Goal: Task Accomplishment & Management: Complete application form

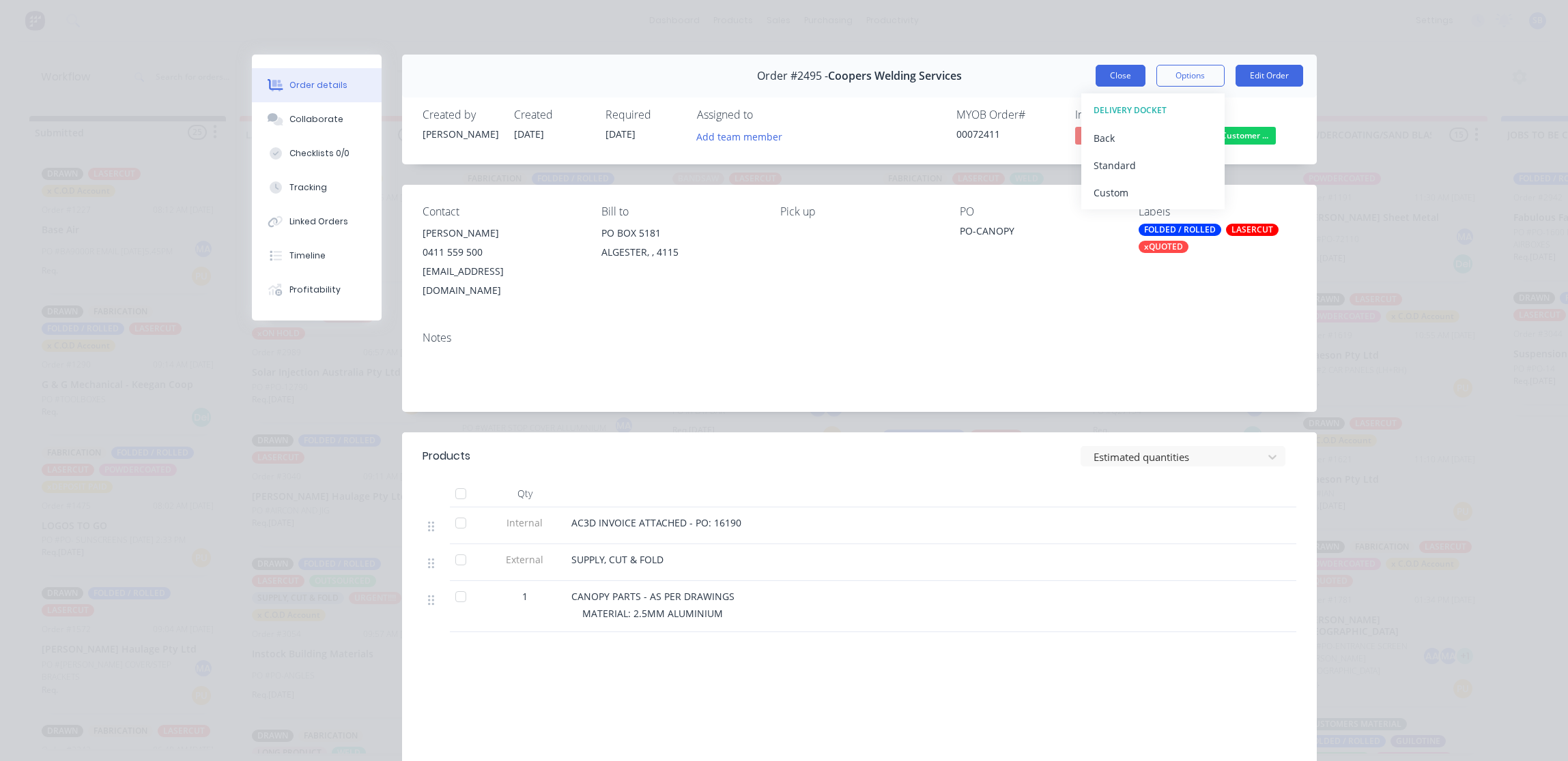
scroll to position [0, 942]
click at [1118, 81] on button "Close" at bounding box center [1120, 76] width 50 height 22
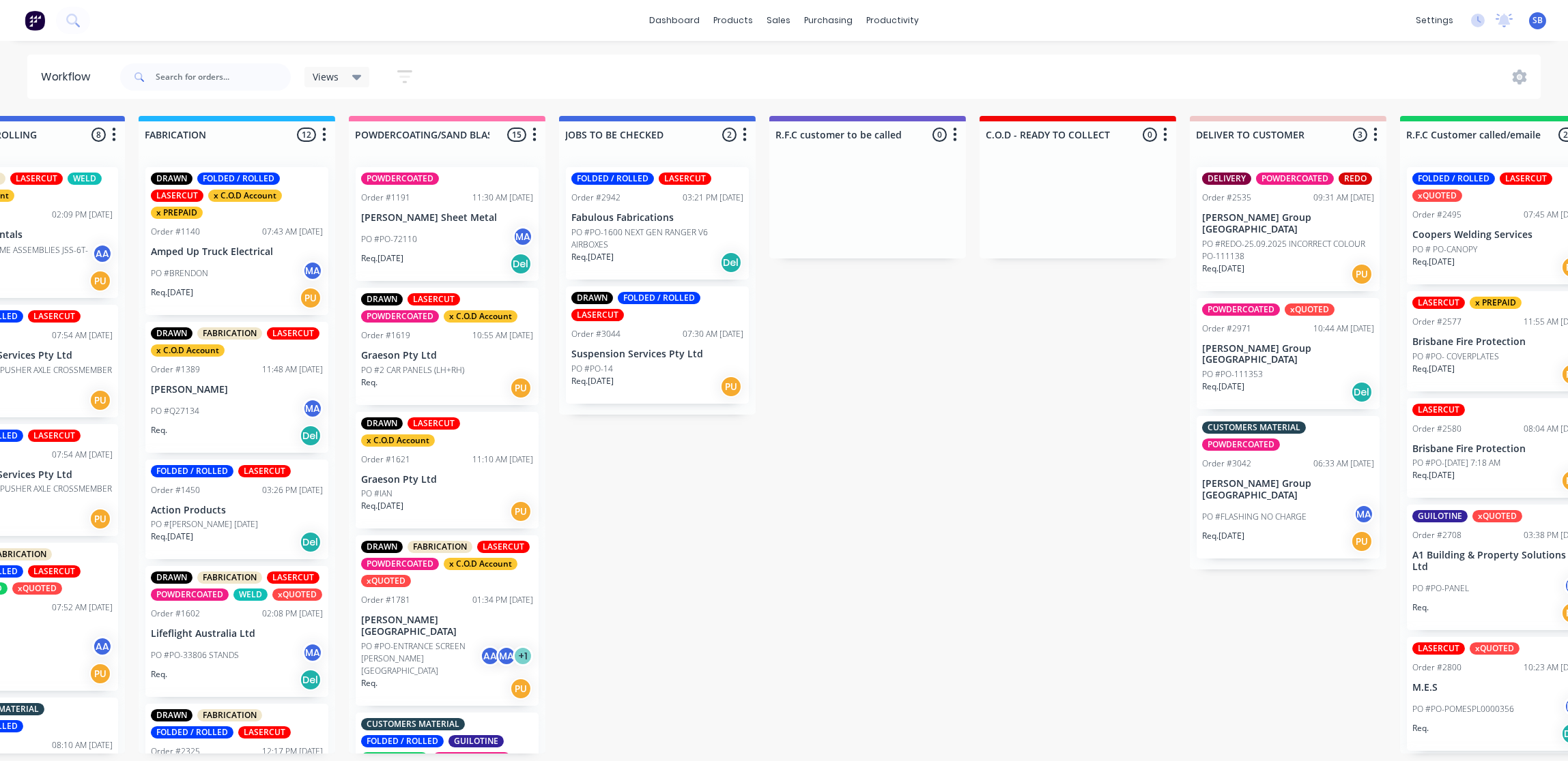
scroll to position [7, 942]
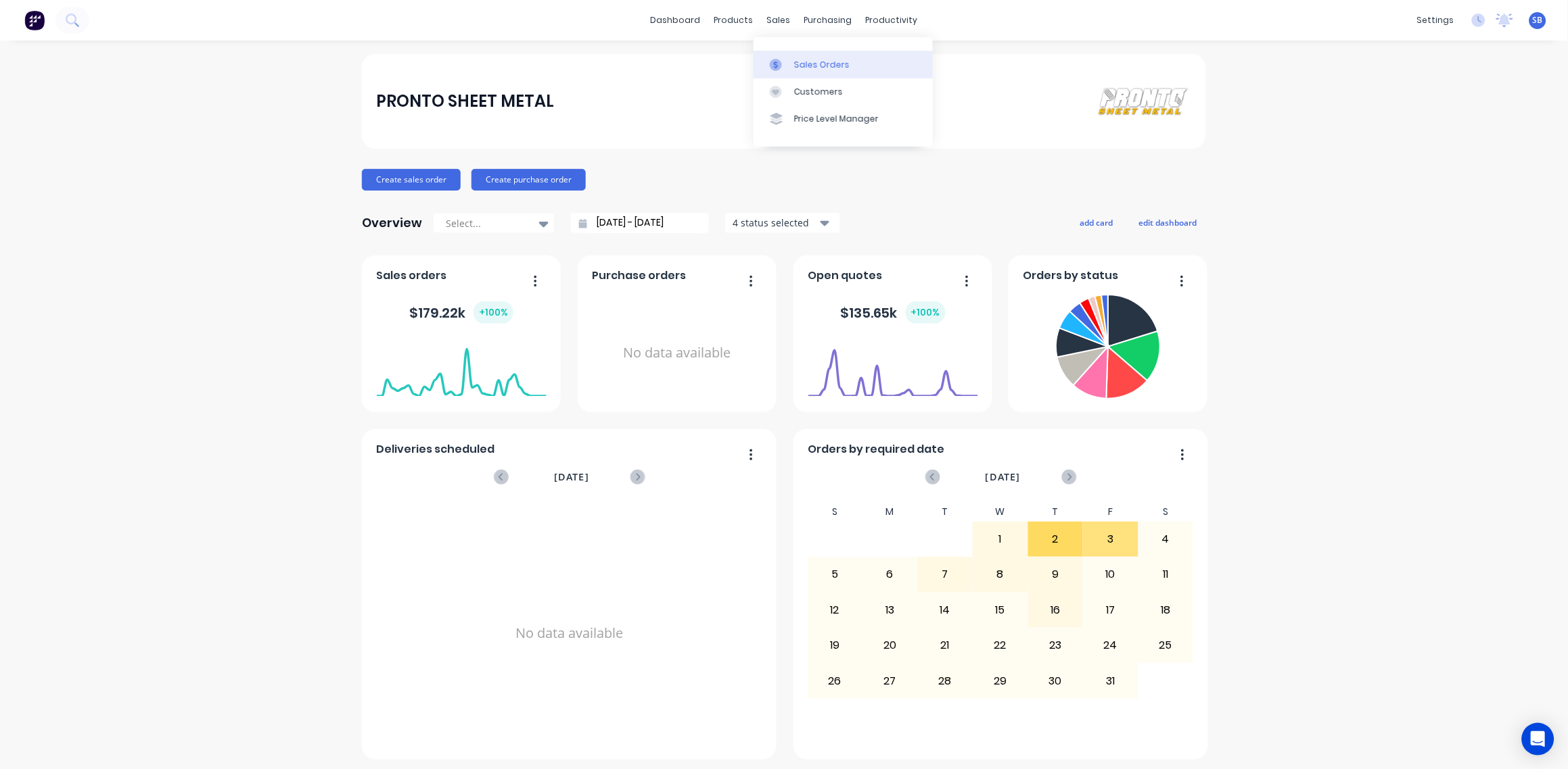
click at [816, 63] on div "Sales Orders" at bounding box center [822, 65] width 56 height 12
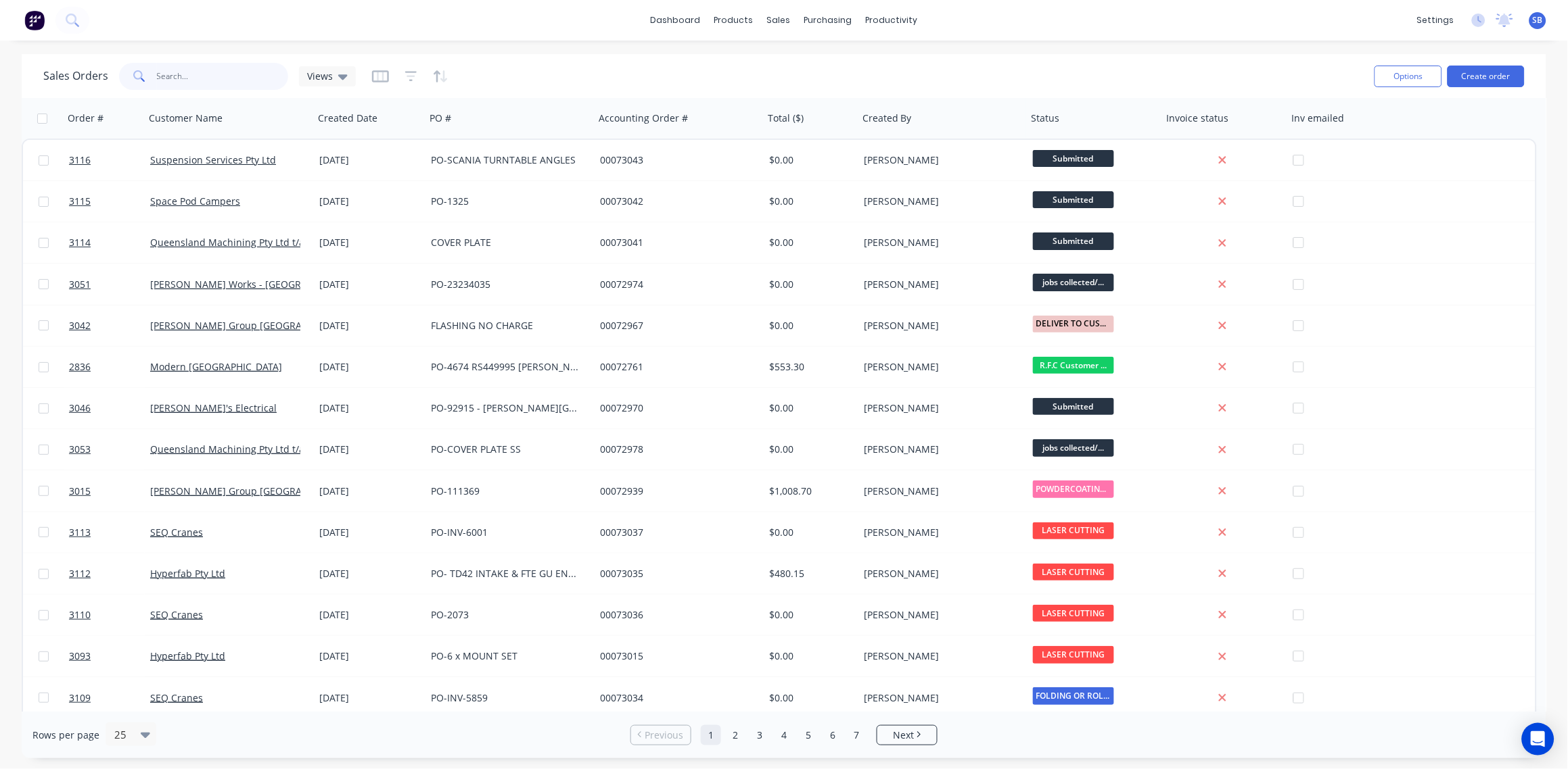
click at [220, 71] on input "text" at bounding box center [222, 77] width 132 height 27
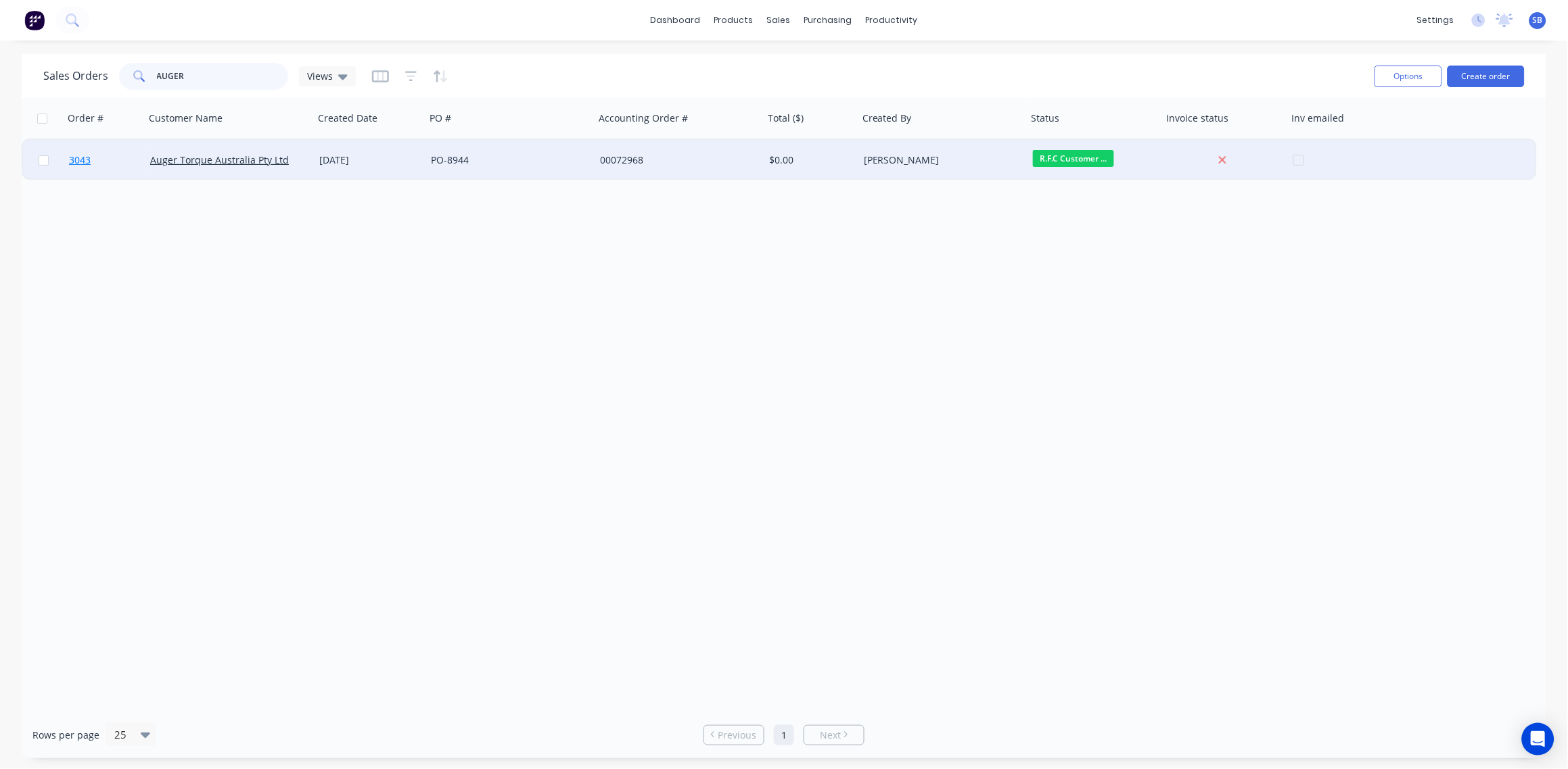
type input "AUGER"
click at [77, 156] on span "3043" at bounding box center [80, 160] width 22 height 13
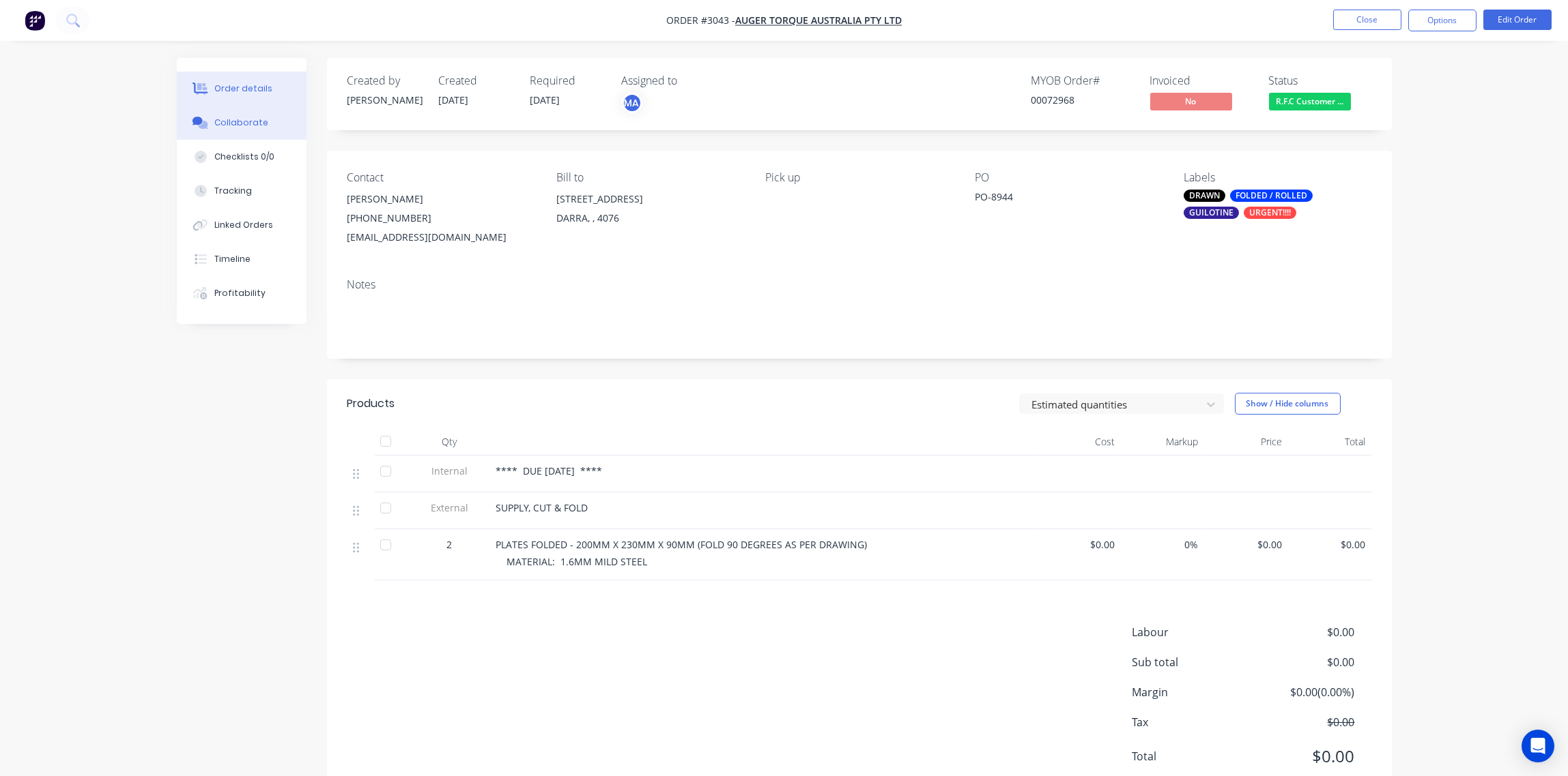
click at [229, 118] on div "Collaborate" at bounding box center [241, 123] width 54 height 13
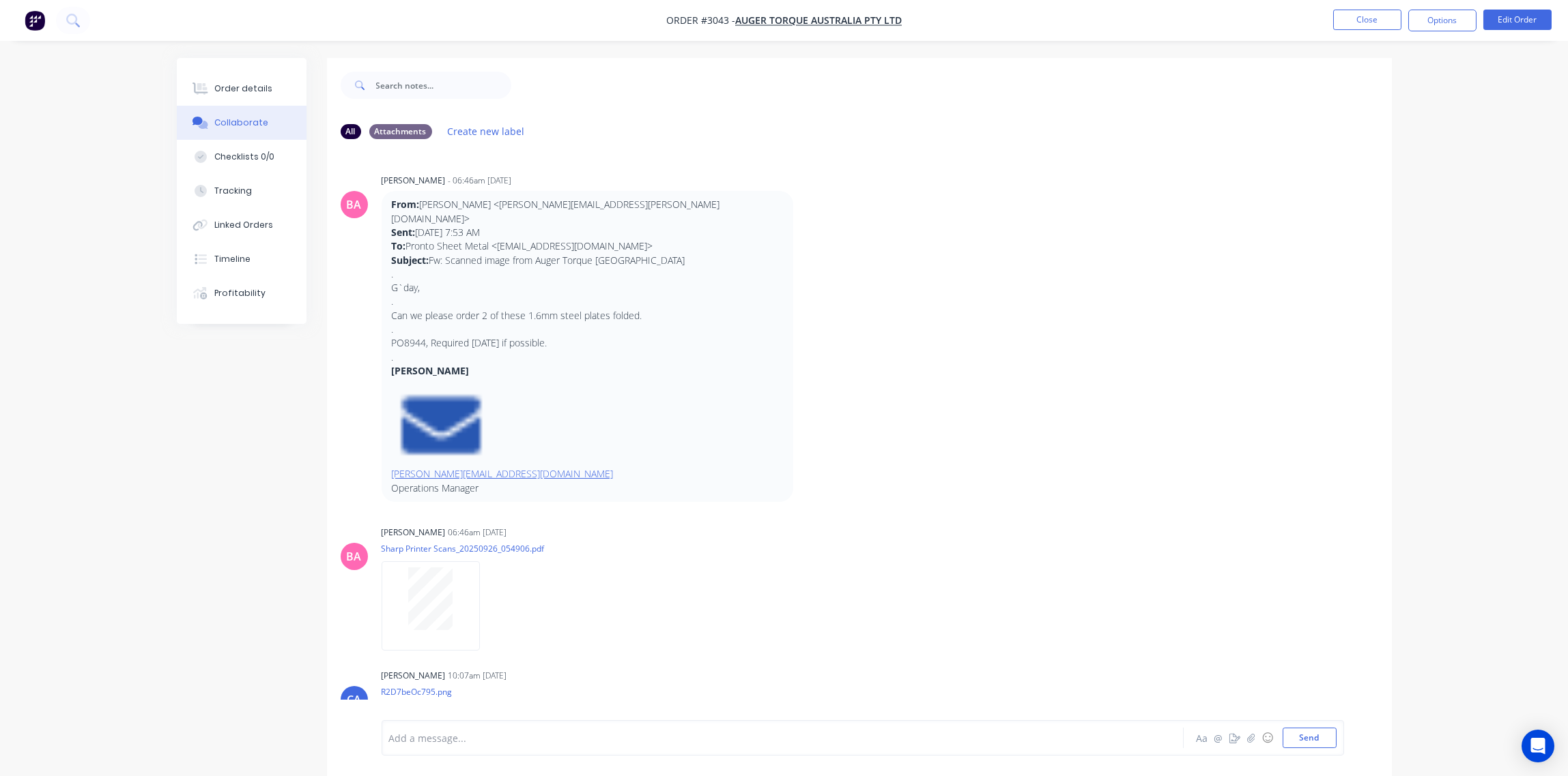
click at [438, 736] on div at bounding box center [745, 738] width 710 height 14
paste div
click at [547, 724] on div "SIGNED DELIVERY LOADED BY -" at bounding box center [745, 726] width 710 height 14
click at [1306, 730] on button "Send" at bounding box center [1309, 738] width 54 height 20
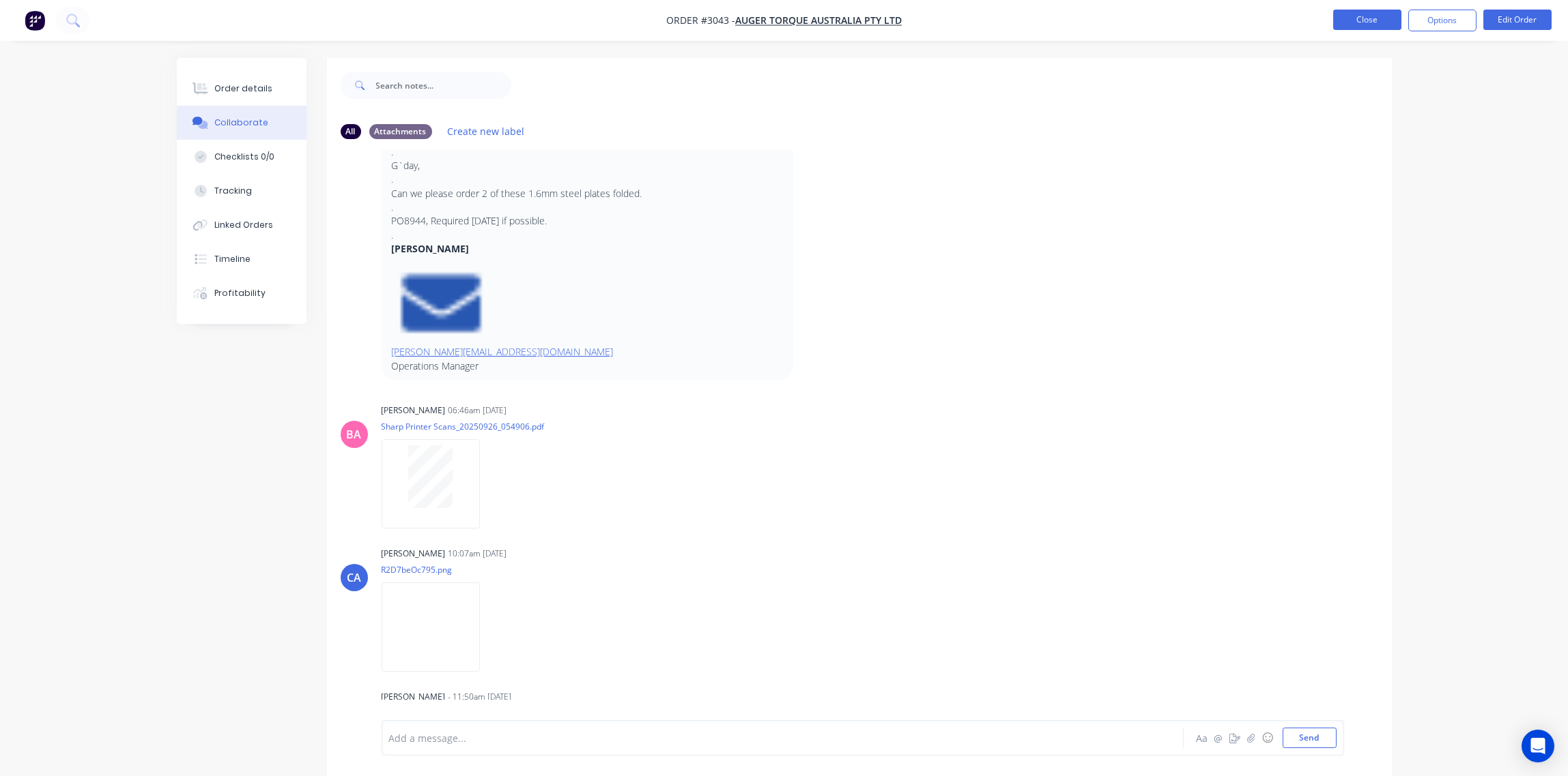
click at [1364, 18] on button "Close" at bounding box center [1366, 19] width 68 height 20
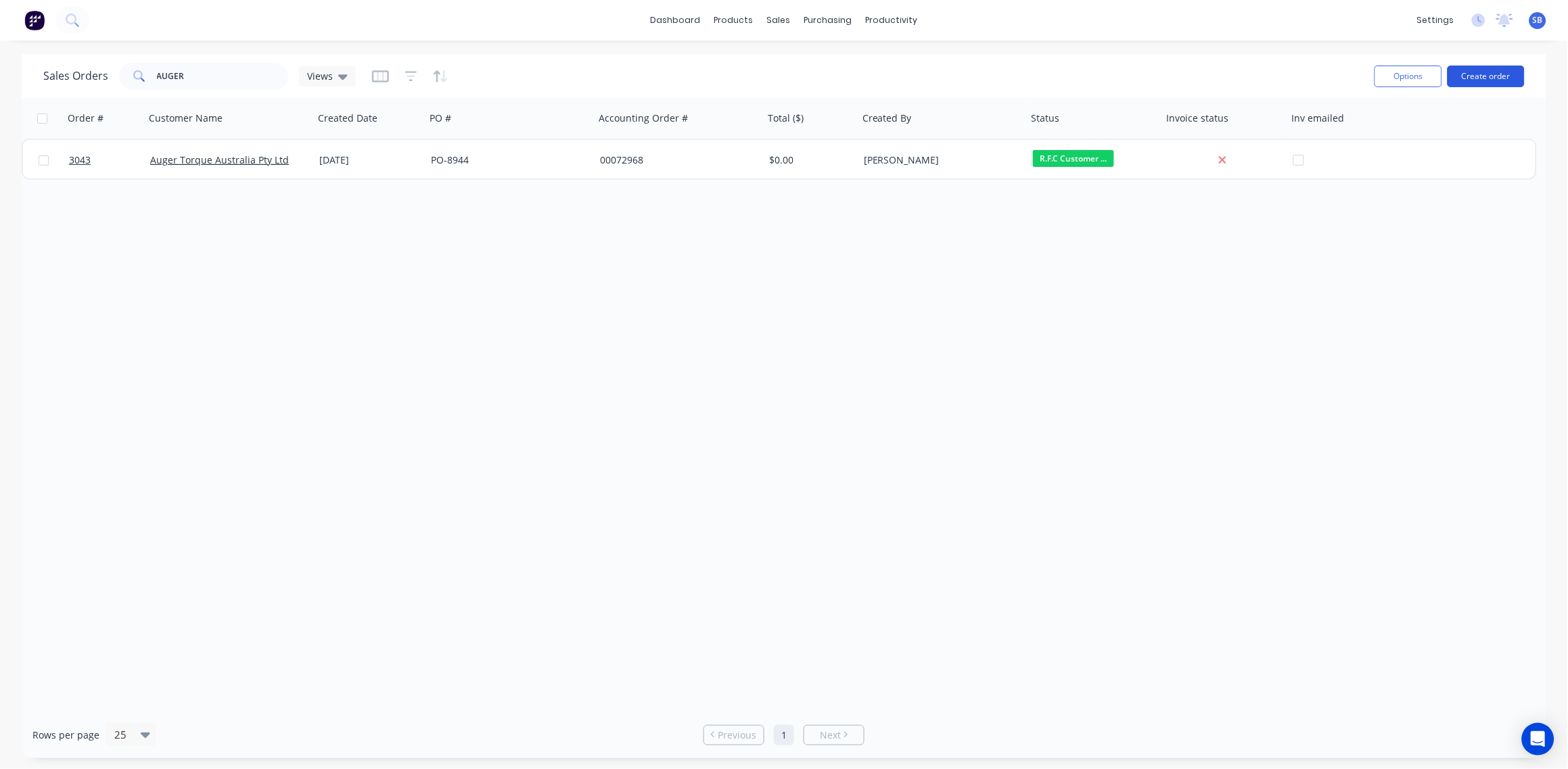
click at [1490, 82] on button "Create order" at bounding box center [1486, 77] width 77 height 22
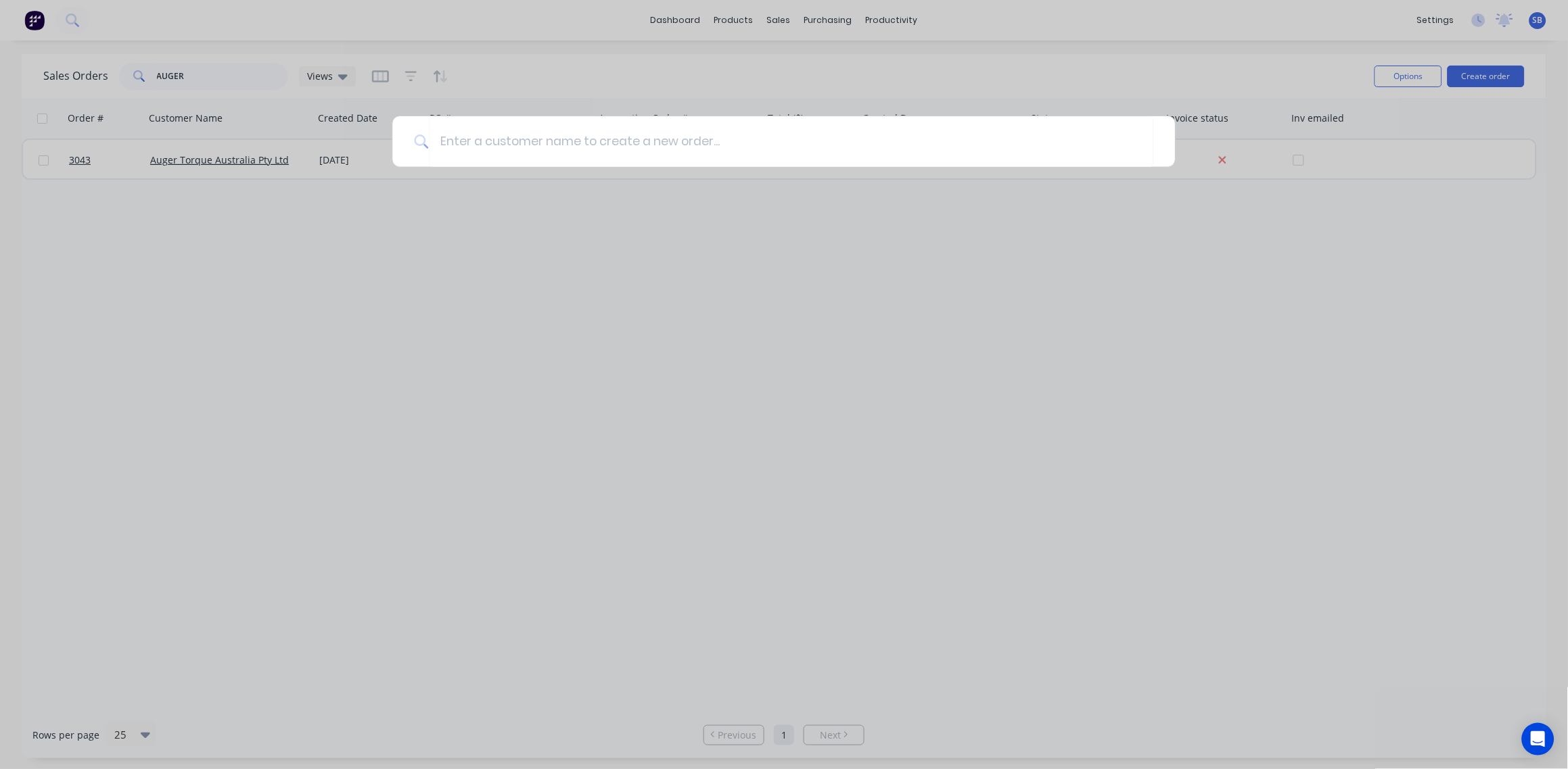
click at [778, 387] on div at bounding box center [784, 384] width 1568 height 769
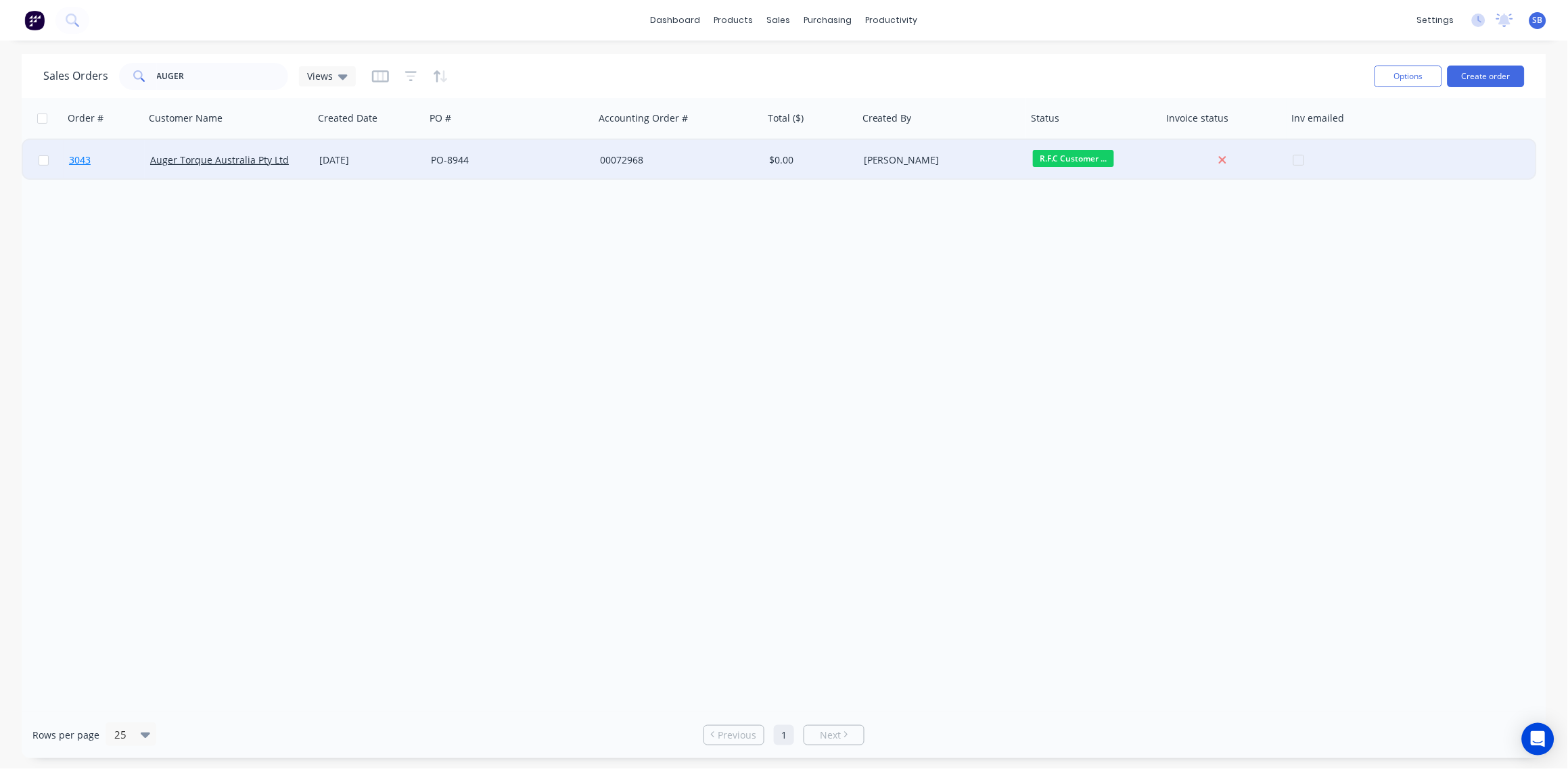
click at [79, 162] on span "3043" at bounding box center [80, 160] width 22 height 13
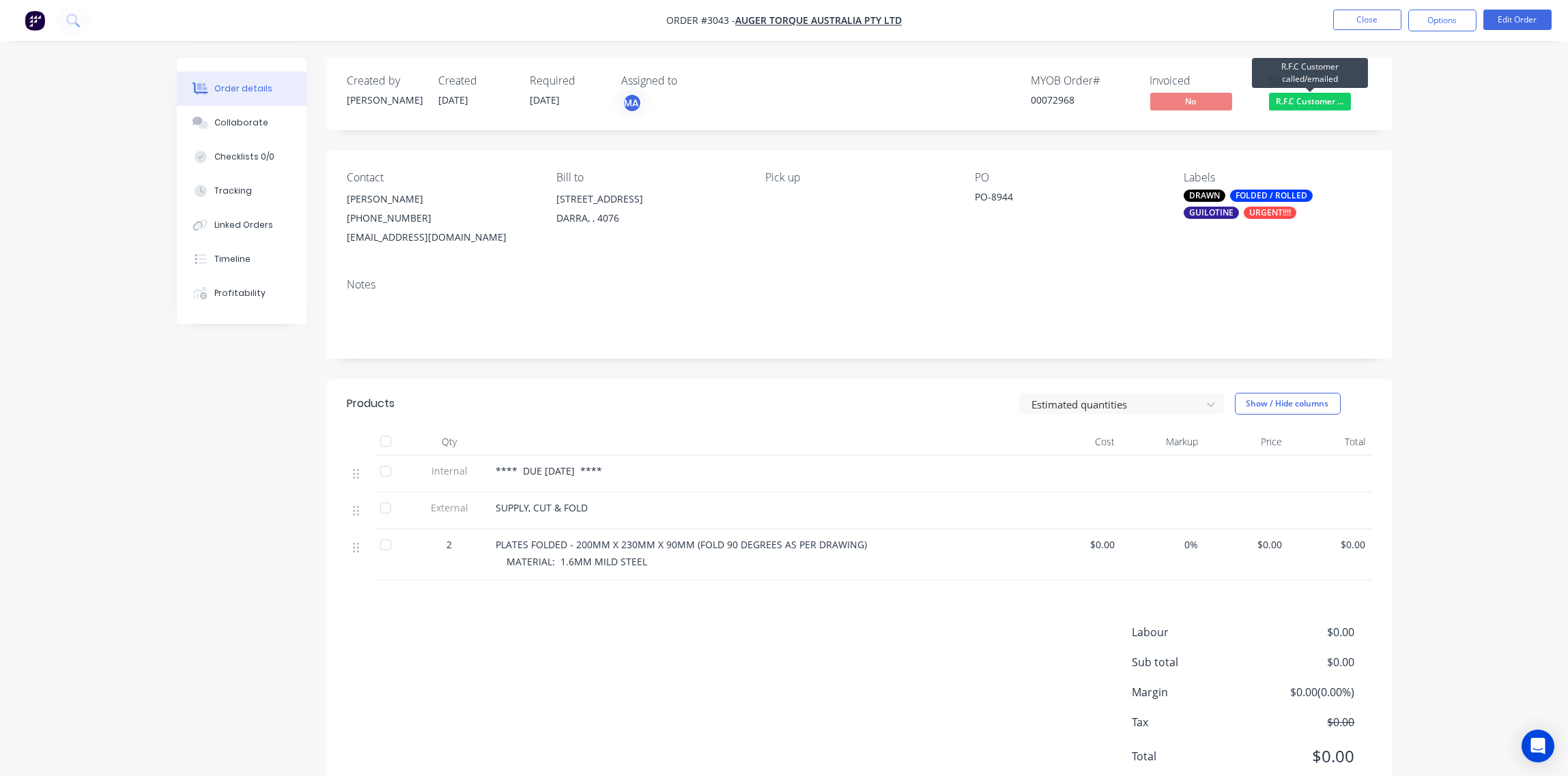
click at [1307, 97] on span "R.F.C Customer ..." at bounding box center [1309, 101] width 82 height 17
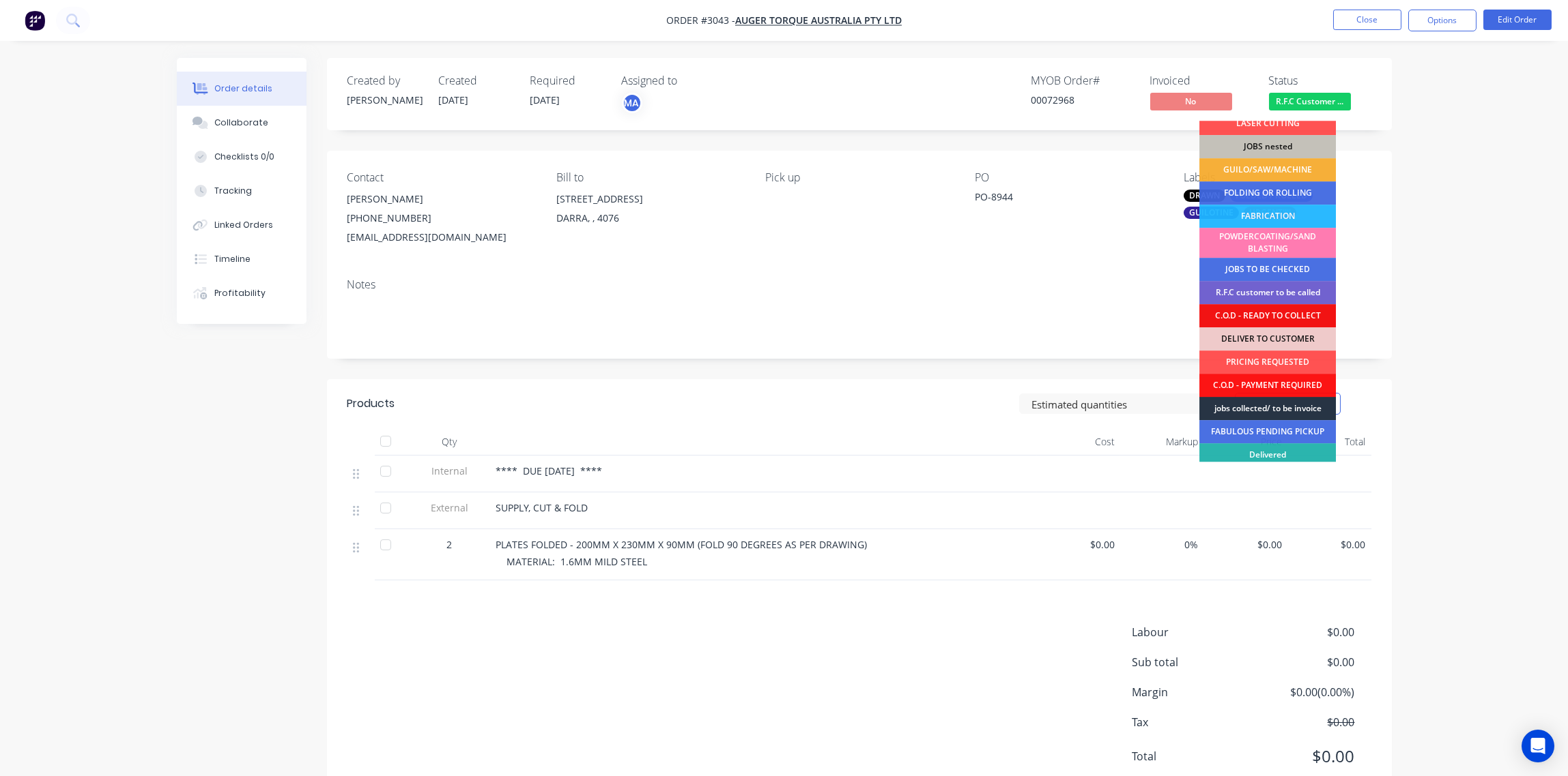
scroll to position [60, 0]
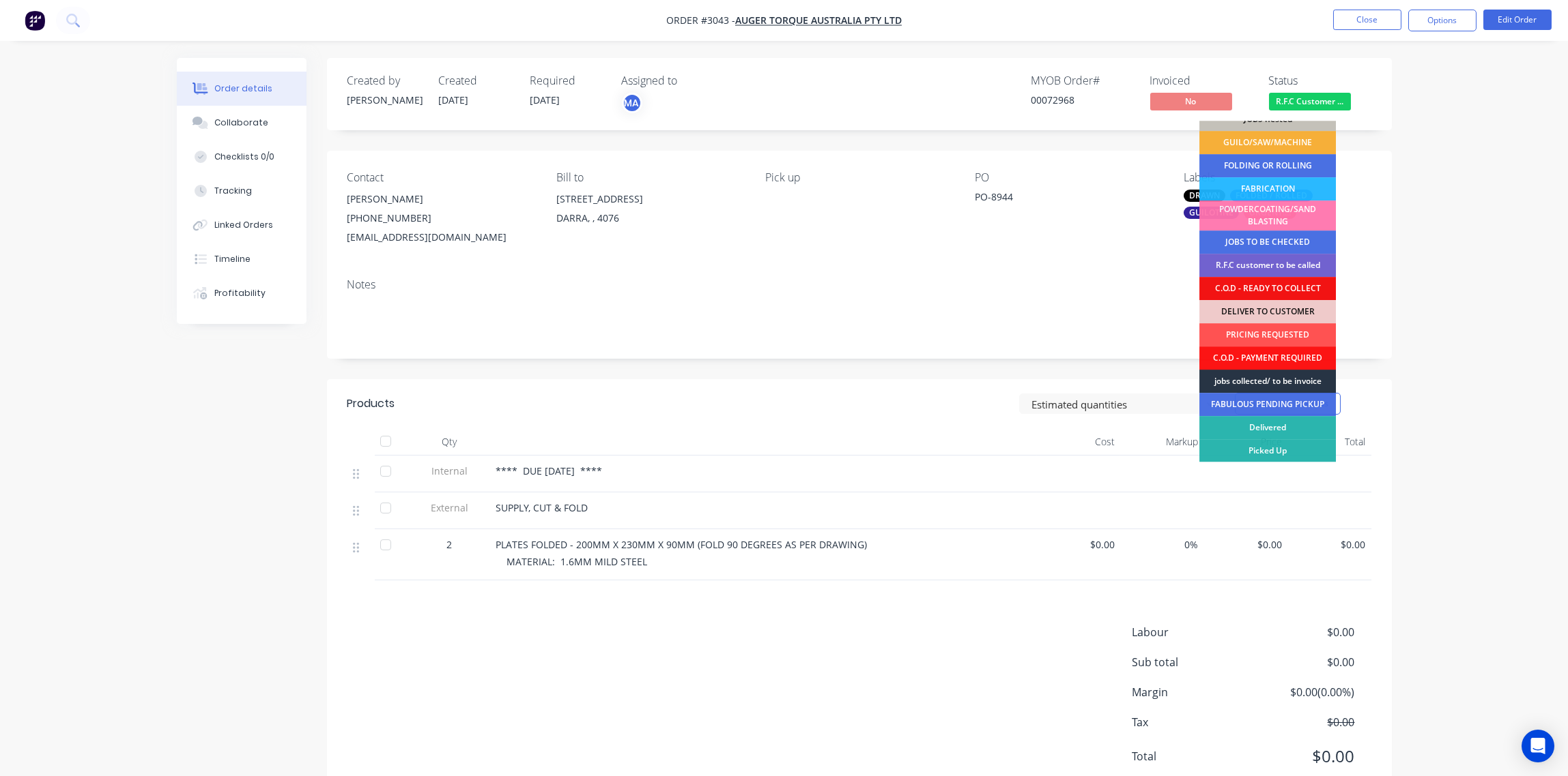
click at [1277, 380] on div "jobs collected/ to be invoice" at bounding box center [1267, 381] width 136 height 24
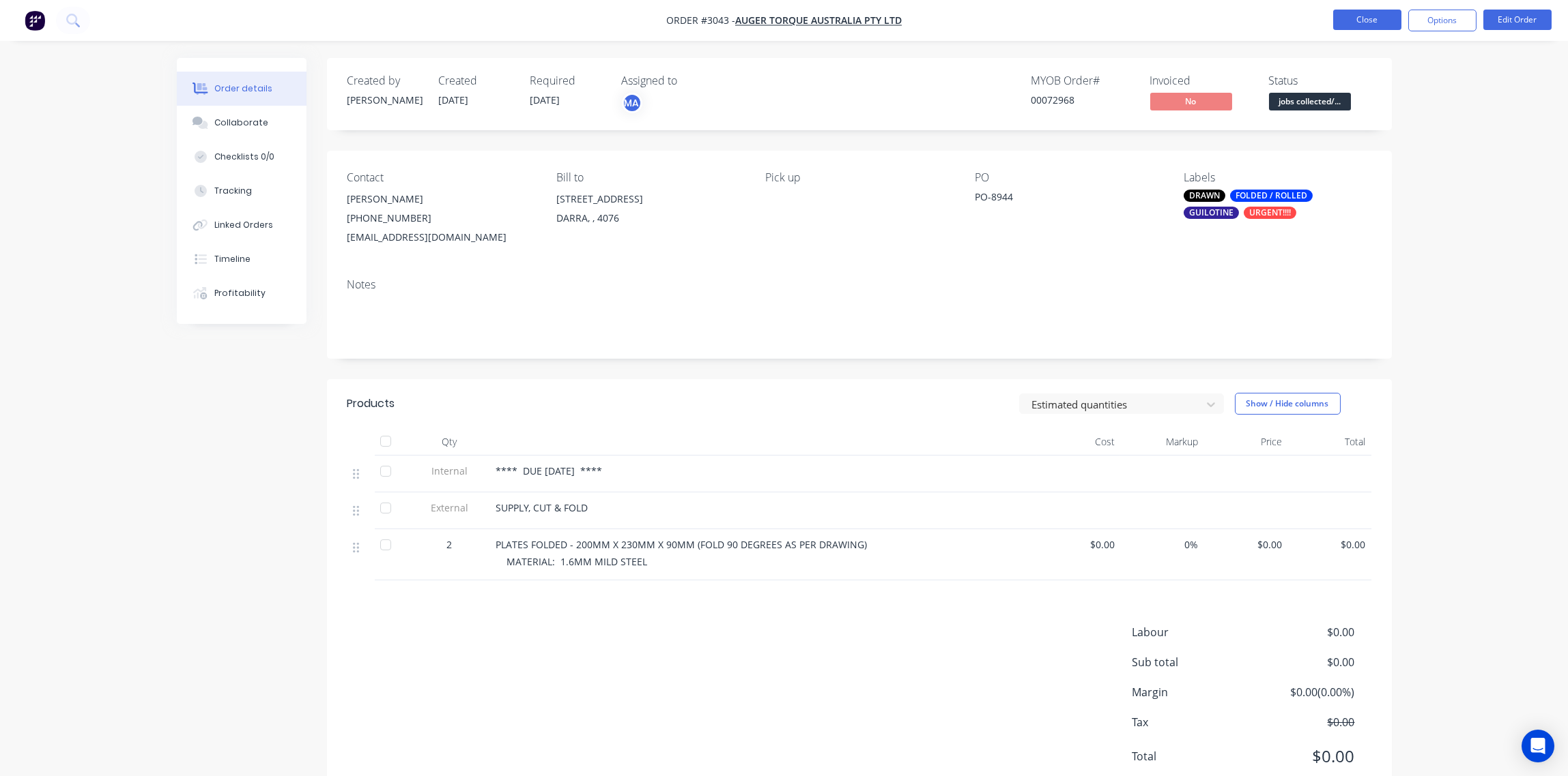
click at [1368, 14] on button "Close" at bounding box center [1366, 19] width 68 height 20
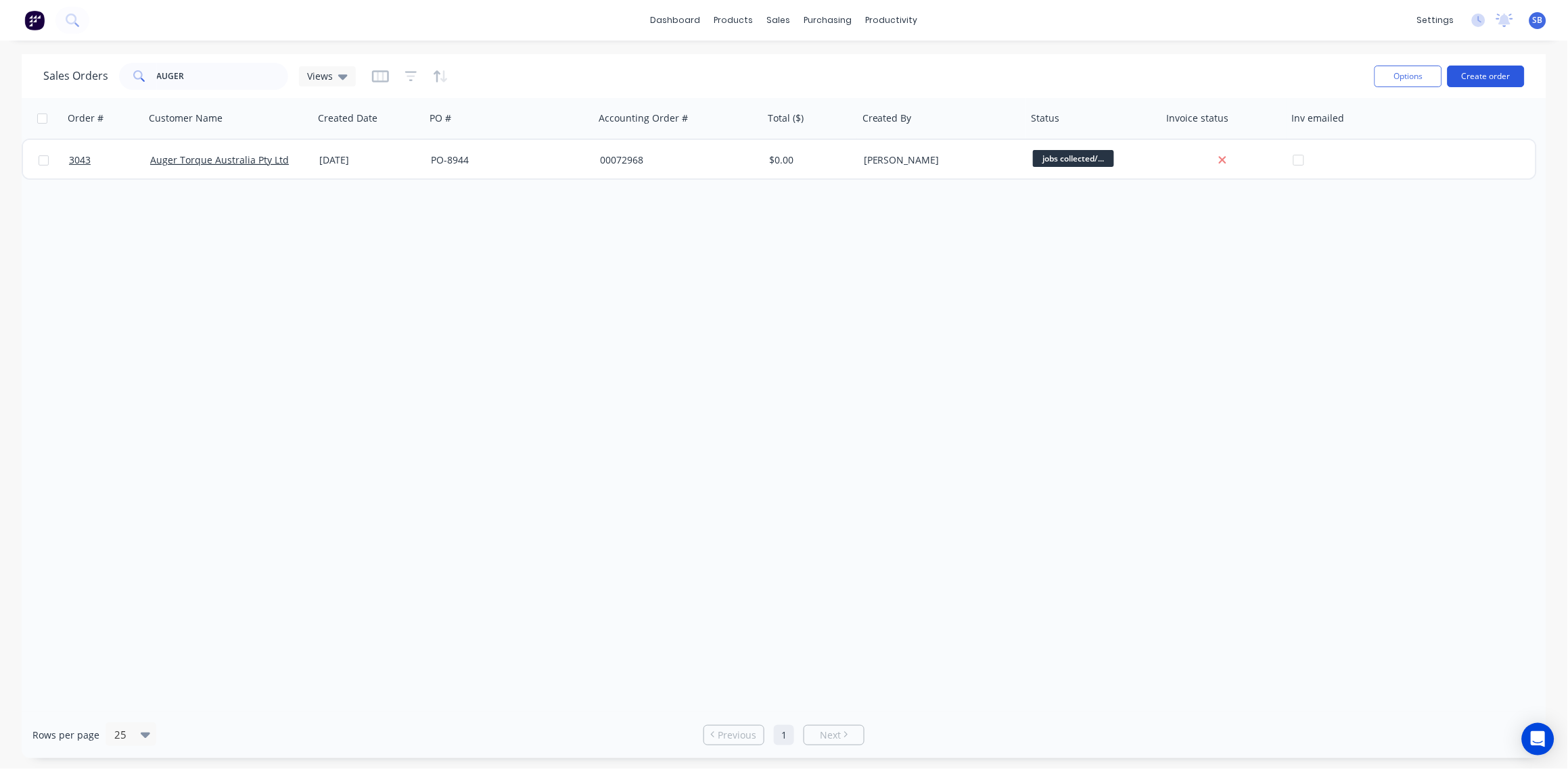
click at [1495, 79] on button "Create order" at bounding box center [1486, 77] width 77 height 22
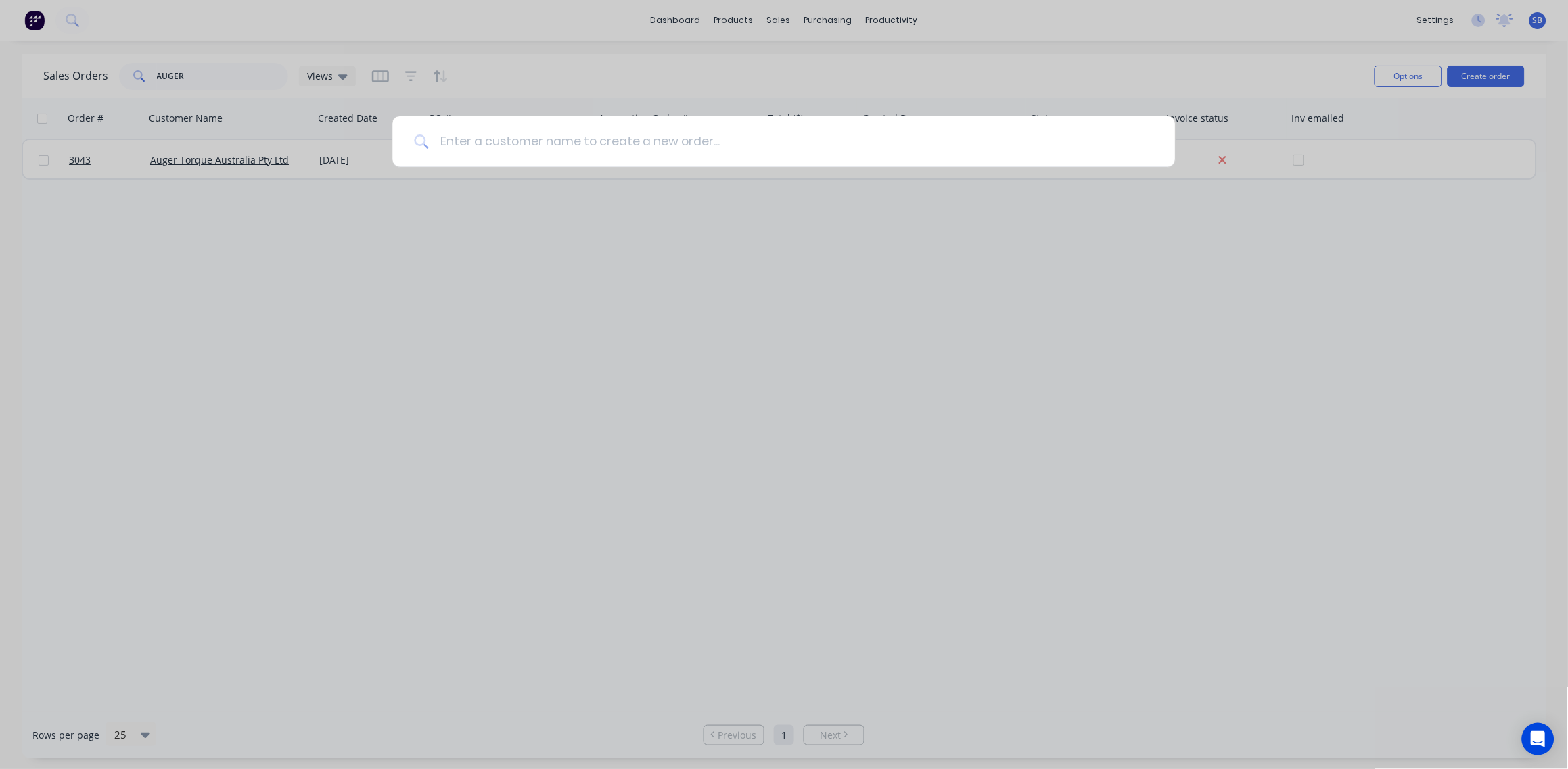
click at [805, 139] on input at bounding box center [791, 141] width 724 height 51
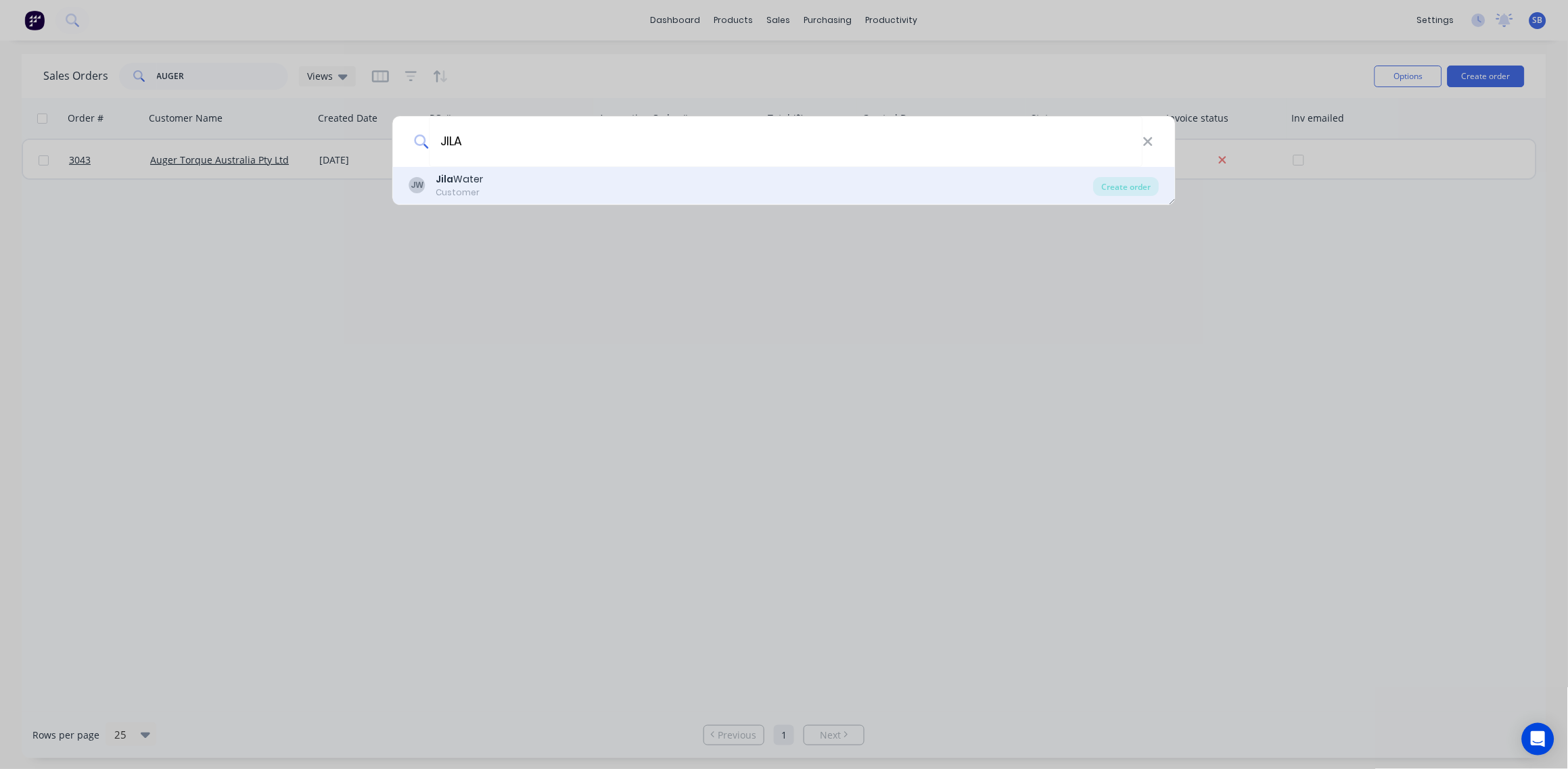
type input "JILA"
click at [462, 185] on div "Jila Water" at bounding box center [460, 179] width 47 height 14
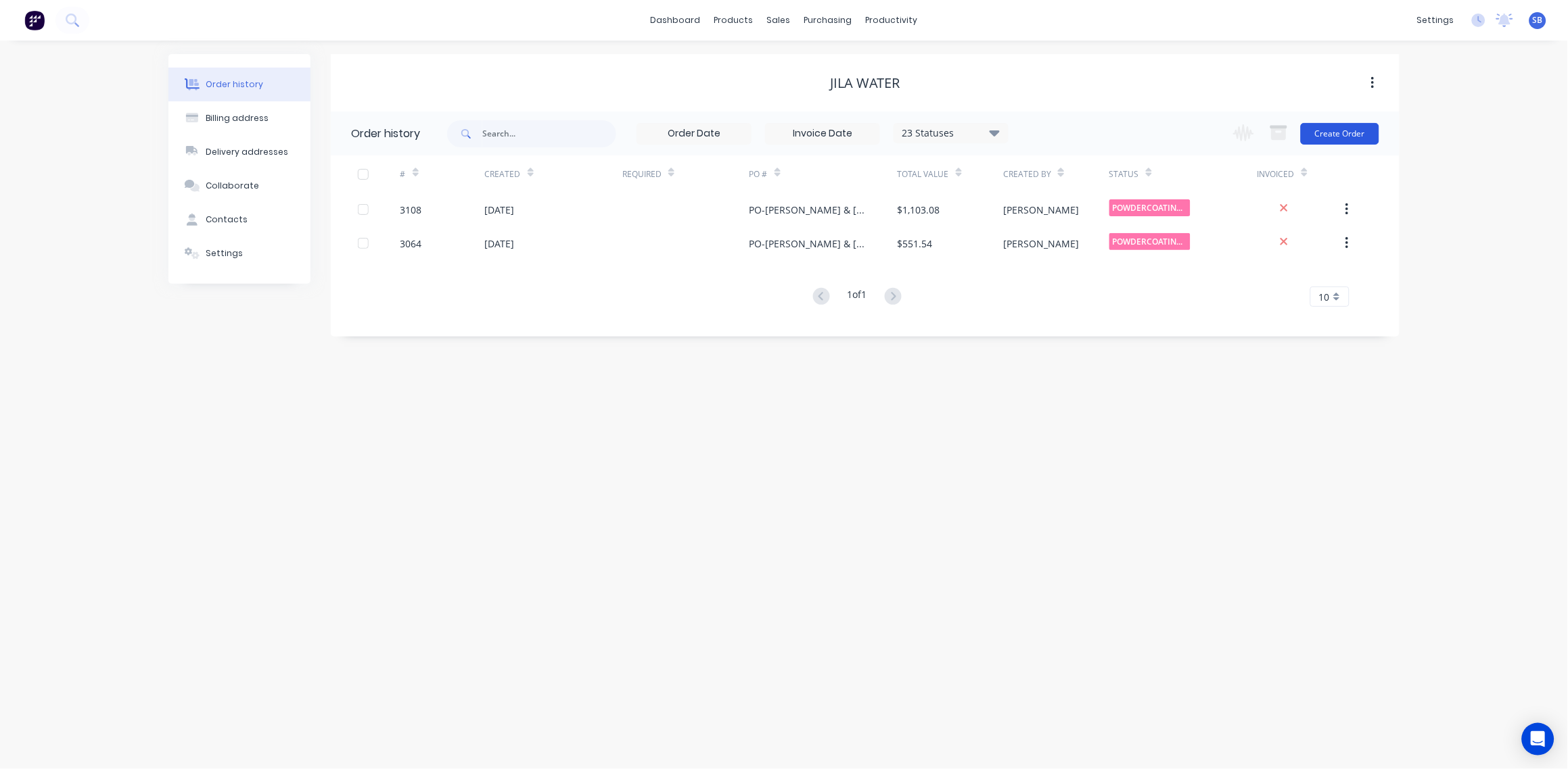
click at [1346, 134] on button "Create Order" at bounding box center [1340, 134] width 78 height 22
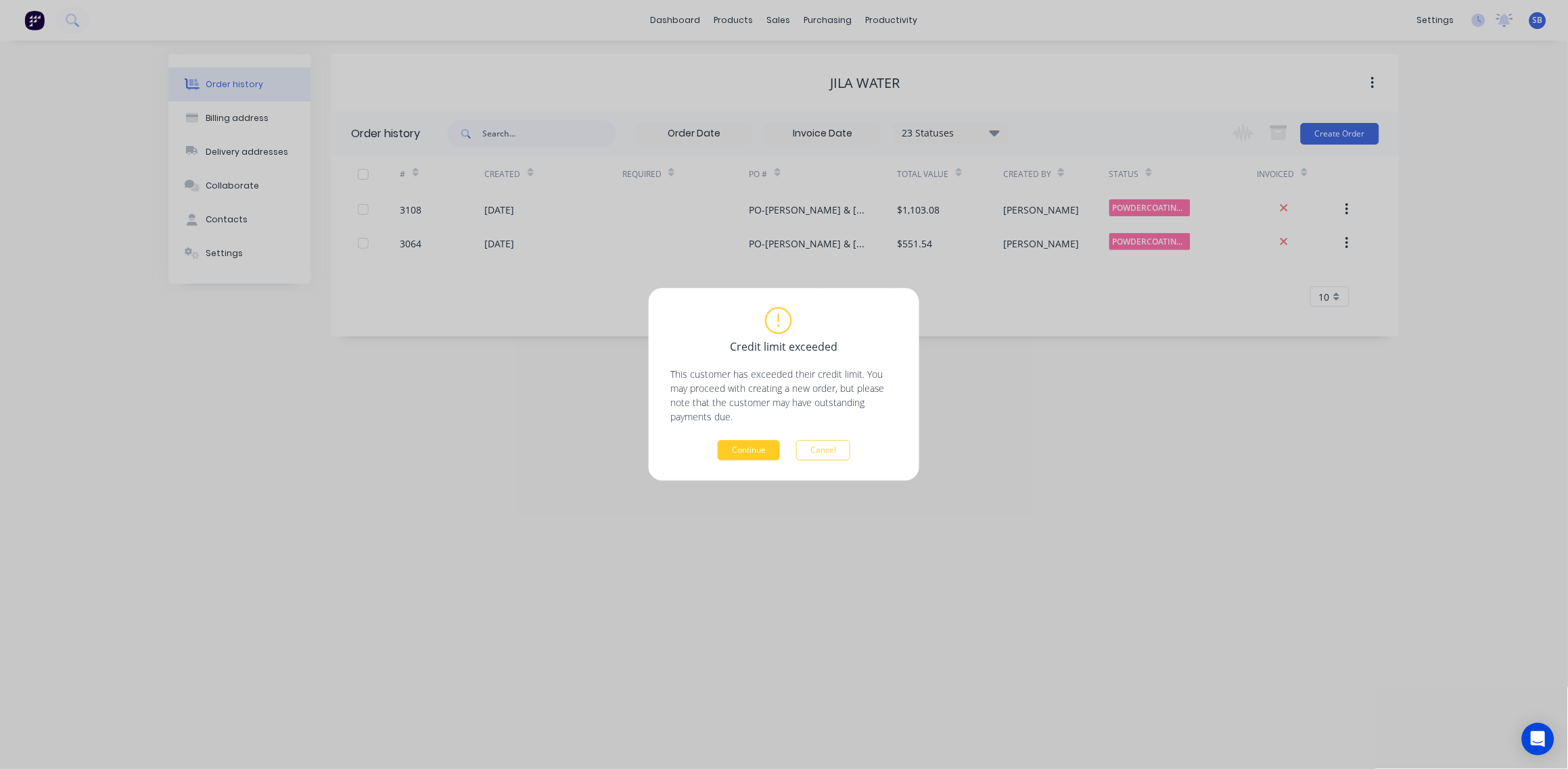
click at [754, 449] on button "Continue" at bounding box center [749, 451] width 62 height 20
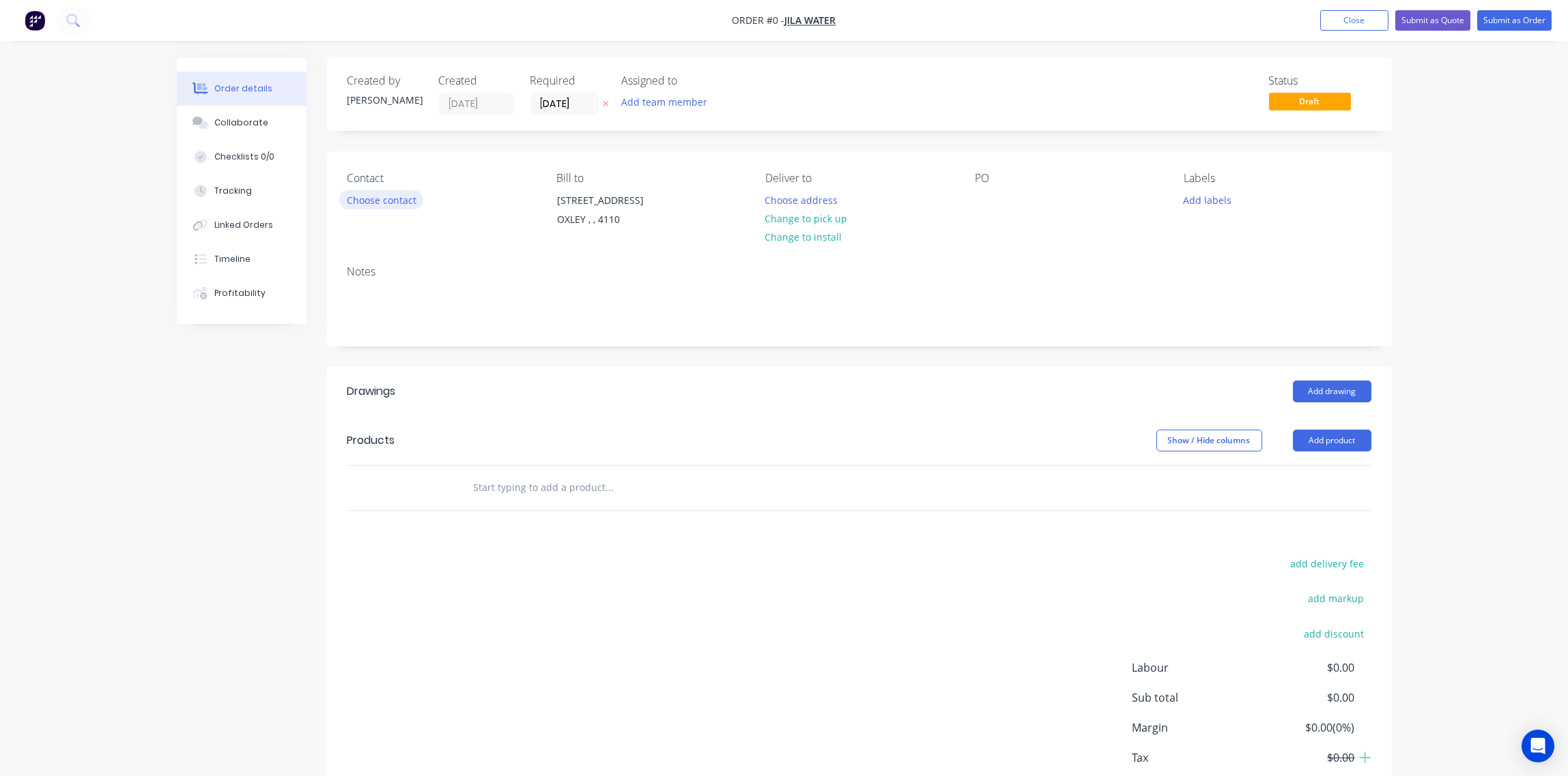
click at [386, 203] on button "Choose contact" at bounding box center [381, 200] width 84 height 18
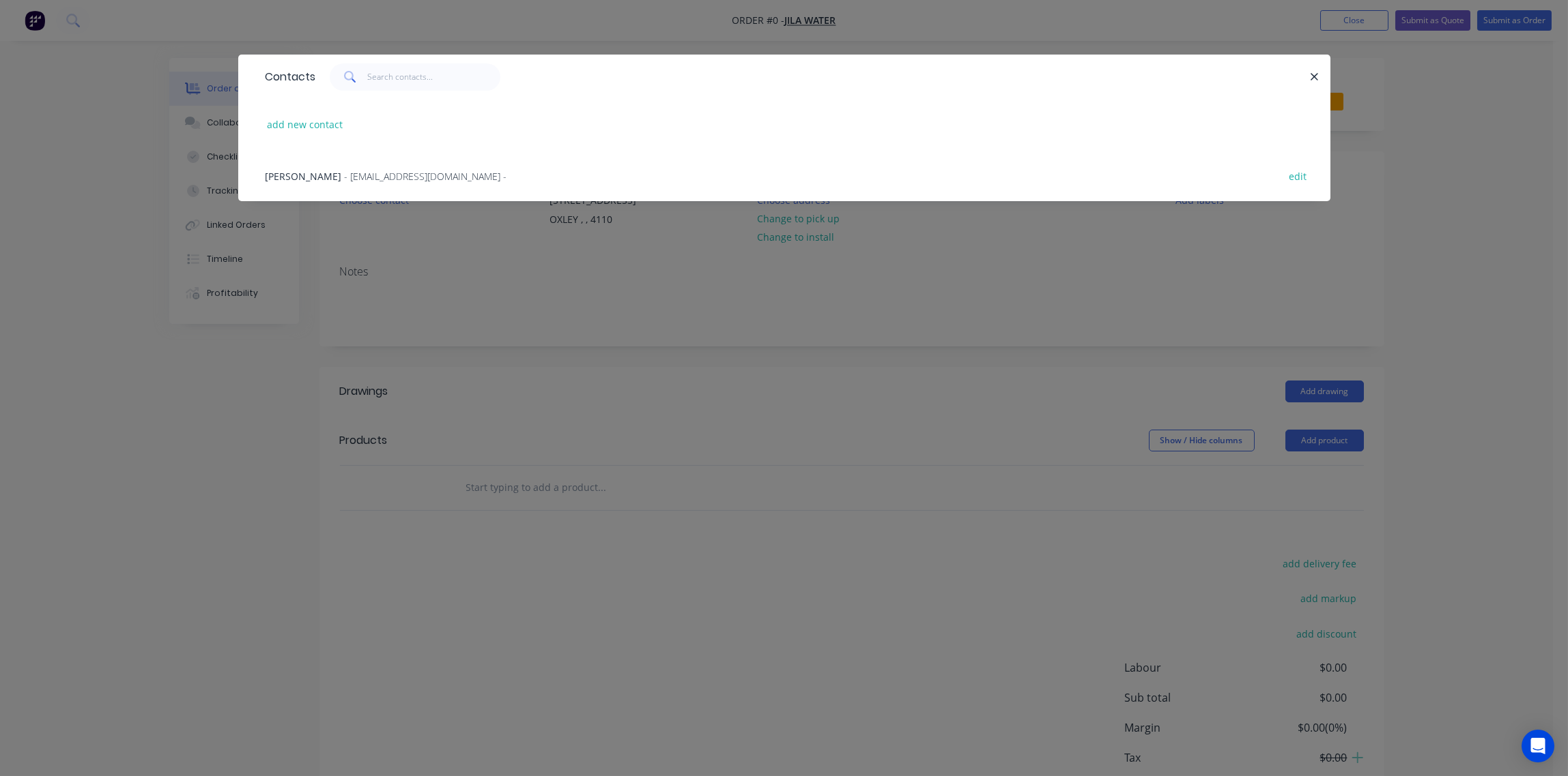
click at [357, 175] on span "- info@jilawater.com.au -" at bounding box center [425, 176] width 162 height 13
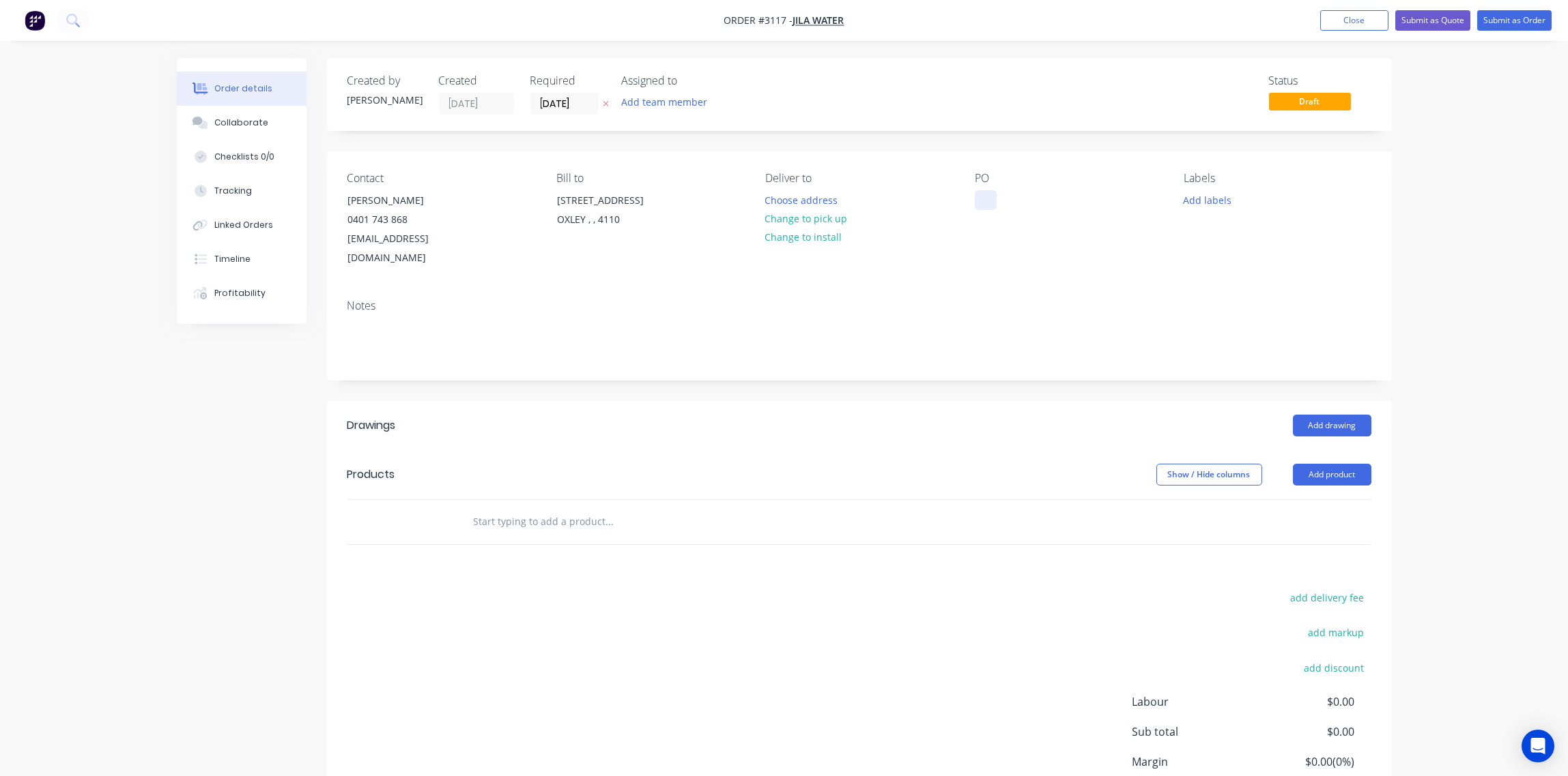
click at [986, 203] on div at bounding box center [986, 201] width 22 height 20
click at [1216, 200] on button "Add labels" at bounding box center [1208, 200] width 63 height 18
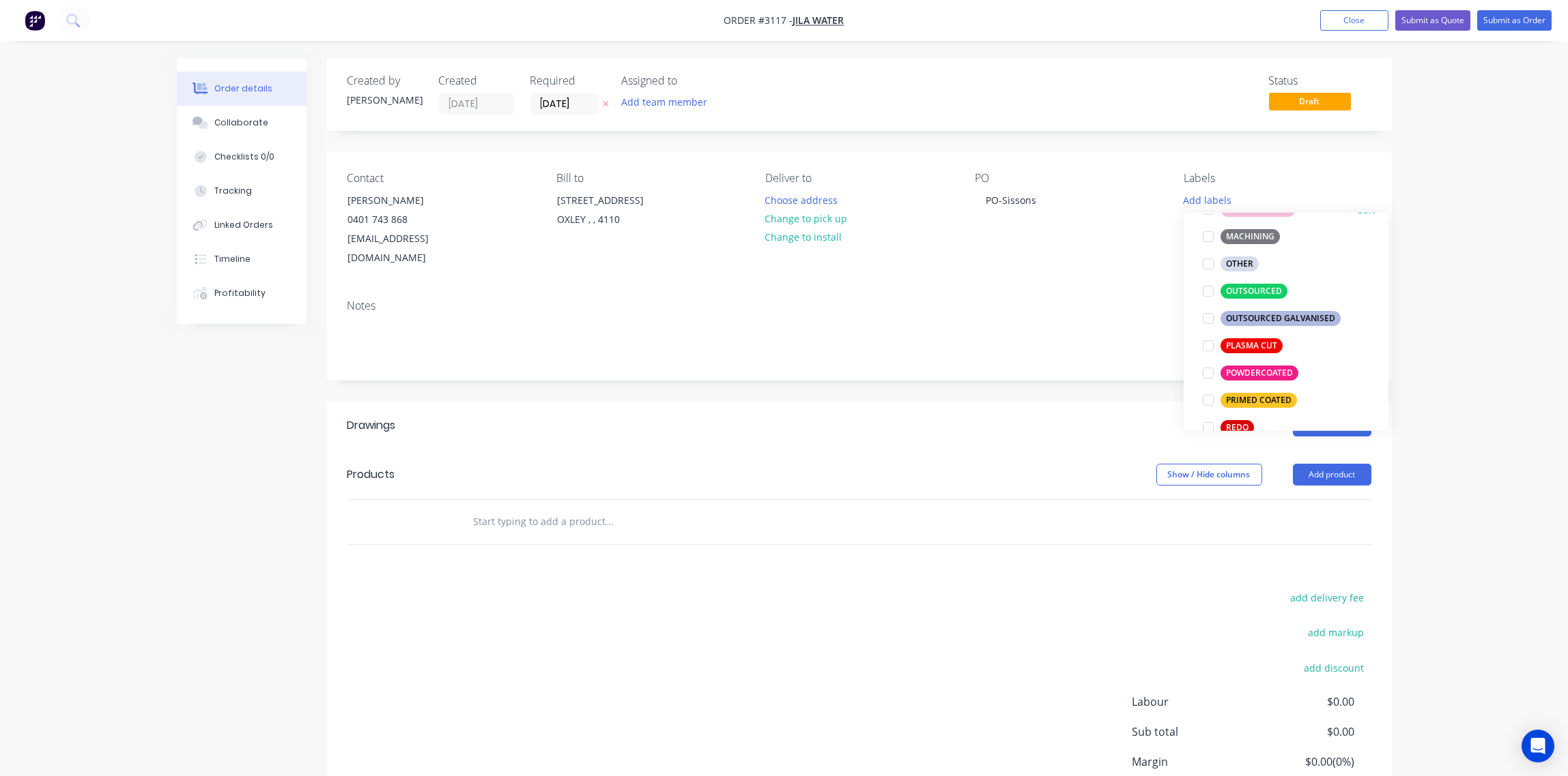
scroll to position [611, 0]
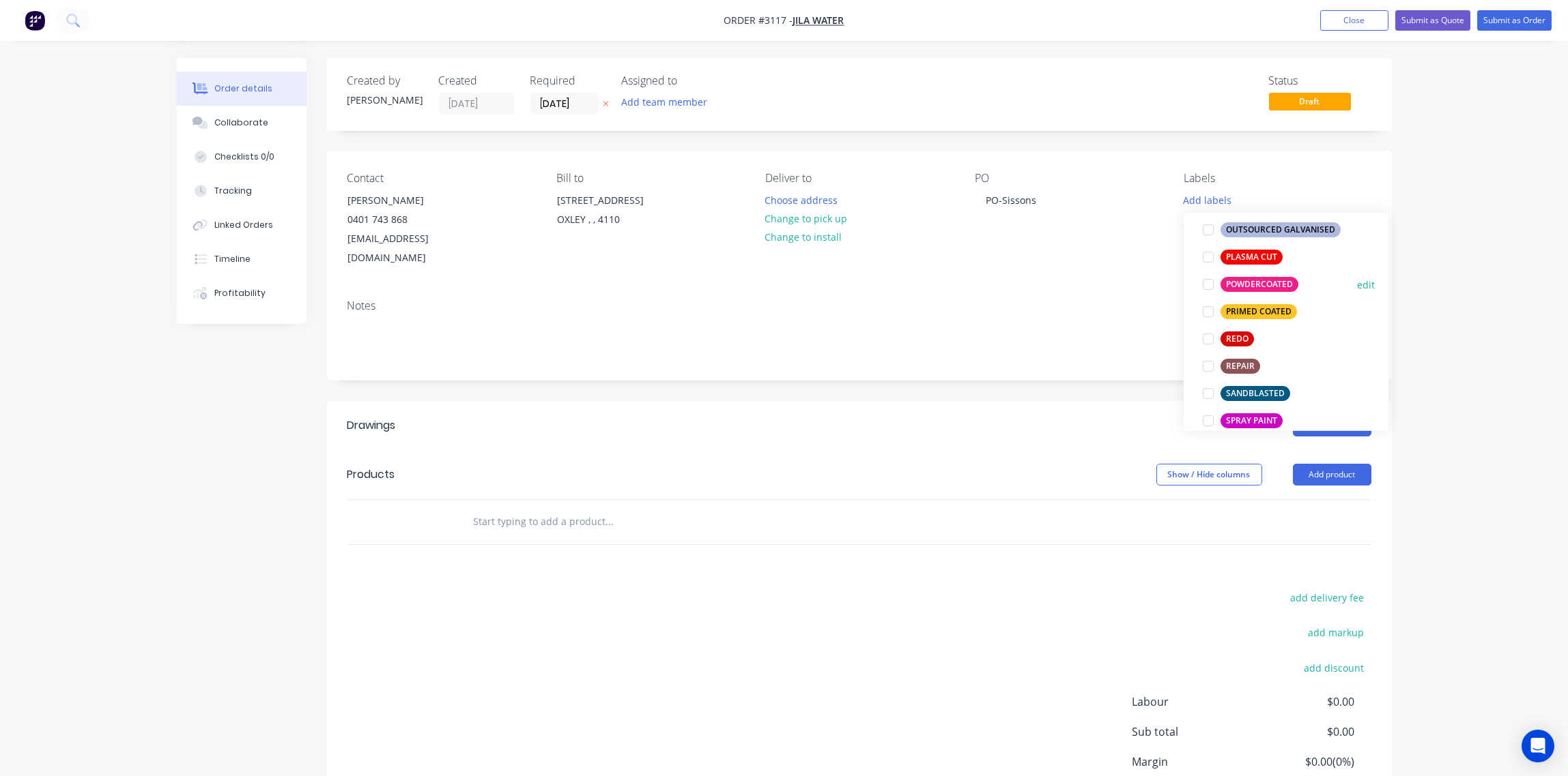
click at [1208, 284] on div at bounding box center [1208, 284] width 27 height 27
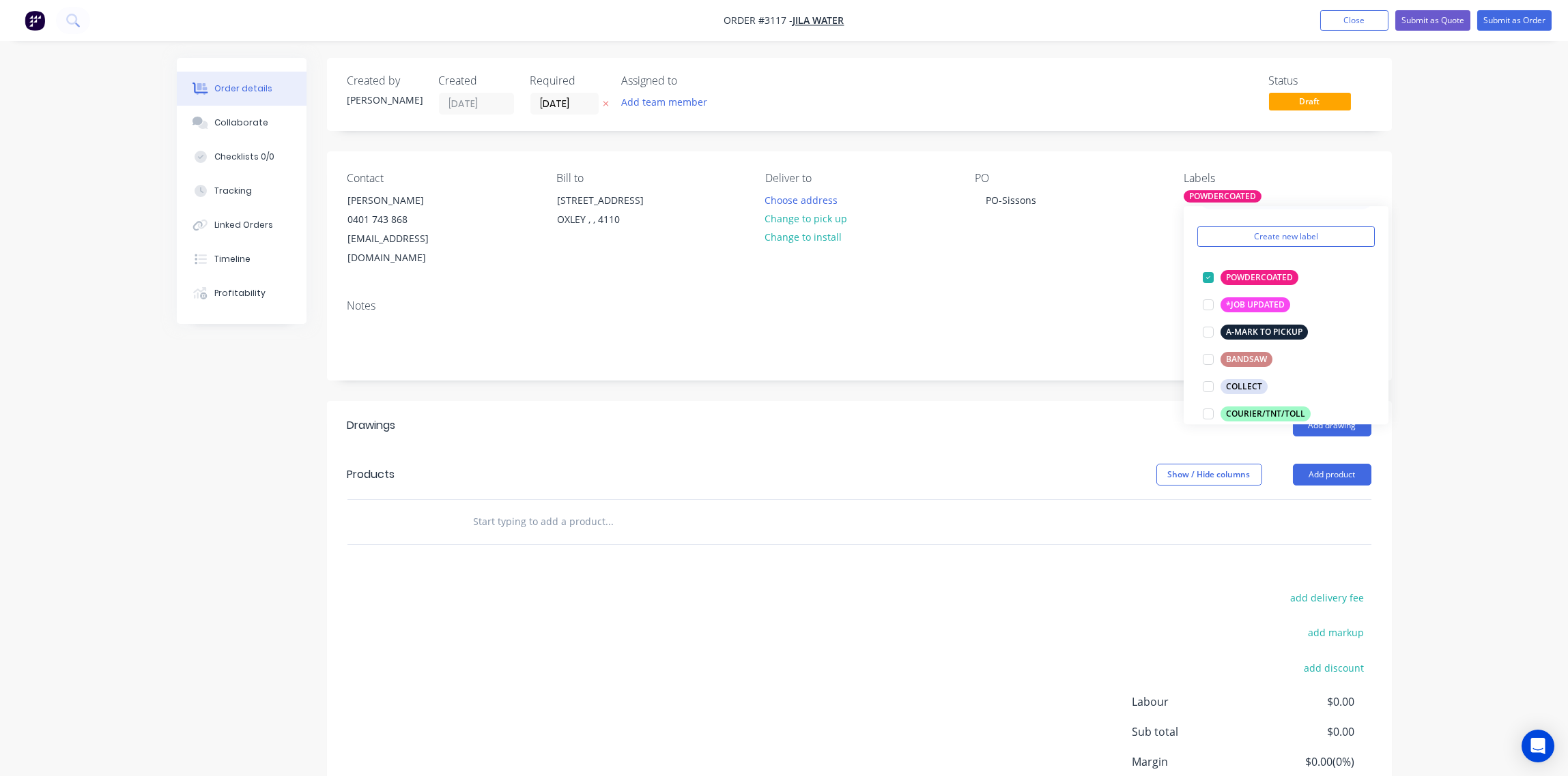
click at [580, 508] on input "text" at bounding box center [609, 522] width 273 height 27
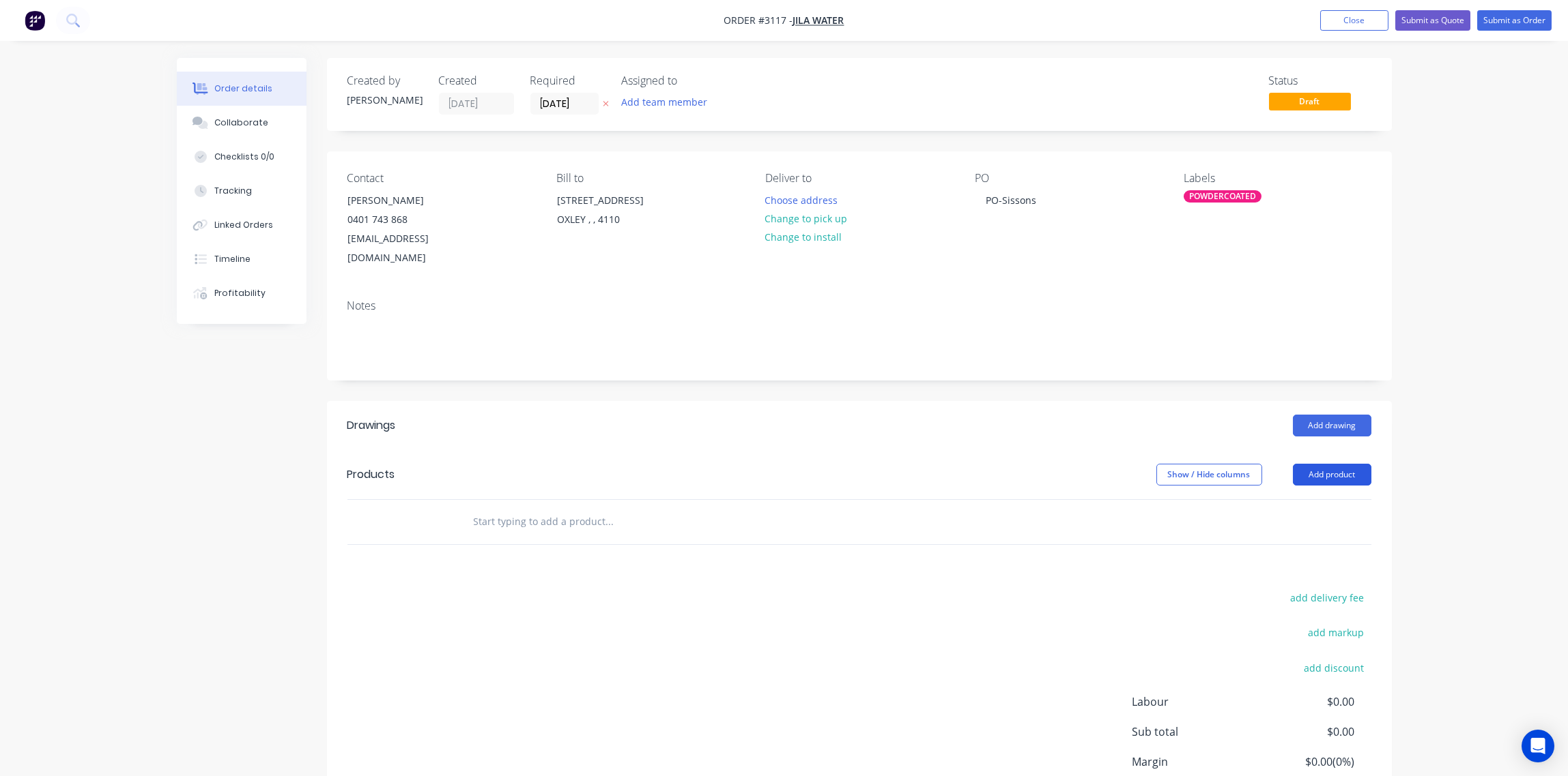
click at [1347, 464] on button "Add product" at bounding box center [1331, 475] width 78 height 22
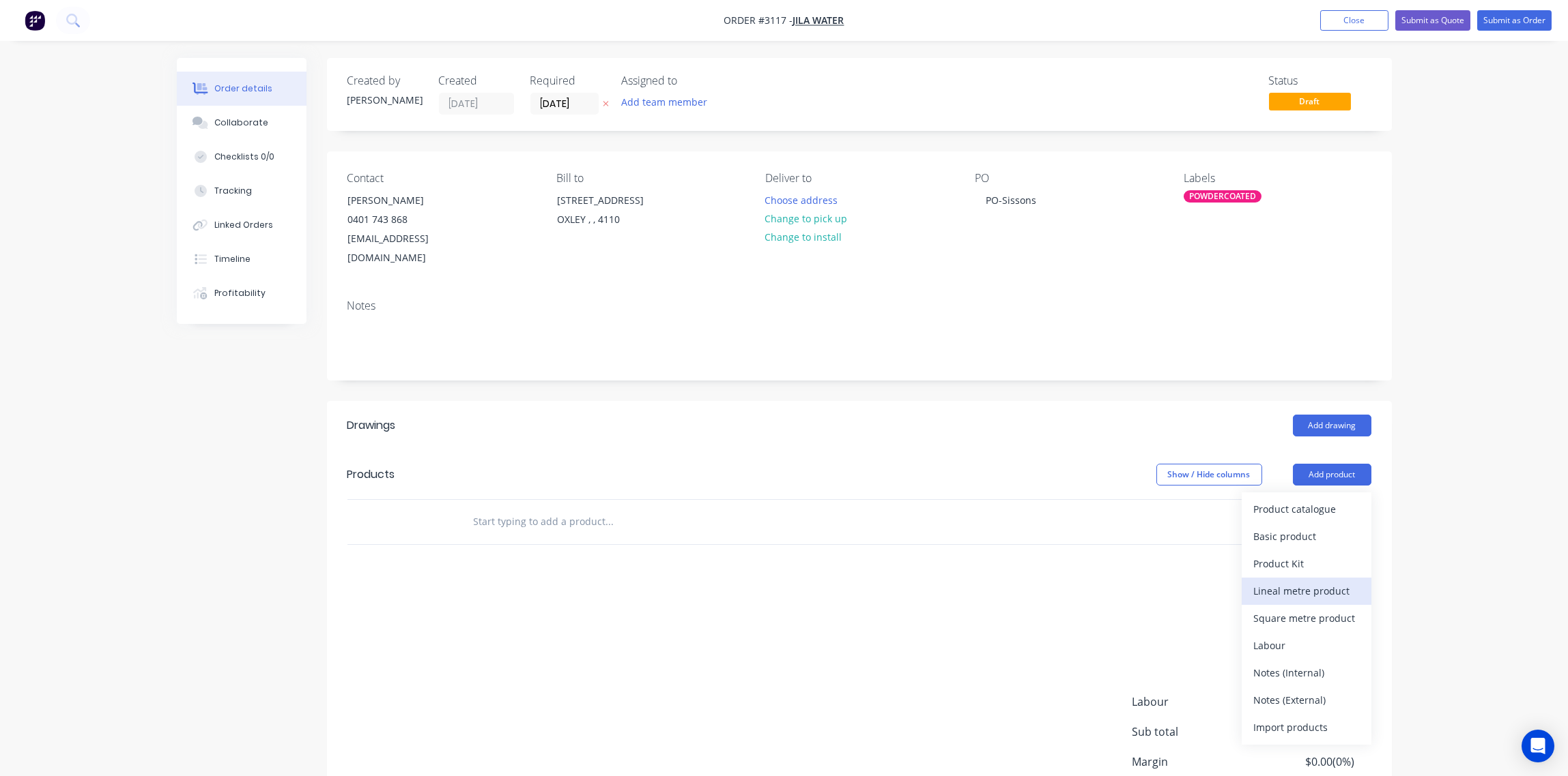
scroll to position [98, 0]
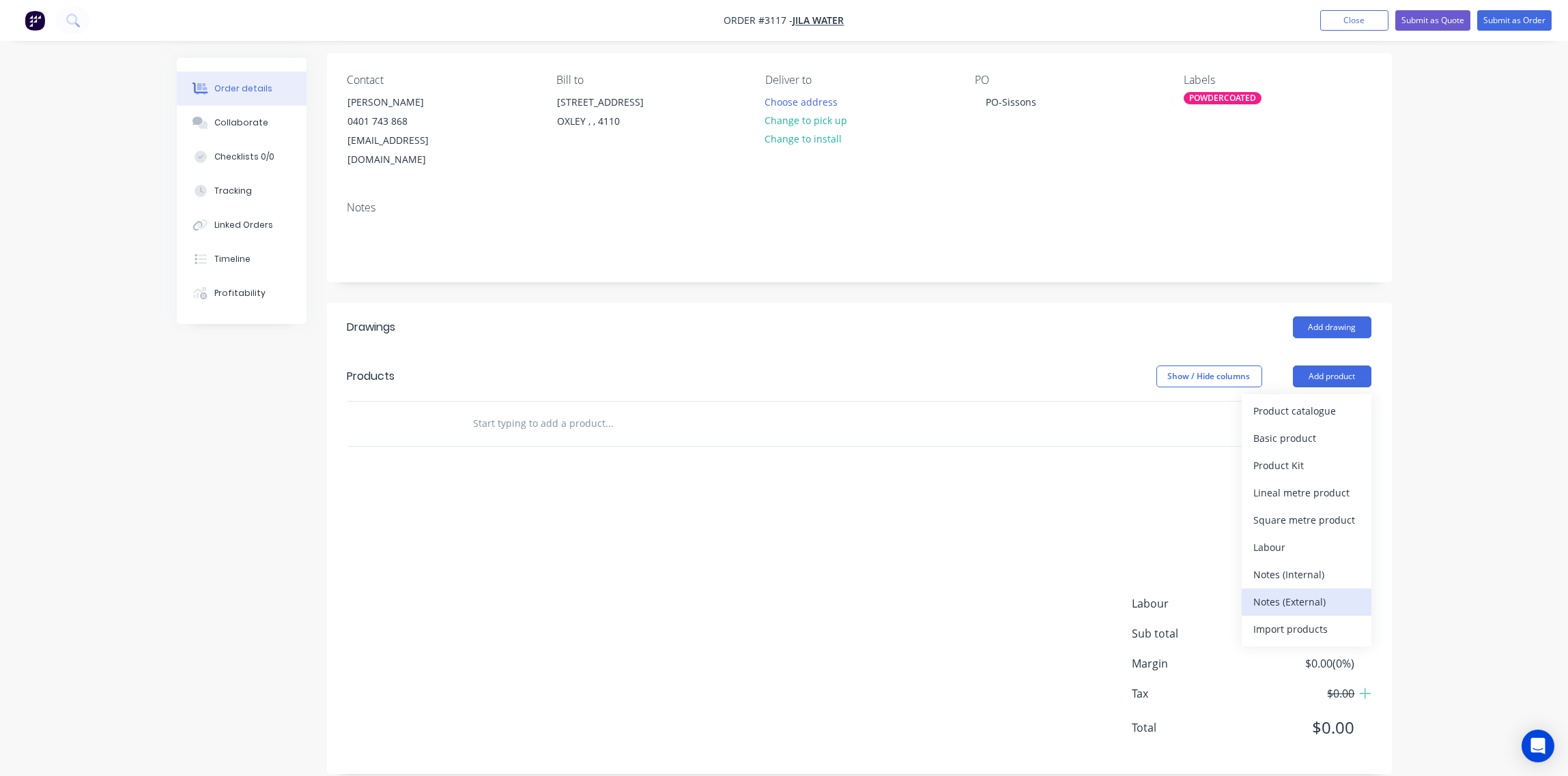
click at [1308, 592] on div "Notes (External)" at bounding box center [1306, 602] width 105 height 20
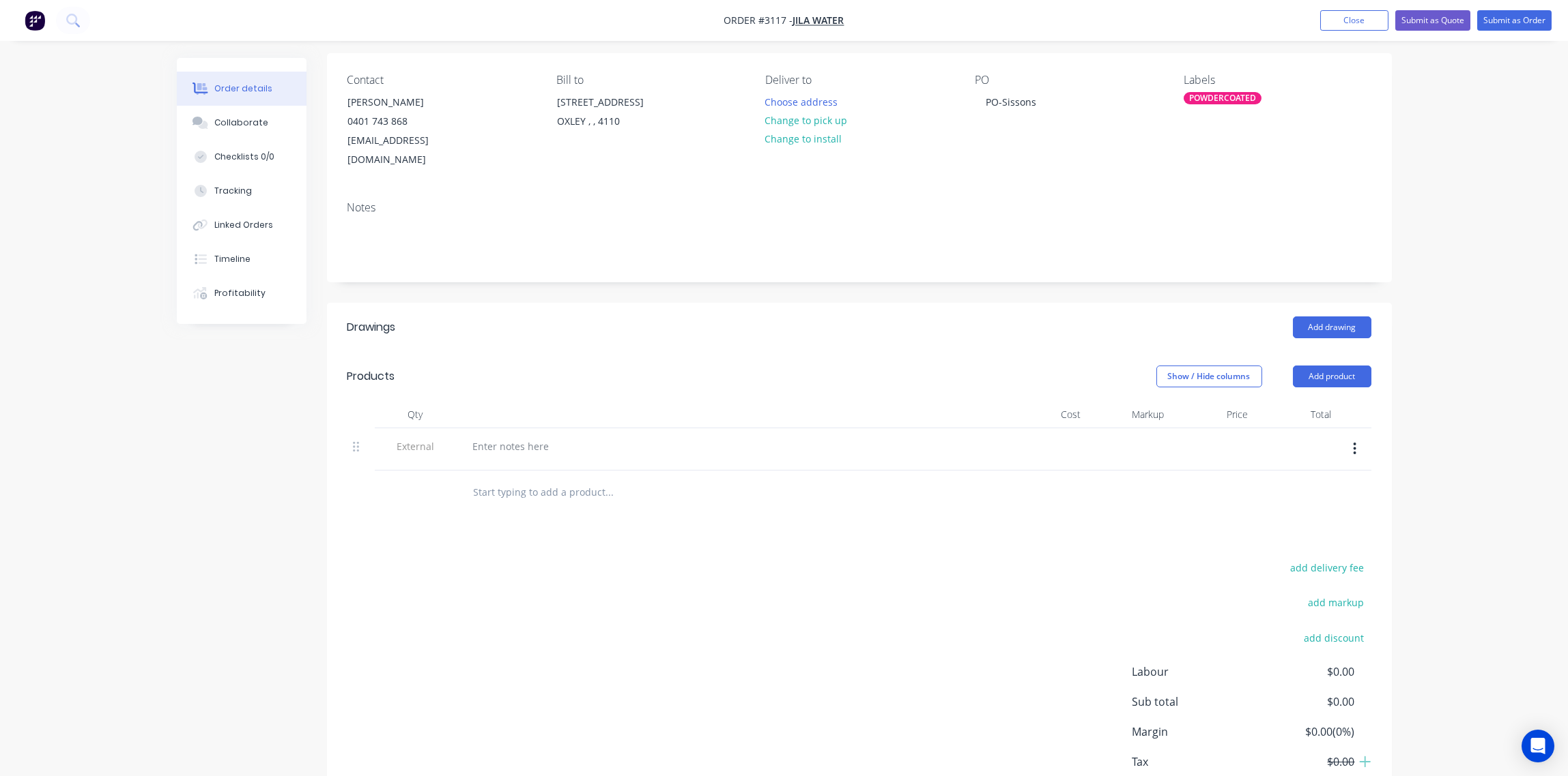
click at [486, 479] on input "text" at bounding box center [609, 492] width 273 height 27
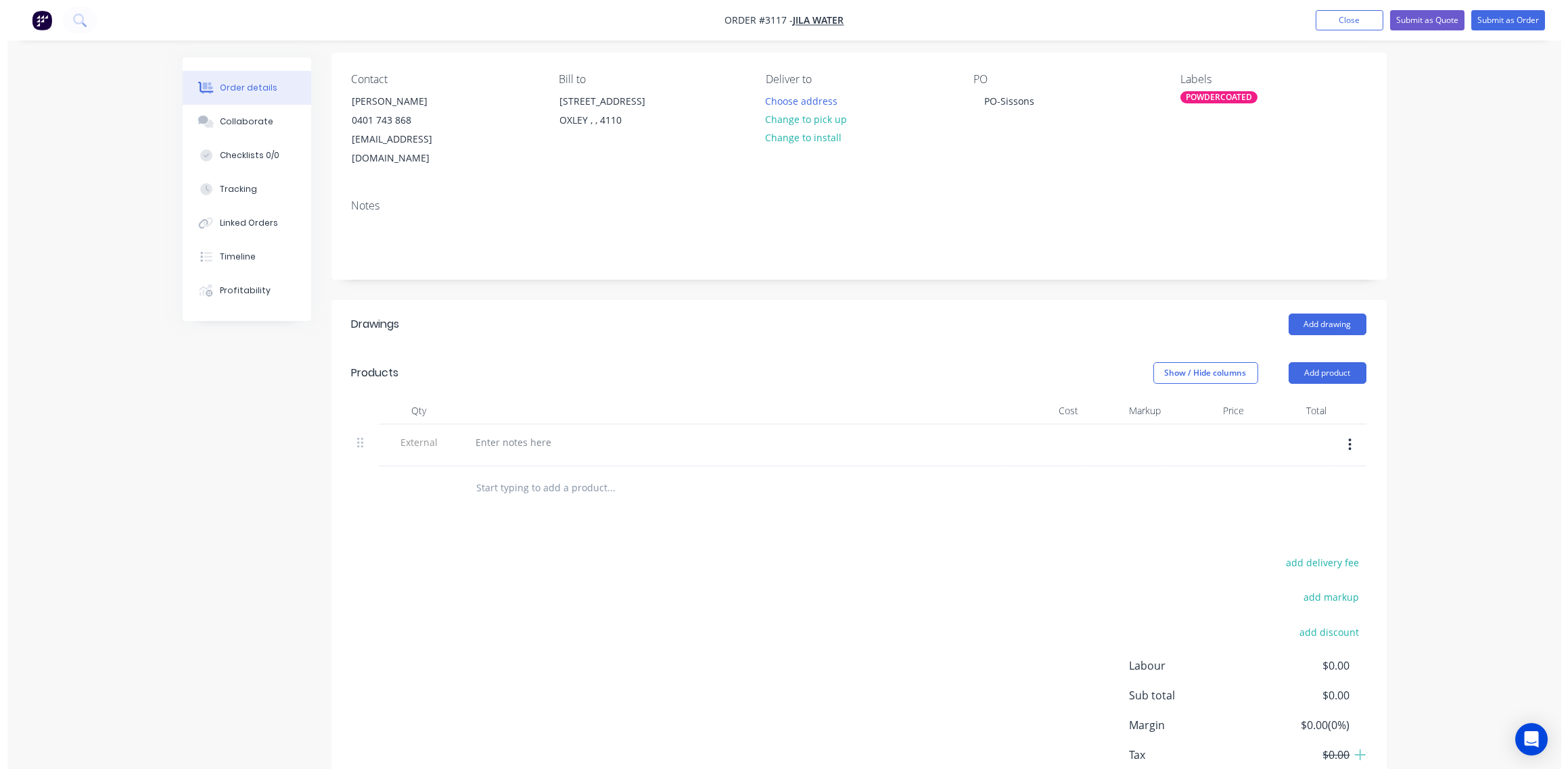
scroll to position [0, 0]
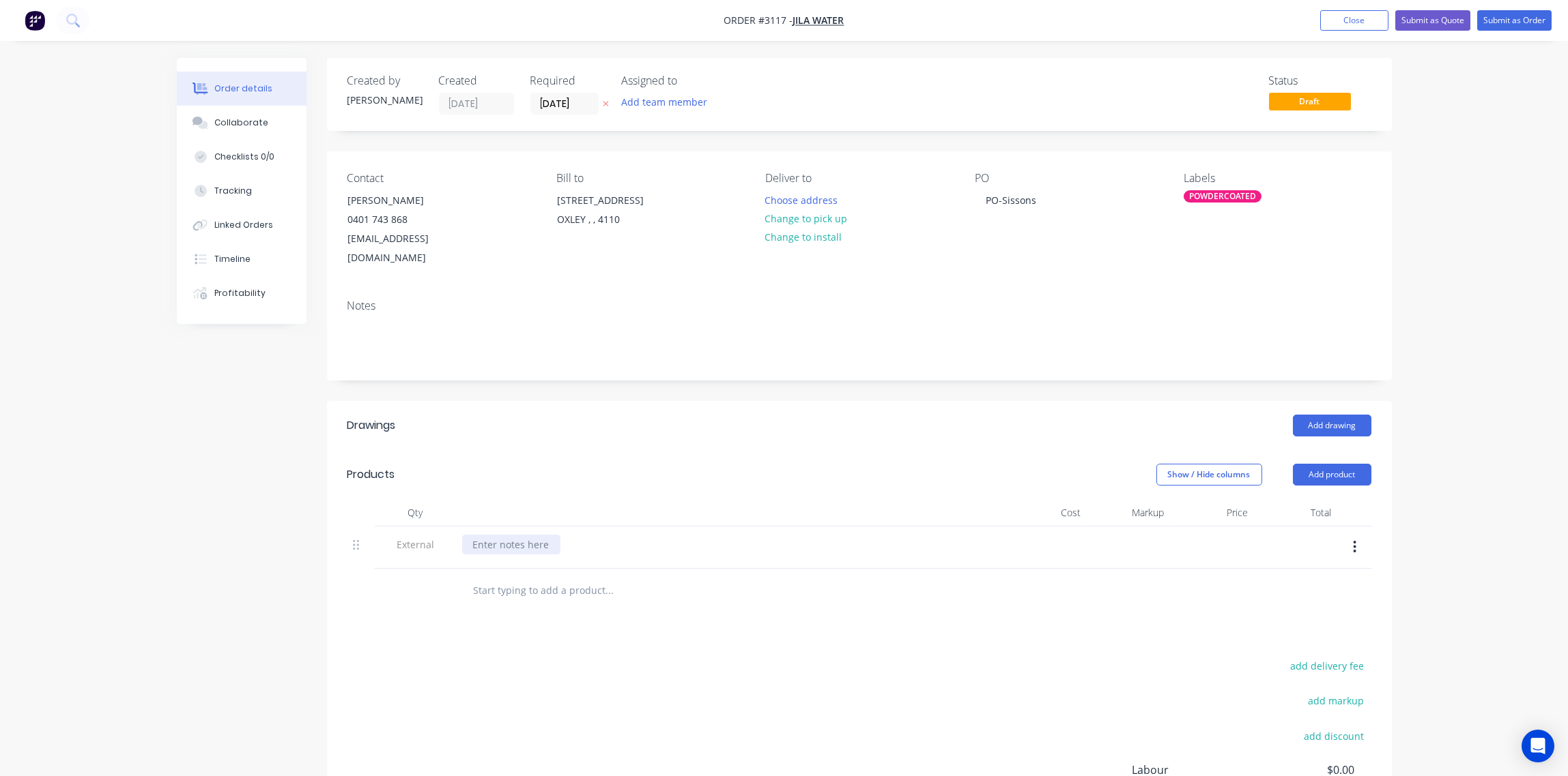
click at [513, 535] on div at bounding box center [511, 545] width 98 height 20
click at [524, 535] on div at bounding box center [511, 545] width 98 height 20
paste div
click at [559, 577] on input "text" at bounding box center [609, 590] width 273 height 27
click at [540, 577] on input "text" at bounding box center [609, 590] width 273 height 27
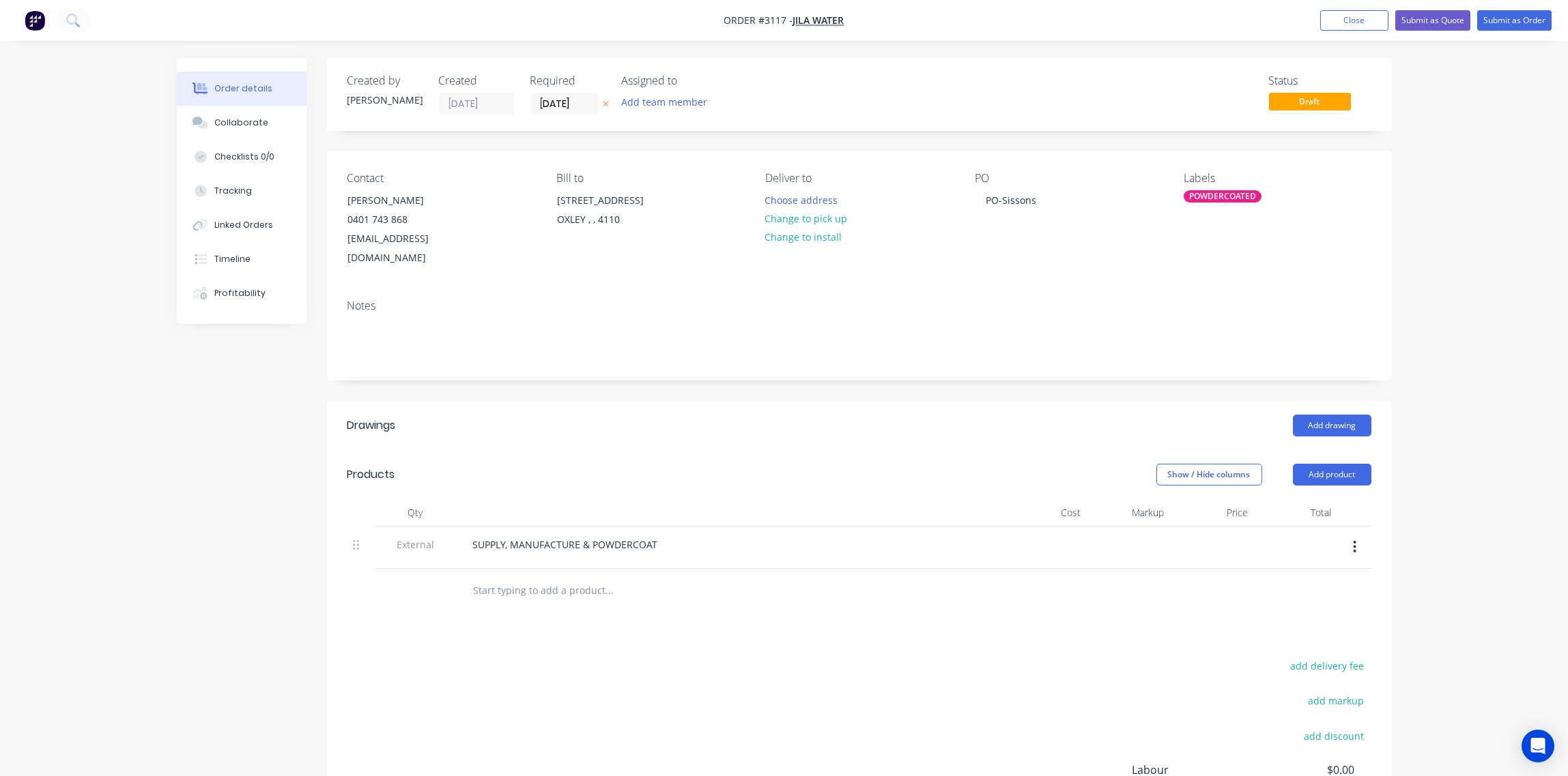
paste input "1 x Large Satin White | Sam Sissons"
type input "1 x Large Satin White | Sam Sissons"
click at [486, 577] on input "1 x Large Satin White | Sam Sissons" at bounding box center [609, 590] width 273 height 27
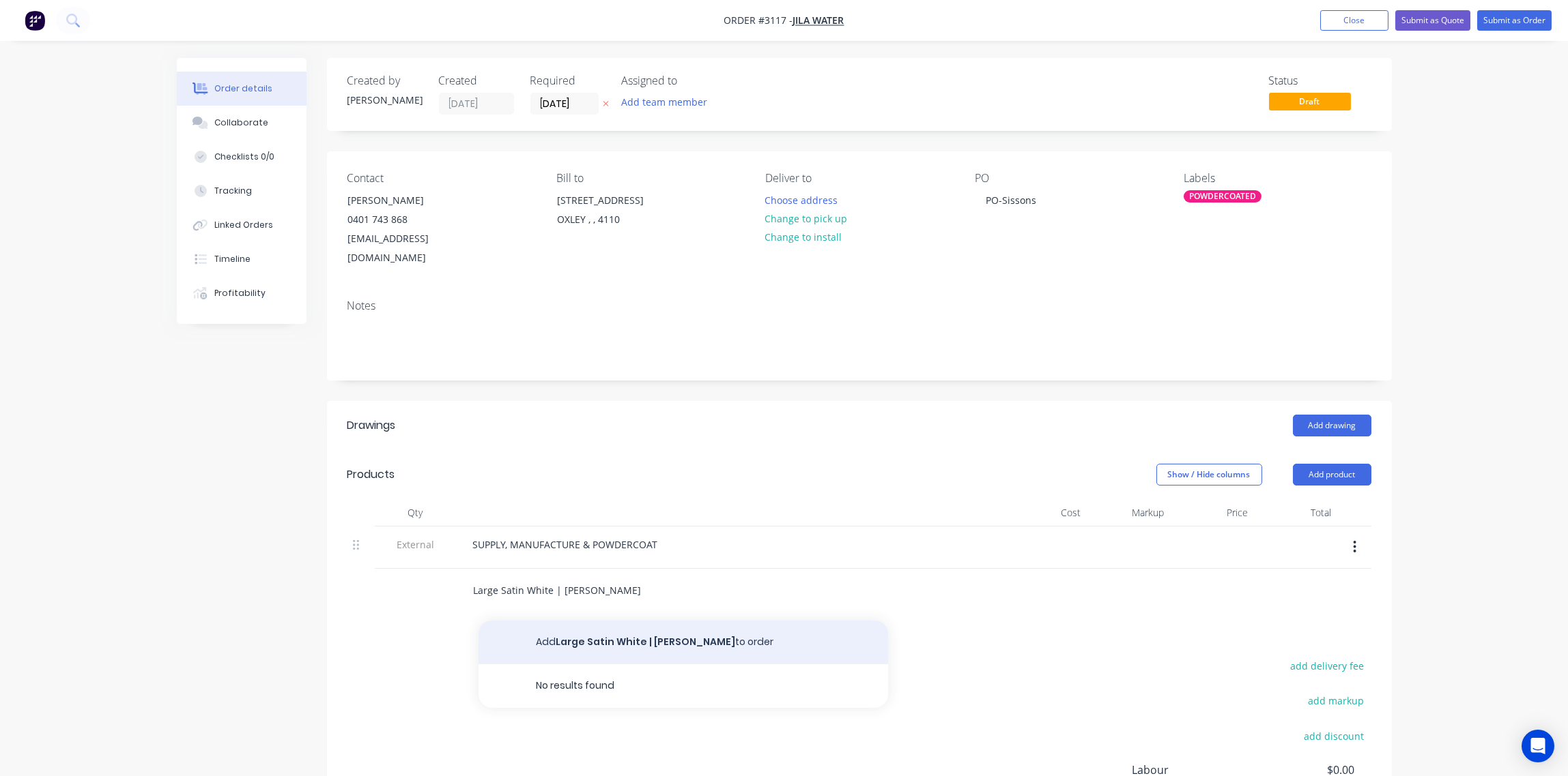
type input "Large Satin White | Sam Sissons"
click at [588, 625] on button "Add Large Satin White | Sam Sissons to order" at bounding box center [682, 642] width 409 height 44
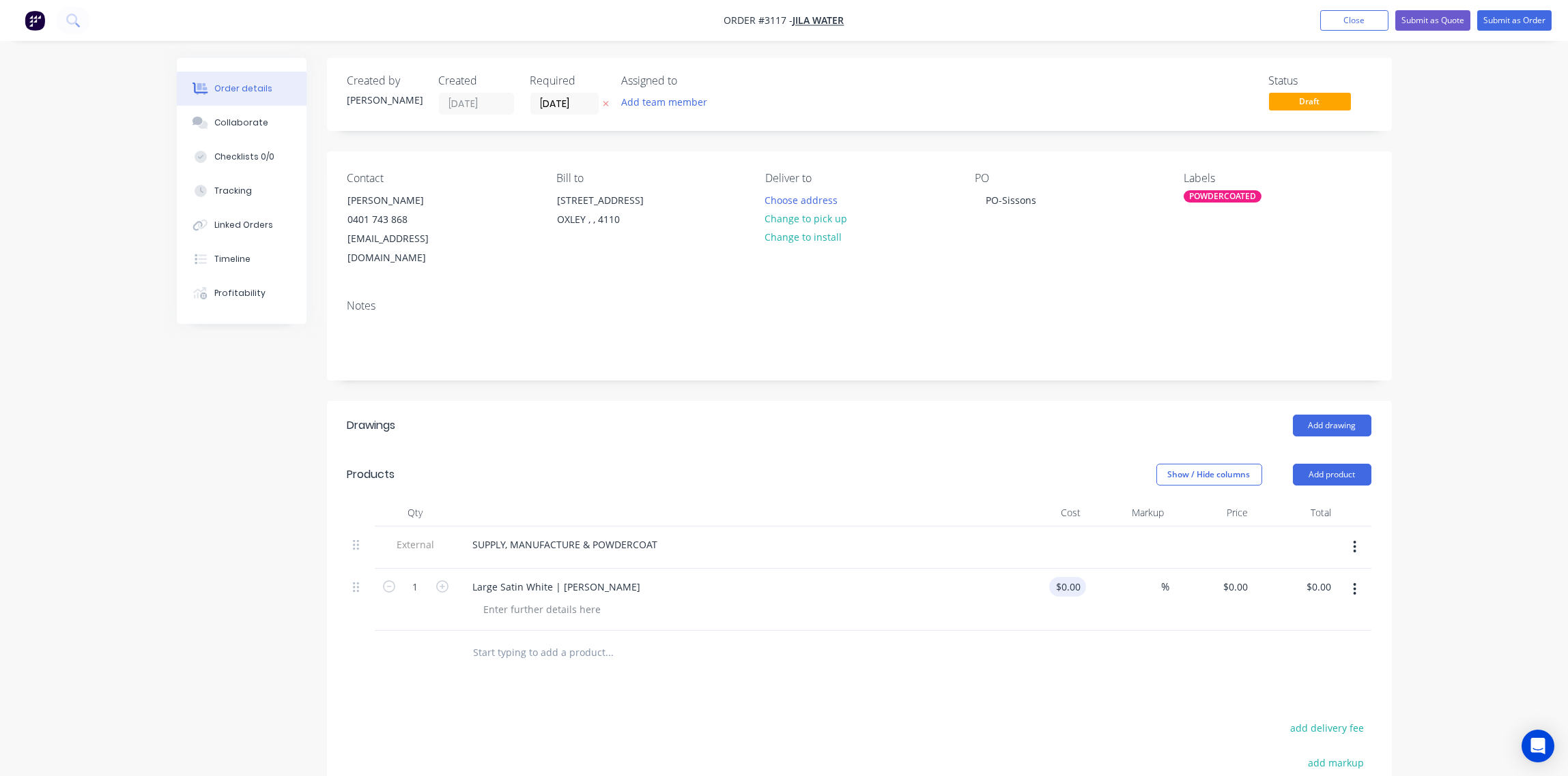
drag, startPoint x: 1050, startPoint y: 575, endPoint x: 1064, endPoint y: 573, distance: 14.1
click at [1049, 573] on div "$0.00 $0.00" at bounding box center [1044, 600] width 84 height 62
click at [1078, 577] on input at bounding box center [1078, 587] width 16 height 20
type input "$501.40"
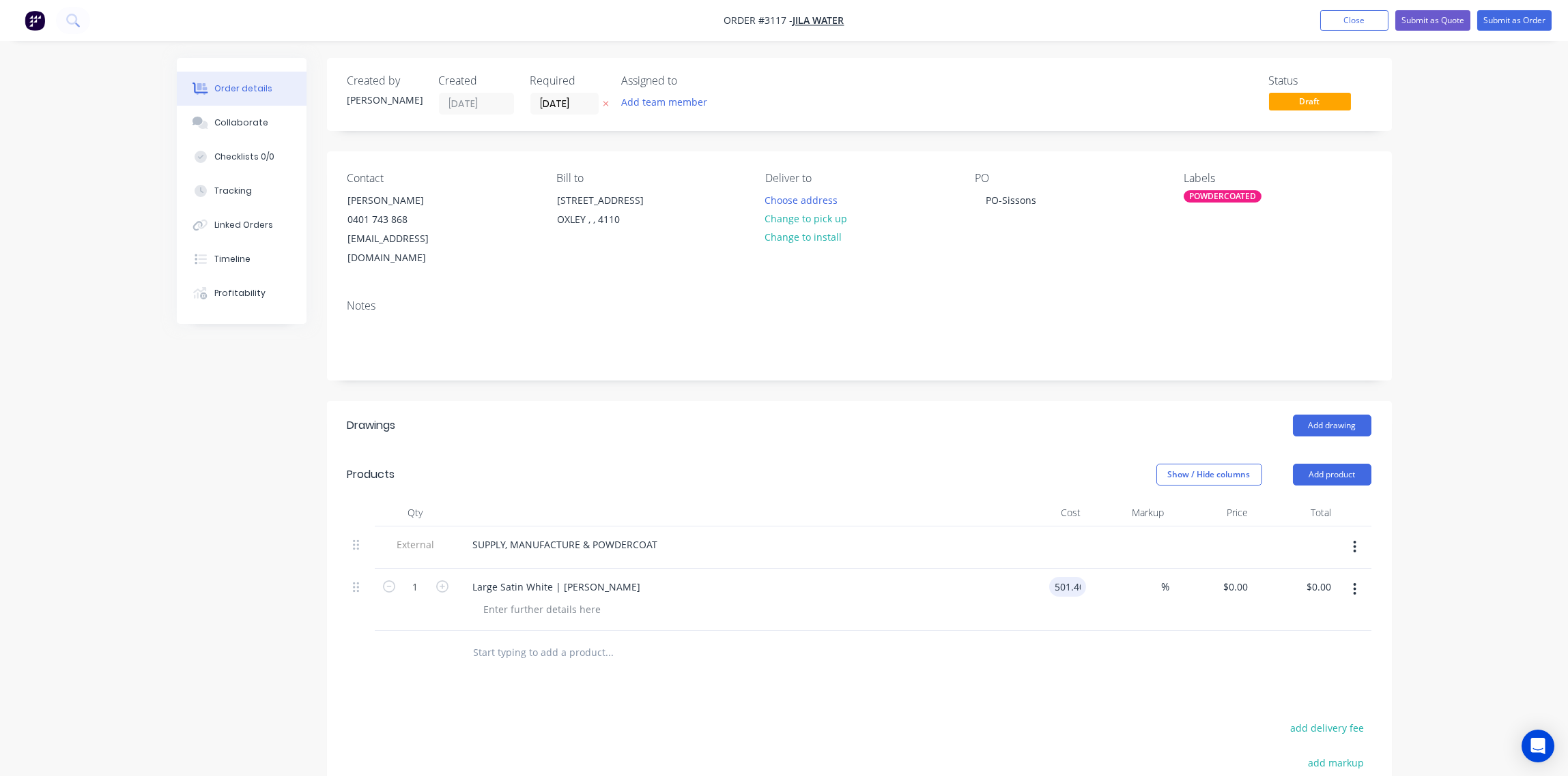
type input "$501.40"
click at [1518, 24] on button "Submit as Order" at bounding box center [1514, 20] width 75 height 20
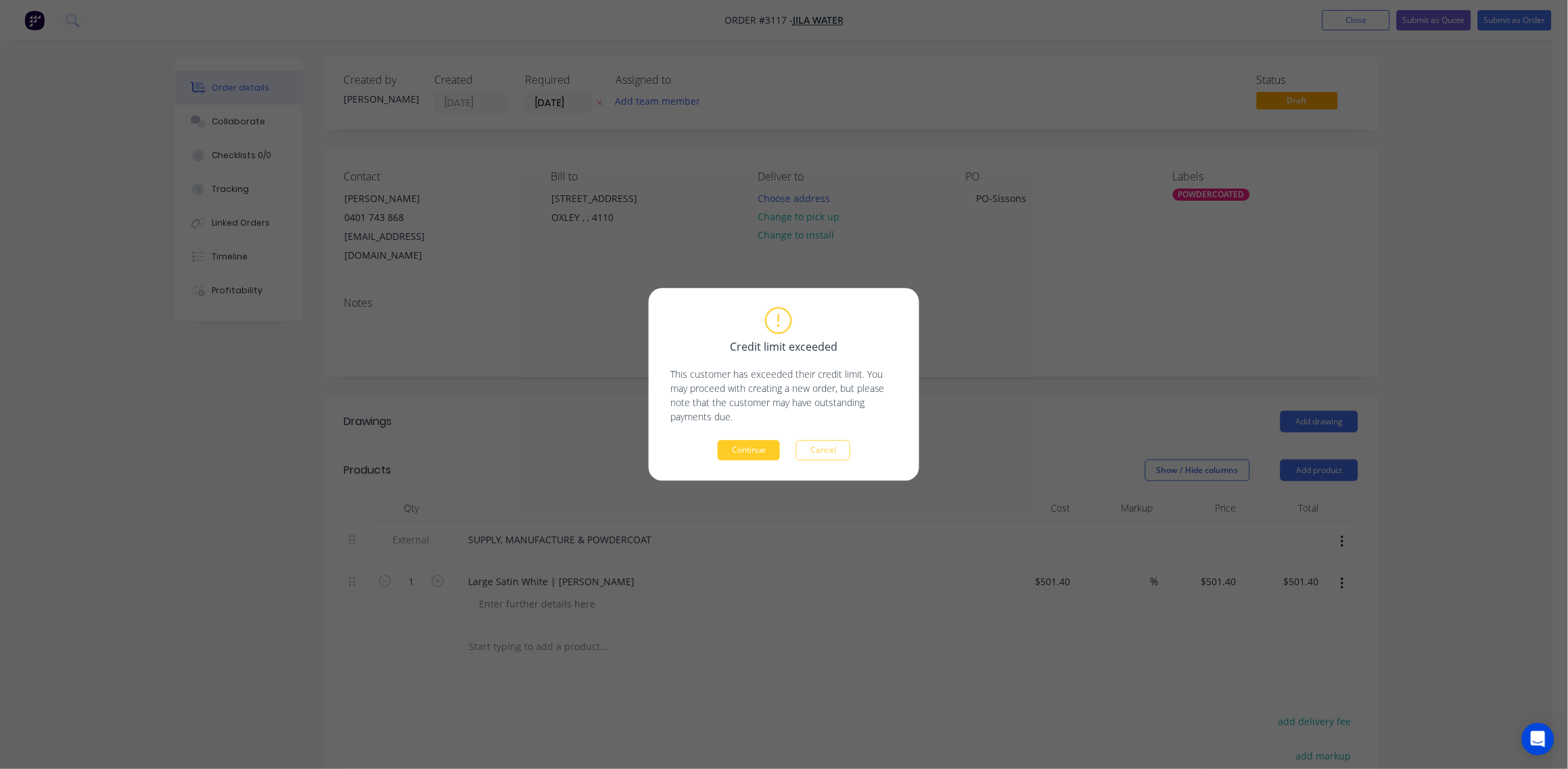
click at [759, 455] on button "Continue" at bounding box center [749, 451] width 62 height 20
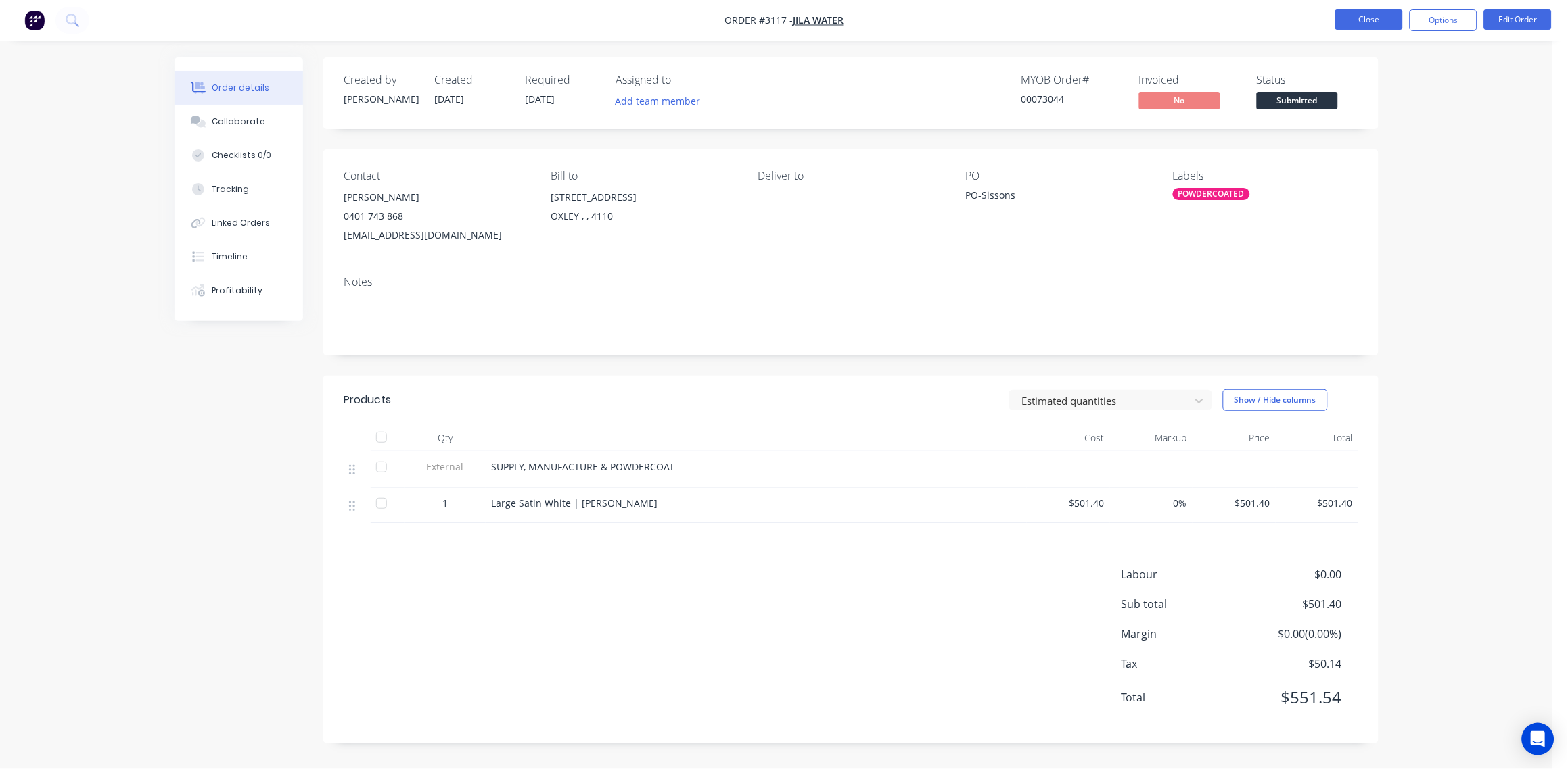
click at [1371, 23] on button "Close" at bounding box center [1368, 19] width 67 height 20
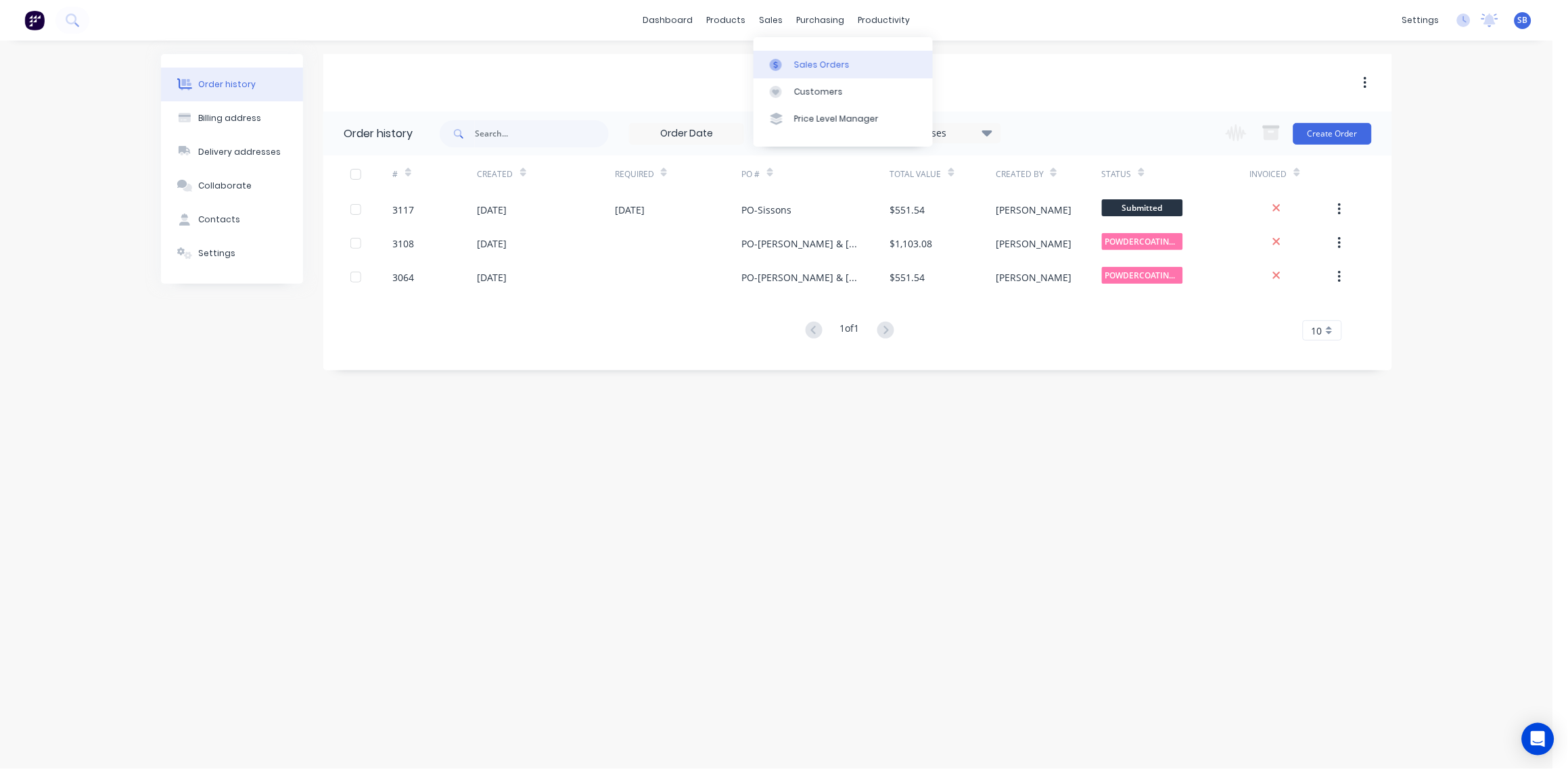
click at [816, 62] on div "Sales Orders" at bounding box center [822, 65] width 56 height 12
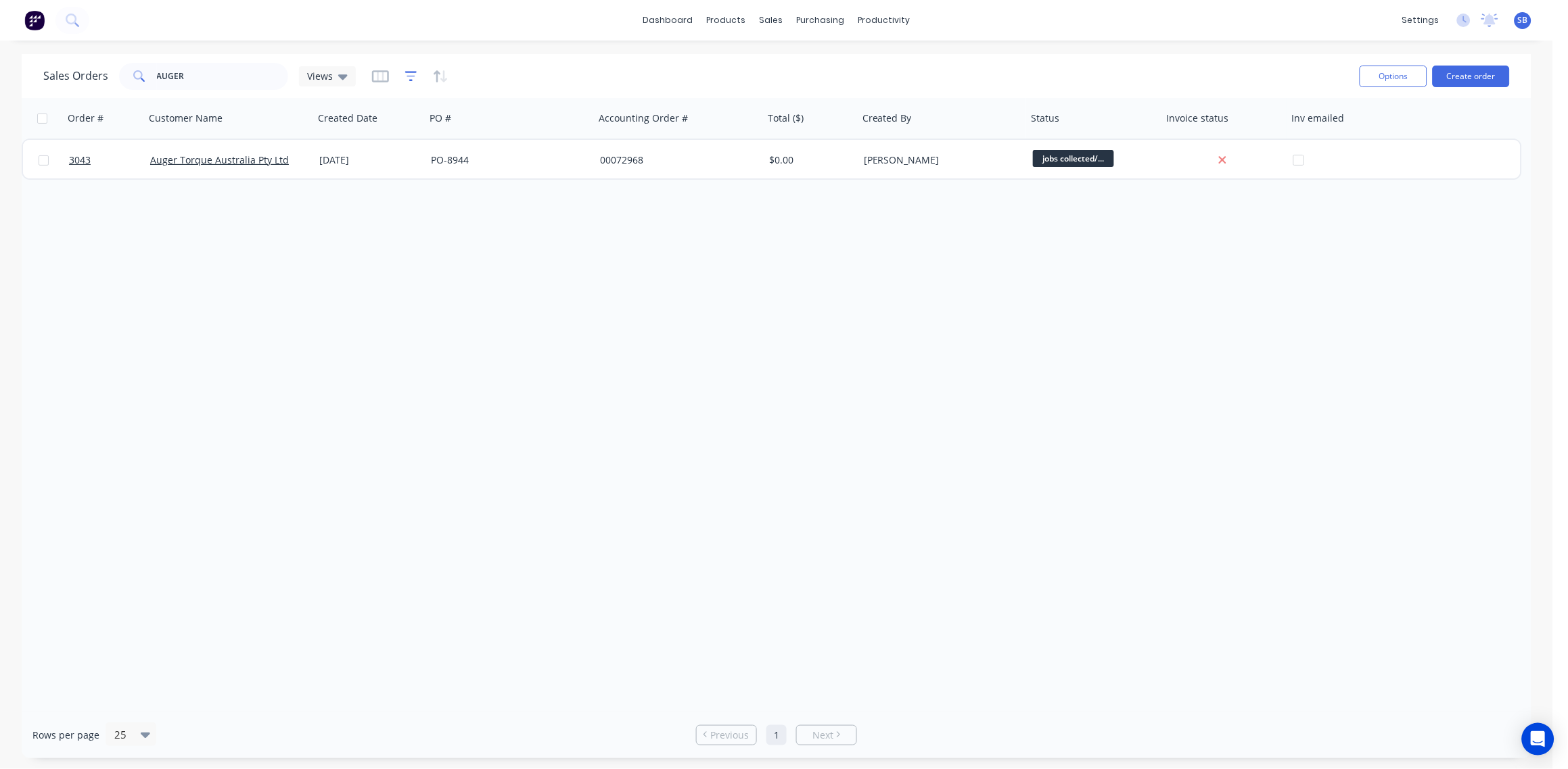
click at [406, 77] on icon "button" at bounding box center [411, 77] width 12 height 13
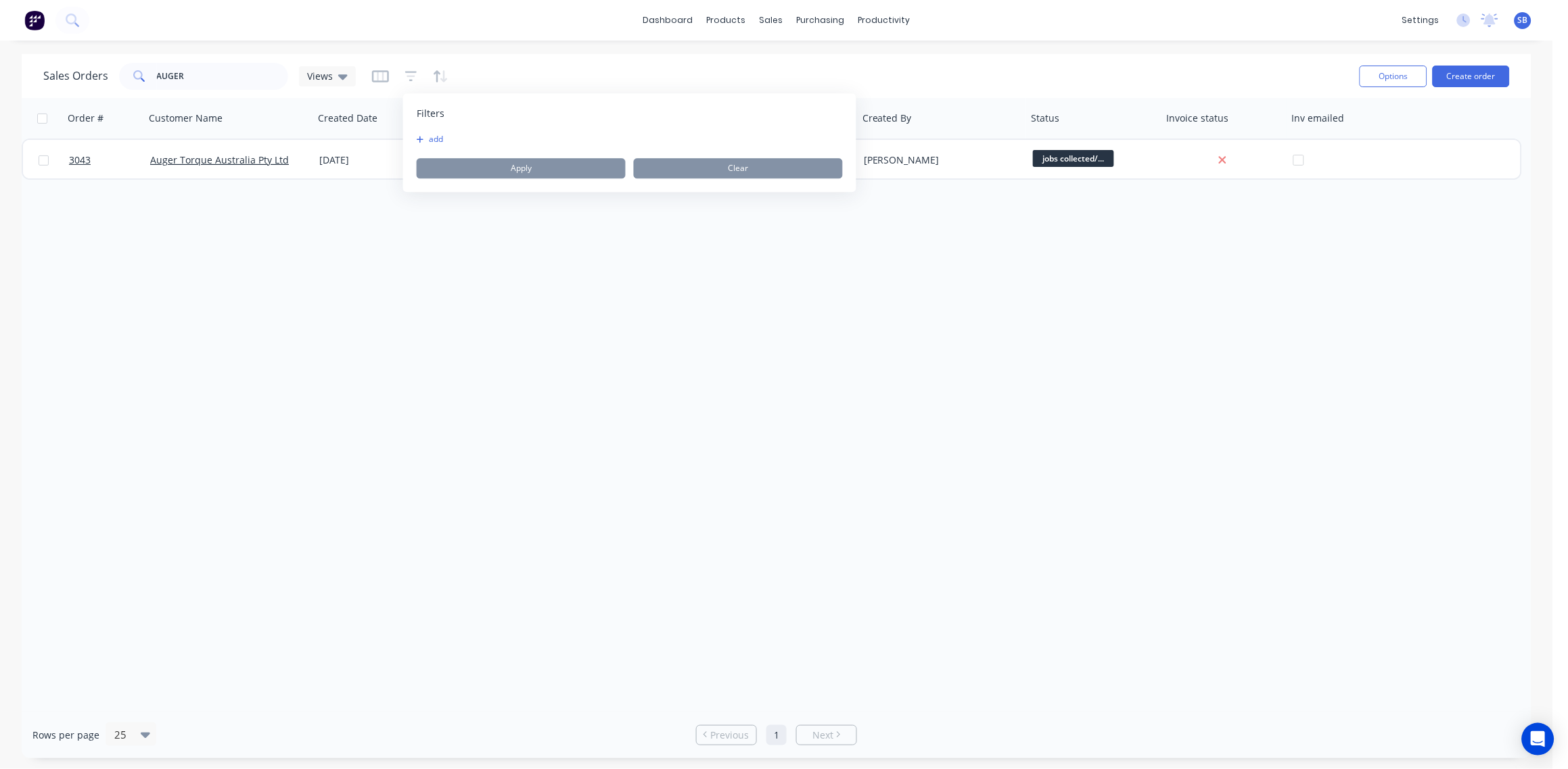
click at [437, 137] on button "add" at bounding box center [433, 139] width 34 height 11
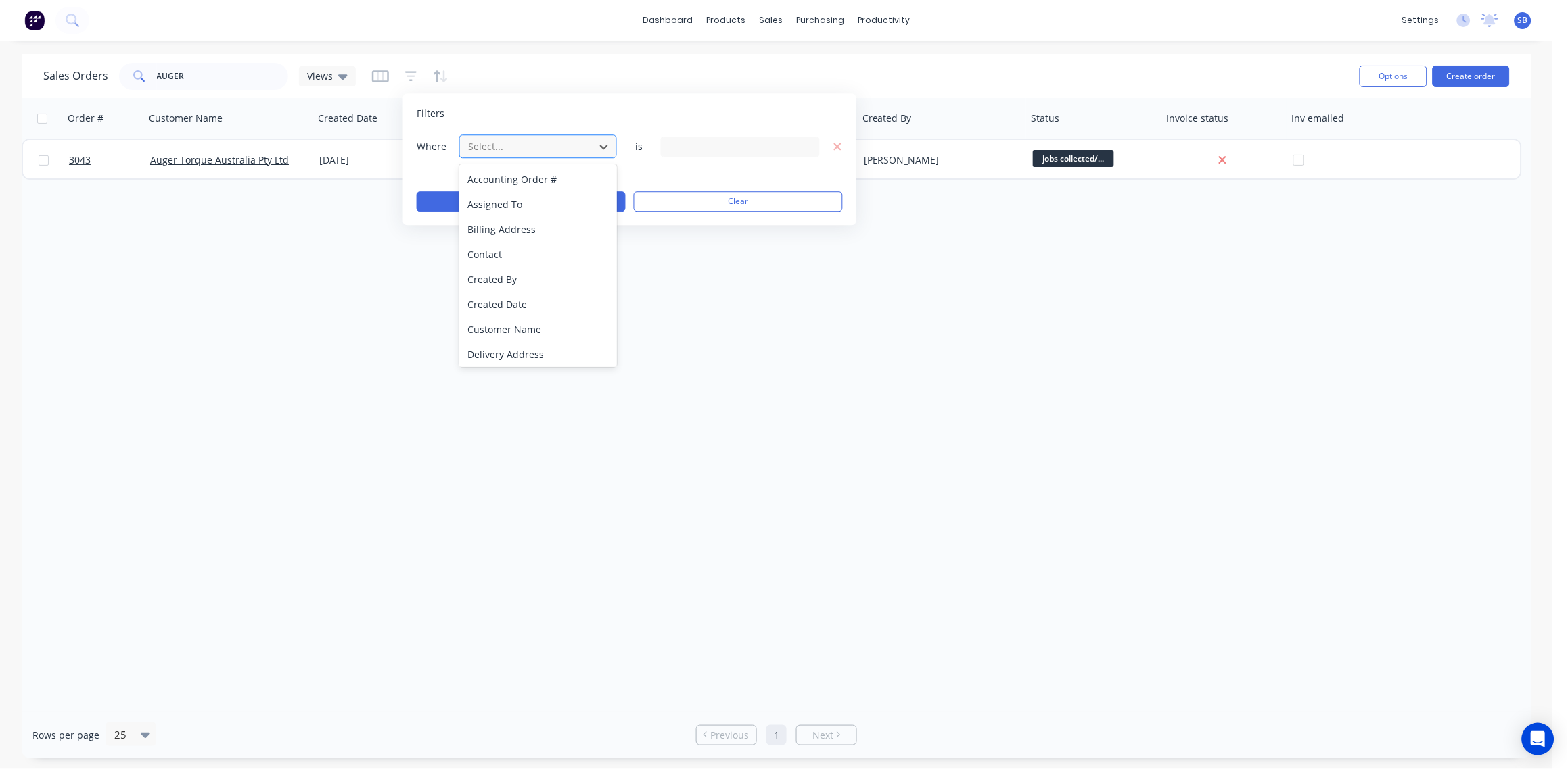
click at [586, 143] on div "Select..." at bounding box center [527, 146] width 129 height 22
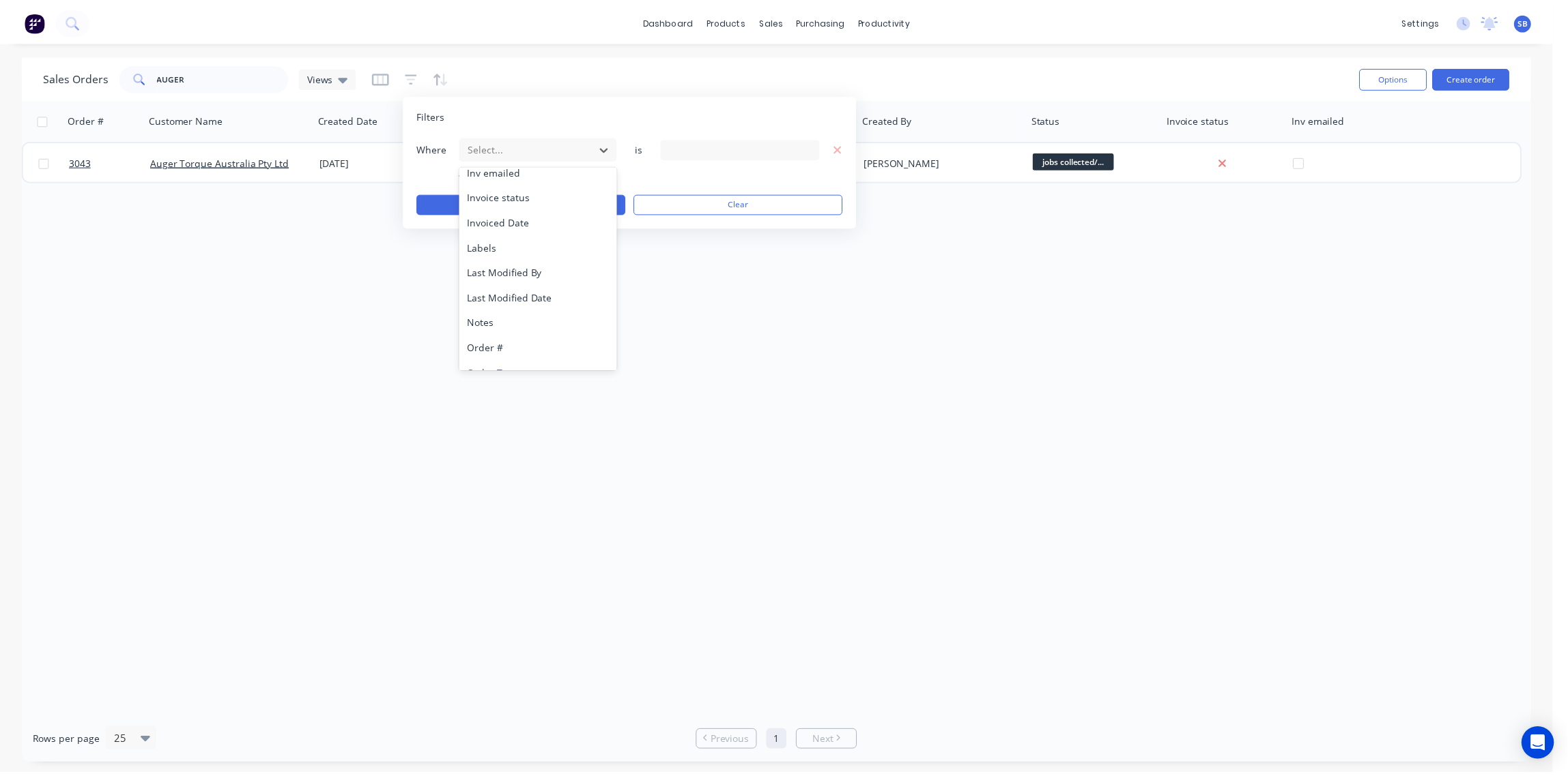
scroll to position [355, 0]
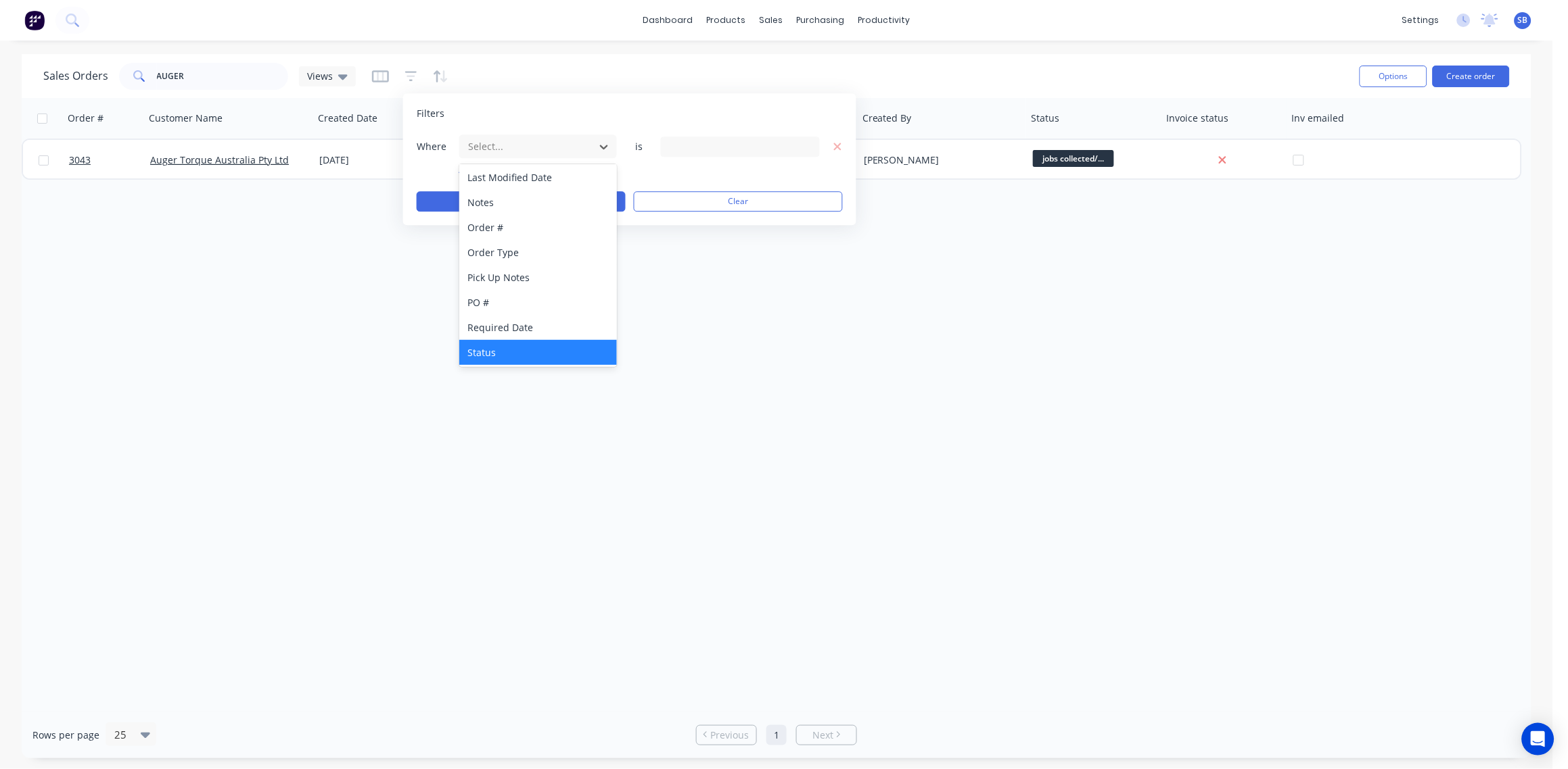
click at [517, 348] on div "Status" at bounding box center [538, 353] width 157 height 25
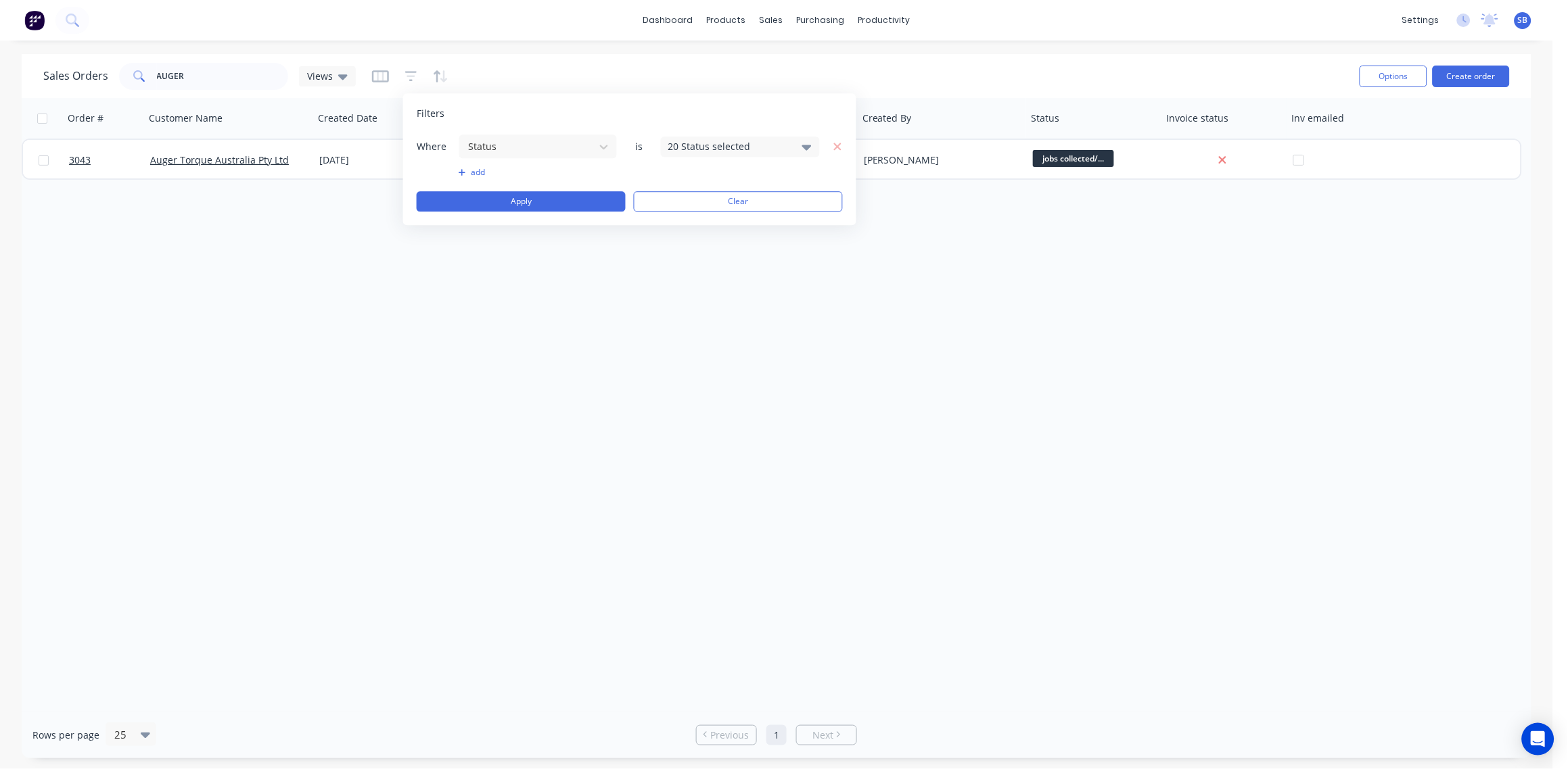
click at [728, 148] on div "20 Status selected" at bounding box center [729, 146] width 122 height 14
drag, startPoint x: 686, startPoint y: 221, endPoint x: 670, endPoint y: 212, distance: 18.4
click at [686, 221] on div at bounding box center [683, 221] width 27 height 27
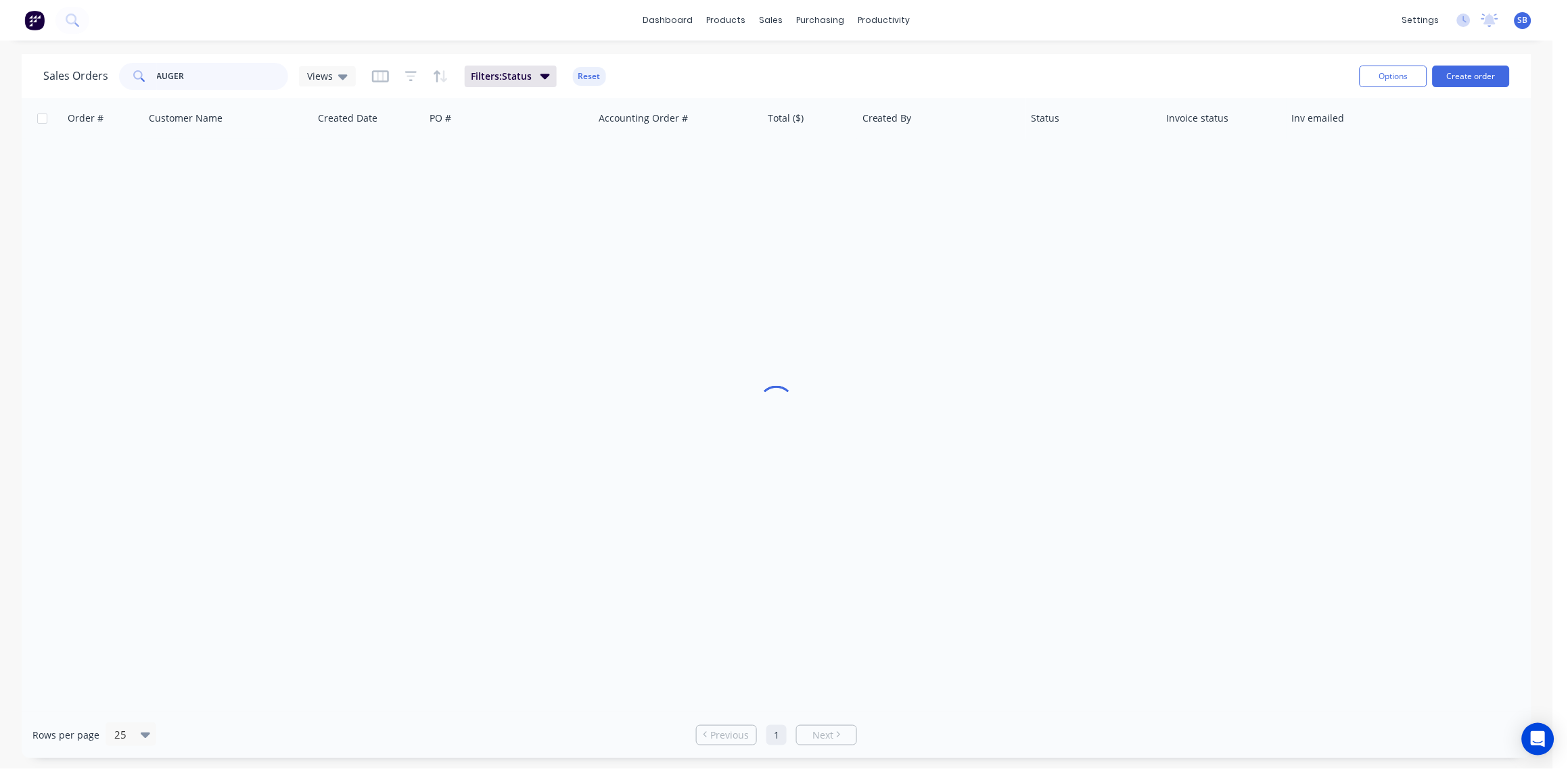
click at [206, 76] on input "AUGER" at bounding box center [222, 77] width 132 height 27
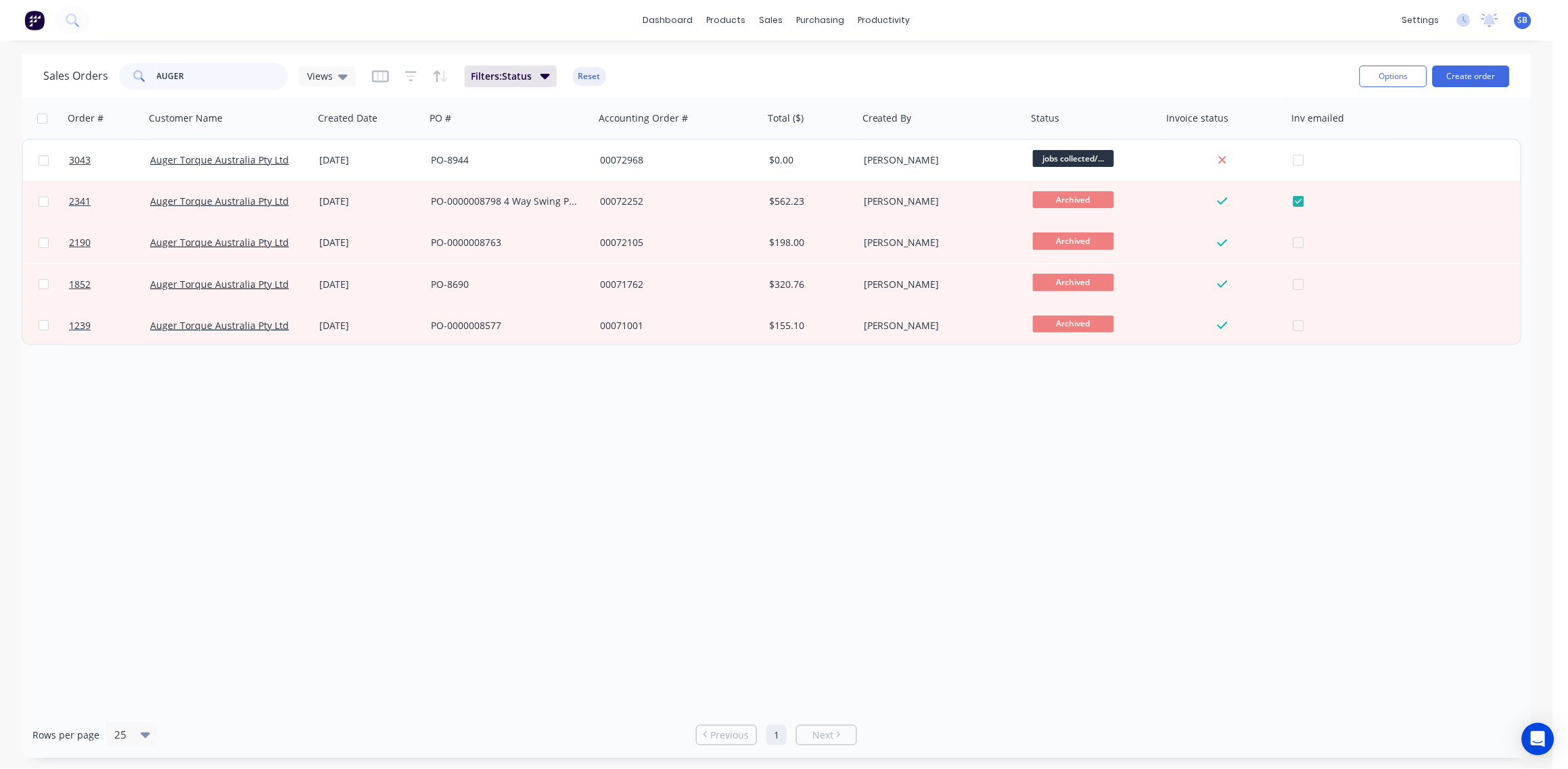
drag, startPoint x: 206, startPoint y: 76, endPoint x: 28, endPoint y: 80, distance: 178.0
click at [12, 67] on div "Sales Orders AUGER Views Filters: Status Reset Options Create order Order # Cus…" at bounding box center [776, 406] width 1553 height 704
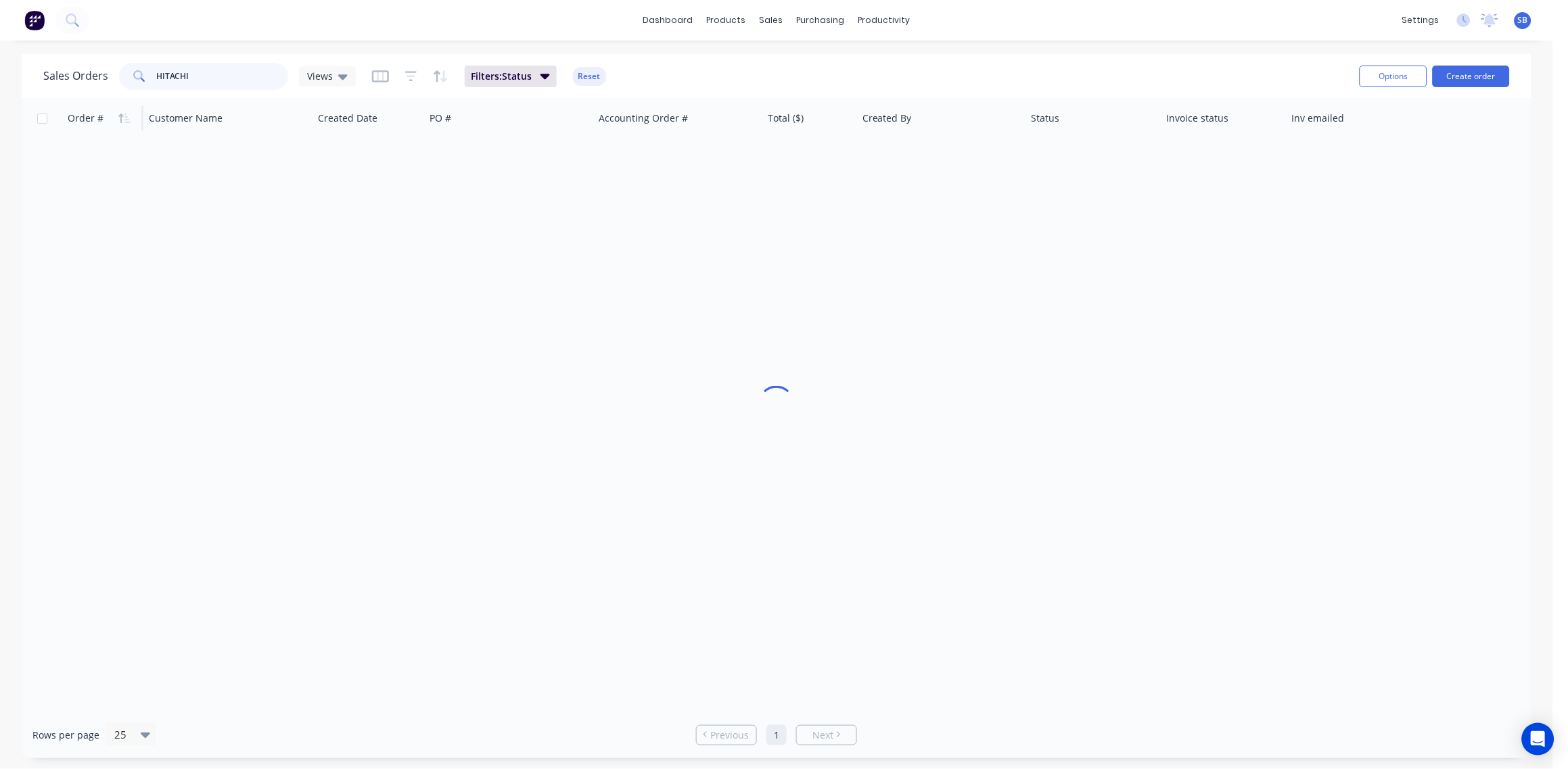
type input "HITACHI"
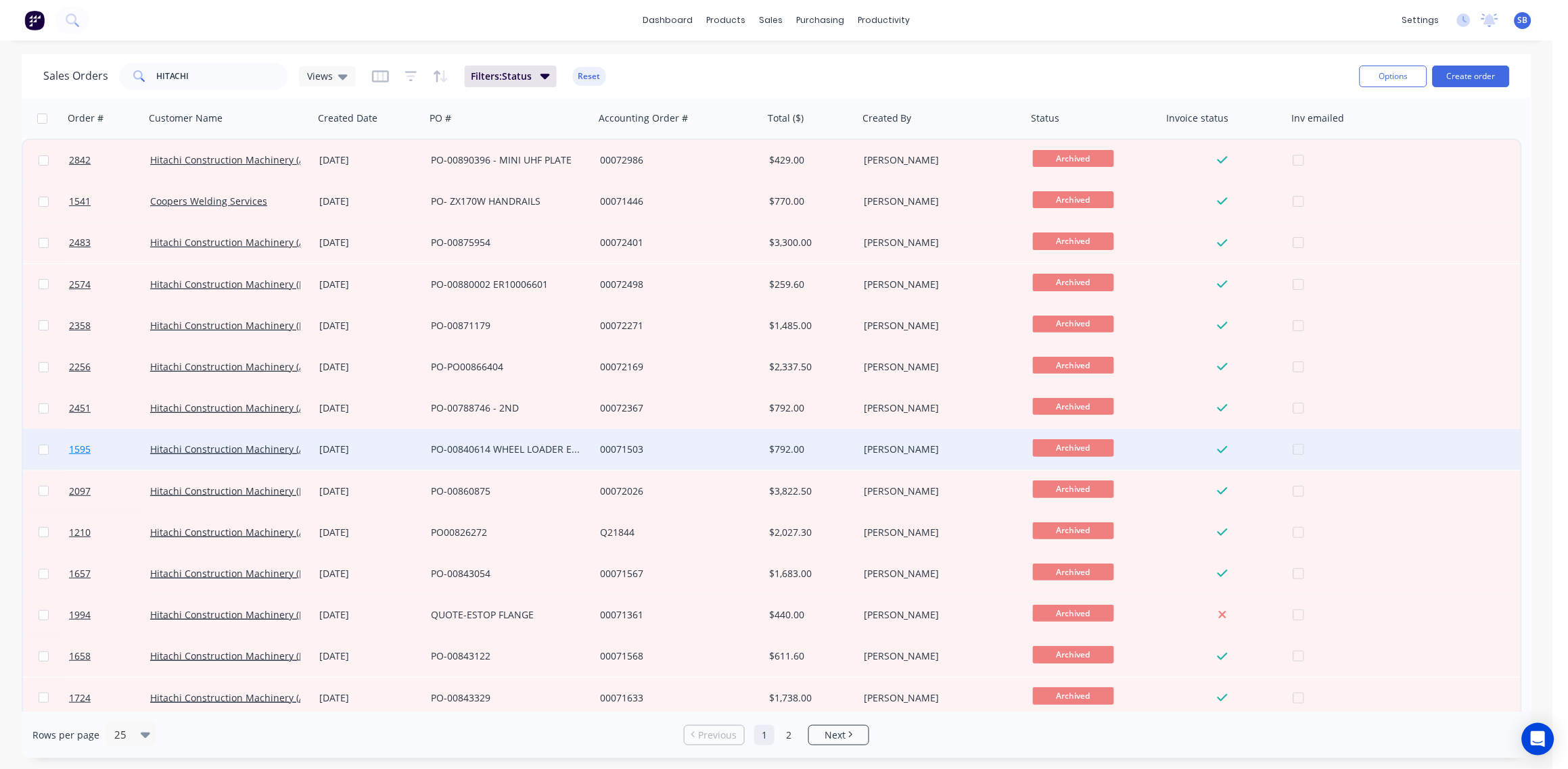
click at [77, 449] on span "1595" at bounding box center [80, 449] width 22 height 13
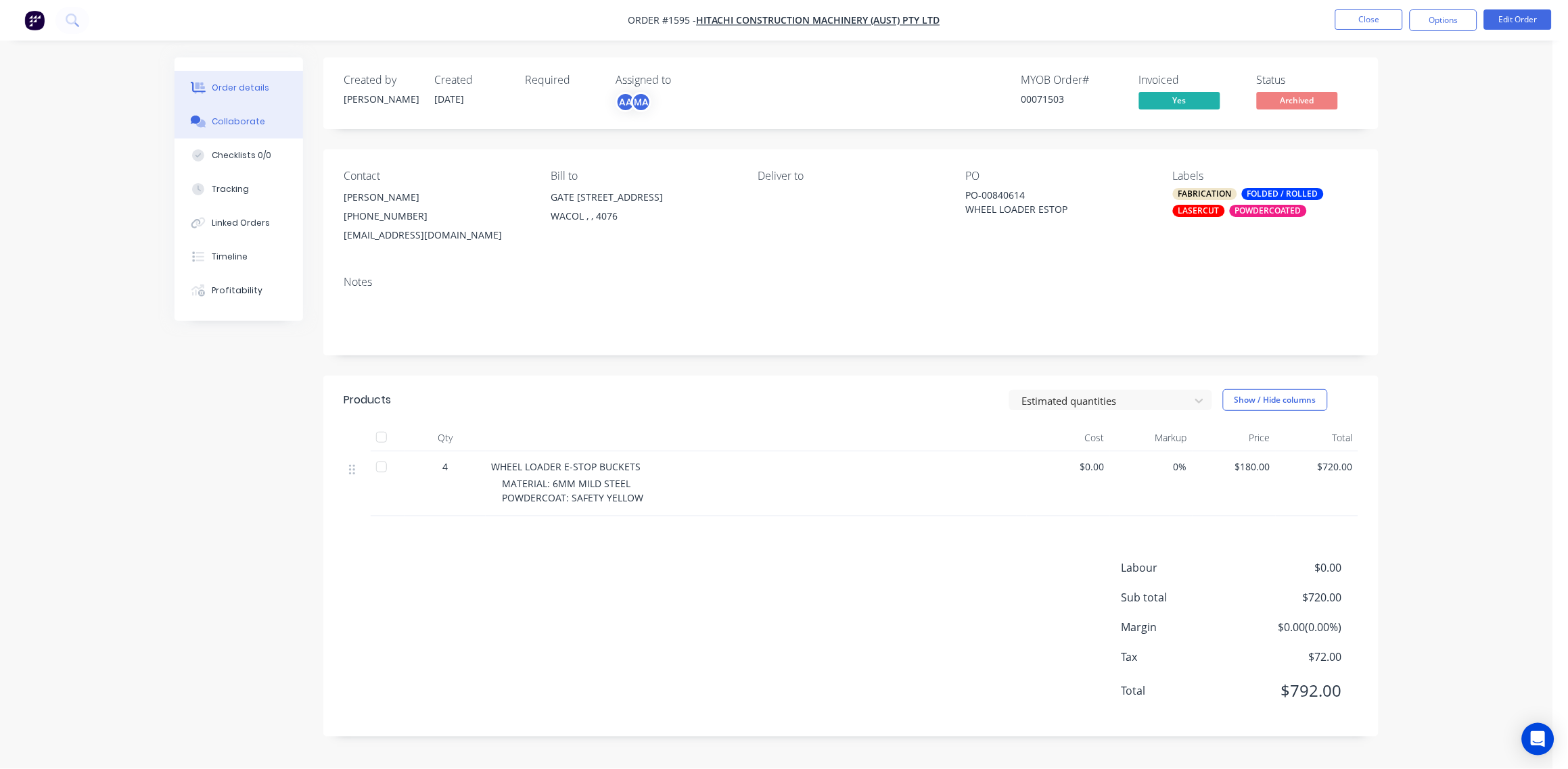
click at [240, 121] on div "Collaborate" at bounding box center [239, 122] width 53 height 12
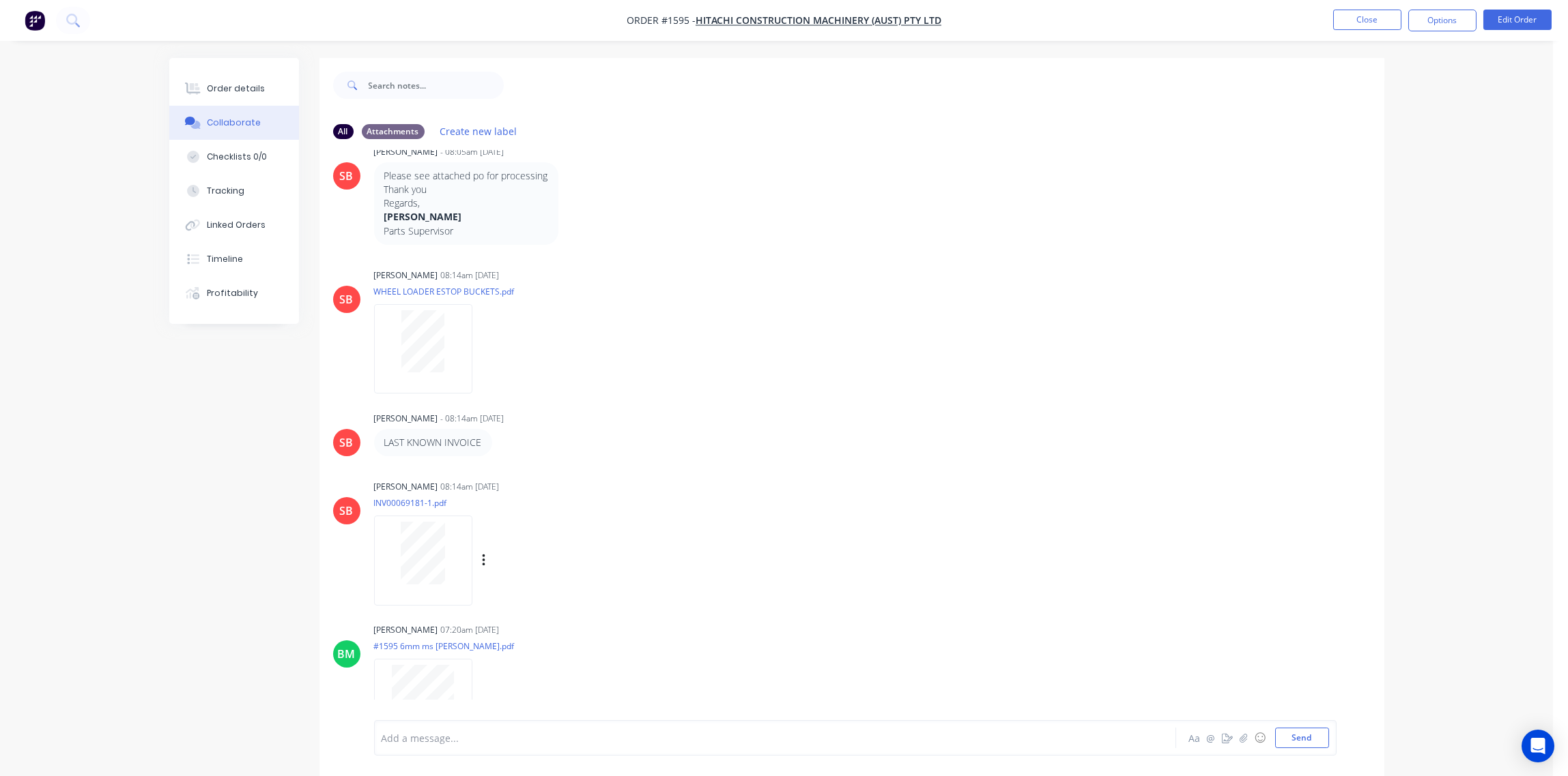
scroll to position [305, 0]
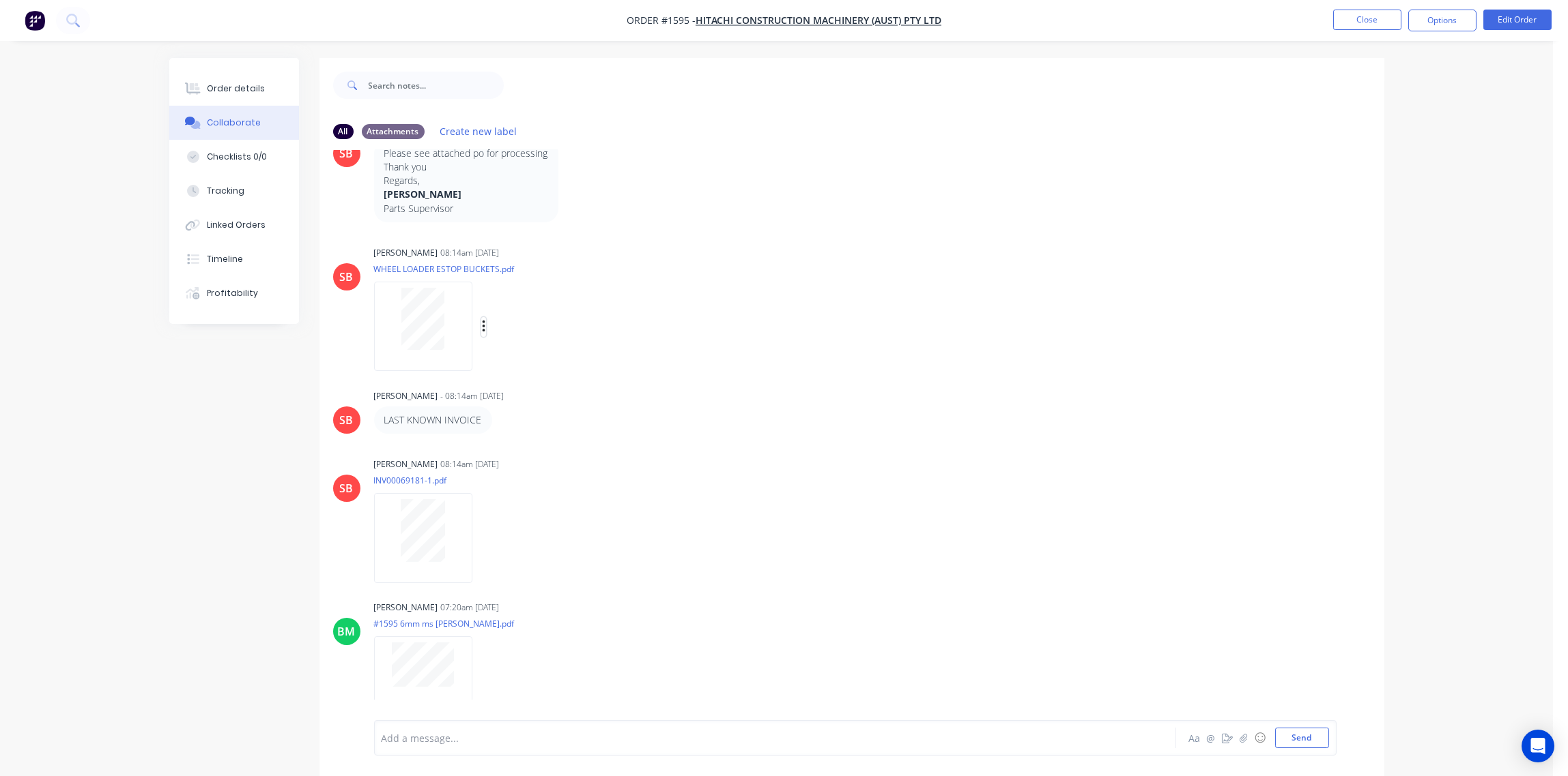
click at [481, 327] on icon "button" at bounding box center [483, 327] width 4 height 16
click at [548, 359] on button "Download" at bounding box center [573, 363] width 154 height 31
click at [481, 540] on icon "button" at bounding box center [483, 538] width 4 height 16
click at [544, 571] on button "Download" at bounding box center [573, 574] width 154 height 31
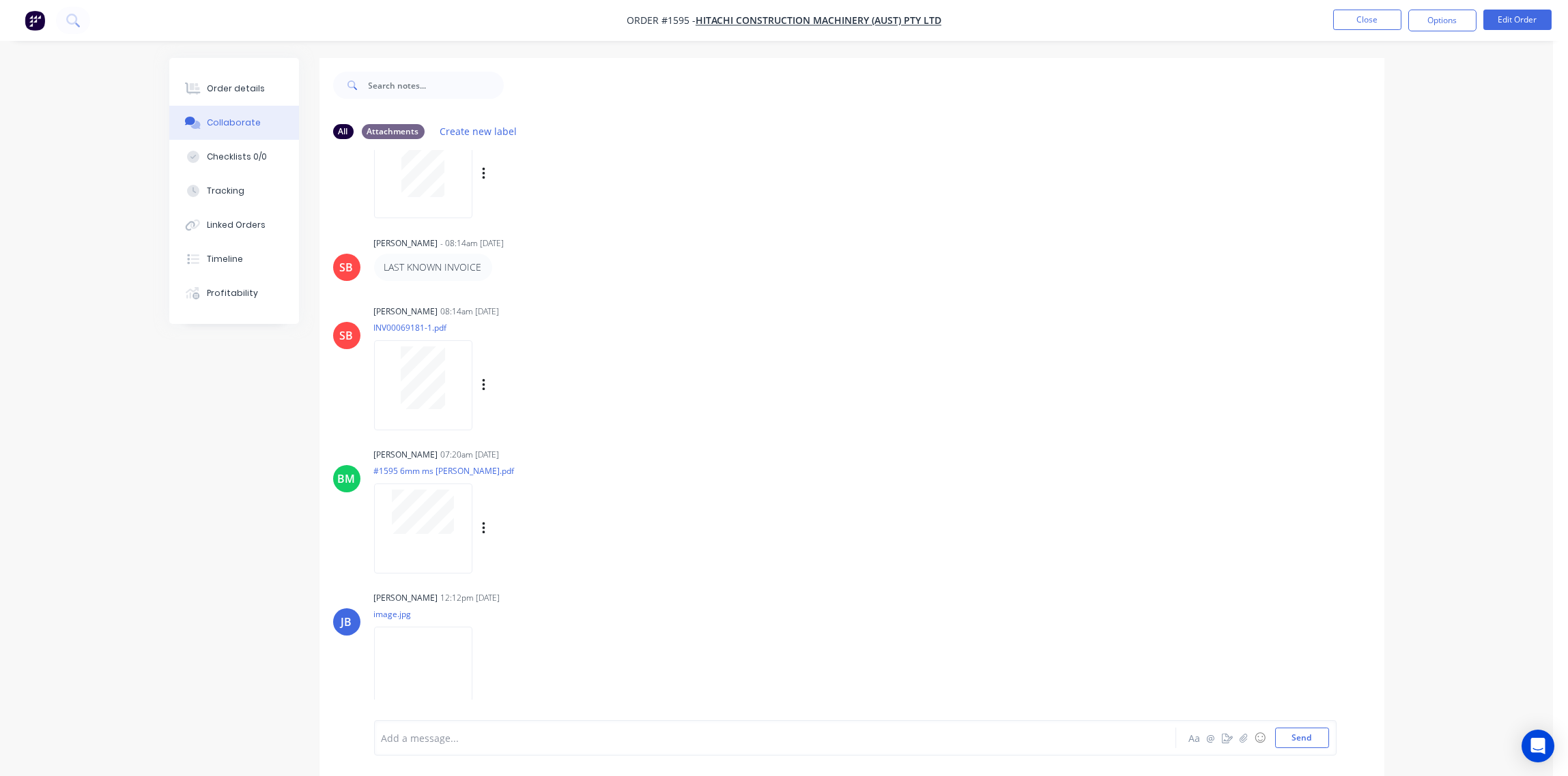
scroll to position [459, 0]
click at [424, 663] on img at bounding box center [423, 670] width 98 height 89
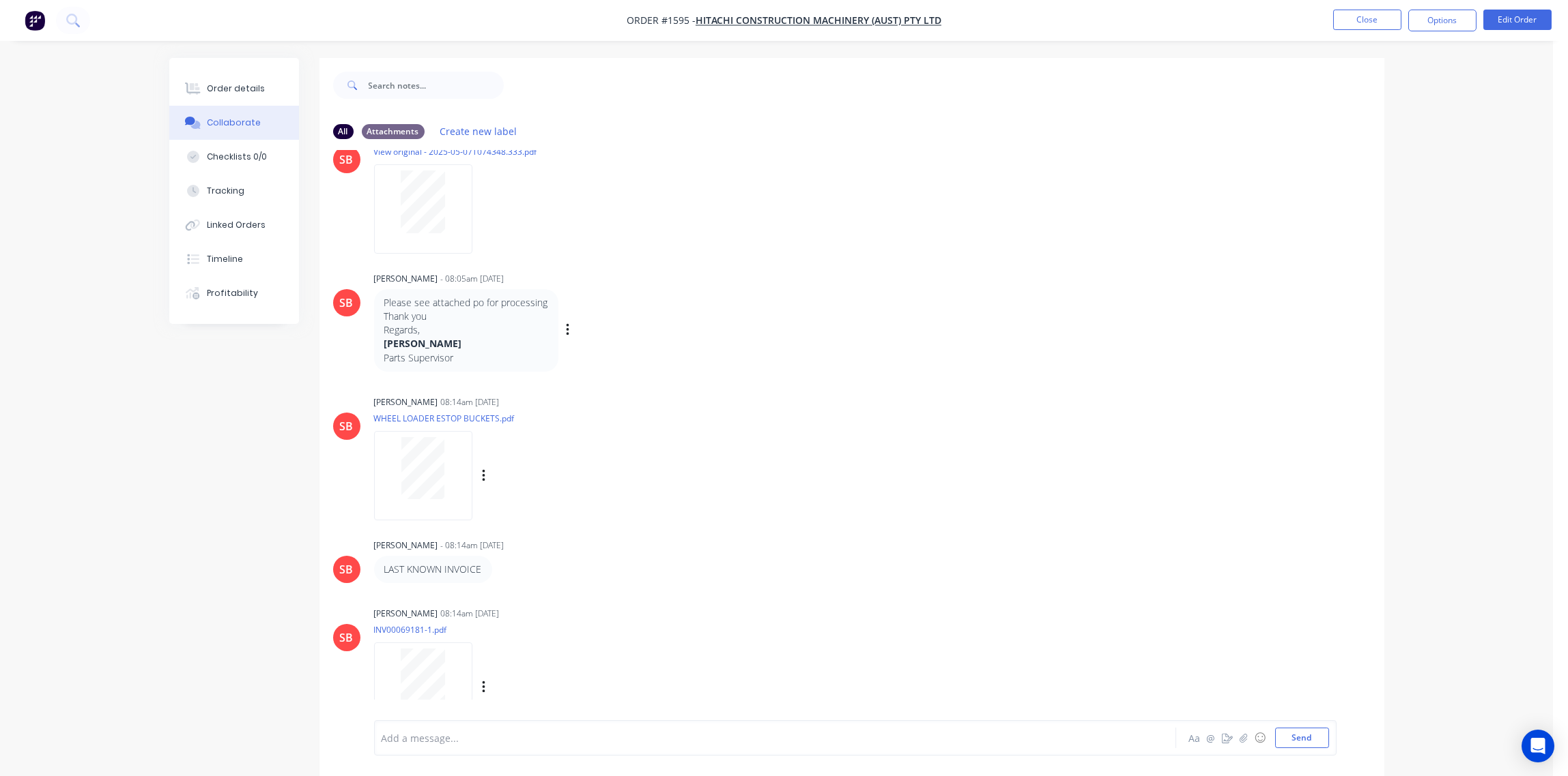
scroll to position [154, 0]
click at [486, 684] on icon "button" at bounding box center [483, 689] width 4 height 16
click at [532, 663] on button "Download" at bounding box center [573, 672] width 154 height 31
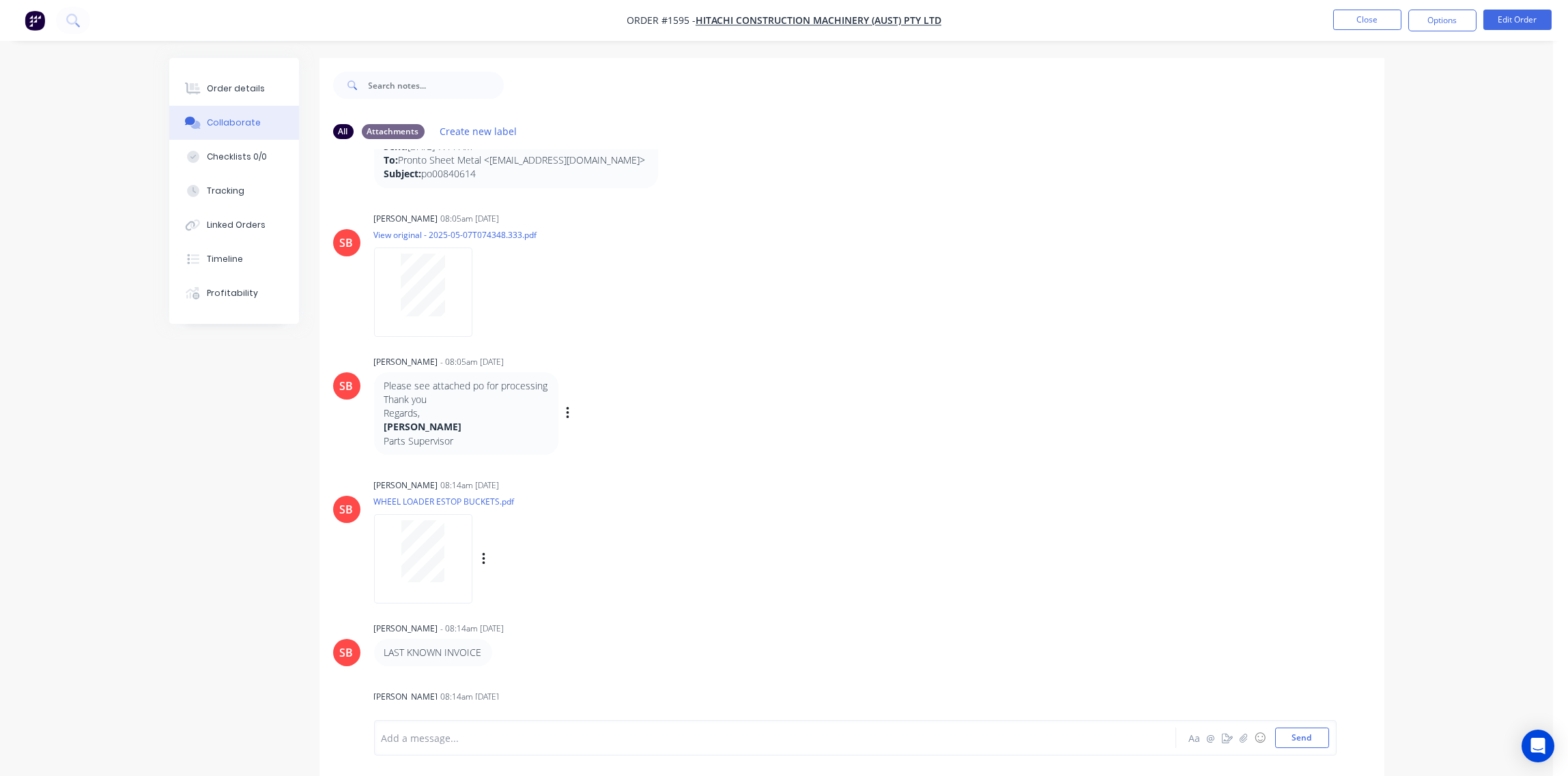
scroll to position [0, 0]
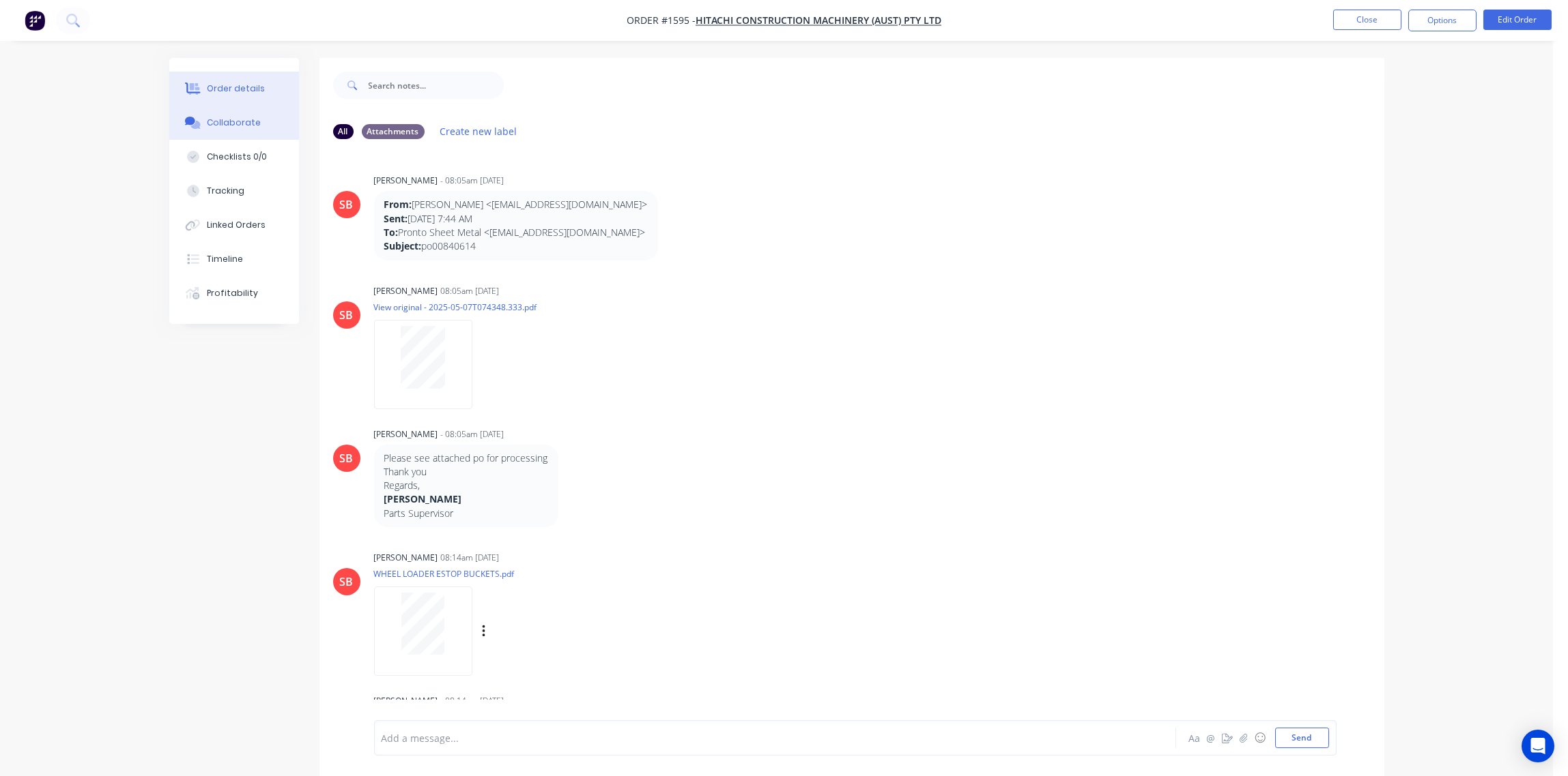
click at [229, 86] on div "Order details" at bounding box center [235, 88] width 58 height 13
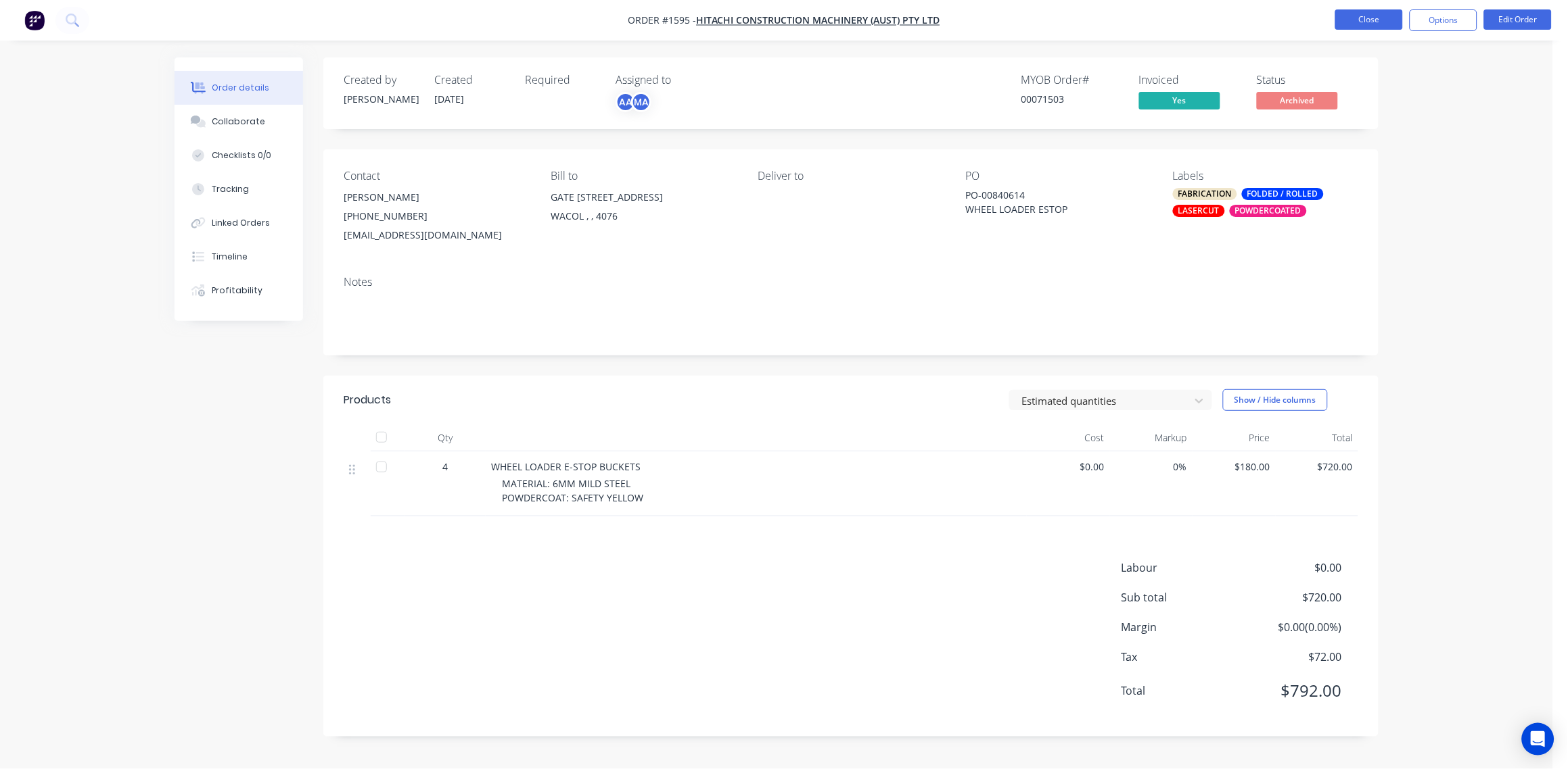
click at [1375, 21] on button "Close" at bounding box center [1368, 19] width 67 height 20
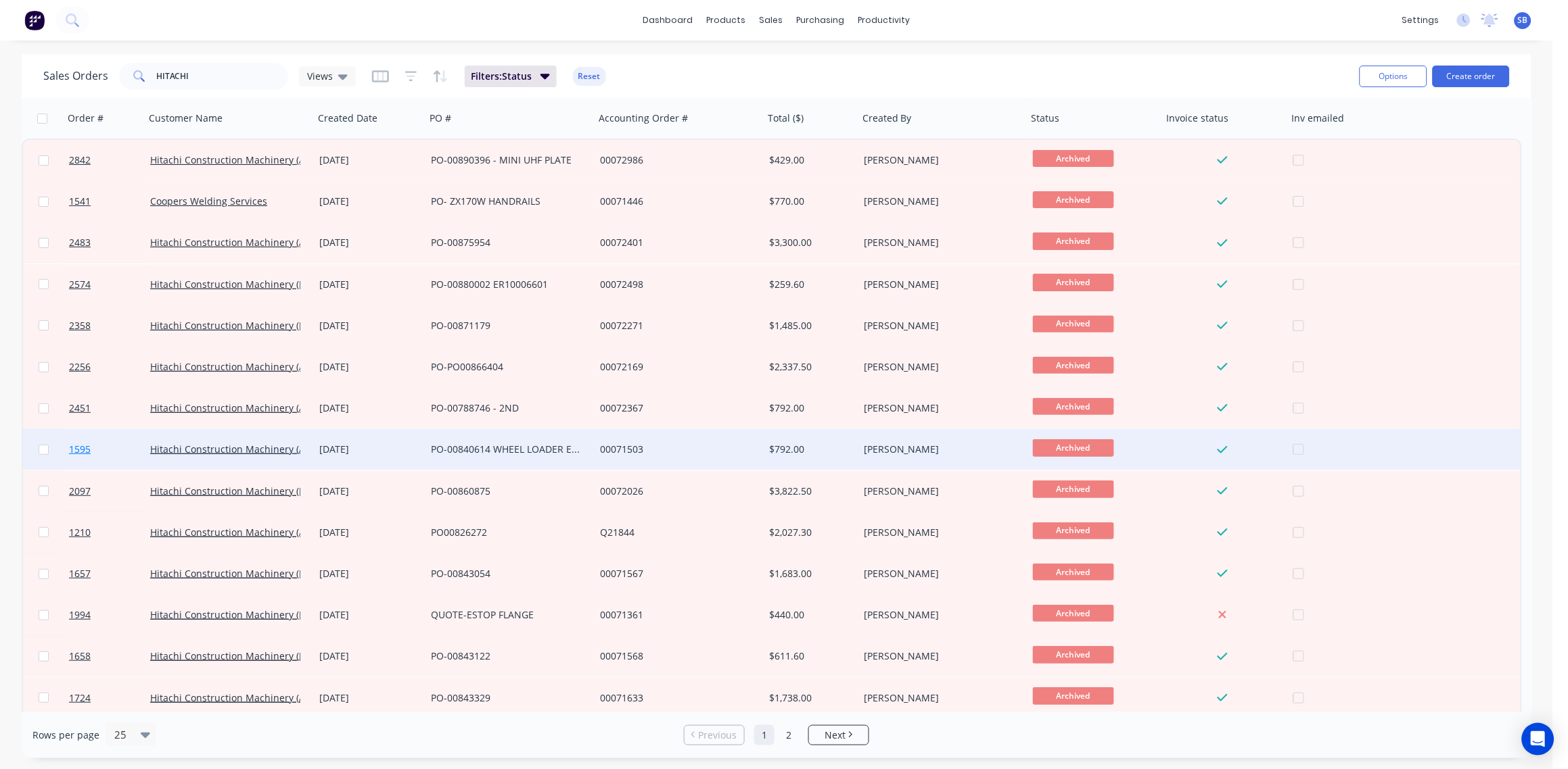
click at [72, 449] on span "1595" at bounding box center [80, 449] width 22 height 13
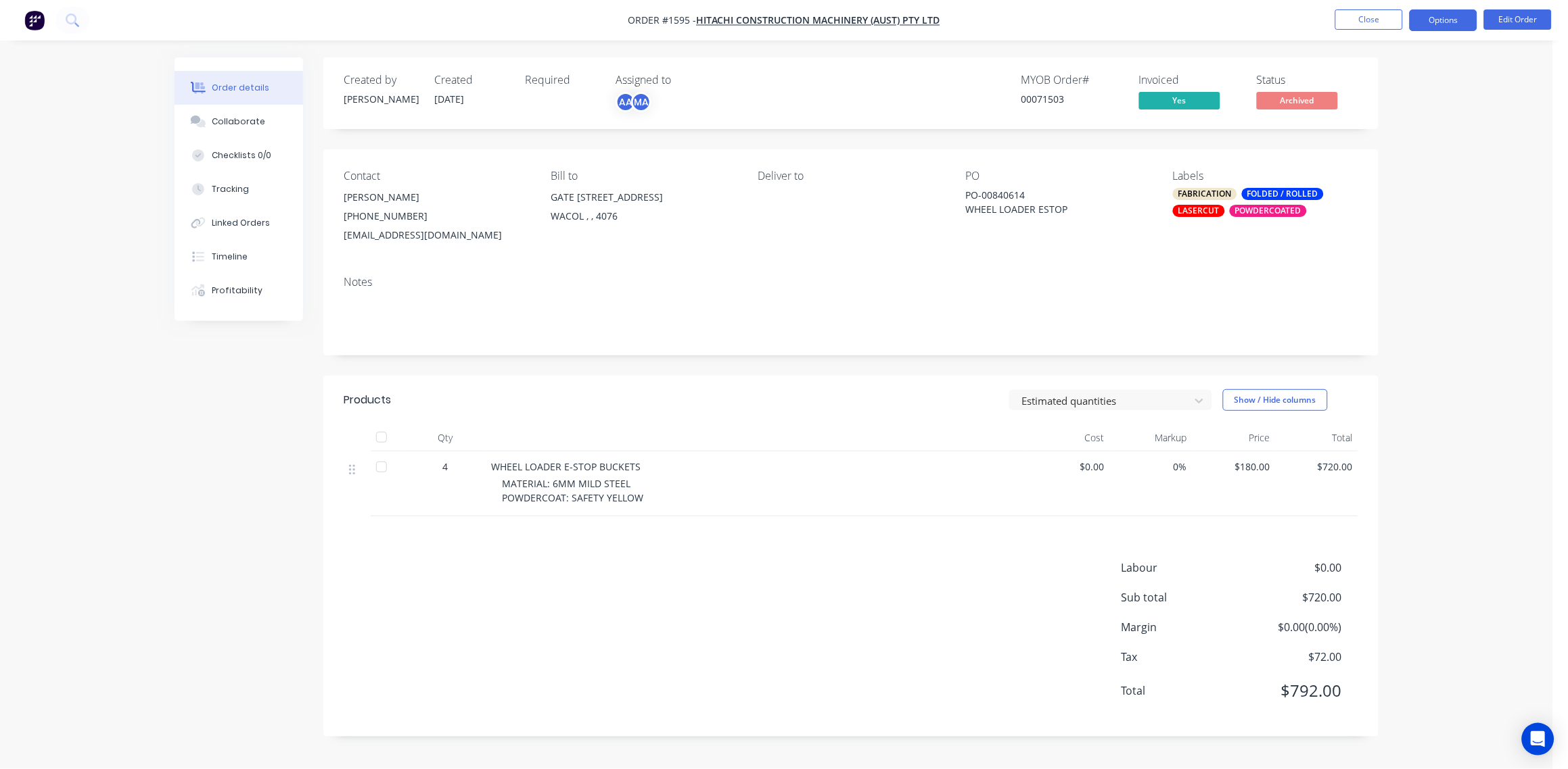
click at [1436, 23] on button "Options" at bounding box center [1443, 20] width 67 height 22
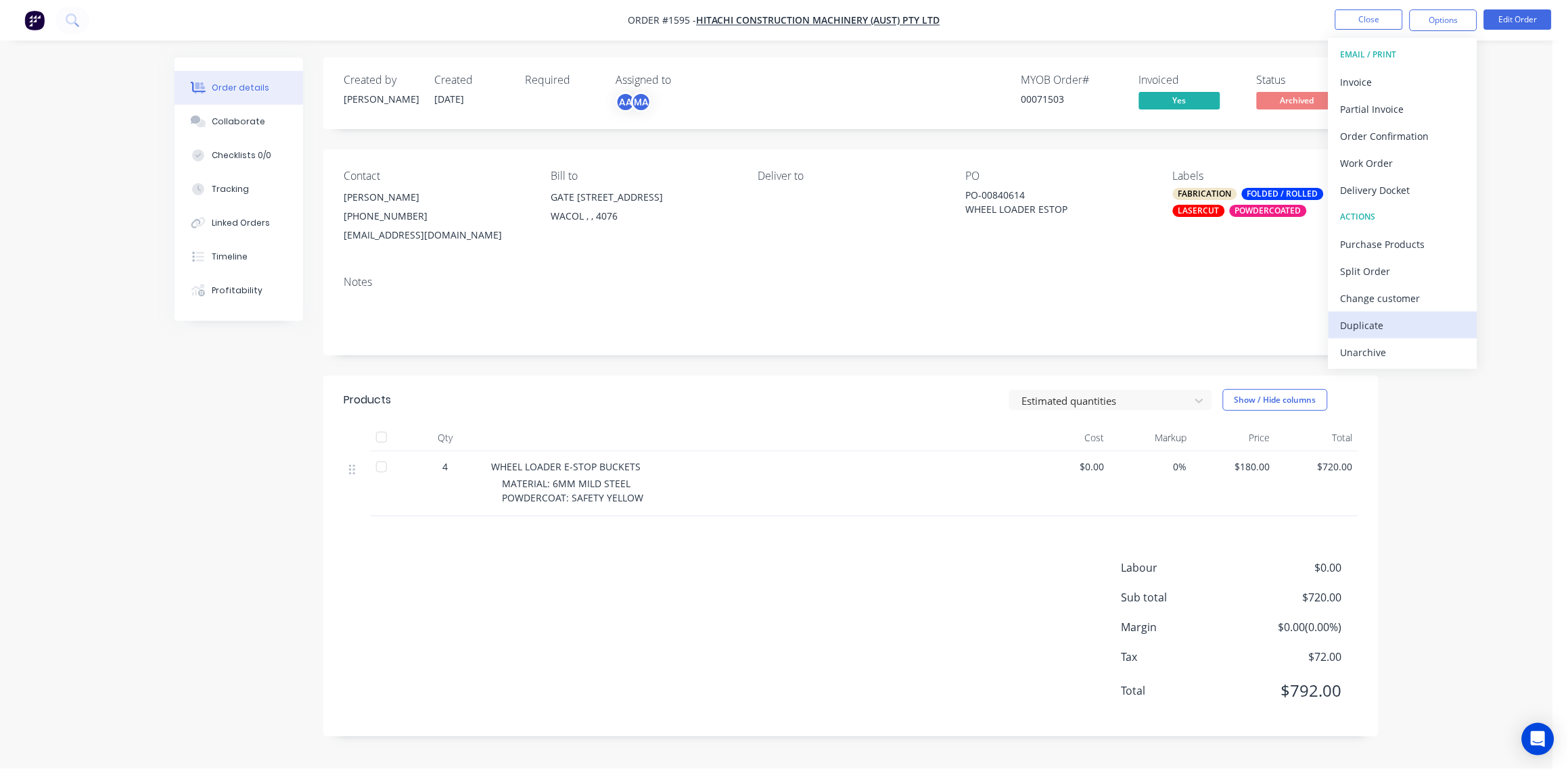
click at [1375, 325] on div "Duplicate" at bounding box center [1402, 325] width 124 height 20
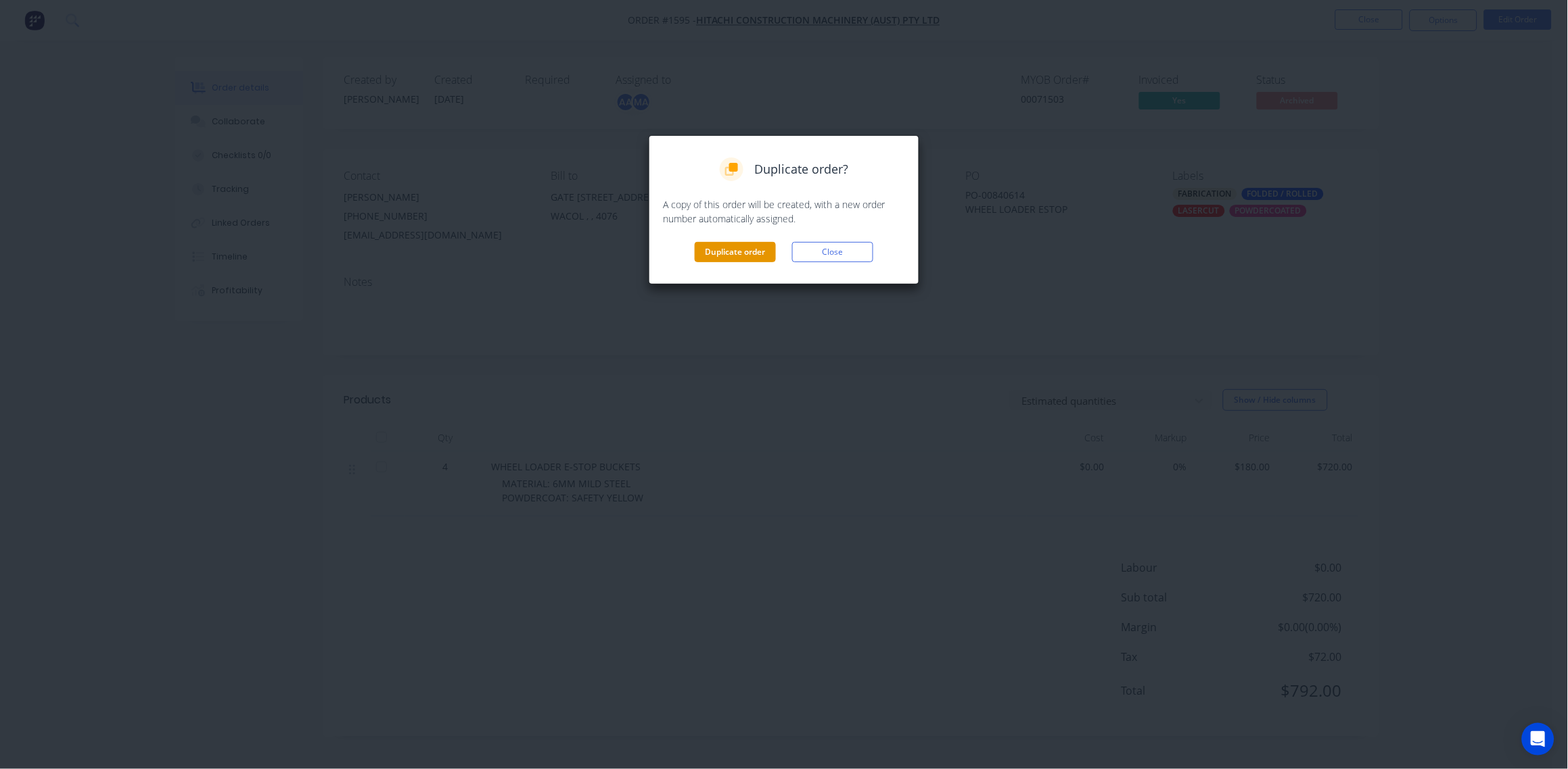
click at [740, 256] on button "Duplicate order" at bounding box center [734, 252] width 81 height 20
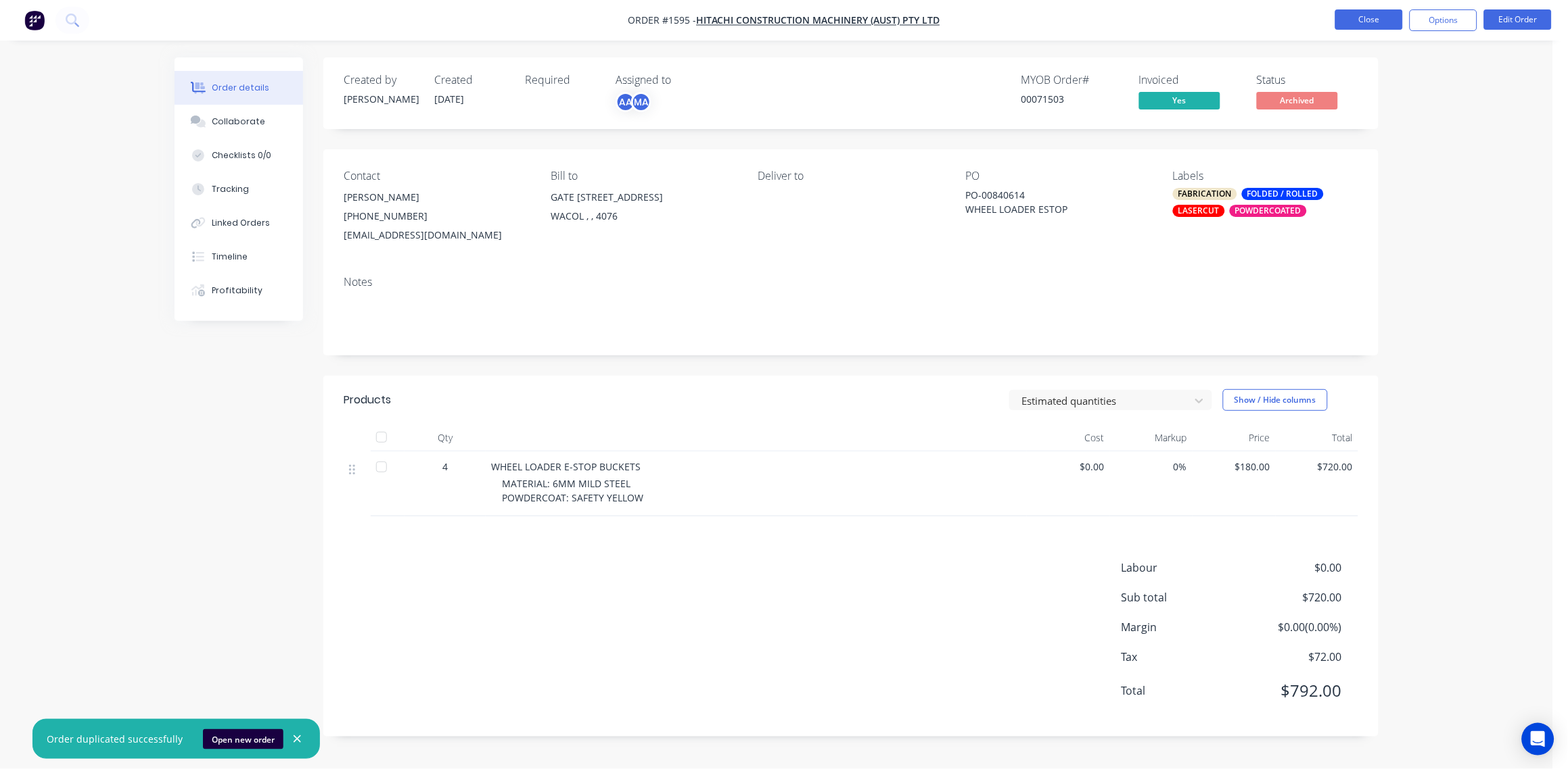
click at [1356, 25] on button "Close" at bounding box center [1368, 19] width 67 height 20
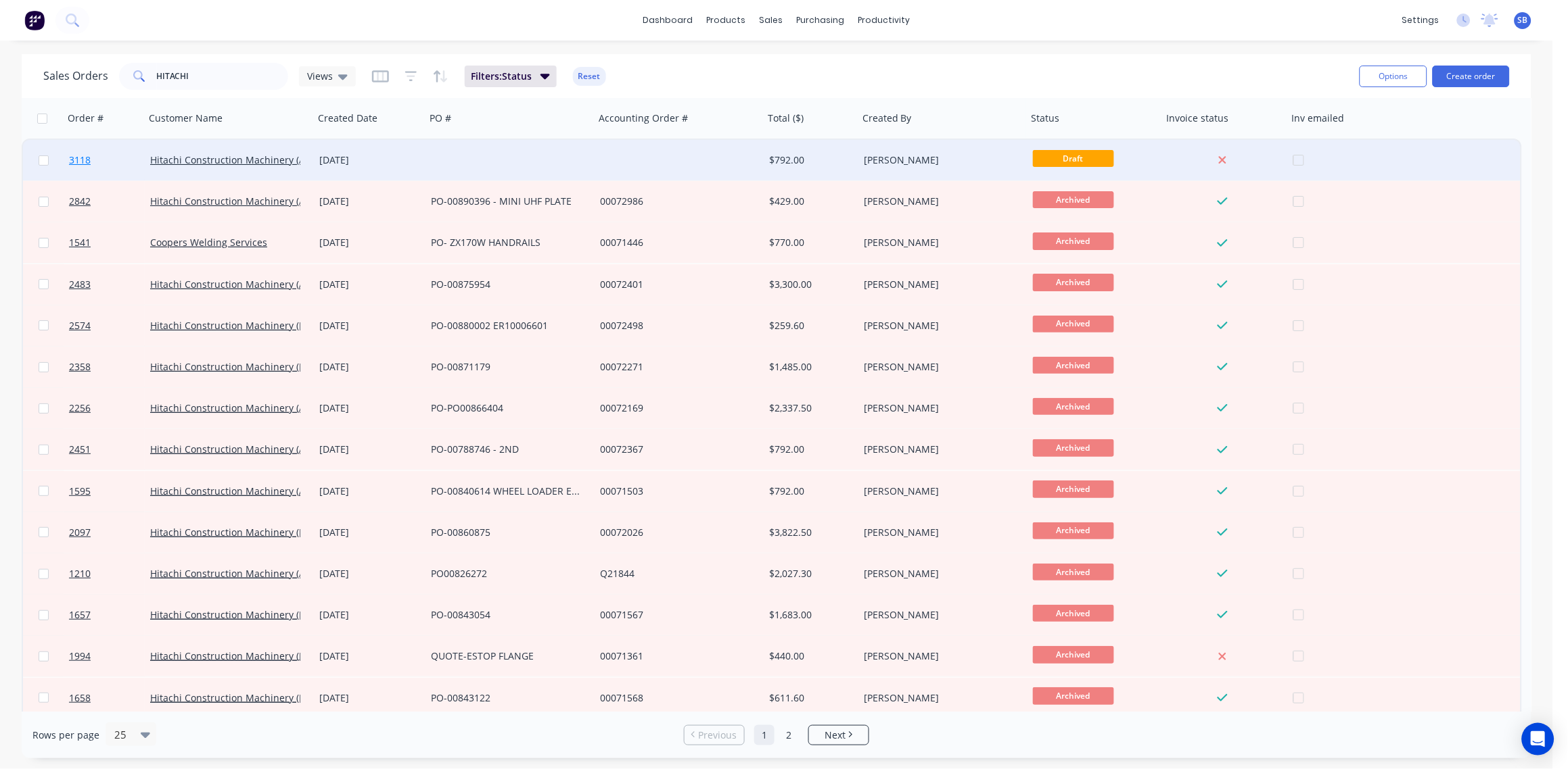
click at [74, 161] on span "3118" at bounding box center [80, 160] width 22 height 13
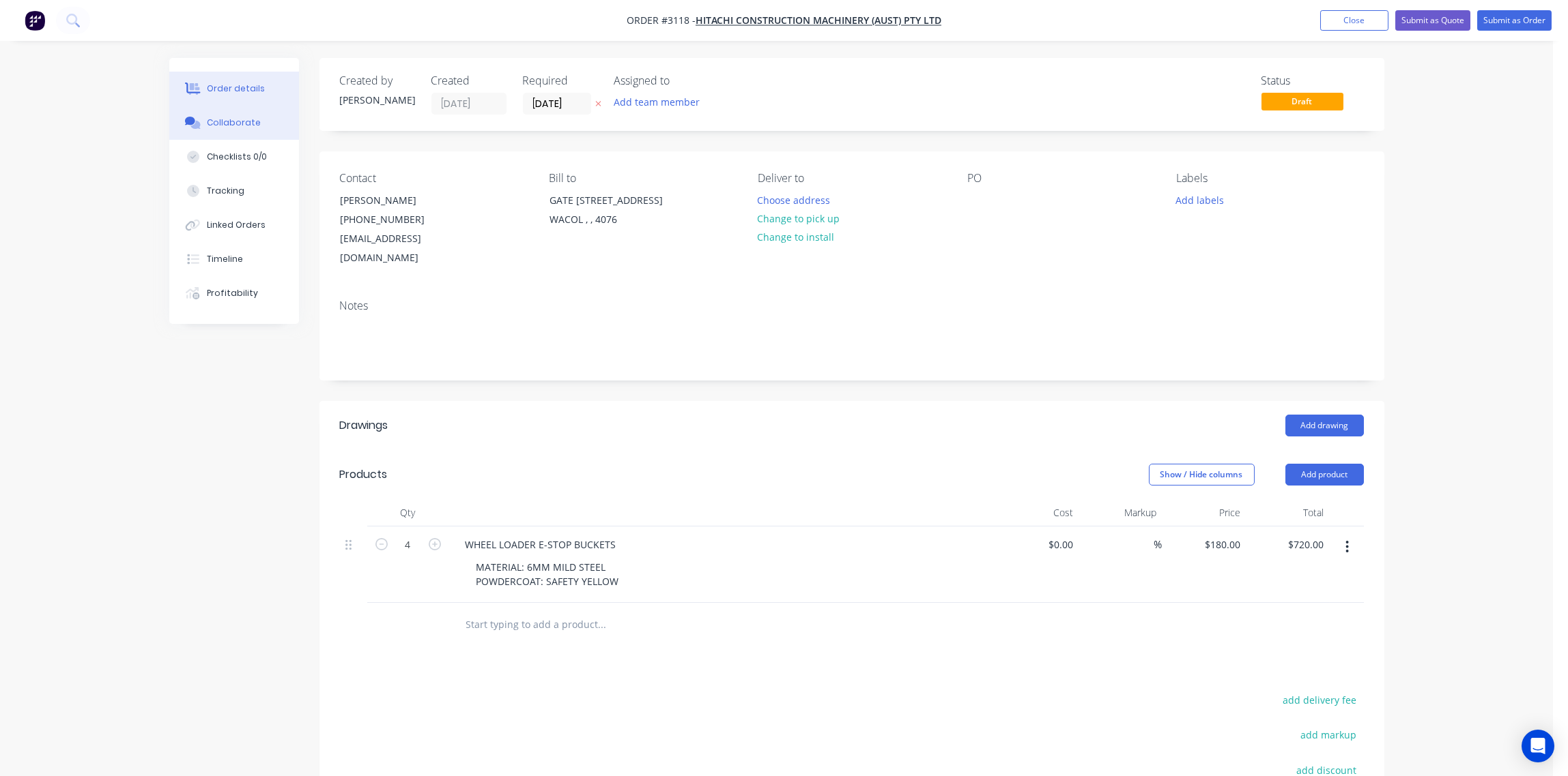
click at [231, 114] on button "Collaborate" at bounding box center [234, 123] width 129 height 34
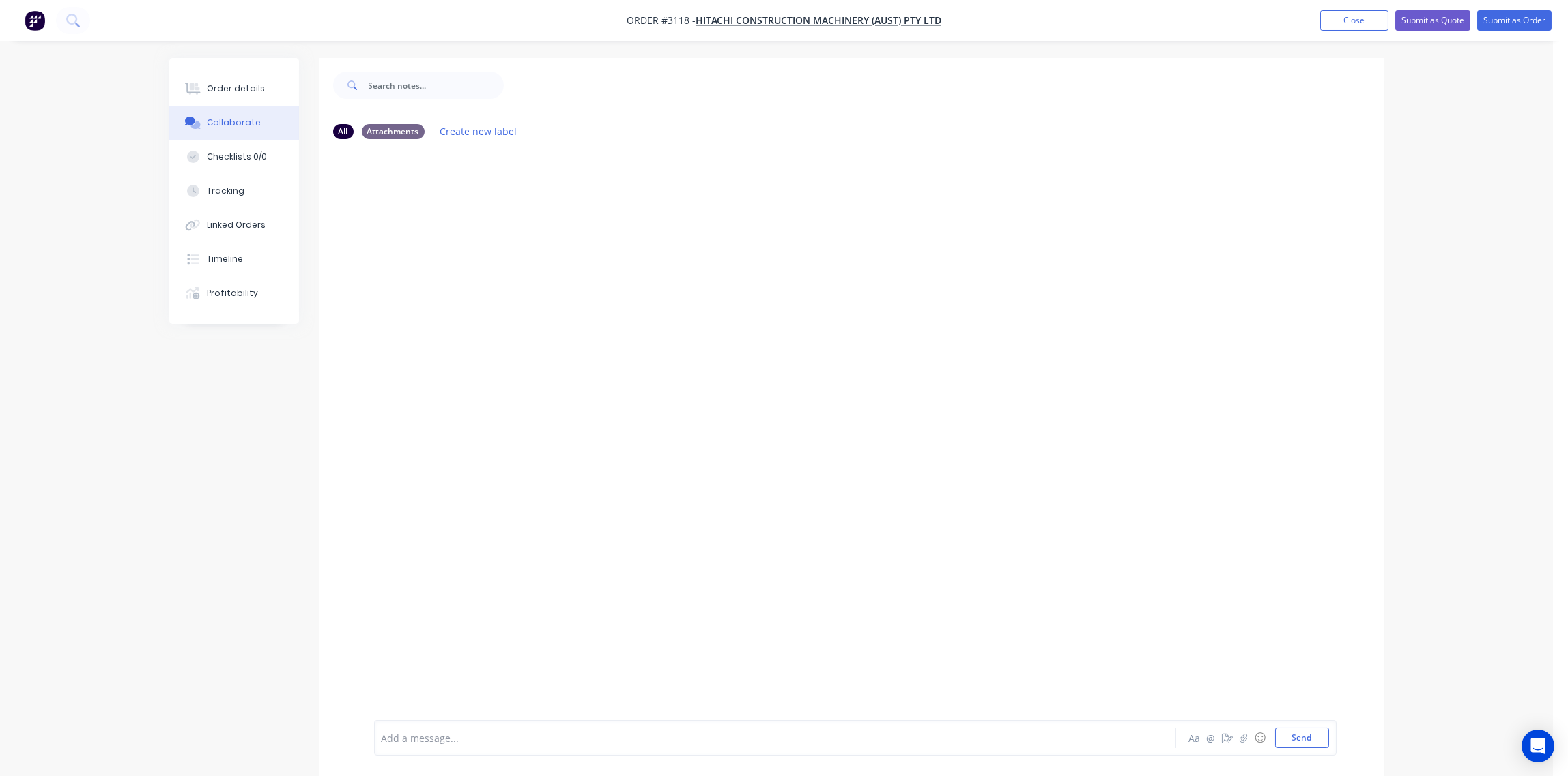
click at [566, 733] on div at bounding box center [737, 738] width 710 height 14
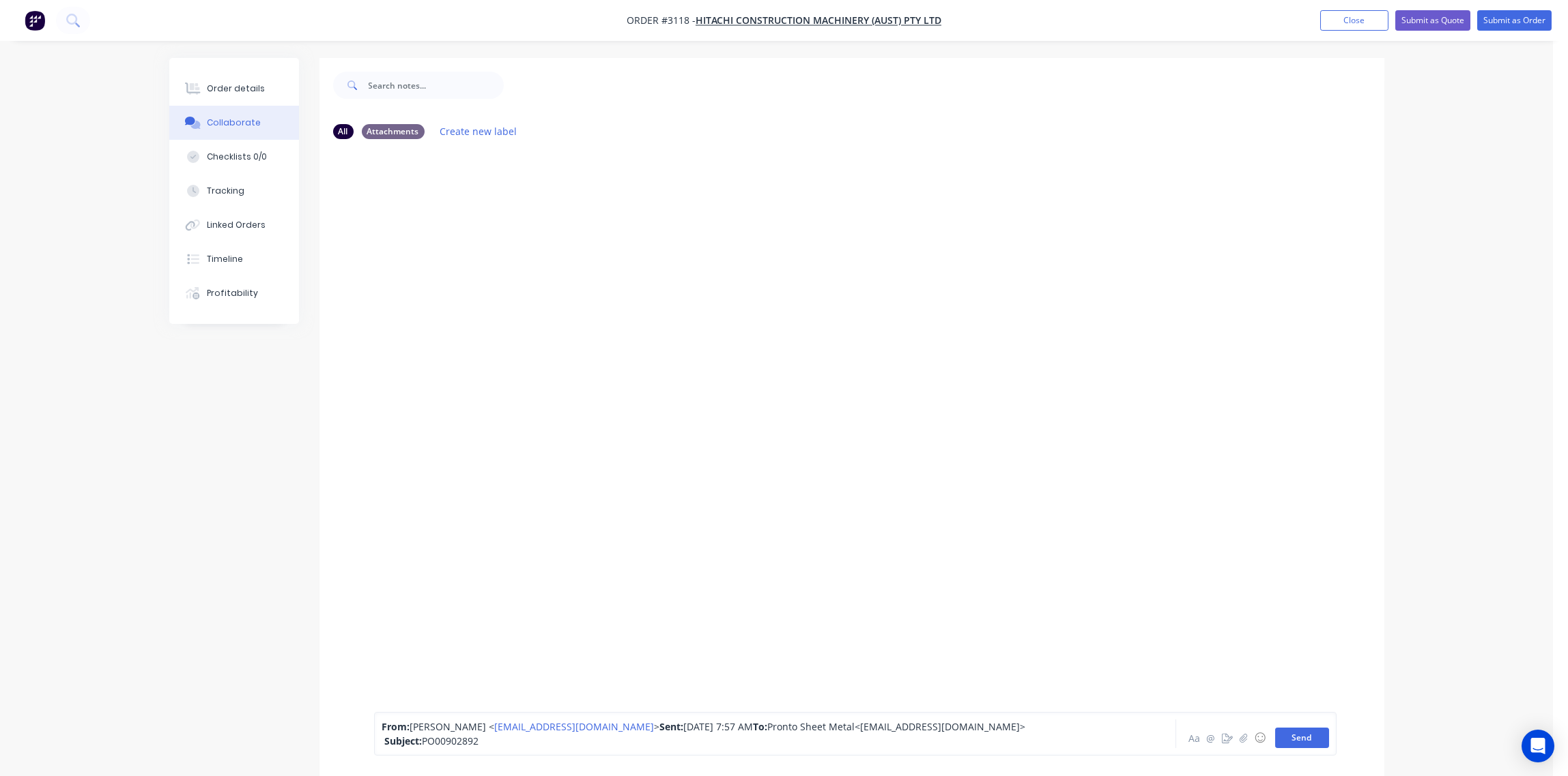
click at [1297, 742] on button "Send" at bounding box center [1302, 738] width 54 height 20
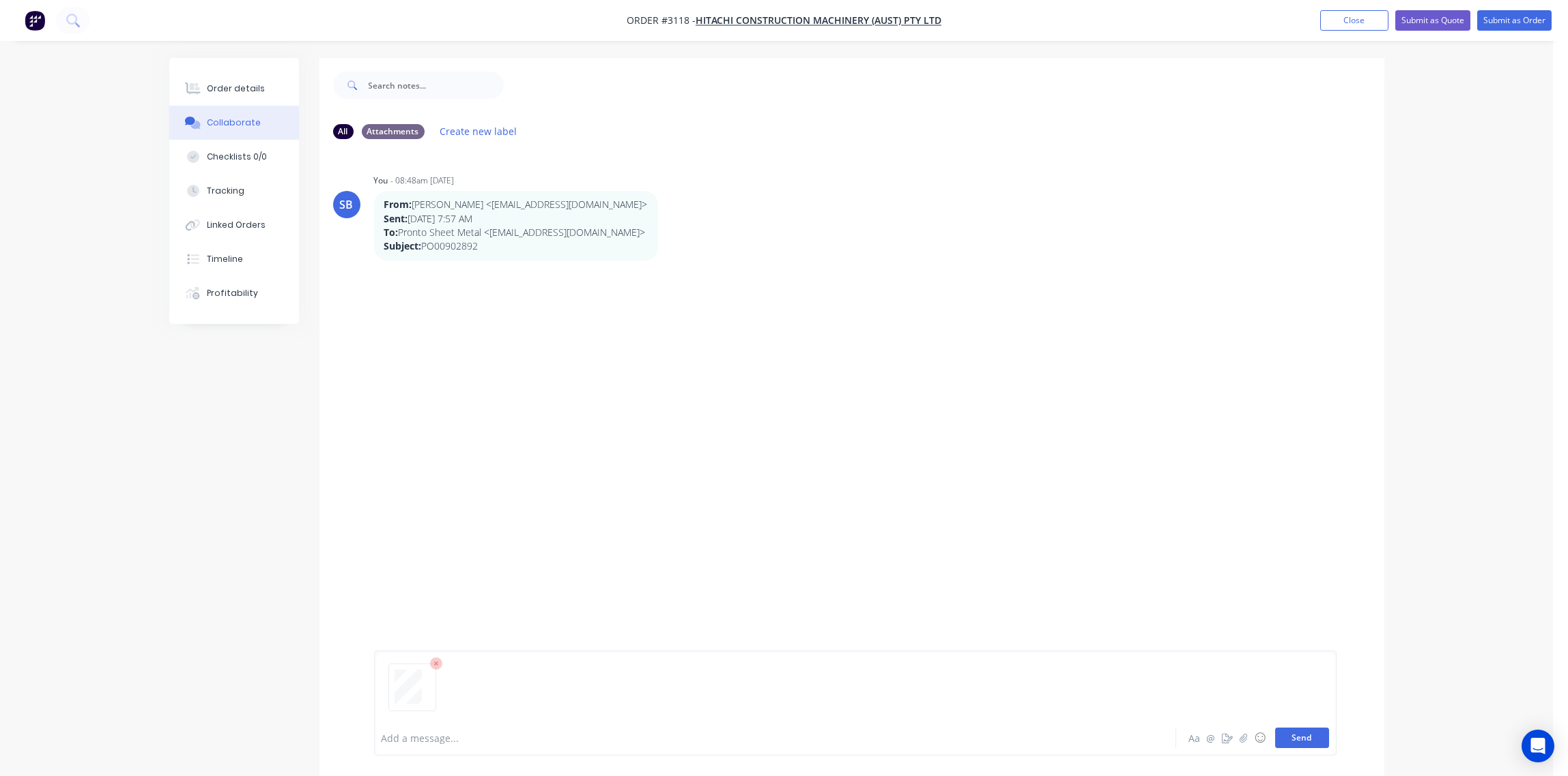
click at [1308, 738] on button "Send" at bounding box center [1302, 738] width 54 height 20
click at [464, 734] on div at bounding box center [737, 738] width 710 height 14
click at [1294, 739] on button "Send" at bounding box center [1302, 738] width 54 height 20
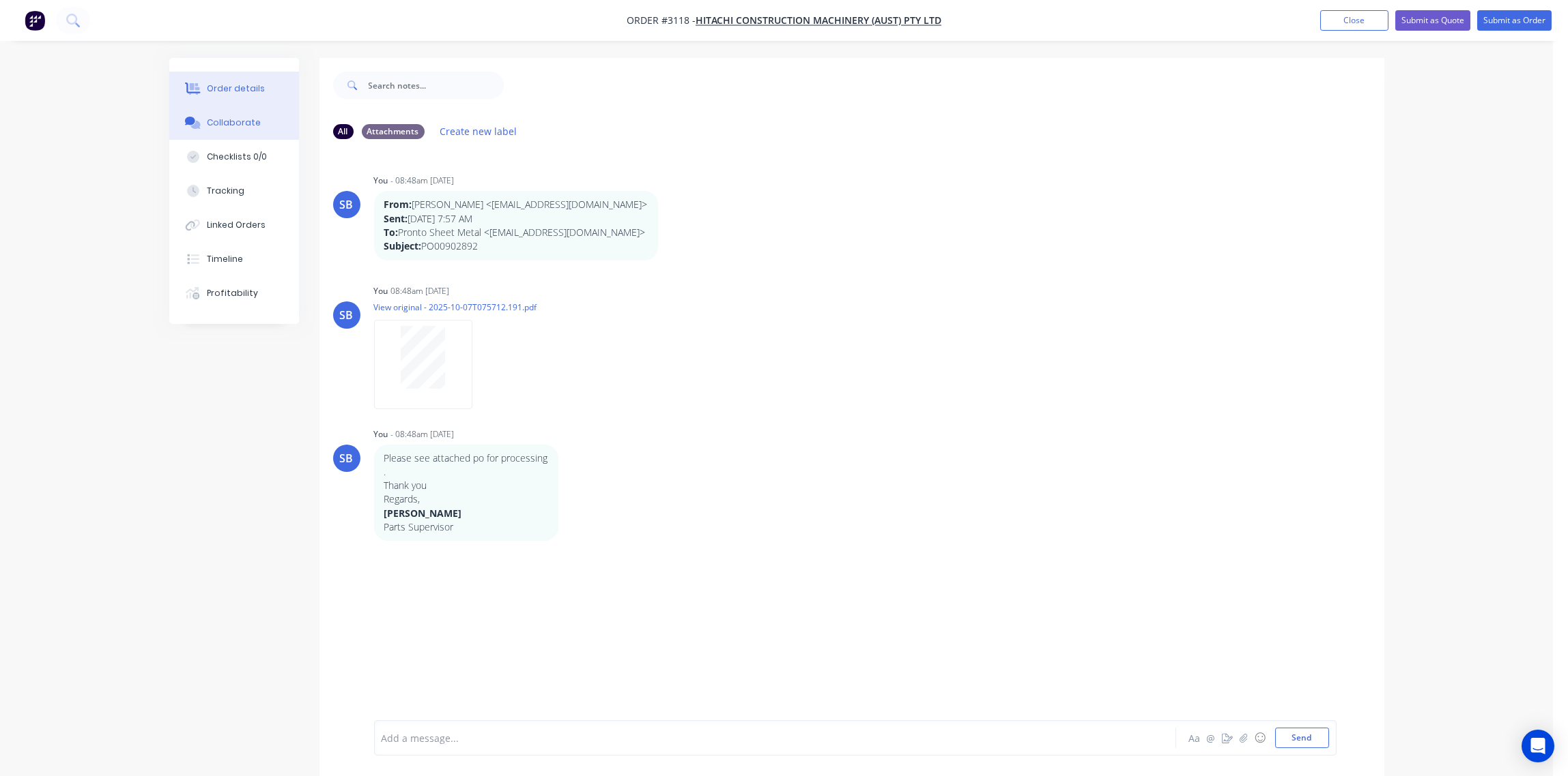
click at [231, 88] on div "Order details" at bounding box center [235, 88] width 58 height 13
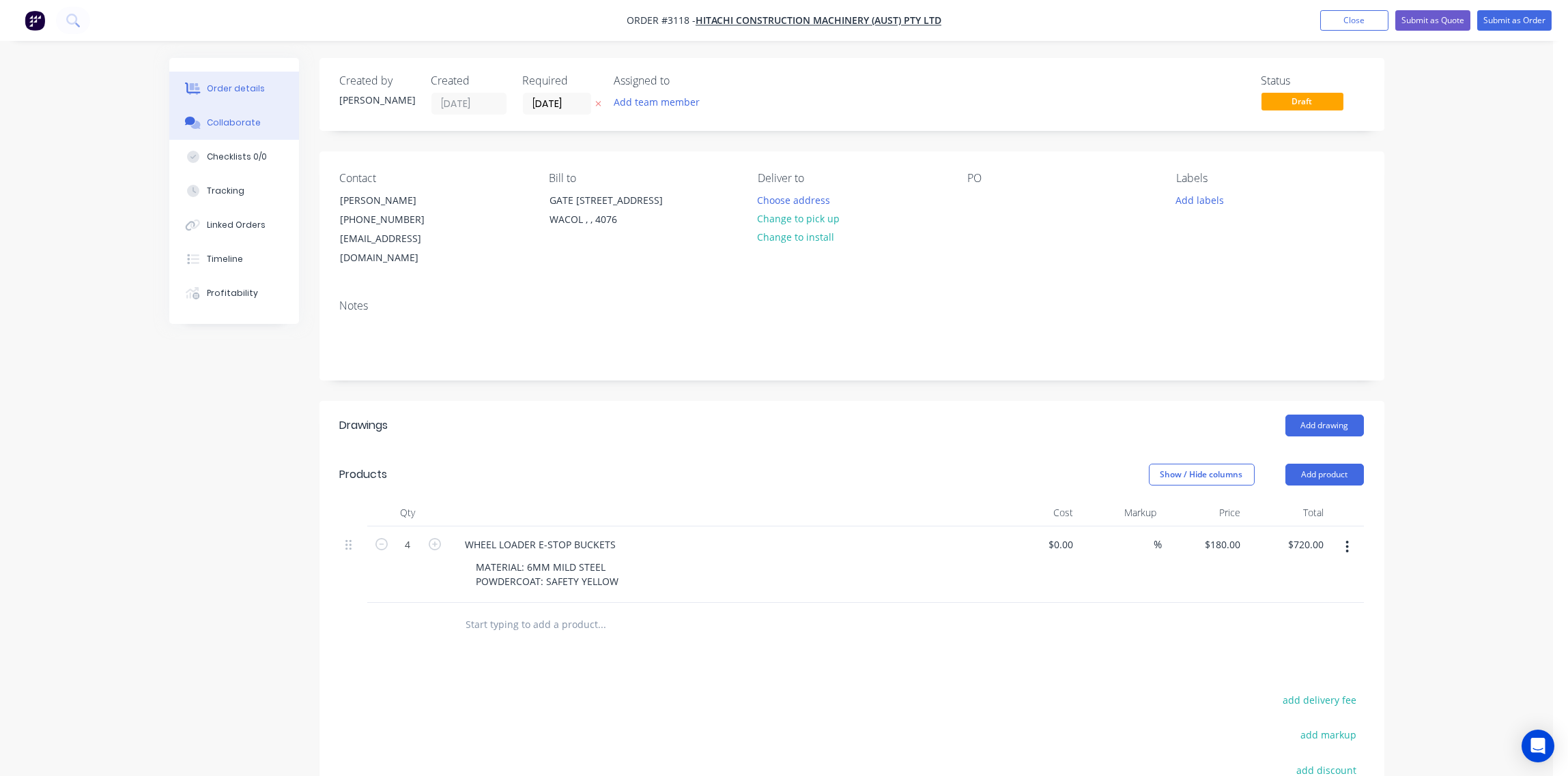
click at [233, 118] on div "Collaborate" at bounding box center [234, 123] width 54 height 13
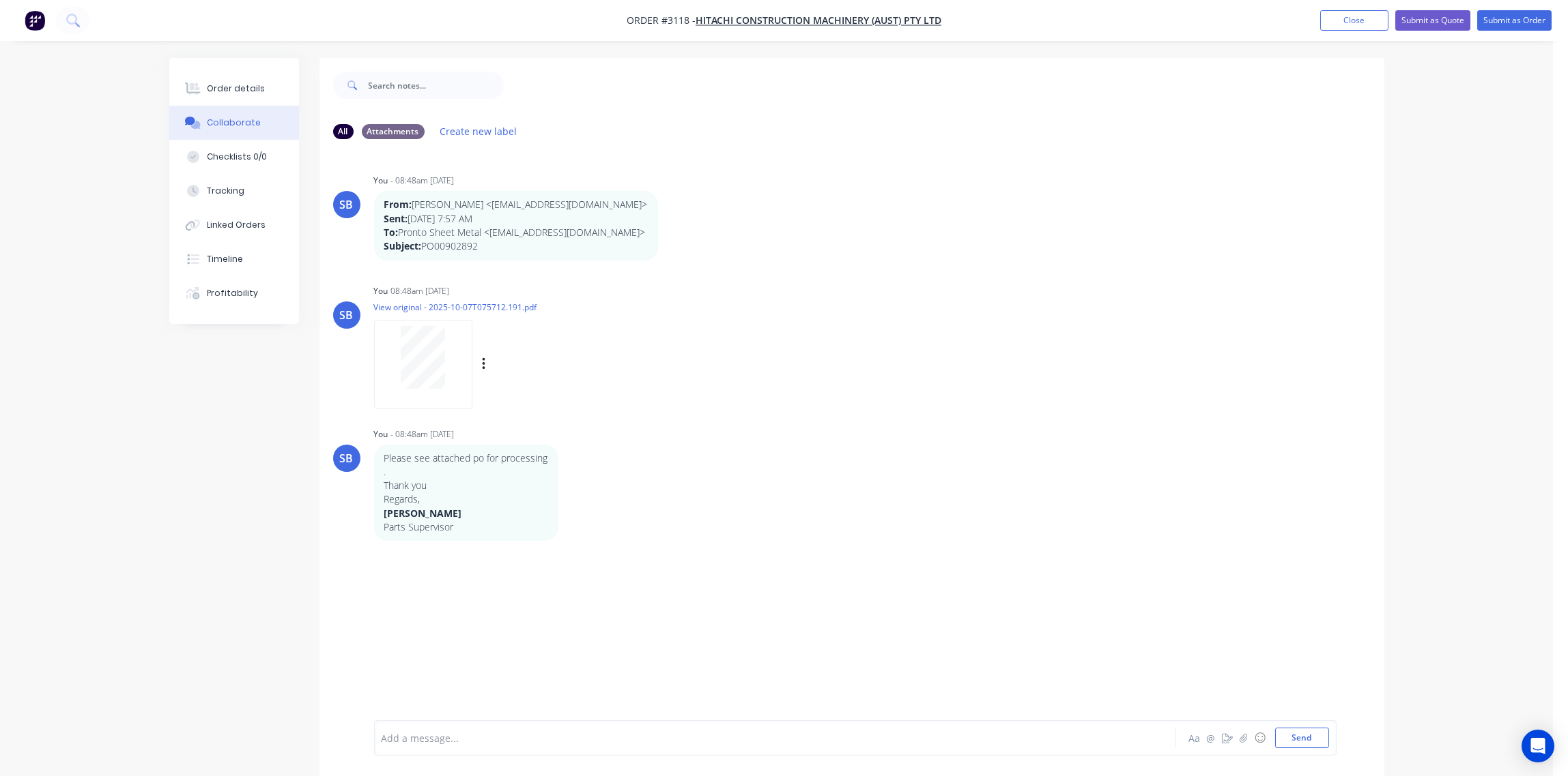
scroll to position [21, 0]
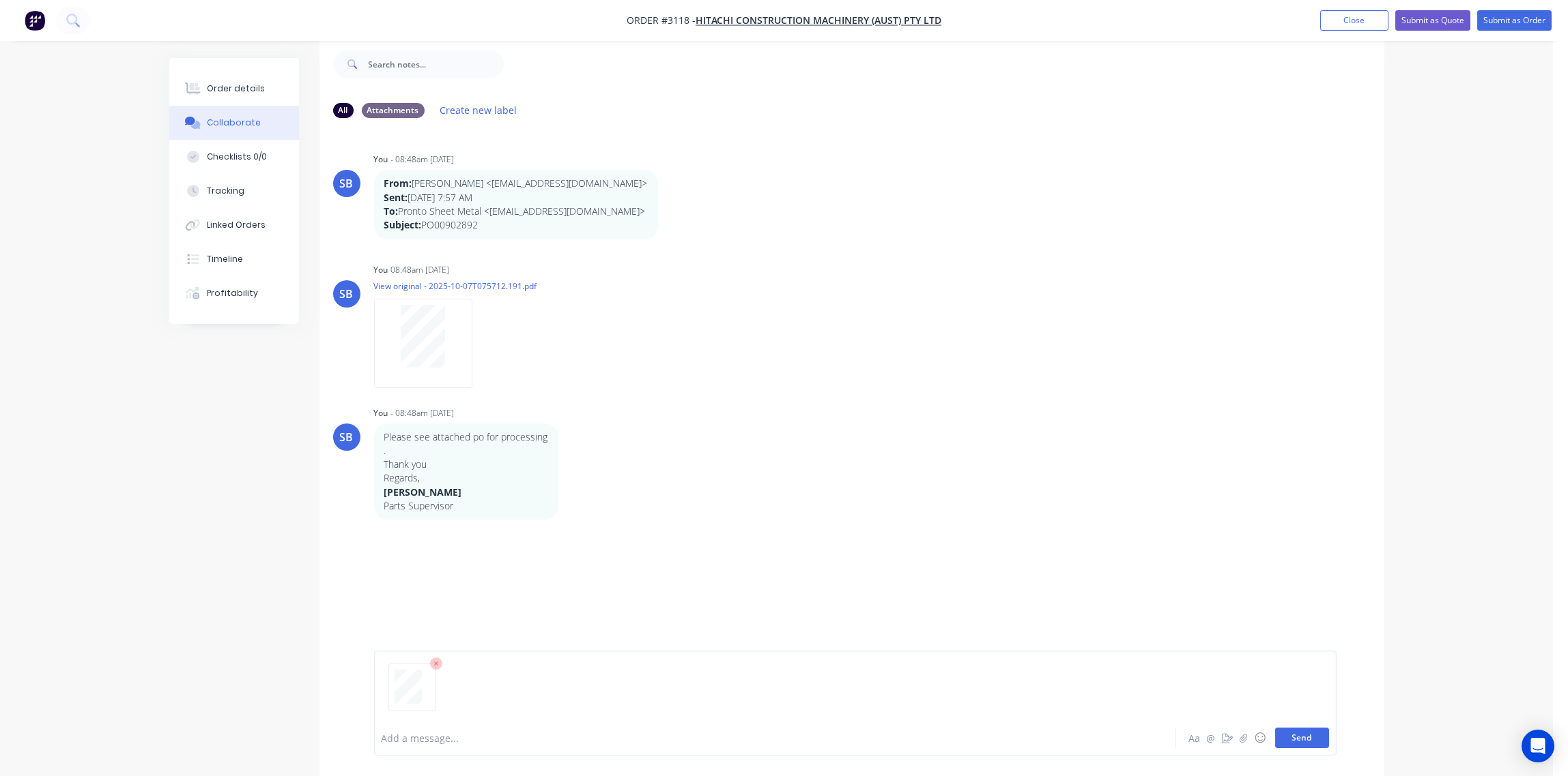
click at [1307, 741] on button "Send" at bounding box center [1302, 738] width 54 height 20
click at [478, 733] on div at bounding box center [737, 738] width 710 height 14
click at [1302, 739] on button "Send" at bounding box center [1302, 738] width 54 height 20
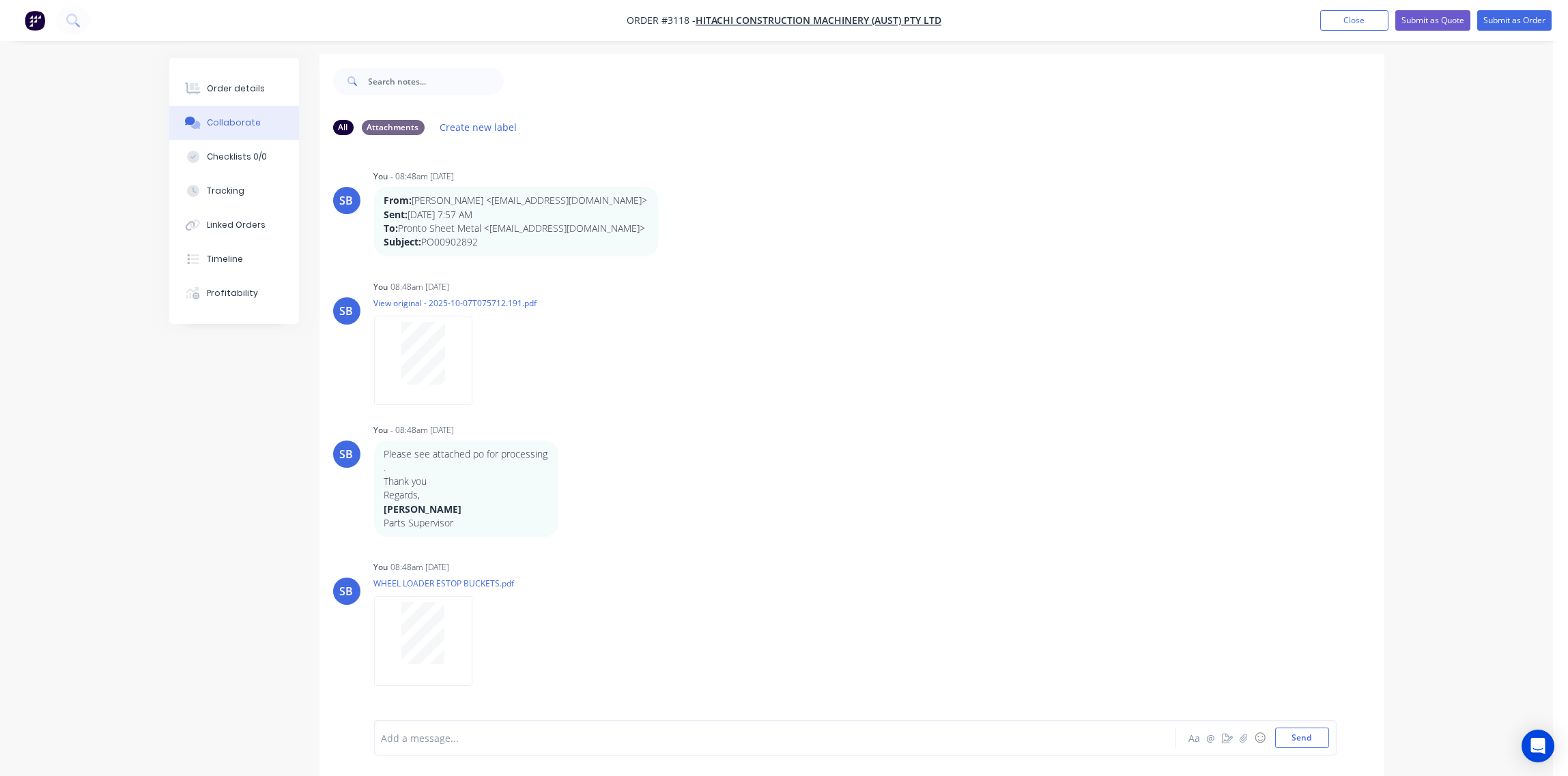
scroll to position [0, 0]
click at [238, 86] on div "Order details" at bounding box center [235, 88] width 58 height 13
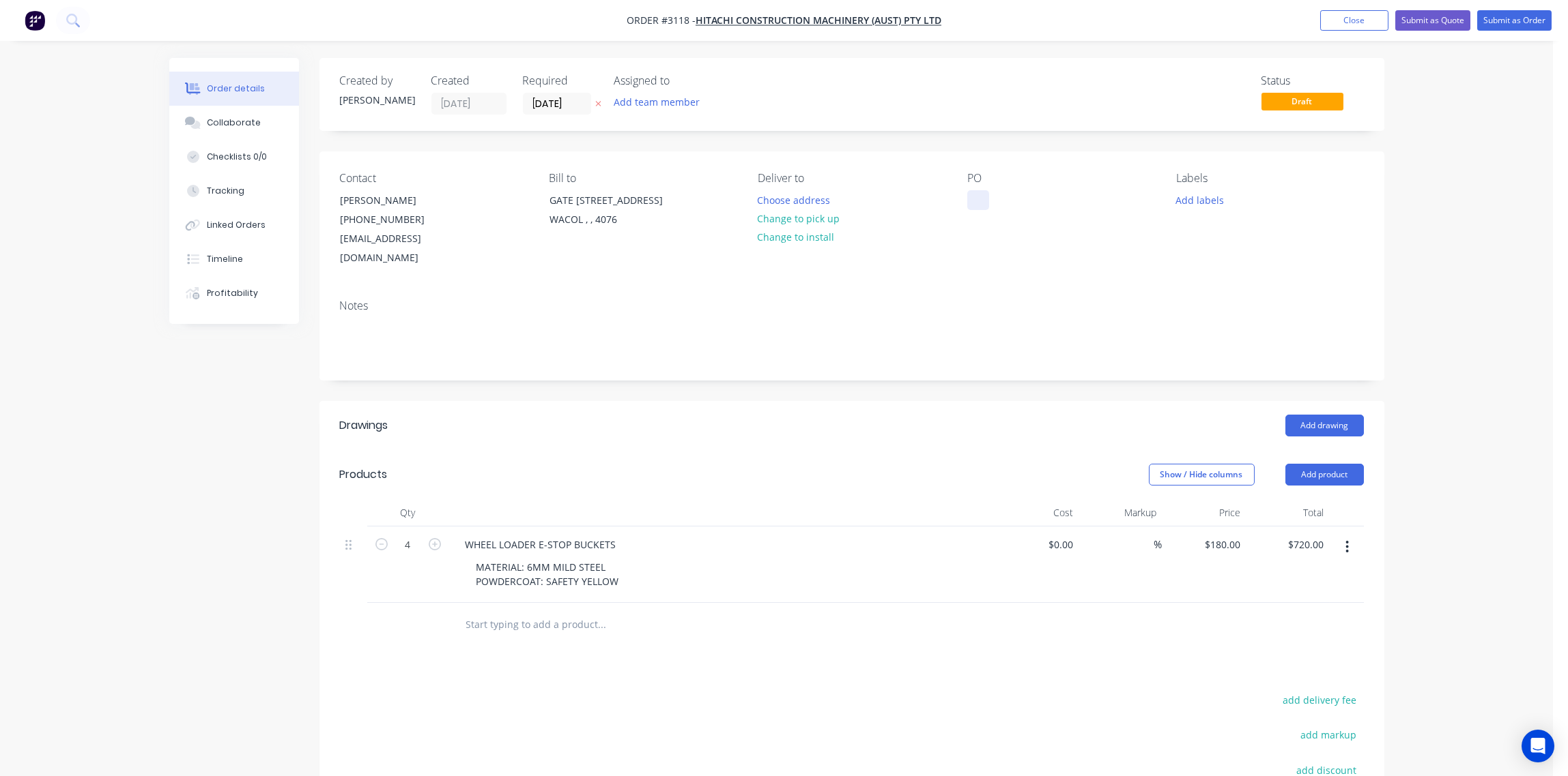
click at [980, 195] on div at bounding box center [978, 201] width 22 height 20
paste div
click at [988, 202] on div "PO00902892" at bounding box center [1006, 201] width 78 height 20
click at [1202, 202] on button "Add labels" at bounding box center [1200, 200] width 63 height 18
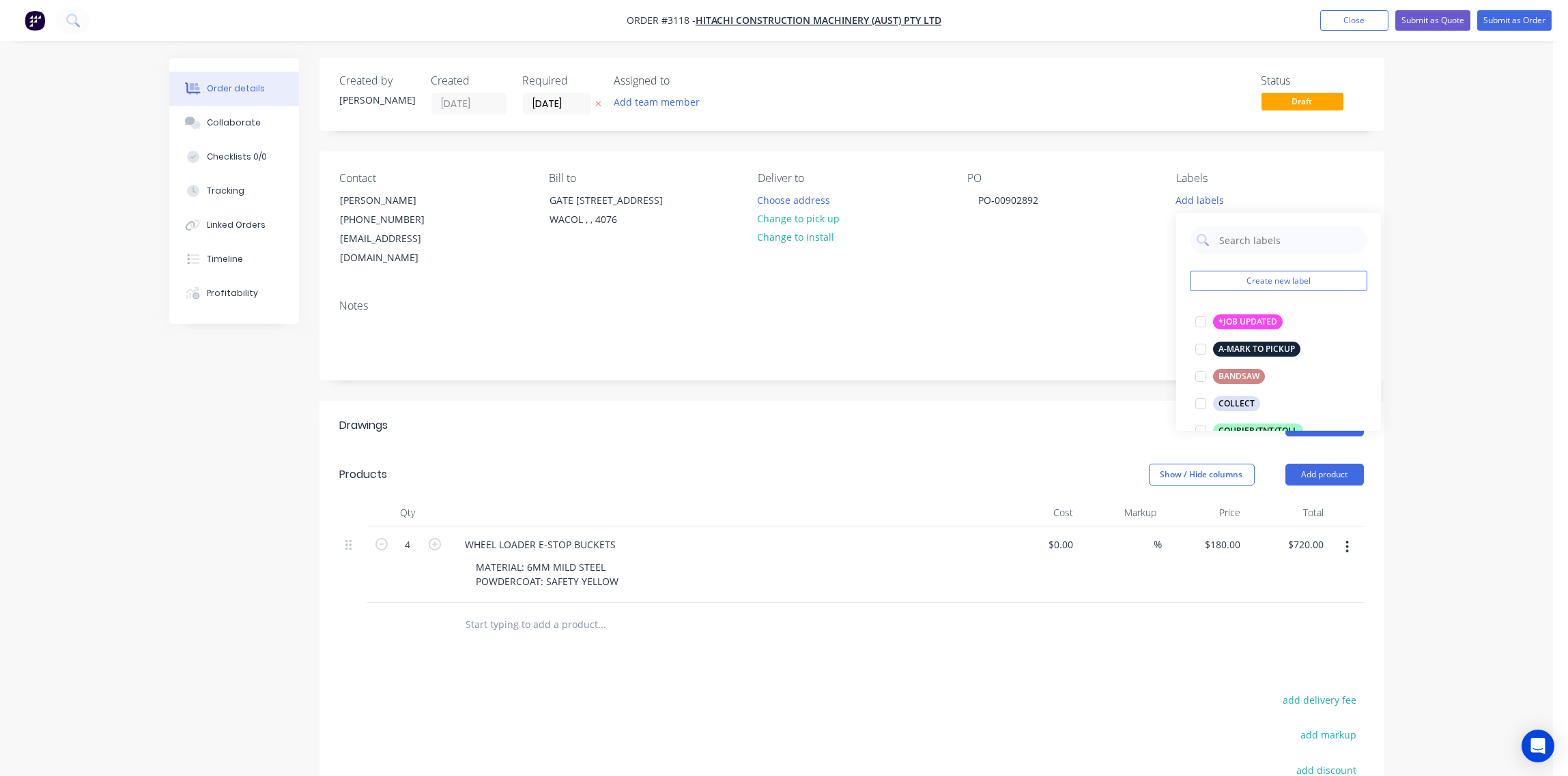
scroll to position [407, 0]
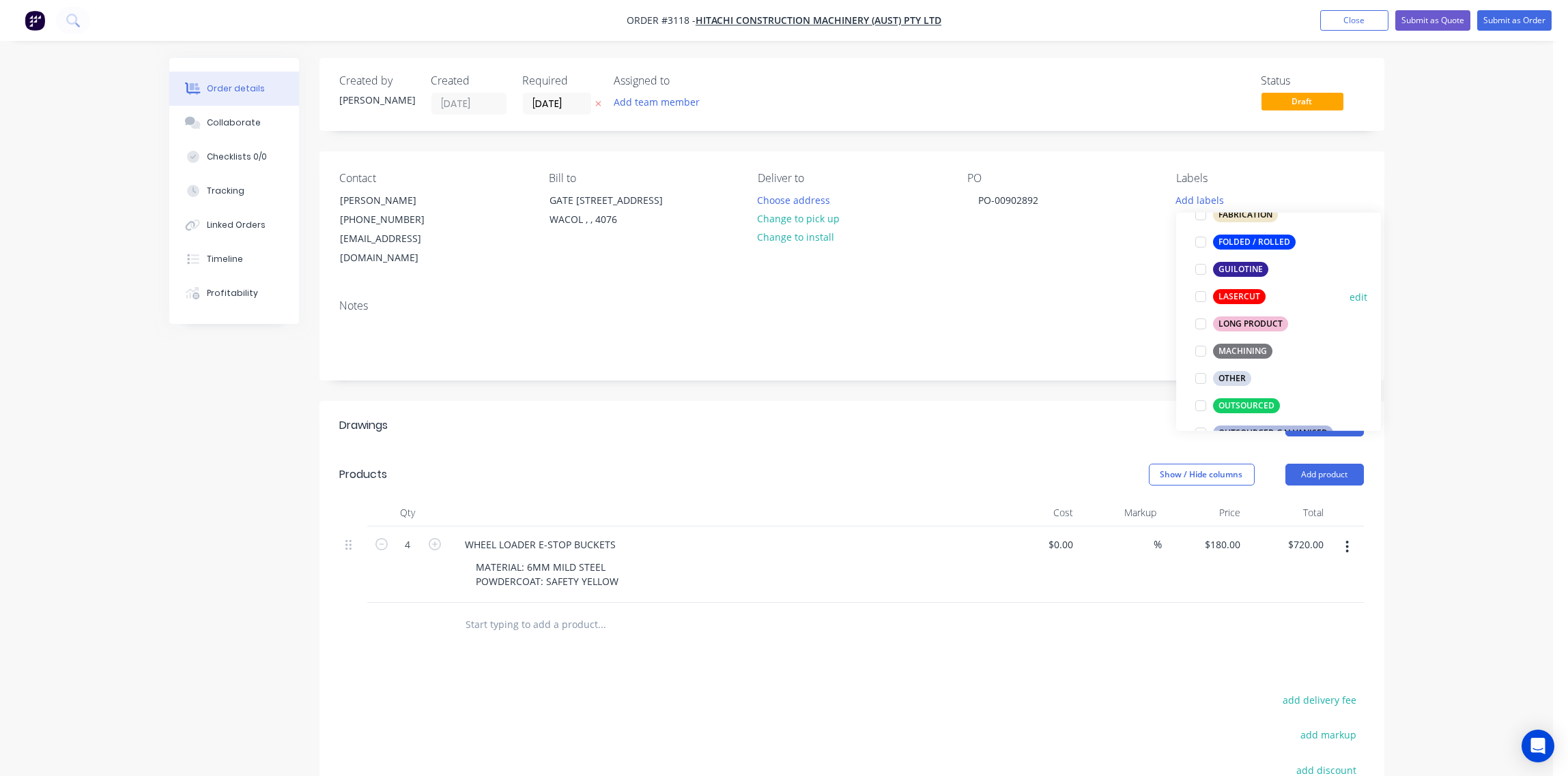
click at [1199, 301] on div at bounding box center [1201, 296] width 27 height 27
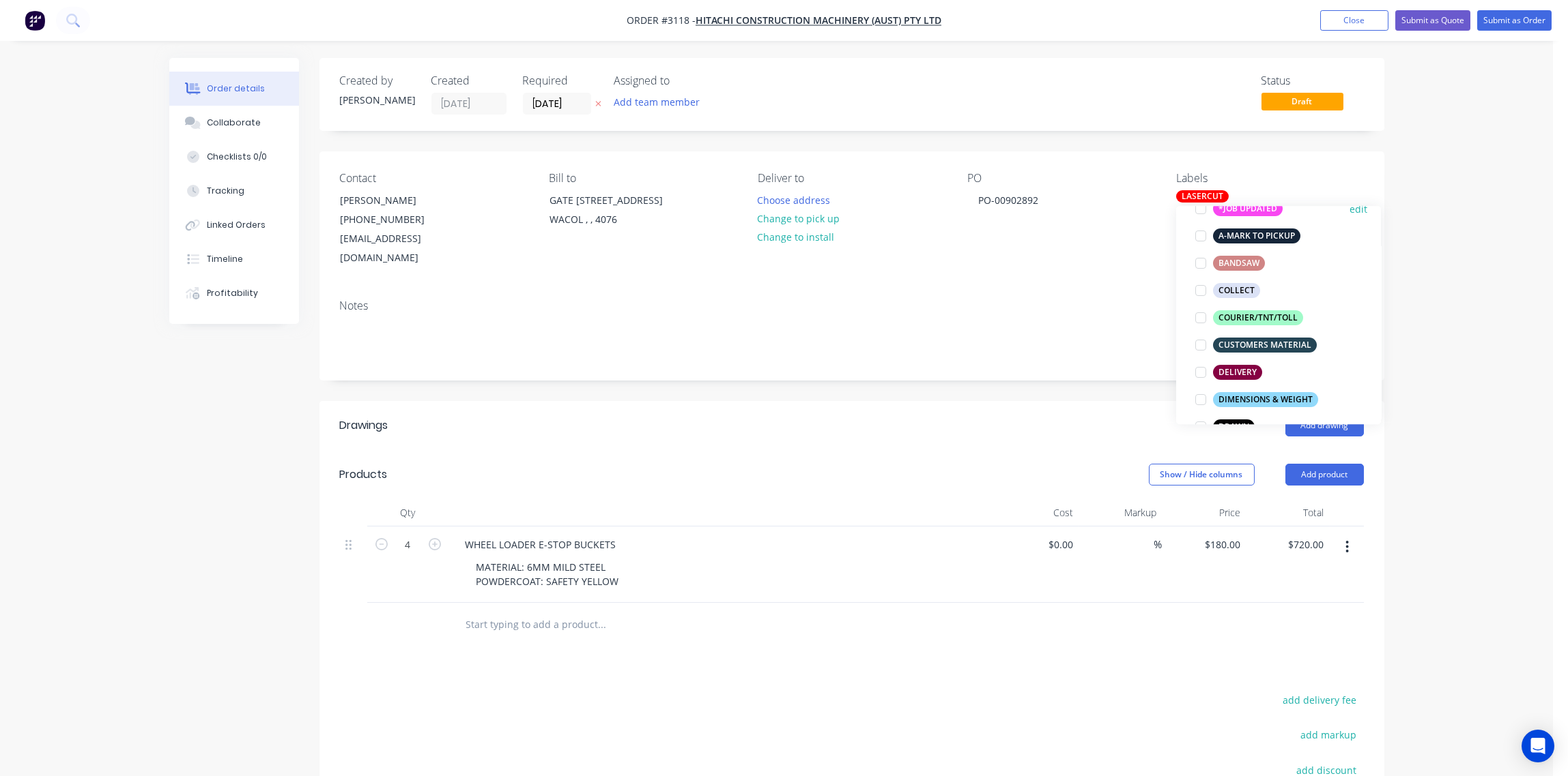
scroll to position [331, 0]
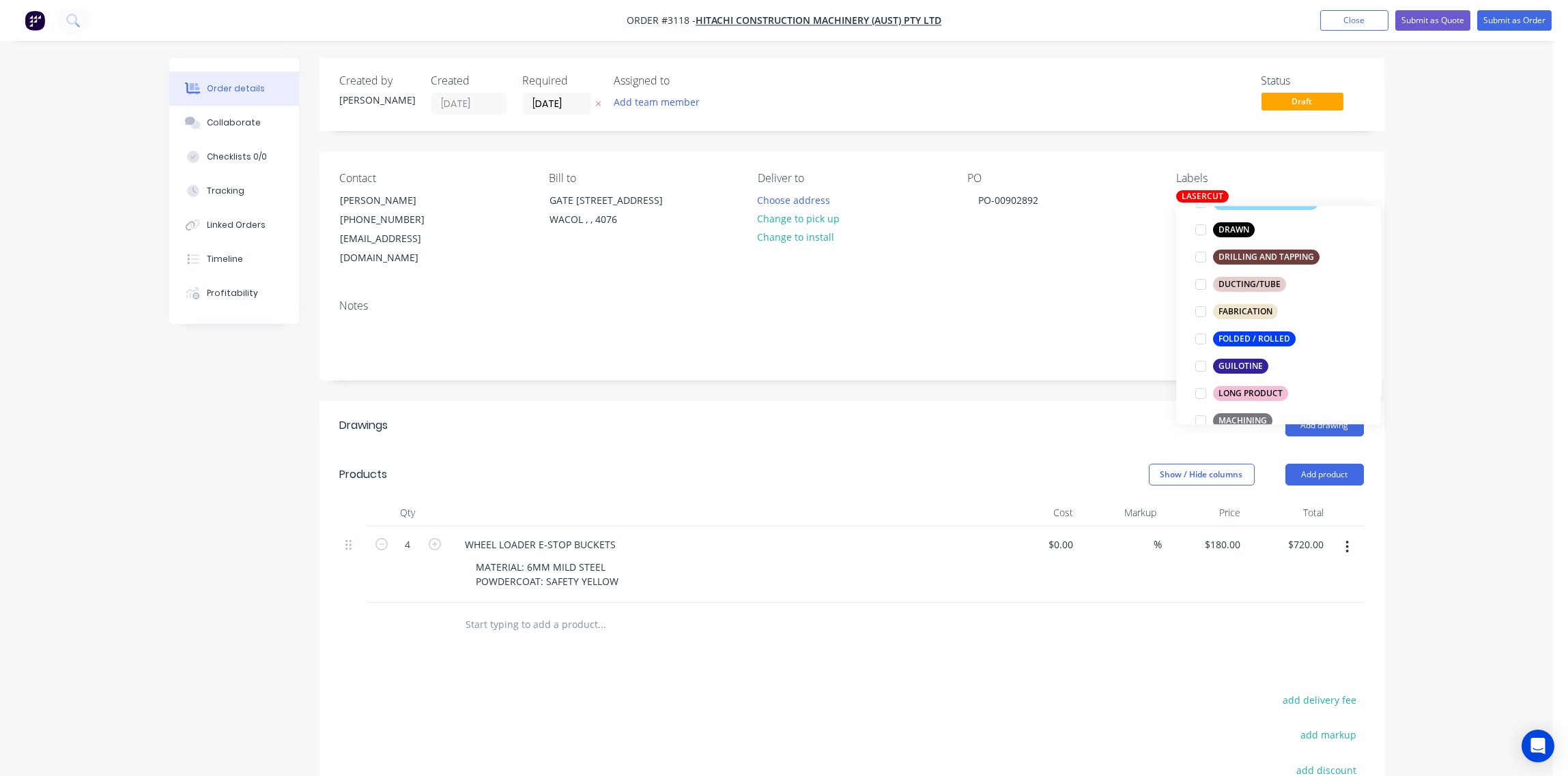
click at [1204, 340] on div at bounding box center [1201, 338] width 27 height 27
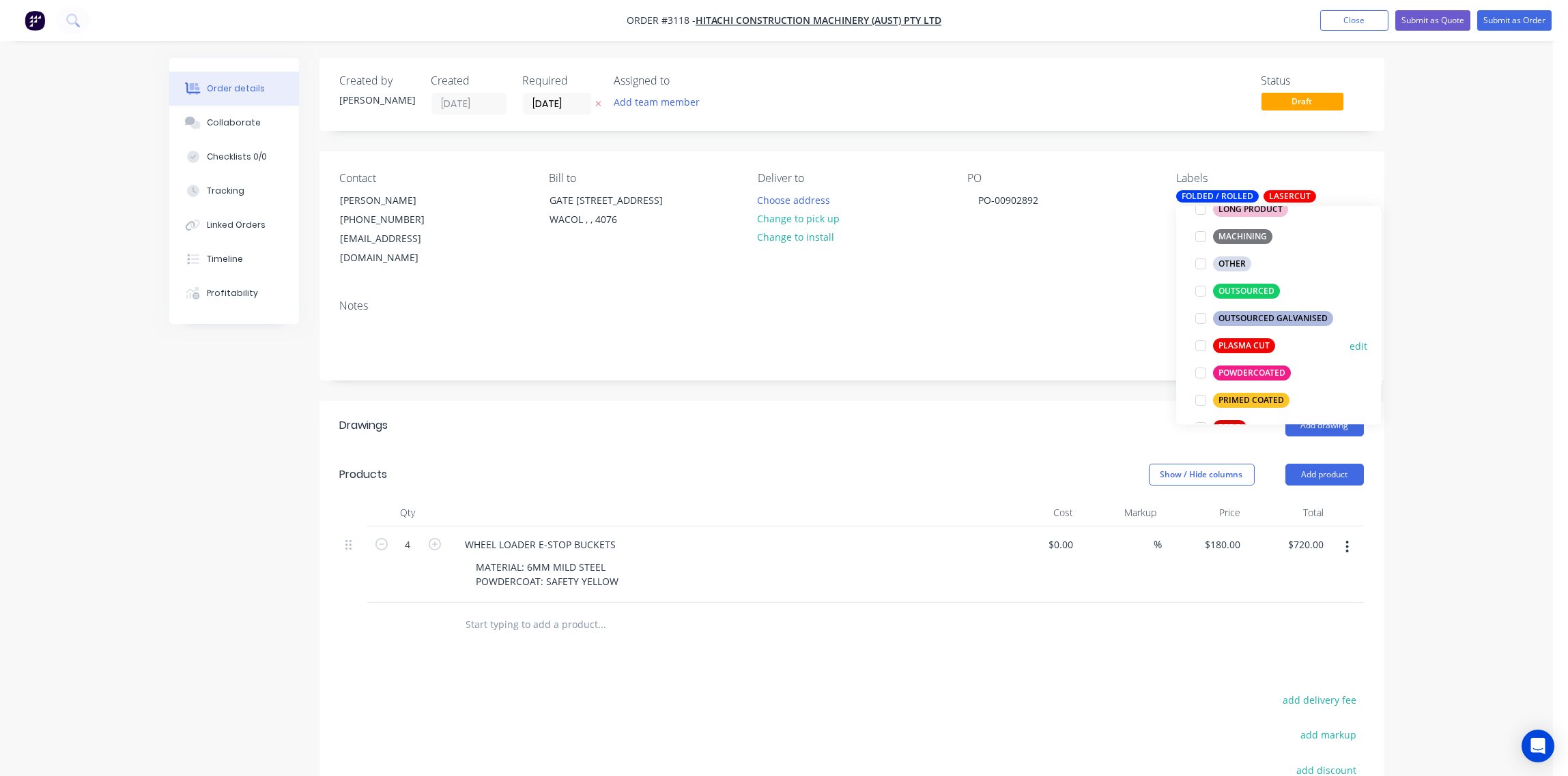
scroll to position [712, 0]
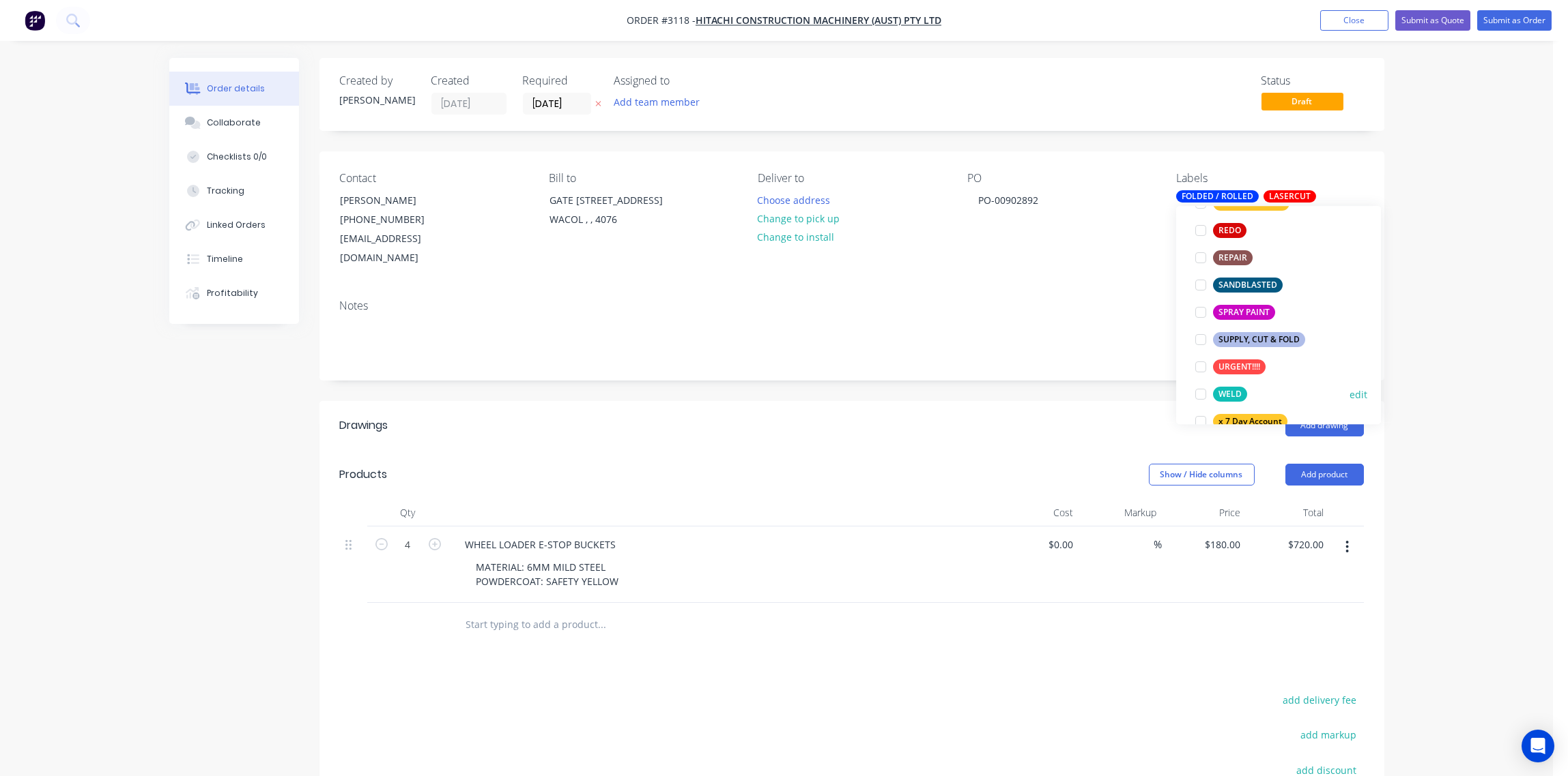
click at [1200, 397] on div at bounding box center [1201, 394] width 27 height 27
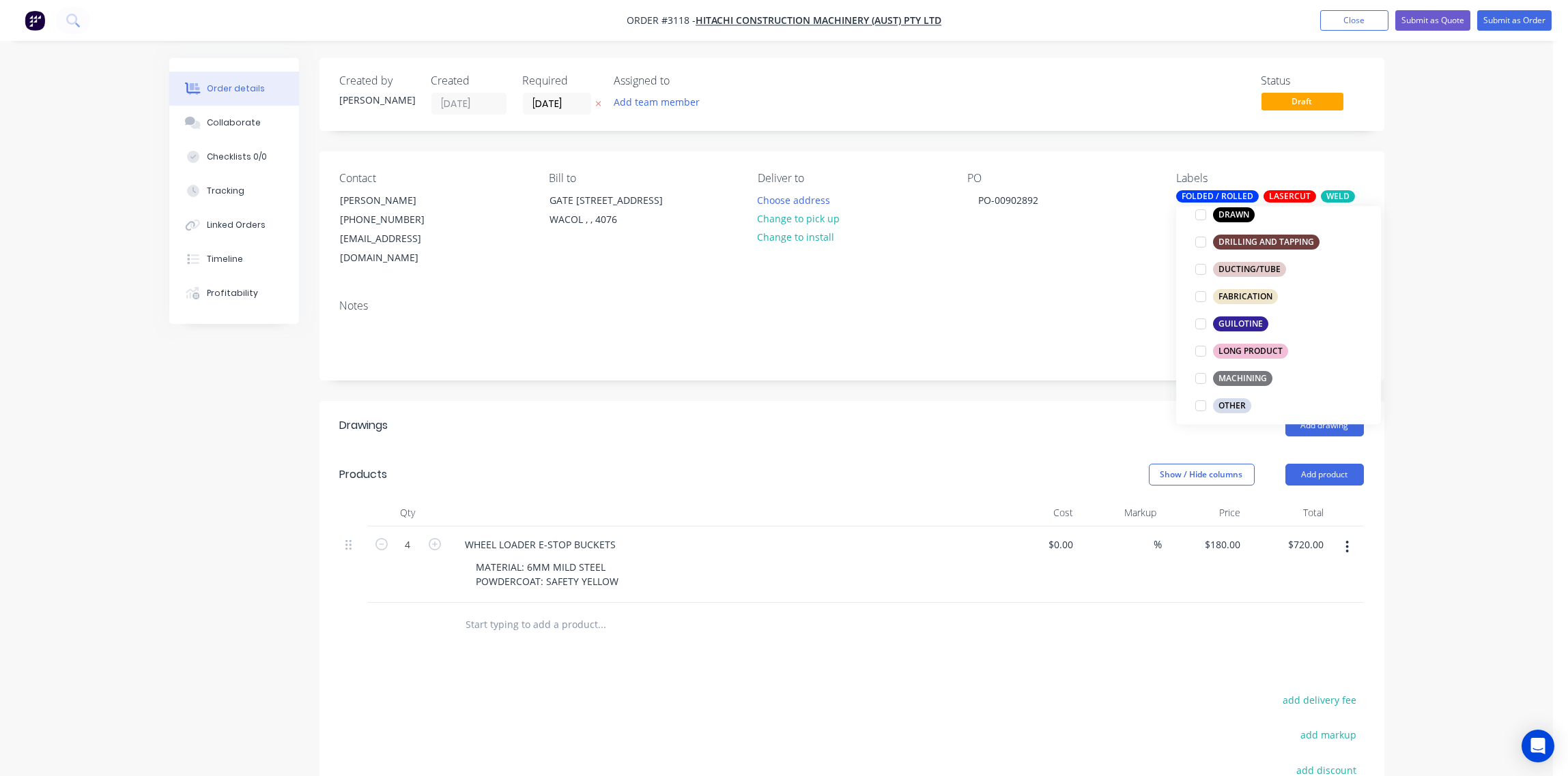
scroll to position [509, 0]
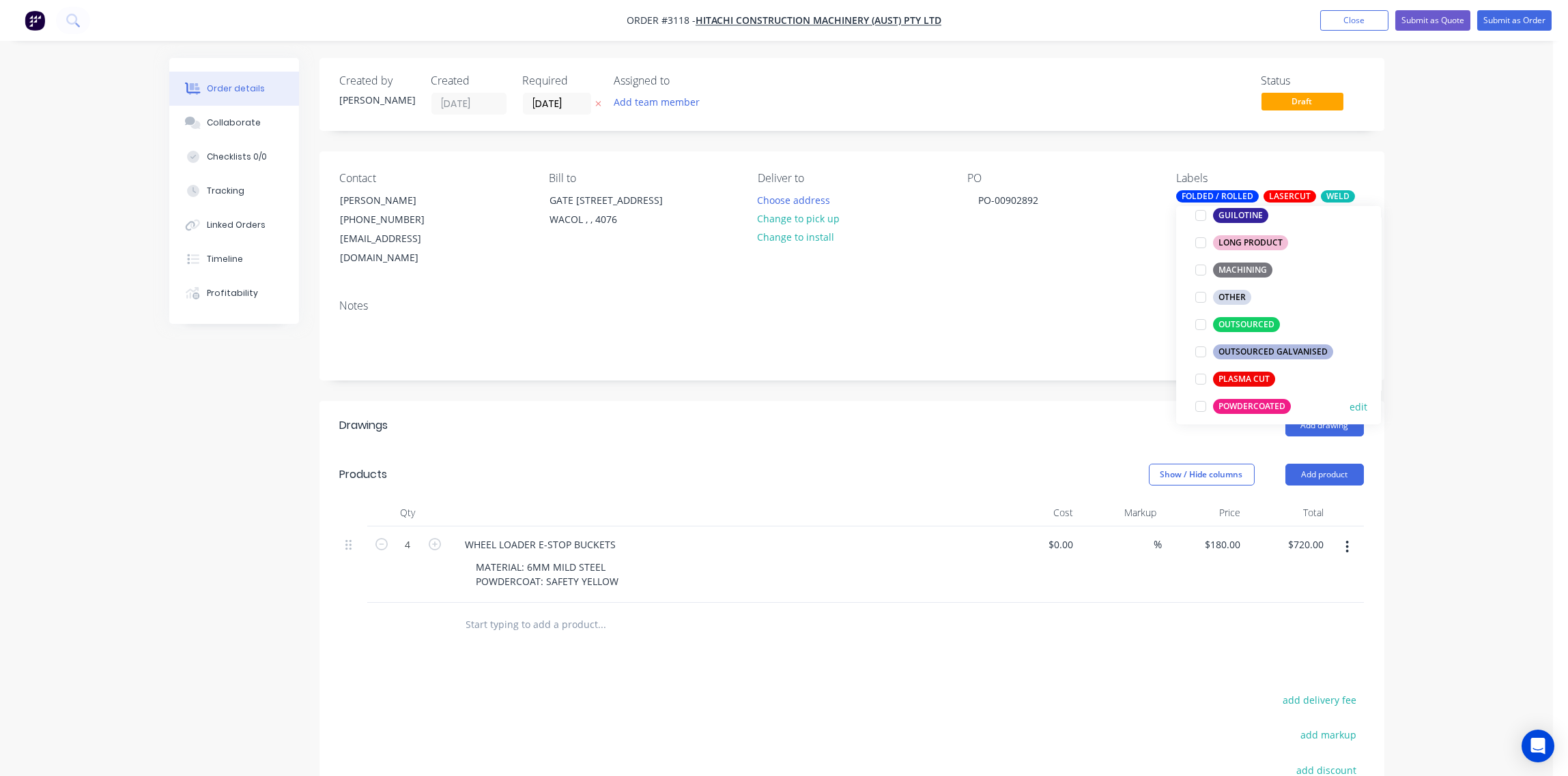
click at [1200, 406] on div at bounding box center [1201, 406] width 27 height 27
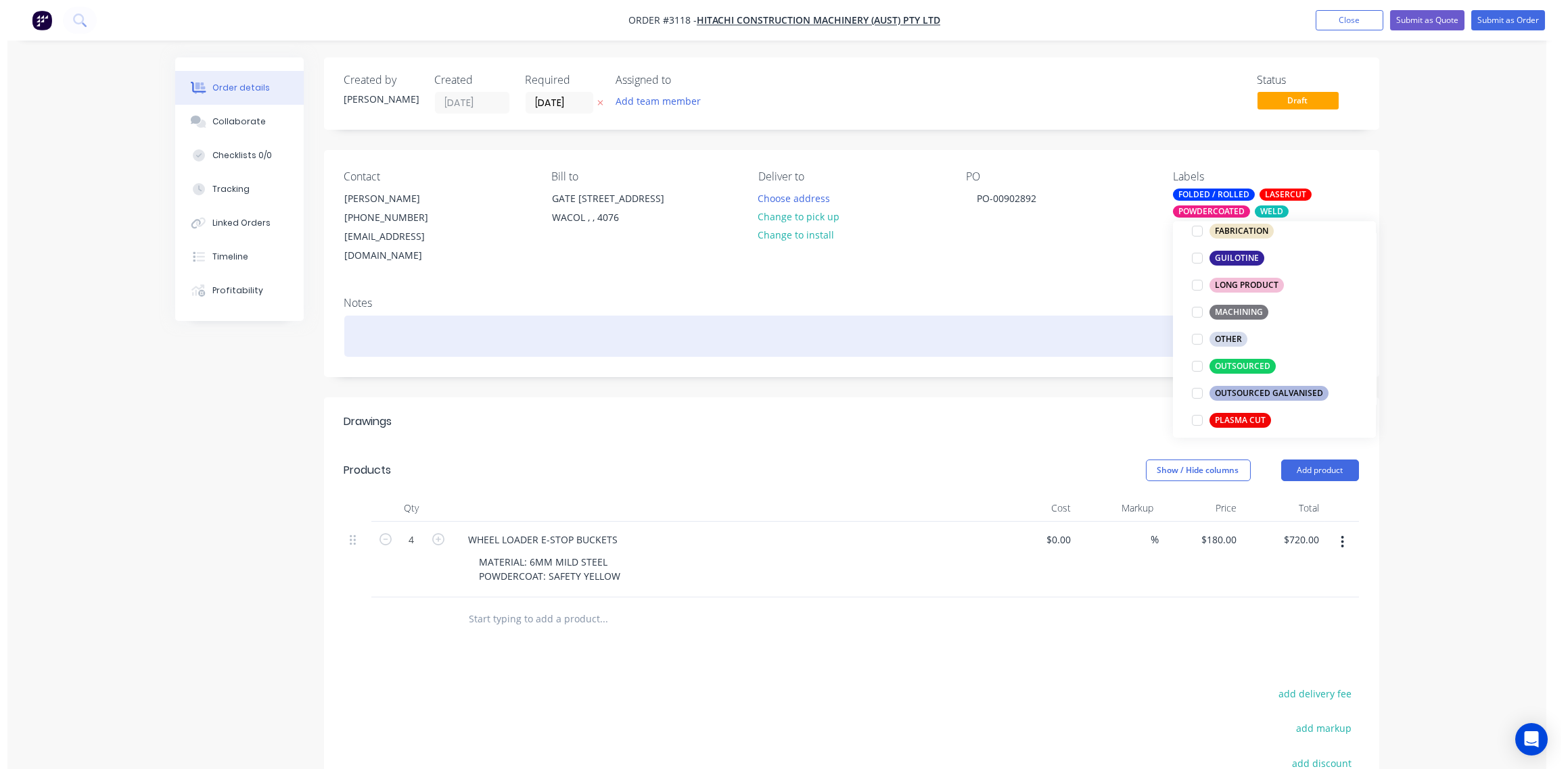
scroll to position [0, 0]
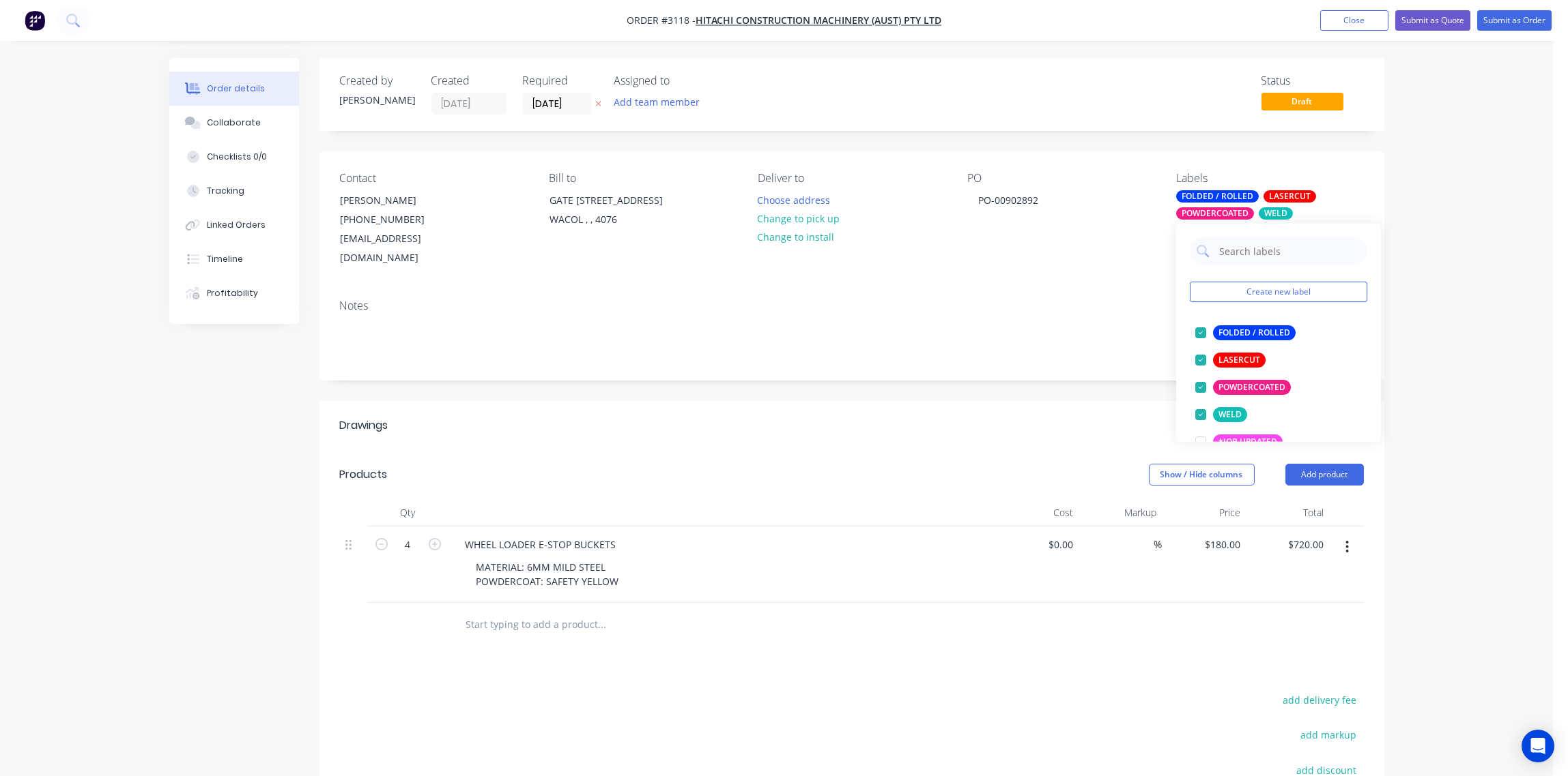
click at [1097, 300] on div "Notes" at bounding box center [852, 306] width 1023 height 13
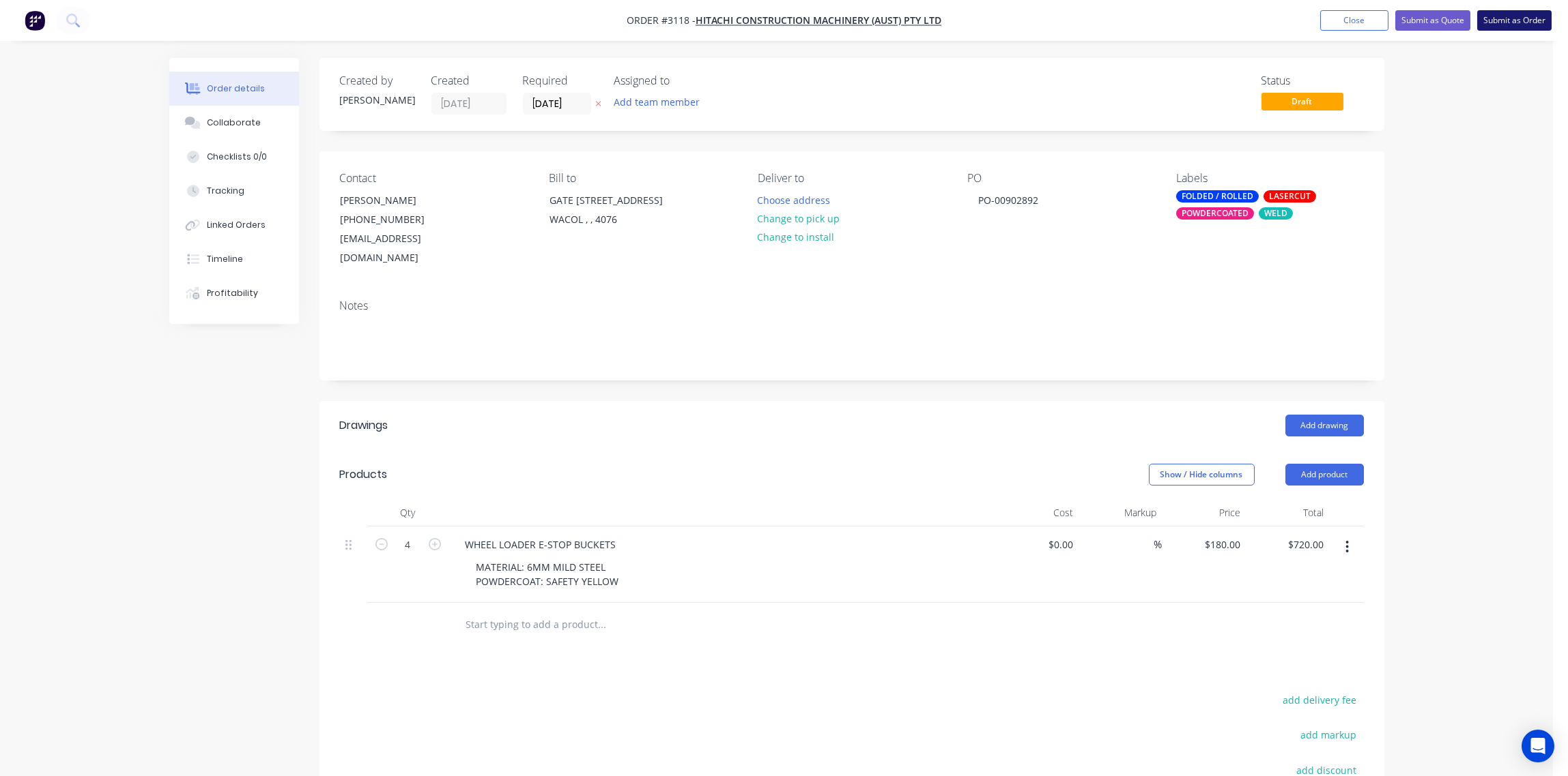
click at [1523, 18] on button "Submit as Order" at bounding box center [1514, 20] width 75 height 20
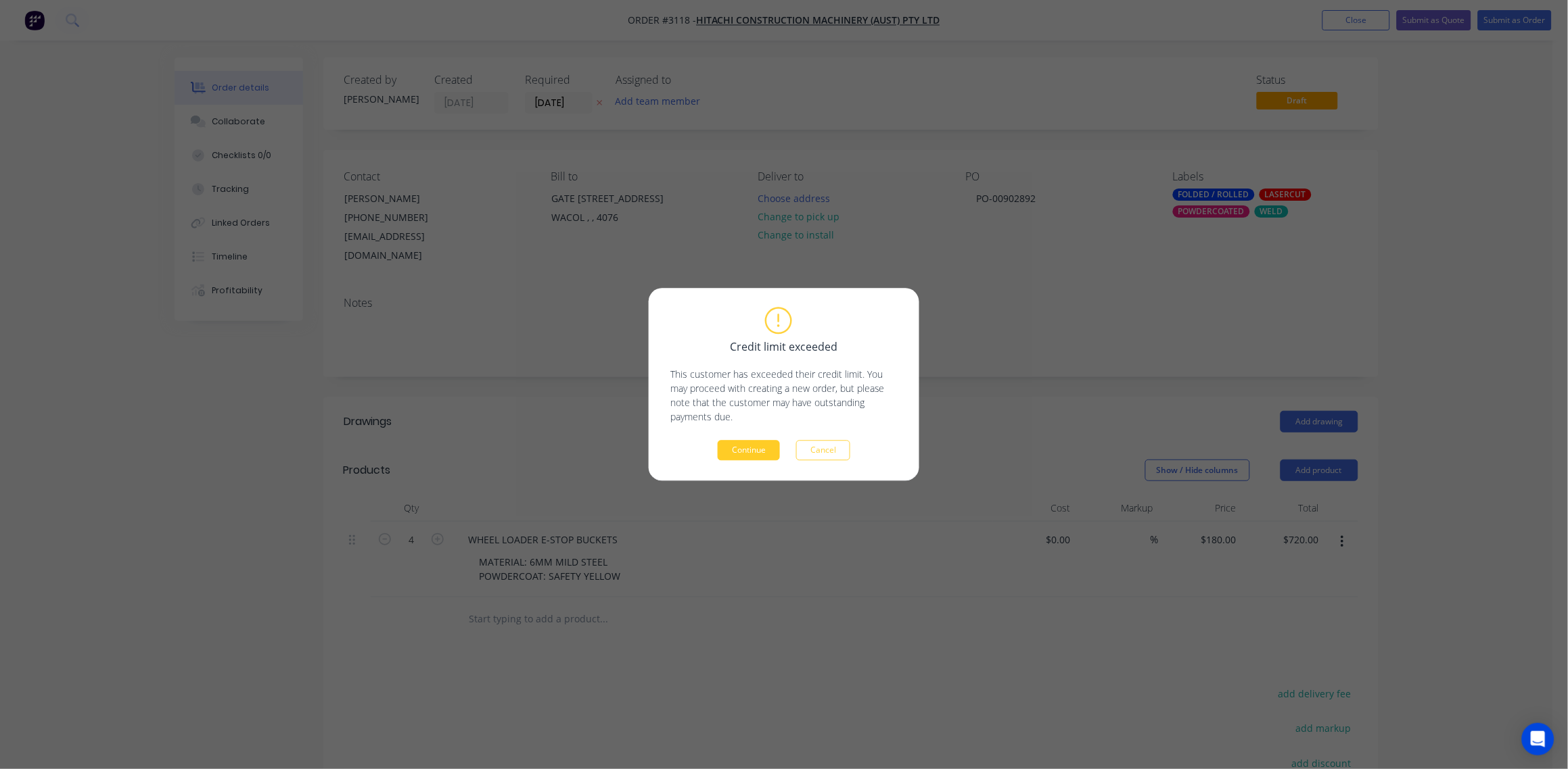
click at [755, 449] on button "Continue" at bounding box center [749, 451] width 62 height 20
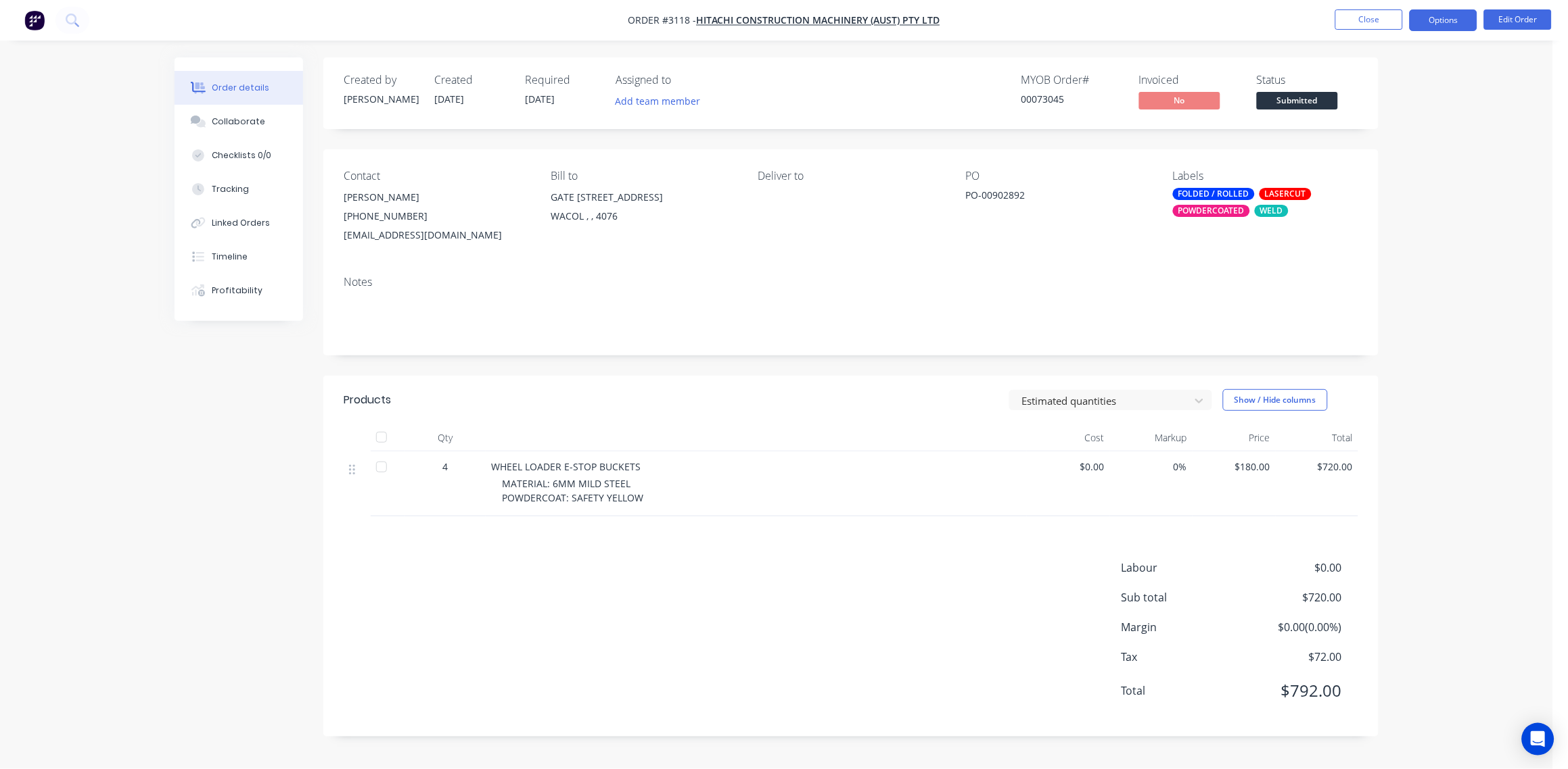
click at [1451, 26] on button "Options" at bounding box center [1443, 20] width 67 height 22
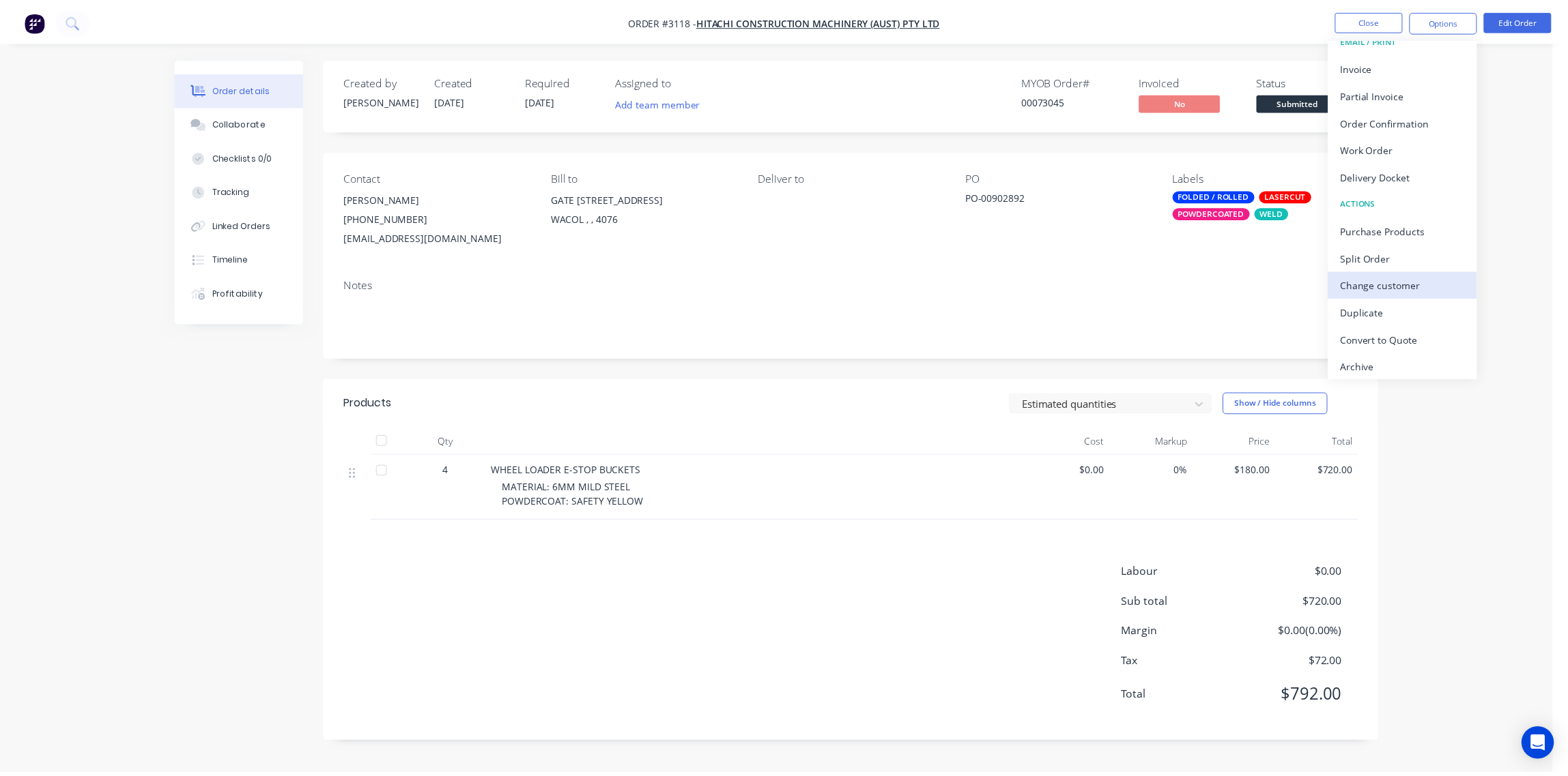
scroll to position [20, 0]
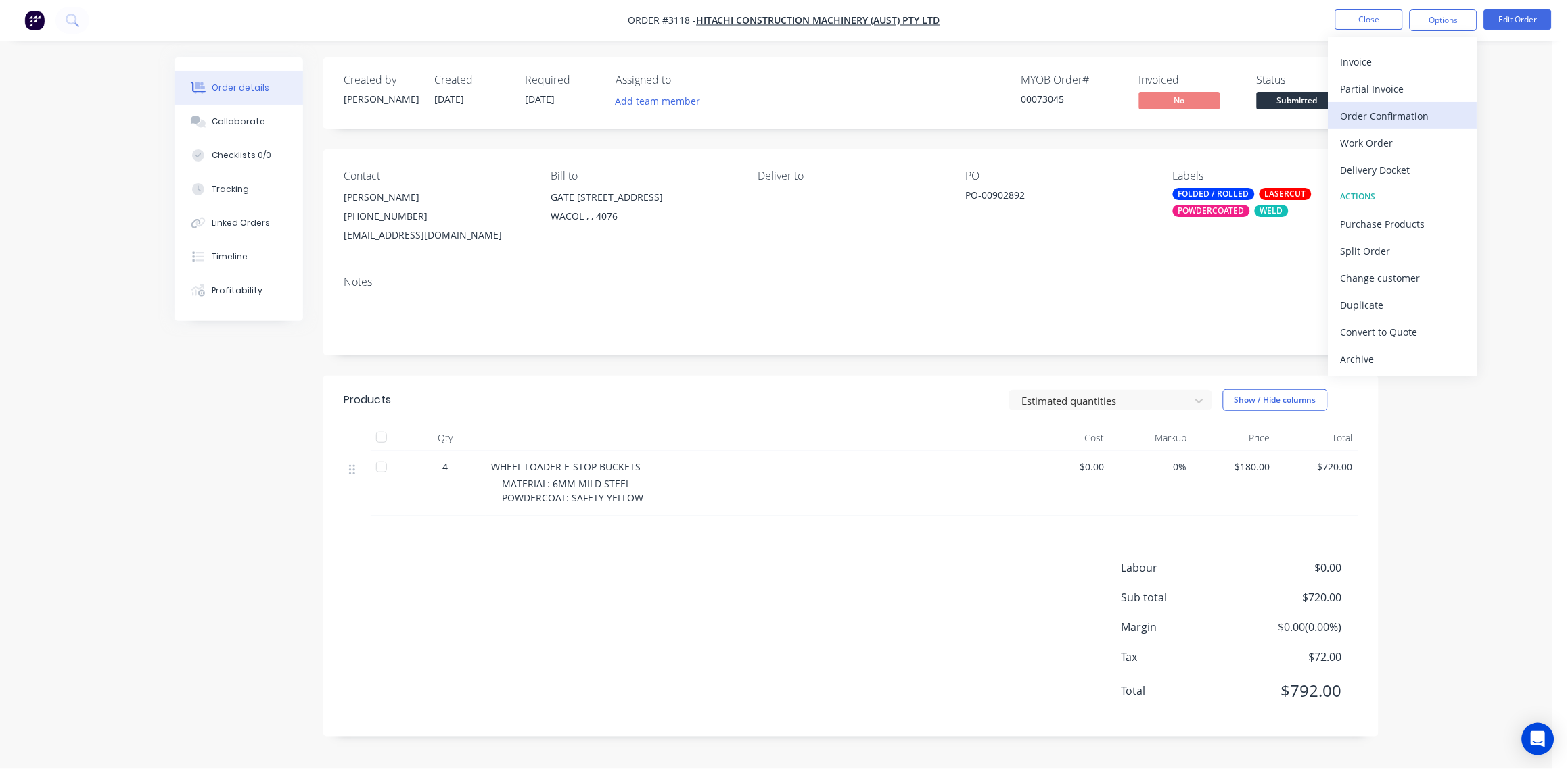
click at [1396, 113] on div "Order Confirmation" at bounding box center [1402, 117] width 124 height 20
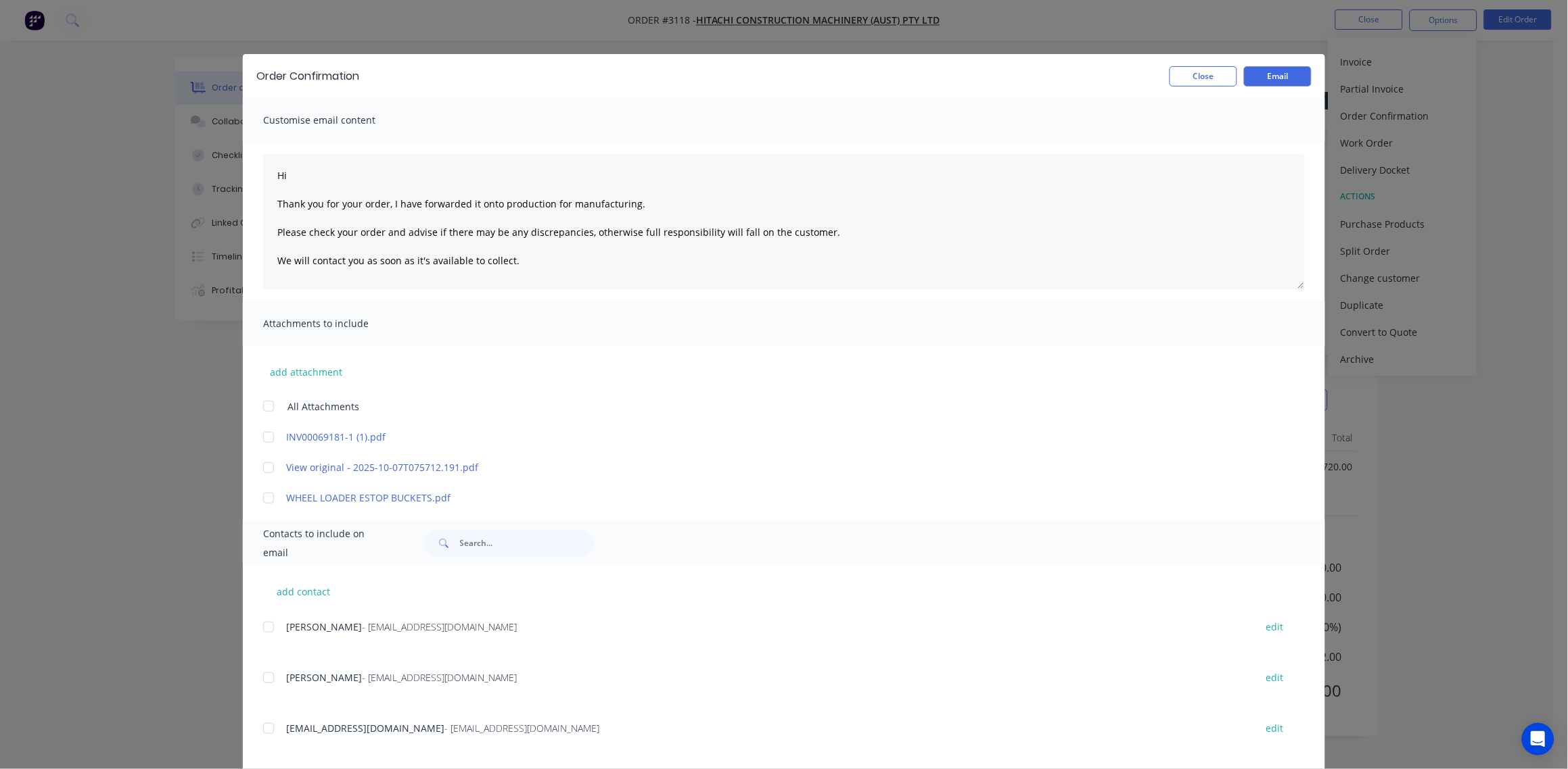
click at [264, 625] on div at bounding box center [268, 628] width 27 height 27
type textarea "Hi Thank you for your order, I have forwarded it onto production for manufactur…"
click at [1270, 80] on button "Email" at bounding box center [1277, 77] width 67 height 20
type textarea "Hi Thank you for your order, I have forwarded it onto production for manufactur…"
click at [1197, 82] on button "Close" at bounding box center [1202, 77] width 67 height 20
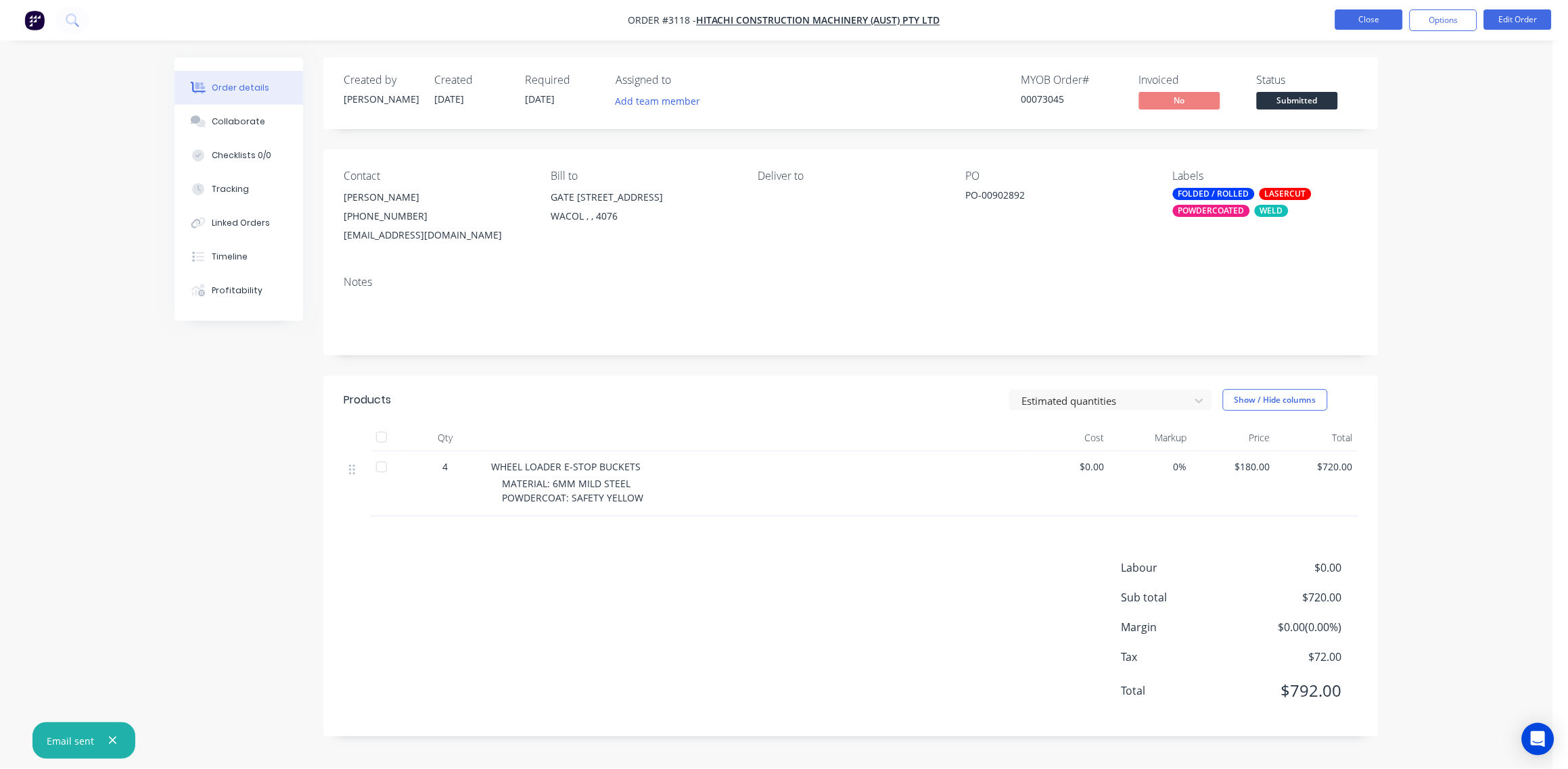
click at [1377, 20] on button "Close" at bounding box center [1368, 19] width 67 height 20
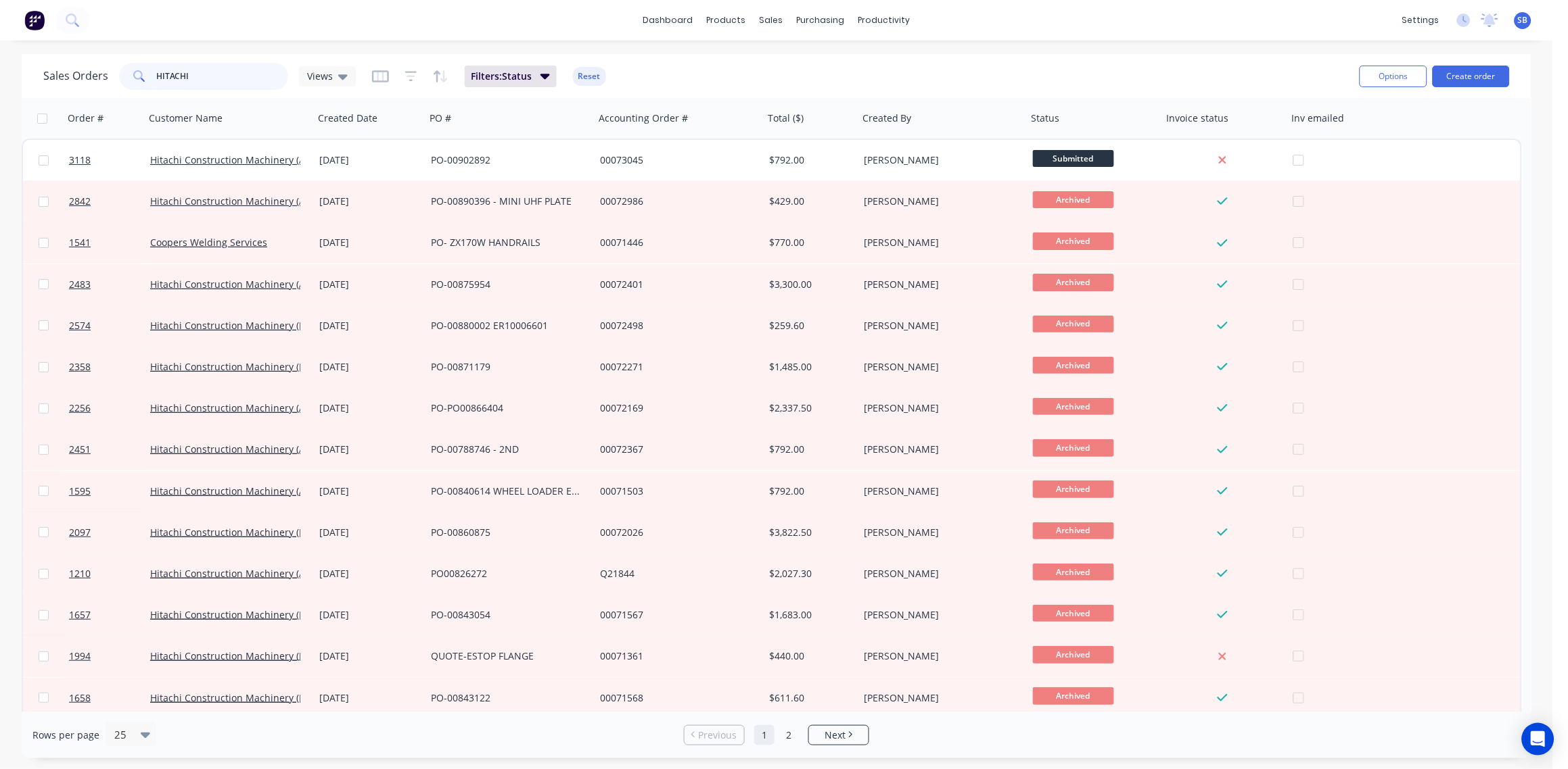
drag, startPoint x: 194, startPoint y: 74, endPoint x: 0, endPoint y: 102, distance: 196.0
click at [0, 102] on html "dashboard products sales purchasing productivity dashboard products Product Cat…" at bounding box center [784, 384] width 1568 height 769
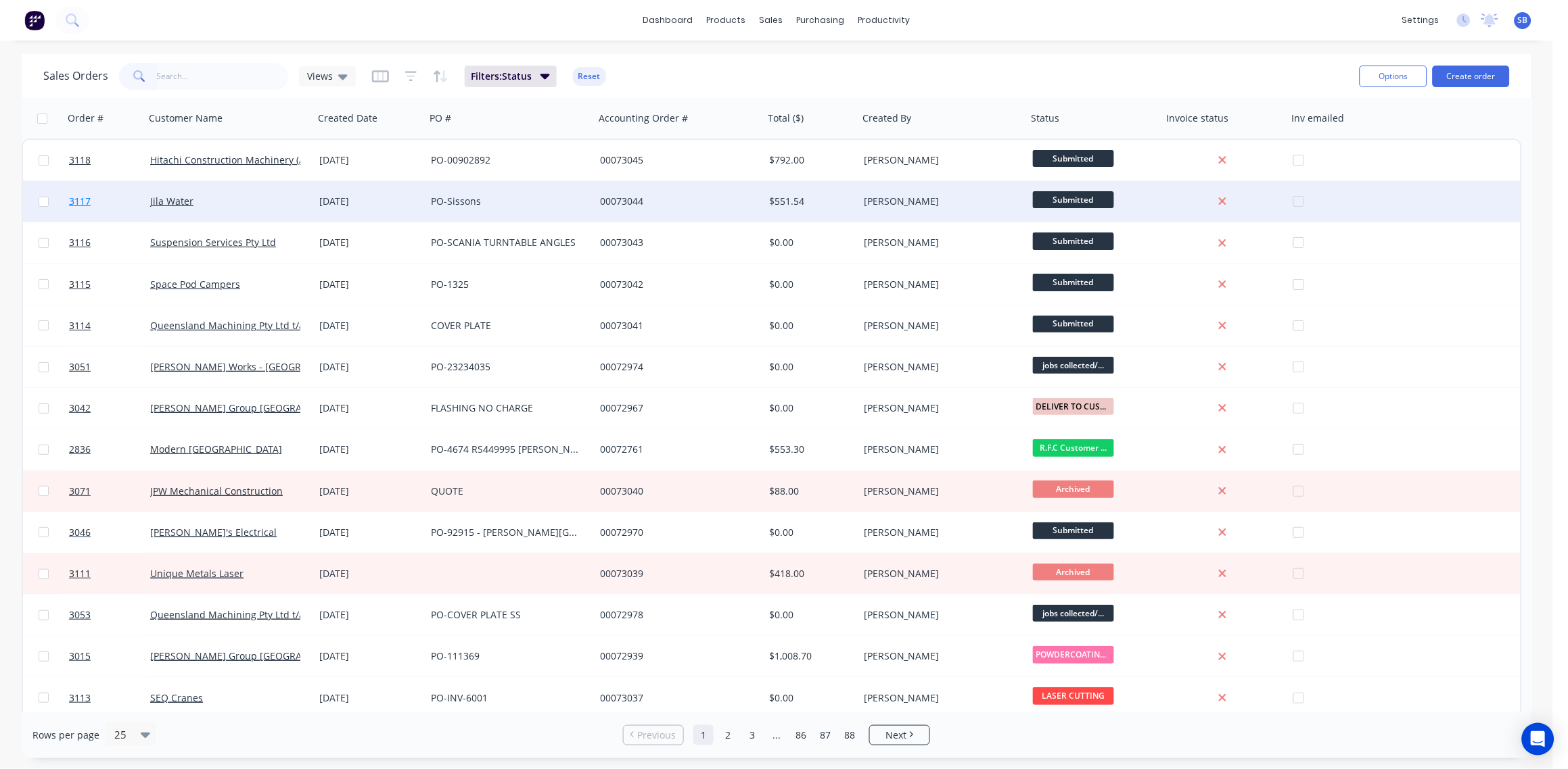
click at [72, 203] on span "3117" at bounding box center [80, 201] width 22 height 13
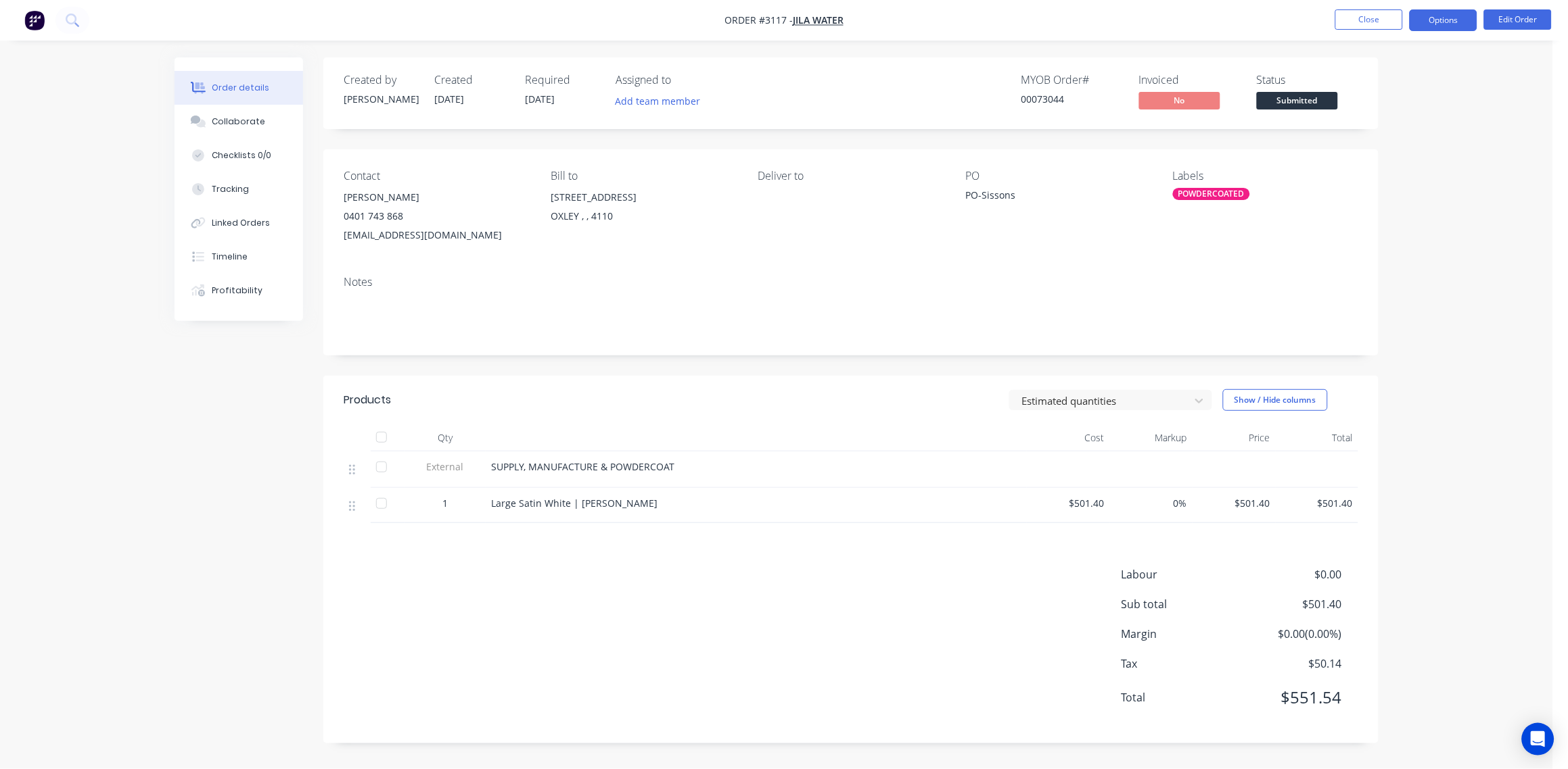
click at [1447, 25] on button "Options" at bounding box center [1443, 20] width 67 height 22
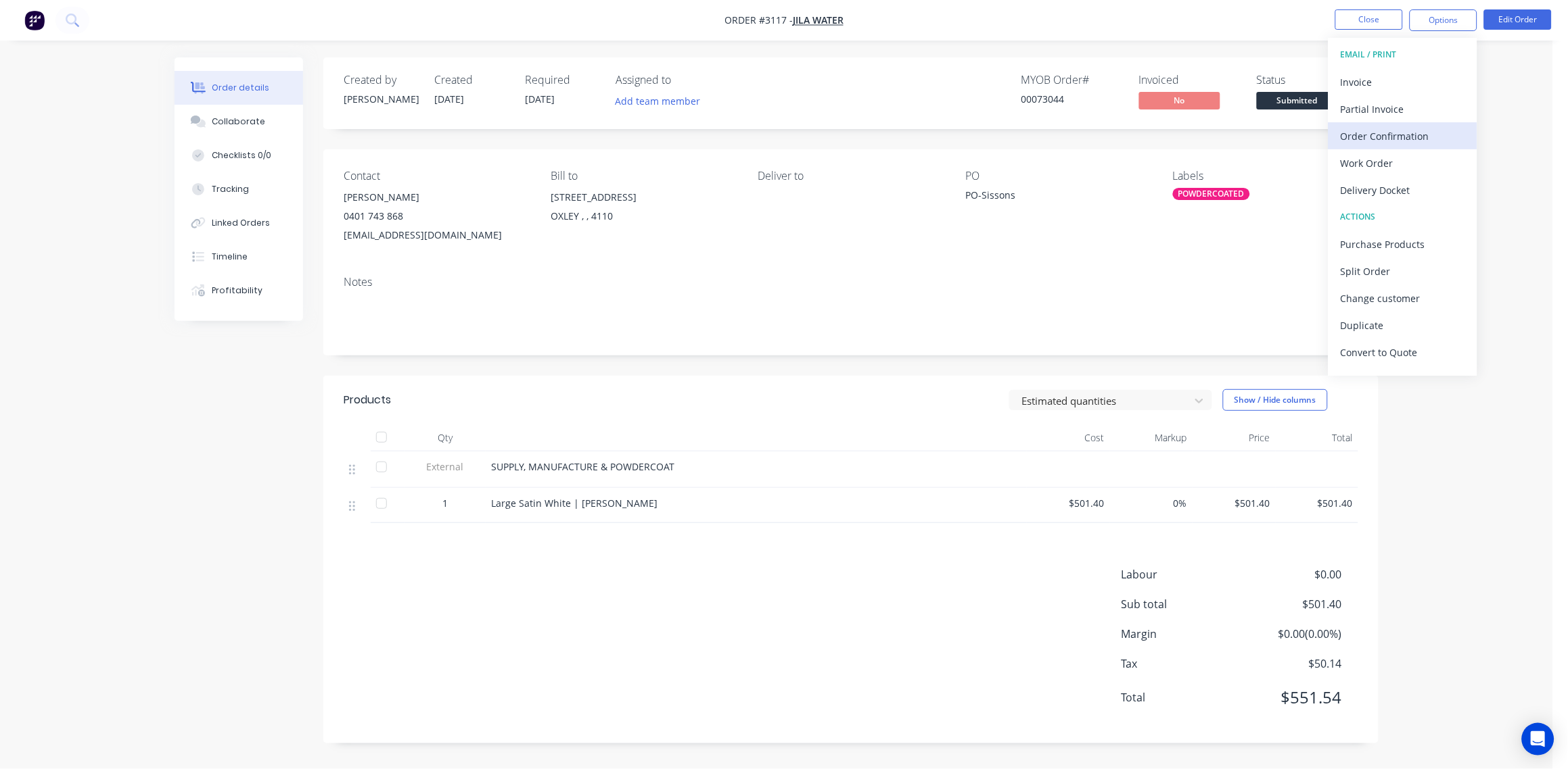
click at [1412, 139] on div "Order Confirmation" at bounding box center [1402, 136] width 124 height 20
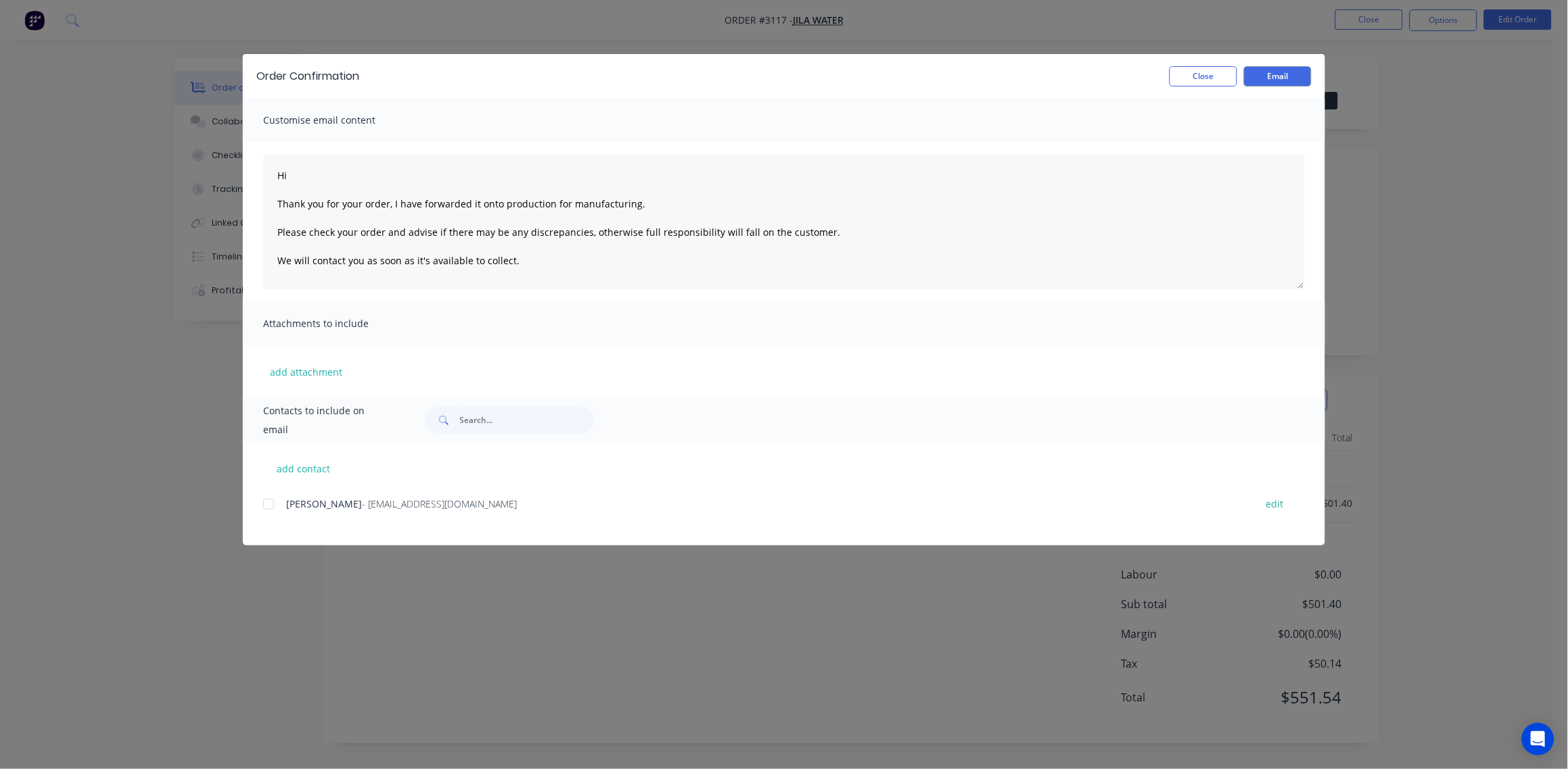
click at [266, 505] on div at bounding box center [268, 504] width 27 height 27
type textarea "Hi Thank you for your order, I have forwarded it onto production for manufactur…"
click at [1278, 80] on button "Email" at bounding box center [1277, 77] width 67 height 20
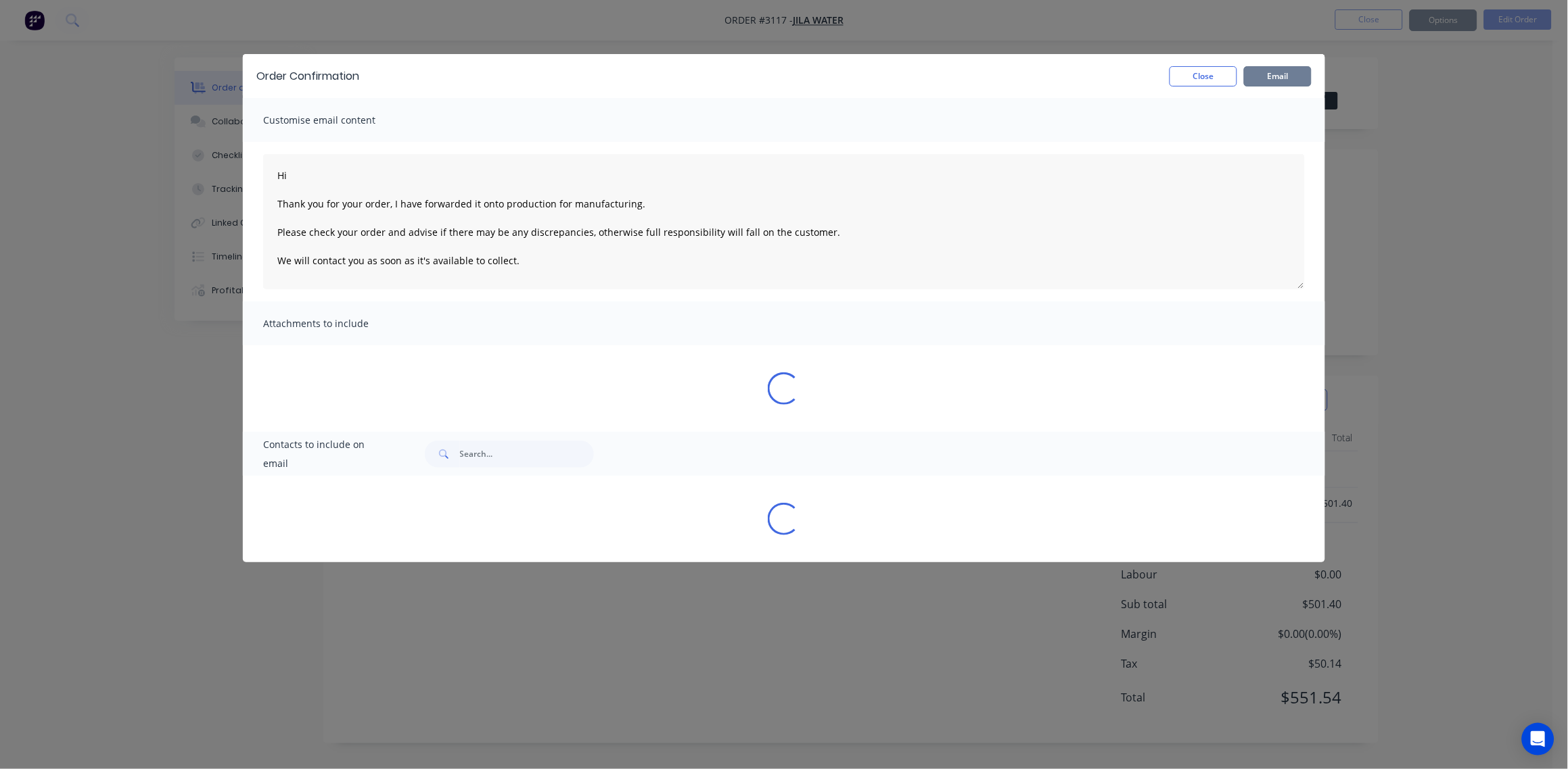
type textarea "Hi Thank you for your order, I have forwarded it onto production for manufactur…"
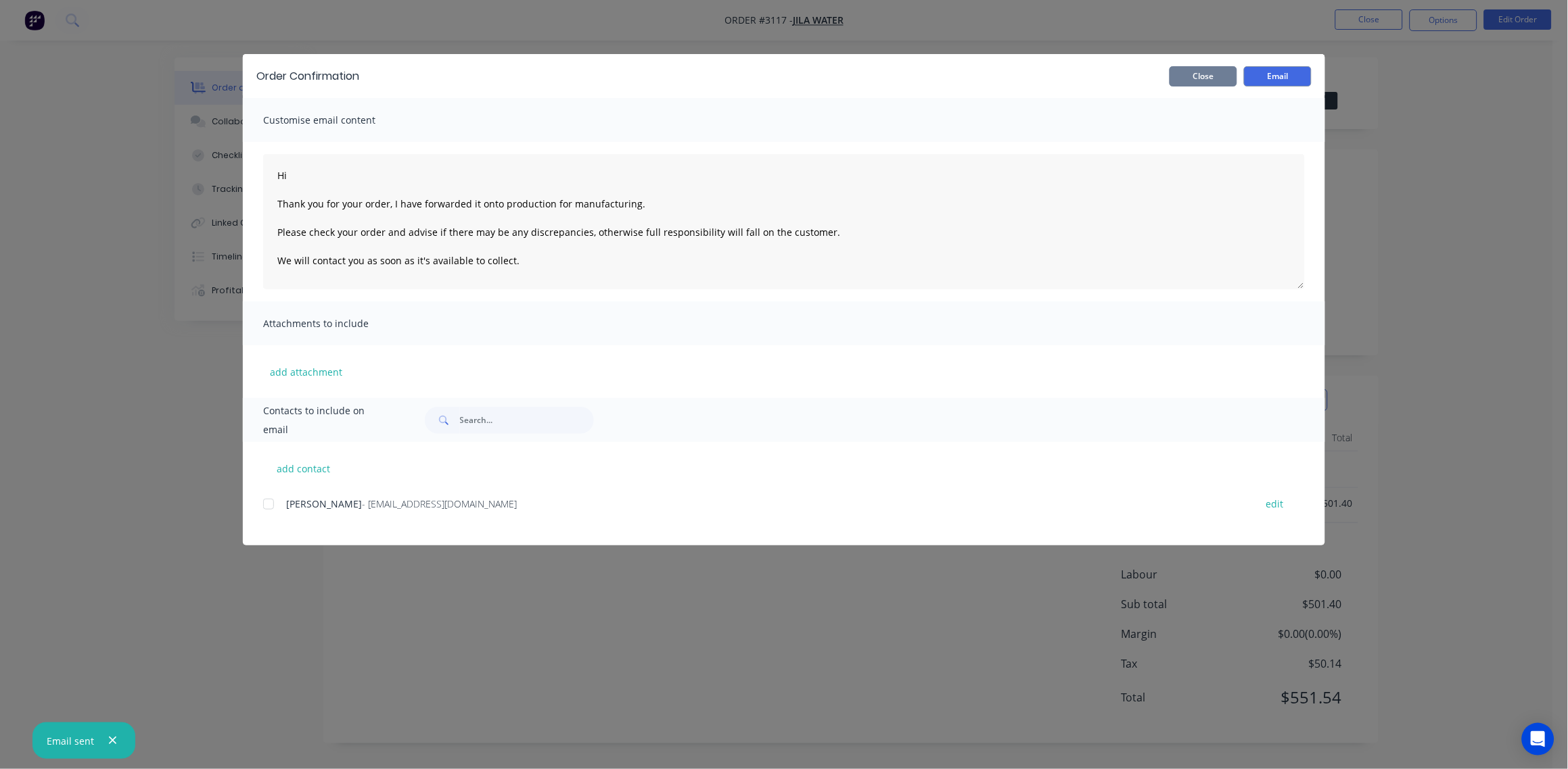
click at [1201, 75] on button "Close" at bounding box center [1202, 77] width 67 height 20
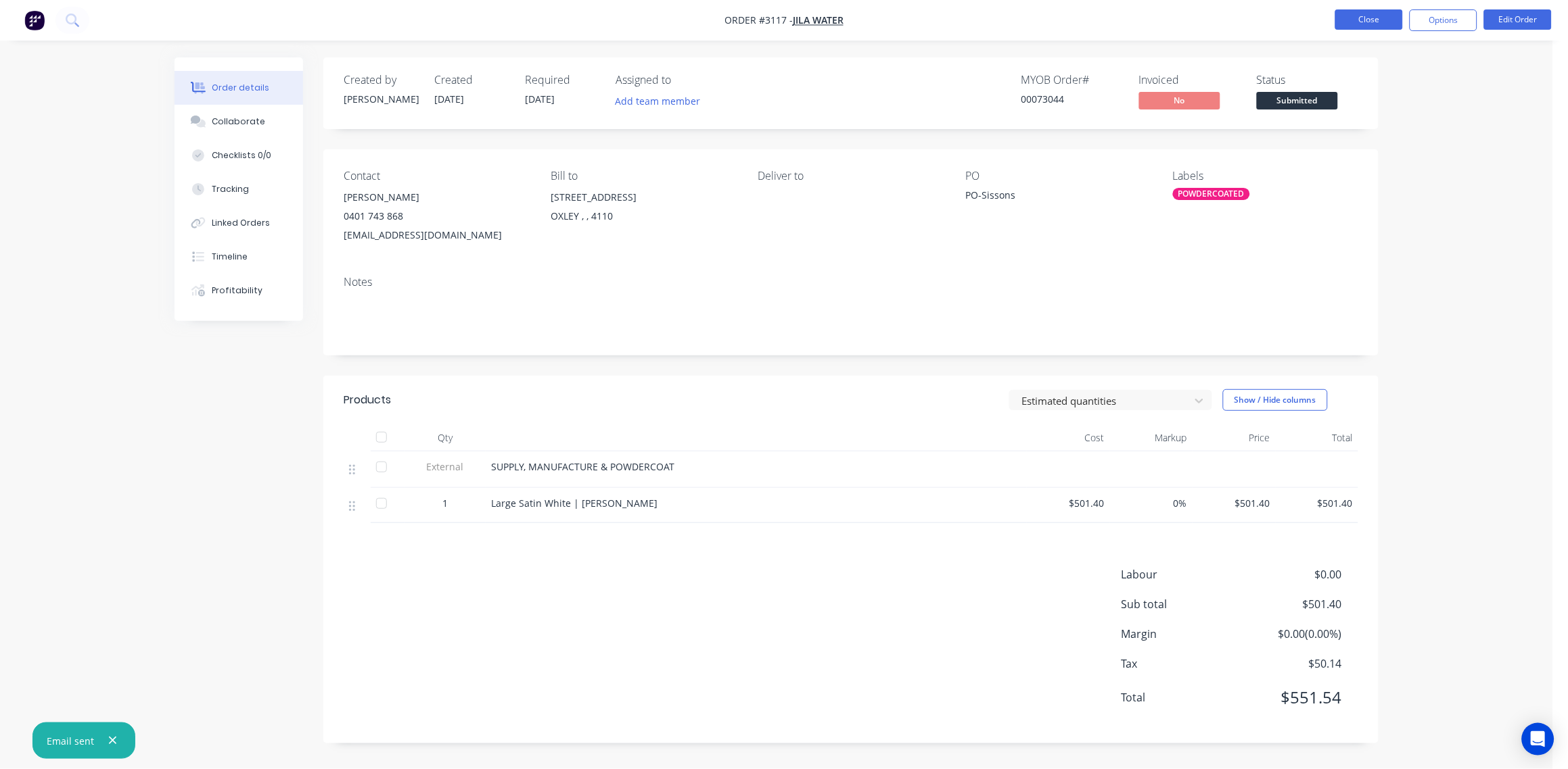
click at [1379, 23] on button "Close" at bounding box center [1368, 19] width 67 height 20
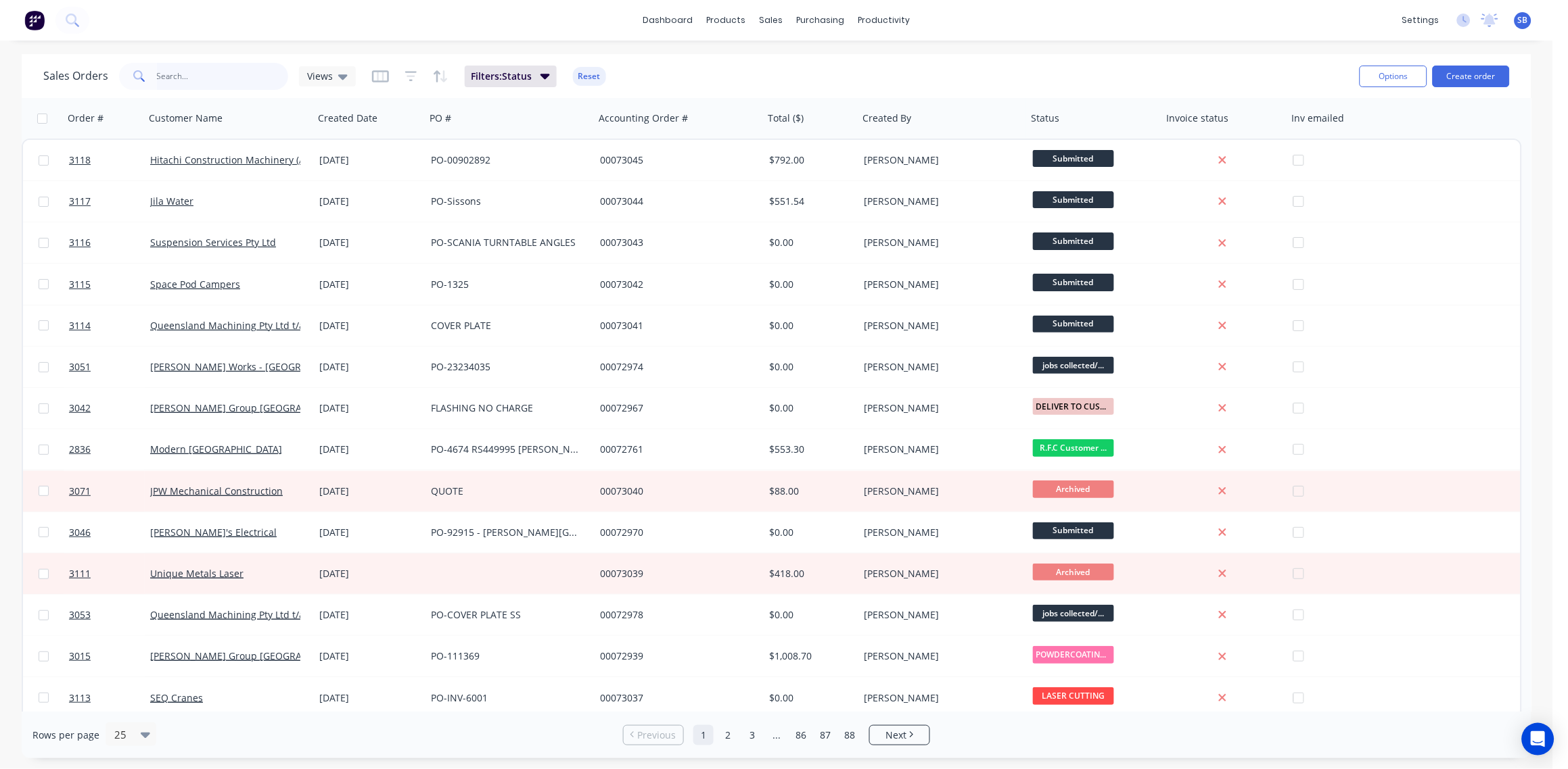
click at [207, 82] on input "text" at bounding box center [222, 77] width 132 height 27
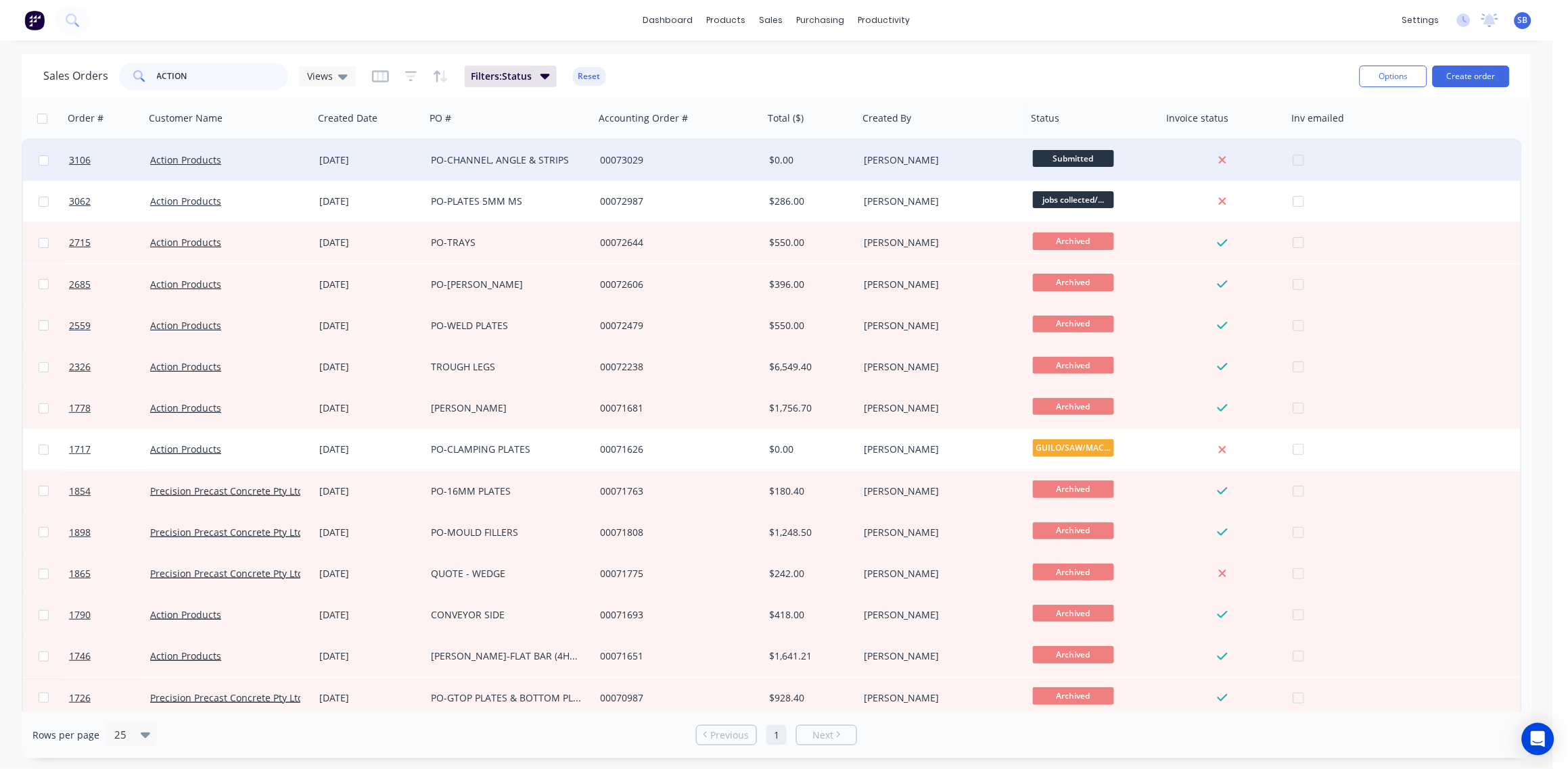
type input "ACTION"
click at [186, 161] on link "Action Products" at bounding box center [185, 159] width 71 height 12
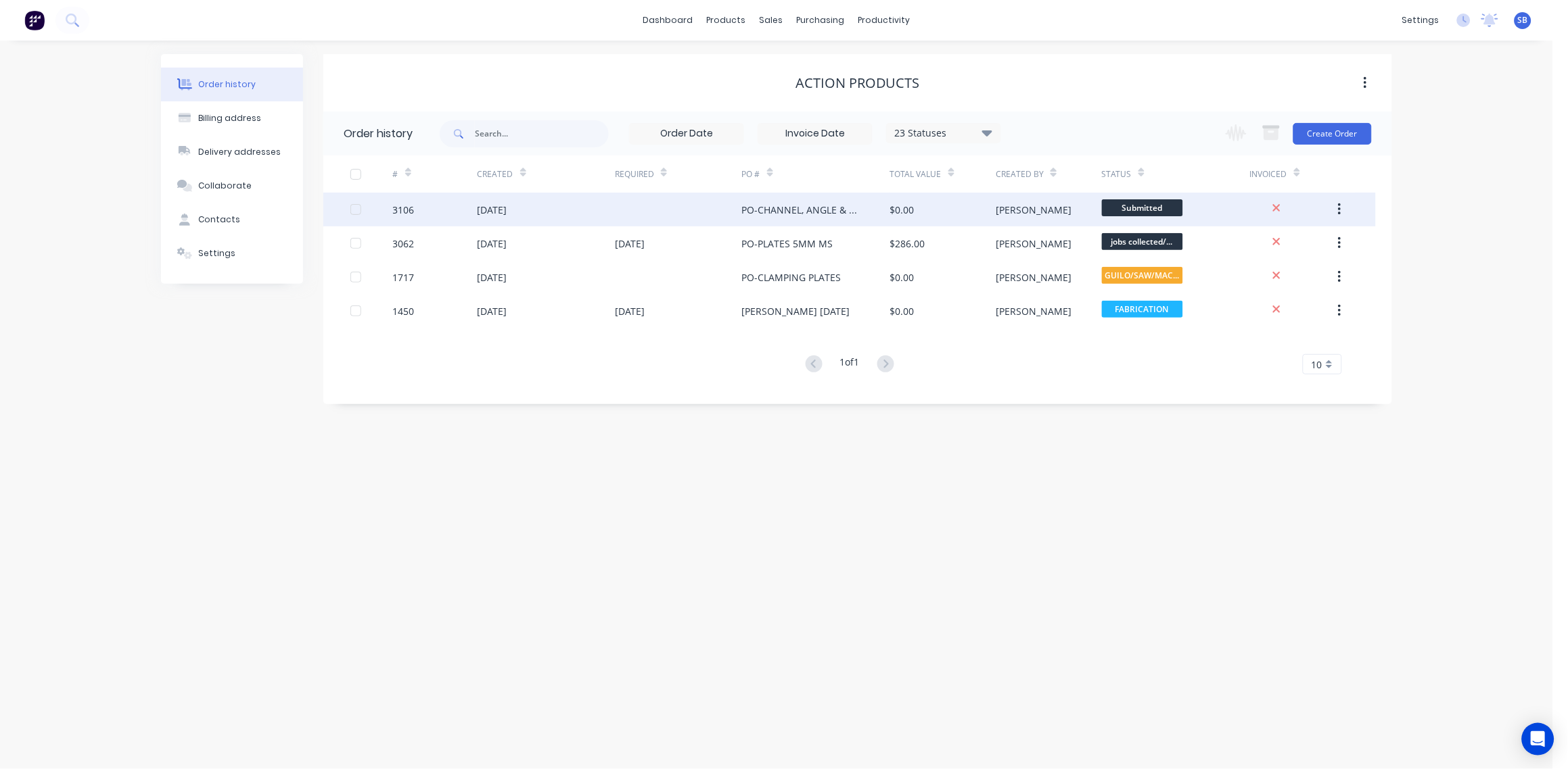
click at [398, 208] on div "3106" at bounding box center [404, 210] width 22 height 14
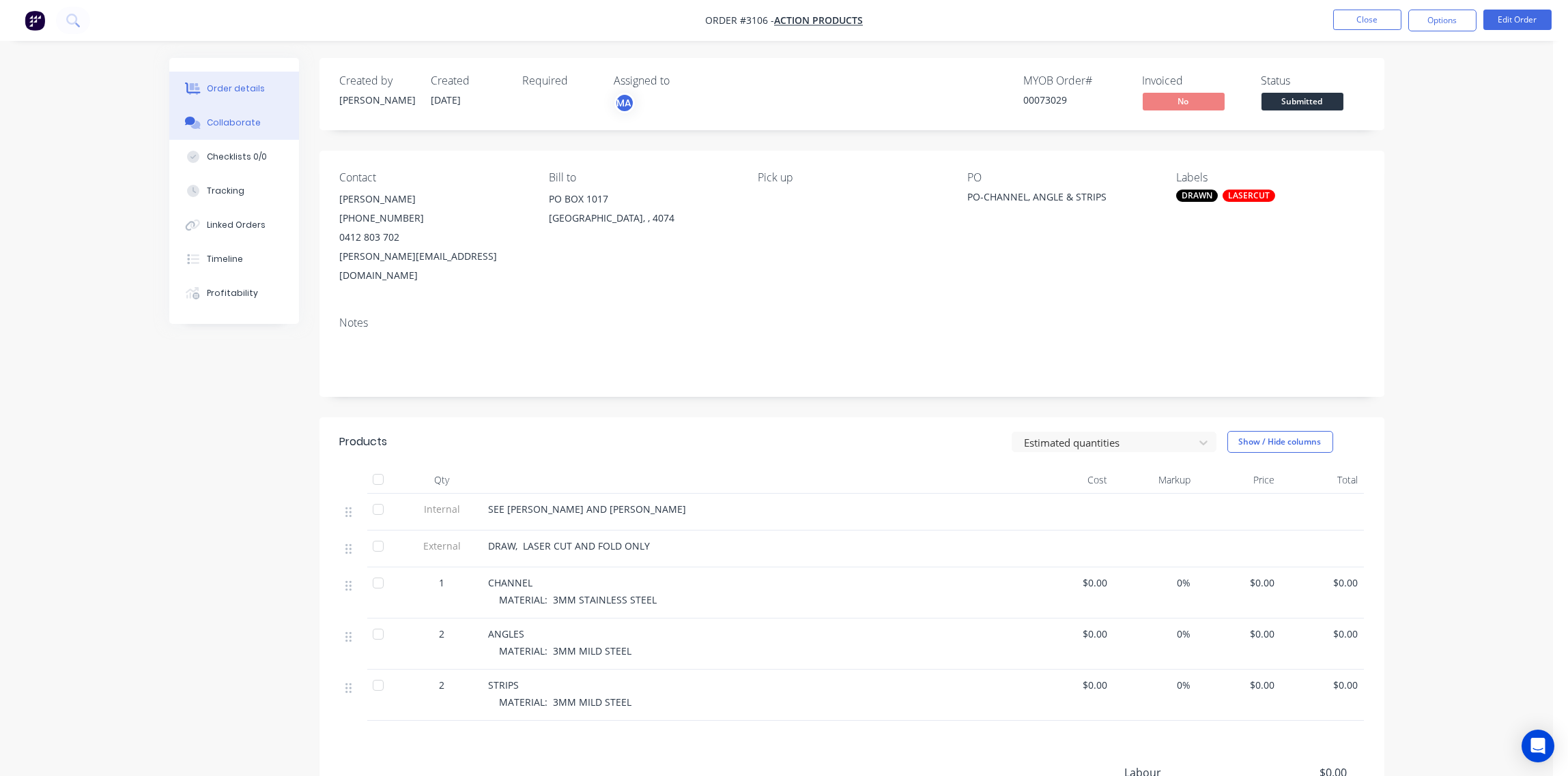
click at [212, 118] on div "Collaborate" at bounding box center [234, 123] width 54 height 13
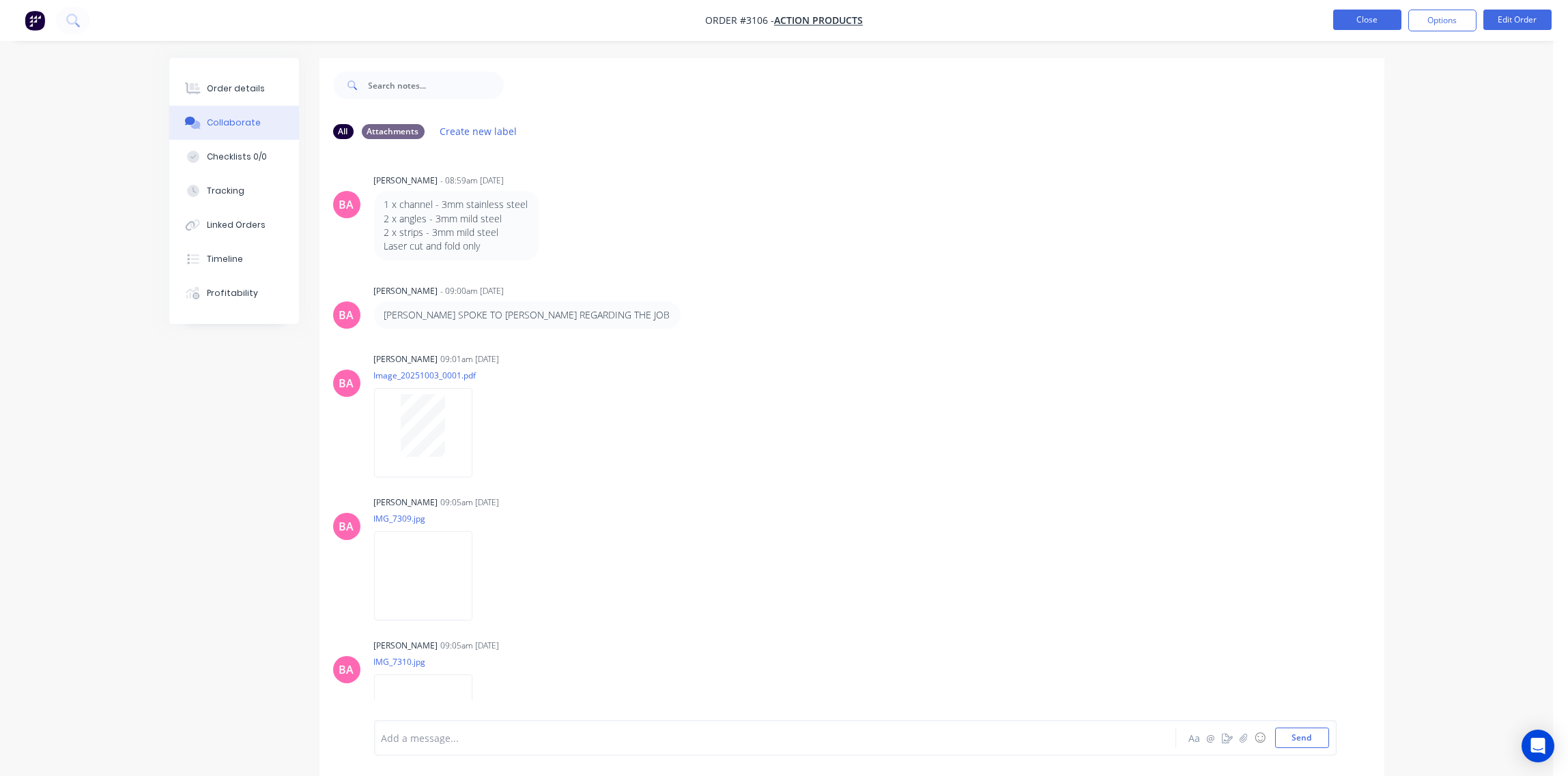
click at [1371, 18] on button "Close" at bounding box center [1366, 19] width 68 height 20
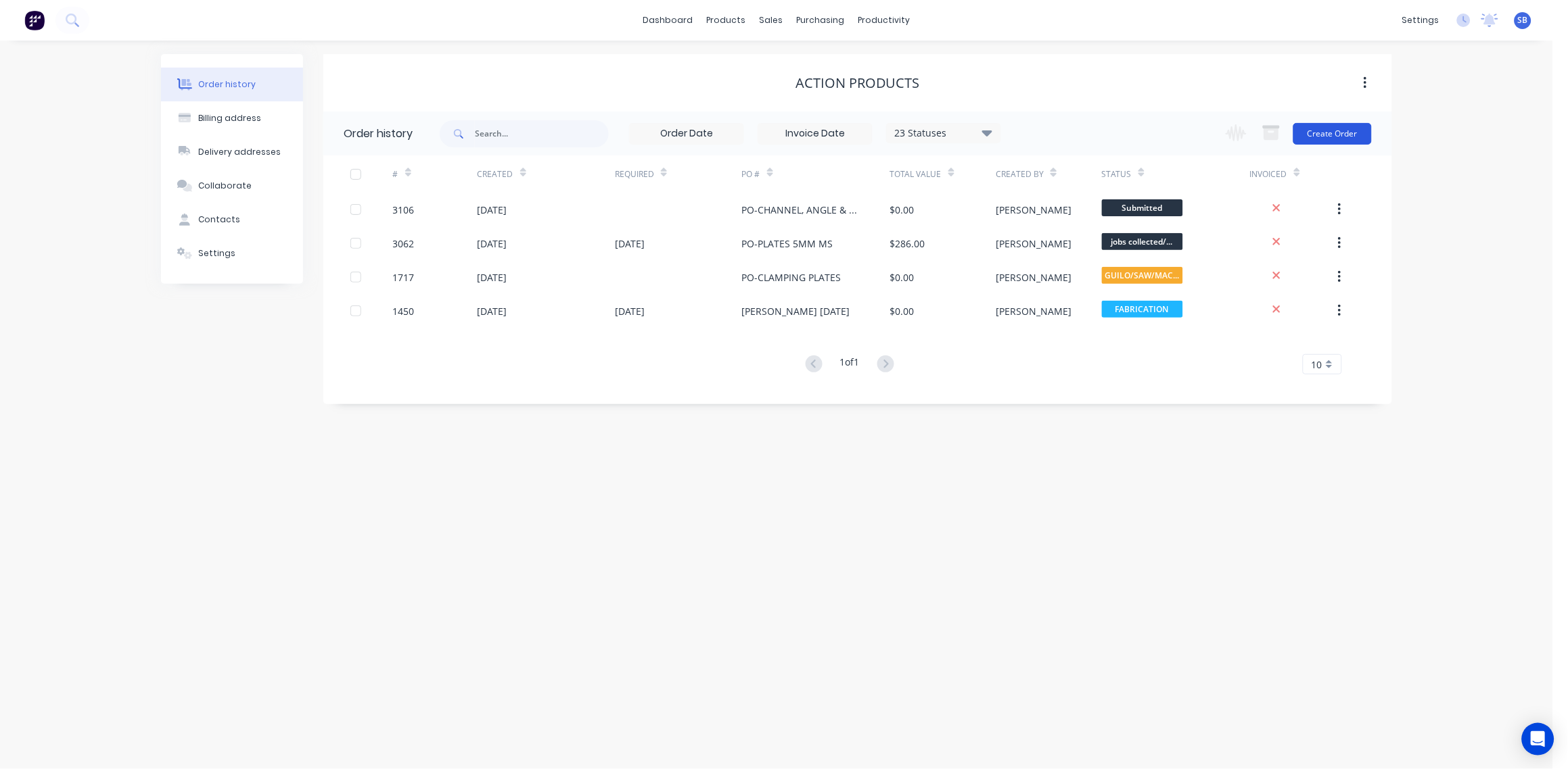
click at [1332, 139] on button "Create Order" at bounding box center [1332, 134] width 78 height 22
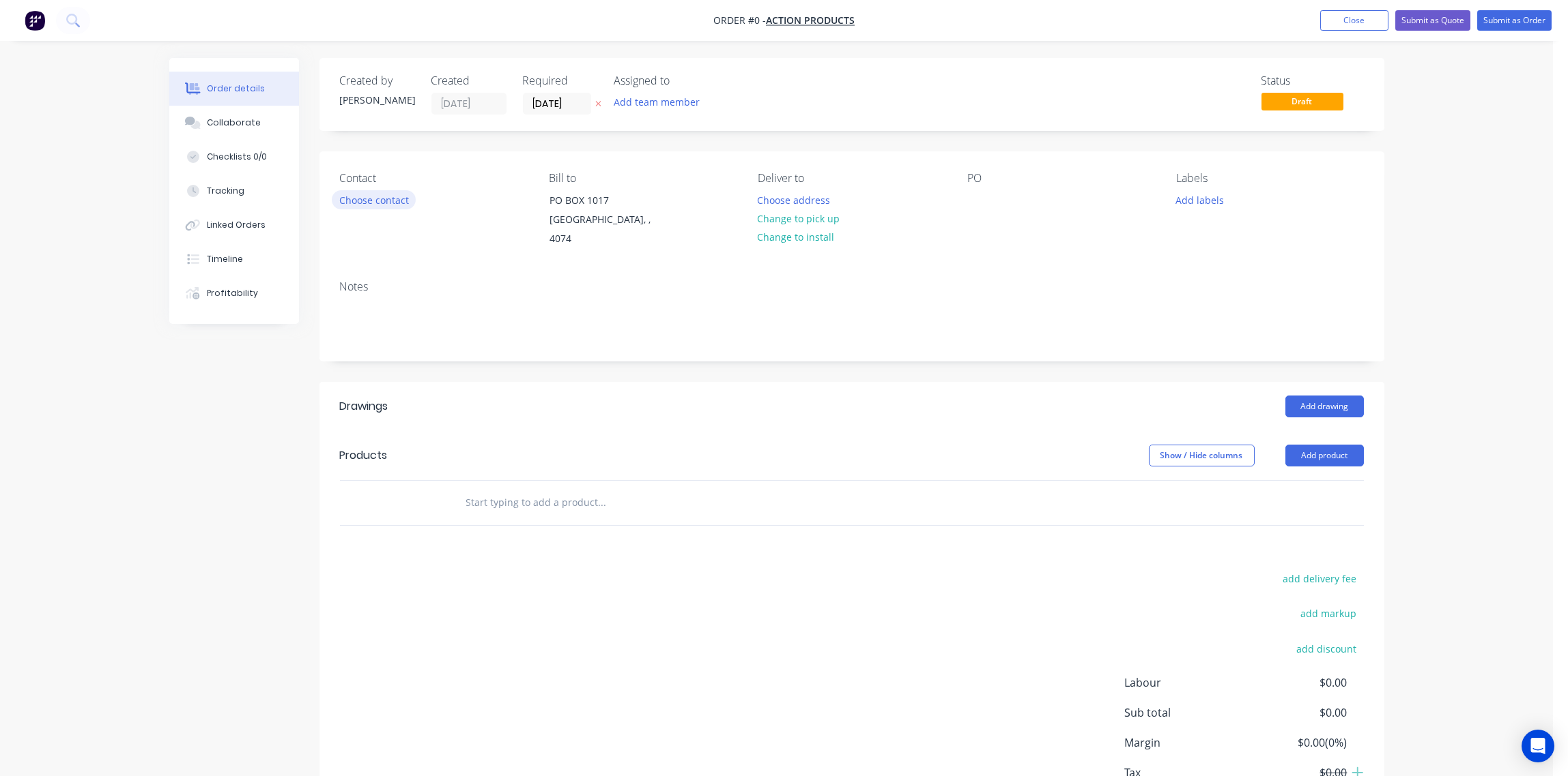
click at [390, 199] on button "Choose contact" at bounding box center [374, 200] width 84 height 18
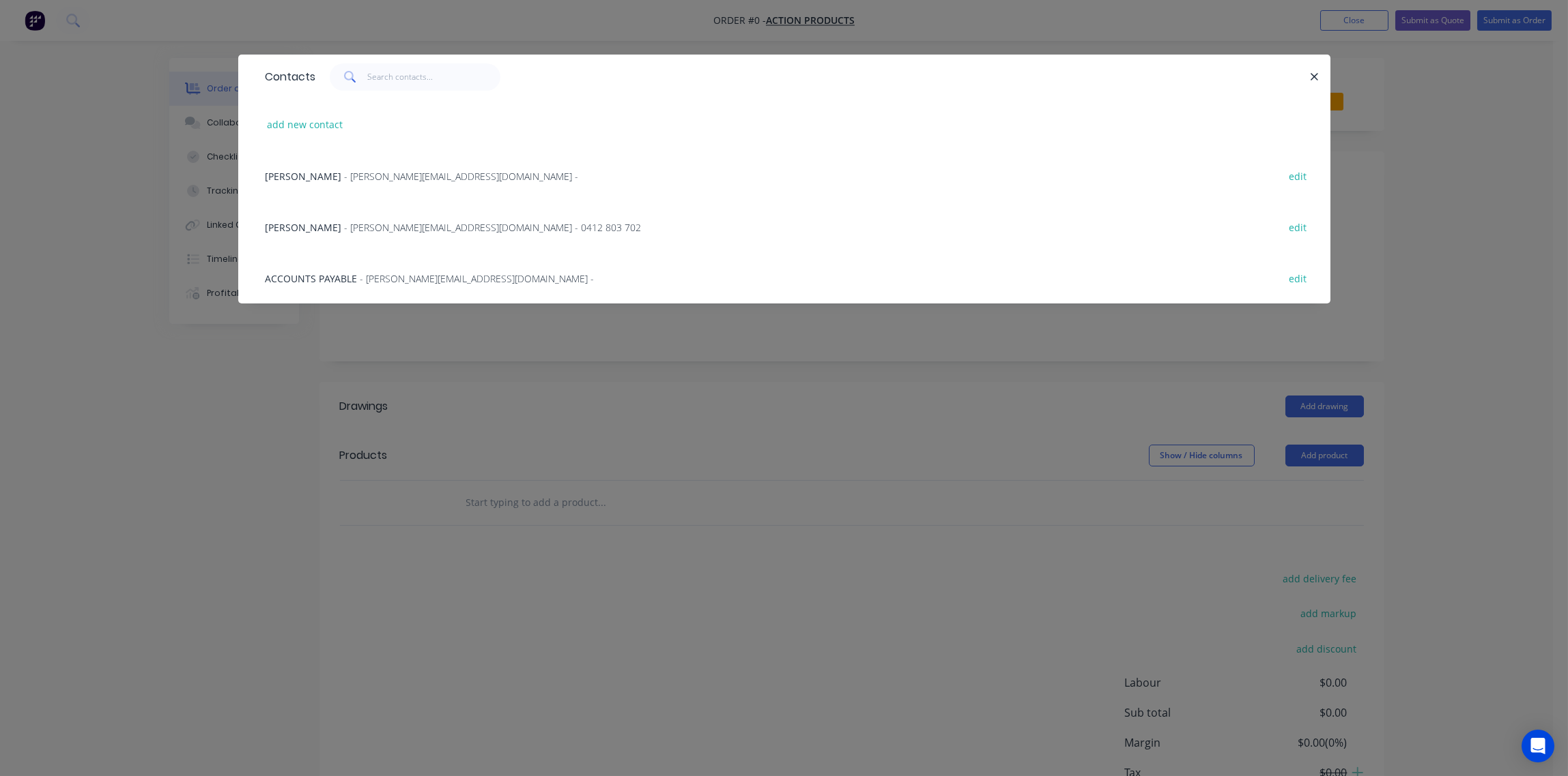
click at [351, 226] on span "- george@actionproducts.com.au - 0412 803 702" at bounding box center [492, 227] width 297 height 13
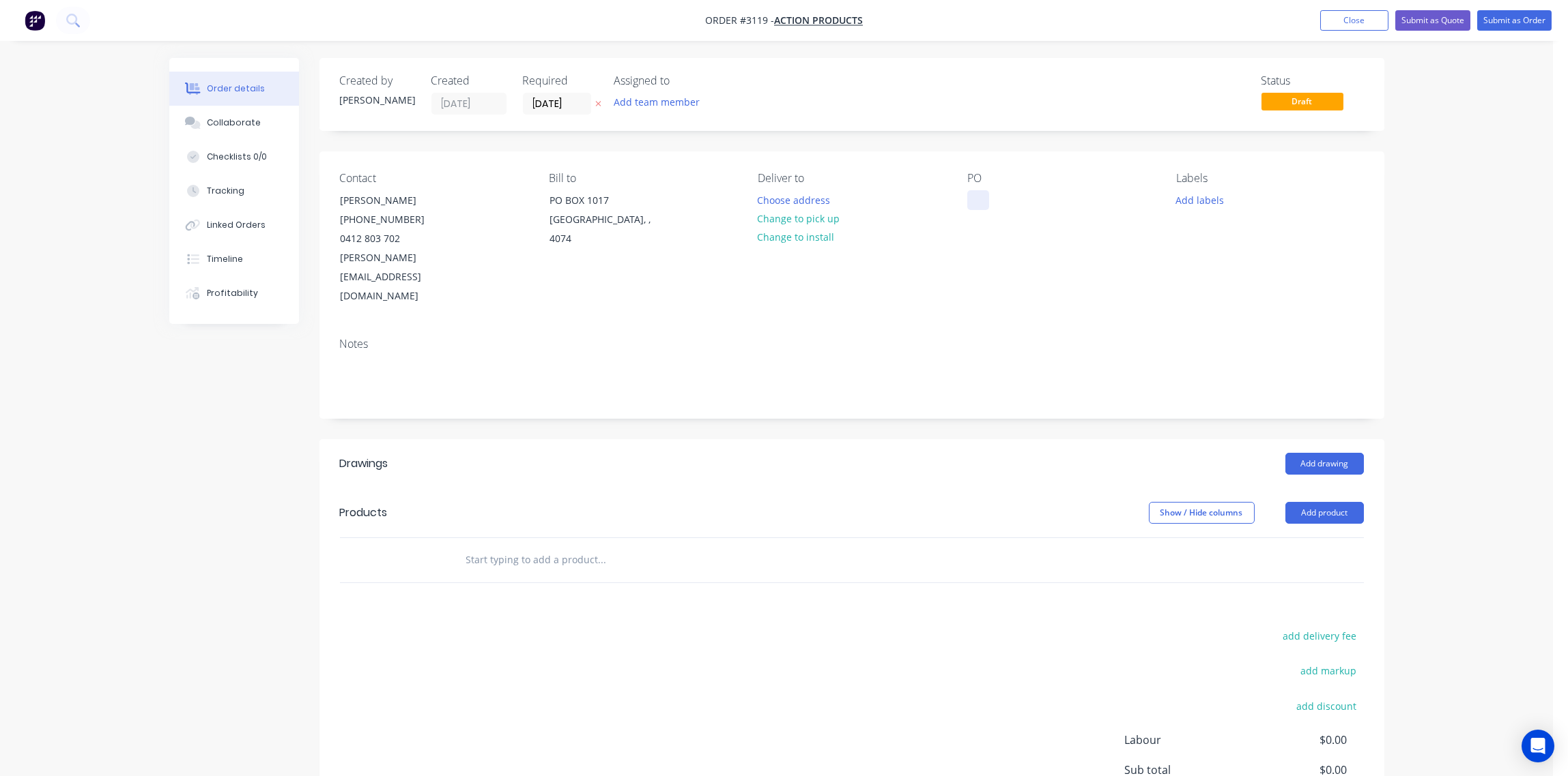
click at [976, 193] on div at bounding box center [978, 201] width 22 height 20
click at [1018, 197] on div "PO-CHUTS & DISC" at bounding box center [1018, 201] width 103 height 20
click at [1200, 192] on button "Add labels" at bounding box center [1200, 200] width 63 height 18
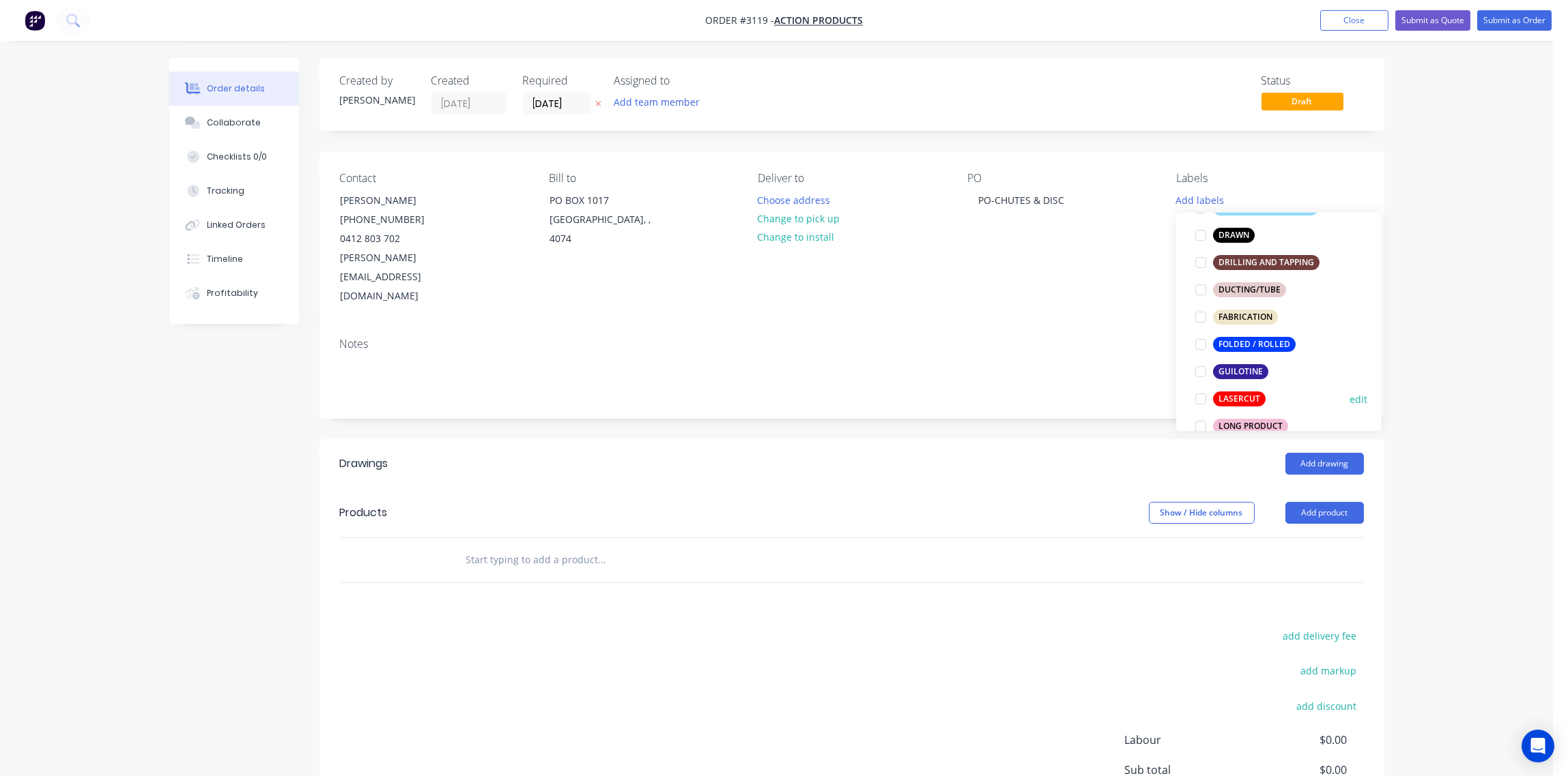
click at [1202, 401] on div at bounding box center [1201, 399] width 27 height 27
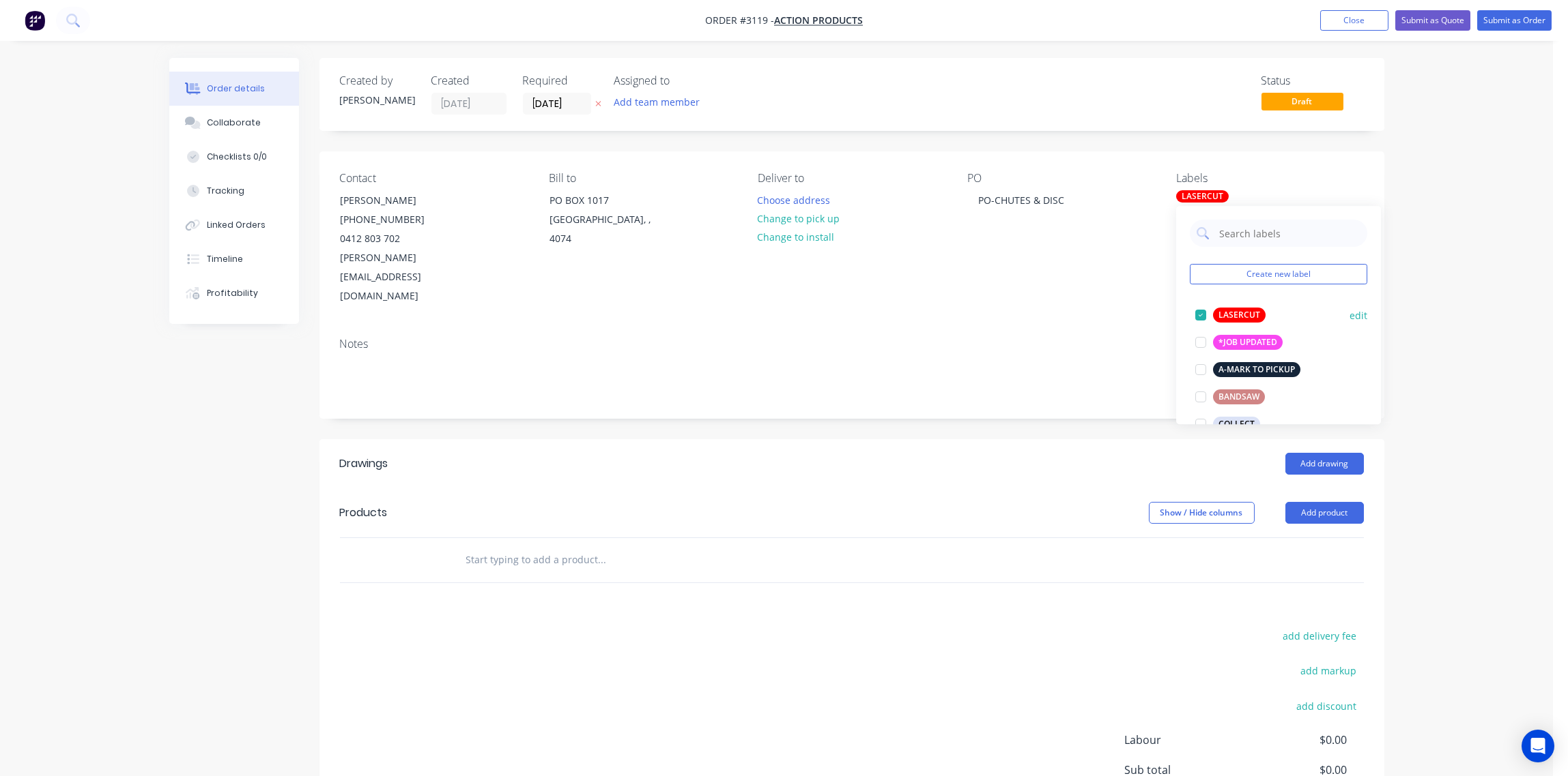
scroll to position [203, 0]
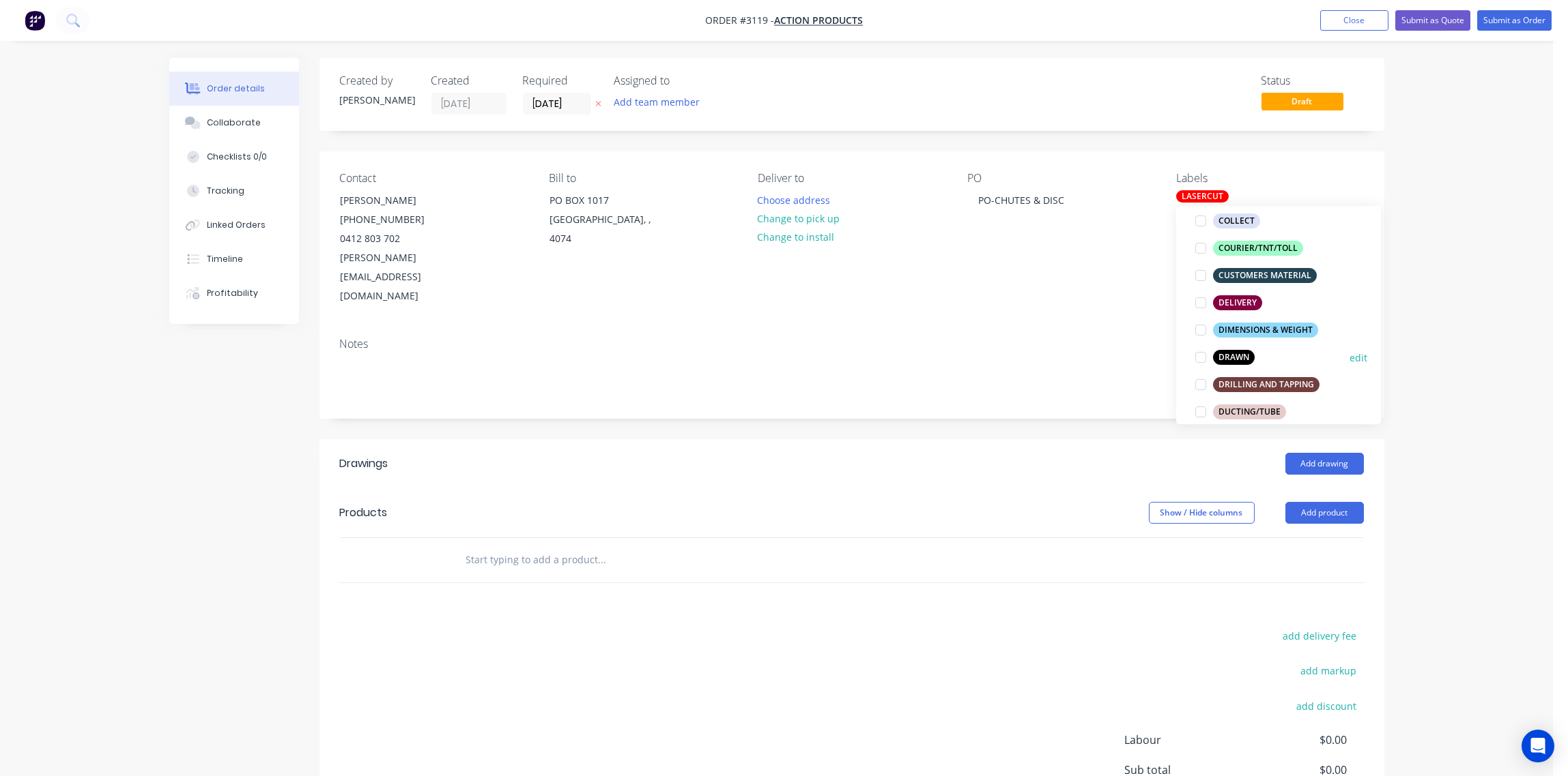
click at [1201, 359] on div at bounding box center [1201, 357] width 27 height 27
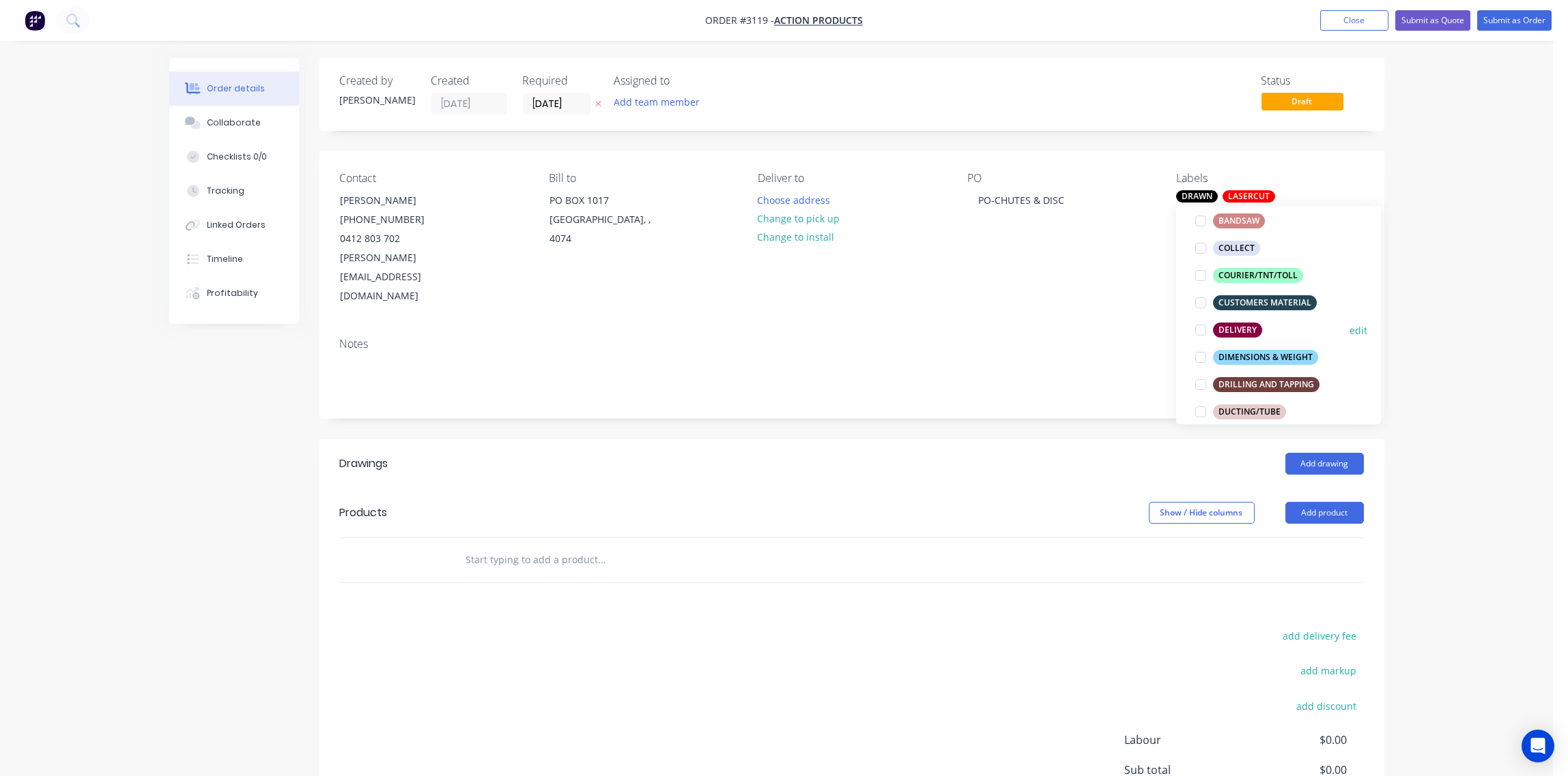
scroll to position [305, 0]
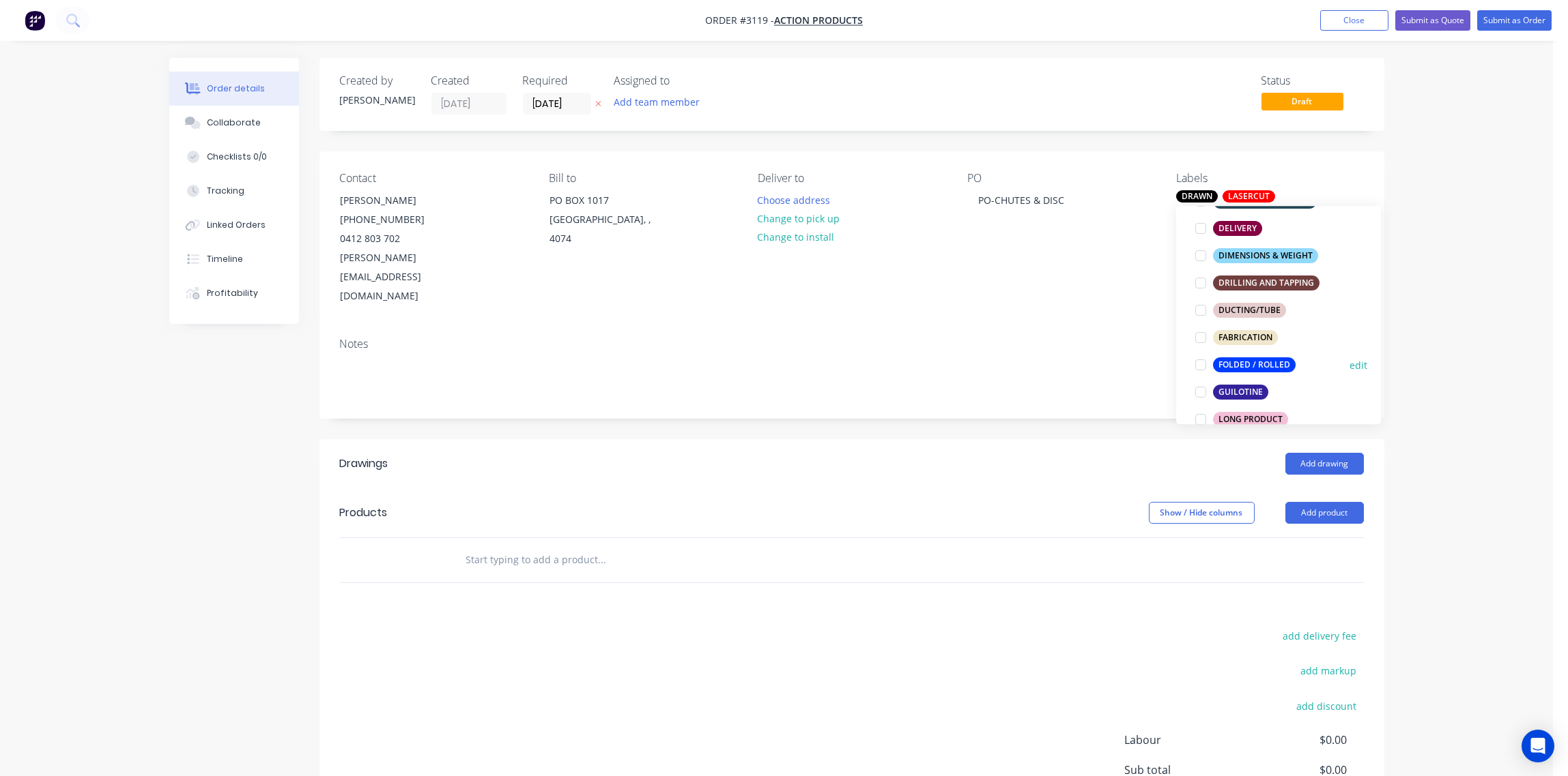
click at [1202, 365] on div at bounding box center [1201, 364] width 27 height 27
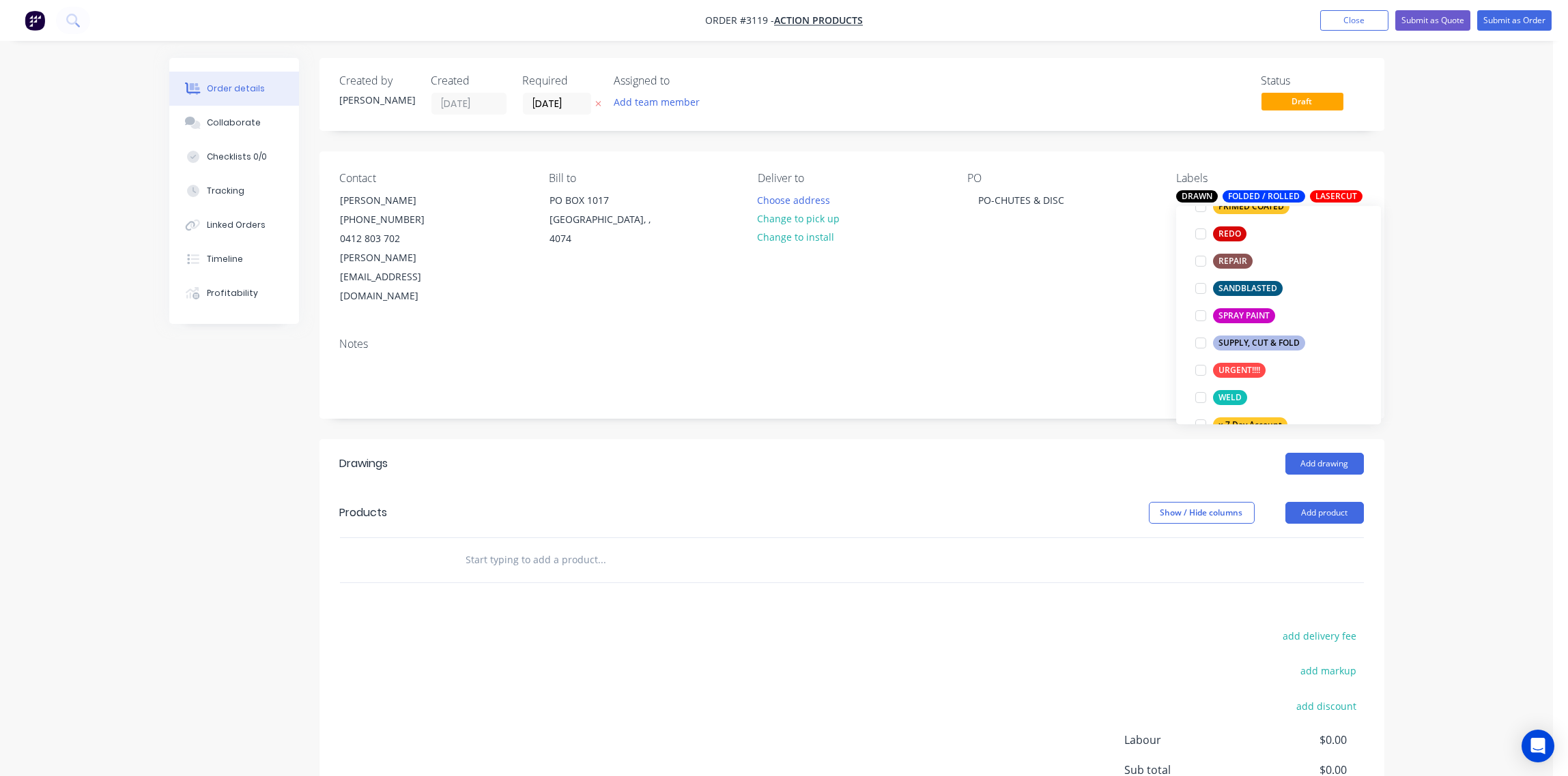
scroll to position [712, 0]
click at [1202, 394] on div at bounding box center [1201, 394] width 27 height 27
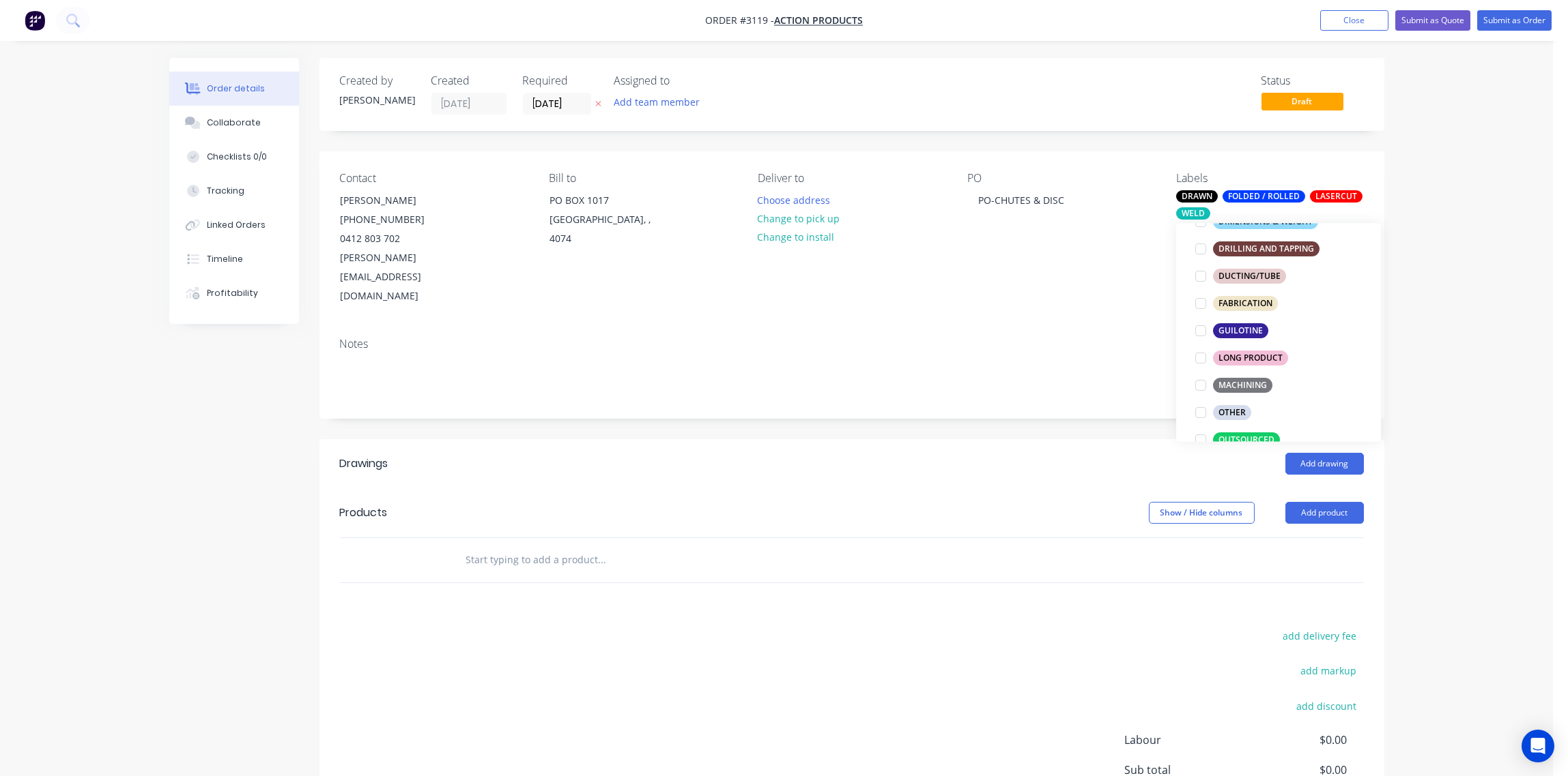
scroll to position [309, 0]
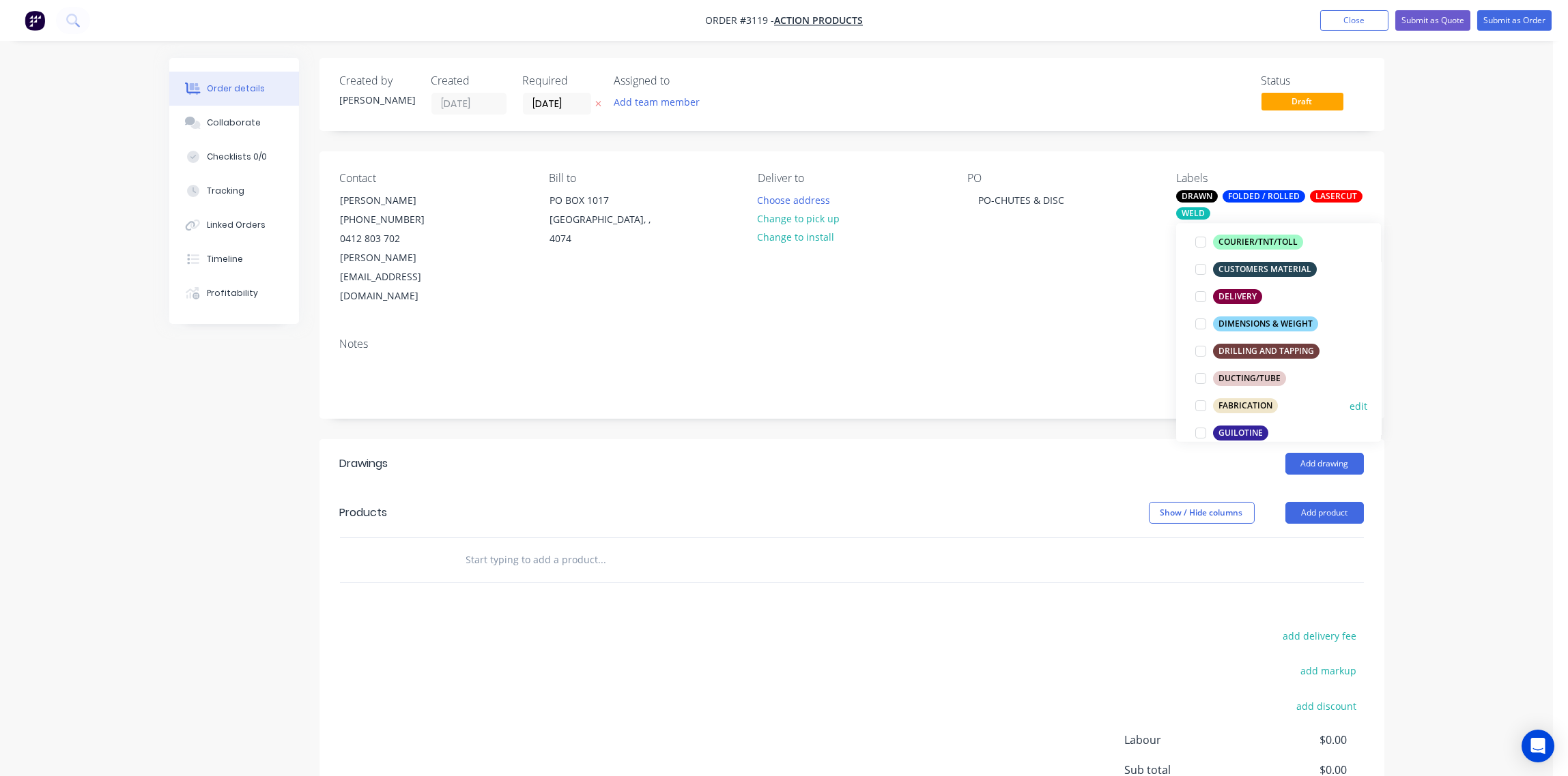
click at [1200, 406] on div at bounding box center [1201, 406] width 27 height 27
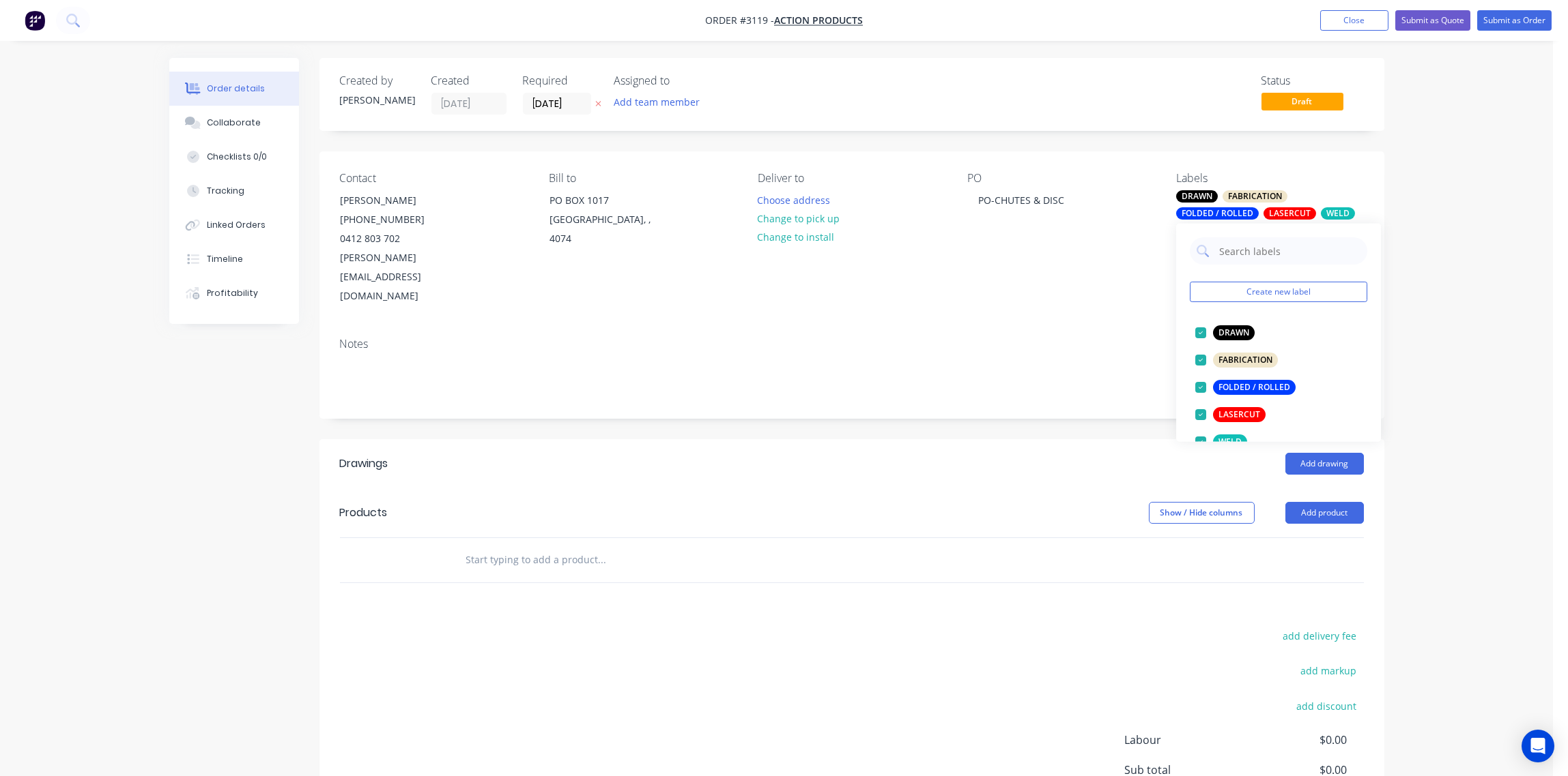
click at [542, 547] on input "text" at bounding box center [602, 560] width 273 height 27
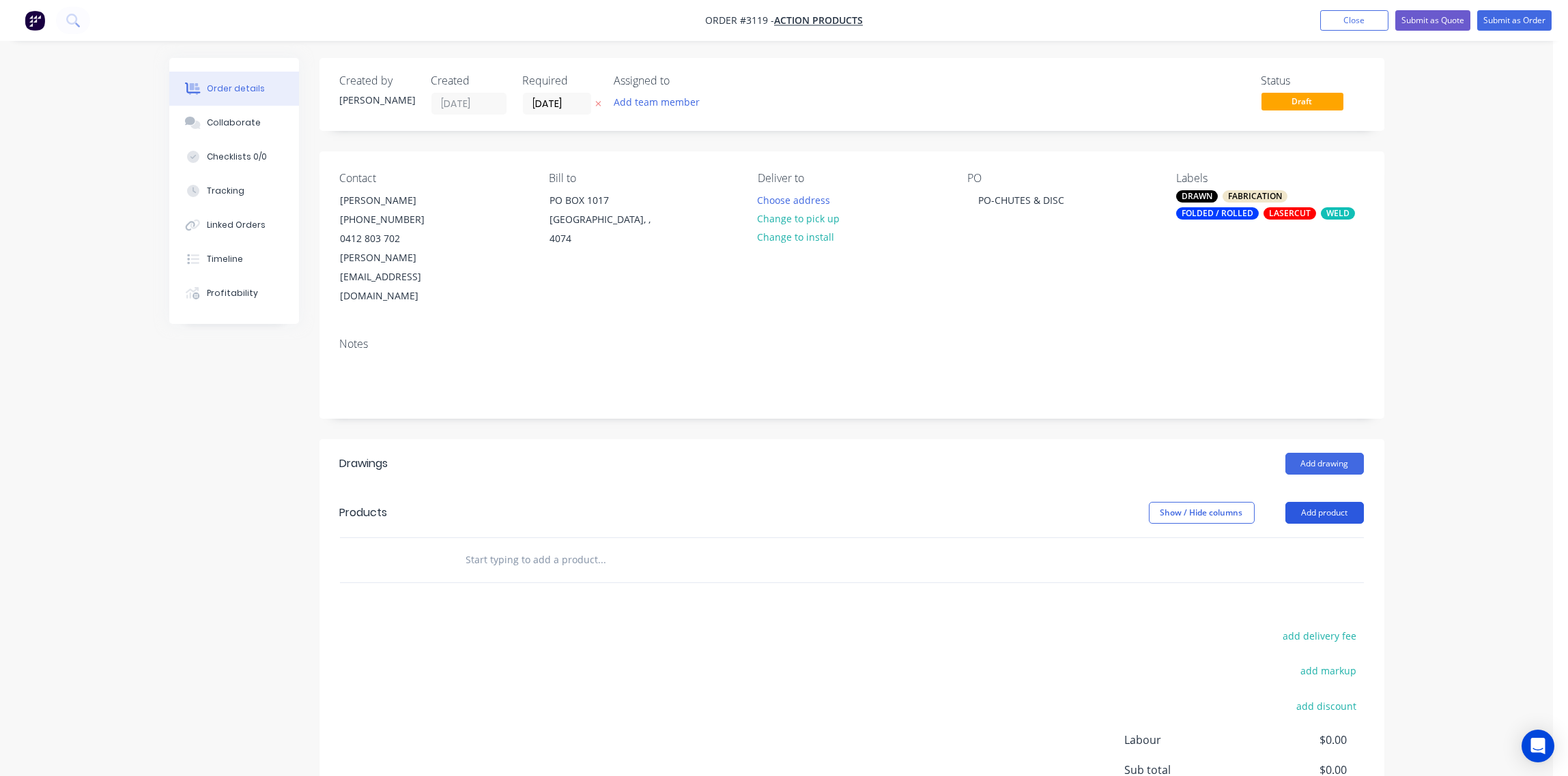
click at [1324, 502] on button "Add product" at bounding box center [1324, 513] width 78 height 22
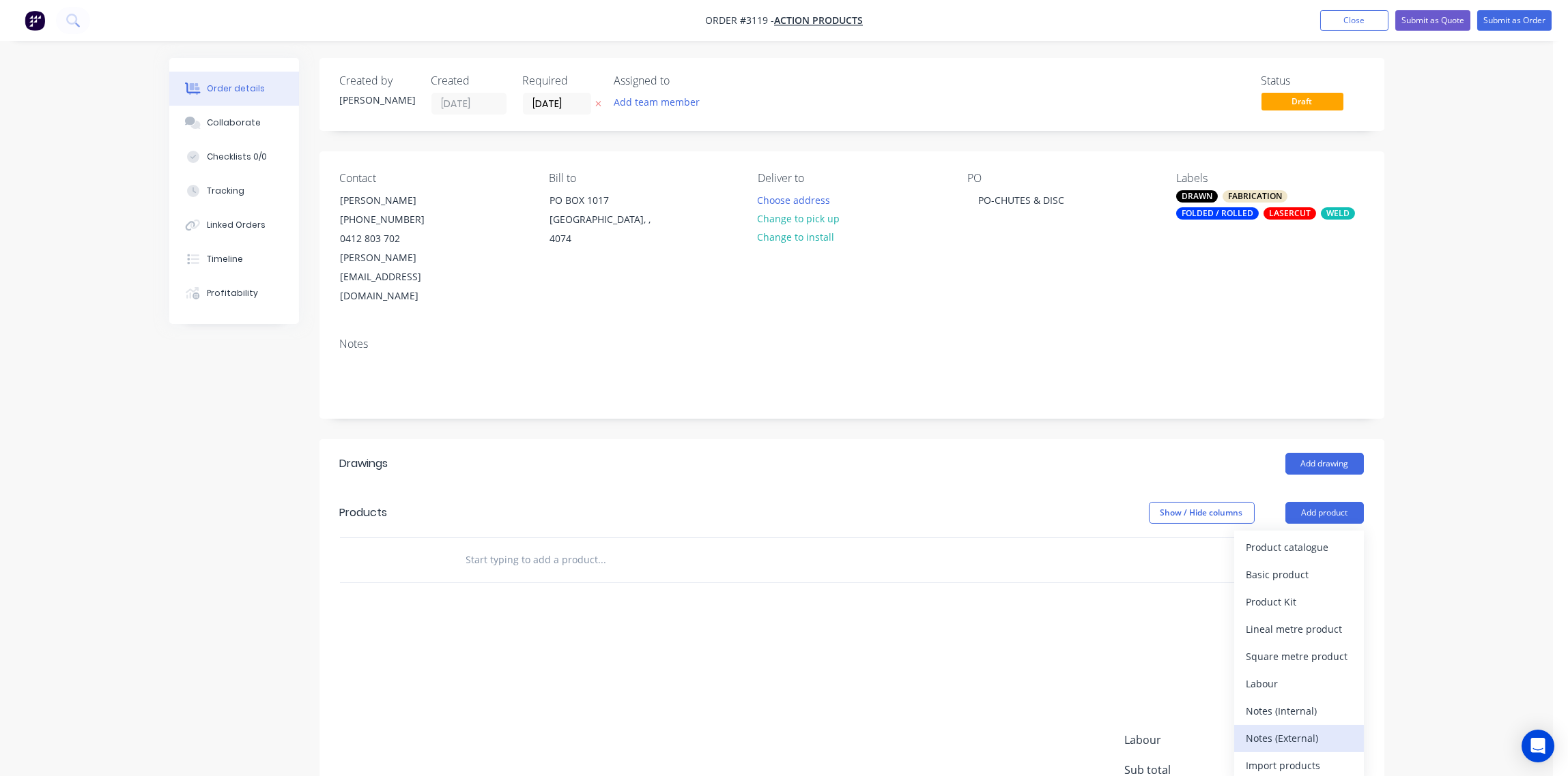
click at [1298, 729] on div "Notes (External)" at bounding box center [1298, 739] width 105 height 20
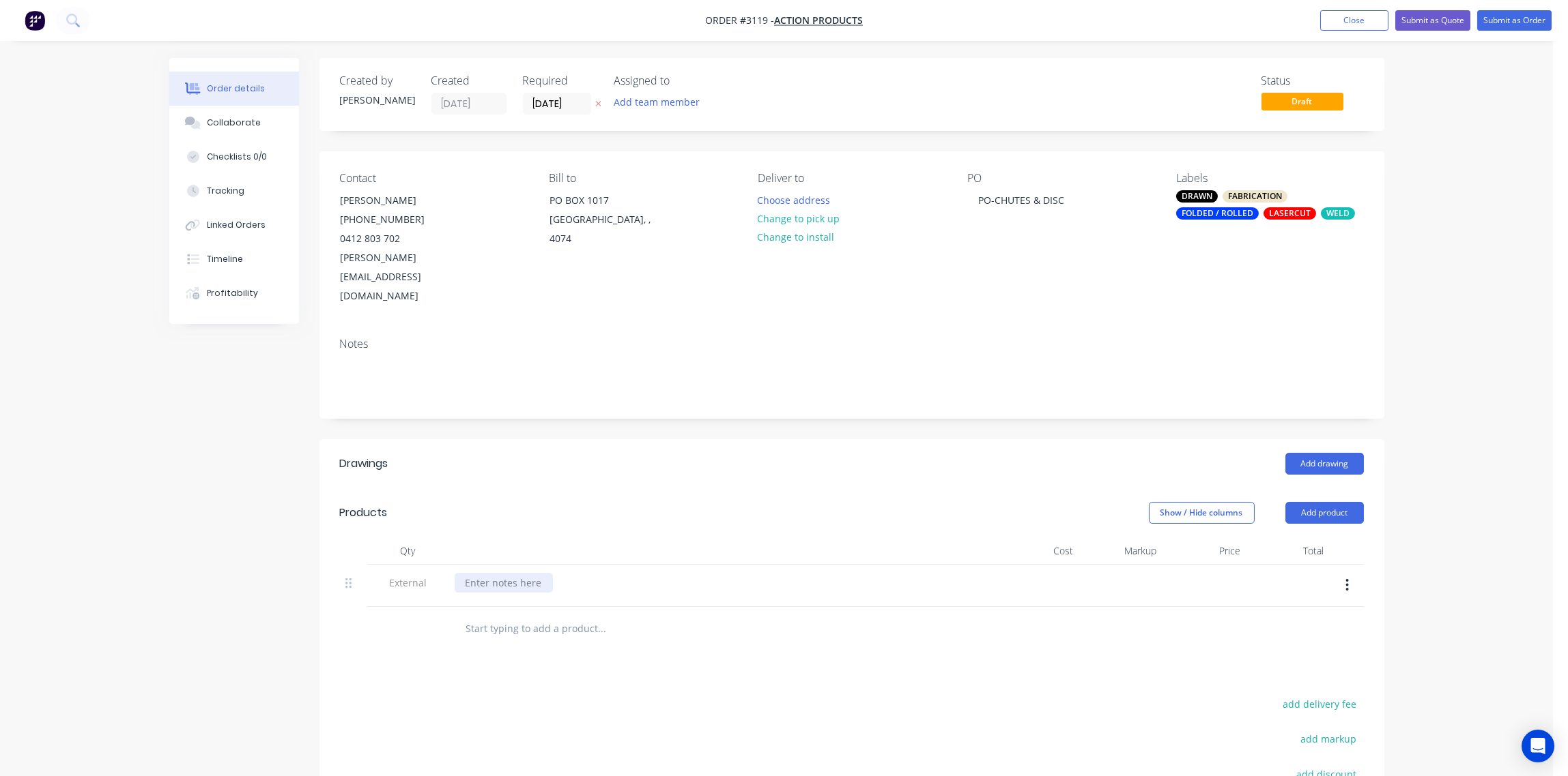
click at [511, 573] on div at bounding box center [503, 583] width 98 height 20
click at [509, 573] on div at bounding box center [503, 583] width 98 height 20
paste div
click at [526, 616] on input "text" at bounding box center [602, 629] width 273 height 27
click at [502, 616] on input "text" at bounding box center [602, 629] width 273 height 27
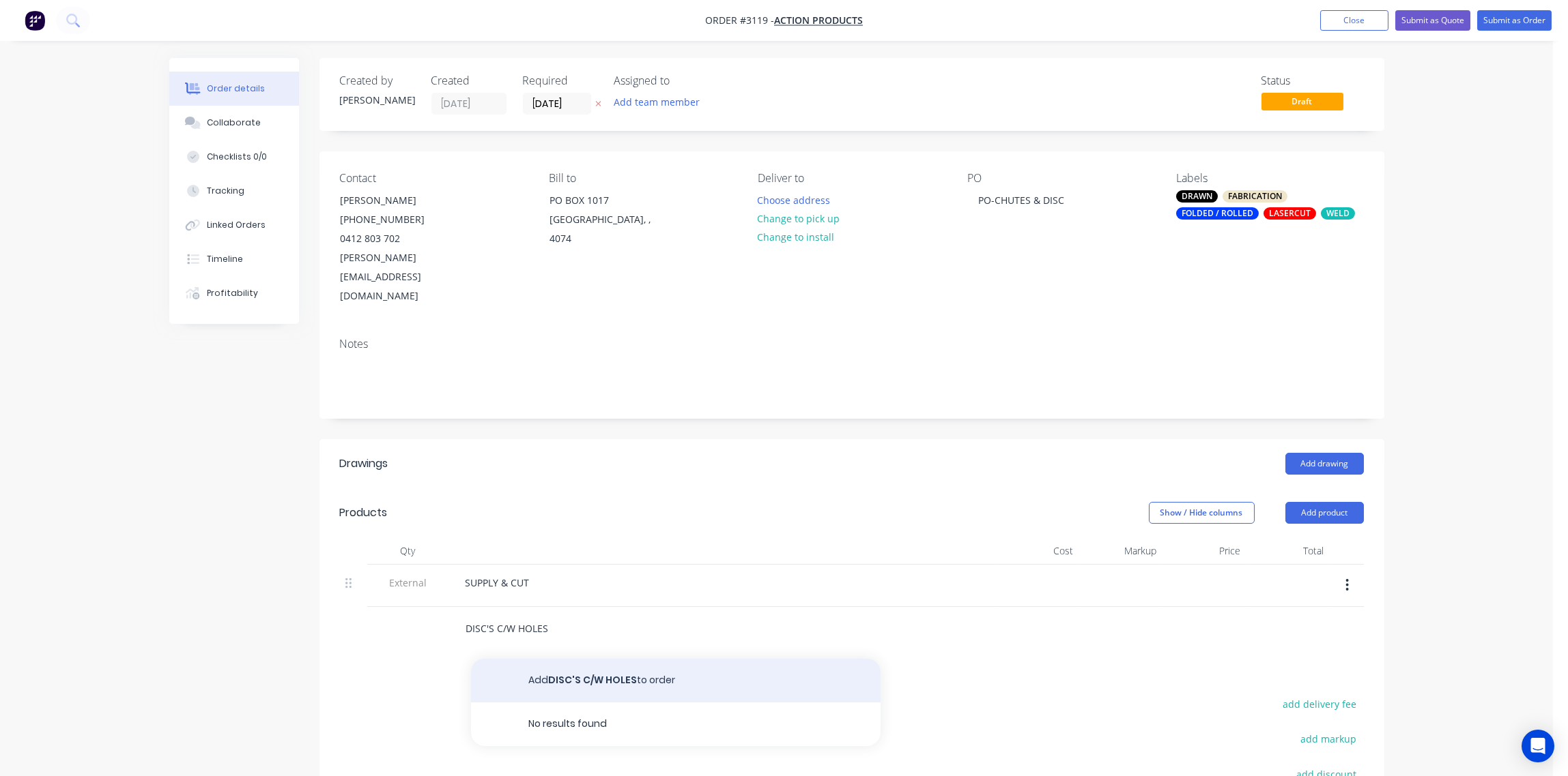
type input "DISC'S C/W HOLES"
click at [597, 659] on button "Add DISC'S C/W HOLES to order" at bounding box center [675, 681] width 409 height 44
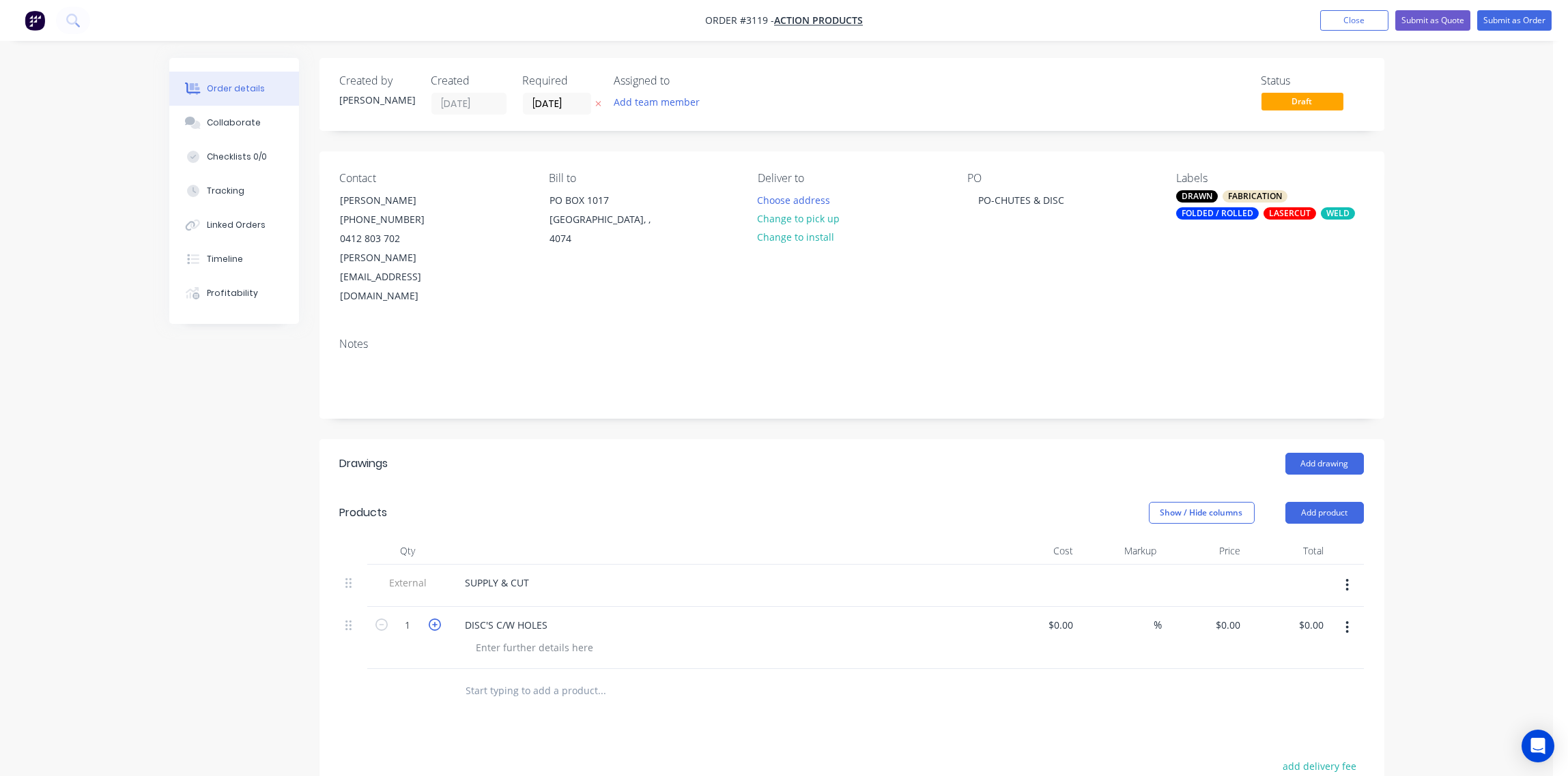
click at [432, 619] on icon "button" at bounding box center [434, 625] width 13 height 13
type input "4"
click at [495, 637] on div at bounding box center [535, 648] width 139 height 20
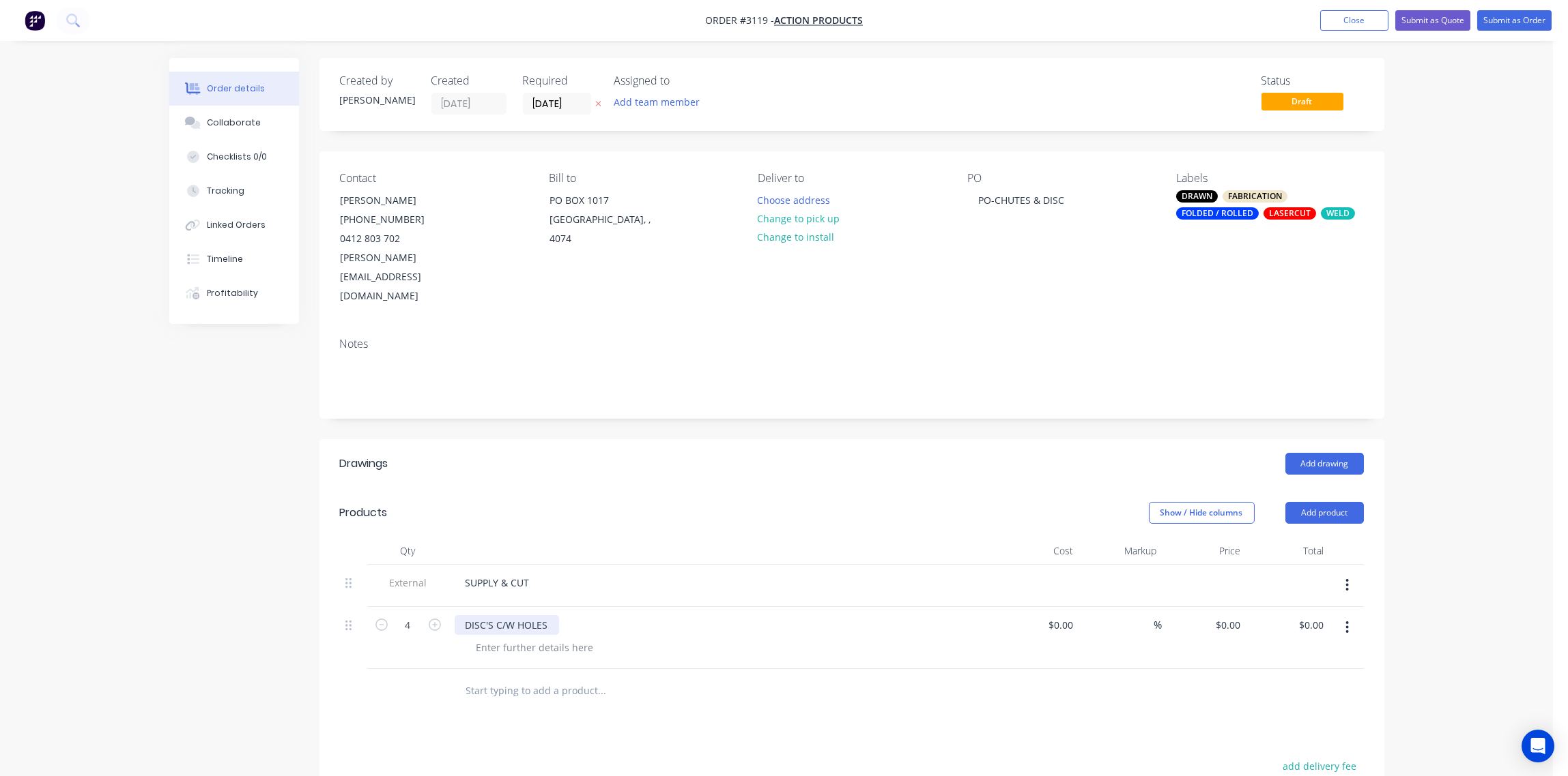
click at [552, 616] on div "DISC'S C/W HOLES" at bounding box center [507, 626] width 104 height 20
click at [508, 678] on input "text" at bounding box center [602, 691] width 273 height 27
click at [1325, 502] on button "Add product" at bounding box center [1324, 513] width 78 height 22
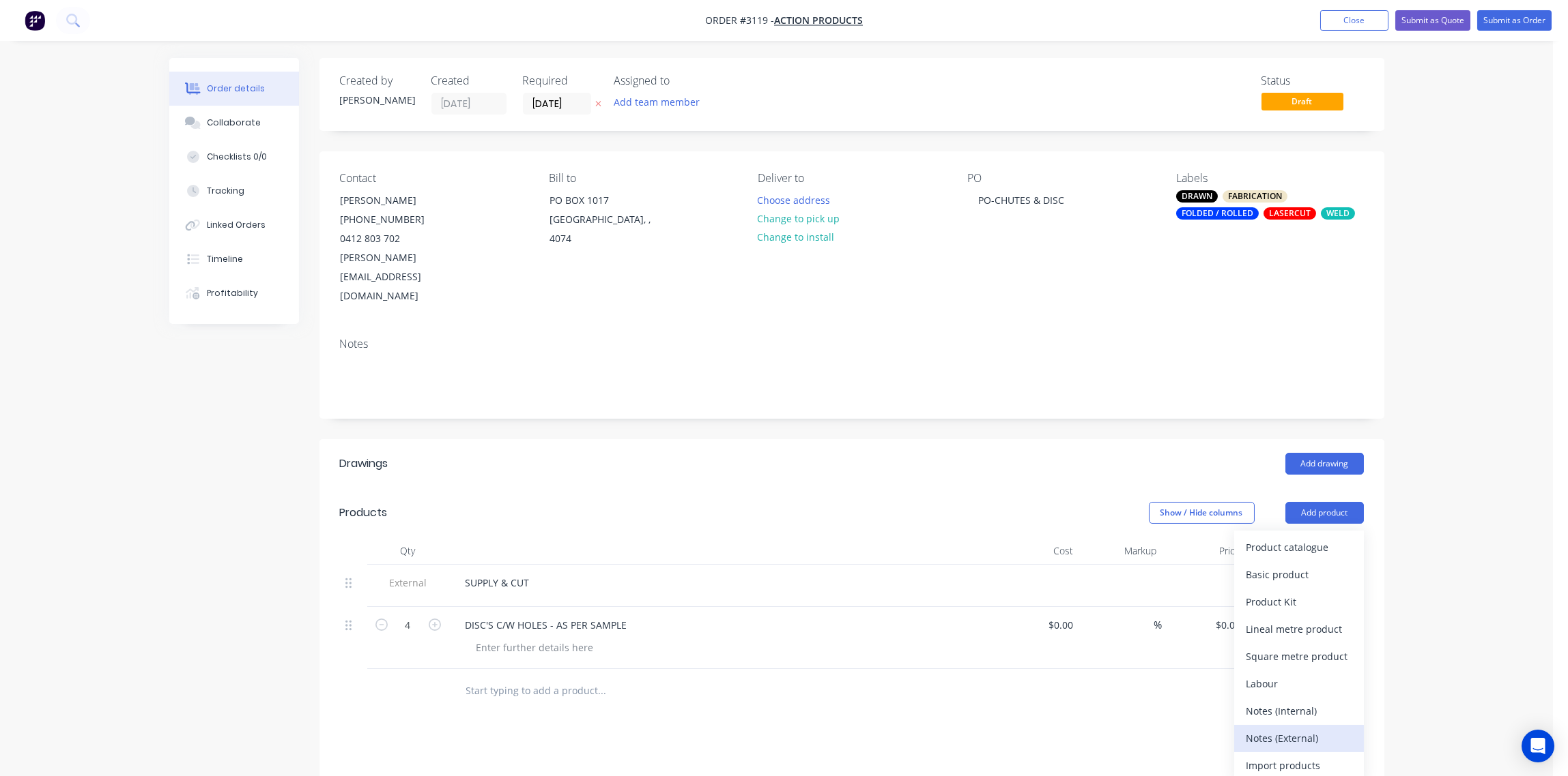
click at [1306, 729] on div "Notes (External)" at bounding box center [1298, 739] width 105 height 20
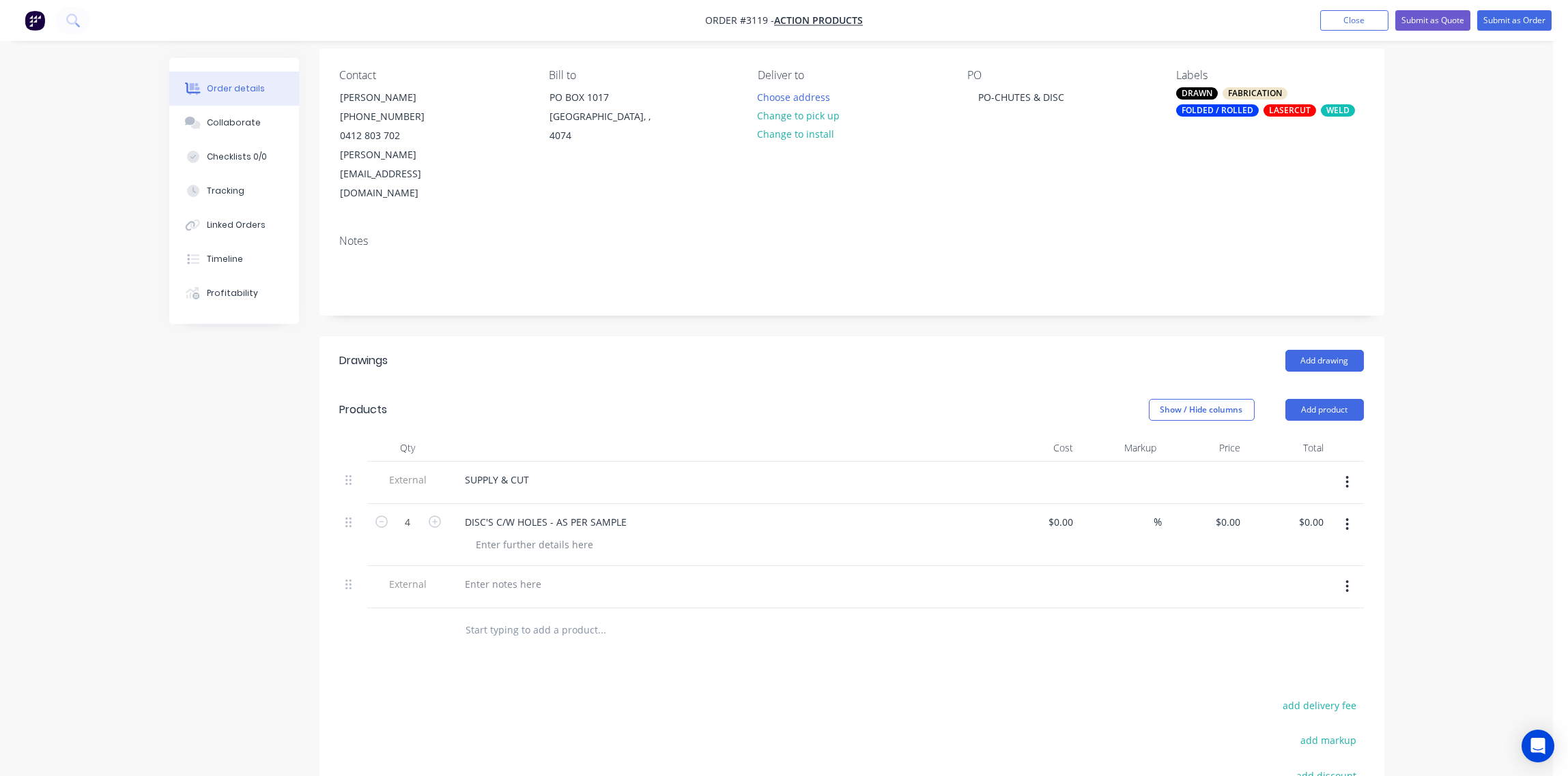
scroll to position [203, 0]
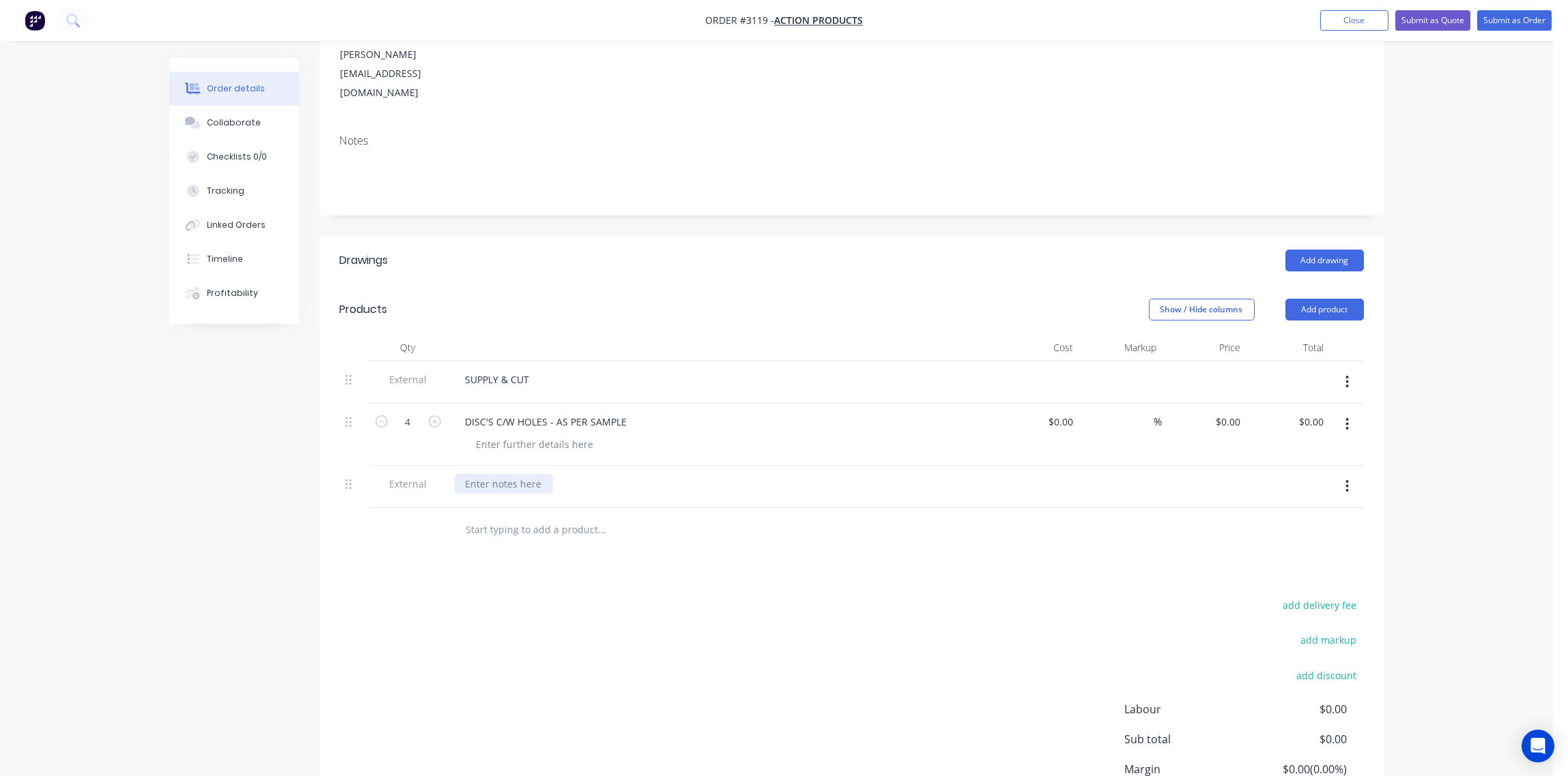
click at [521, 475] on div at bounding box center [503, 485] width 98 height 20
paste div
click at [536, 516] on input "text" at bounding box center [602, 530] width 273 height 27
click at [555, 516] on input "text" at bounding box center [602, 530] width 273 height 27
click at [442, 596] on div "add delivery fee add markup add discount Labour $0.00 Sub total $0.00 Margin $0…" at bounding box center [852, 728] width 1023 height 264
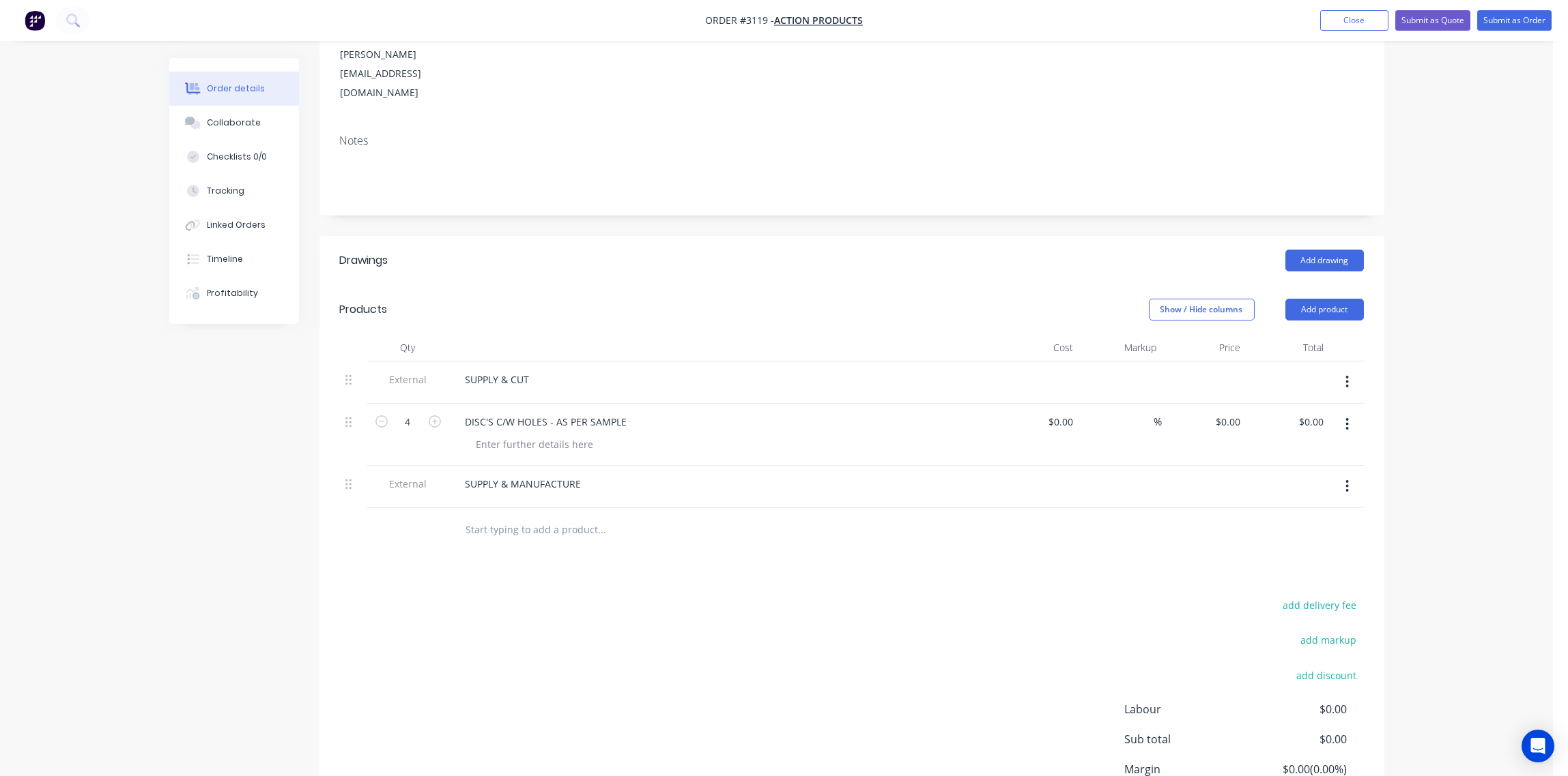
click at [514, 516] on input "text" at bounding box center [602, 530] width 273 height 27
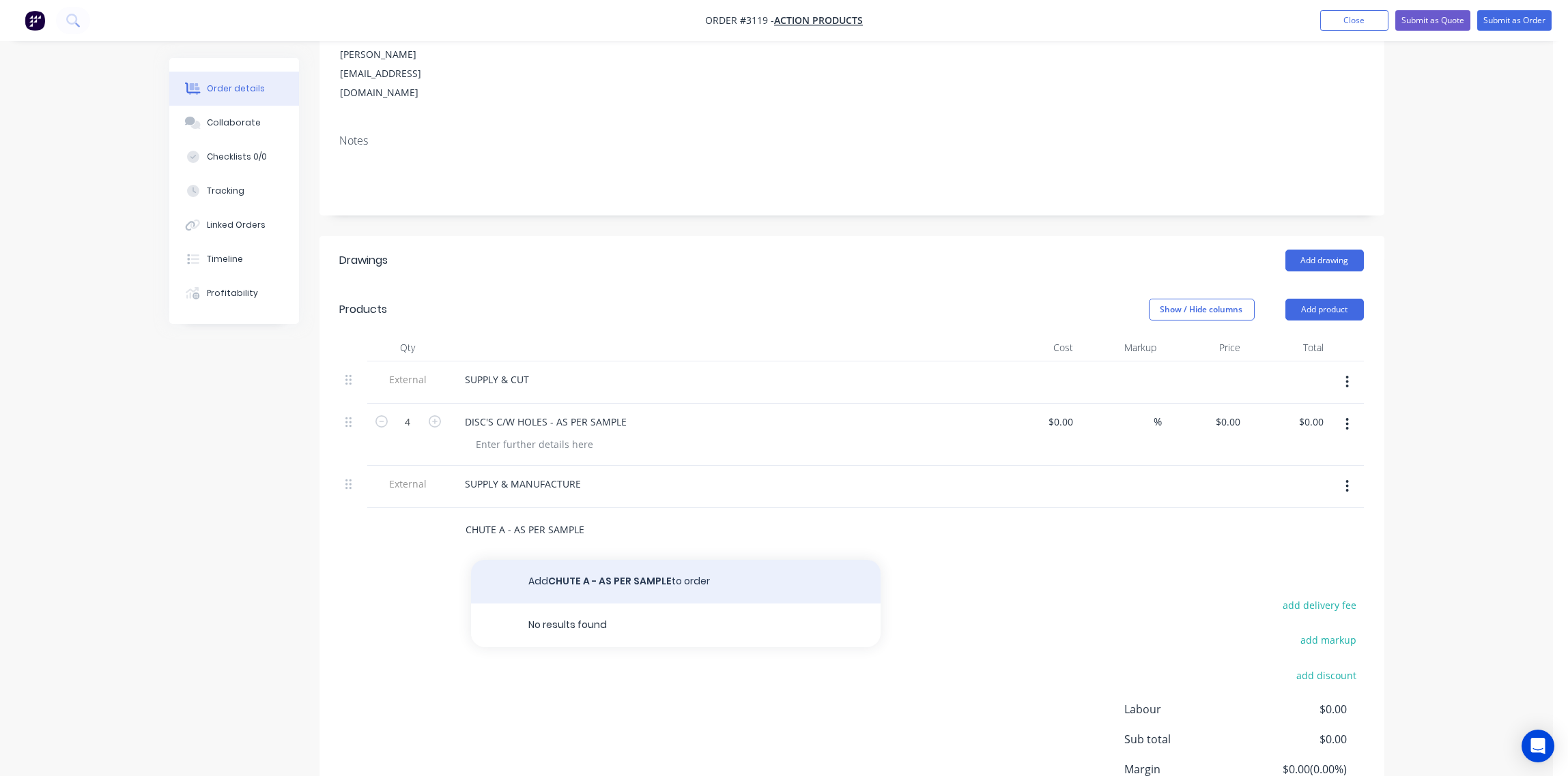
type input "CHUTE A - AS PER SAMPLE"
click at [607, 560] on button "Add CHUTE A - AS PER SAMPLE to order" at bounding box center [675, 582] width 409 height 44
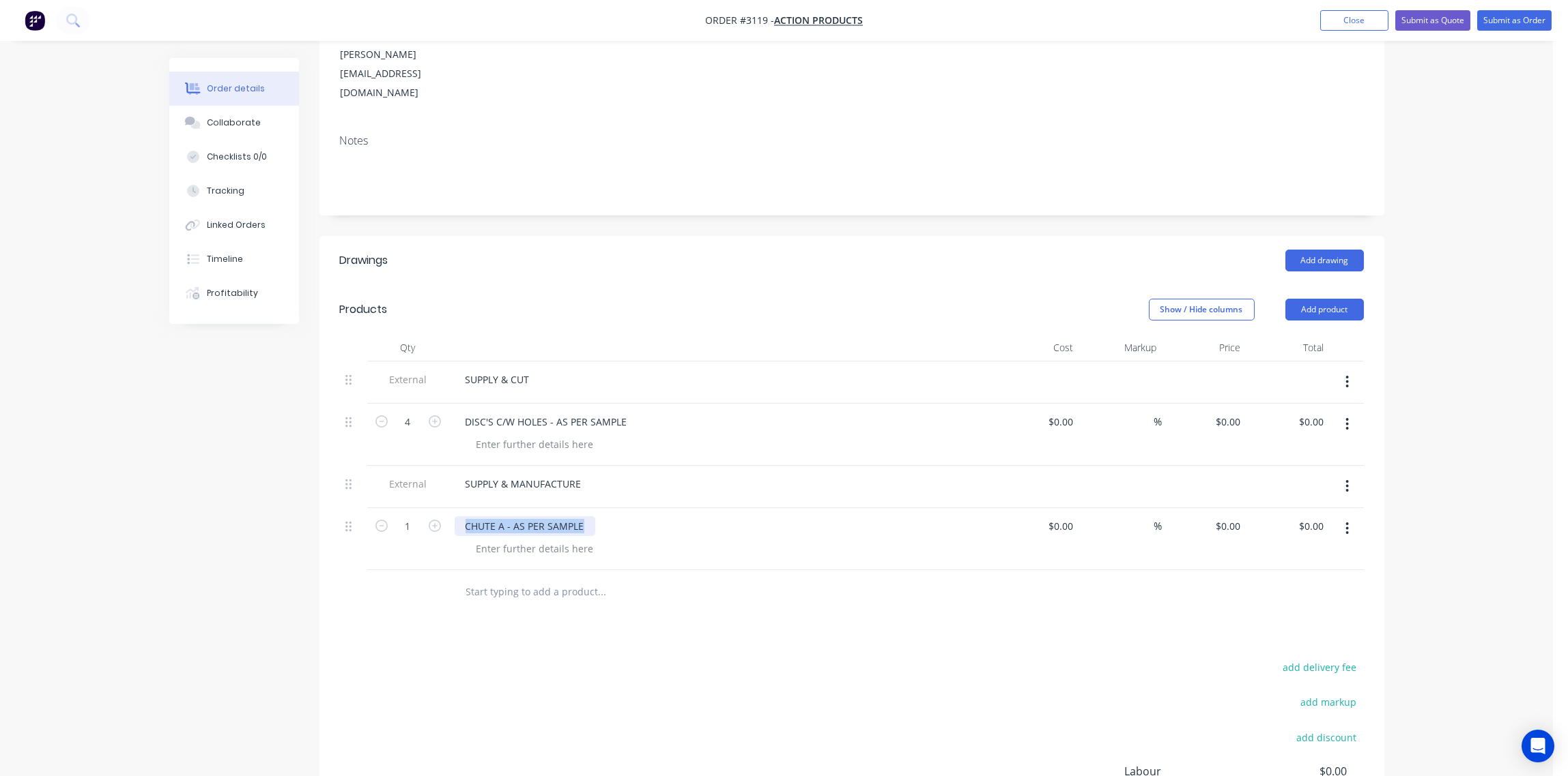
drag, startPoint x: 587, startPoint y: 487, endPoint x: 491, endPoint y: 489, distance: 96.0
click at [405, 508] on div "1 CHUTE A - AS PER SAMPLE $0.00 $0.00 % $0.00 $0.00 $0.00 $0.00" at bounding box center [852, 539] width 1023 height 62
copy div "CHUTE A - AS PER SAMPLE"
click at [509, 579] on input "text" at bounding box center [602, 592] width 273 height 27
paste input "CHUTE A - AS PER SAMPLE"
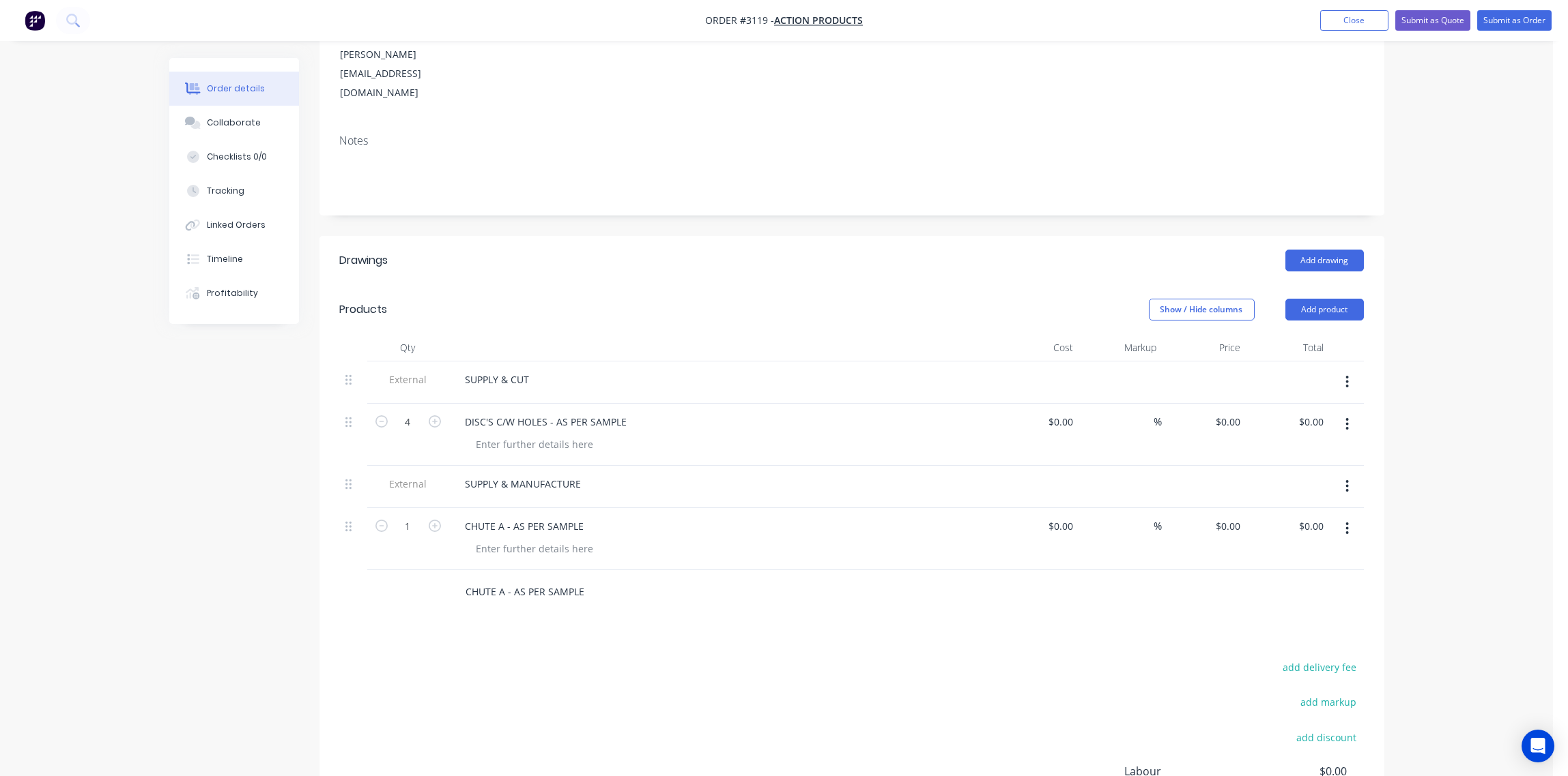
type input "CHUTE A - AS PER SAMPLE"
click at [502, 579] on input "CHUTE A - AS PER SAMPLE" at bounding box center [602, 592] width 273 height 27
click at [506, 579] on input "CHUTE A - AS PER SAMPLE" at bounding box center [602, 592] width 273 height 27
type input "CHUTE B - AS PER SAMPLE"
click at [568, 622] on button "Add CHUTE B - AS PER SAMPLE to order" at bounding box center [675, 644] width 409 height 44
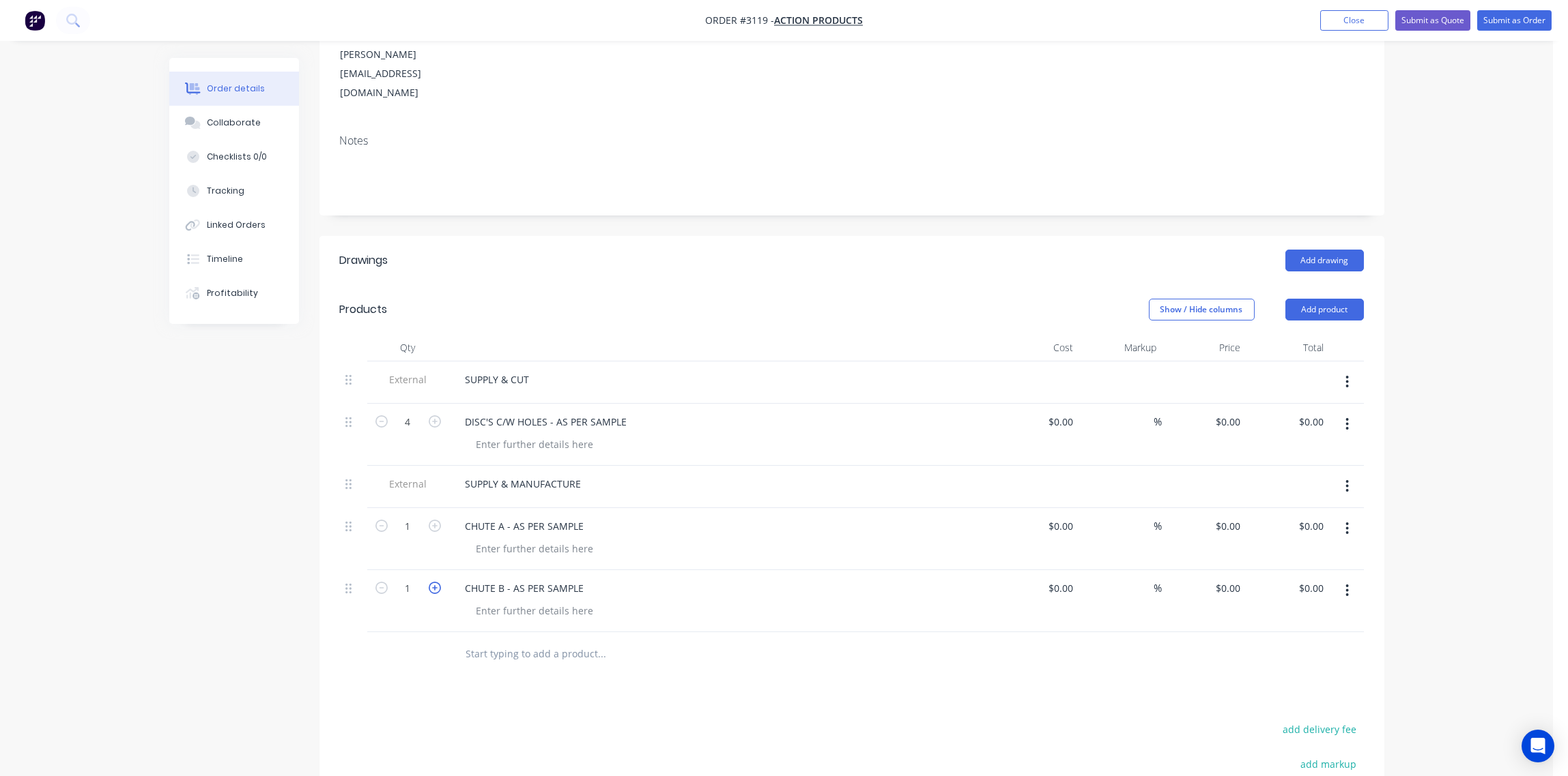
click at [434, 582] on icon "button" at bounding box center [434, 588] width 13 height 13
type input "2"
click at [434, 520] on icon "button" at bounding box center [434, 526] width 13 height 13
type input "2"
click at [235, 118] on div "Collaborate" at bounding box center [234, 123] width 54 height 13
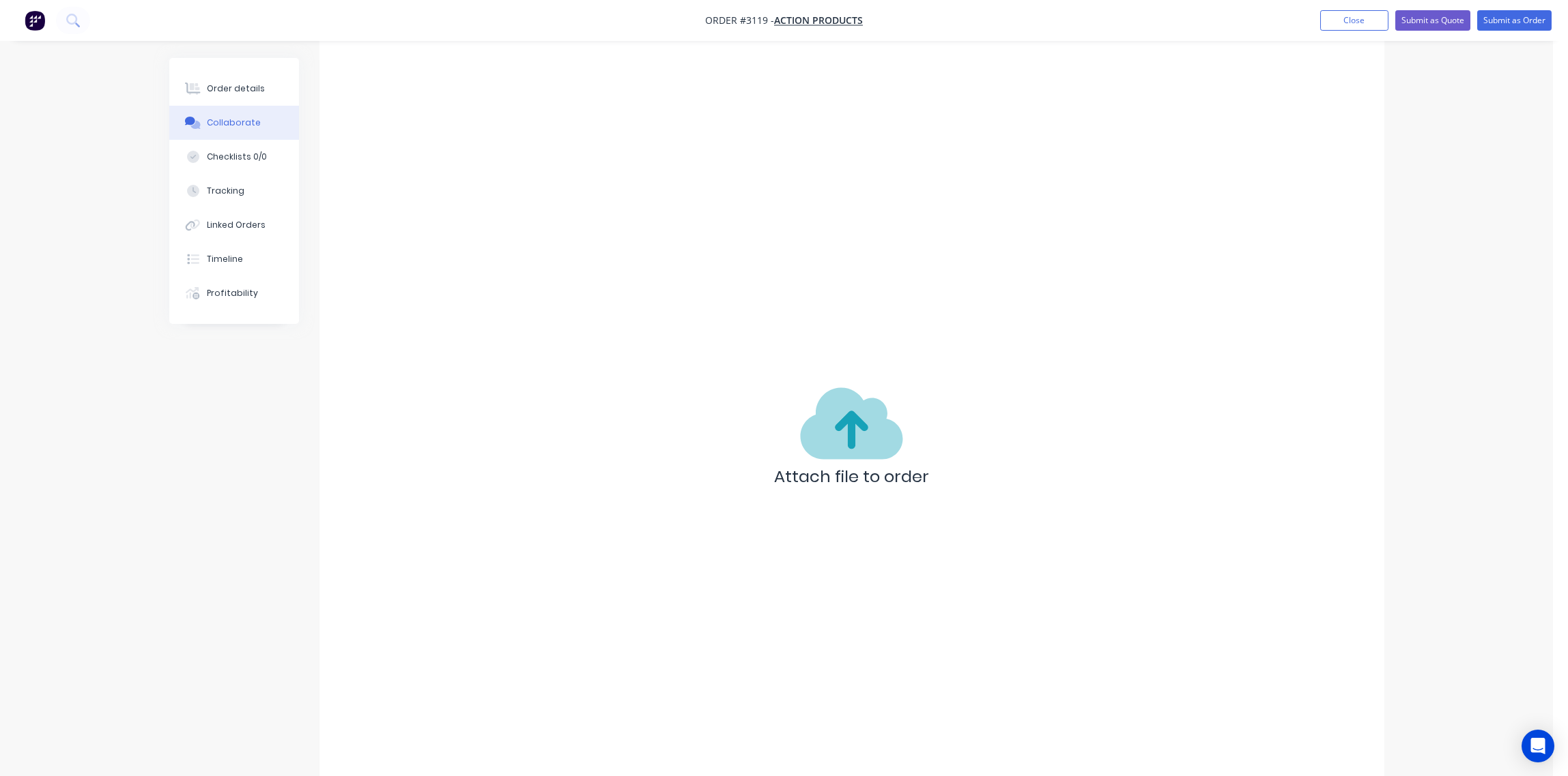
scroll to position [48, 0]
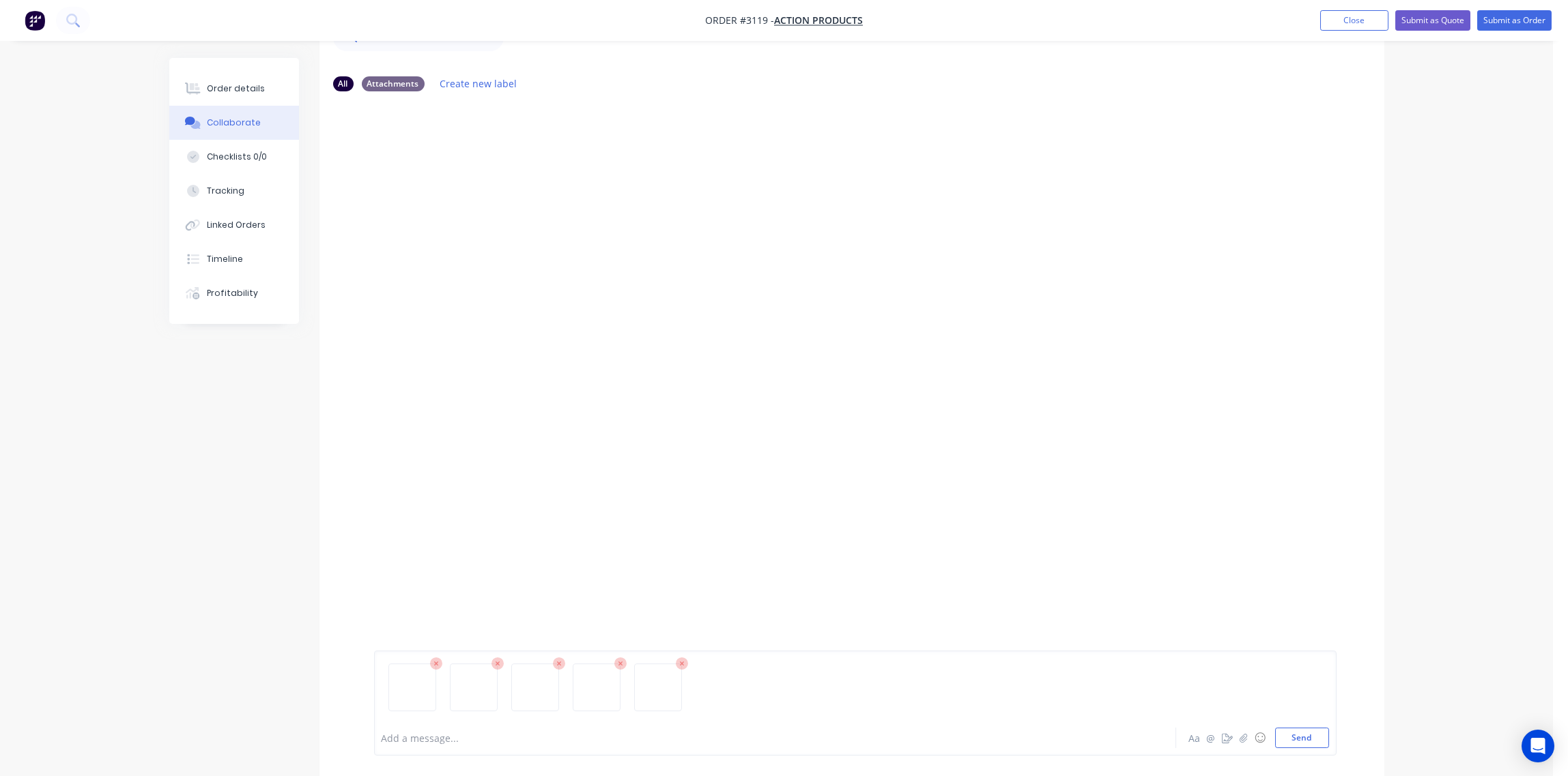
click at [492, 664] on icon at bounding box center [497, 663] width 13 height 13
click at [436, 659] on icon at bounding box center [436, 663] width 13 height 13
click at [693, 721] on div at bounding box center [855, 693] width 947 height 70
click at [1306, 733] on button "Send" at bounding box center [1302, 738] width 54 height 20
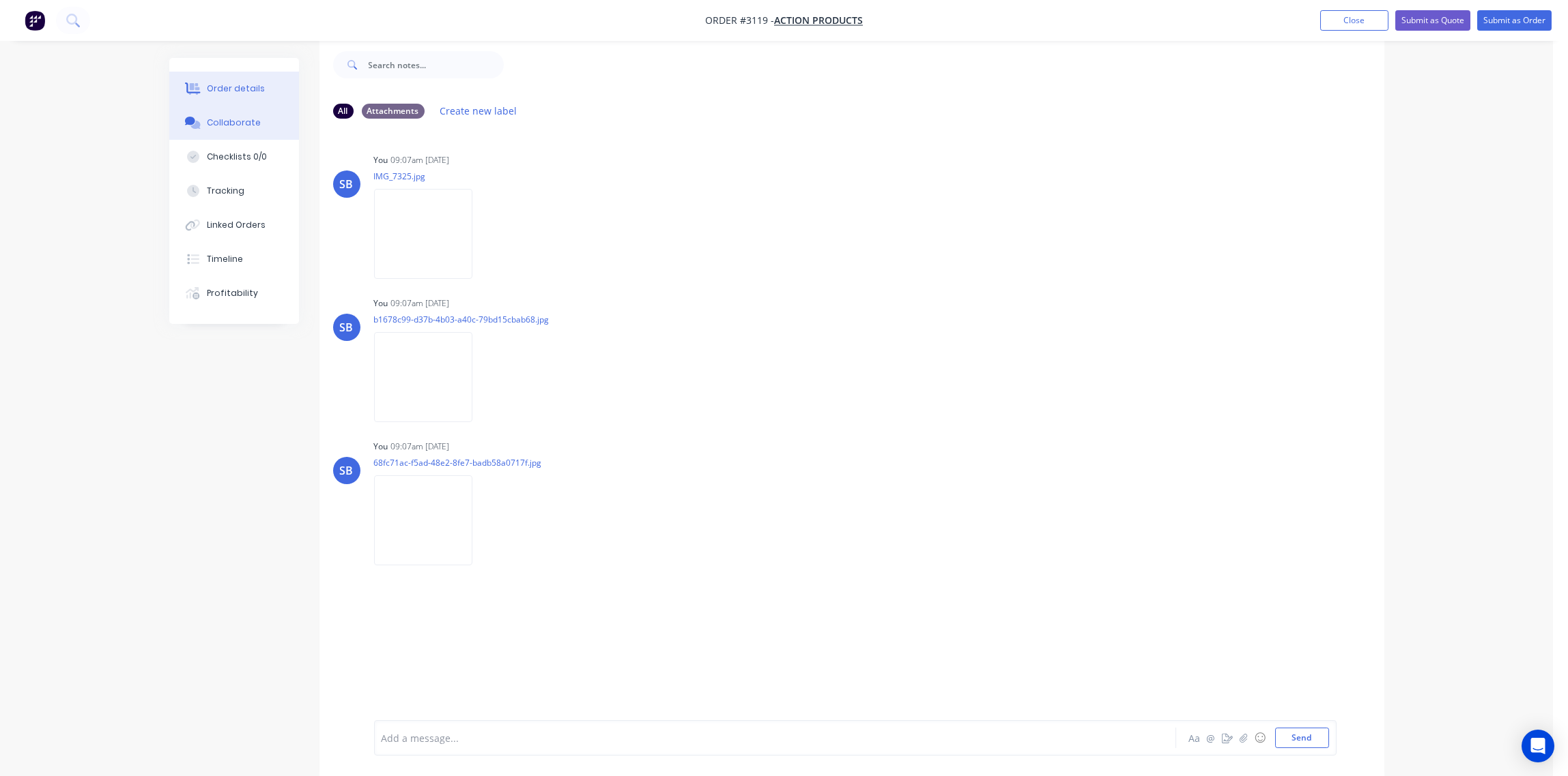
click at [226, 84] on div "Order details" at bounding box center [235, 88] width 58 height 13
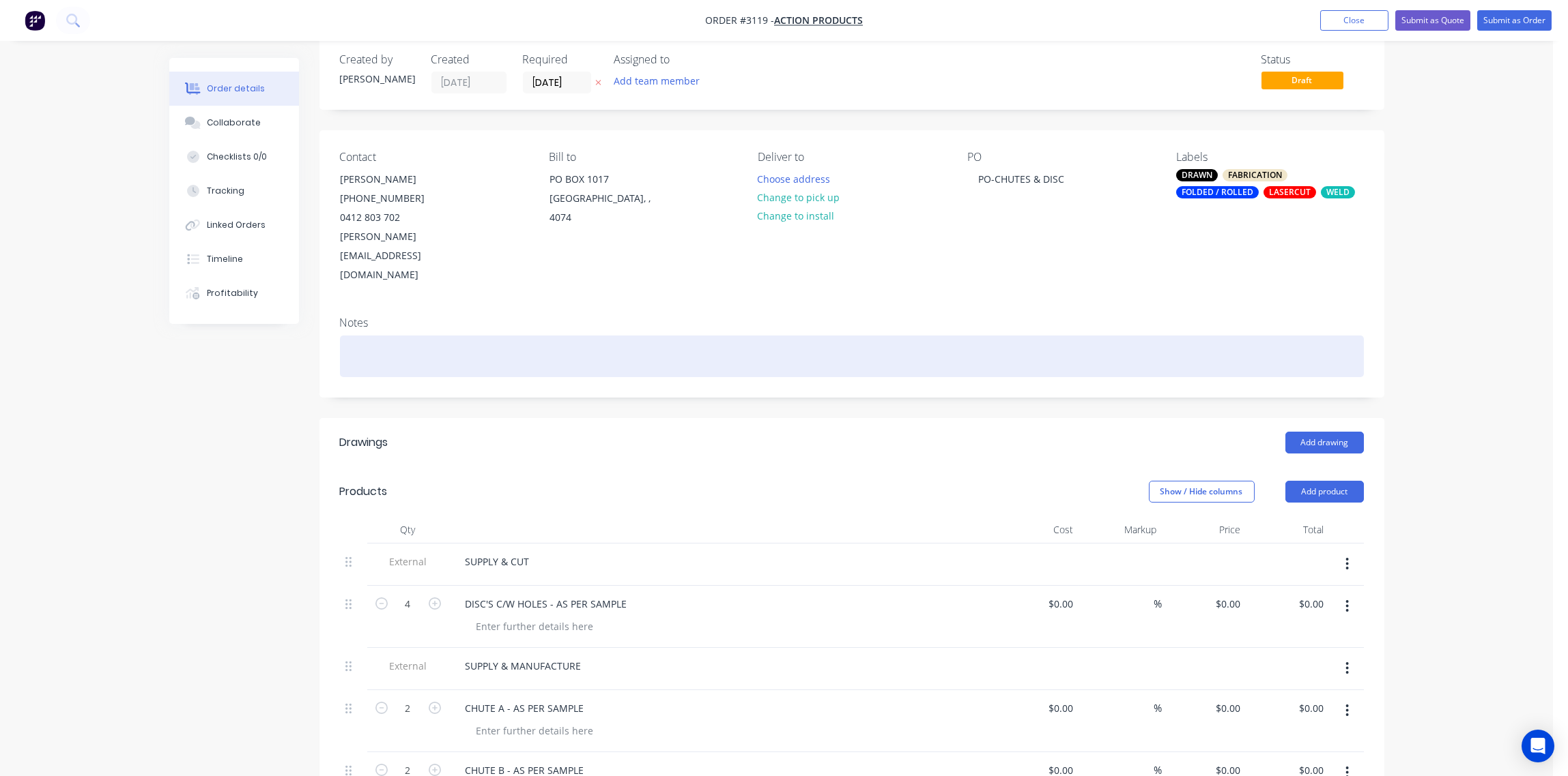
click at [415, 336] on div at bounding box center [852, 357] width 1023 height 42
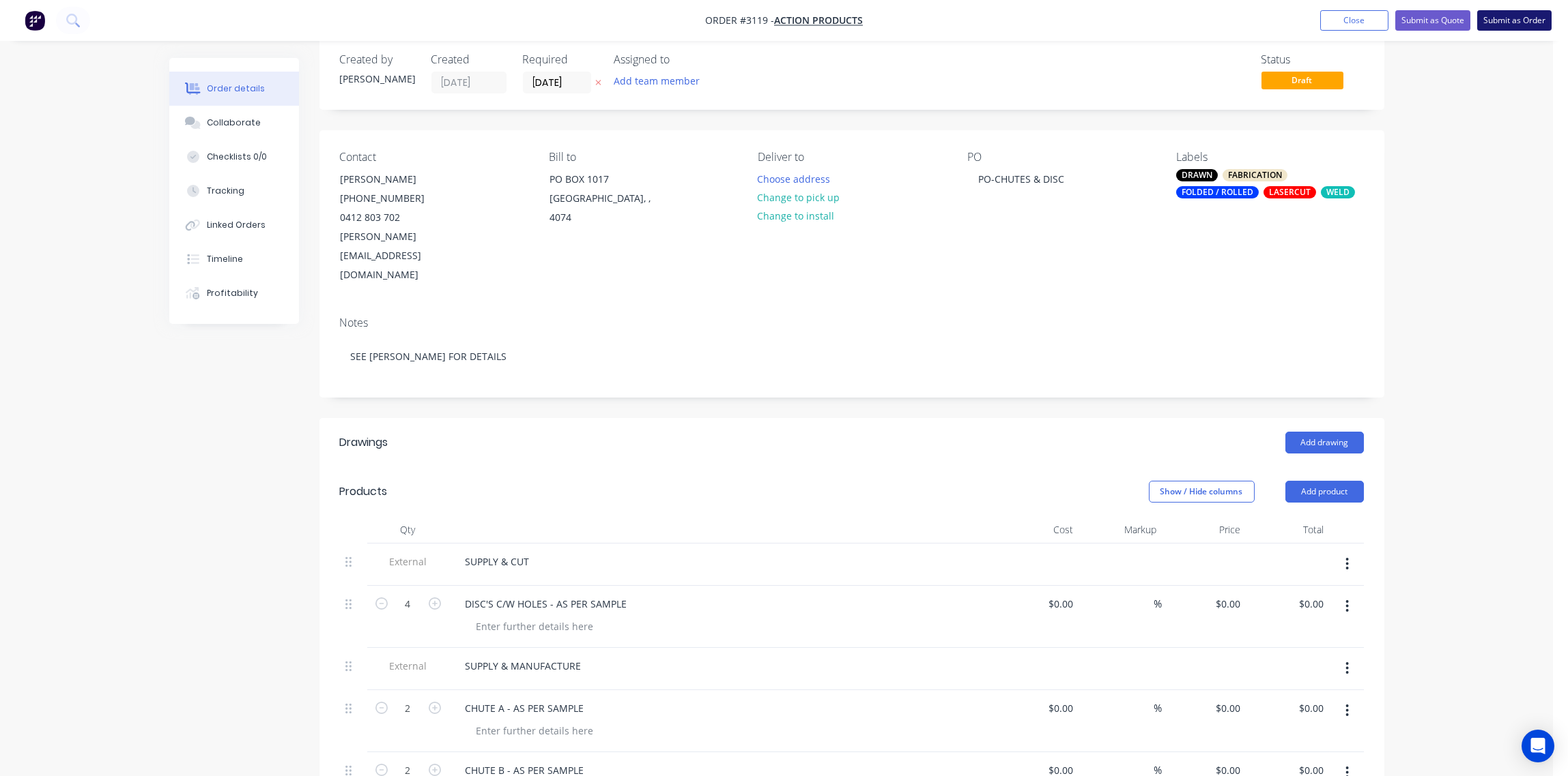
click at [1516, 21] on button "Submit as Order" at bounding box center [1514, 20] width 75 height 20
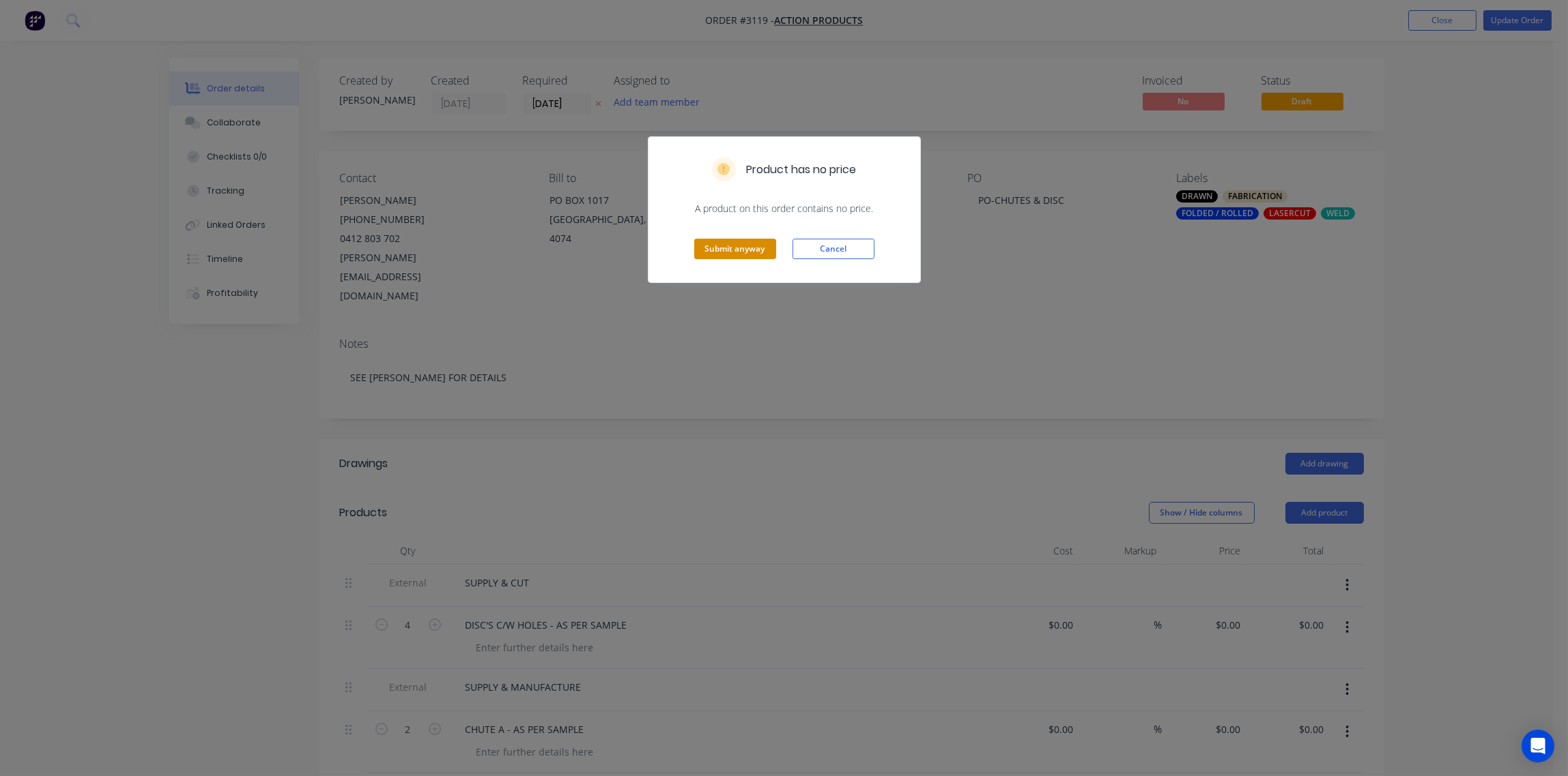
click at [742, 245] on button "Submit anyway" at bounding box center [734, 249] width 82 height 20
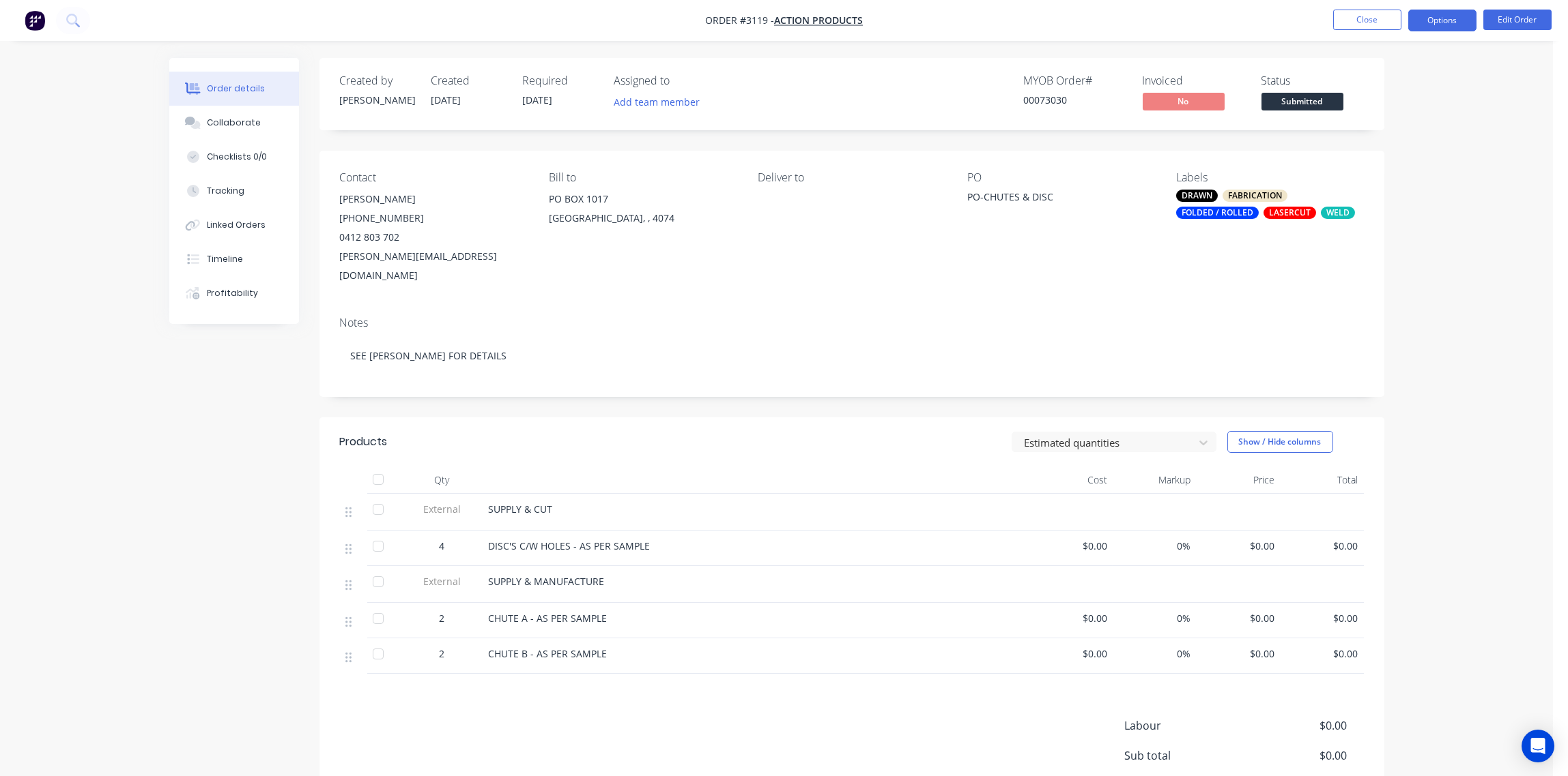
click at [1442, 20] on button "Options" at bounding box center [1442, 20] width 68 height 22
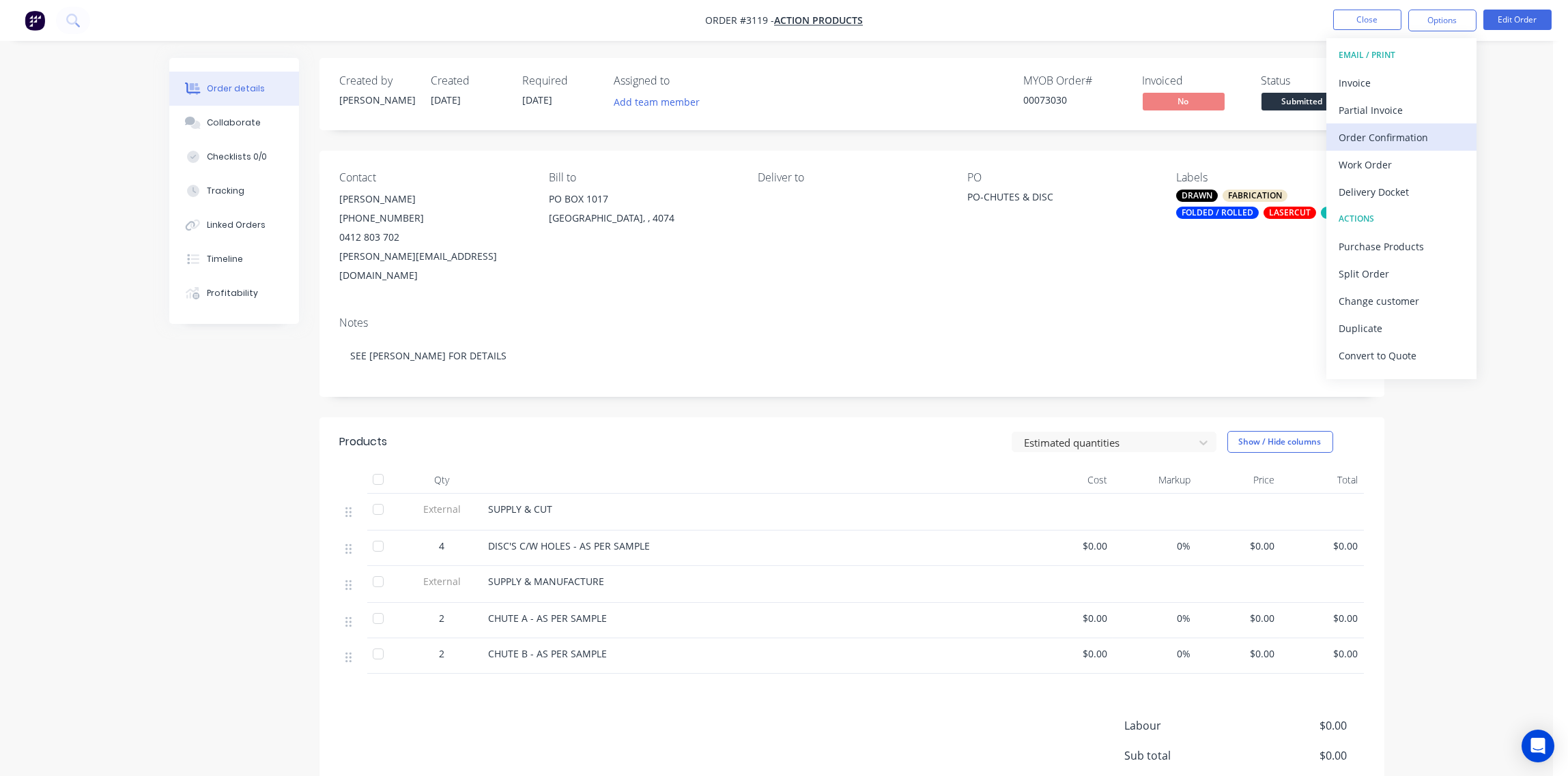
click at [1395, 131] on div "Order Confirmation" at bounding box center [1401, 138] width 125 height 20
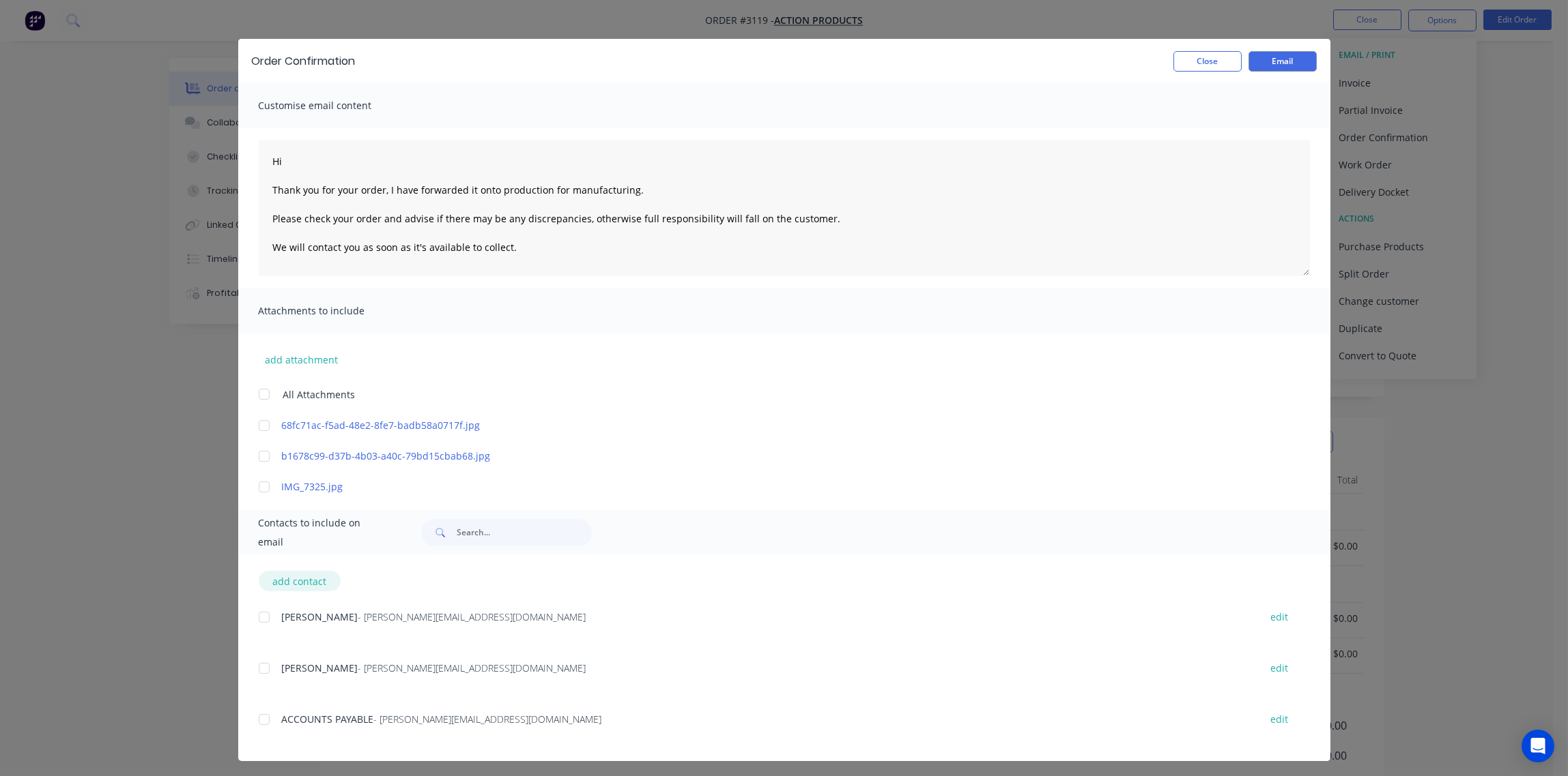
scroll to position [20, 0]
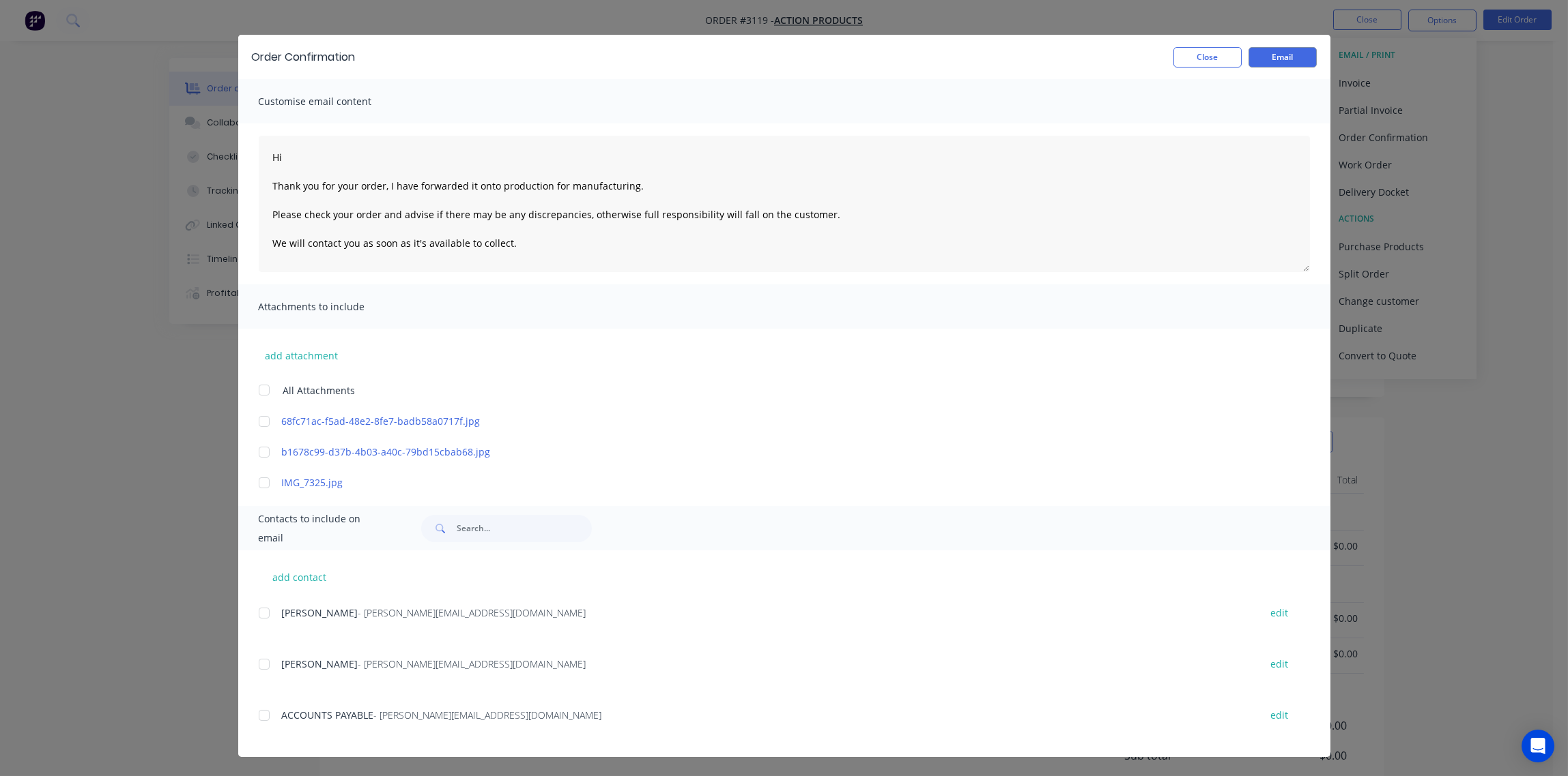
click at [257, 663] on div at bounding box center [264, 664] width 27 height 27
type textarea "Hi Thank you for your order, I have forwarded it onto production for manufactur…"
click at [1279, 57] on button "Email" at bounding box center [1282, 57] width 68 height 20
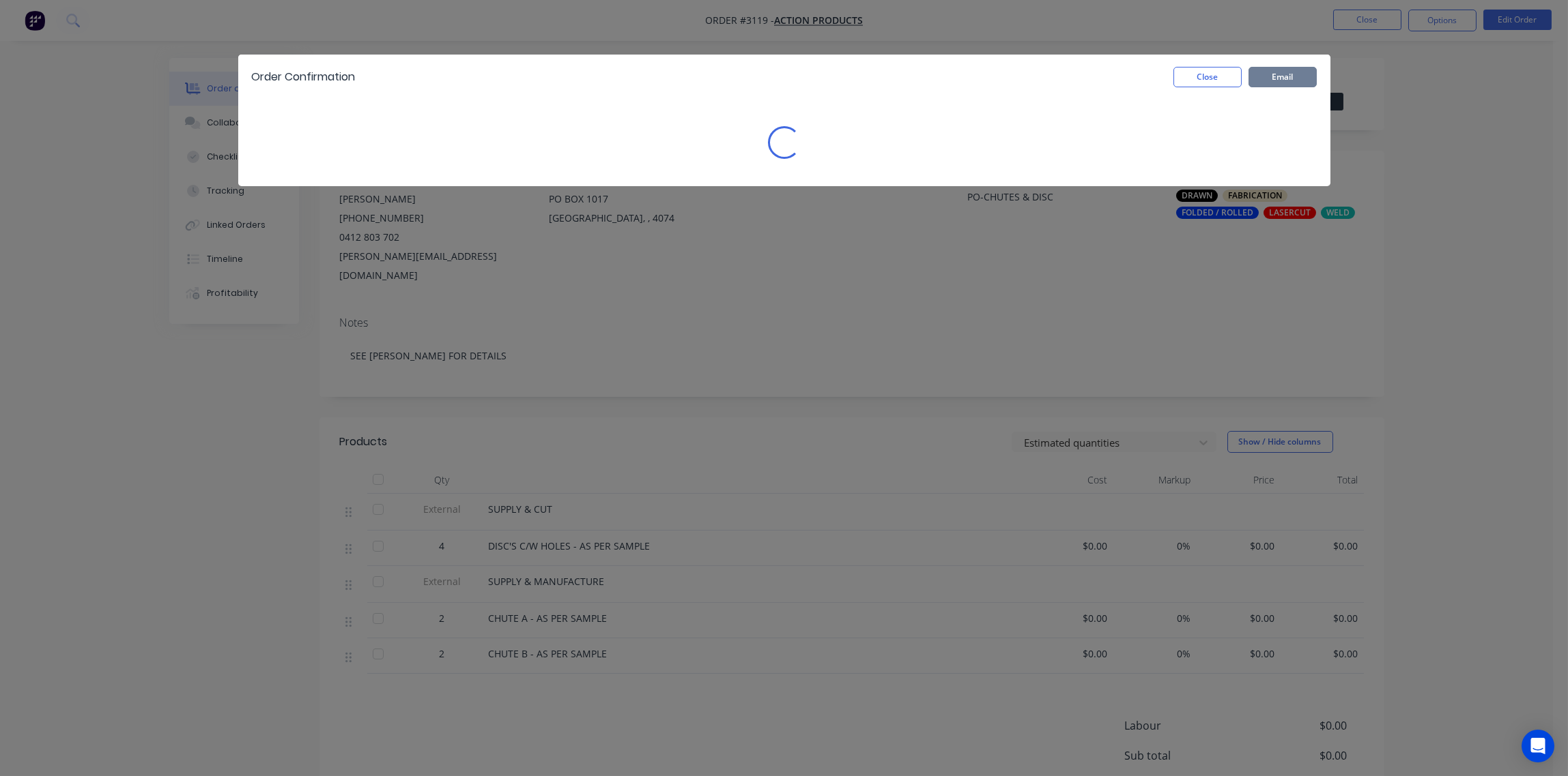
scroll to position [0, 0]
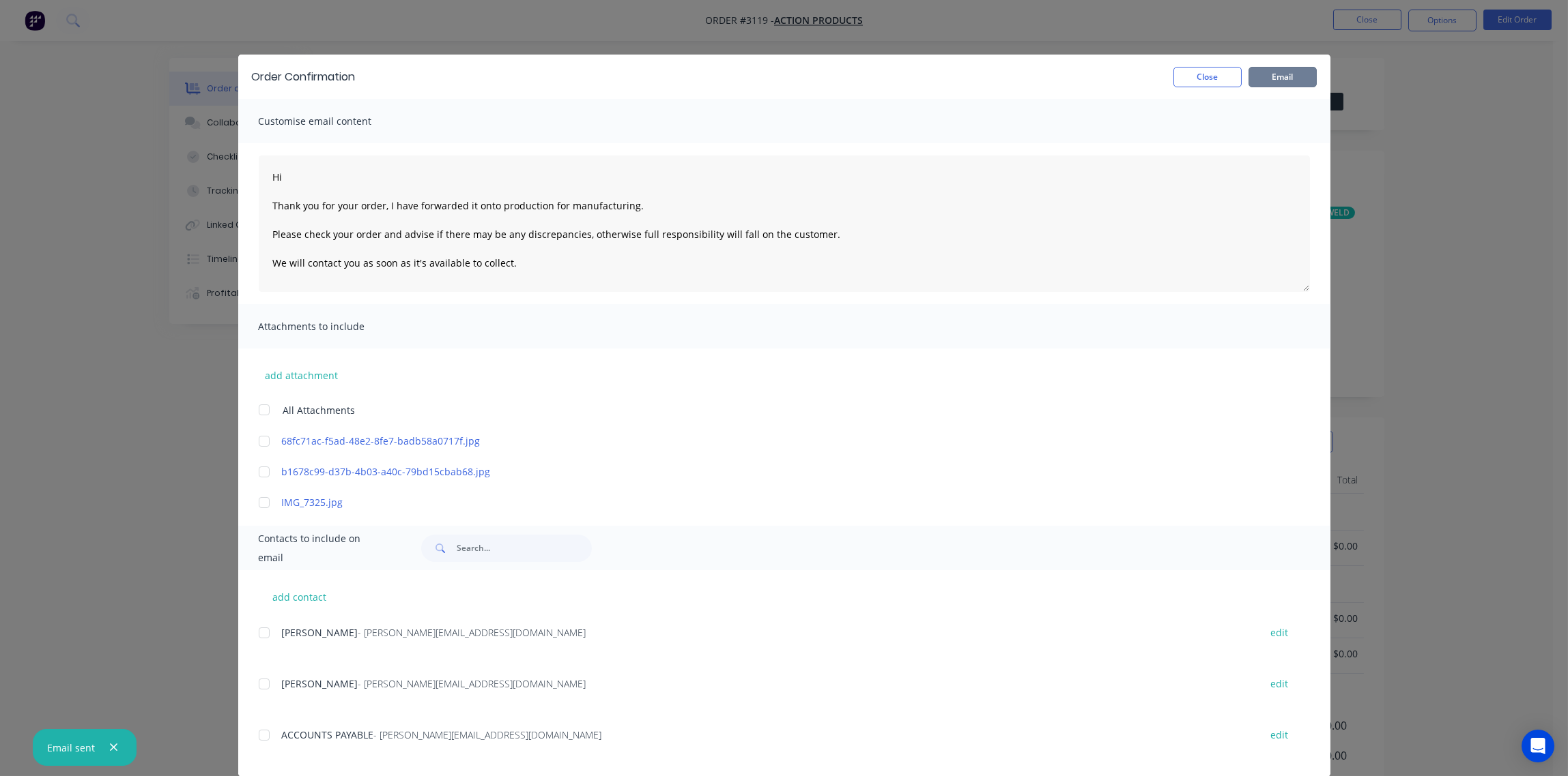
type textarea "Hi Thank you for your order, I have forwarded it onto production for manufactur…"
click at [1197, 73] on button "Close" at bounding box center [1207, 77] width 68 height 20
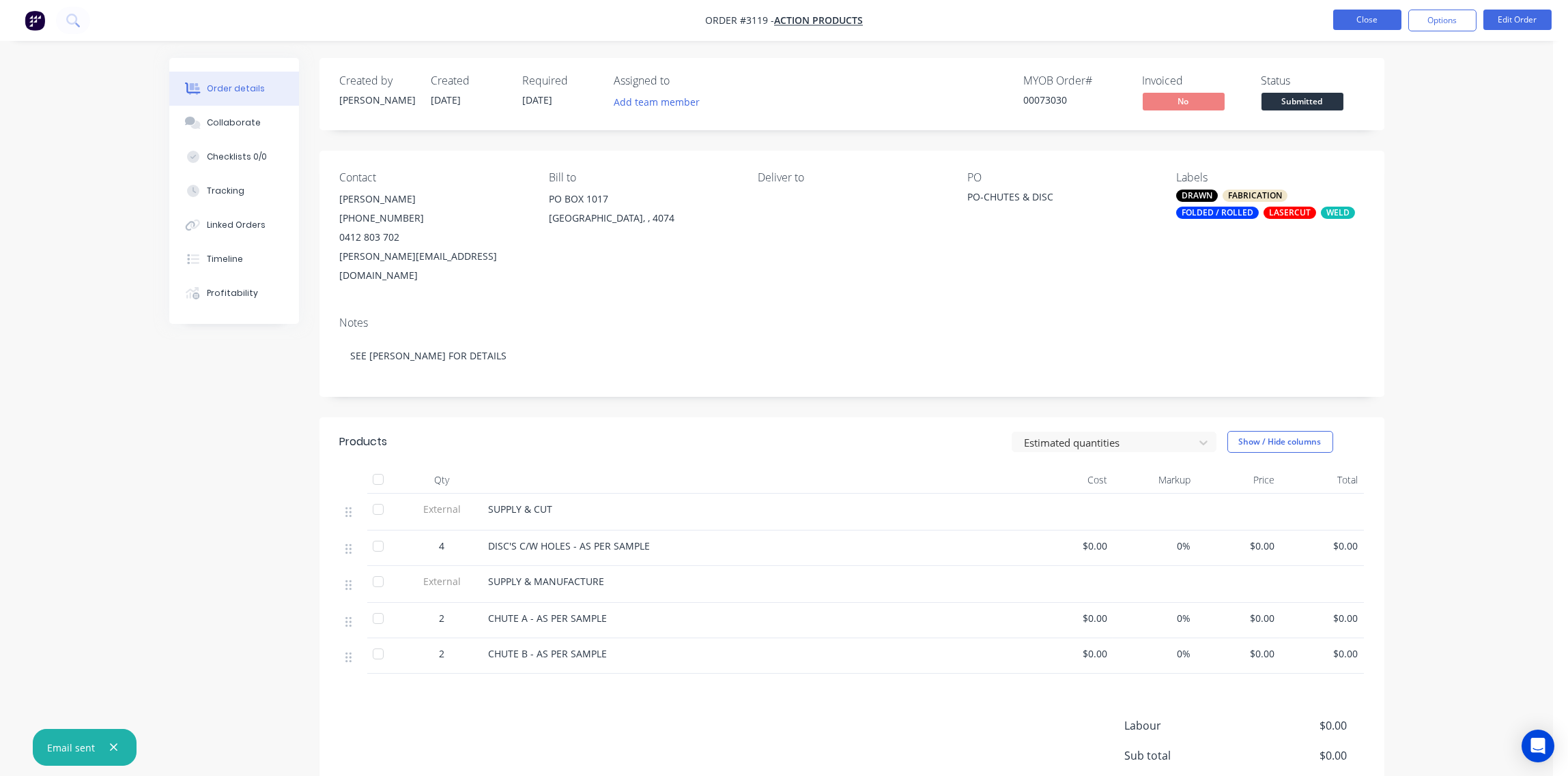
click at [1376, 20] on button "Close" at bounding box center [1366, 19] width 68 height 20
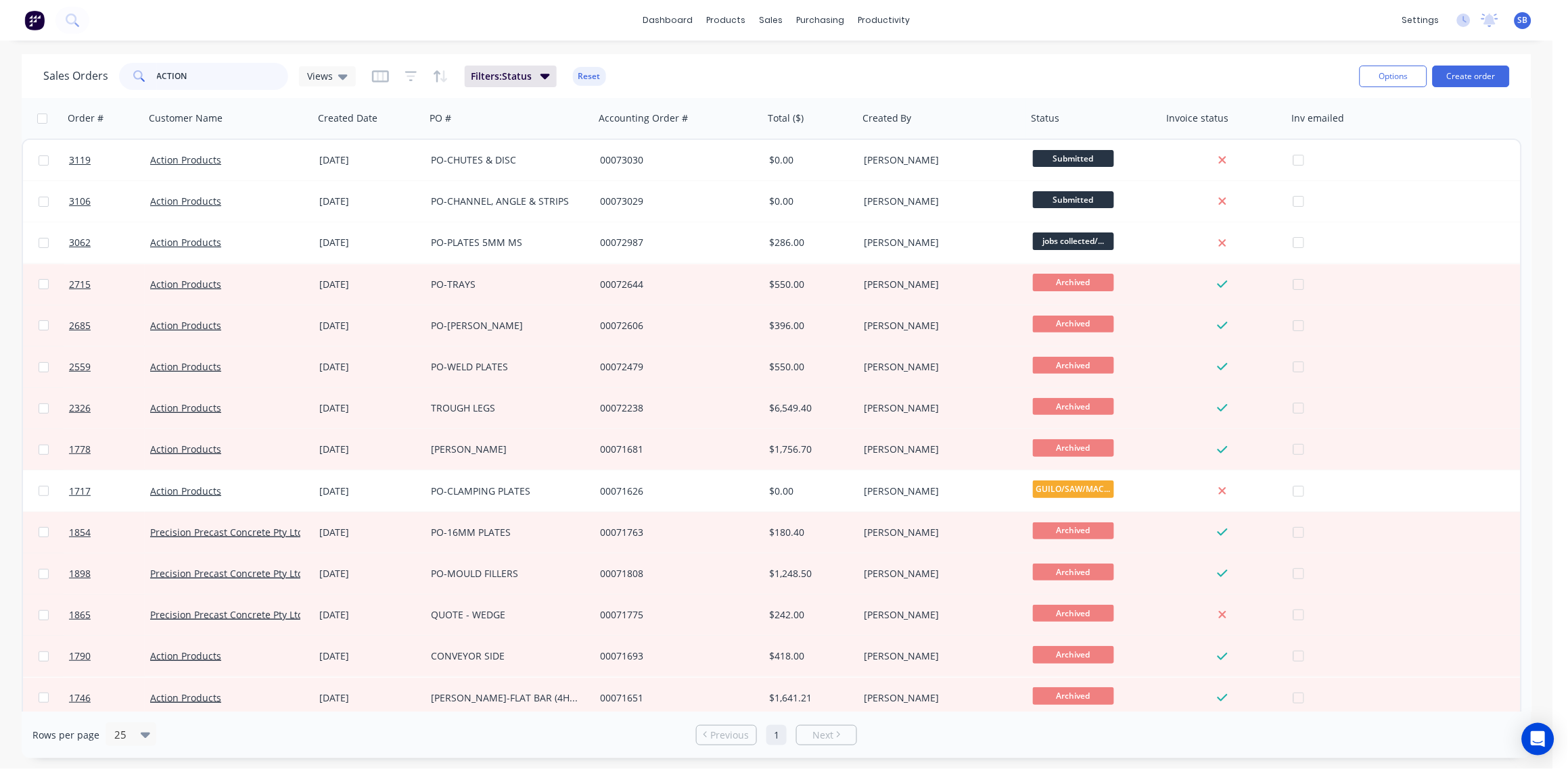
click at [190, 88] on div "Sales Orders ACTION Views Filters: Status Reset" at bounding box center [696, 76] width 1306 height 33
drag, startPoint x: 150, startPoint y: 72, endPoint x: -4, endPoint y: 82, distance: 154.3
click at [0, 82] on html "dashboard products sales purchasing productivity dashboard products Product Cat…" at bounding box center [784, 384] width 1568 height 769
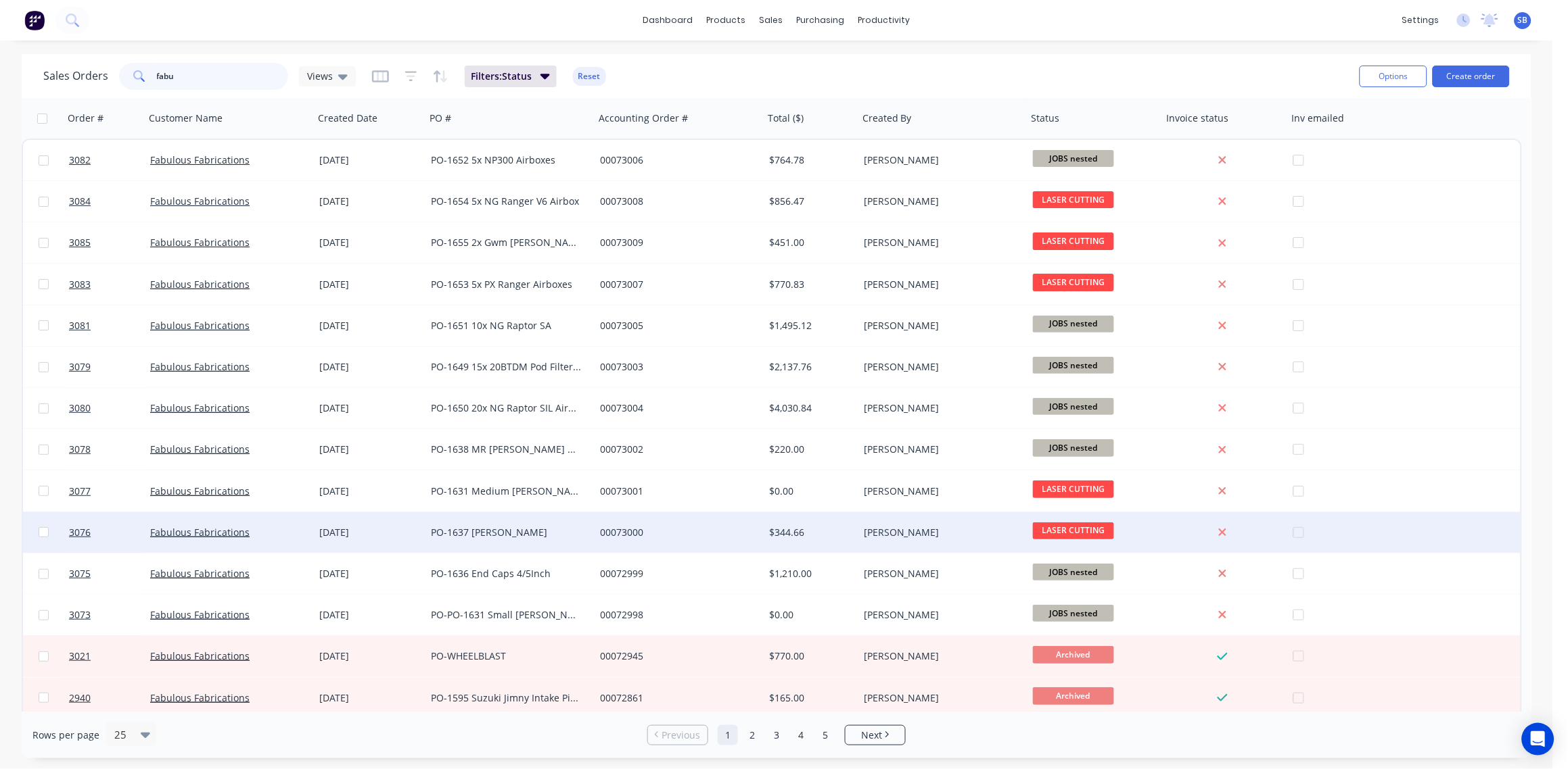
type input "fabu"
click at [478, 526] on div "PO-1637 Snorkel Brackets" at bounding box center [505, 533] width 150 height 13
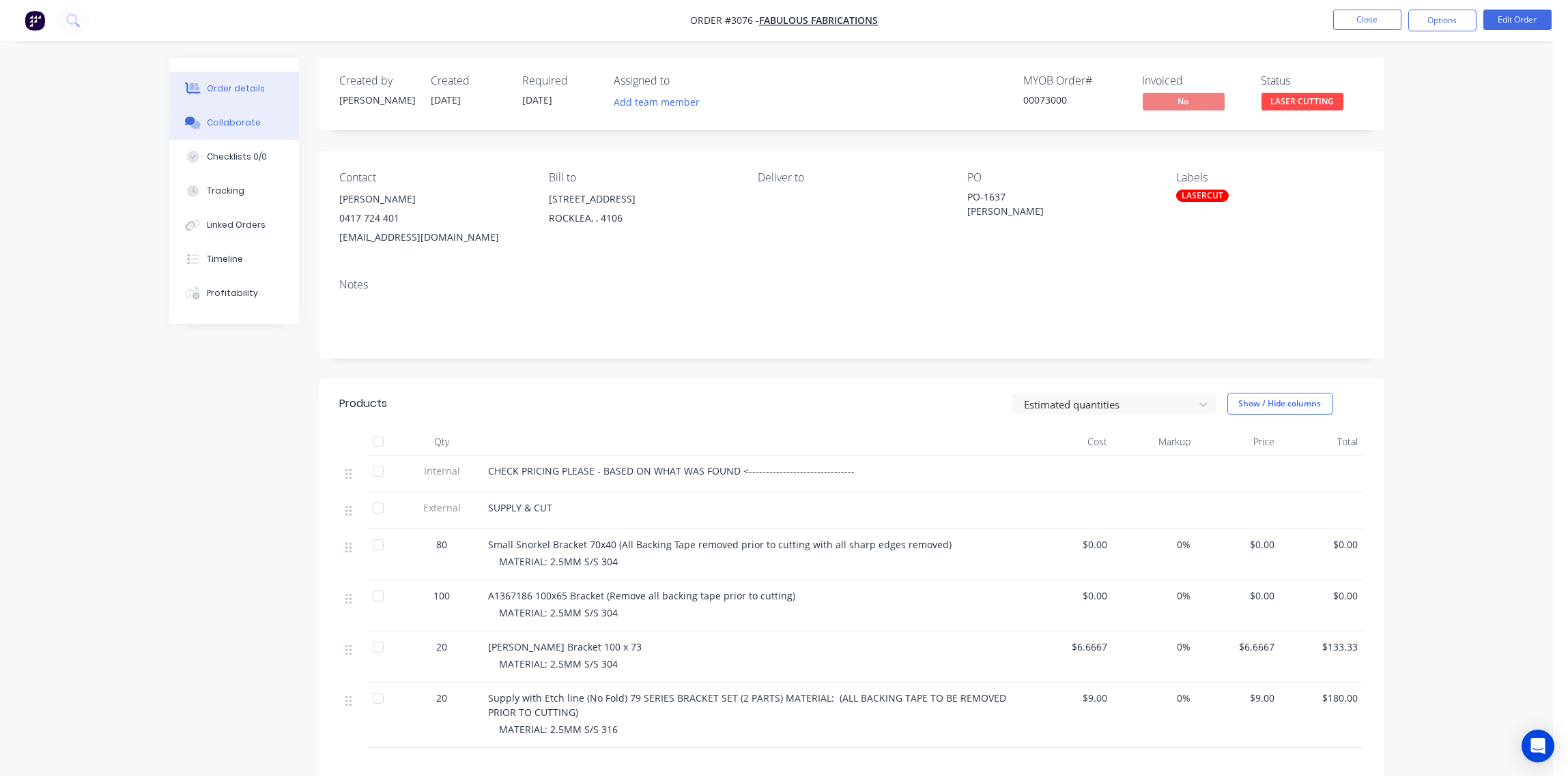
click at [222, 122] on div "Collaborate" at bounding box center [234, 123] width 54 height 13
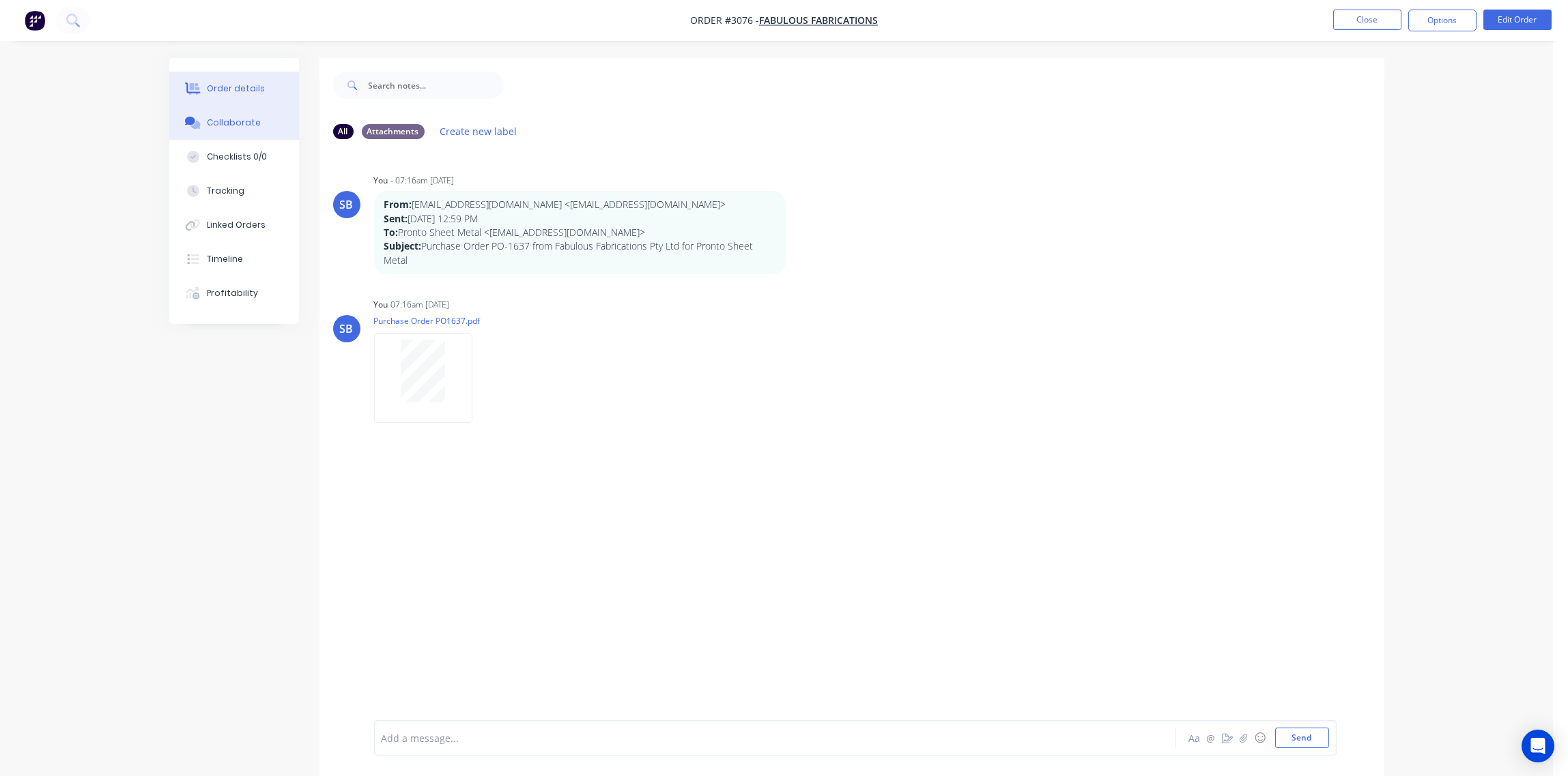
click at [243, 83] on div "Order details" at bounding box center [235, 88] width 58 height 13
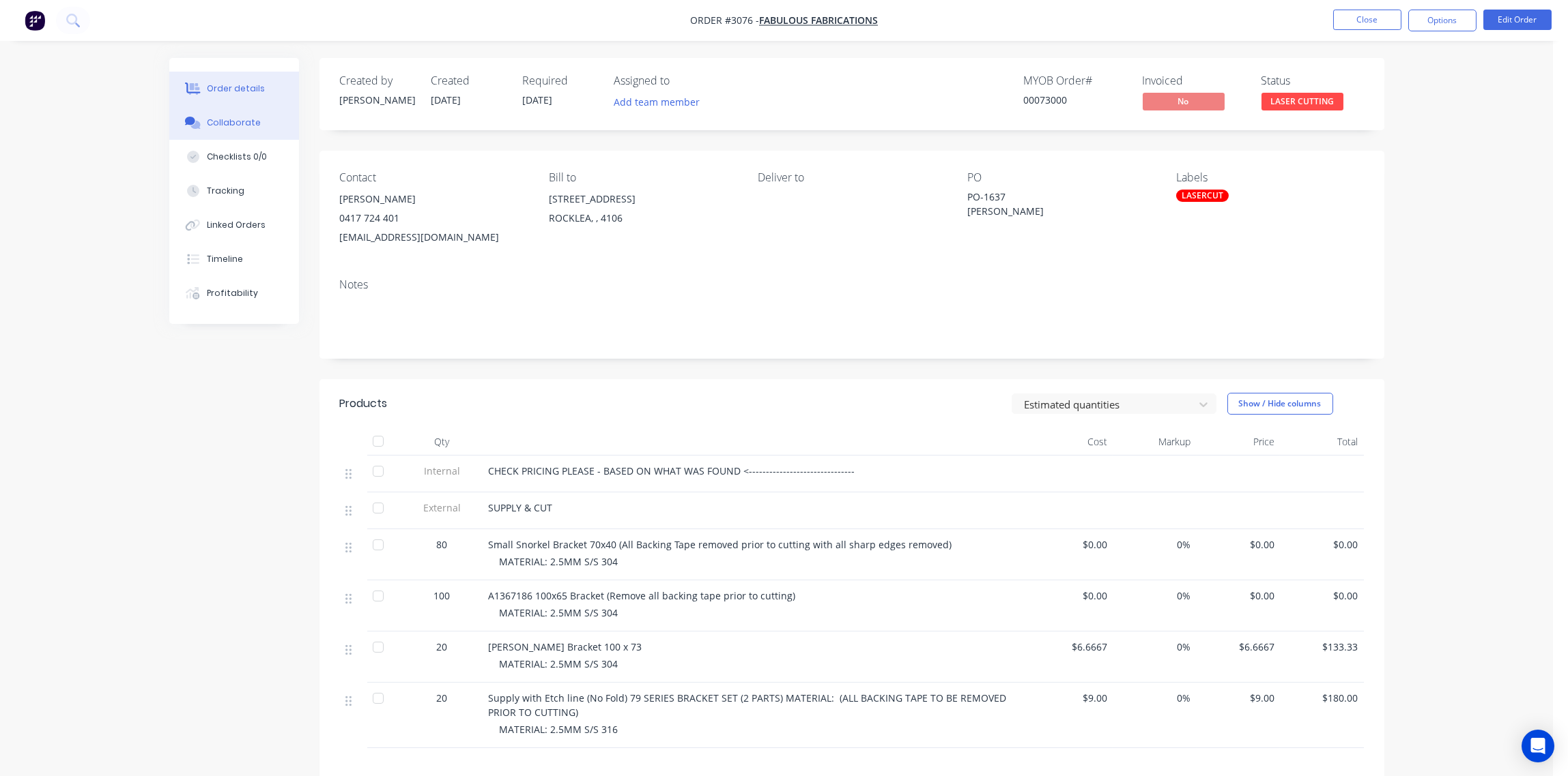
click at [234, 118] on div "Collaborate" at bounding box center [234, 123] width 54 height 13
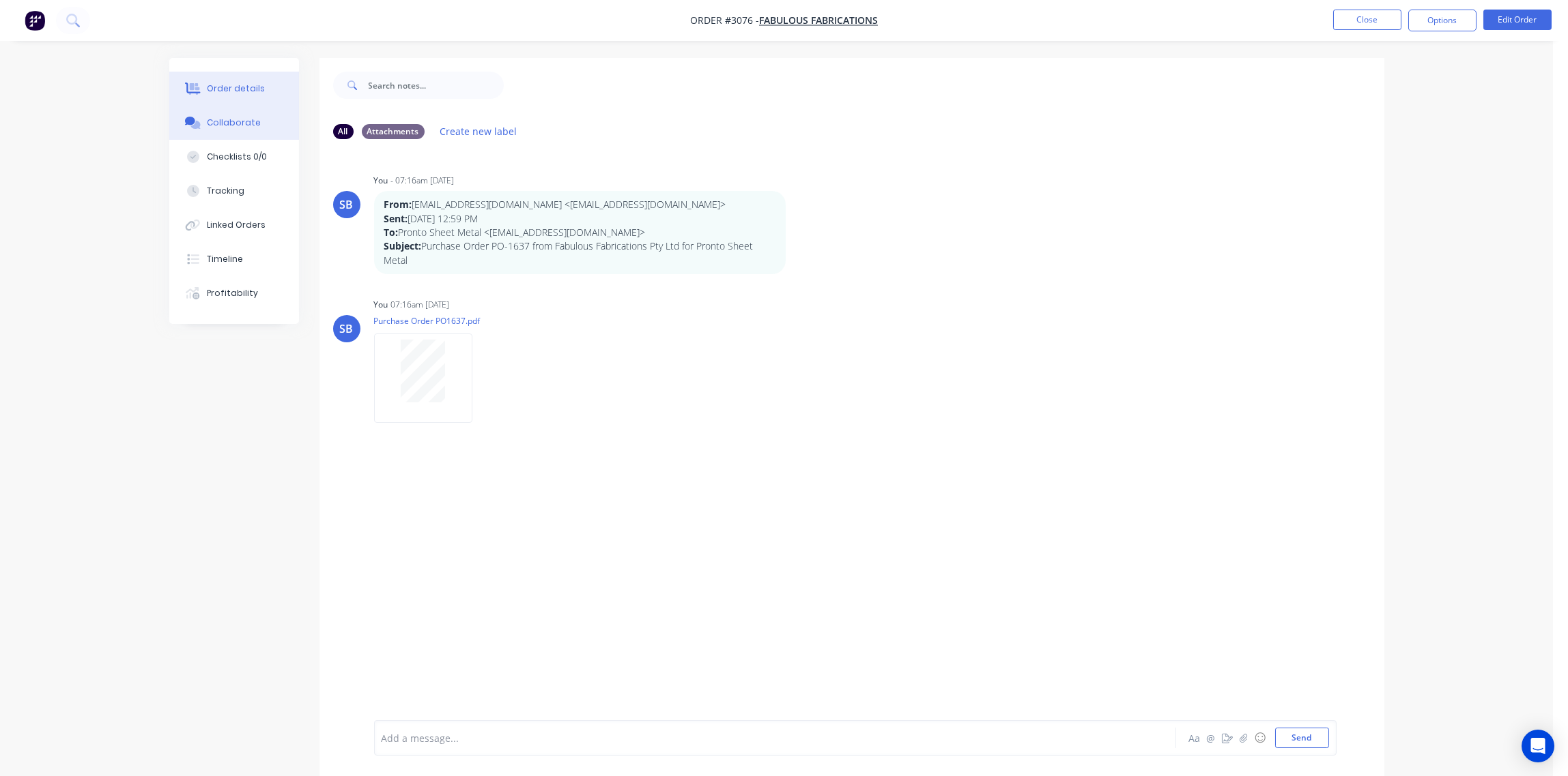
click at [238, 81] on button "Order details" at bounding box center [234, 88] width 129 height 34
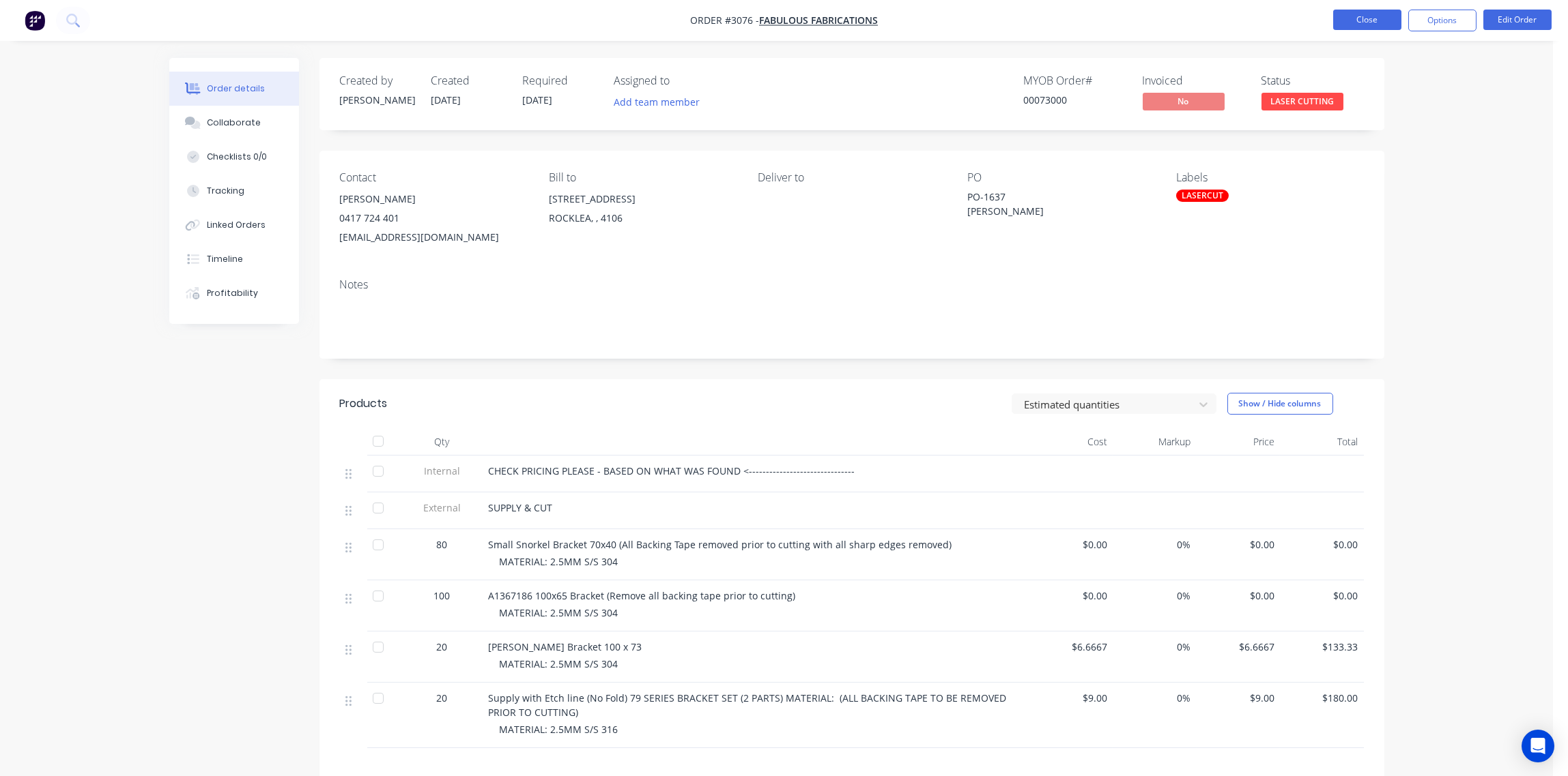
click at [1371, 20] on button "Close" at bounding box center [1366, 19] width 68 height 20
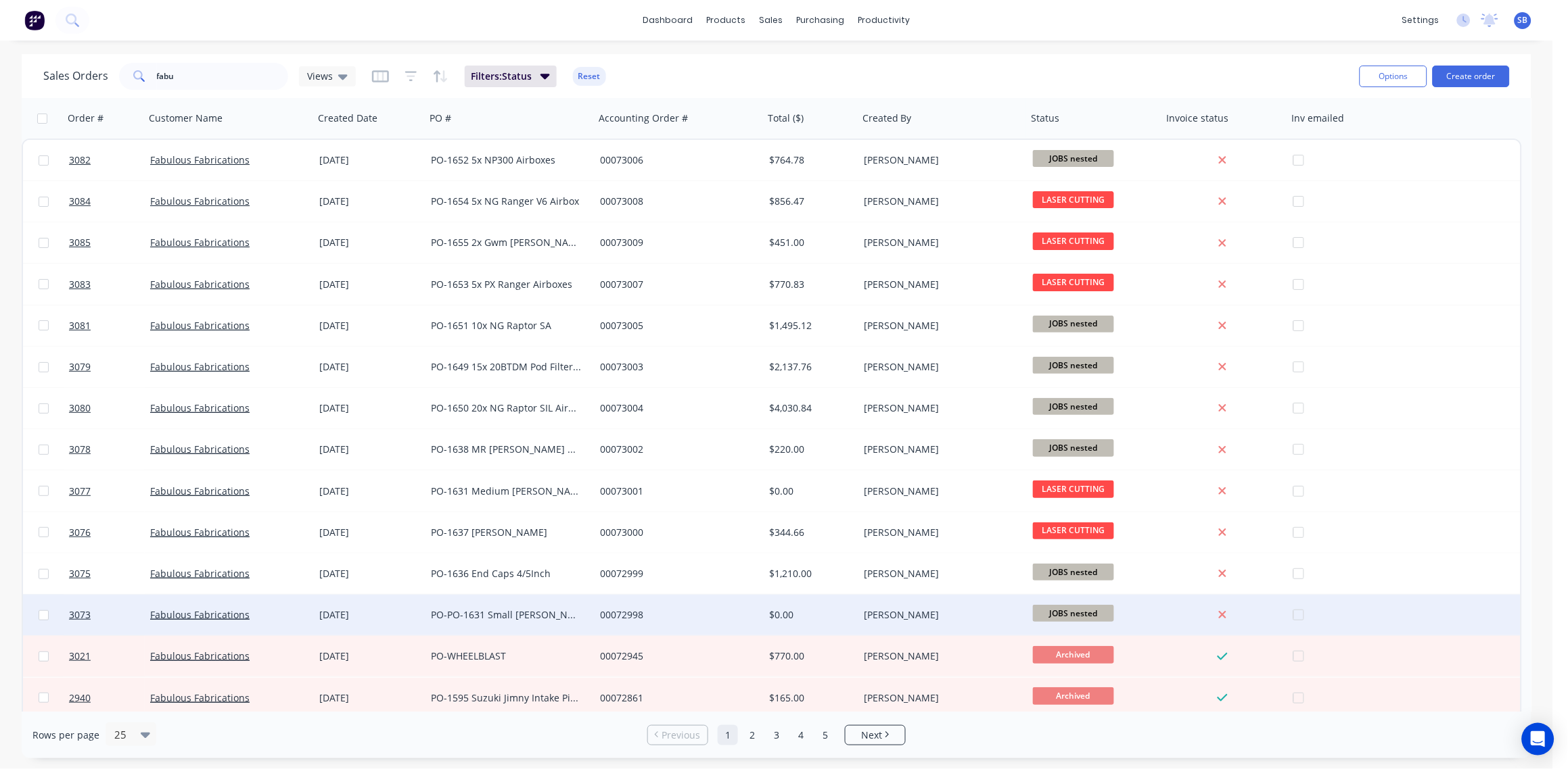
click at [535, 613] on div "PO-PO-1631 Small Snorkel Bracket" at bounding box center [505, 615] width 150 height 13
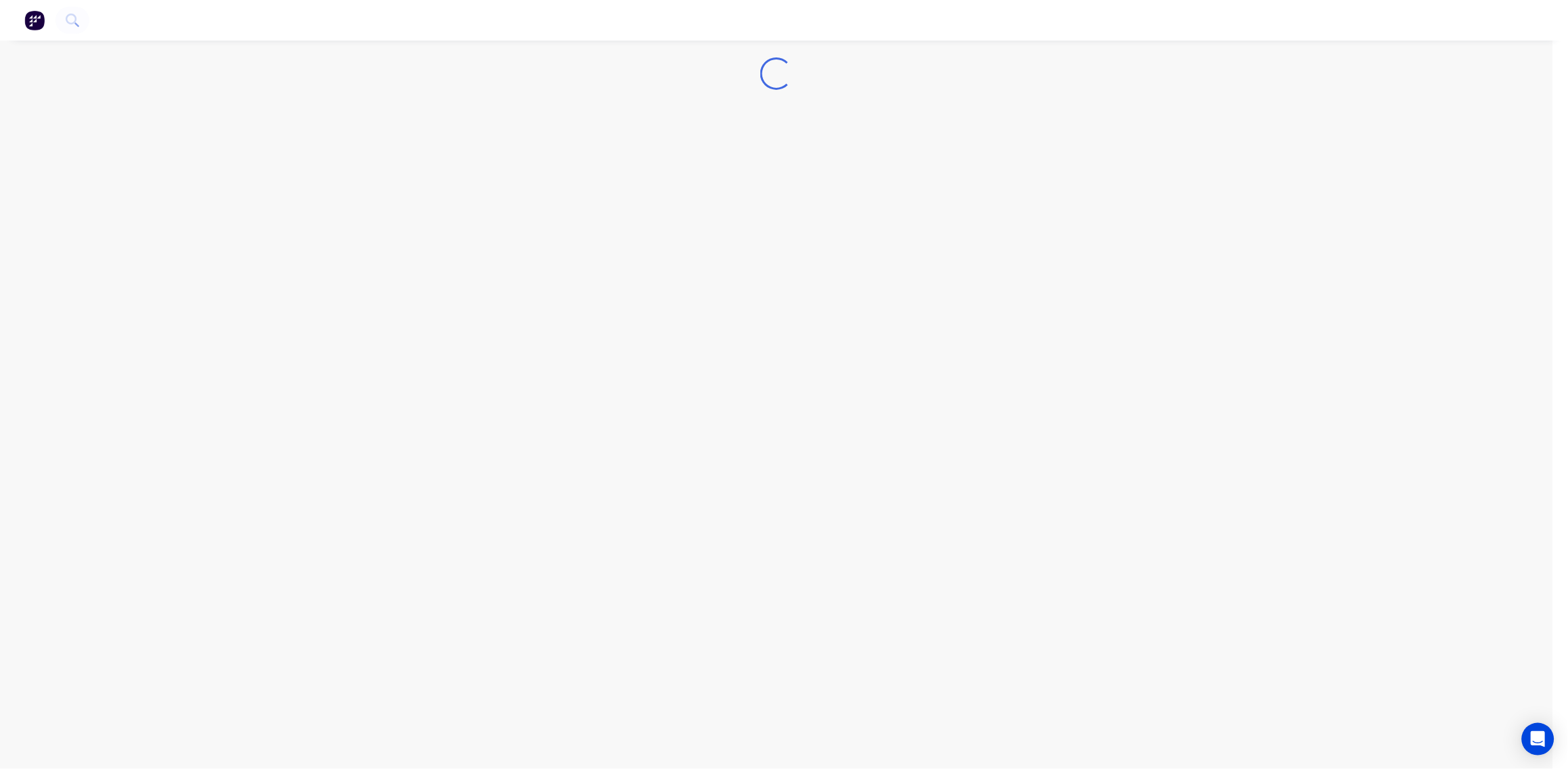
click at [535, 613] on div "Loading..." at bounding box center [776, 384] width 1553 height 769
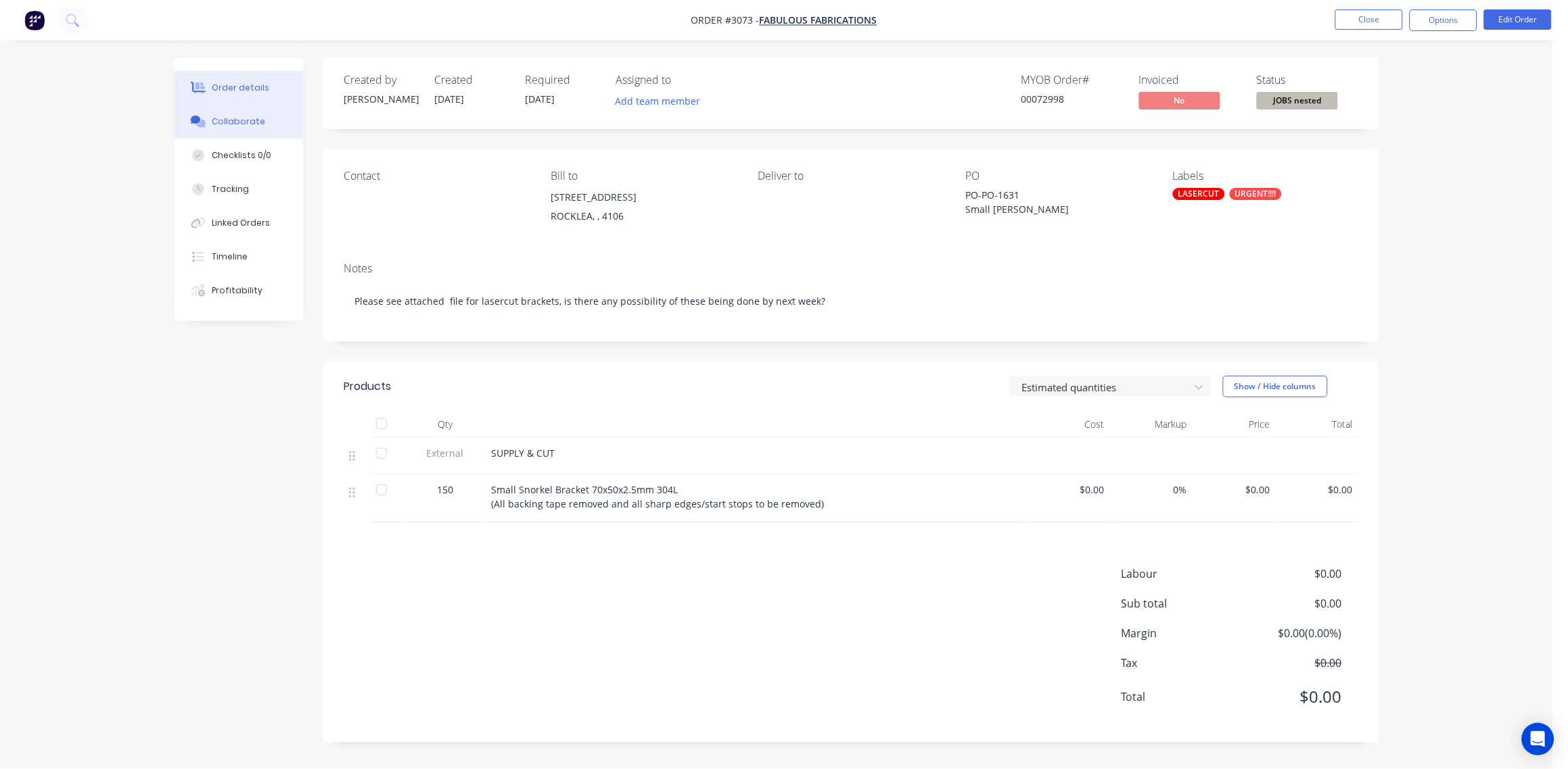
click at [251, 117] on div "Collaborate" at bounding box center [239, 122] width 53 height 12
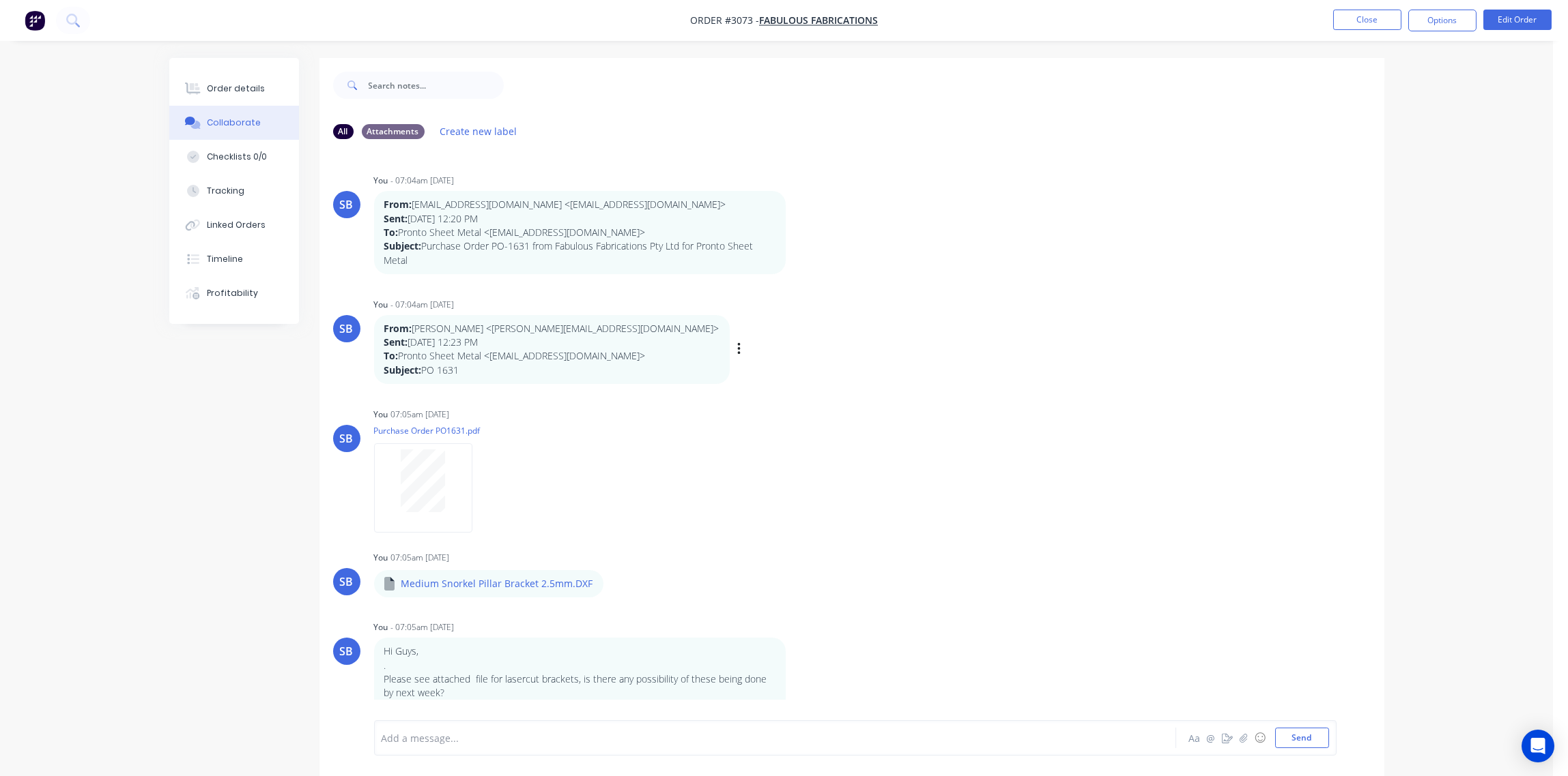
scroll to position [13, 0]
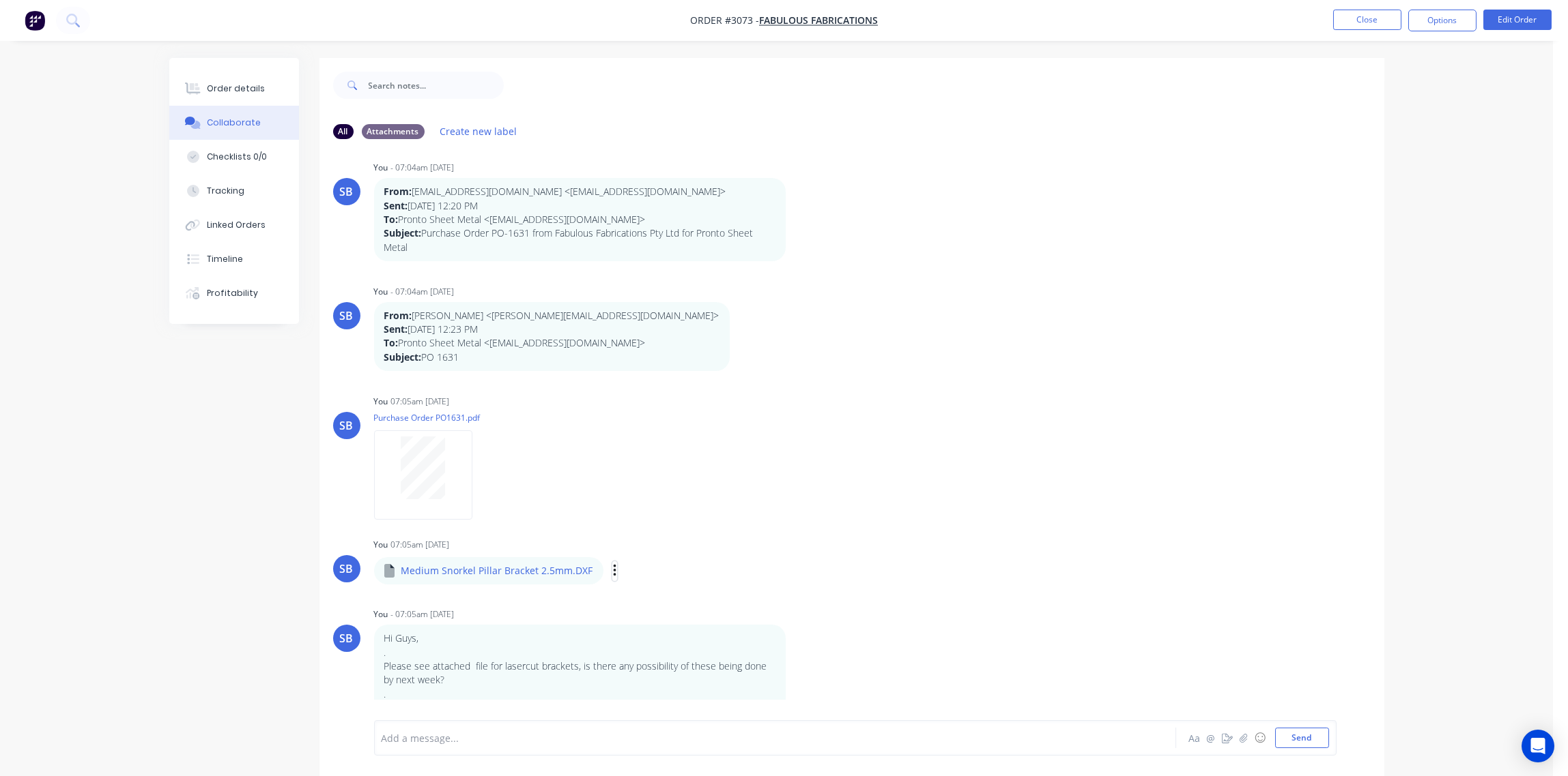
click at [613, 569] on icon "button" at bounding box center [614, 571] width 4 height 16
click at [653, 631] on button "Delete" at bounding box center [703, 638] width 154 height 31
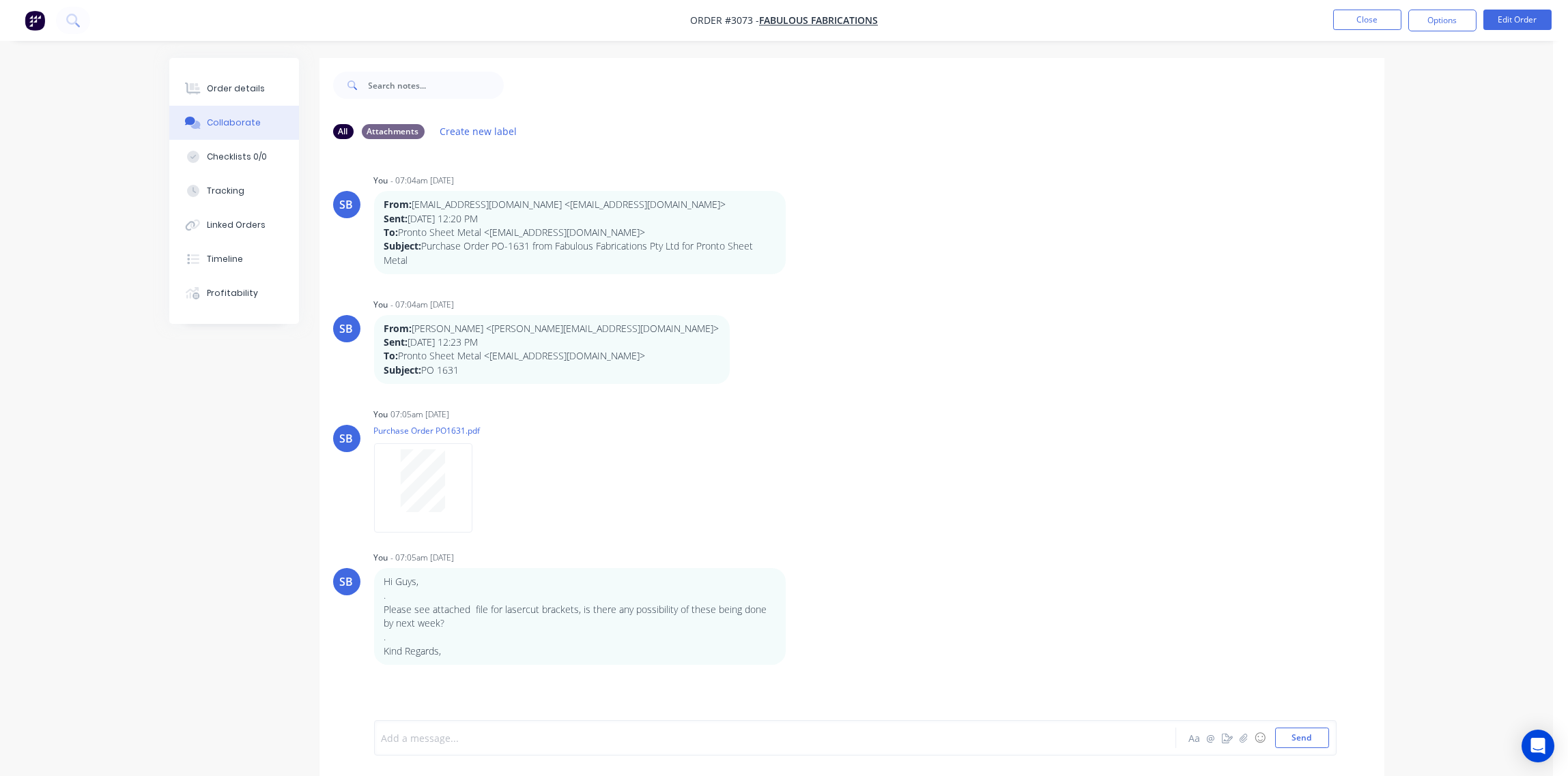
click at [449, 742] on div at bounding box center [737, 738] width 710 height 14
click at [462, 735] on div at bounding box center [737, 738] width 710 height 14
click at [1307, 731] on button "Send" at bounding box center [1302, 738] width 54 height 20
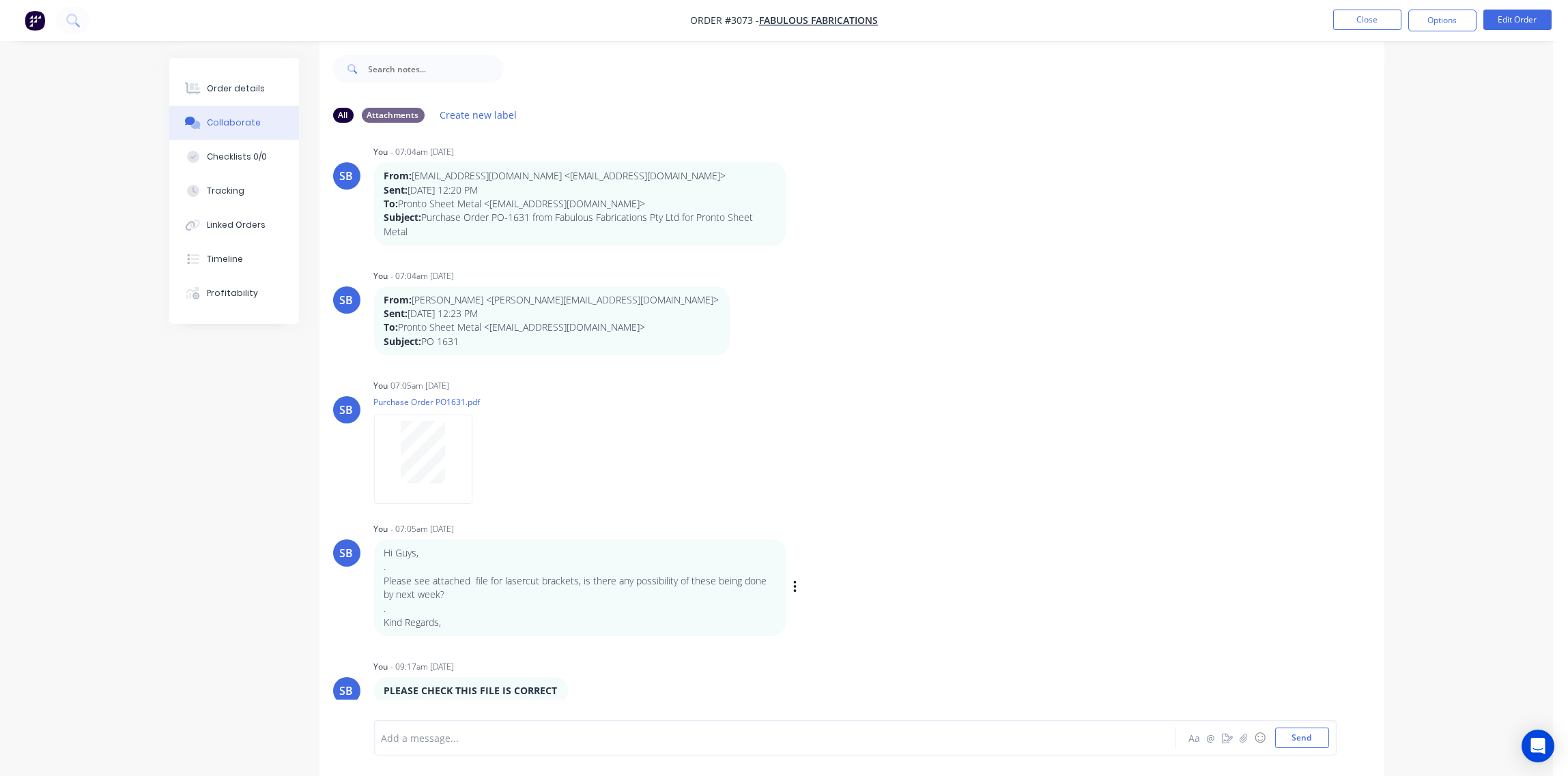
scroll to position [21, 0]
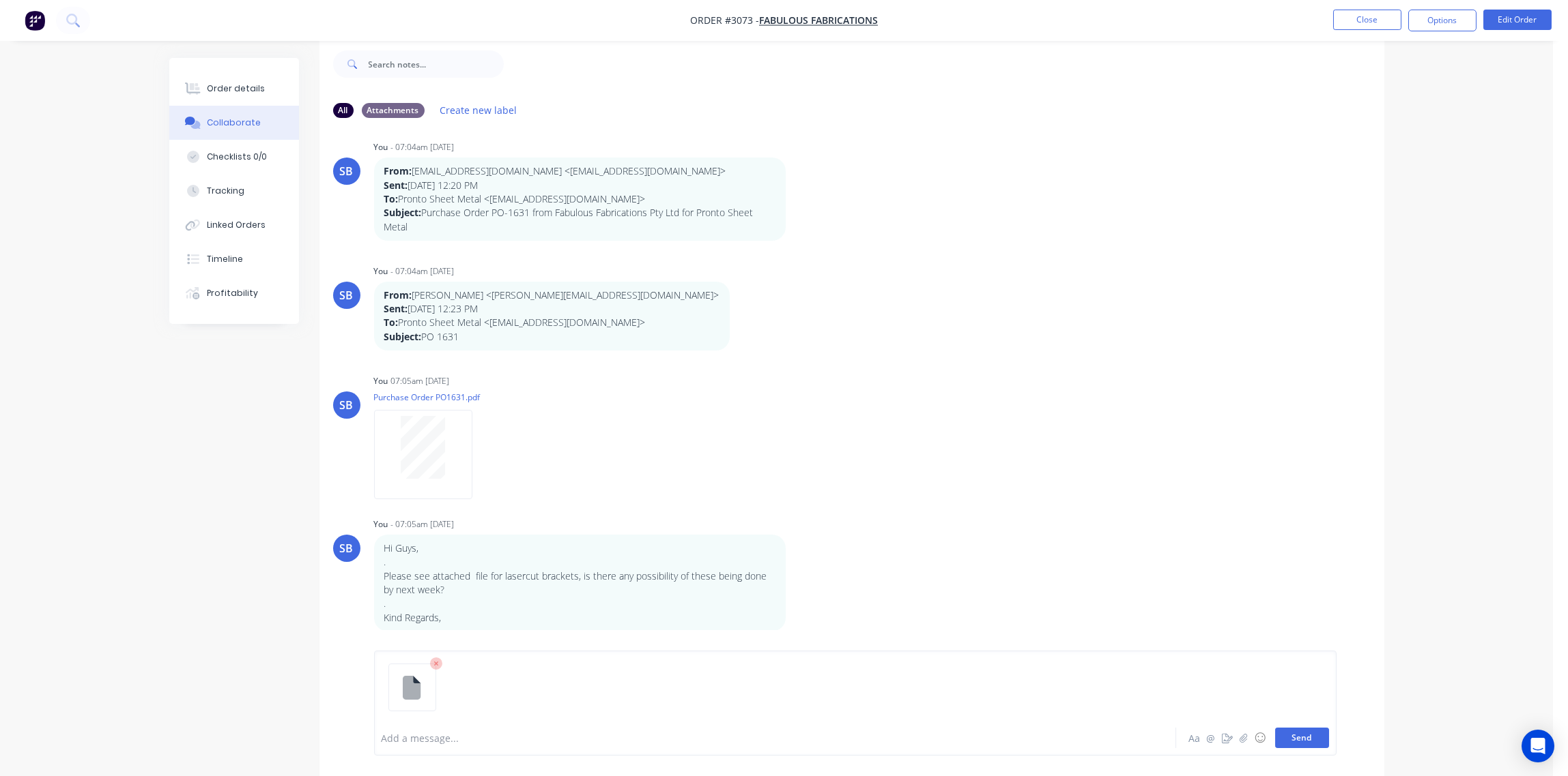
click at [1308, 738] on button "Send" at bounding box center [1302, 738] width 54 height 20
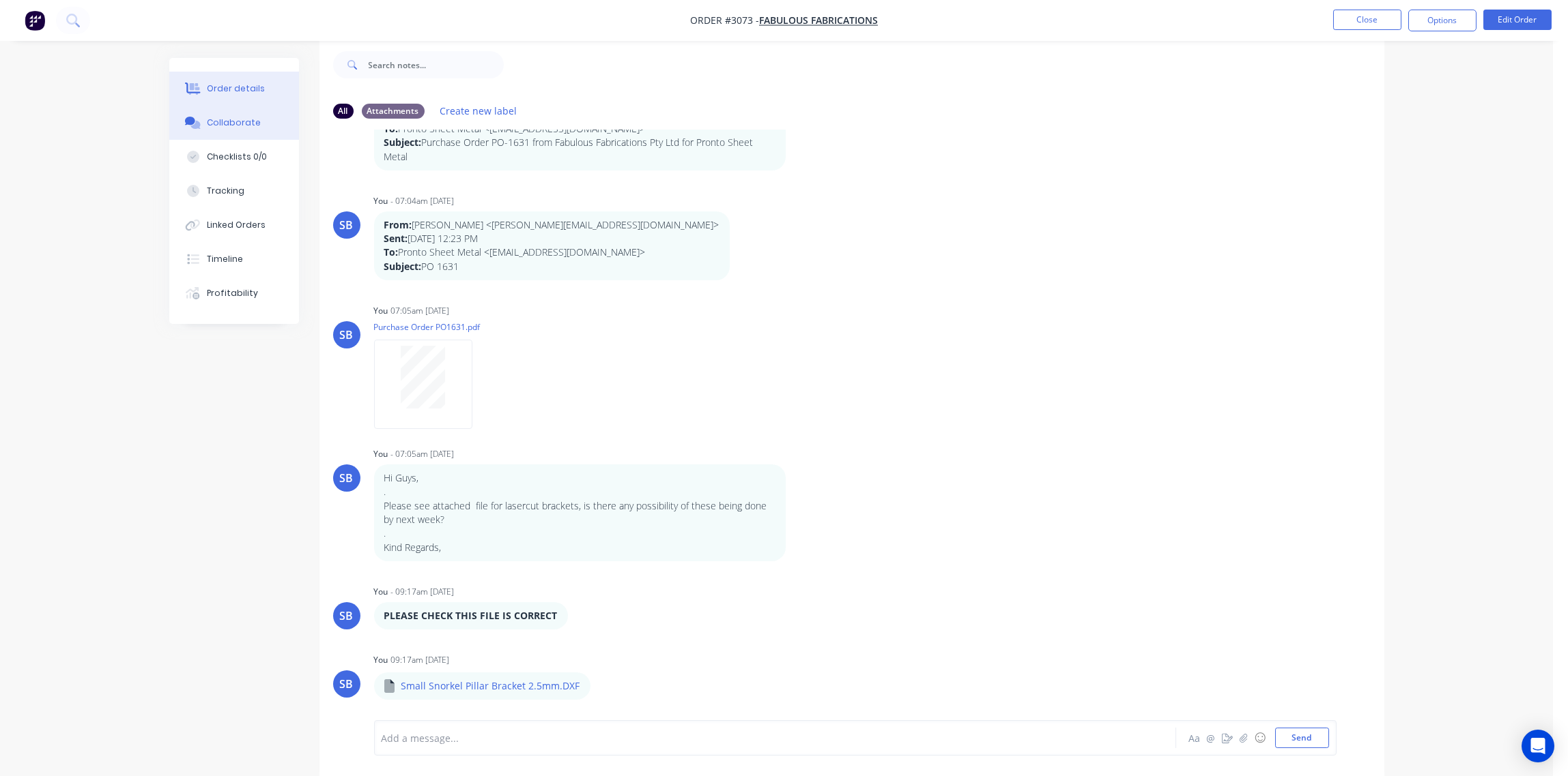
click at [237, 87] on div "Order details" at bounding box center [235, 88] width 58 height 13
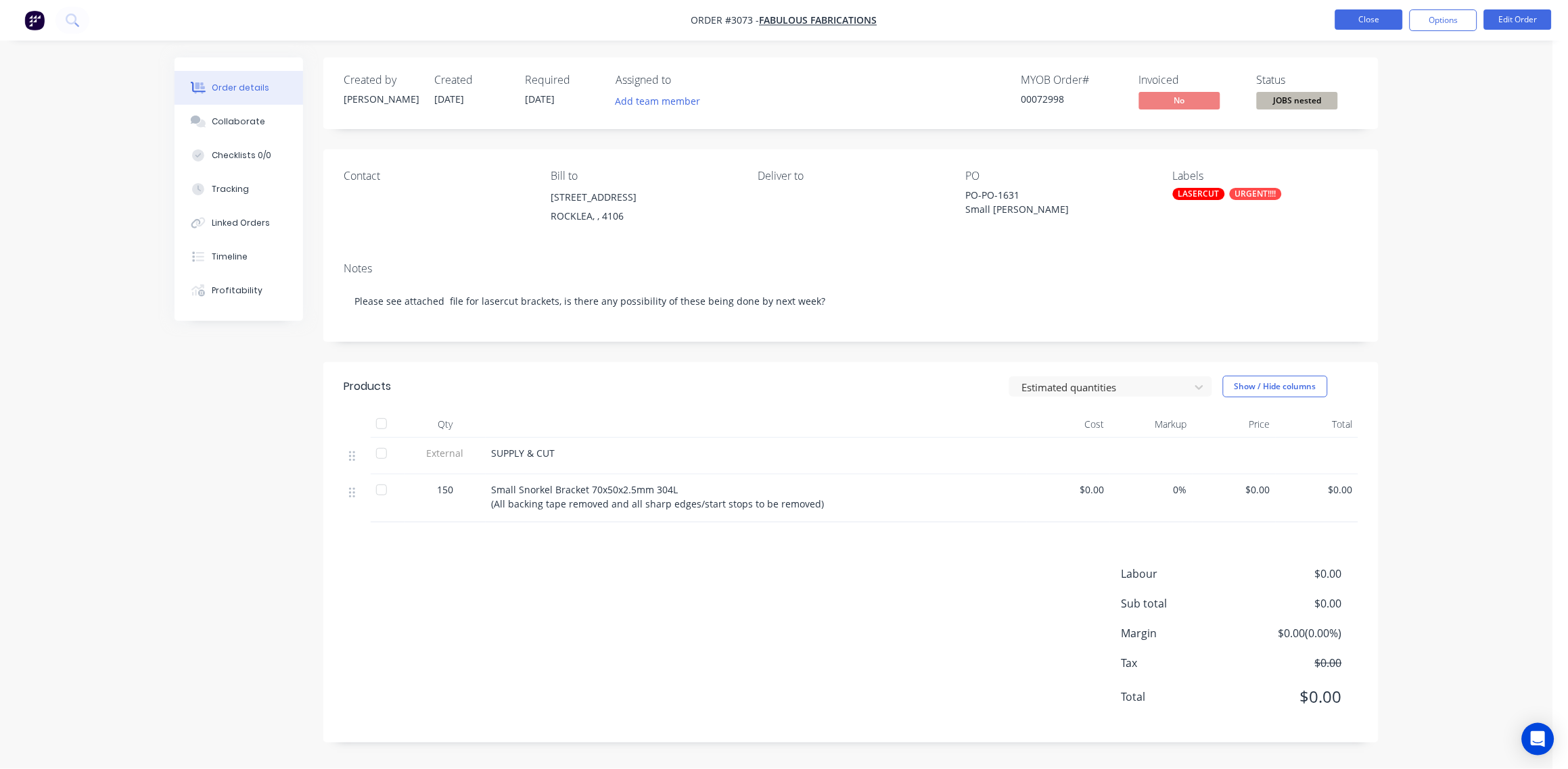
click at [1379, 23] on button "Close" at bounding box center [1368, 19] width 67 height 20
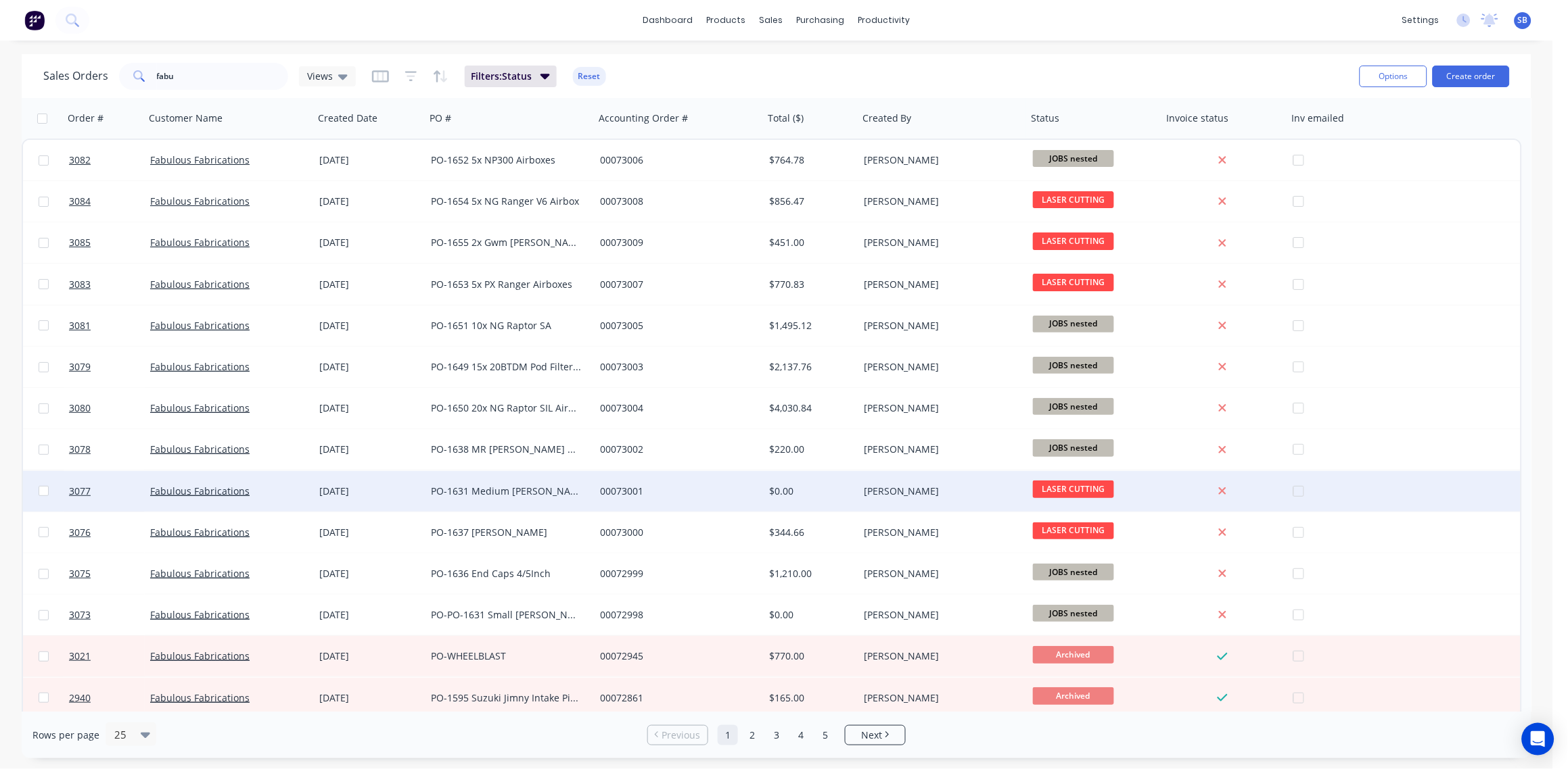
click at [500, 493] on div "PO-1631 Medium Snorkel Bracket" at bounding box center [505, 491] width 150 height 13
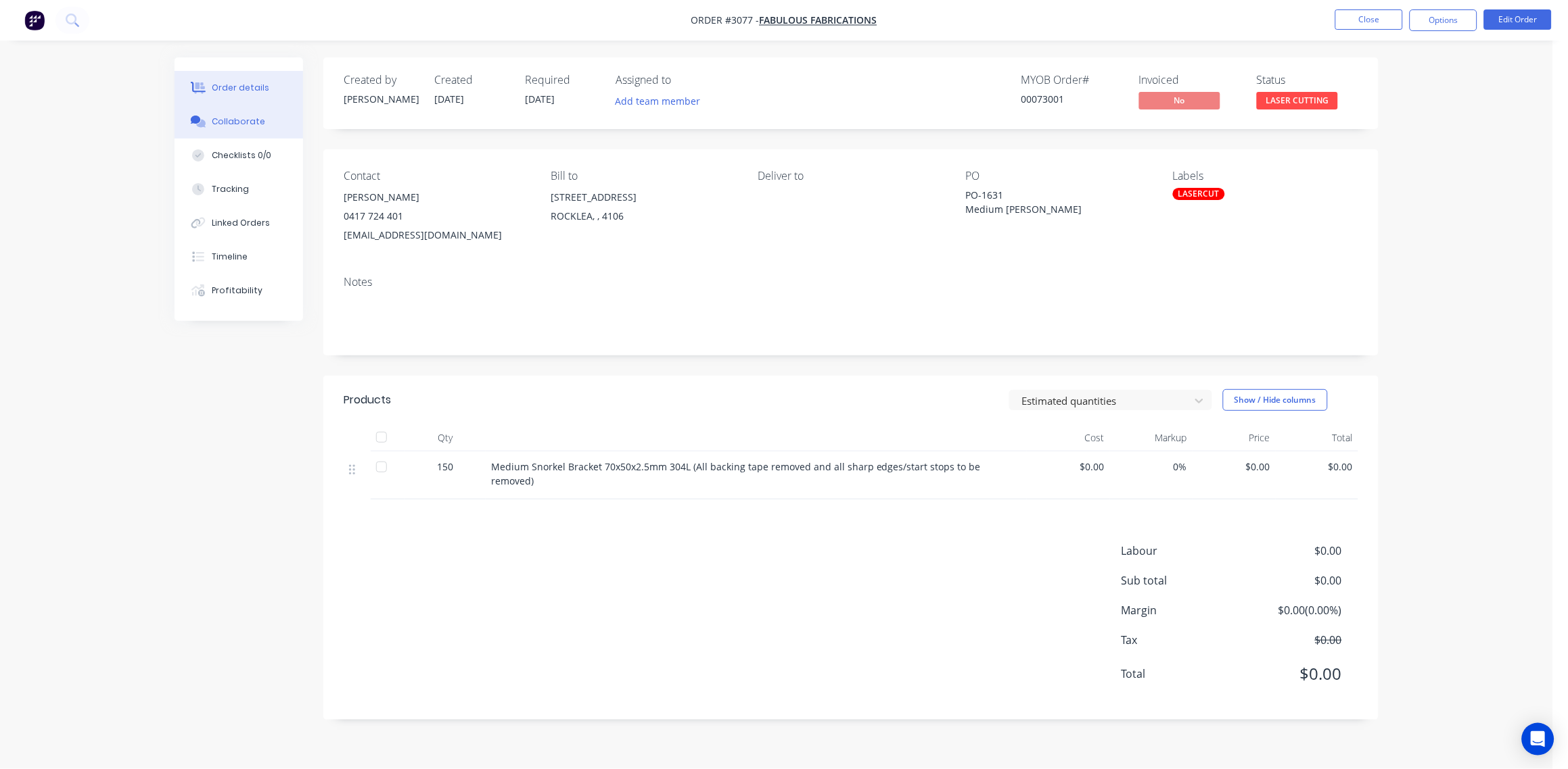
click at [244, 120] on div "Collaborate" at bounding box center [239, 122] width 53 height 12
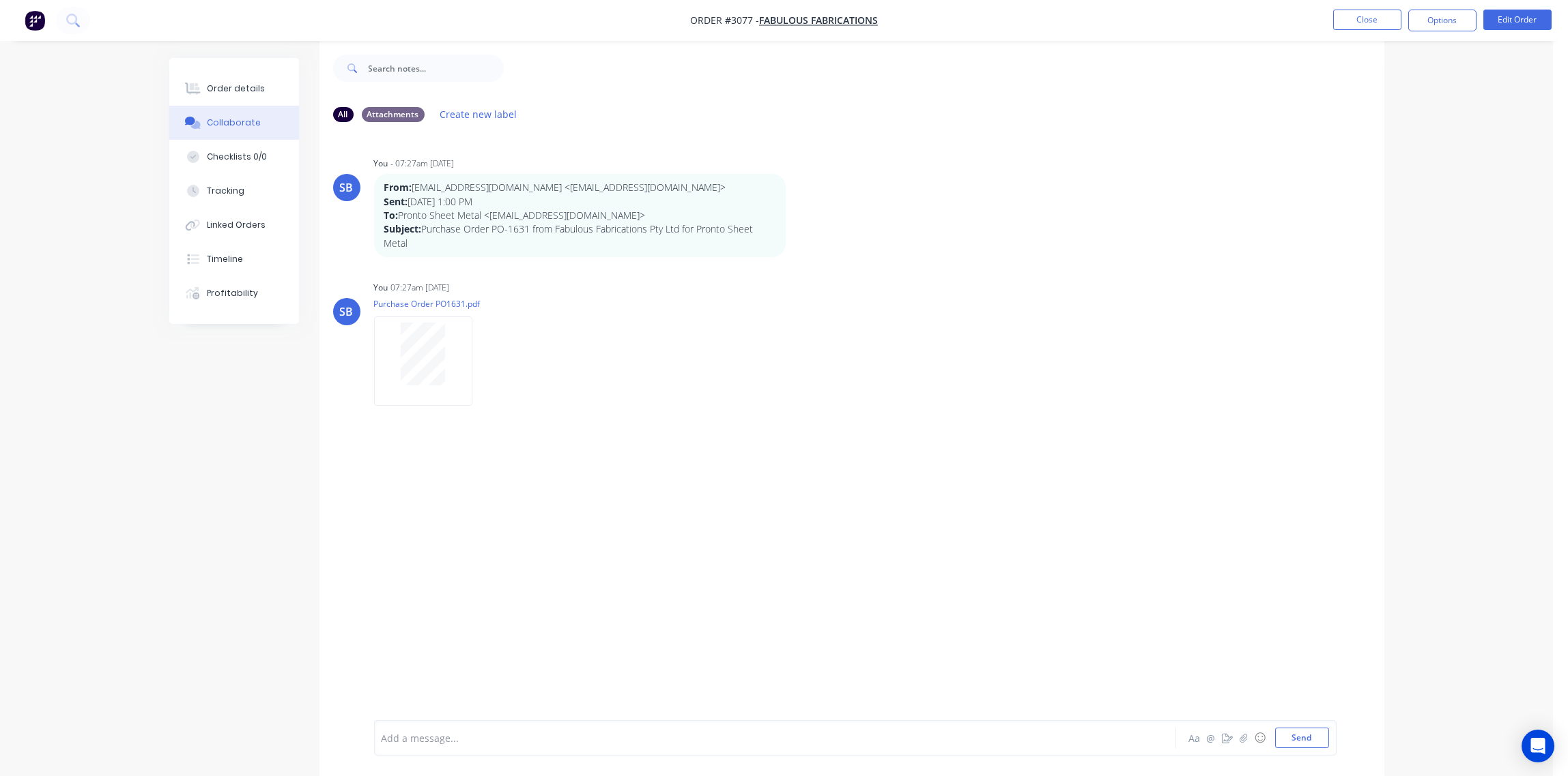
scroll to position [21, 0]
click at [475, 742] on div at bounding box center [737, 738] width 710 height 14
click at [1304, 736] on button "Send" at bounding box center [1302, 738] width 54 height 20
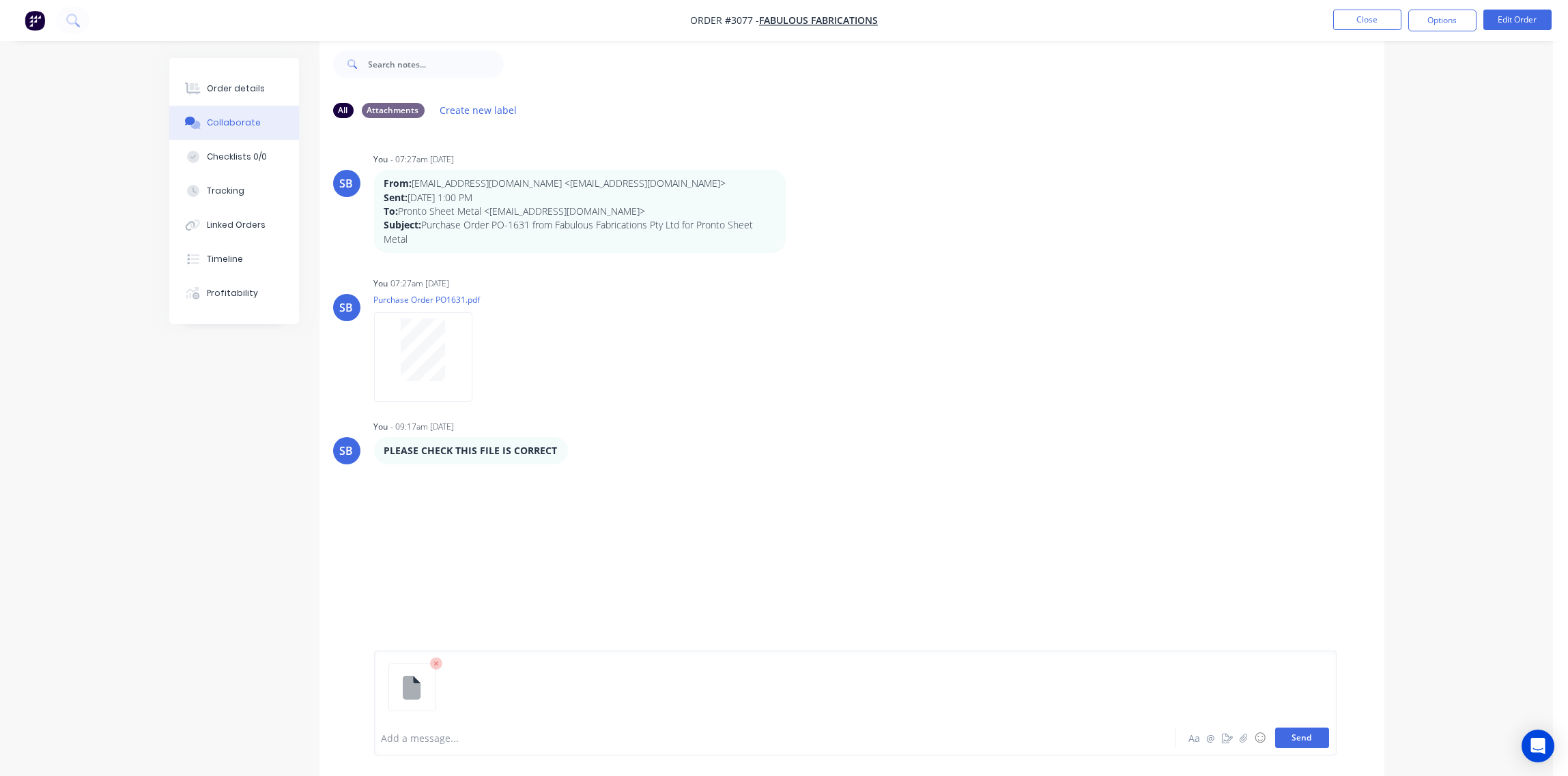
click at [1316, 741] on button "Send" at bounding box center [1302, 738] width 54 height 20
click at [425, 740] on div at bounding box center [737, 738] width 710 height 14
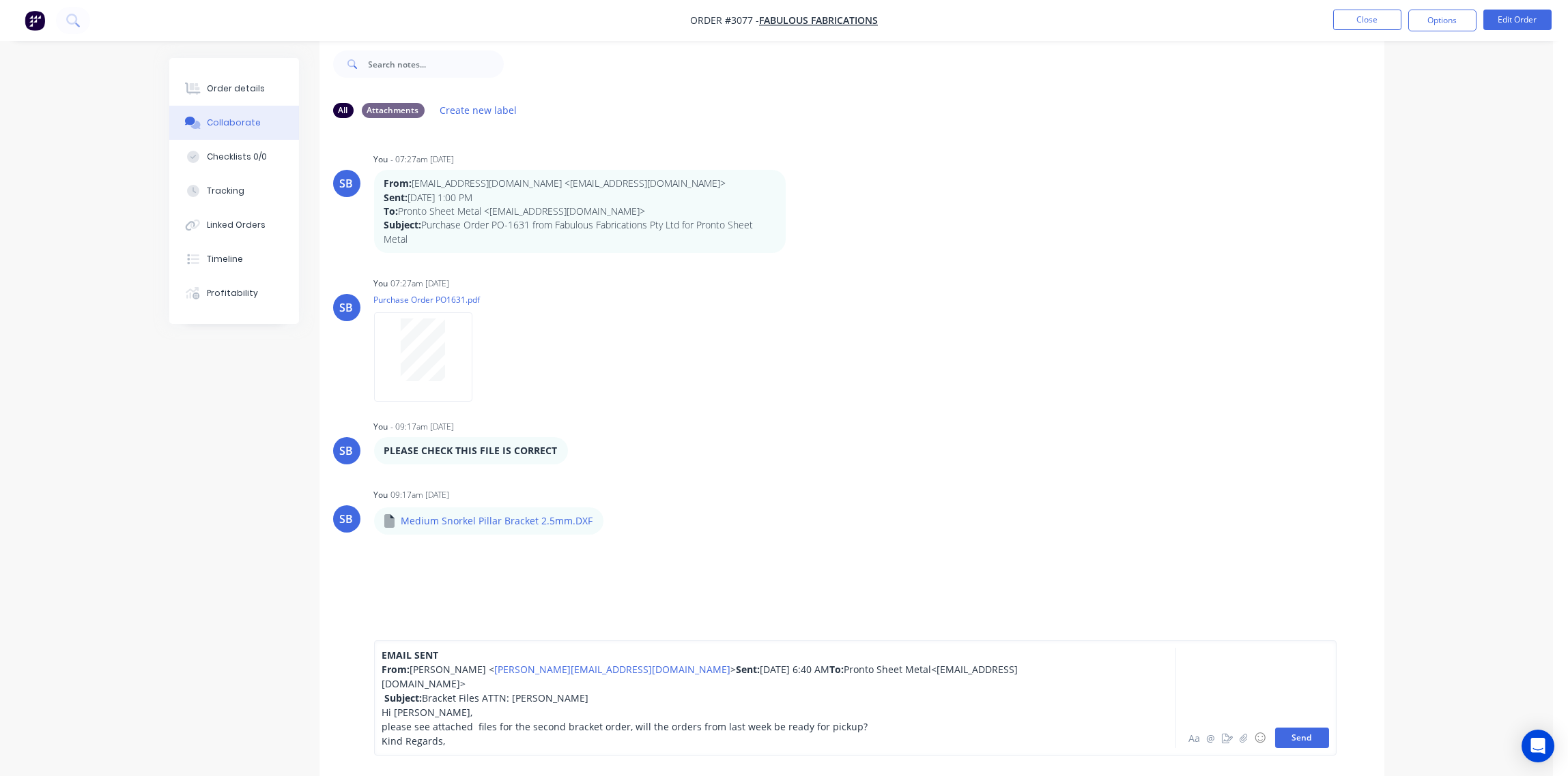
click at [1310, 743] on button "Send" at bounding box center [1302, 738] width 54 height 20
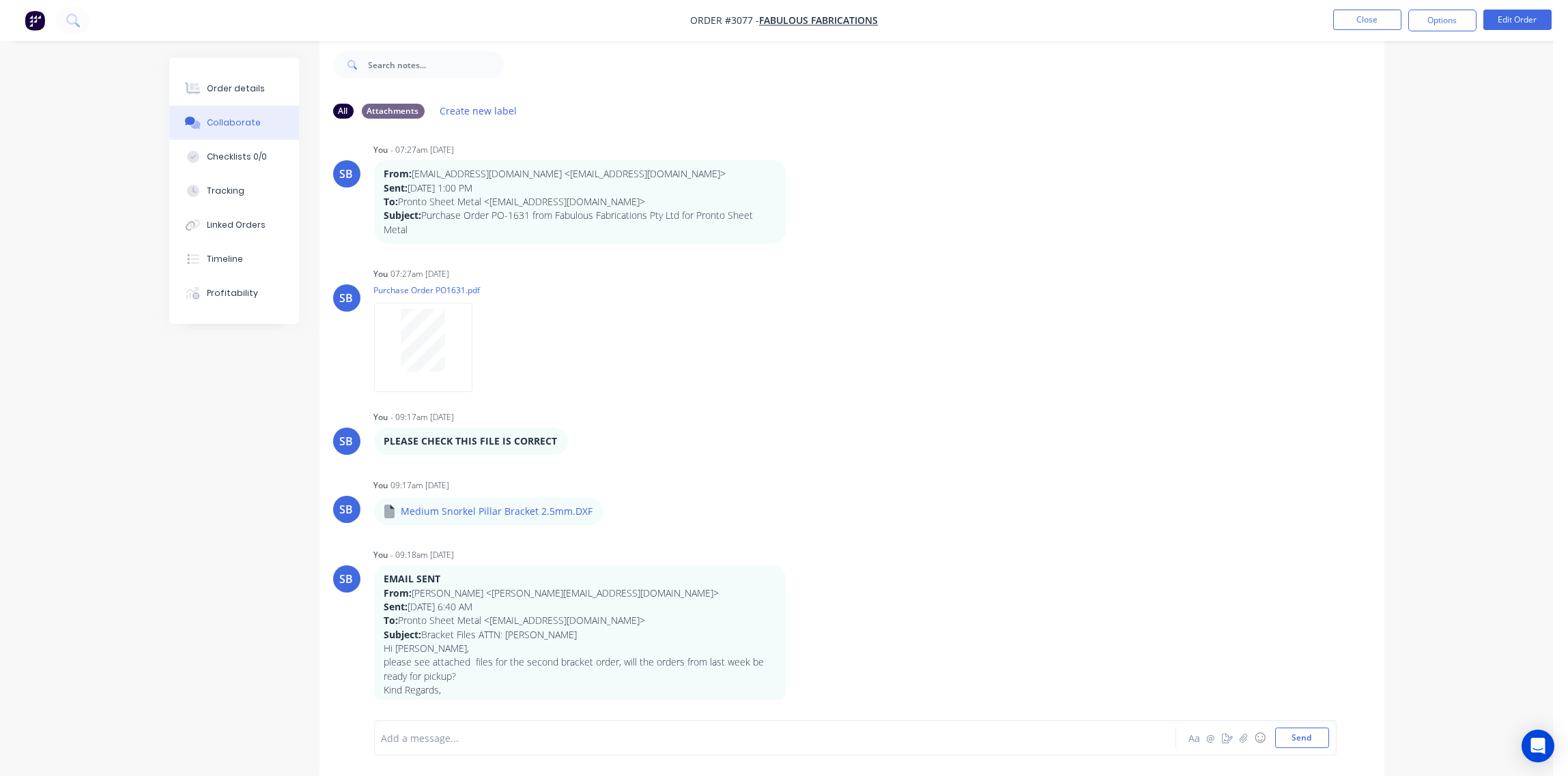
scroll to position [13, 0]
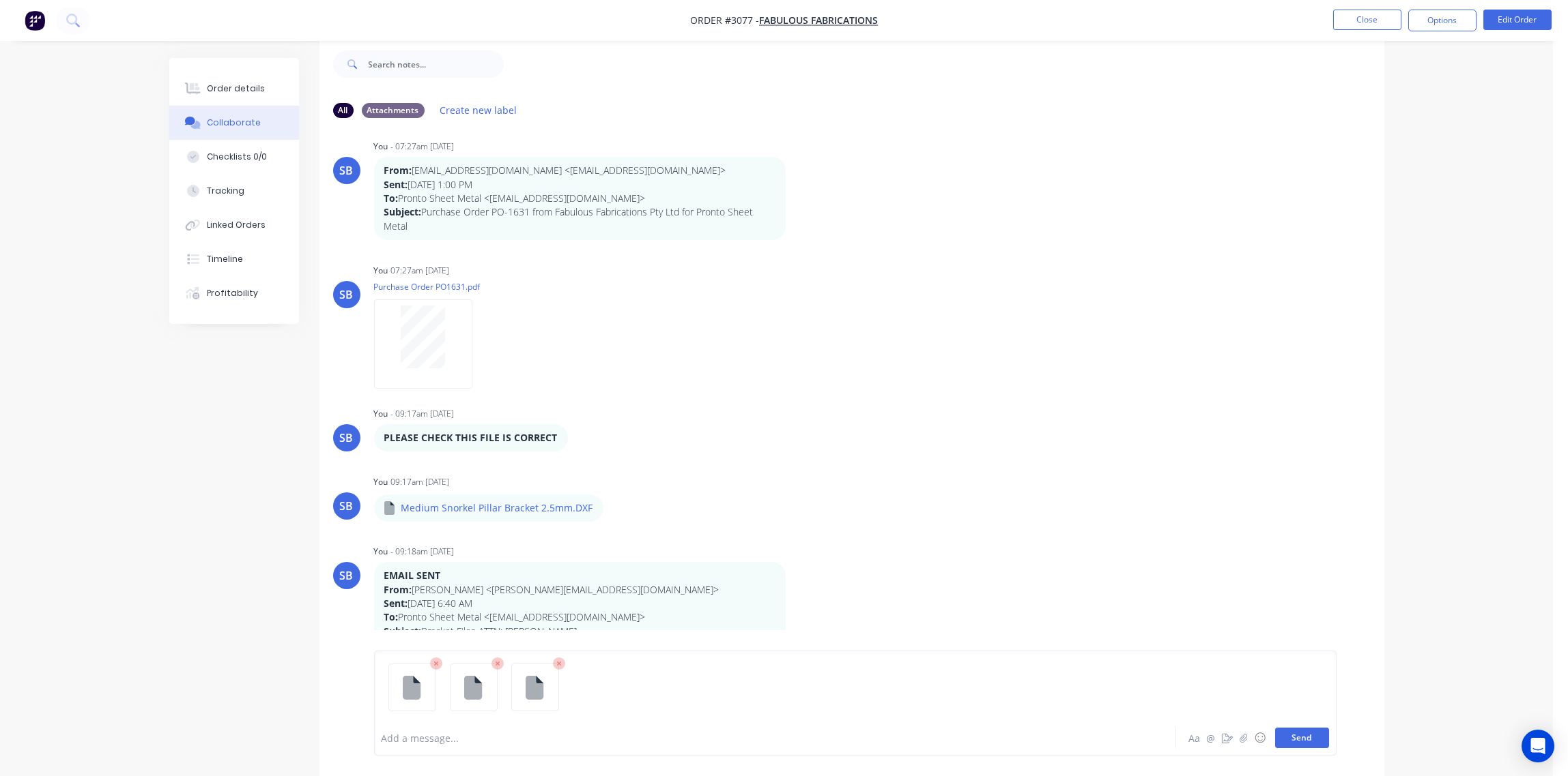
click at [1308, 736] on button "Send" at bounding box center [1302, 738] width 54 height 20
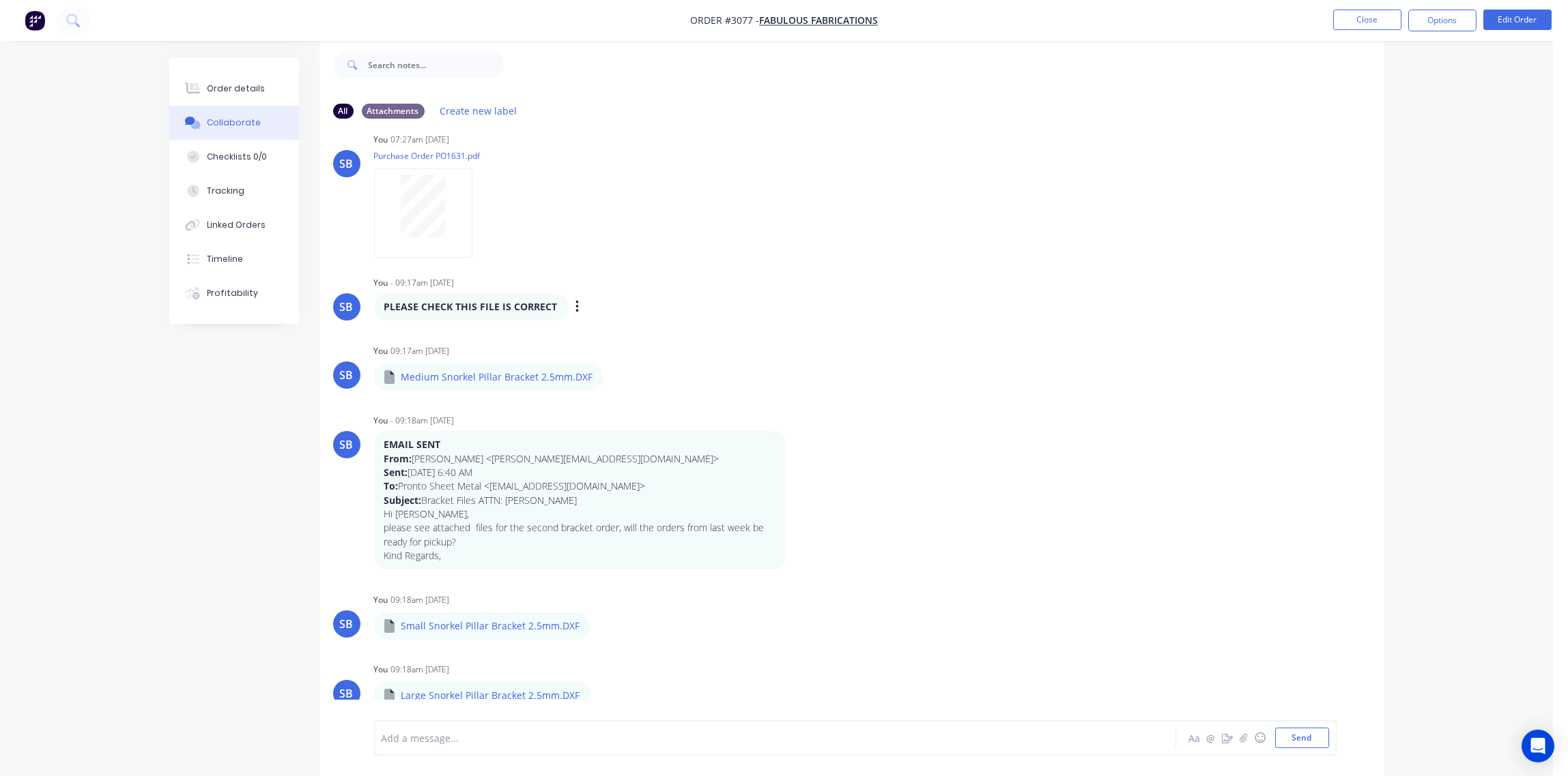
scroll to position [0, 0]
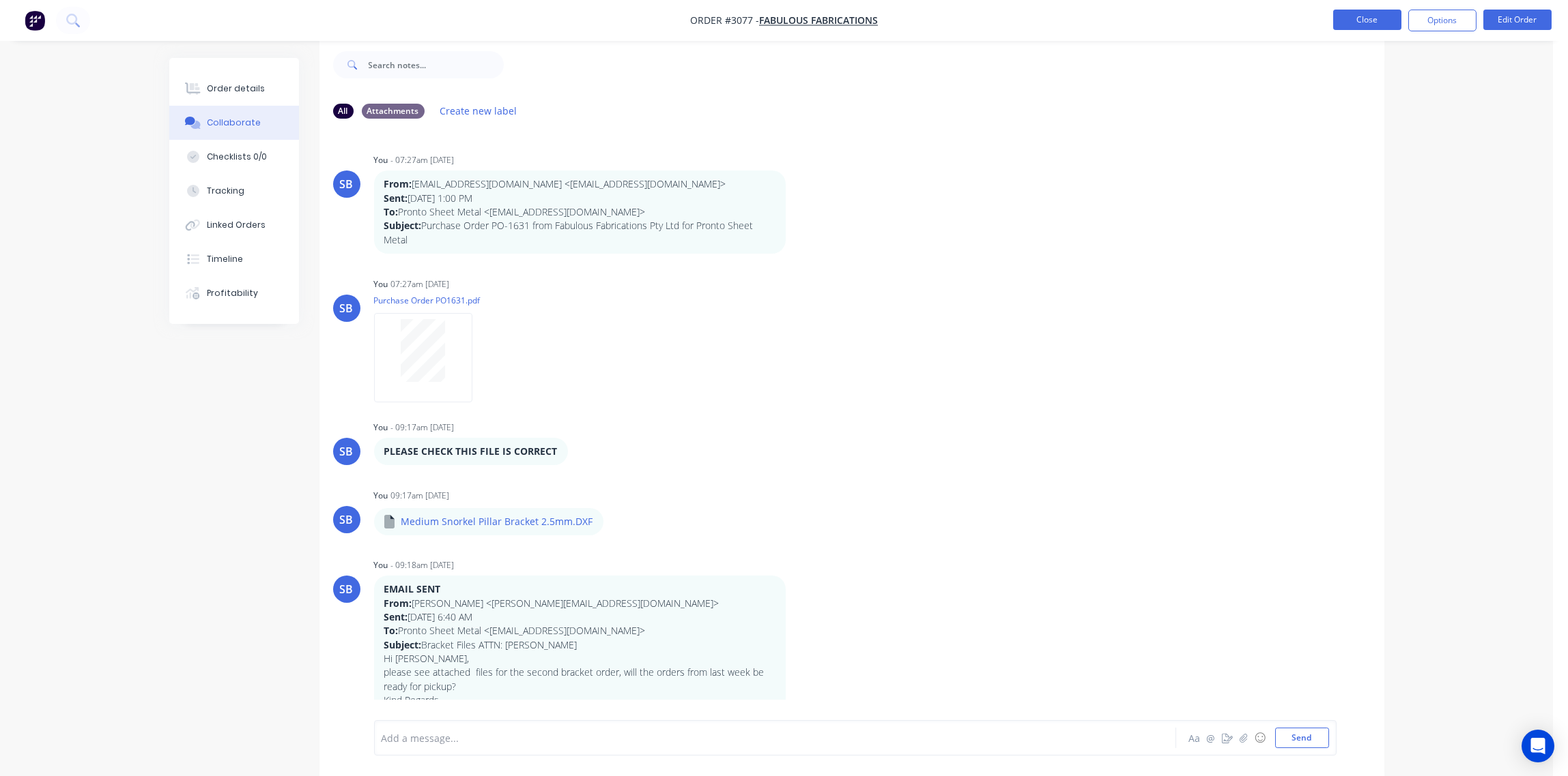
click at [1365, 21] on button "Close" at bounding box center [1366, 19] width 68 height 20
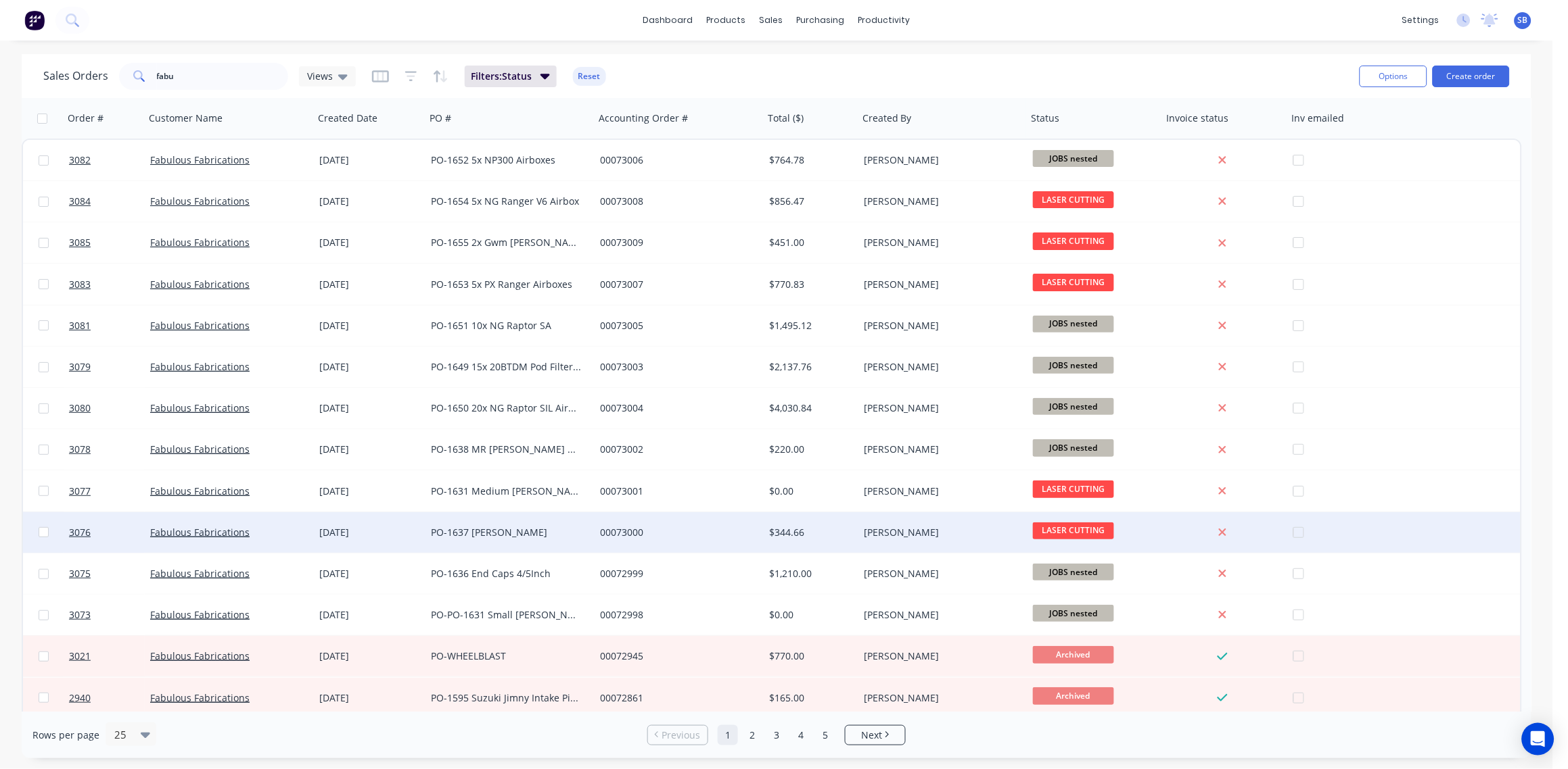
click at [452, 533] on div "PO-1637 Snorkel Brackets" at bounding box center [505, 533] width 150 height 13
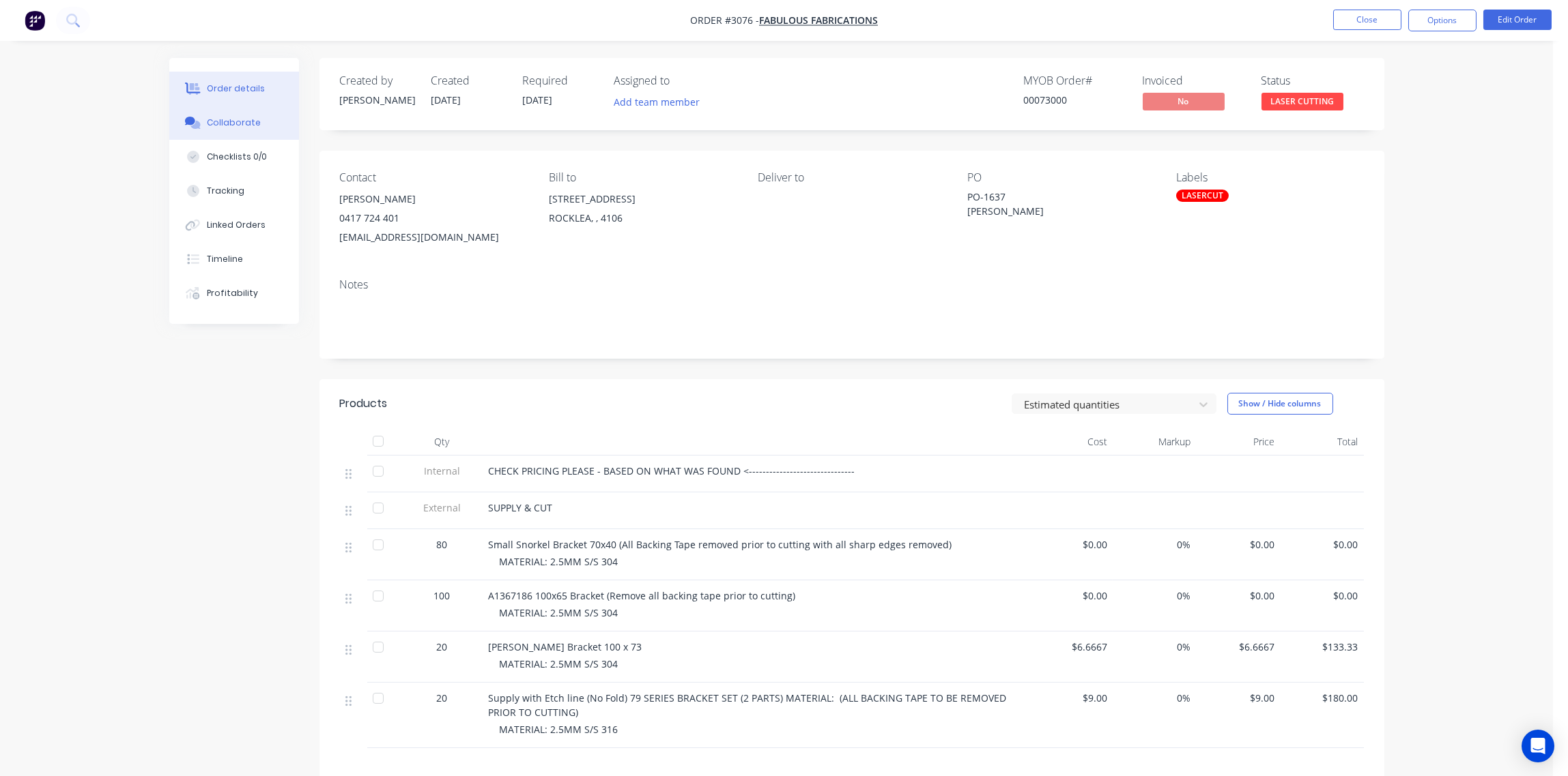
click at [223, 118] on div "Collaborate" at bounding box center [234, 123] width 54 height 13
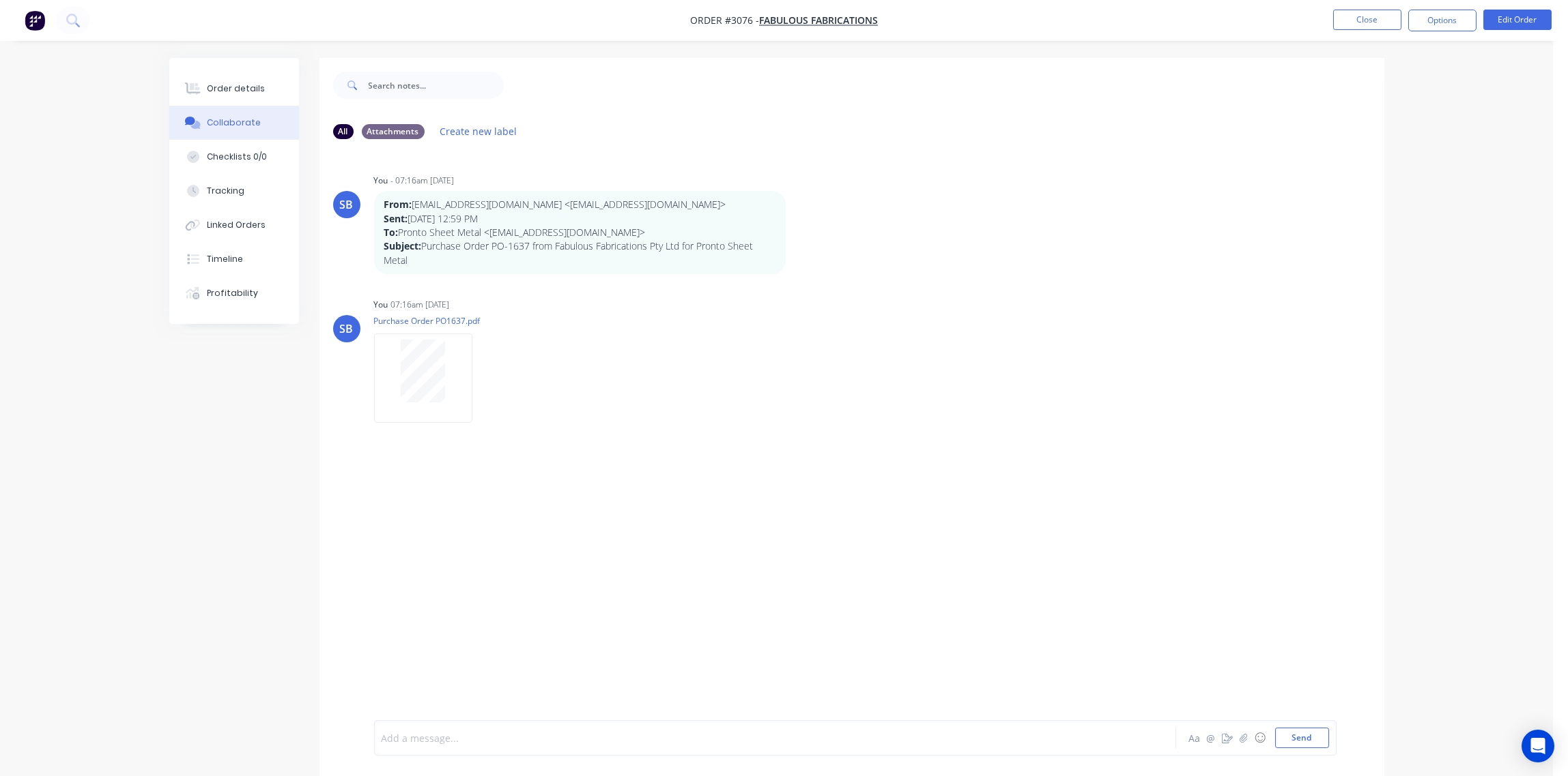
click at [486, 731] on div at bounding box center [737, 738] width 710 height 14
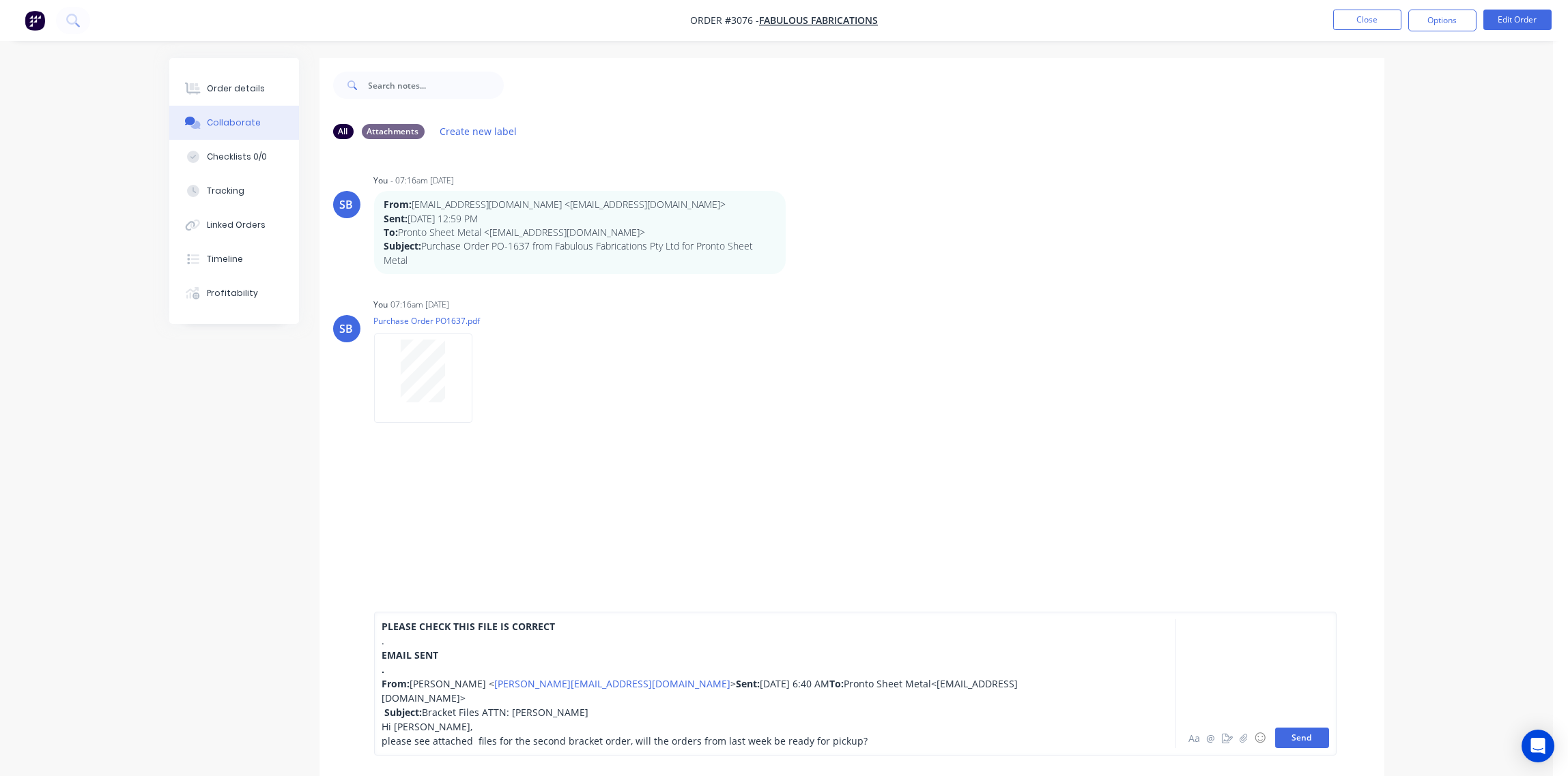
click at [1294, 742] on button "Send" at bounding box center [1302, 738] width 54 height 20
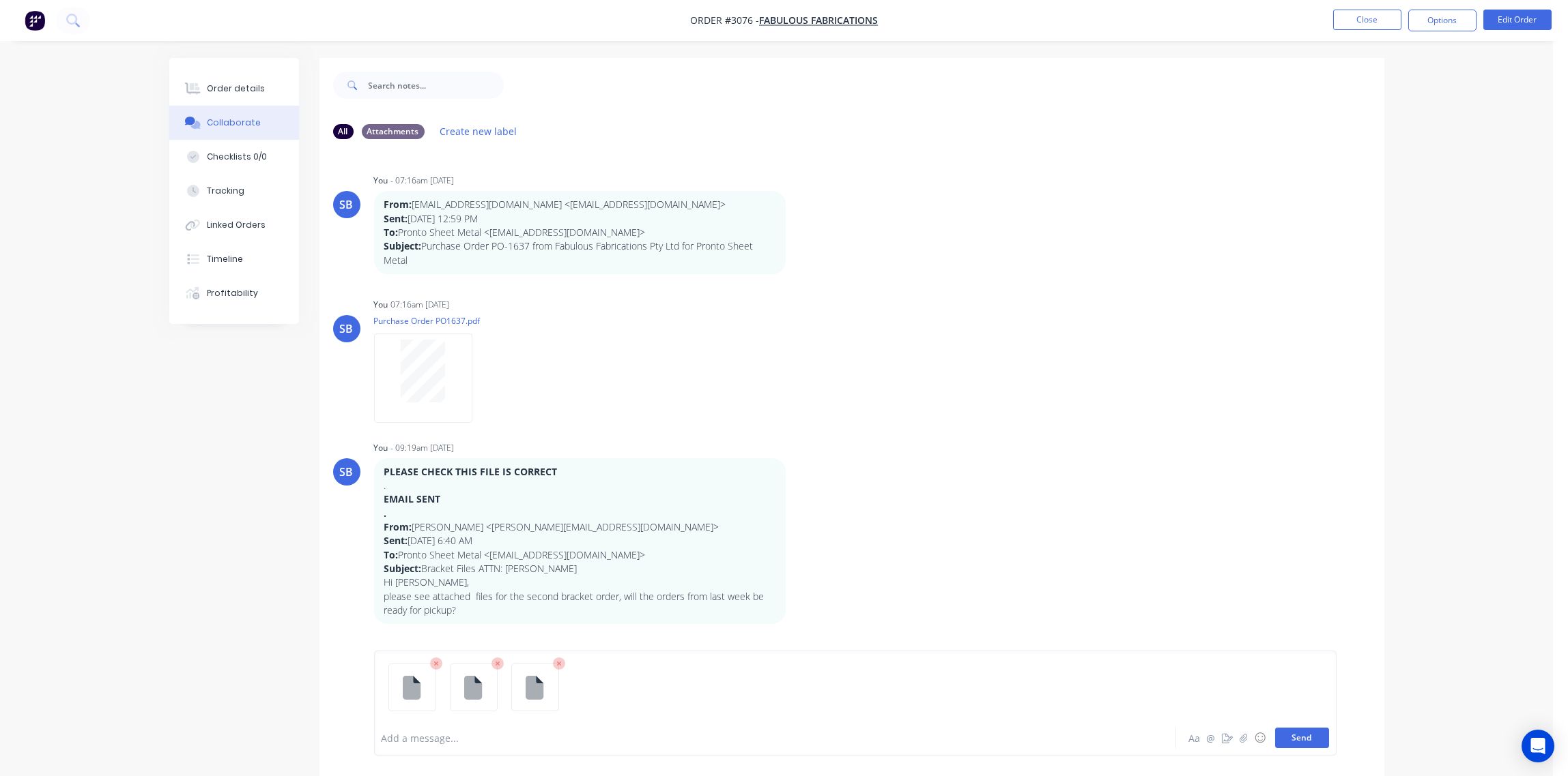
click at [1303, 740] on button "Send" at bounding box center [1302, 738] width 54 height 20
click at [1364, 18] on button "Close" at bounding box center [1366, 19] width 68 height 20
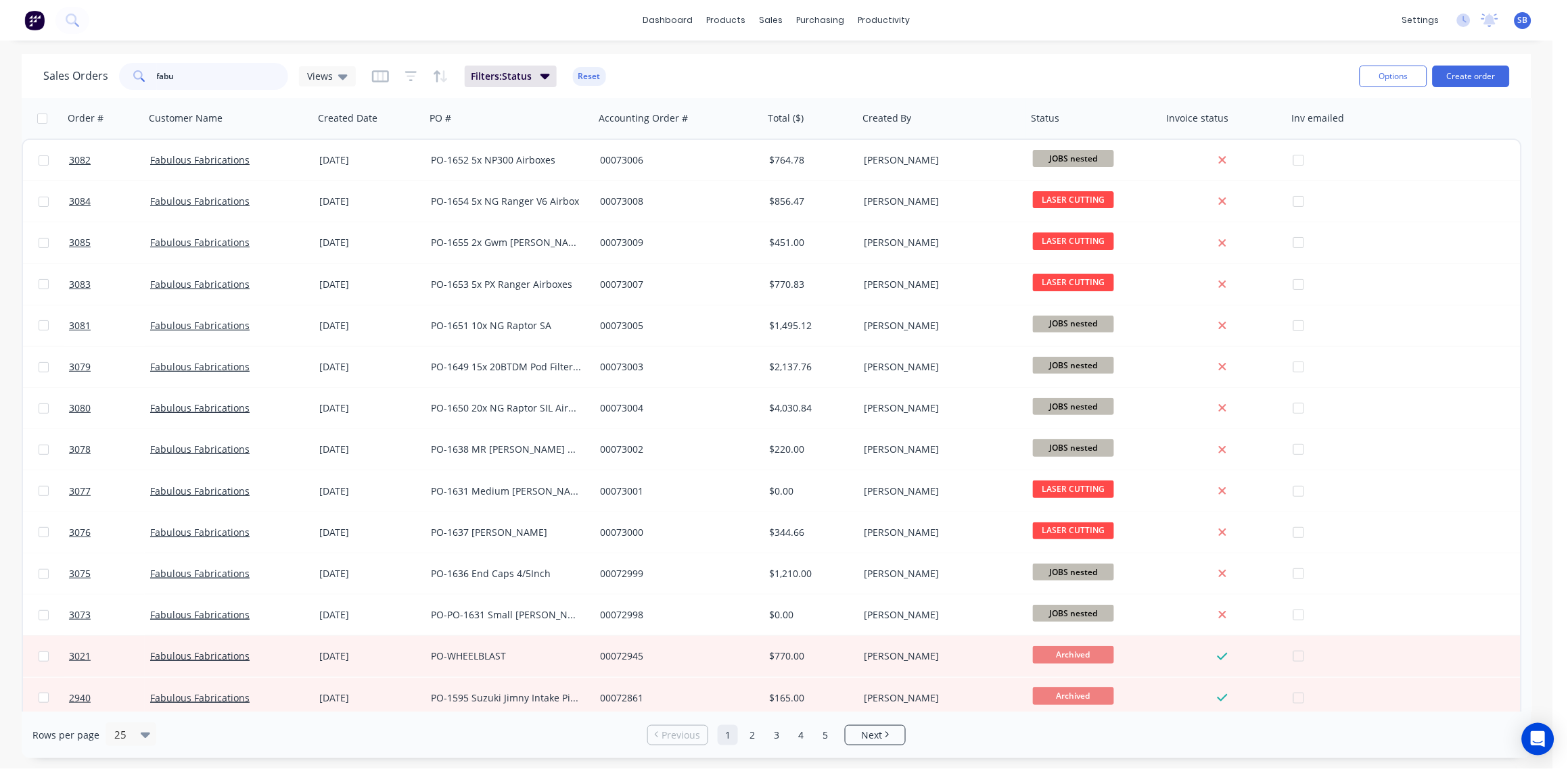
drag, startPoint x: 209, startPoint y: 74, endPoint x: 0, endPoint y: 112, distance: 212.4
click at [0, 112] on html "dashboard products sales purchasing productivity dashboard products Product Cat…" at bounding box center [784, 384] width 1568 height 769
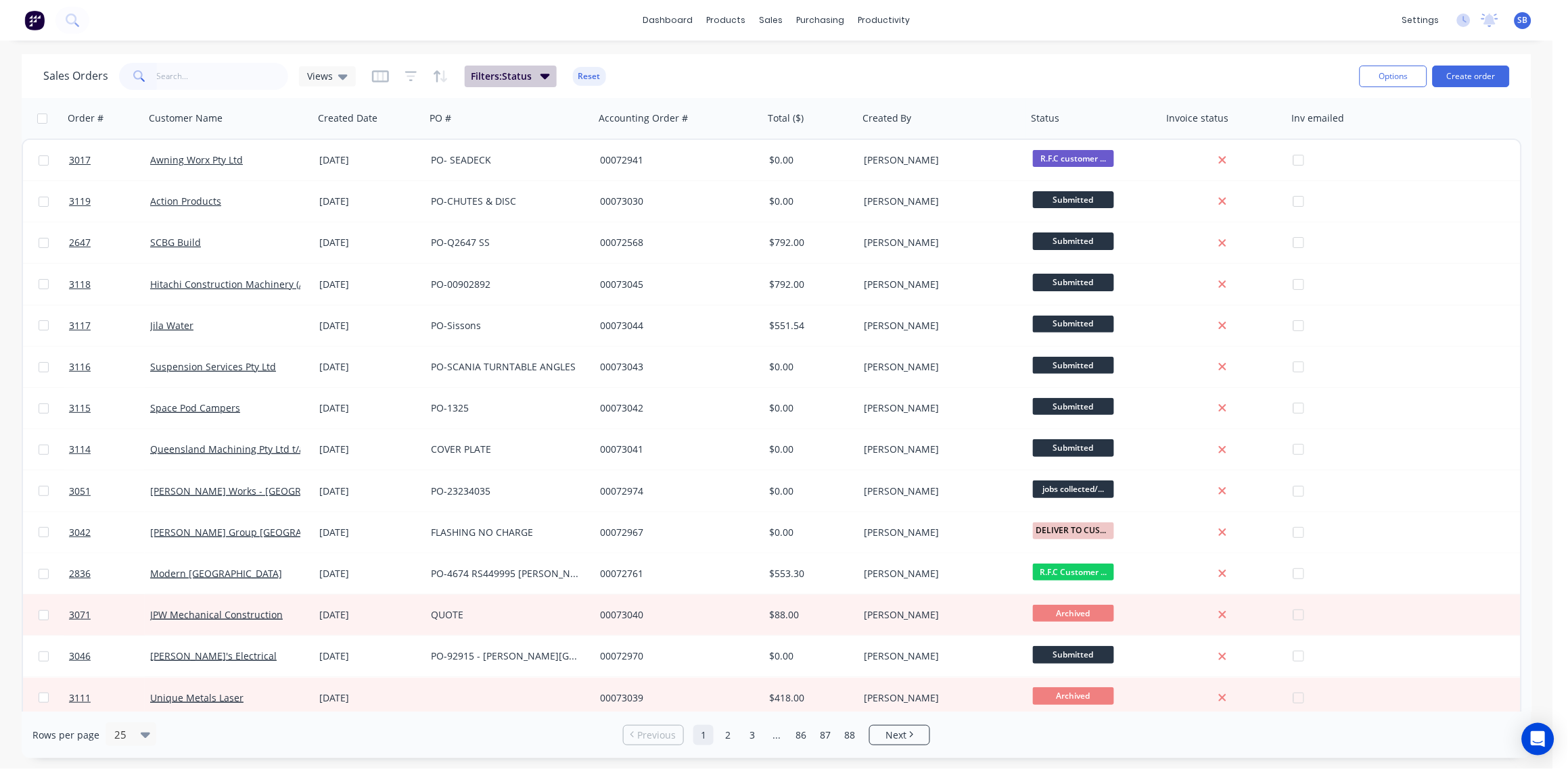
click at [540, 77] on icon "button" at bounding box center [545, 76] width 9 height 15
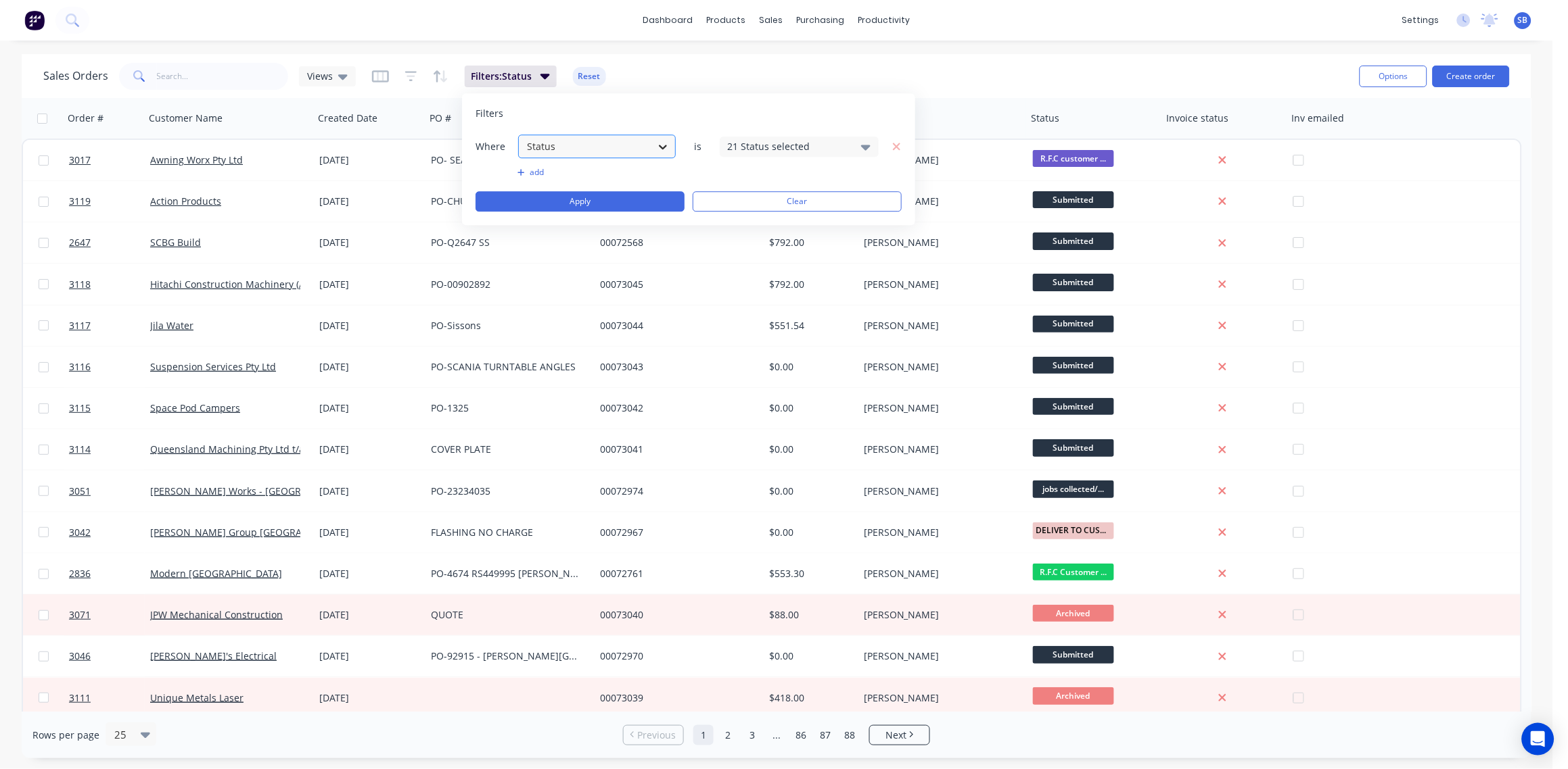
click at [663, 146] on icon at bounding box center [663, 146] width 13 height 13
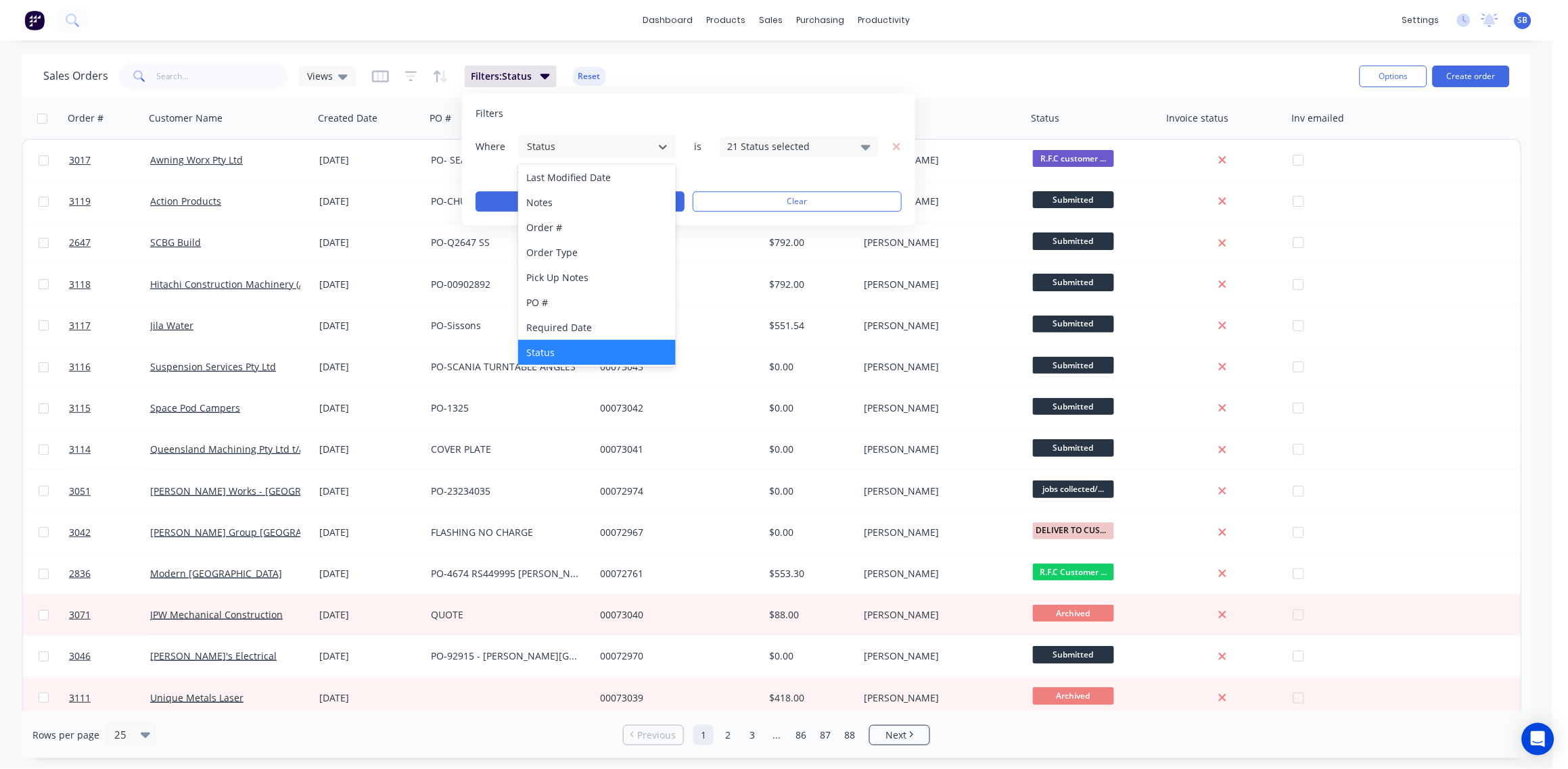
click at [590, 348] on div "Status" at bounding box center [596, 353] width 157 height 25
click at [862, 144] on icon at bounding box center [865, 146] width 9 height 15
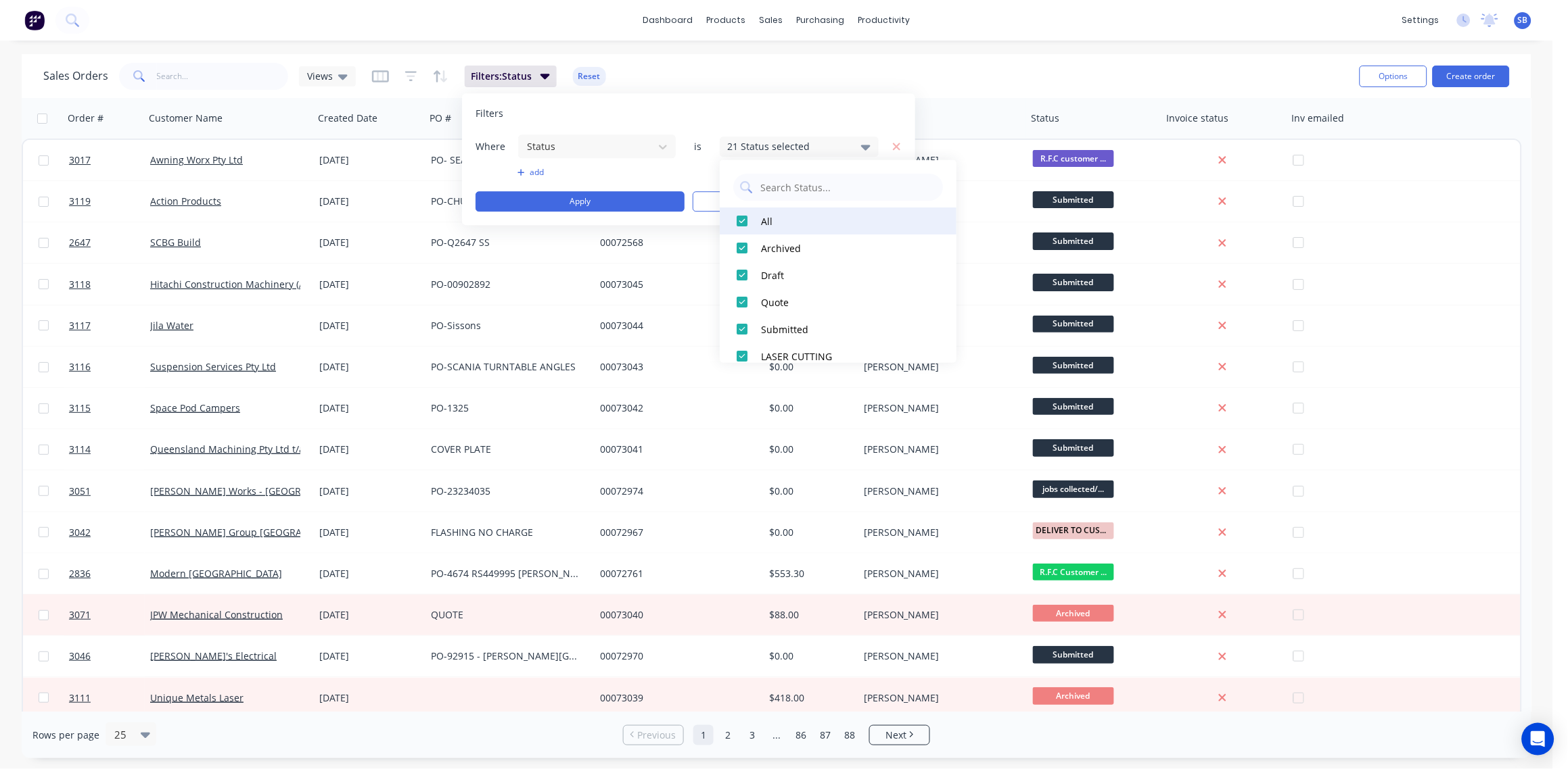
click at [744, 221] on div at bounding box center [742, 221] width 27 height 27
click at [740, 305] on div at bounding box center [742, 302] width 27 height 27
click at [963, 89] on div "Sales Orders Views Filters: Status Reset" at bounding box center [696, 76] width 1306 height 33
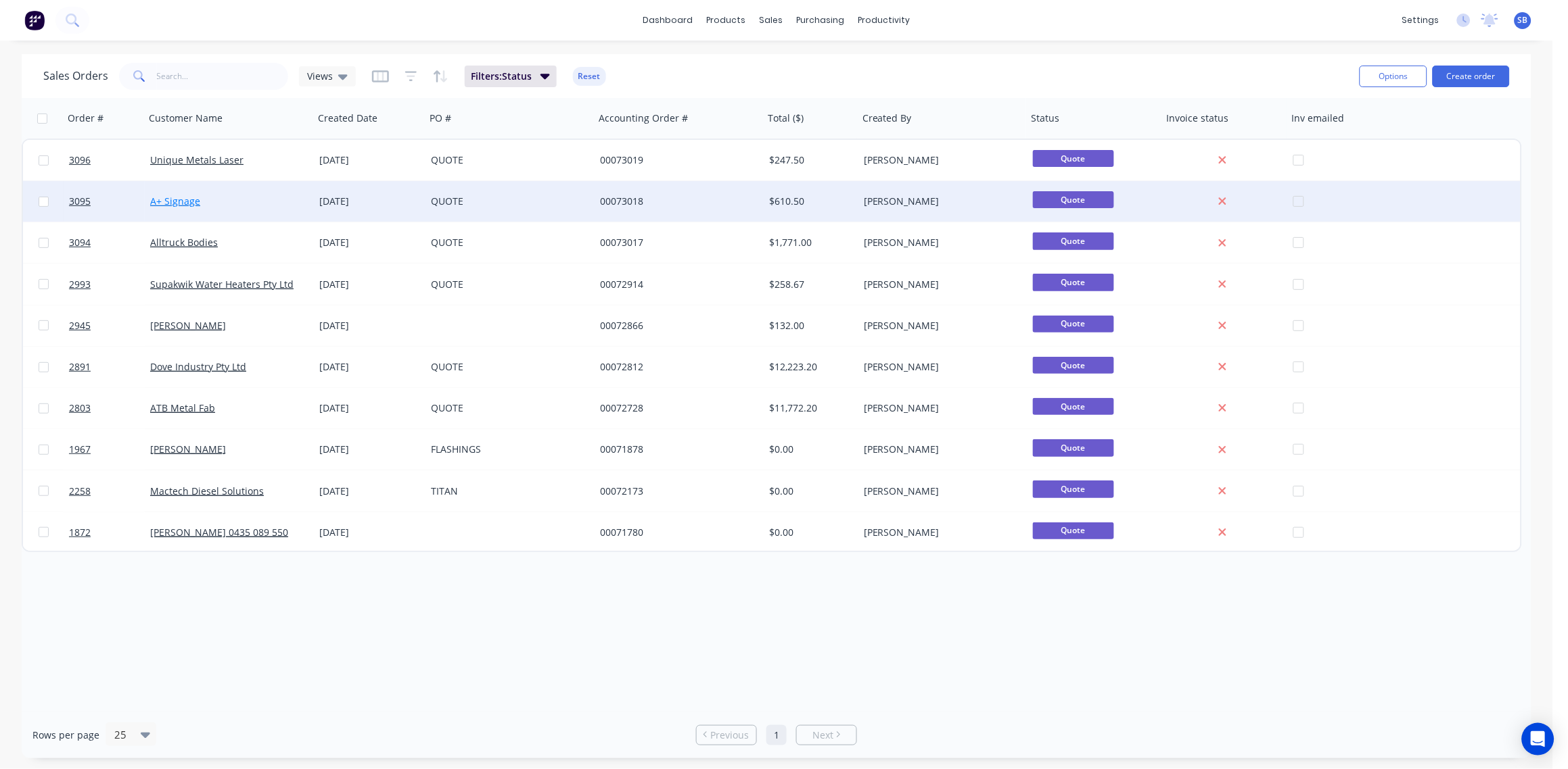
click at [189, 197] on link "A+ Signage" at bounding box center [175, 201] width 50 height 12
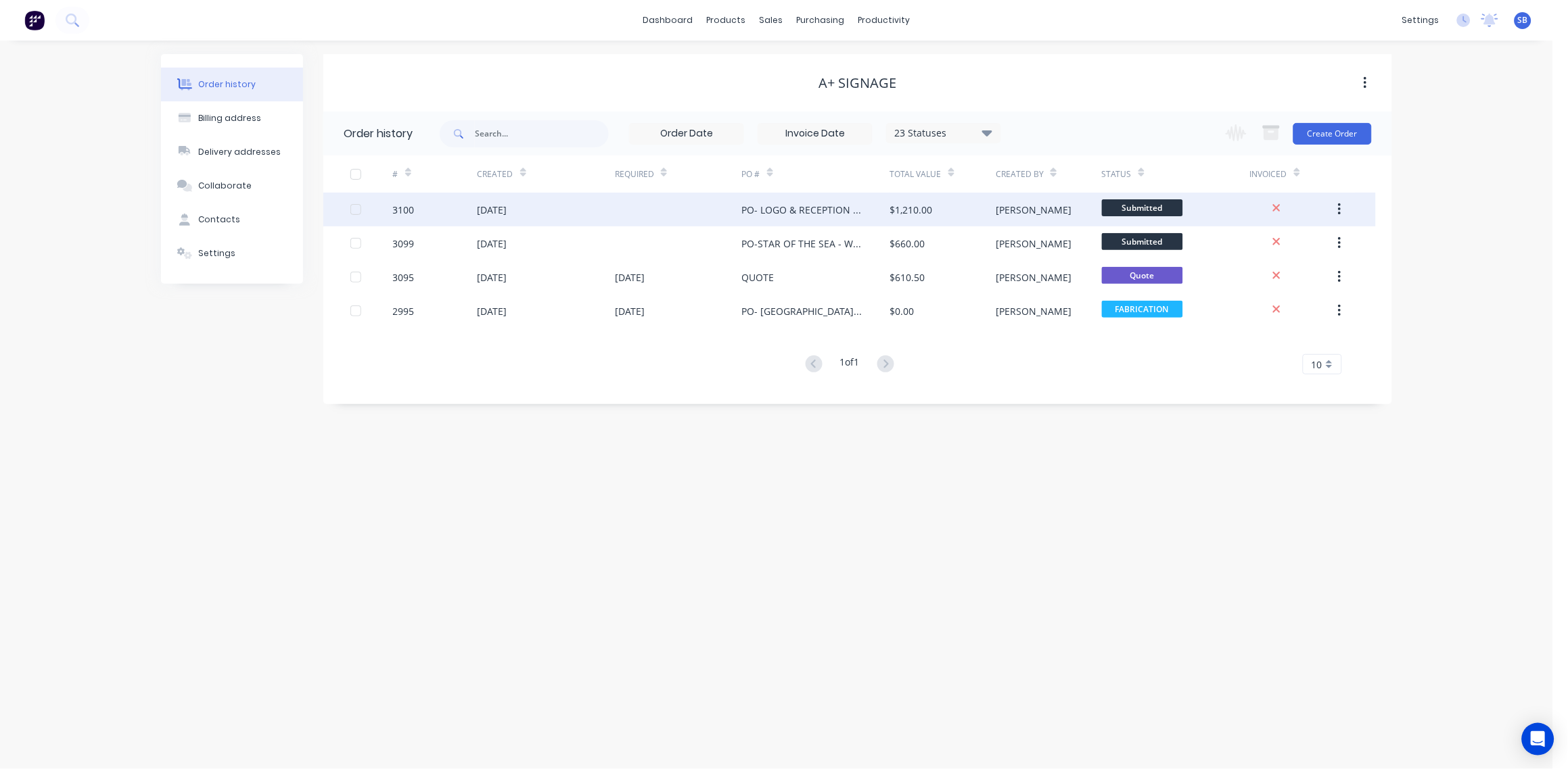
click at [405, 210] on div "3100" at bounding box center [404, 210] width 22 height 14
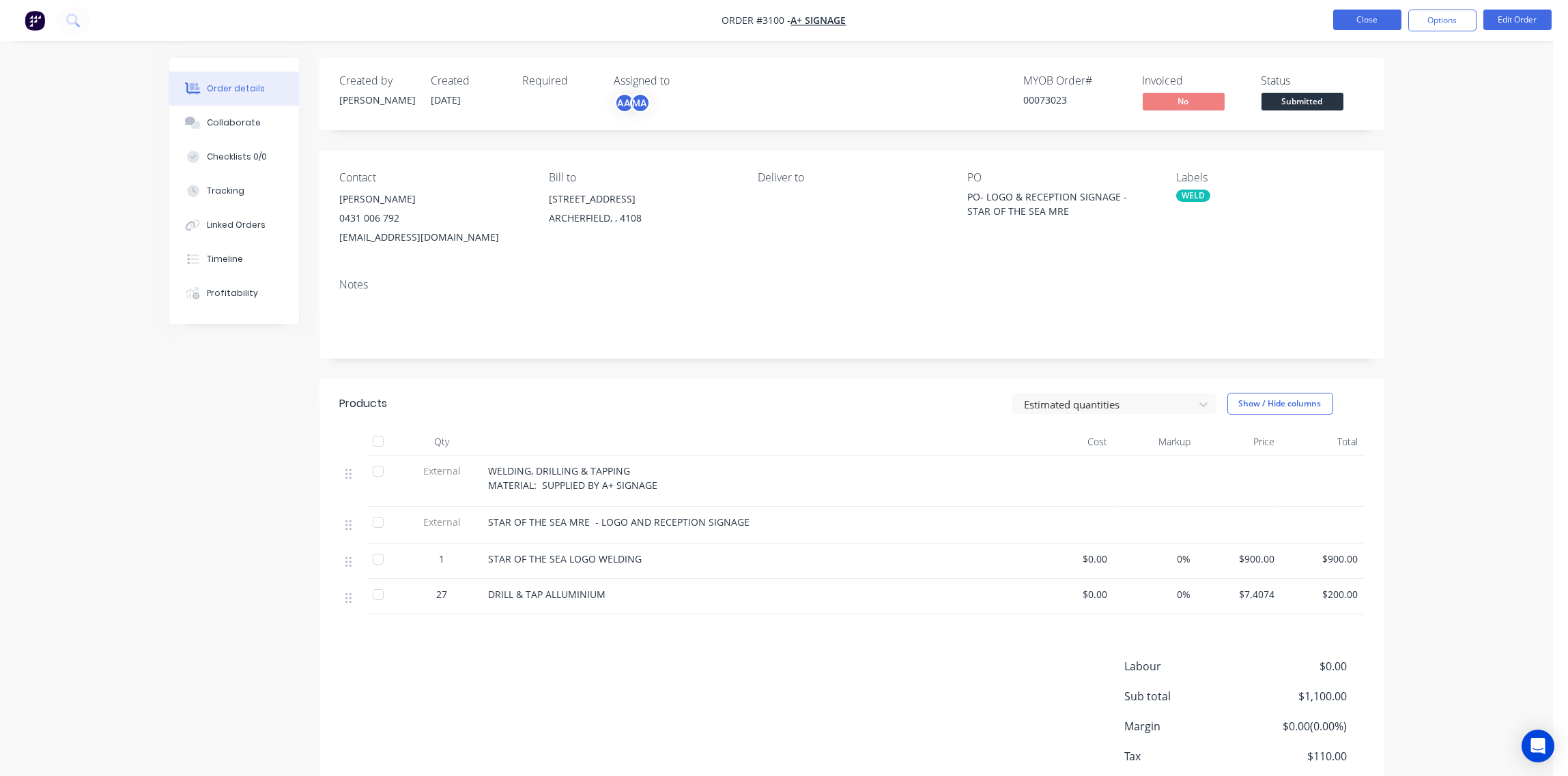
click at [1368, 21] on button "Close" at bounding box center [1366, 19] width 68 height 20
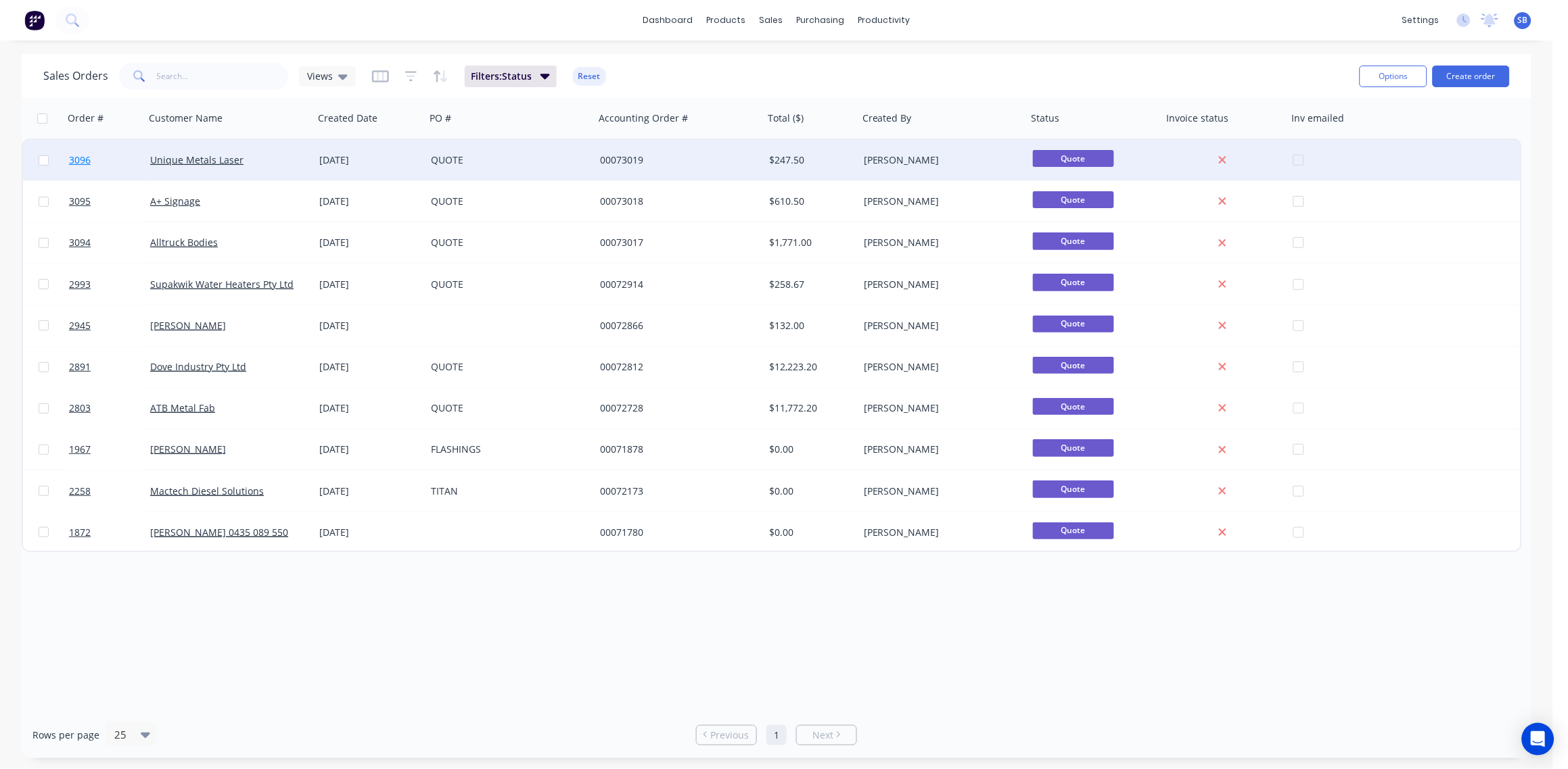
click at [78, 159] on span "3096" at bounding box center [80, 160] width 22 height 13
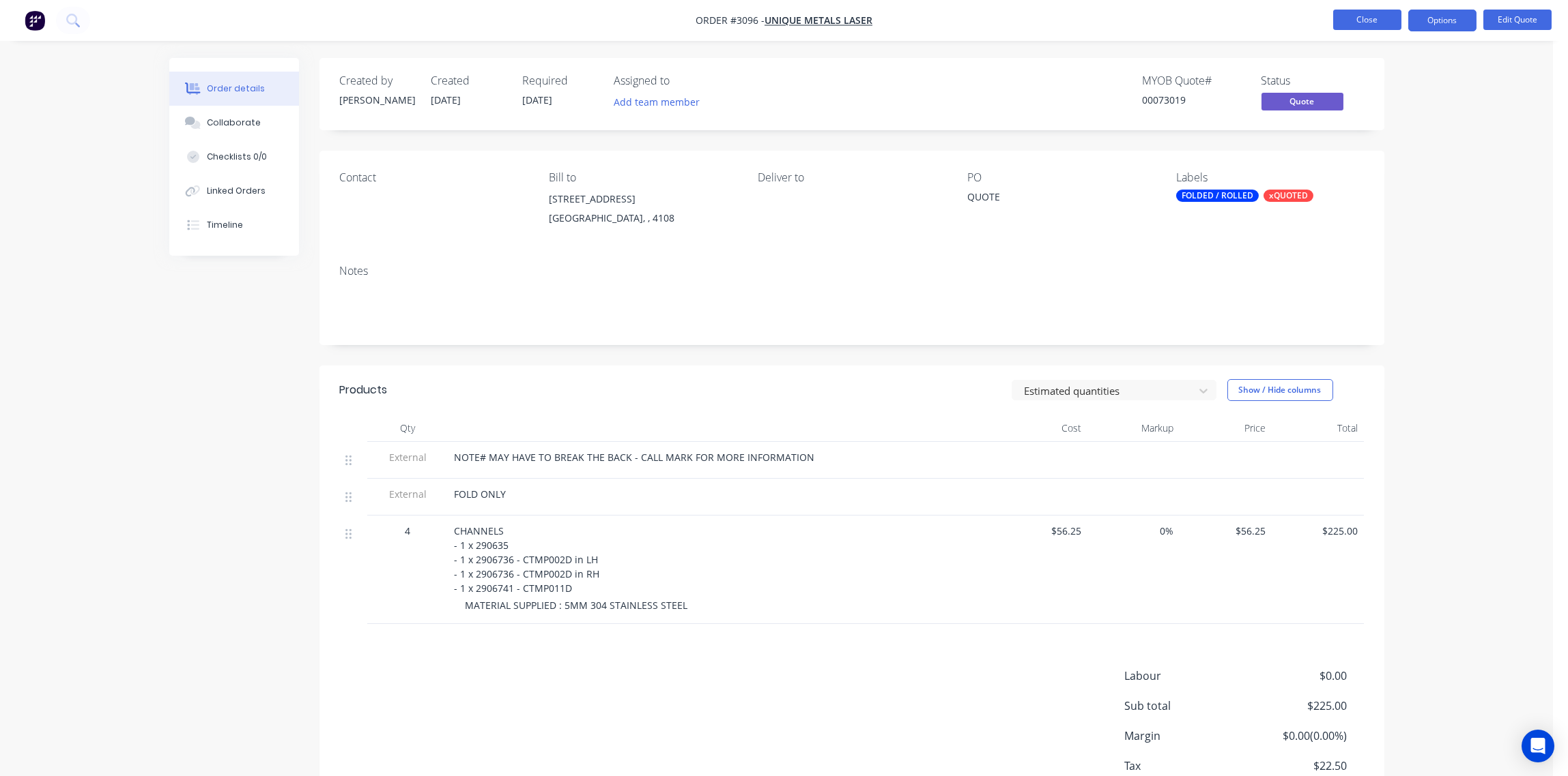
click at [1368, 24] on button "Close" at bounding box center [1366, 19] width 68 height 20
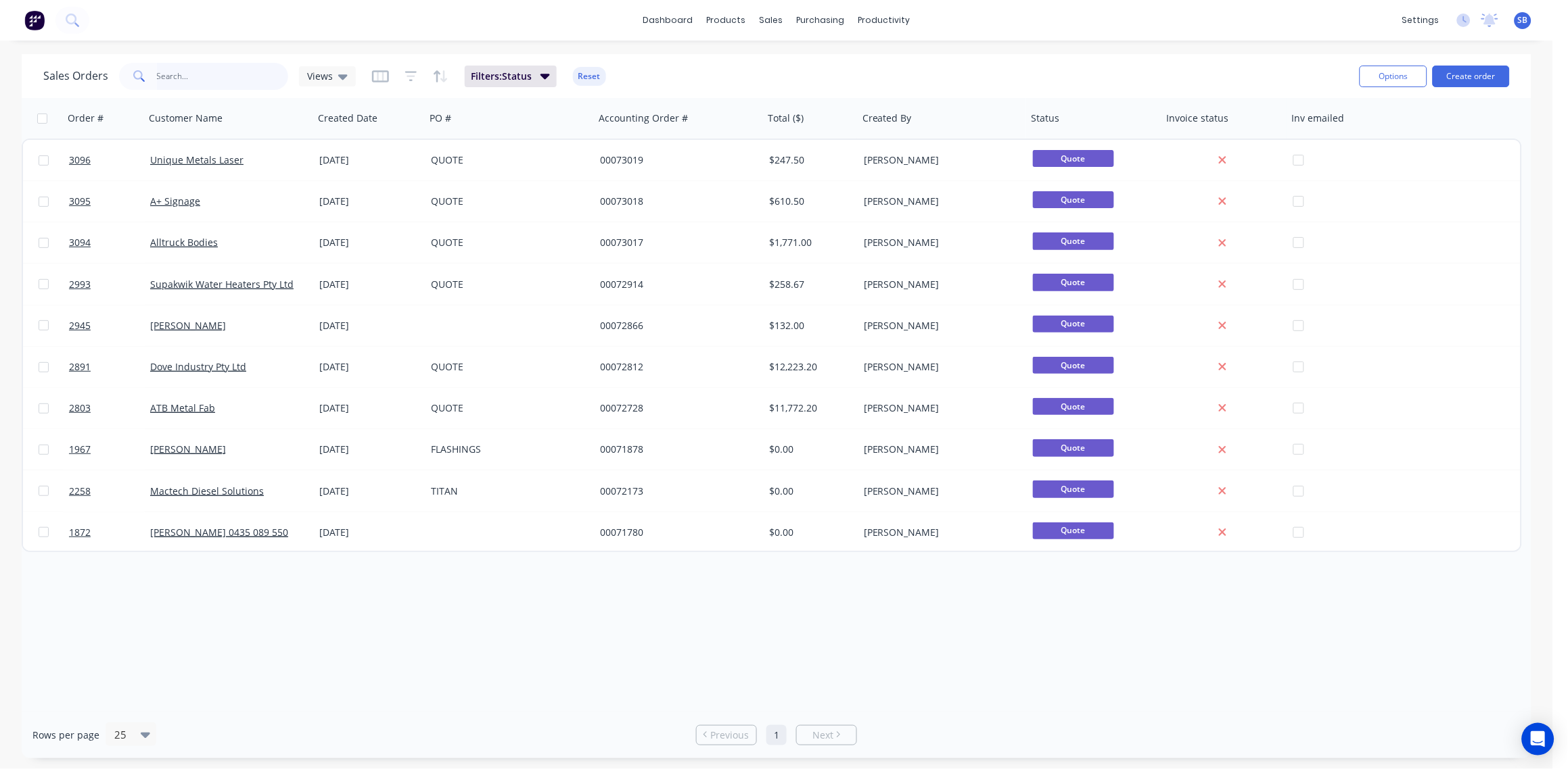
click at [200, 70] on input "text" at bounding box center [222, 77] width 132 height 27
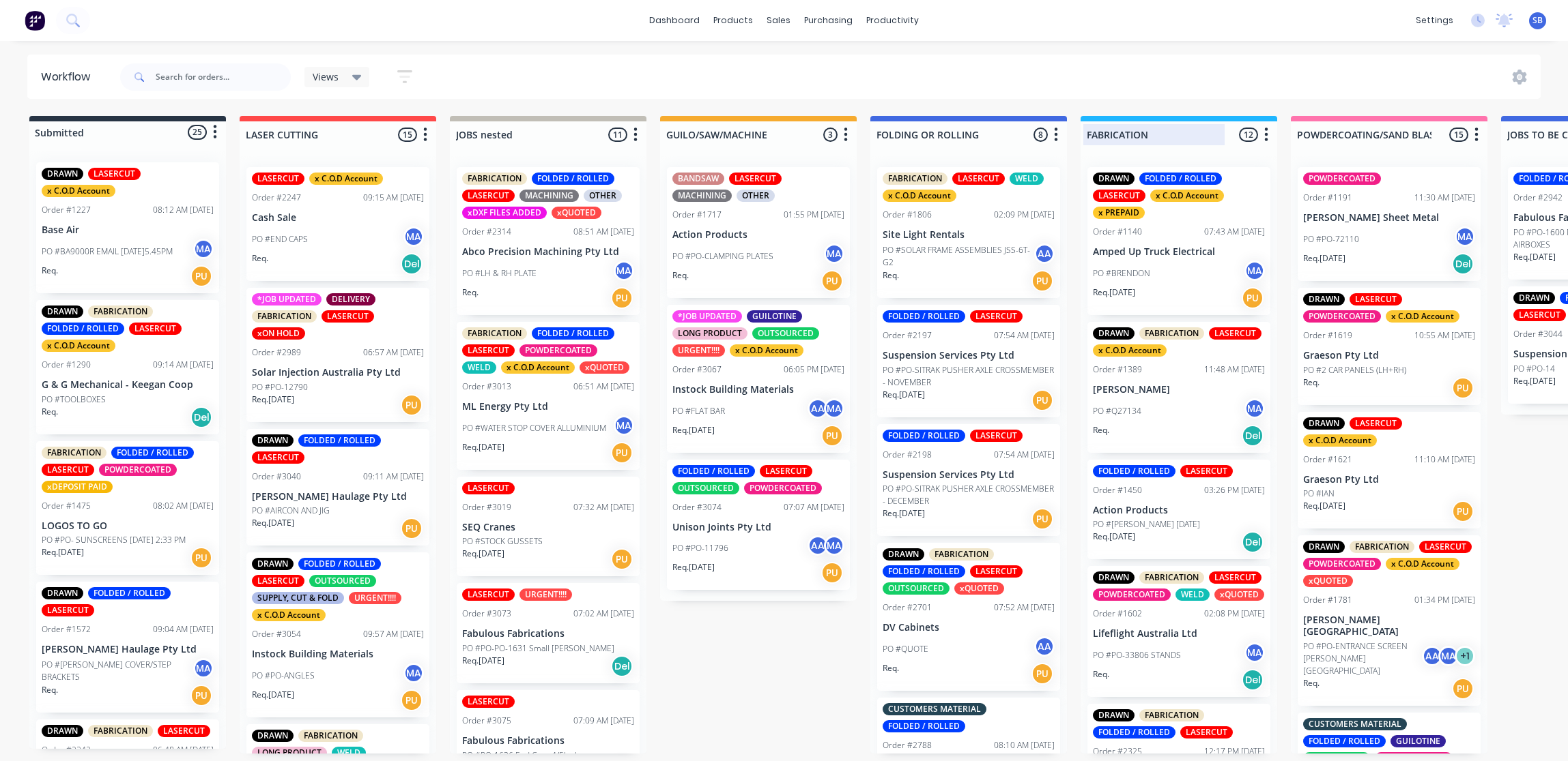
scroll to position [7, 942]
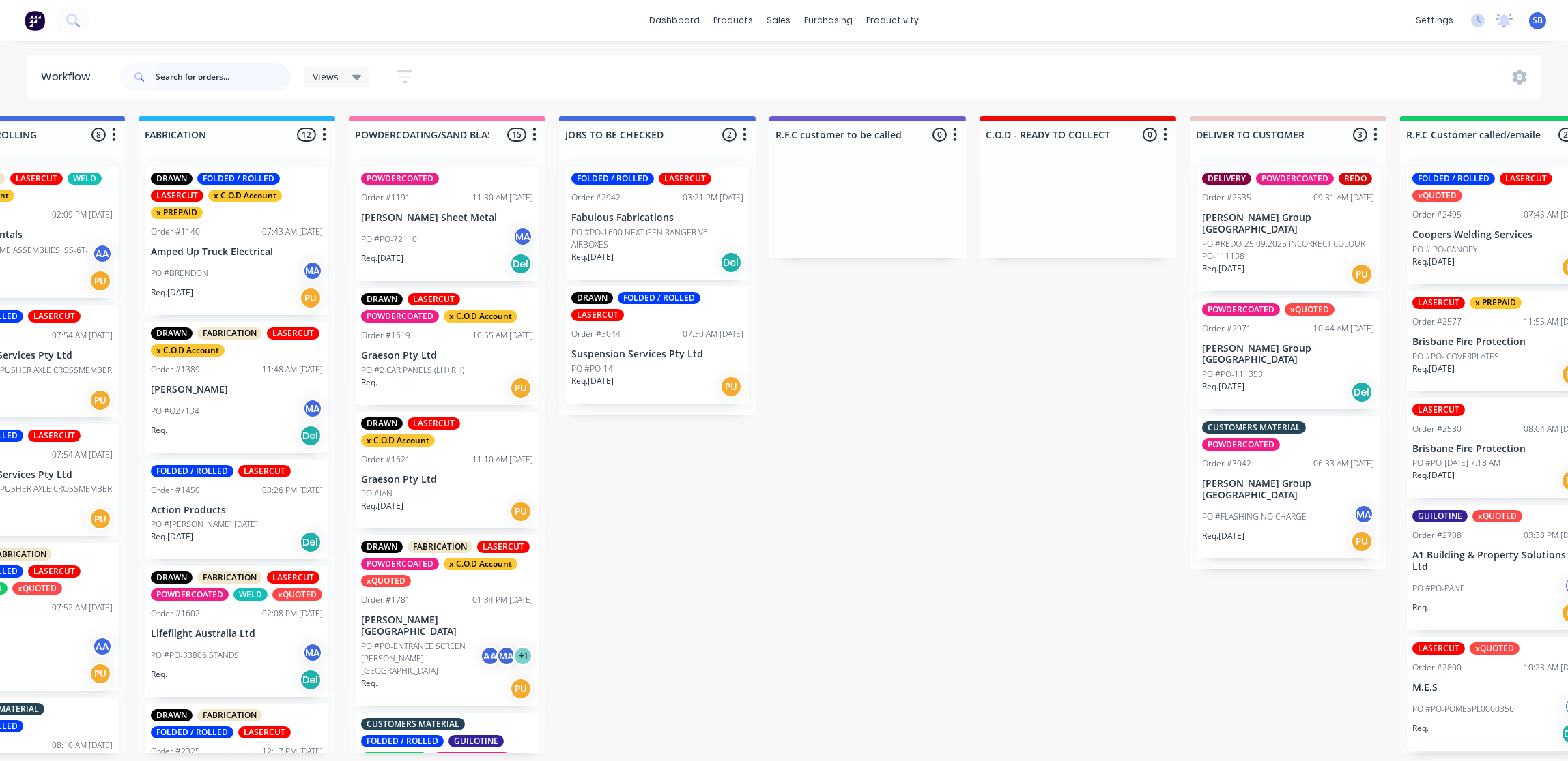
click at [219, 75] on input "text" at bounding box center [223, 77] width 135 height 27
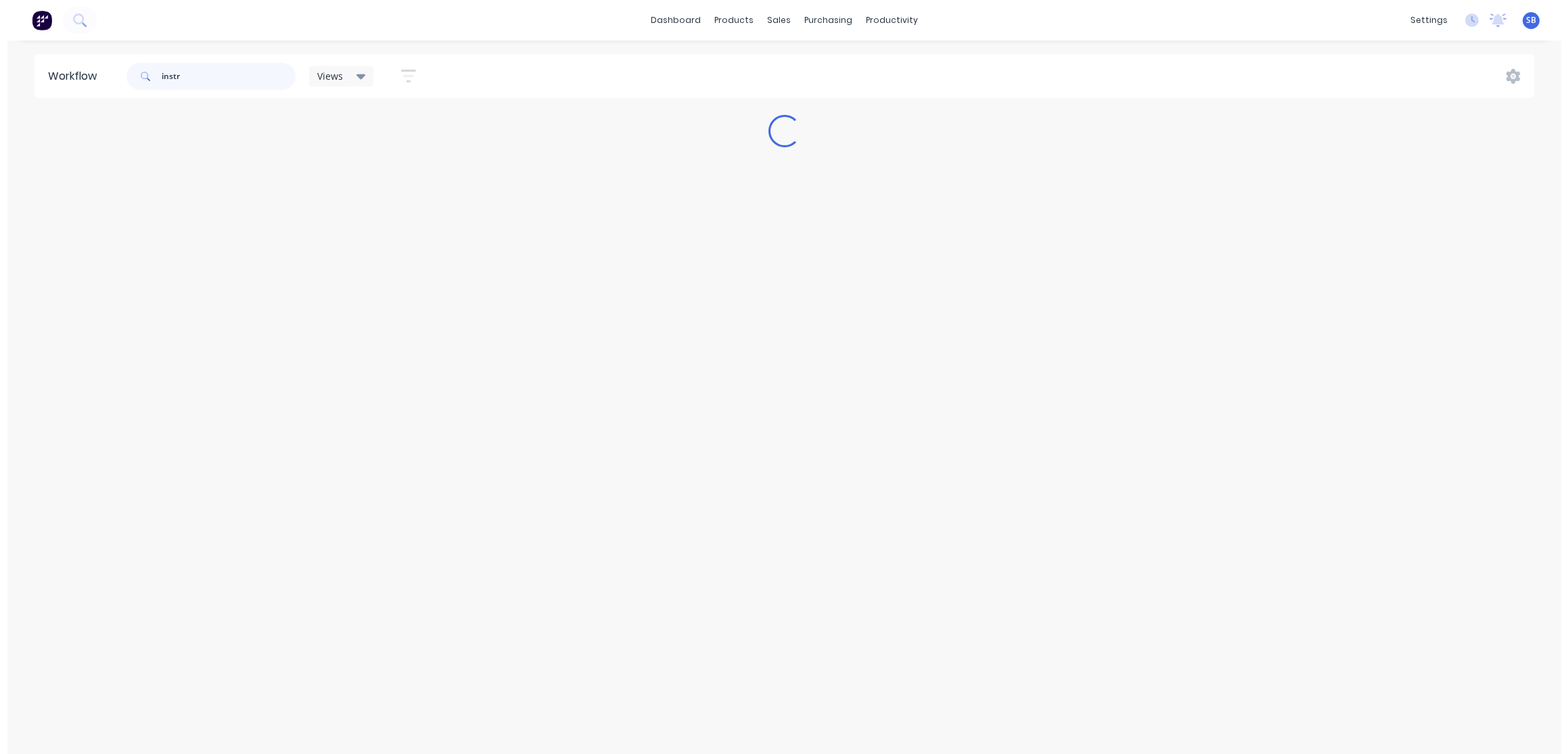
scroll to position [0, 0]
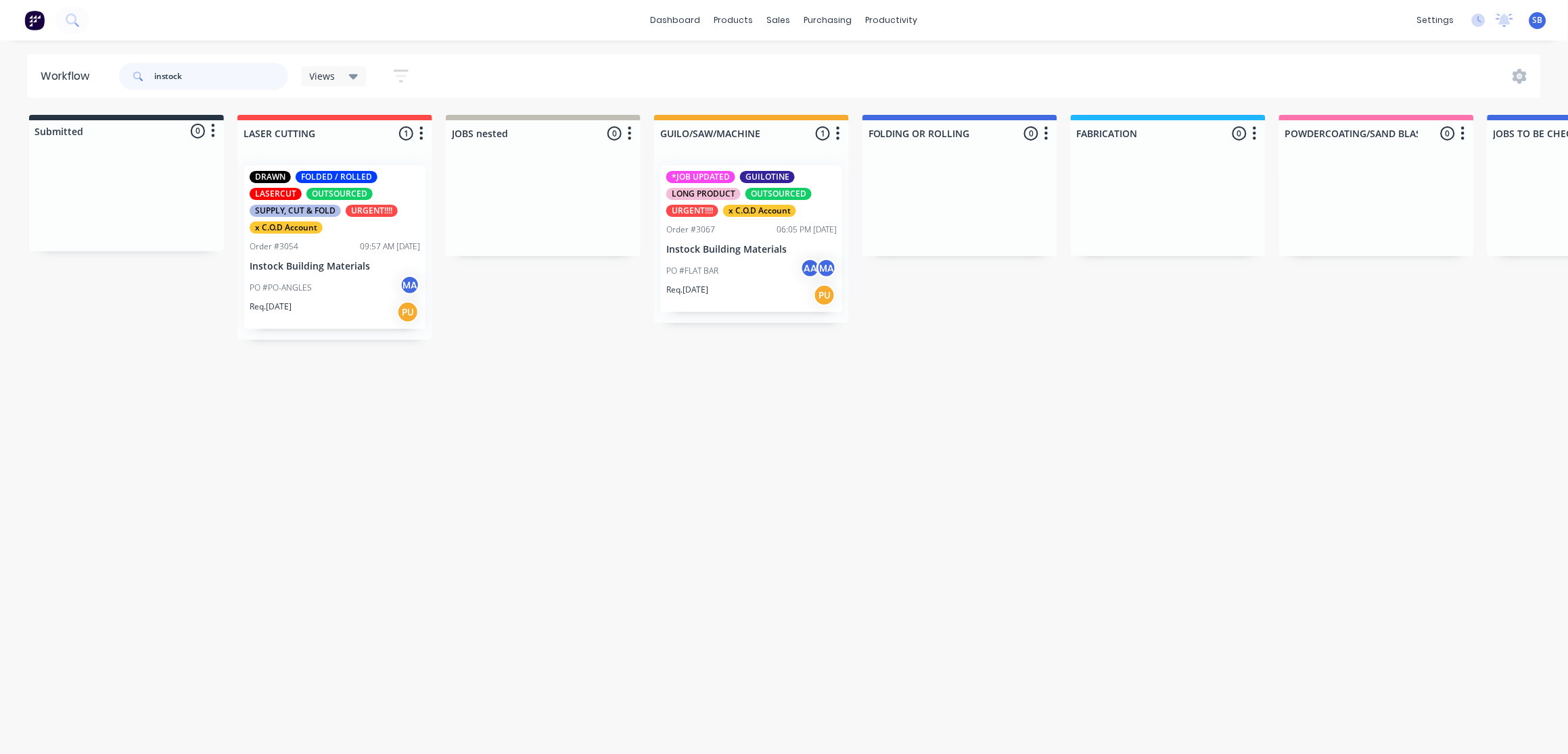
type input "instock"
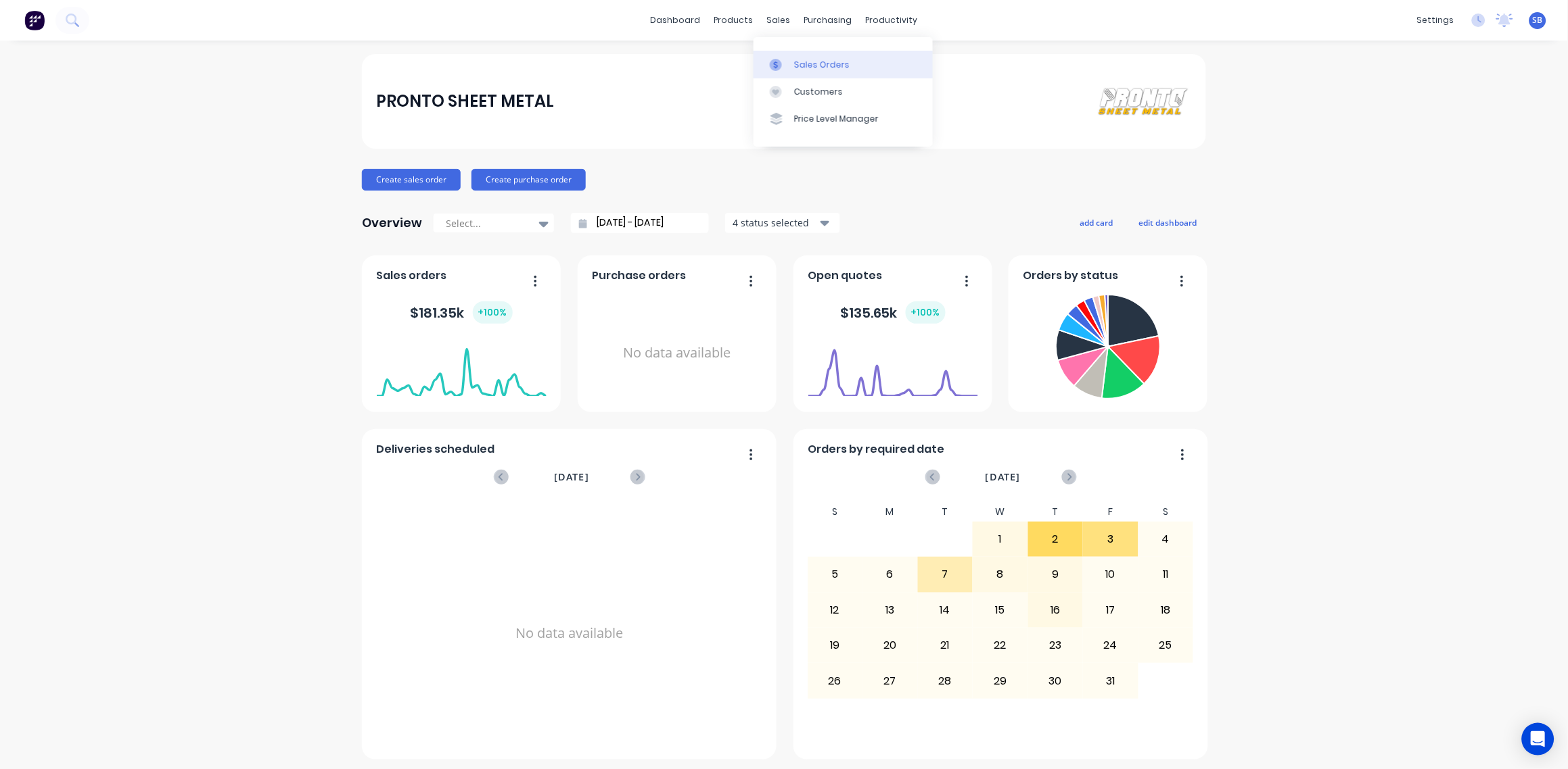
drag, startPoint x: 818, startPoint y: 59, endPoint x: 769, endPoint y: 72, distance: 50.7
click at [818, 59] on div "Sales Orders" at bounding box center [822, 65] width 56 height 12
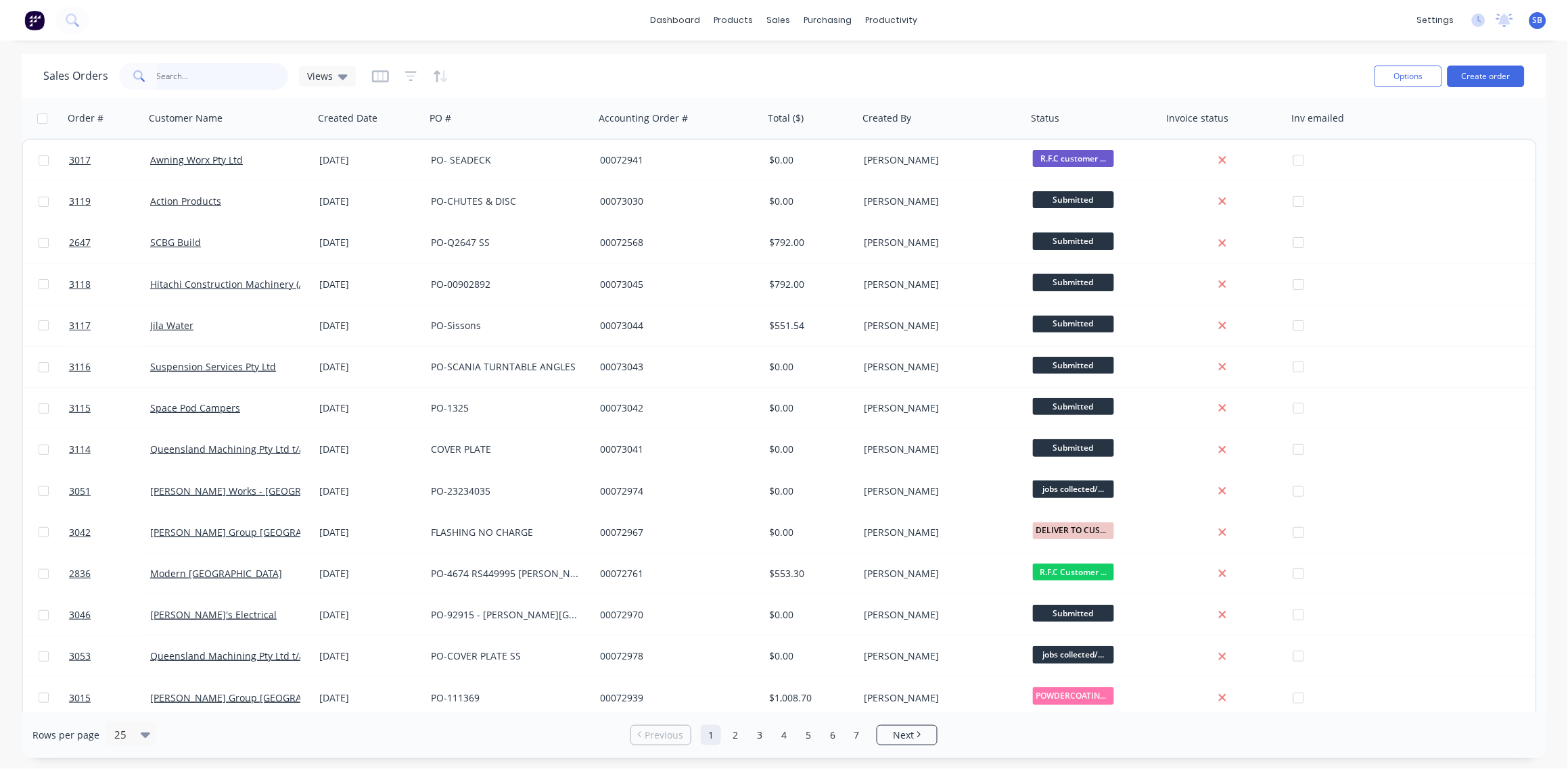
click at [204, 77] on input "text" at bounding box center [222, 77] width 132 height 27
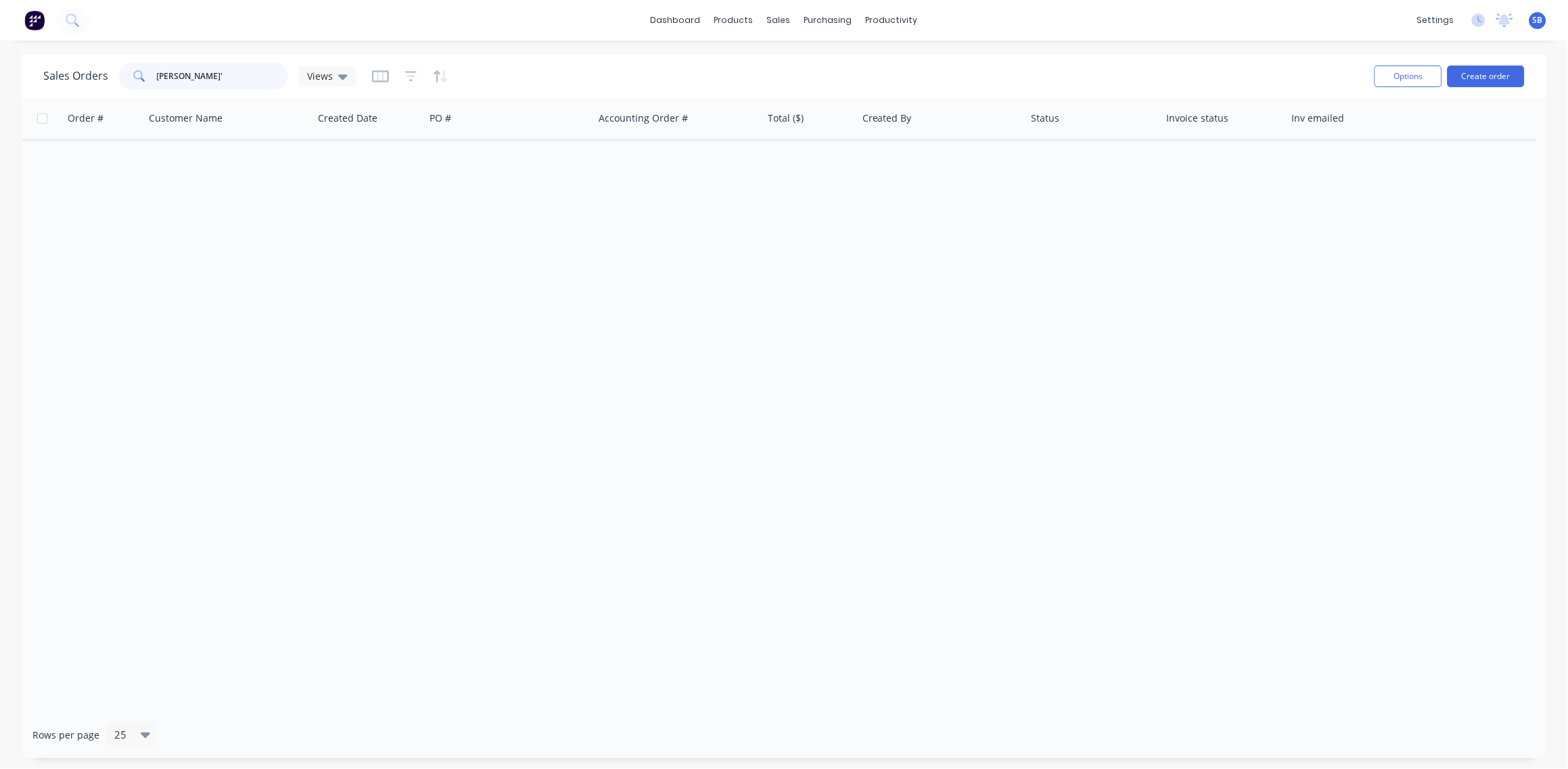
type input "bradbury"
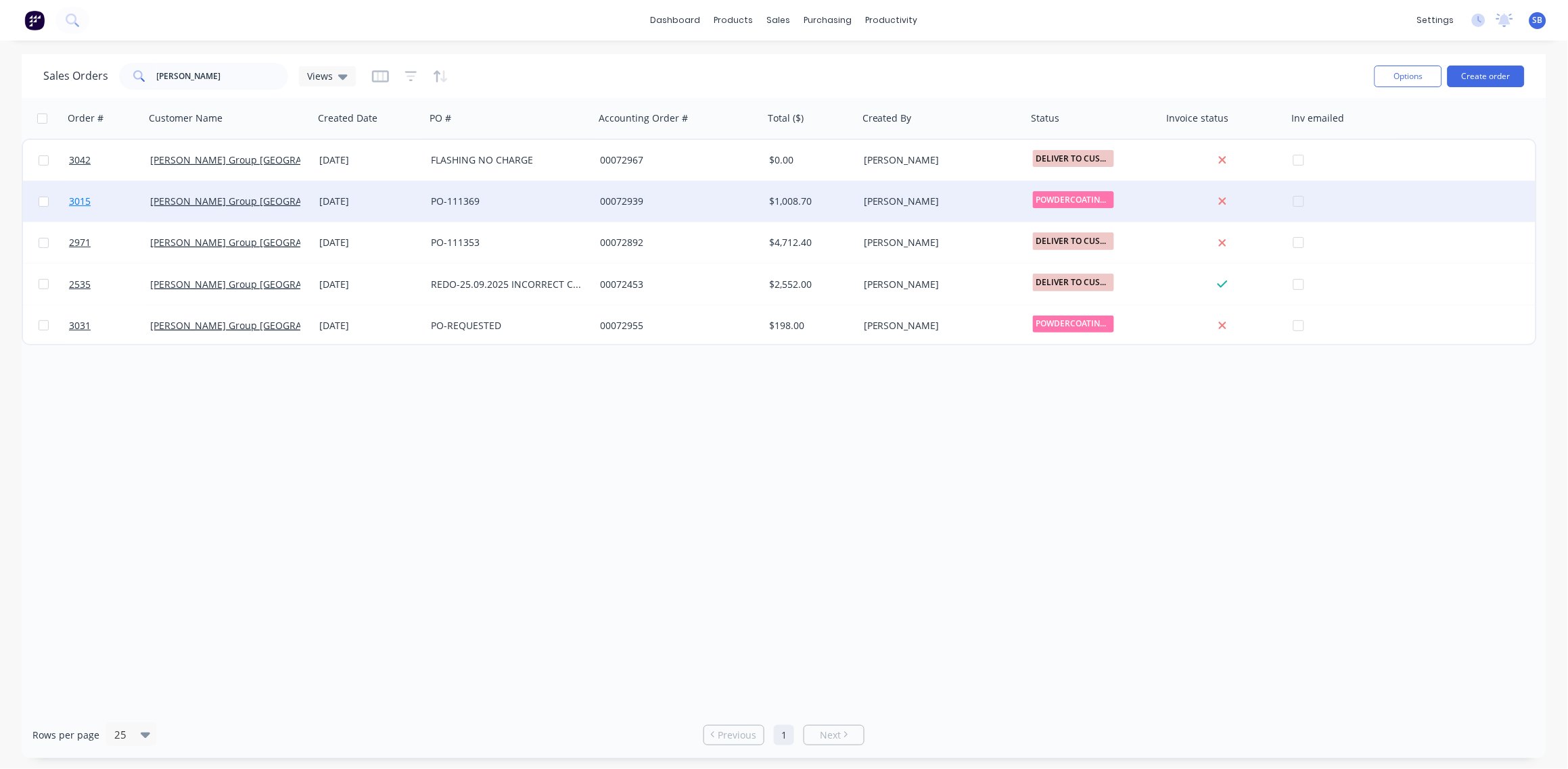
click at [83, 201] on span "3015" at bounding box center [80, 201] width 22 height 13
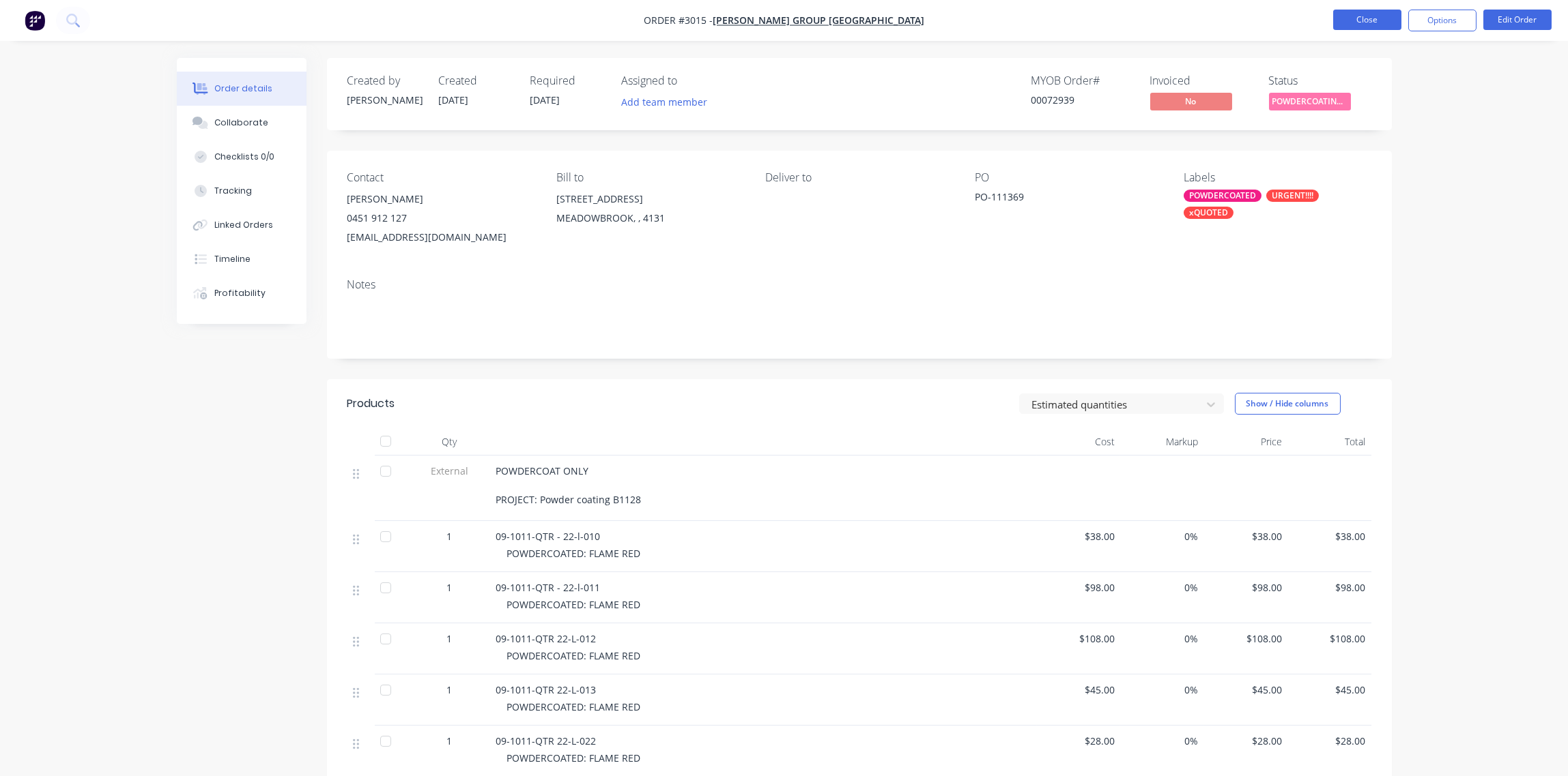
click at [1363, 26] on button "Close" at bounding box center [1366, 19] width 68 height 20
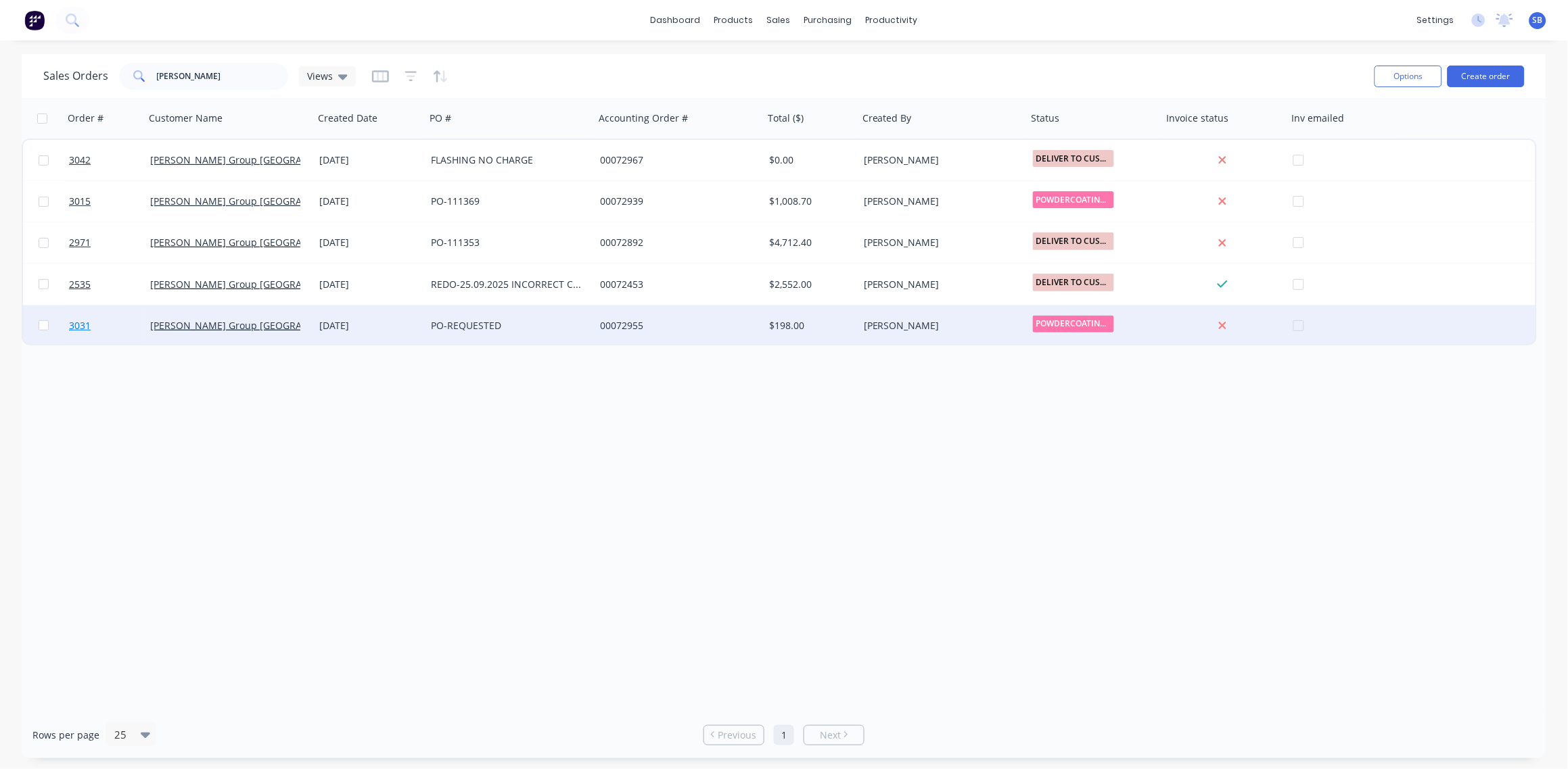
click at [77, 323] on span "3031" at bounding box center [80, 325] width 22 height 13
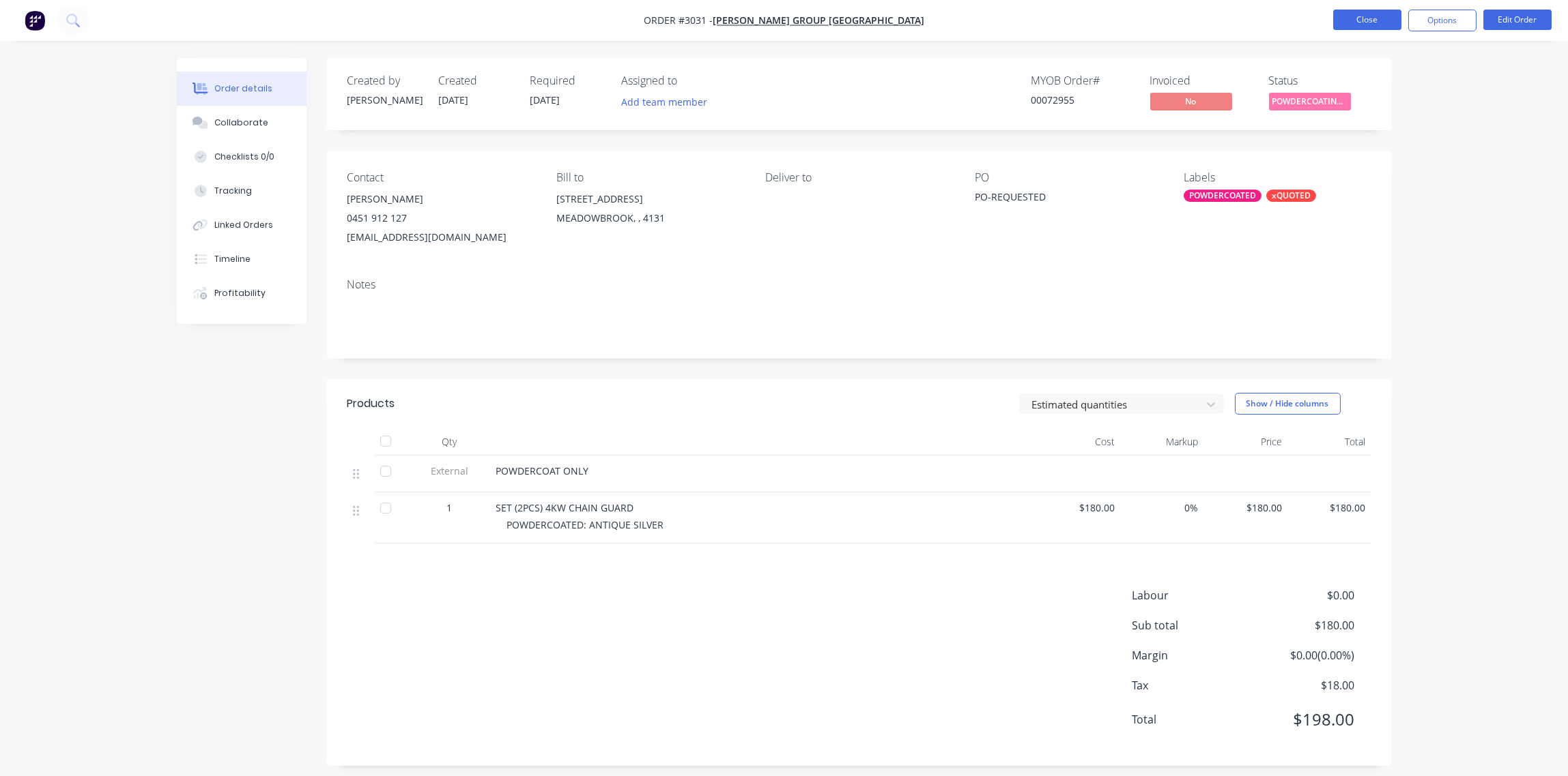
click at [1364, 26] on button "Close" at bounding box center [1366, 19] width 68 height 20
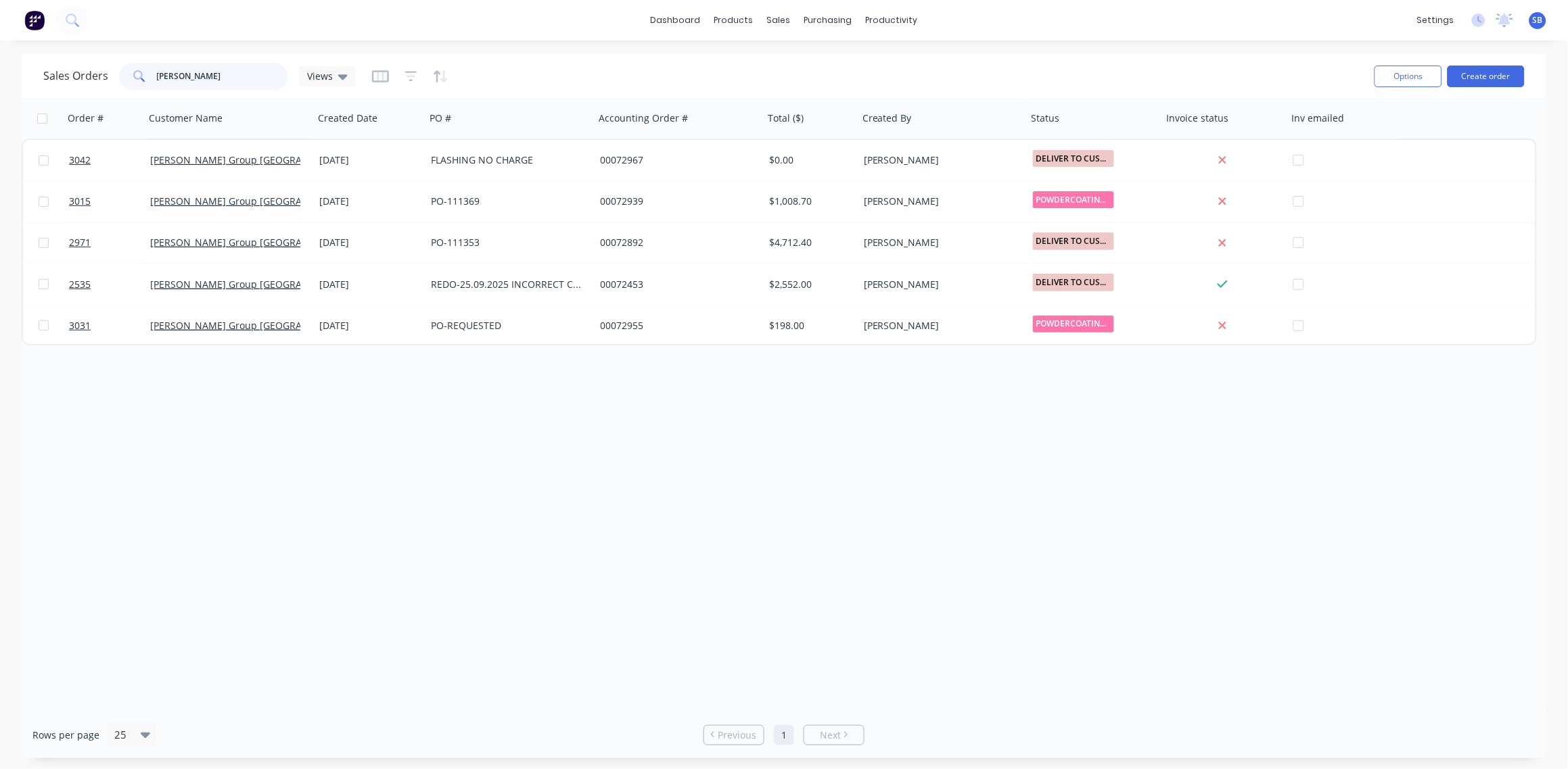
drag, startPoint x: 8, startPoint y: 98, endPoint x: 0, endPoint y: 101, distance: 8.5
click at [0, 102] on html "dashboard products sales purchasing productivity dashboard products Product Cat…" at bounding box center [784, 384] width 1568 height 769
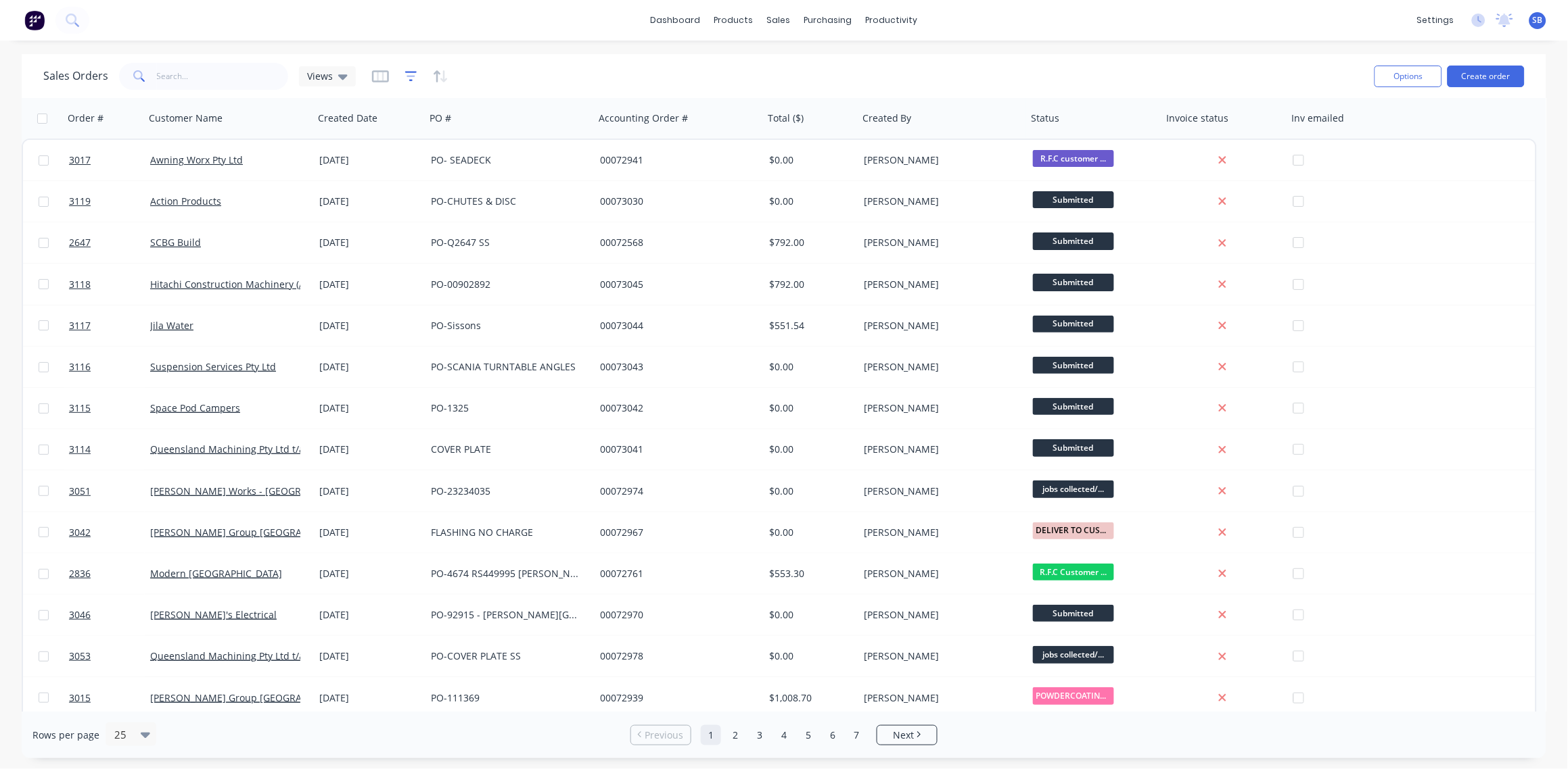
click at [412, 76] on icon "button" at bounding box center [411, 76] width 9 height 2
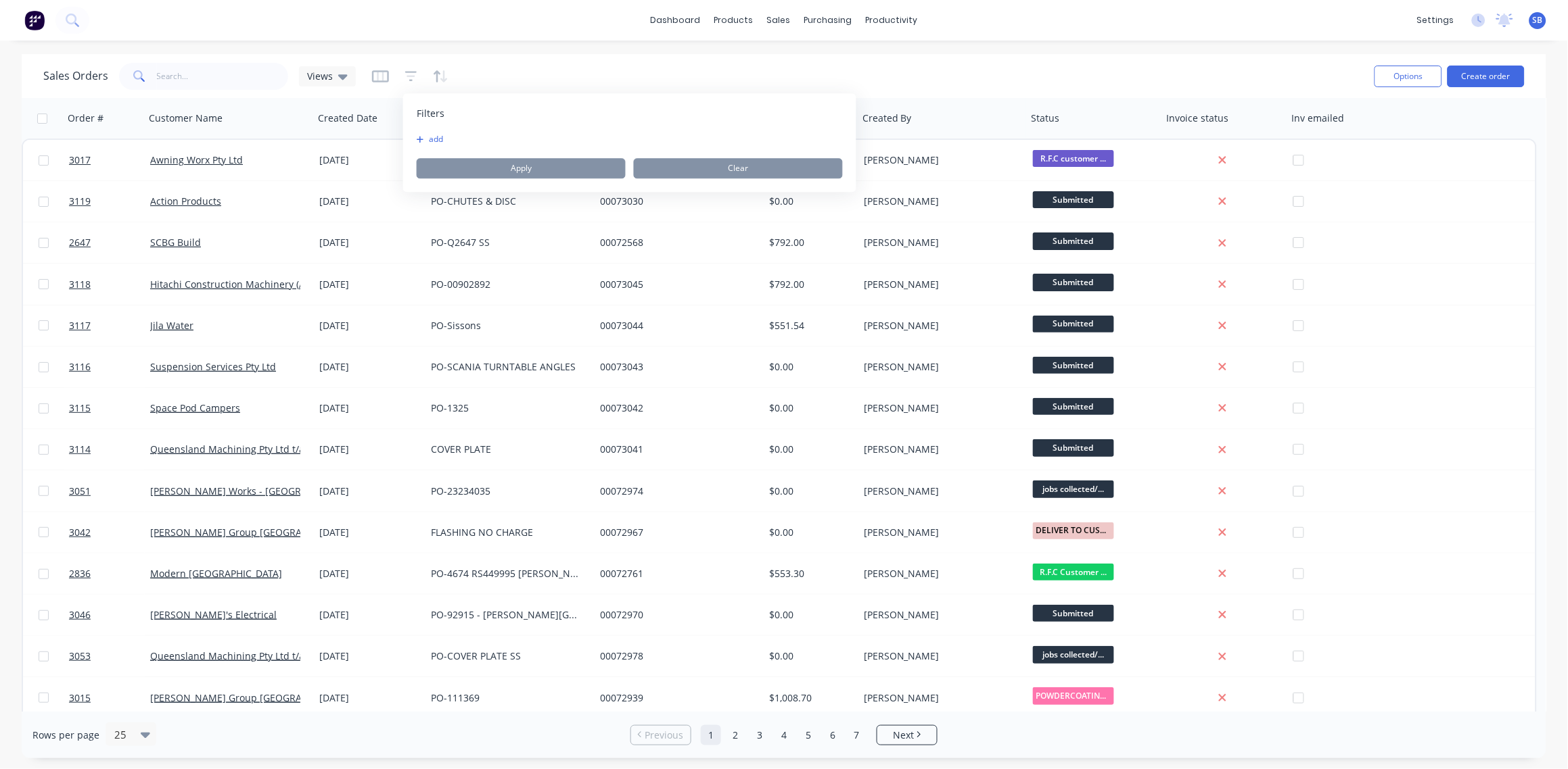
click at [436, 139] on button "add" at bounding box center [433, 139] width 34 height 11
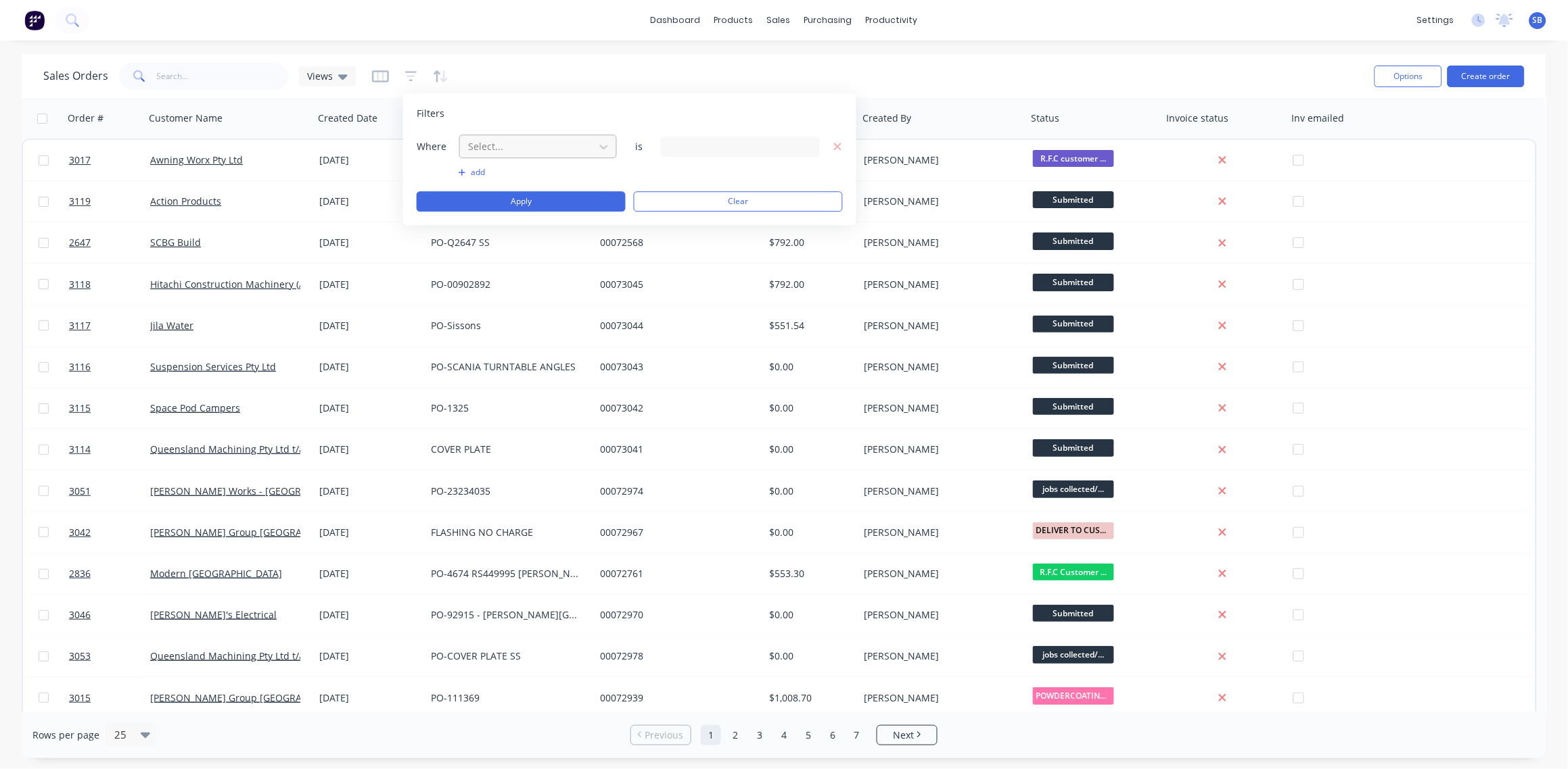
click at [516, 151] on div at bounding box center [526, 146] width 121 height 17
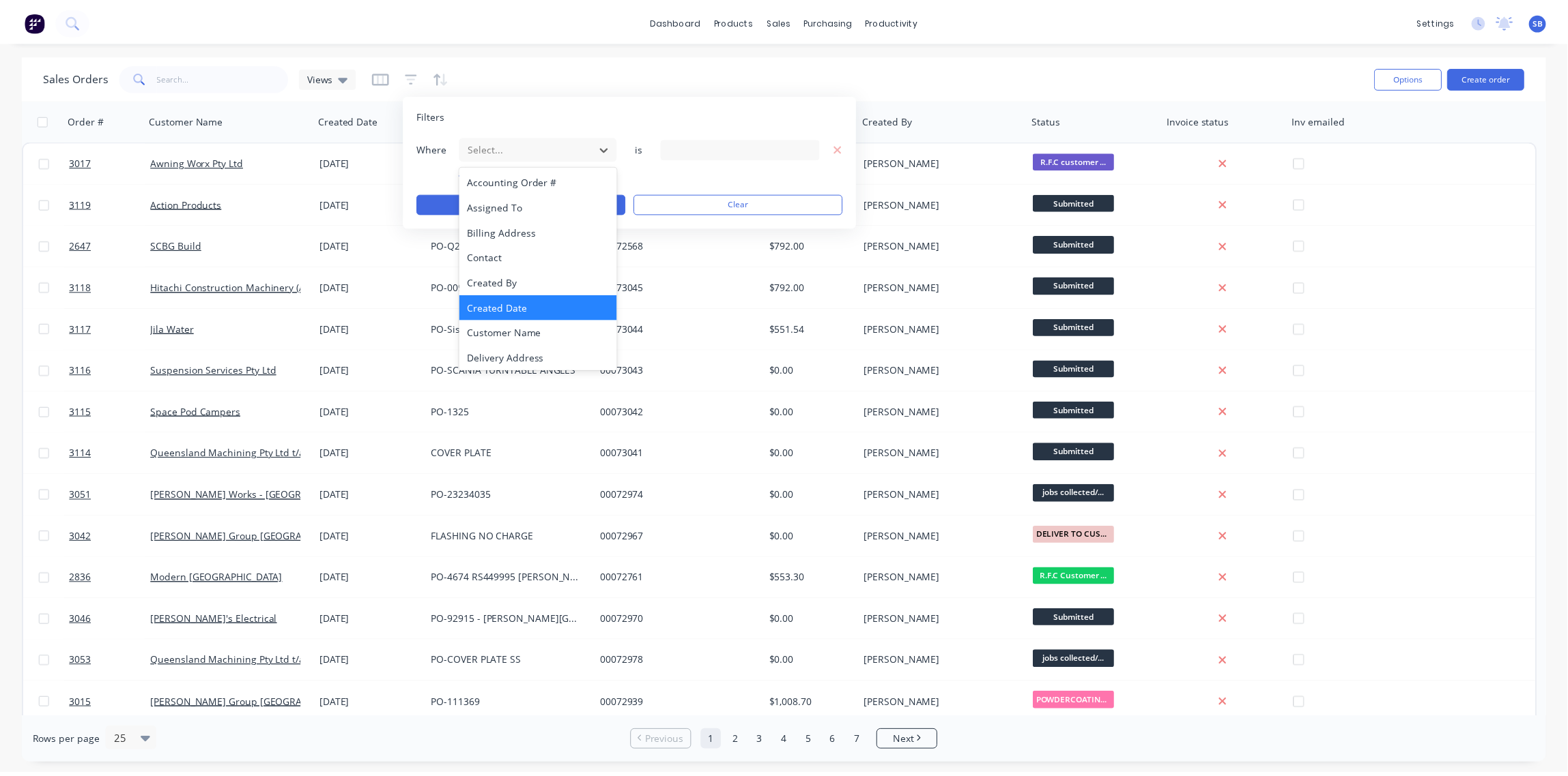
scroll to position [305, 0]
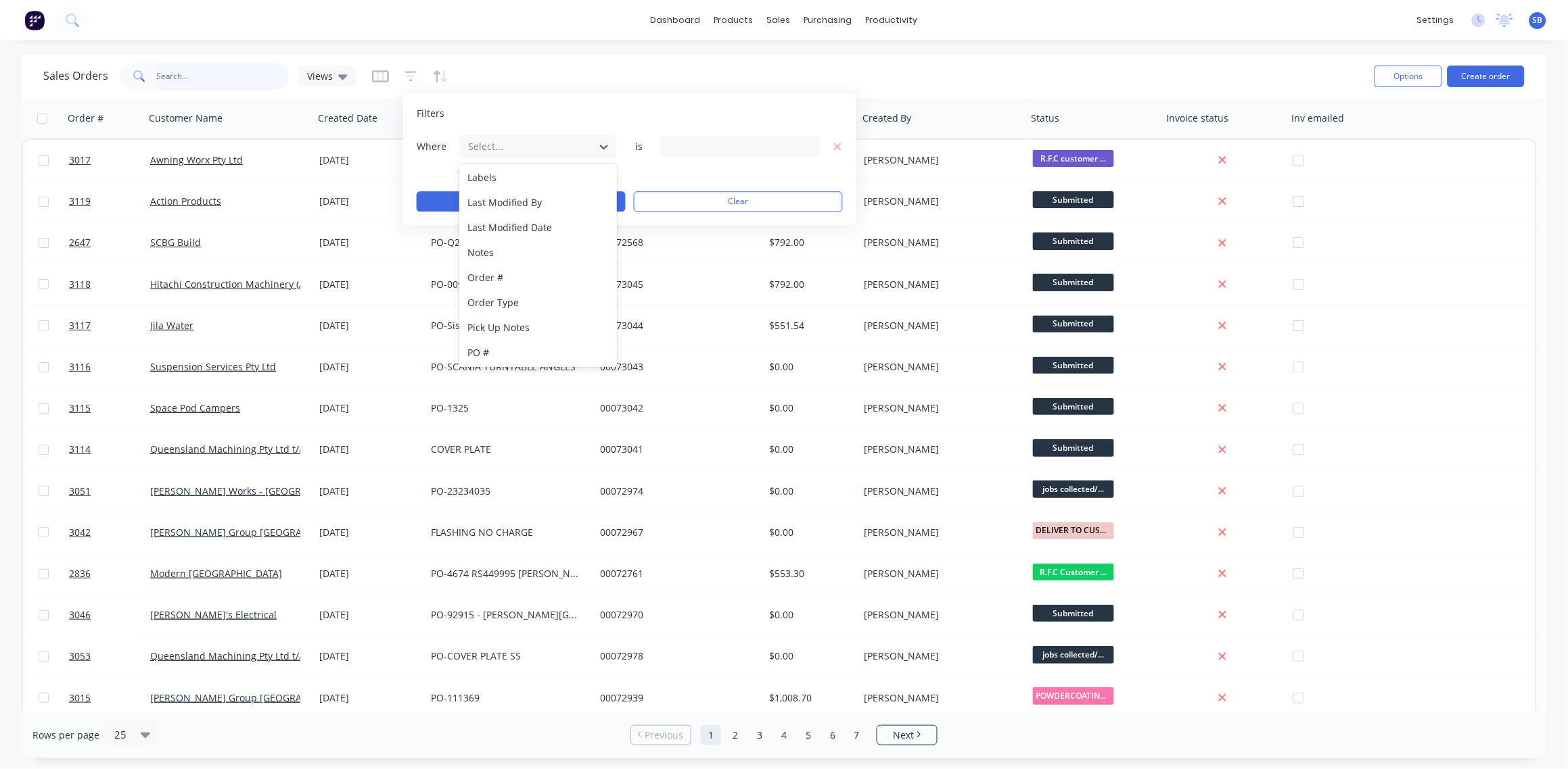
click at [192, 72] on input "text" at bounding box center [222, 77] width 132 height 27
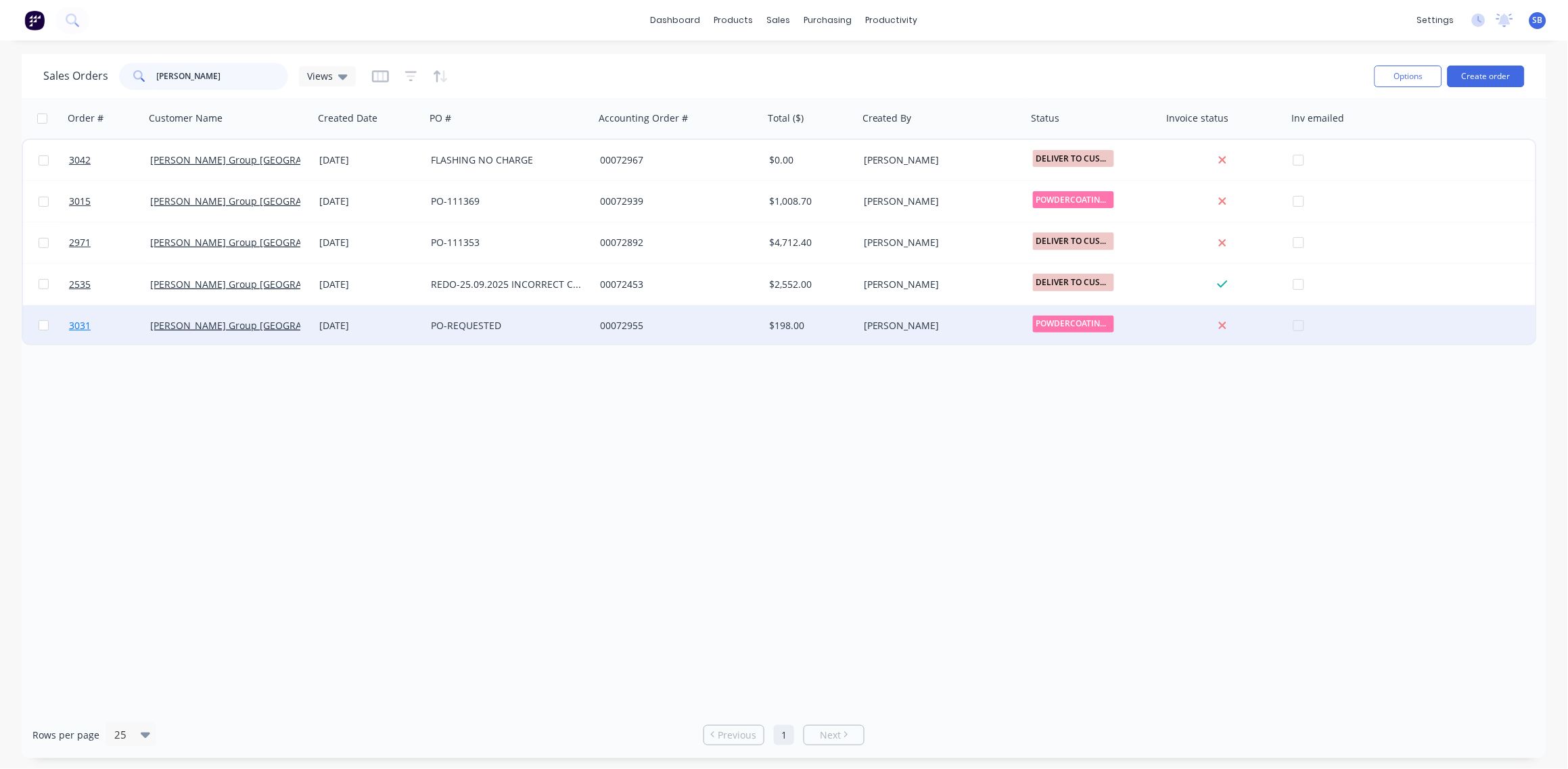
type input "brad"
click at [75, 325] on span "3031" at bounding box center [80, 325] width 22 height 13
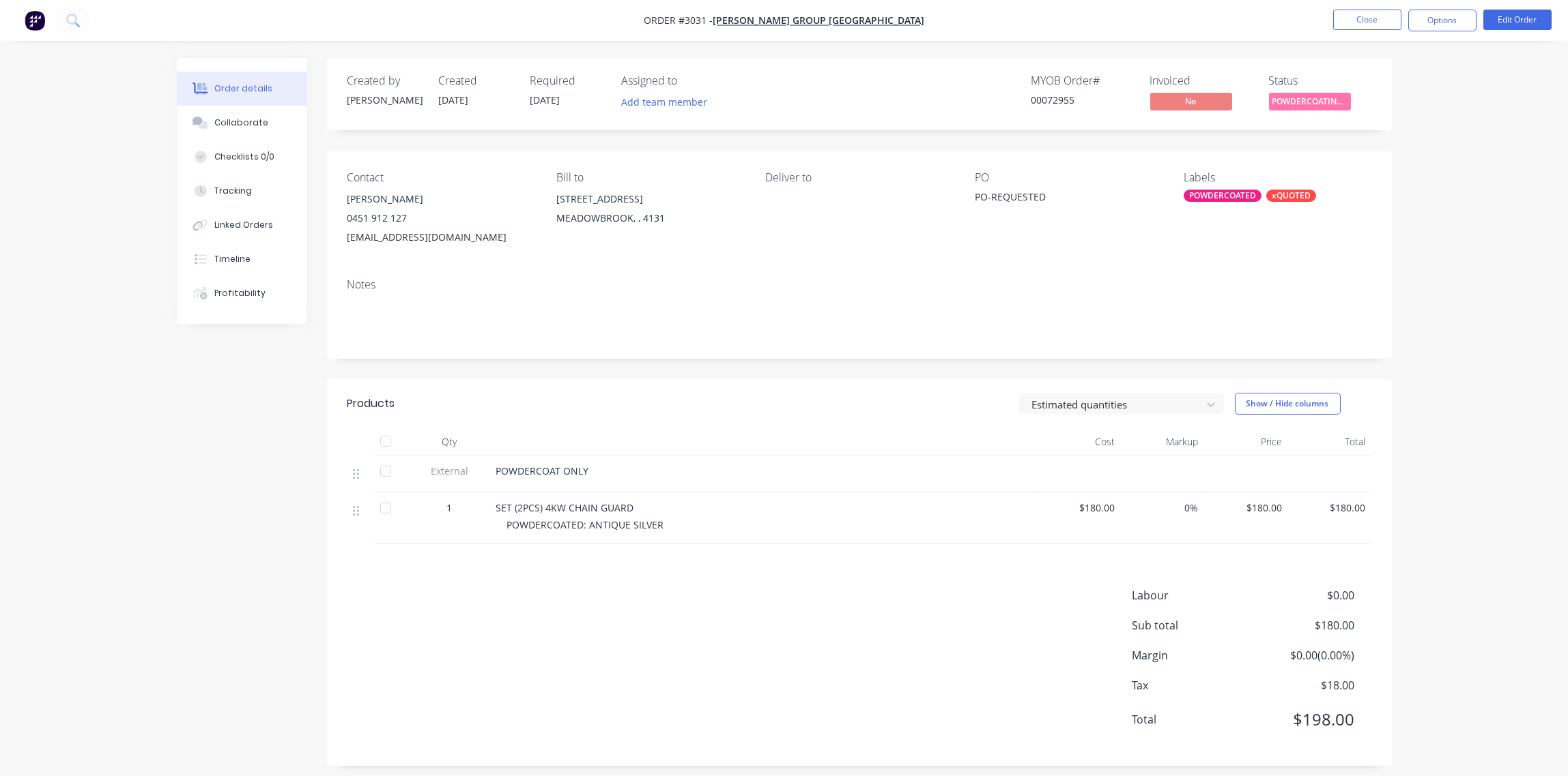
scroll to position [9, 0]
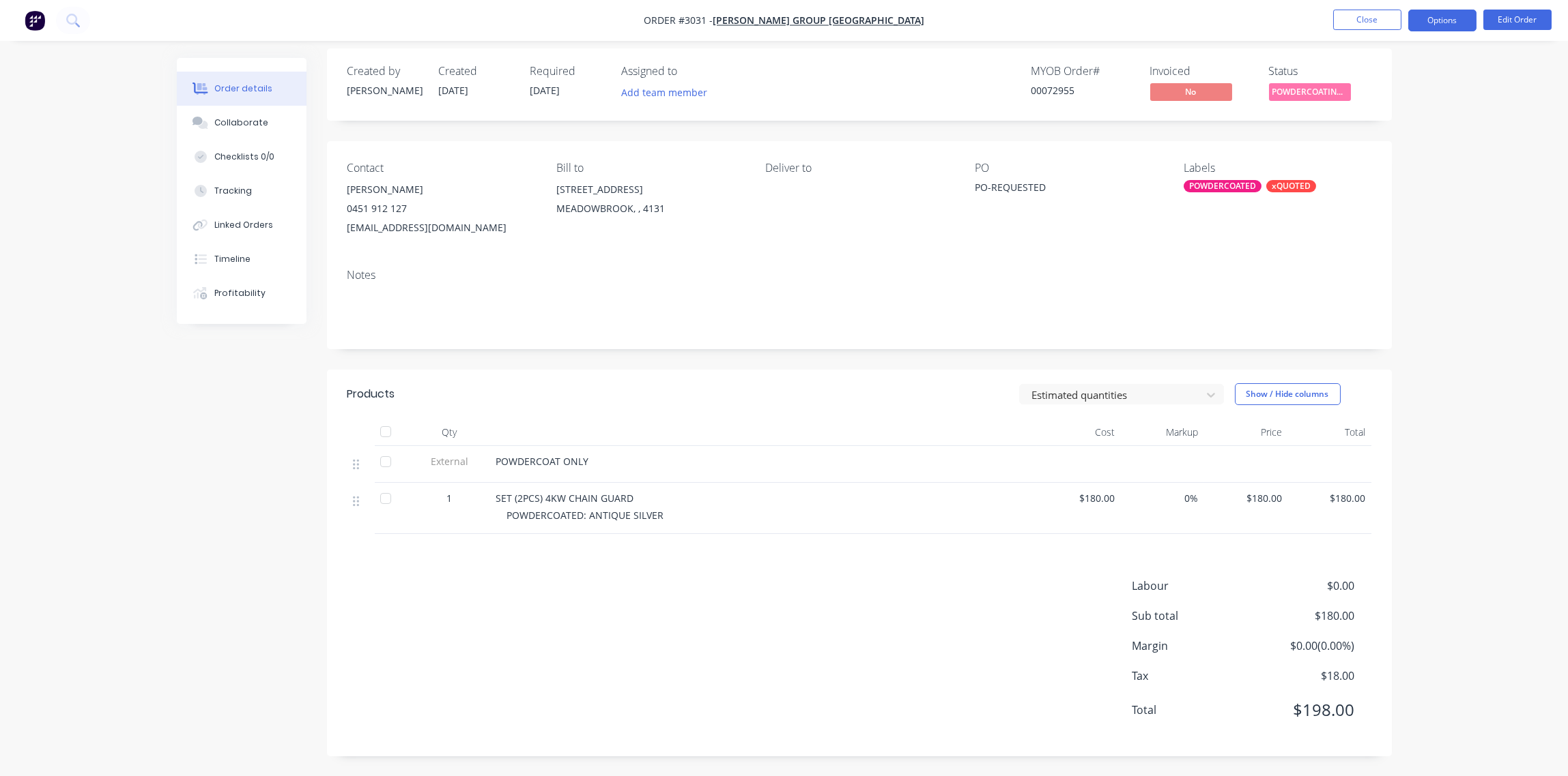
click at [1450, 20] on button "Options" at bounding box center [1442, 20] width 68 height 22
click at [1516, 24] on button "Edit Order" at bounding box center [1517, 19] width 68 height 20
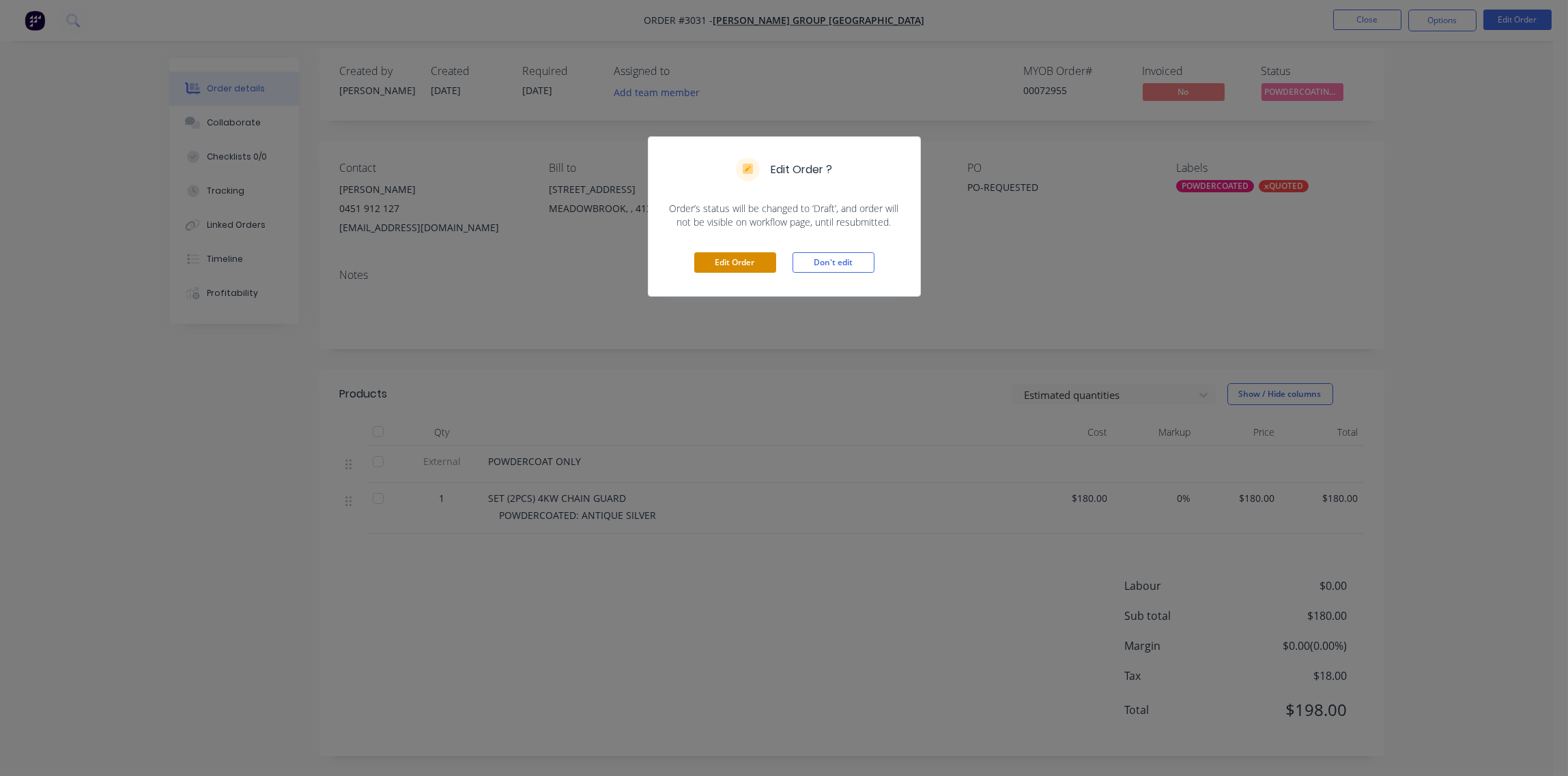
click at [739, 267] on button "Edit Order" at bounding box center [734, 263] width 82 height 20
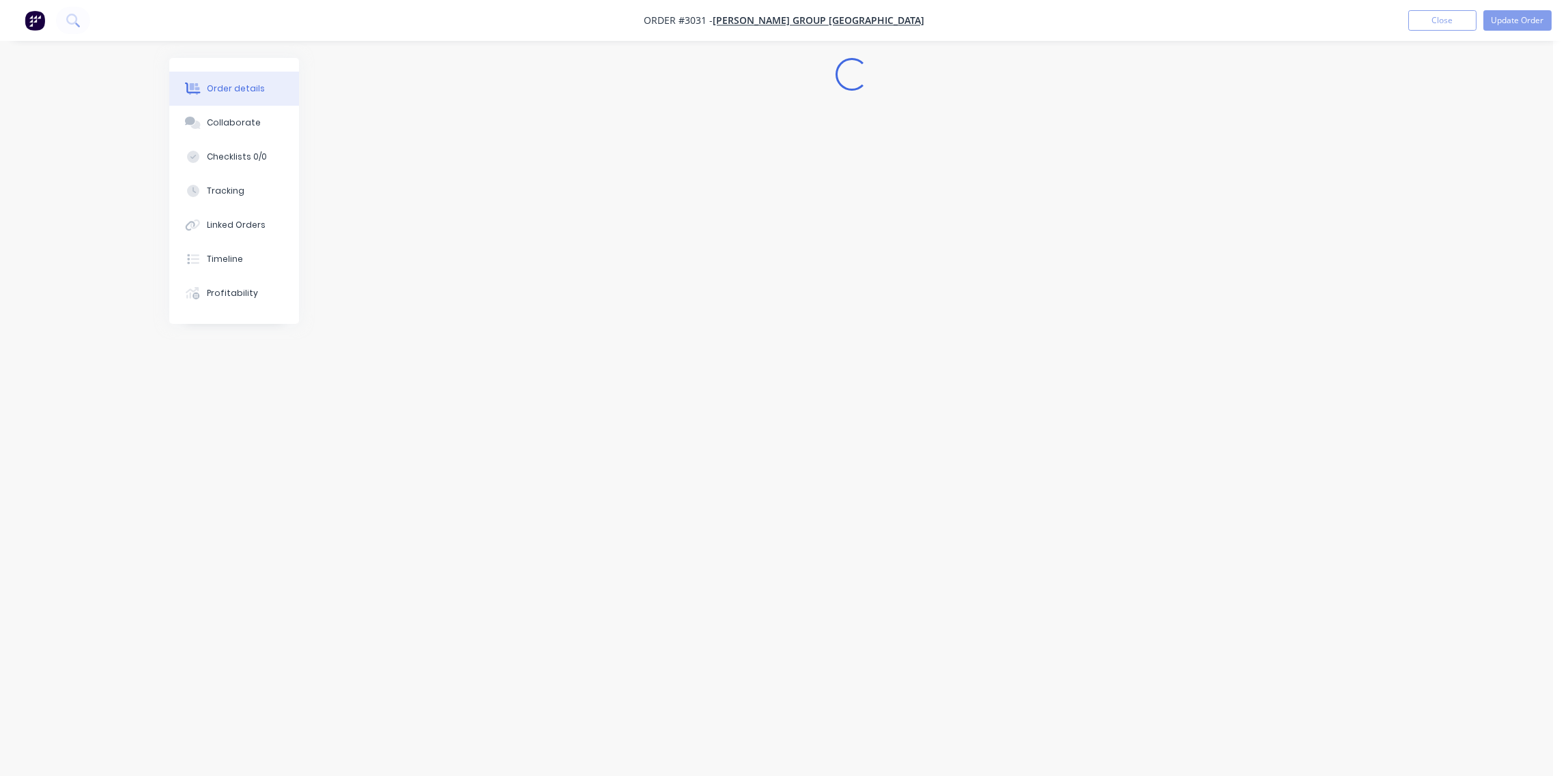
scroll to position [0, 0]
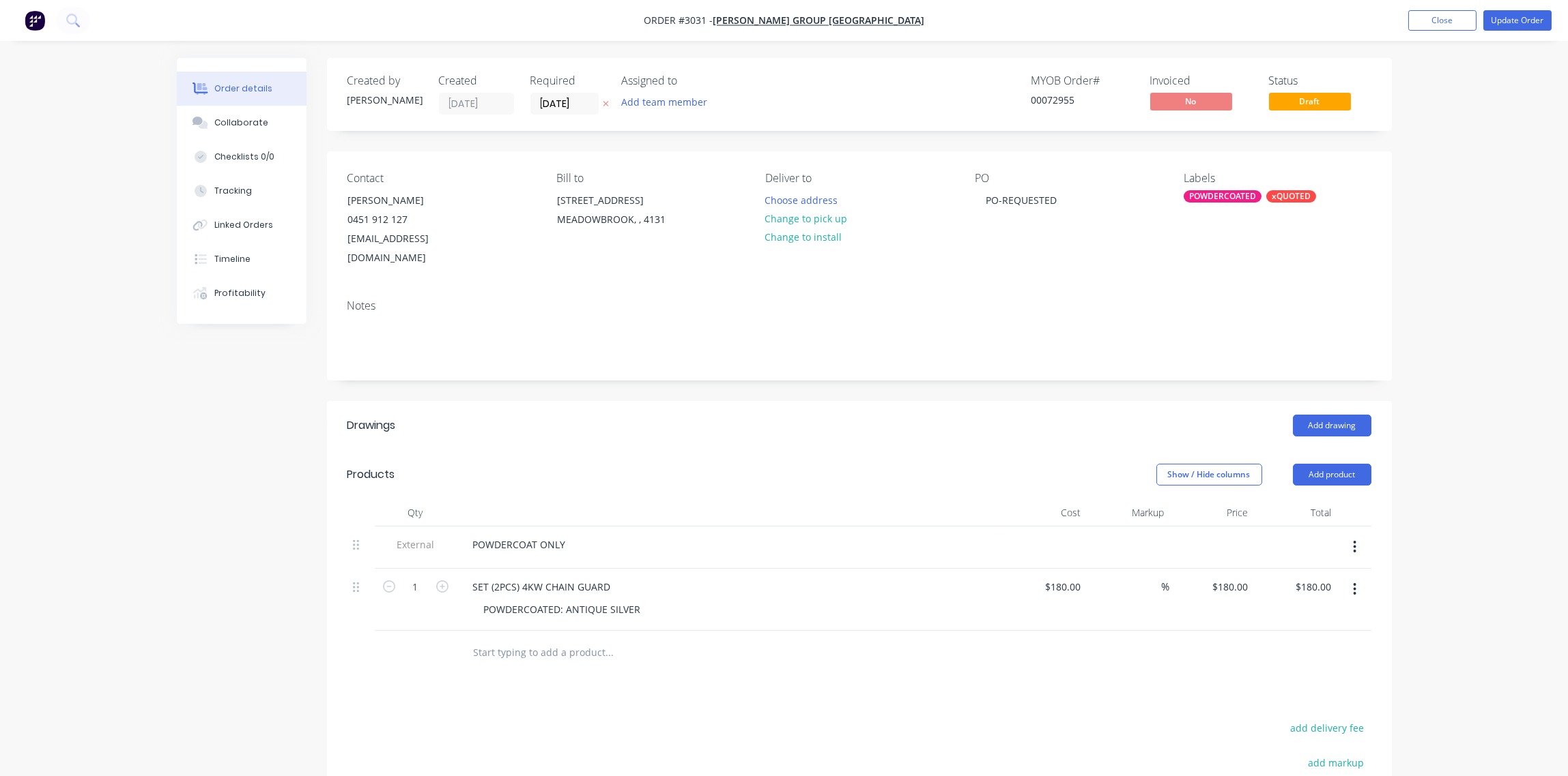
click at [540, 639] on input "text" at bounding box center [609, 653] width 273 height 27
type input "d"
type input "p"
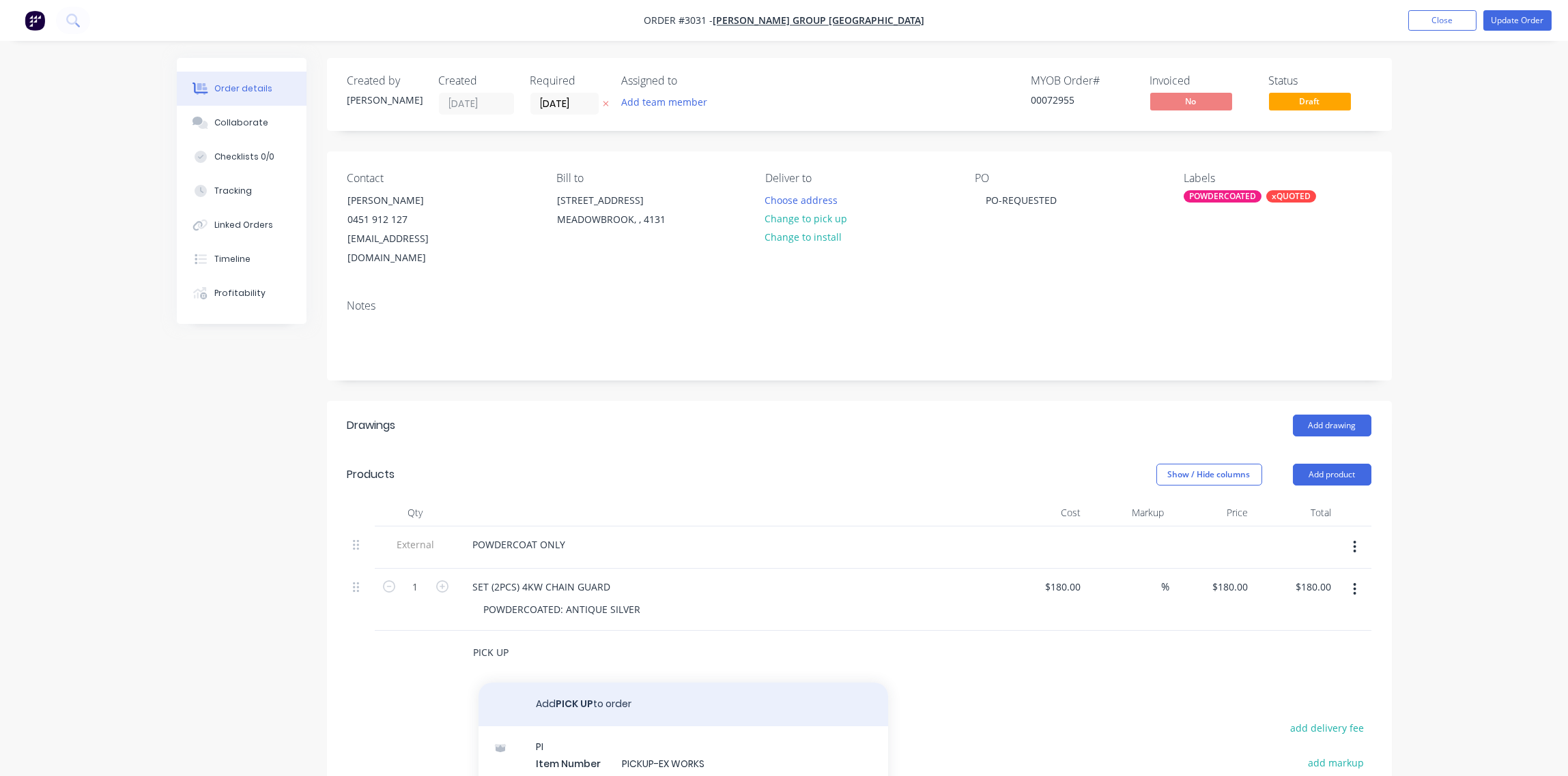
type input "PICK UP"
click at [610, 684] on button "Add PICK UP to order" at bounding box center [682, 705] width 409 height 44
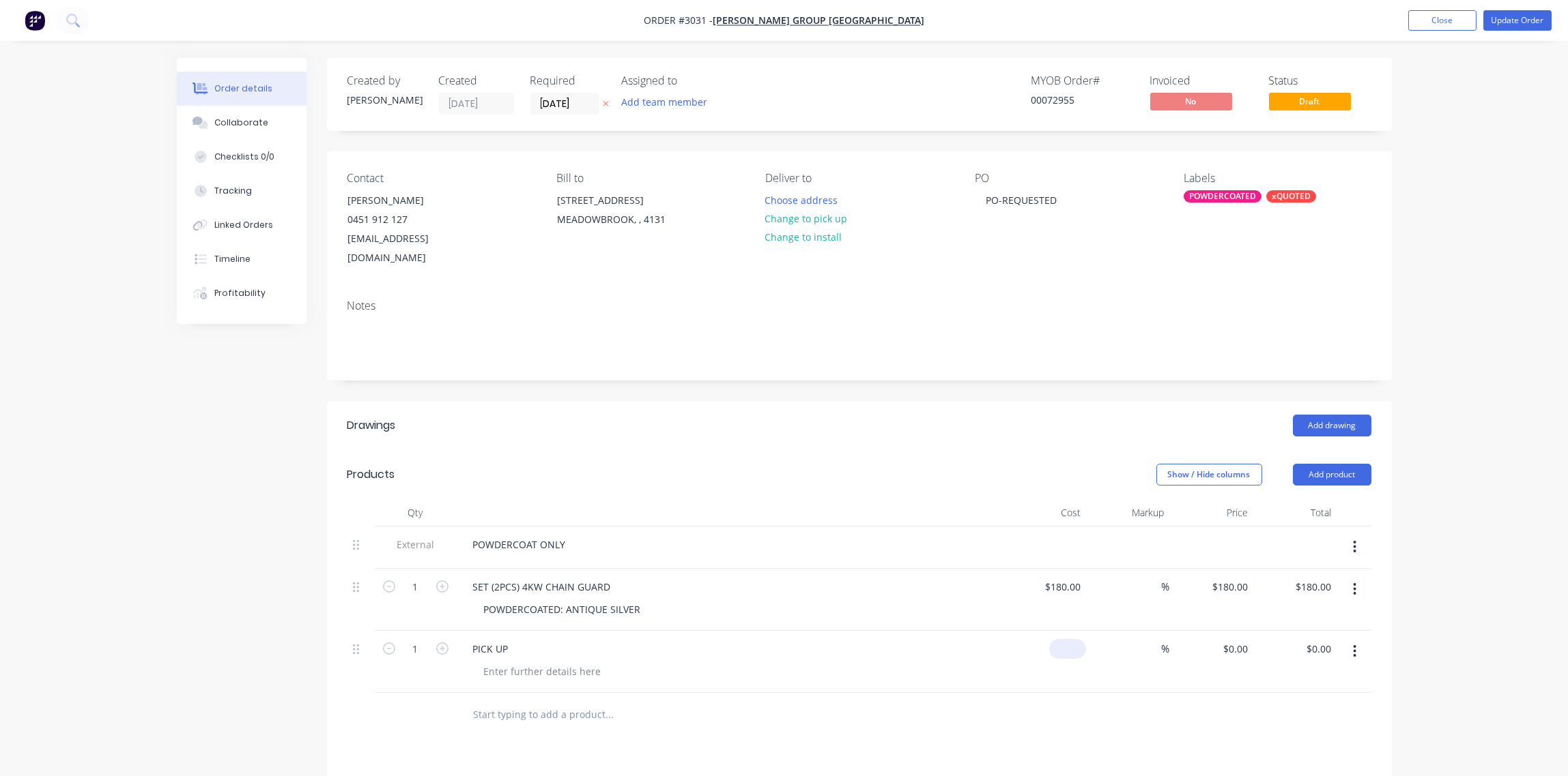
click at [1068, 639] on div "$0.00" at bounding box center [1067, 649] width 37 height 20
type input "$80.00"
click at [857, 500] on div at bounding box center [729, 513] width 546 height 27
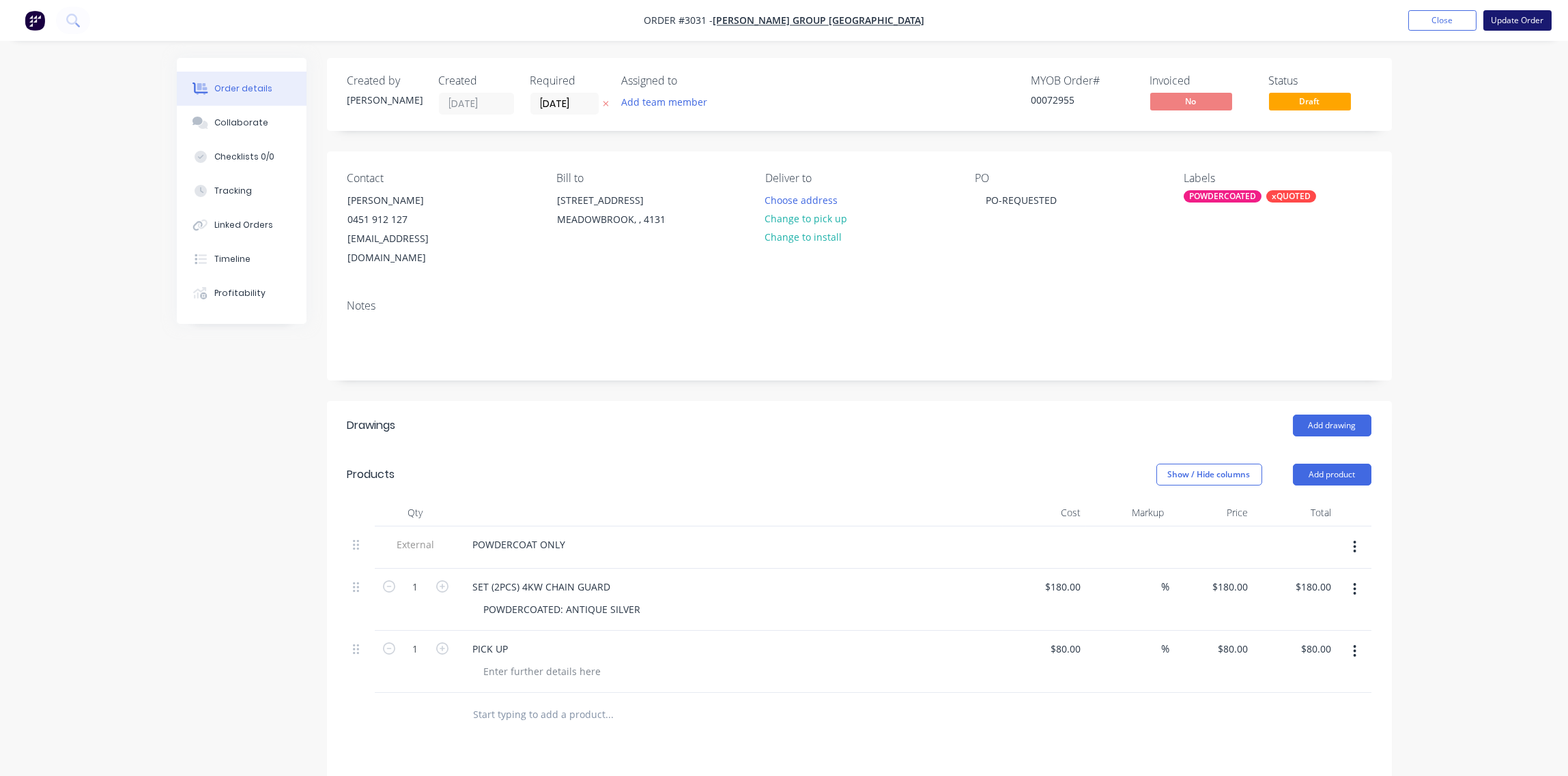
click at [1527, 25] on button "Update Order" at bounding box center [1517, 20] width 68 height 20
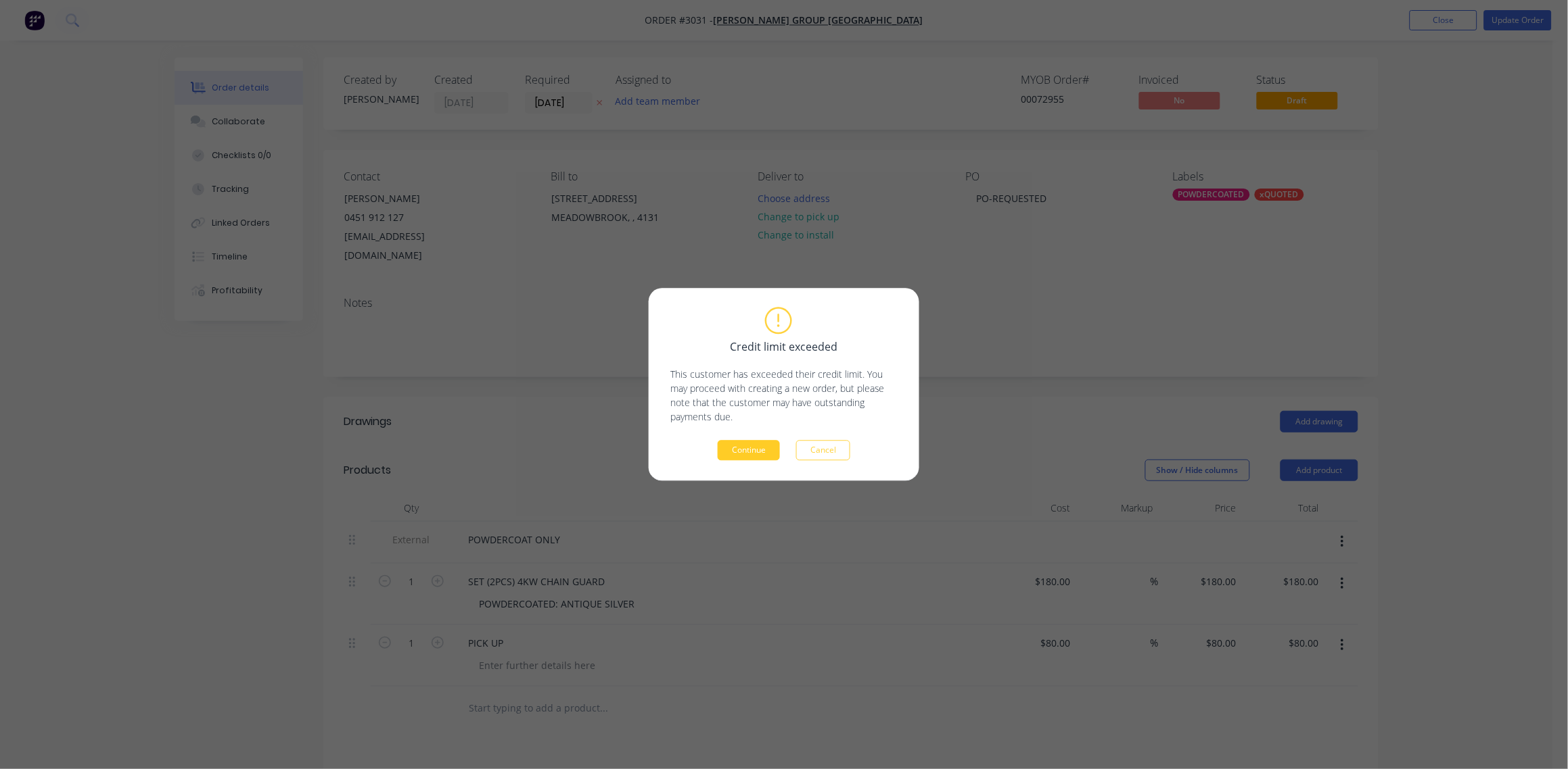
click at [737, 452] on button "Continue" at bounding box center [749, 451] width 62 height 20
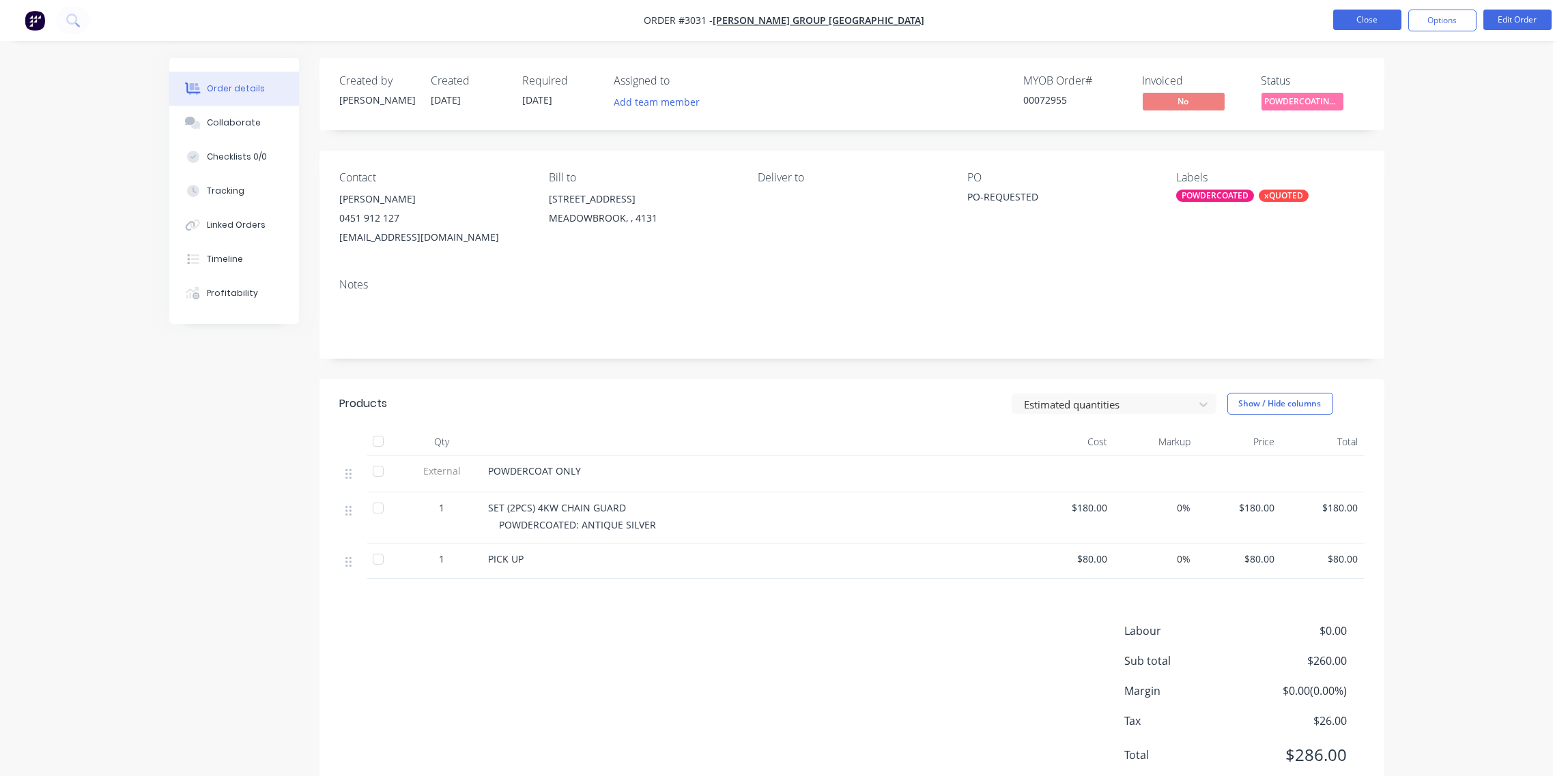
click at [1367, 22] on button "Close" at bounding box center [1366, 19] width 68 height 20
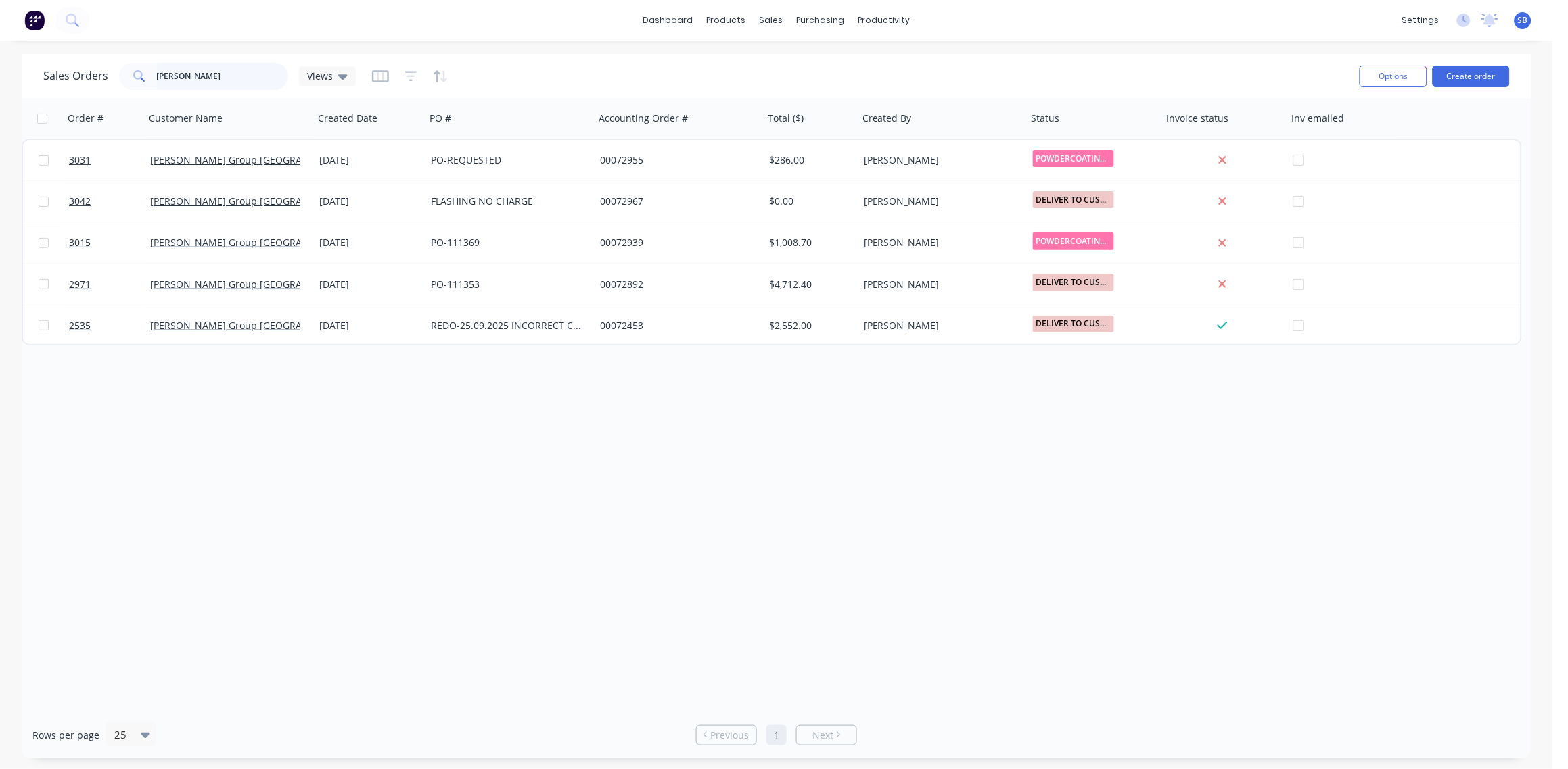
click at [0, 77] on html "dashboard products sales purchasing productivity dashboard products Product Cat…" at bounding box center [784, 384] width 1568 height 769
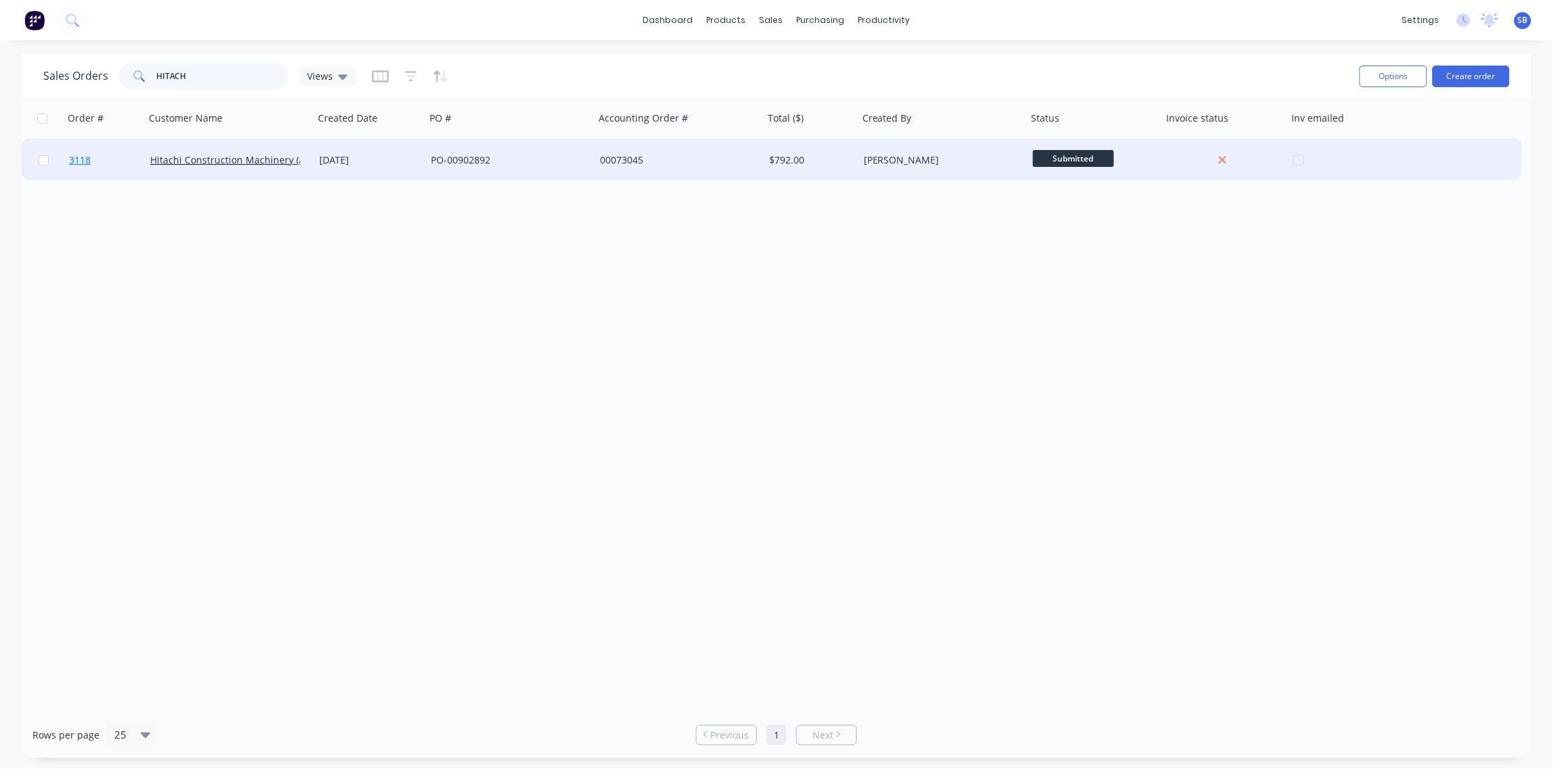
type input "HITACH"
click at [78, 163] on span "3118" at bounding box center [80, 160] width 22 height 13
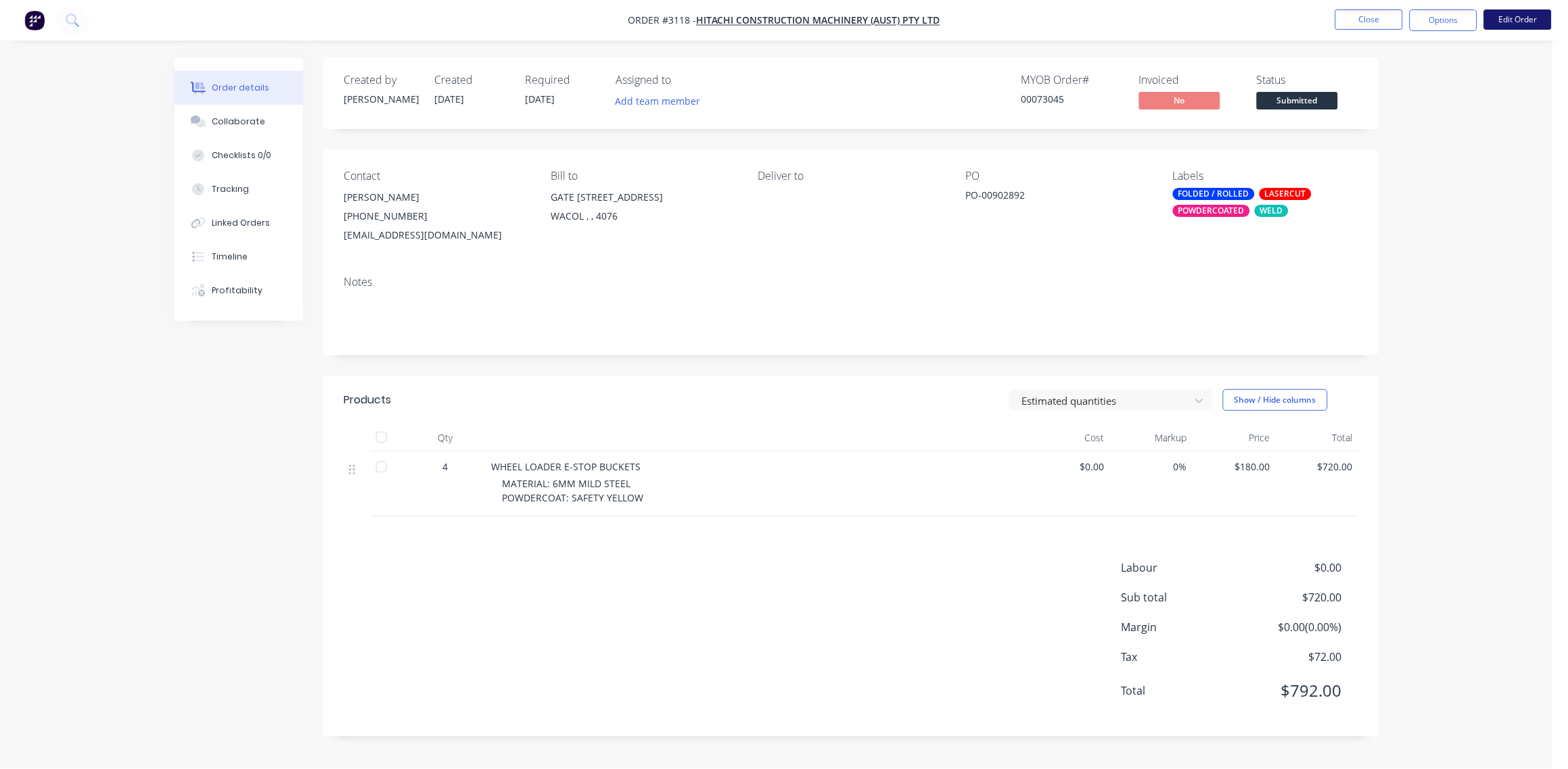
click at [1512, 20] on button "Edit Order" at bounding box center [1517, 19] width 67 height 20
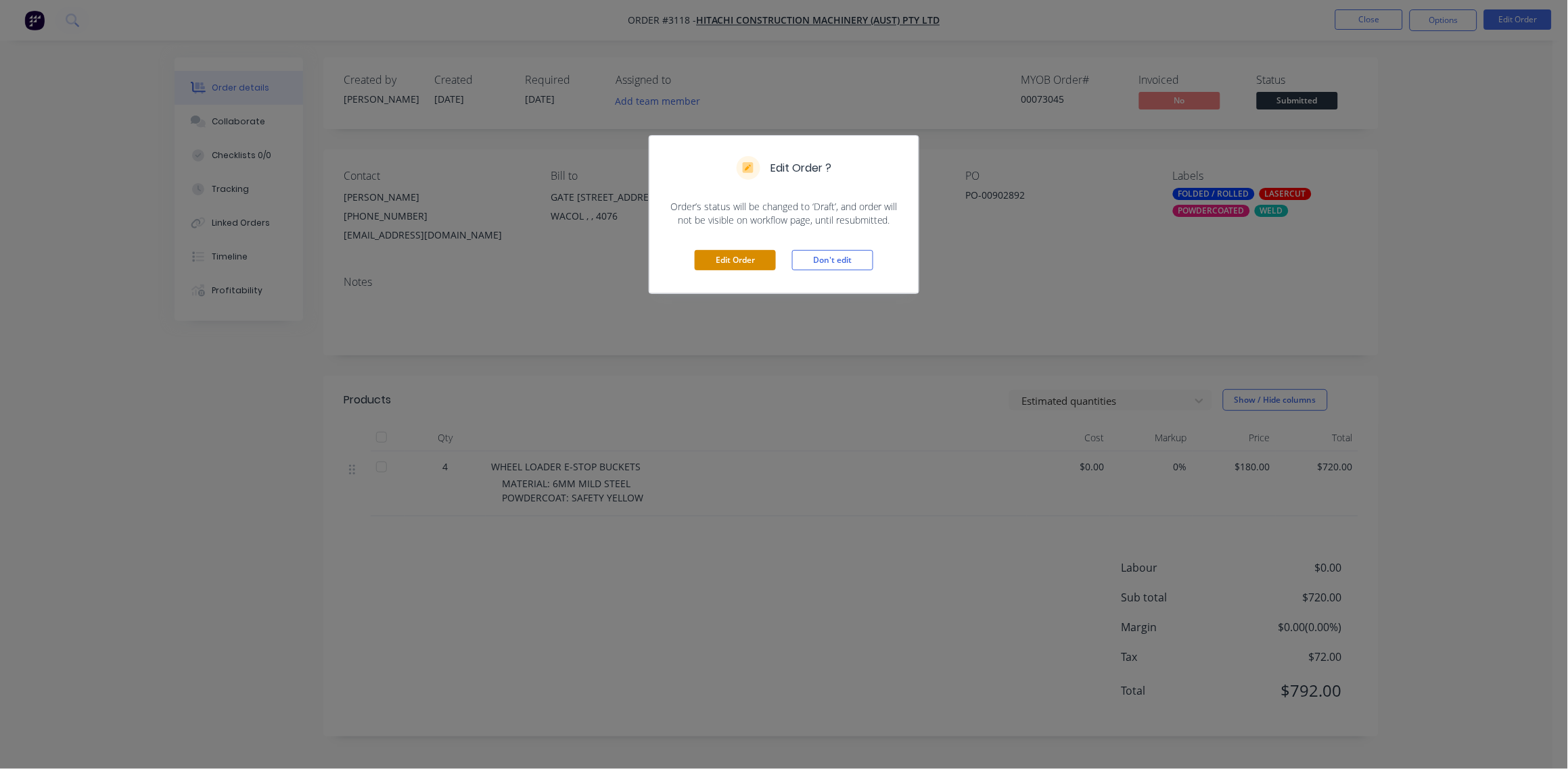
click at [739, 265] on button "Edit Order" at bounding box center [734, 260] width 81 height 20
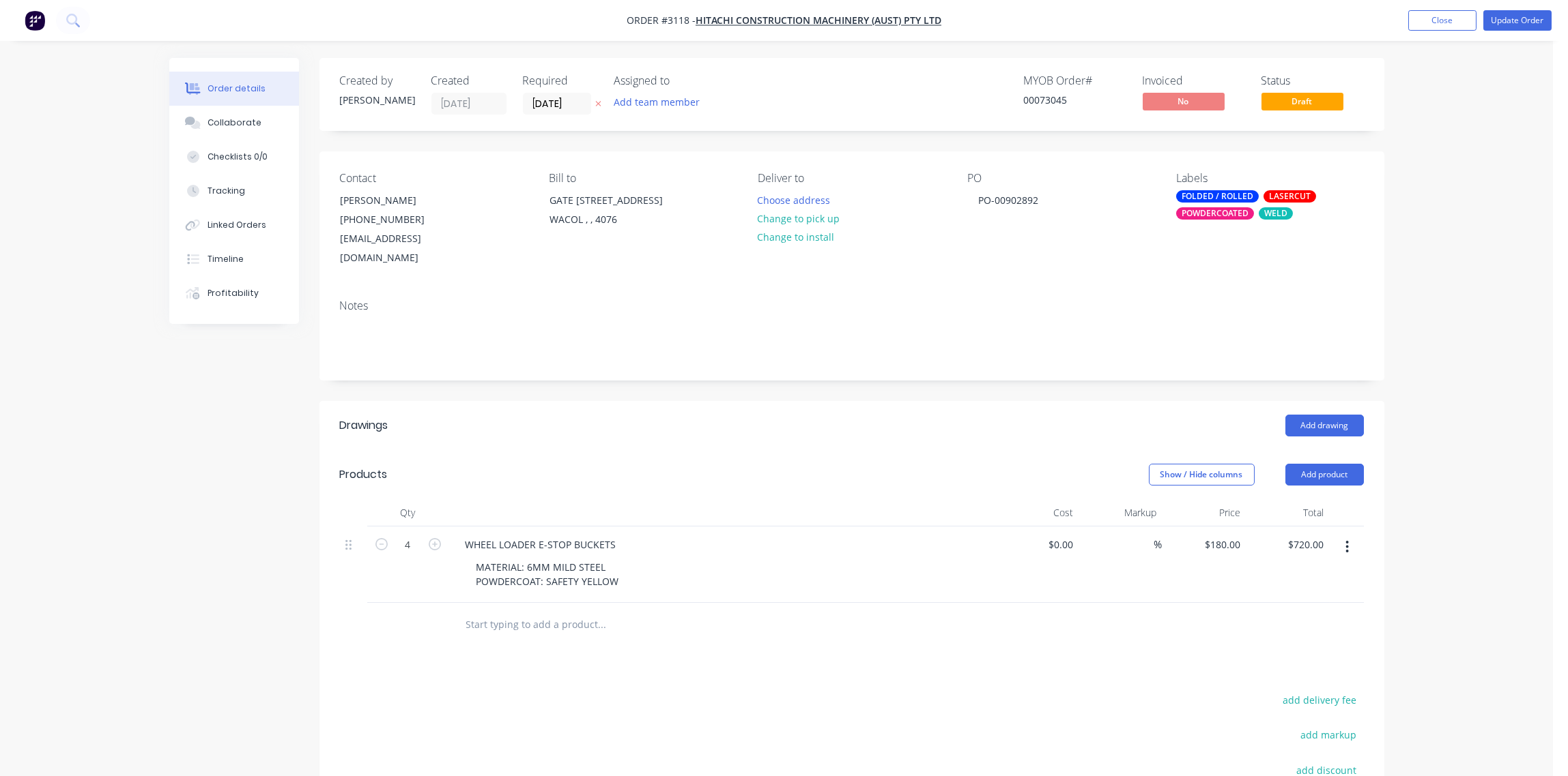
click at [528, 611] on input "text" at bounding box center [602, 625] width 273 height 27
type input "DELIVERY"
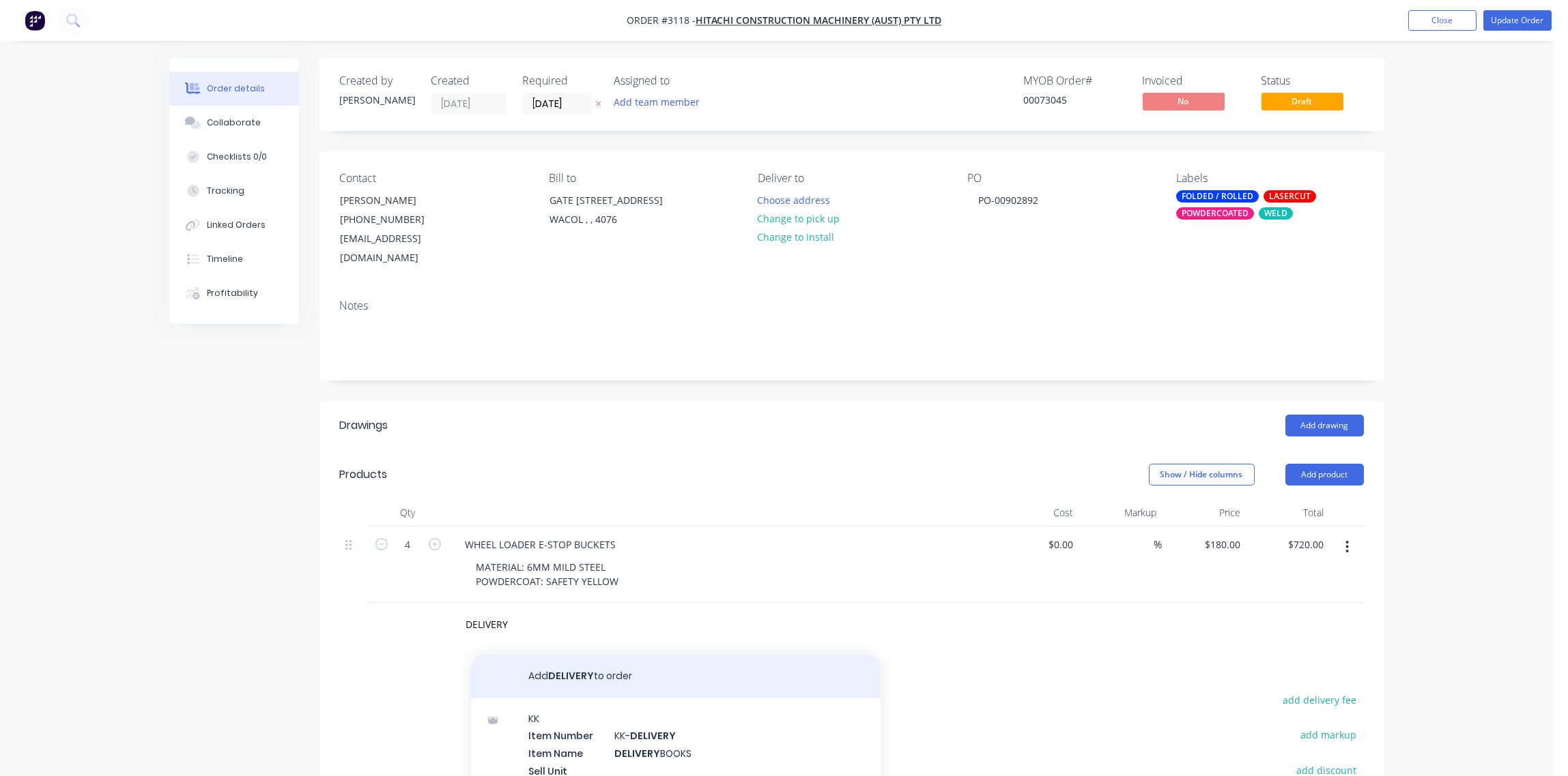
click at [575, 660] on button "Add DELIVERY to order" at bounding box center [675, 677] width 409 height 44
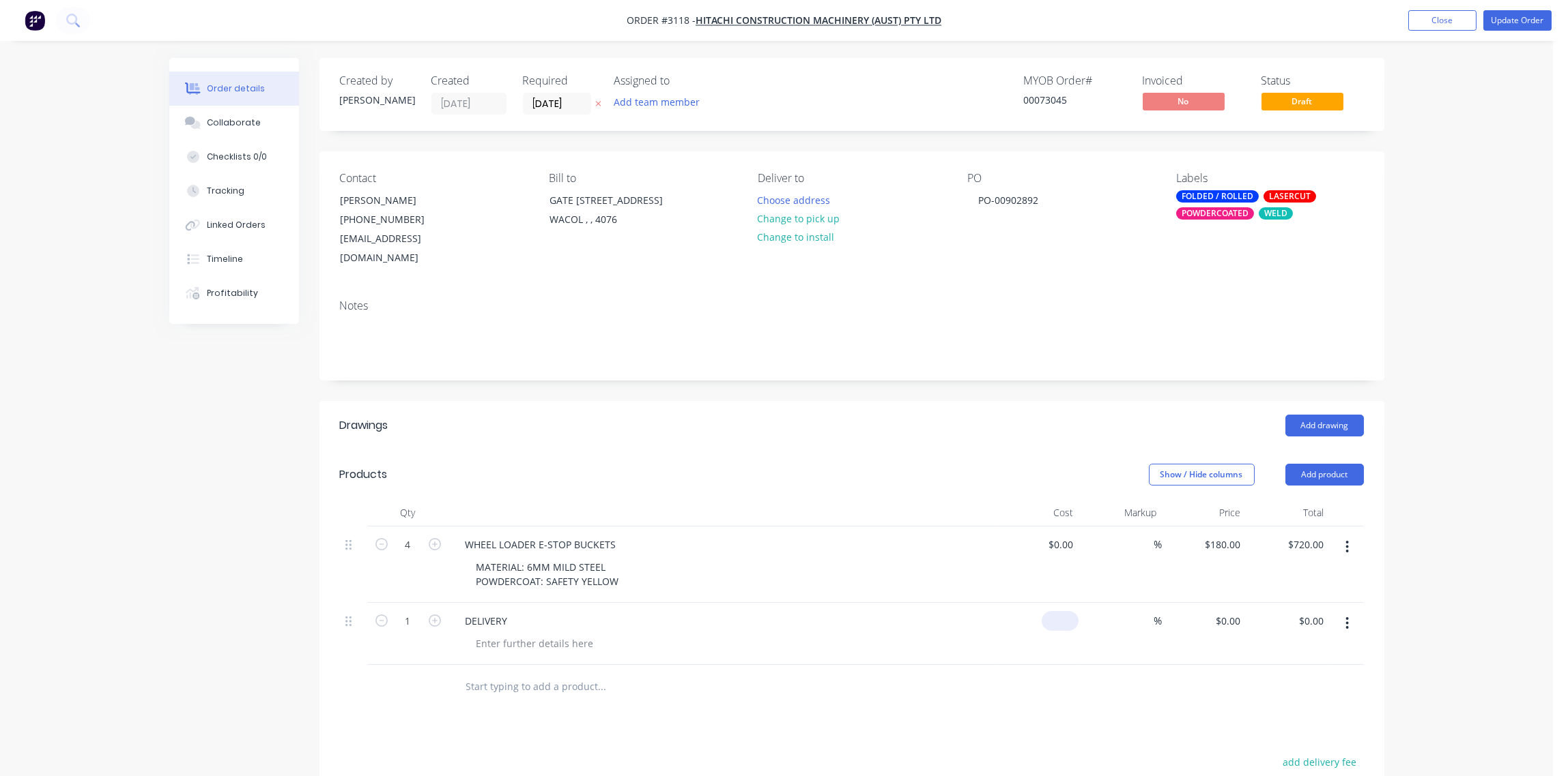
click at [1068, 611] on input at bounding box center [1062, 621] width 31 height 20
type input "$80.00"
click at [1060, 535] on div "0 $0.00" at bounding box center [1060, 545] width 37 height 20
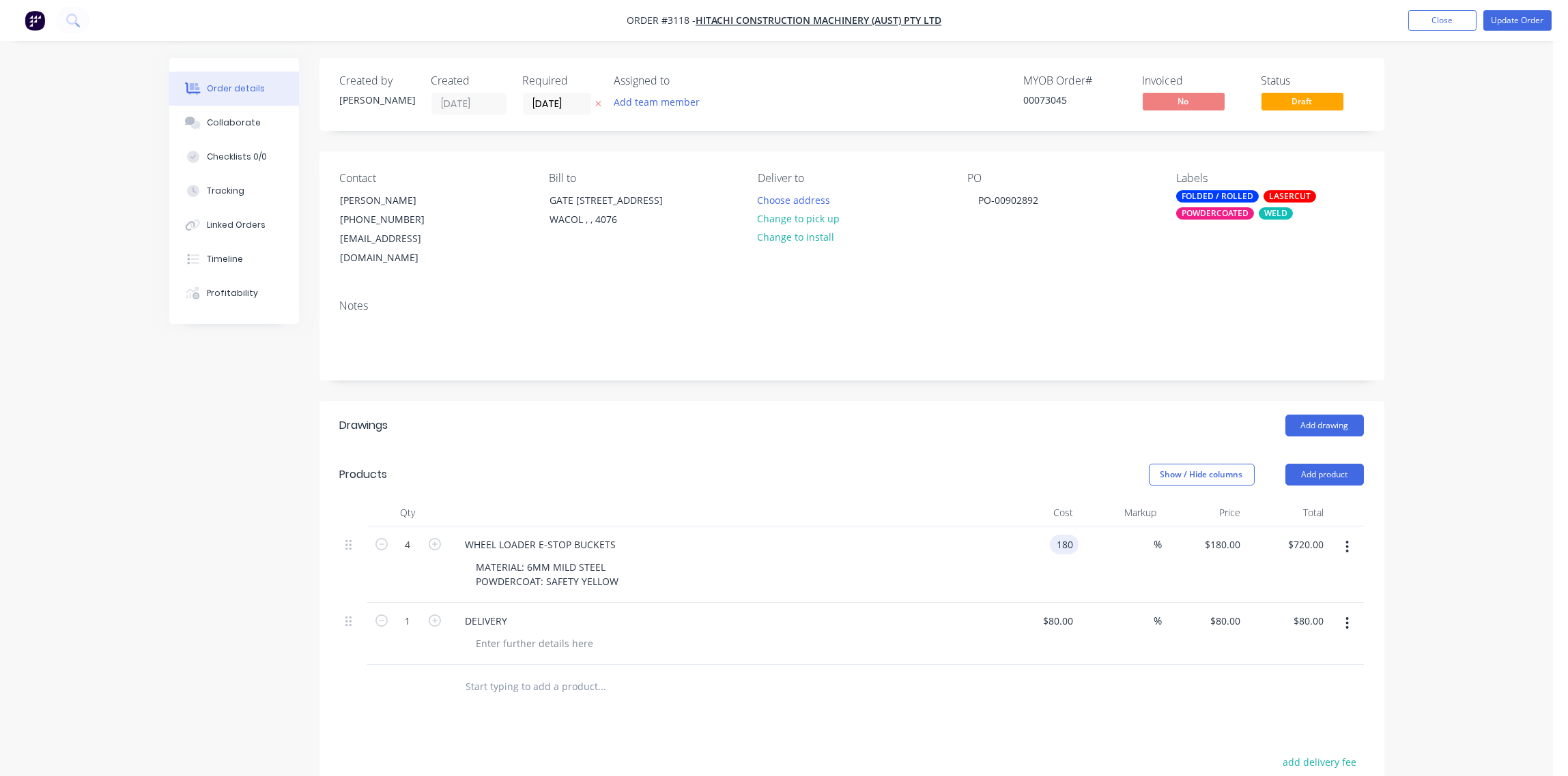
type input "$180.00"
drag, startPoint x: 950, startPoint y: 532, endPoint x: 676, endPoint y: 502, distance: 275.6
click at [897, 535] on div "WHEEL LOADER E-STOP BUCKETS" at bounding box center [722, 545] width 535 height 20
click at [517, 611] on div "DELIVERY" at bounding box center [722, 621] width 535 height 20
click at [518, 611] on div "DELIVERY" at bounding box center [722, 621] width 535 height 20
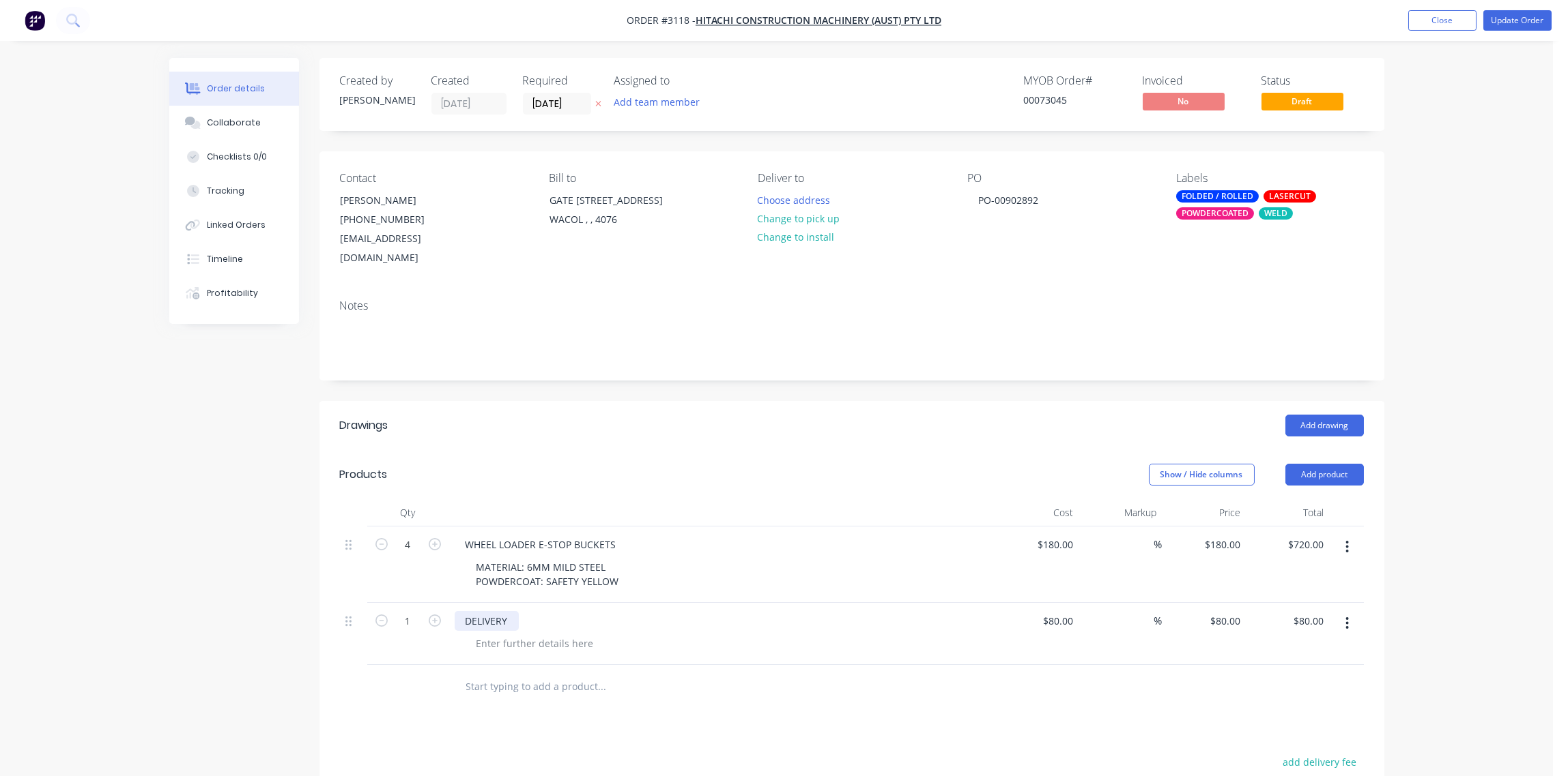
click at [509, 611] on div "DELIVERY" at bounding box center [487, 621] width 64 height 20
click at [1523, 23] on button "Update Order" at bounding box center [1517, 20] width 68 height 20
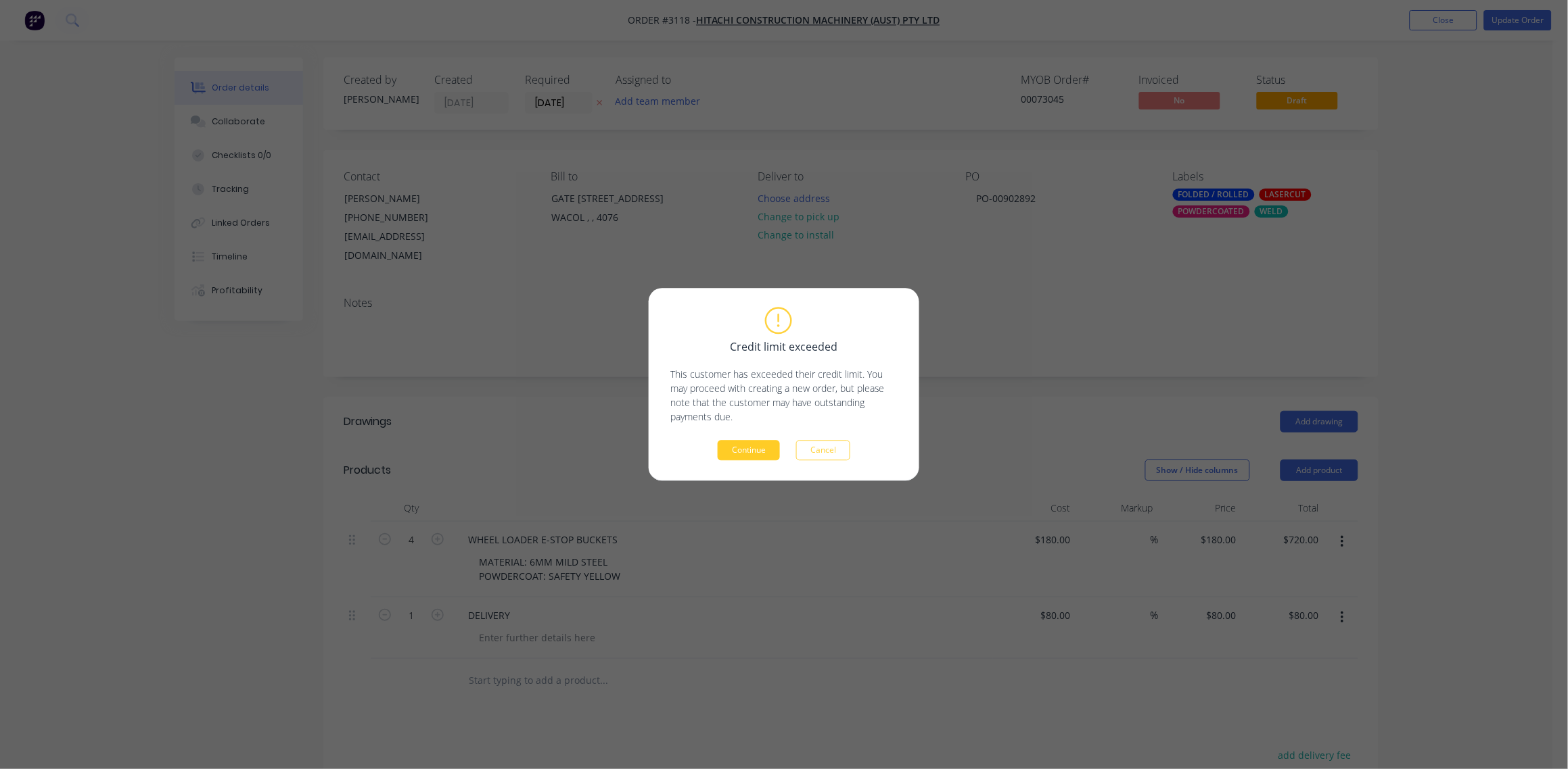
click at [751, 450] on button "Continue" at bounding box center [749, 451] width 62 height 20
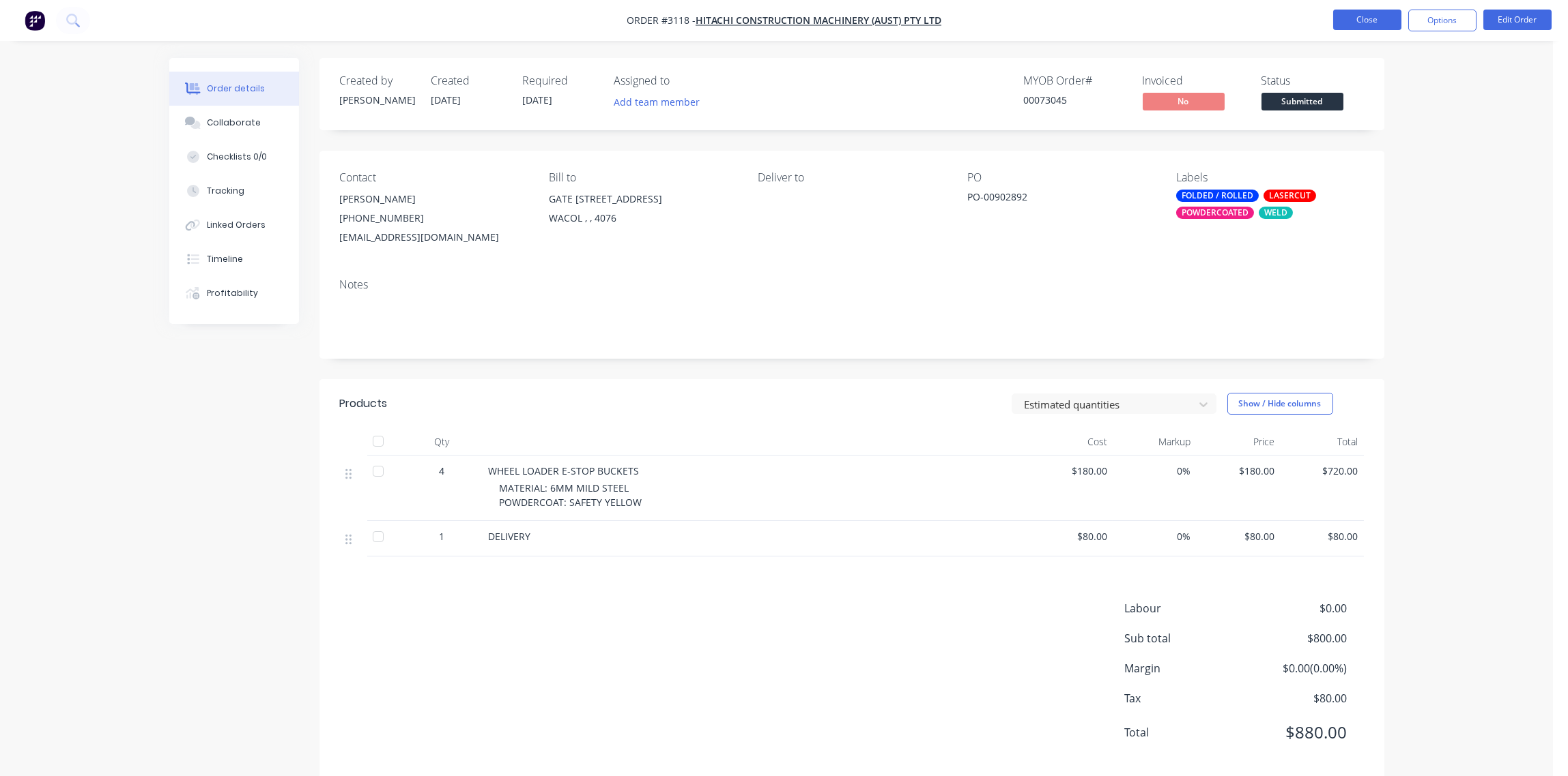
click at [1379, 24] on button "Close" at bounding box center [1366, 19] width 68 height 20
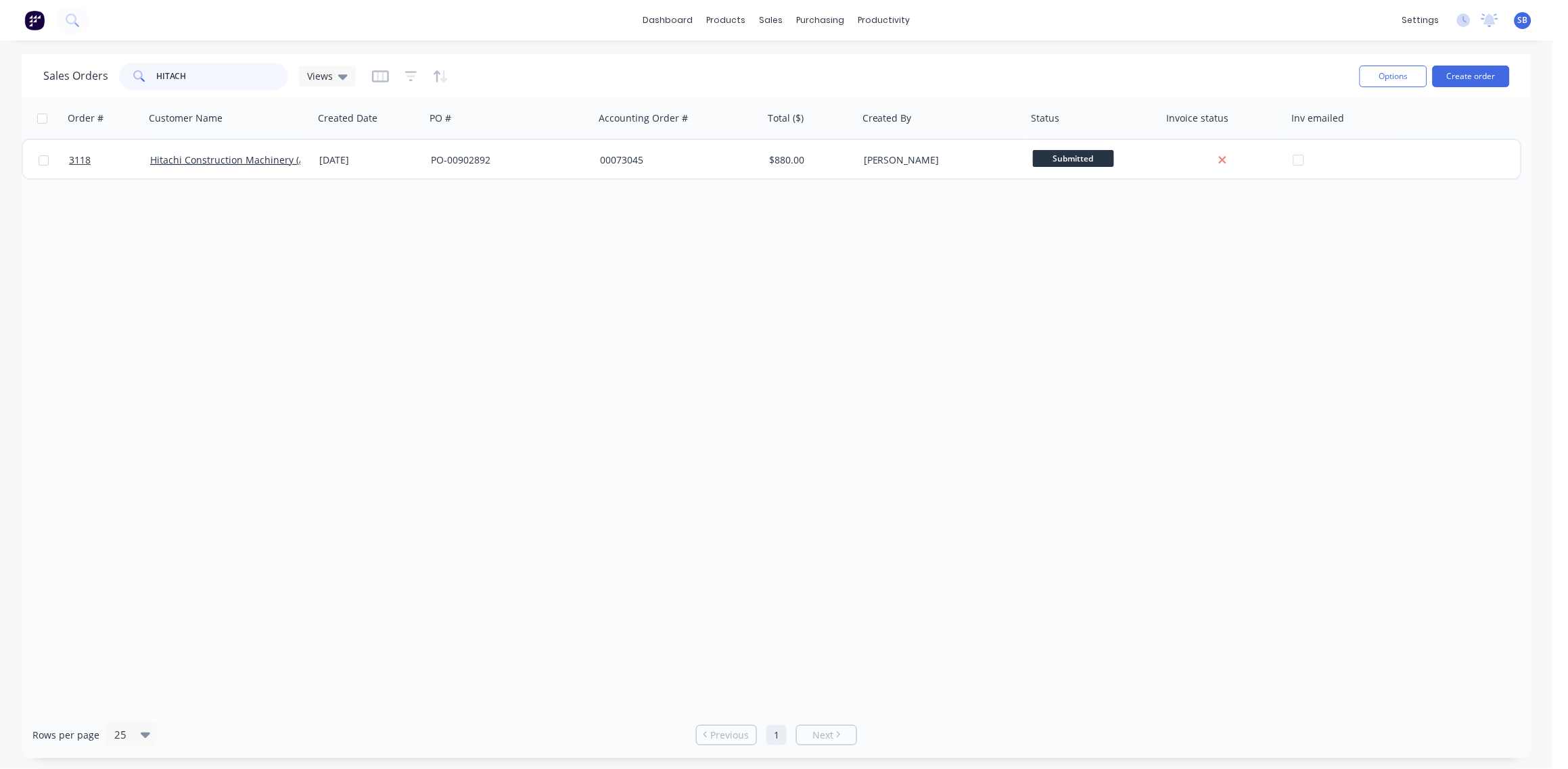
drag, startPoint x: 213, startPoint y: 74, endPoint x: 44, endPoint y: 90, distance: 169.8
click at [44, 90] on div "Sales Orders HITACH Views" at bounding box center [696, 76] width 1306 height 33
type input "MORGAN"
click at [1479, 72] on button "Create order" at bounding box center [1471, 77] width 77 height 22
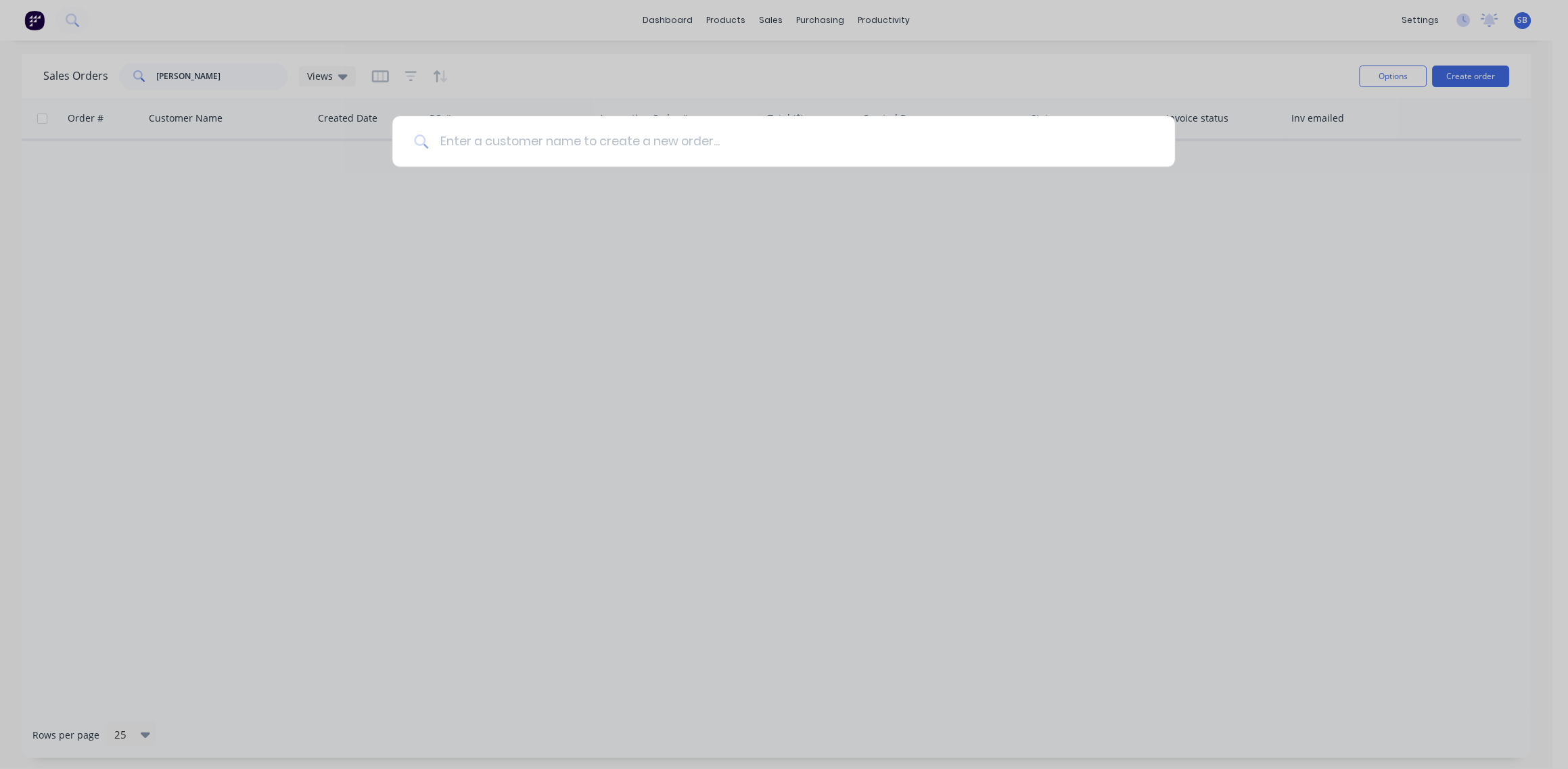
click at [525, 131] on input at bounding box center [791, 141] width 724 height 51
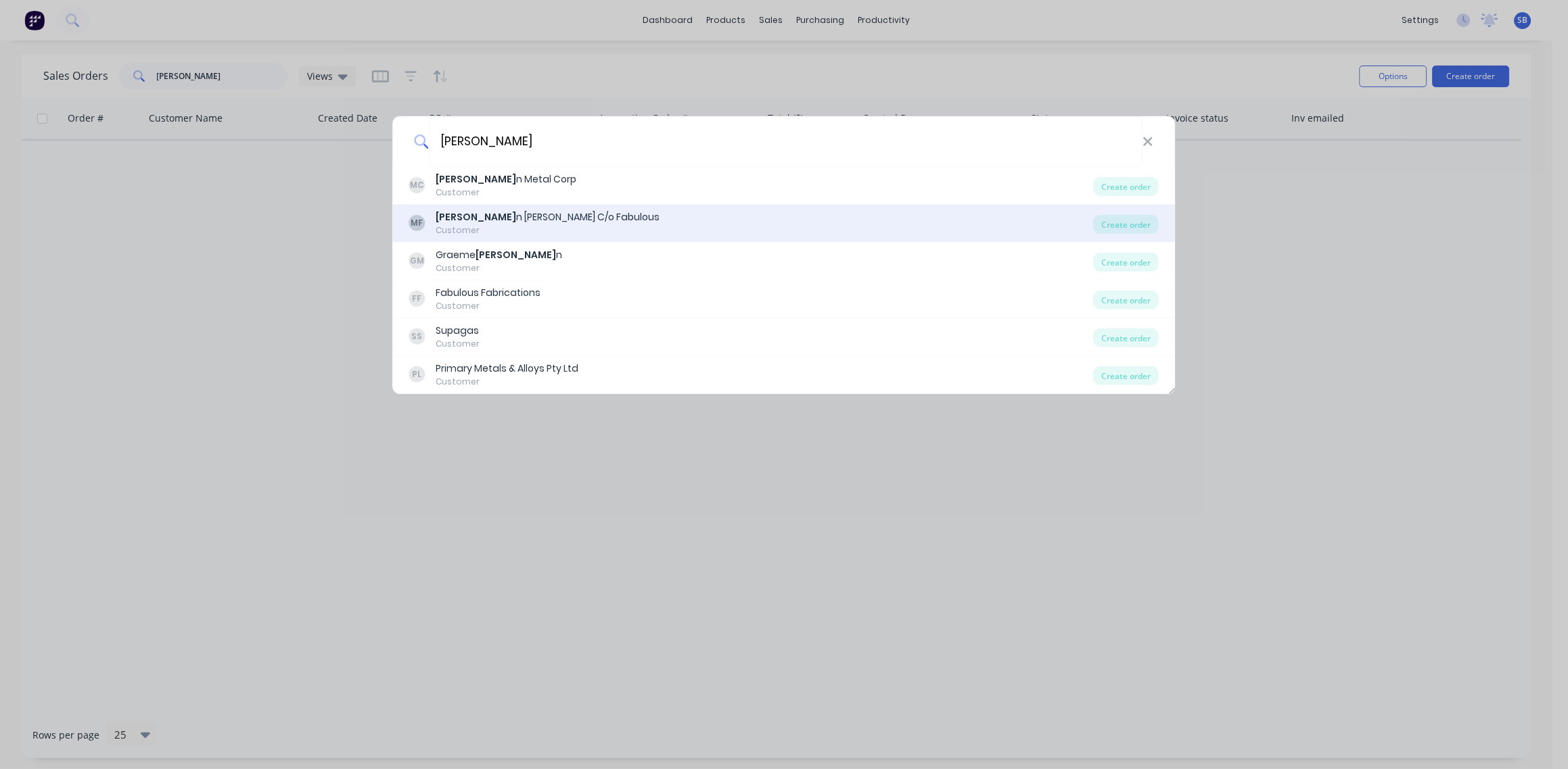
type input "MORGA"
click at [558, 212] on div "Morga n Dowling C/o Fabulous" at bounding box center [548, 217] width 224 height 14
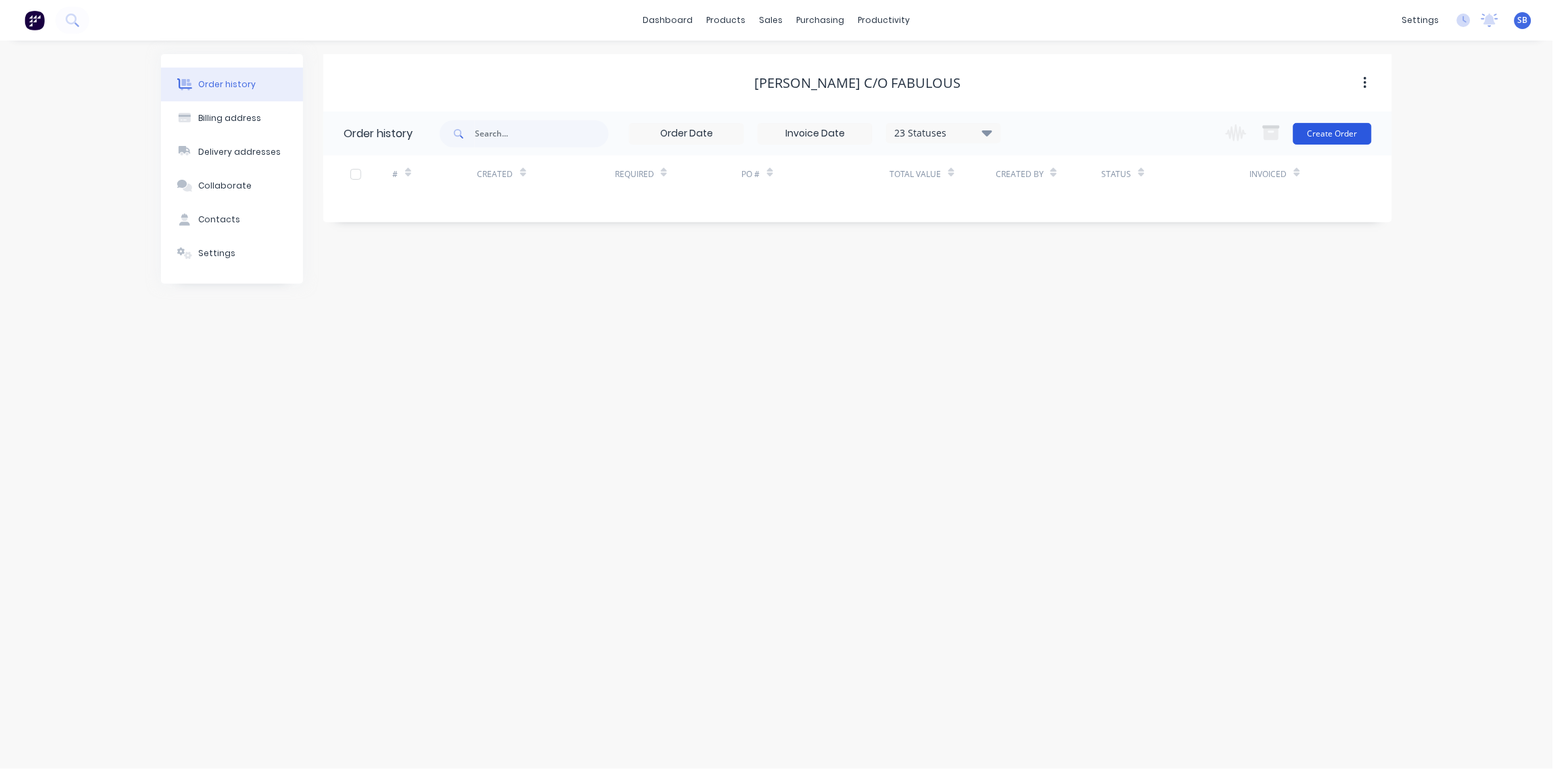
click at [1335, 135] on button "Create Order" at bounding box center [1332, 134] width 78 height 22
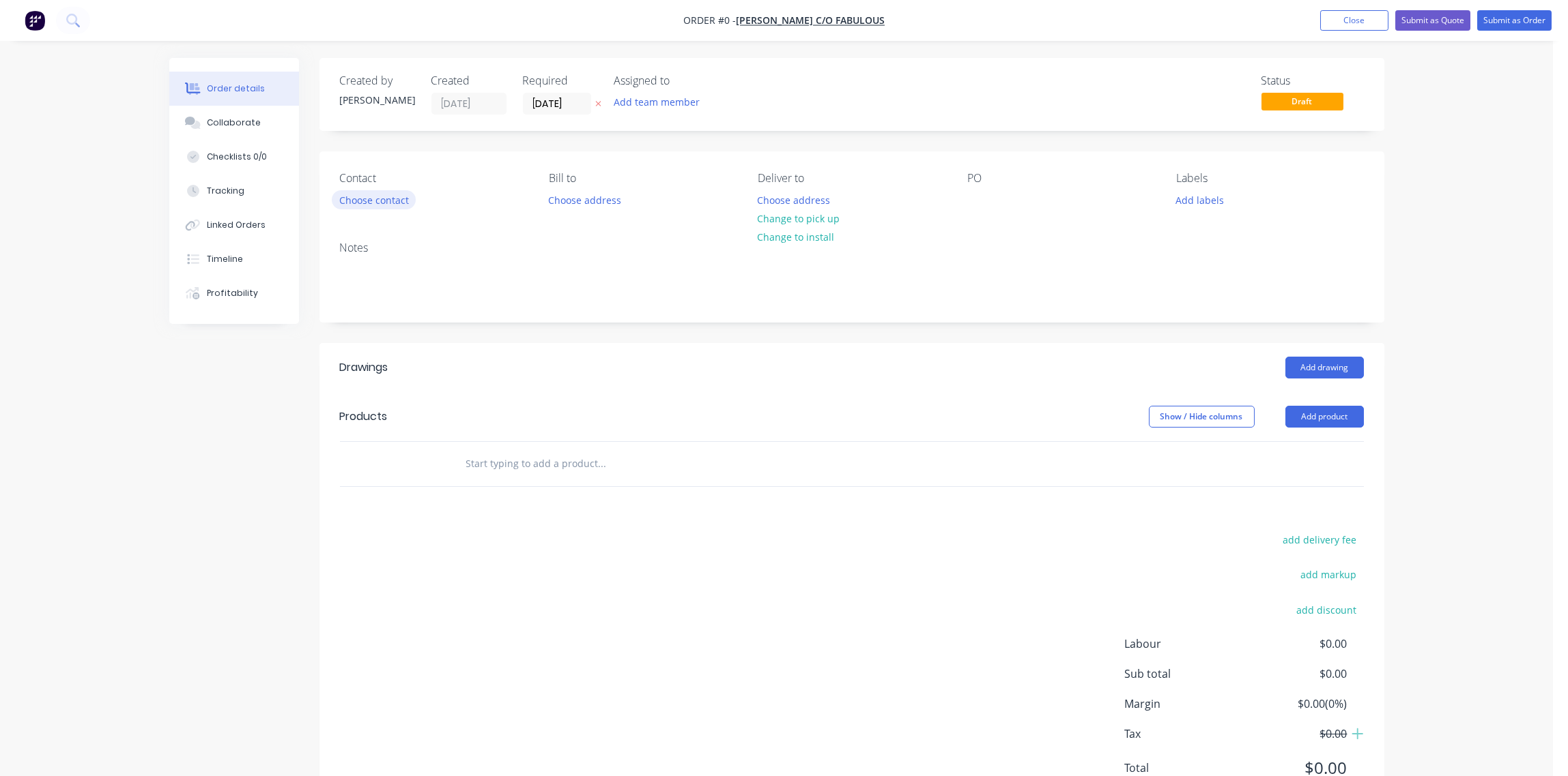
click at [378, 201] on button "Choose contact" at bounding box center [374, 200] width 84 height 18
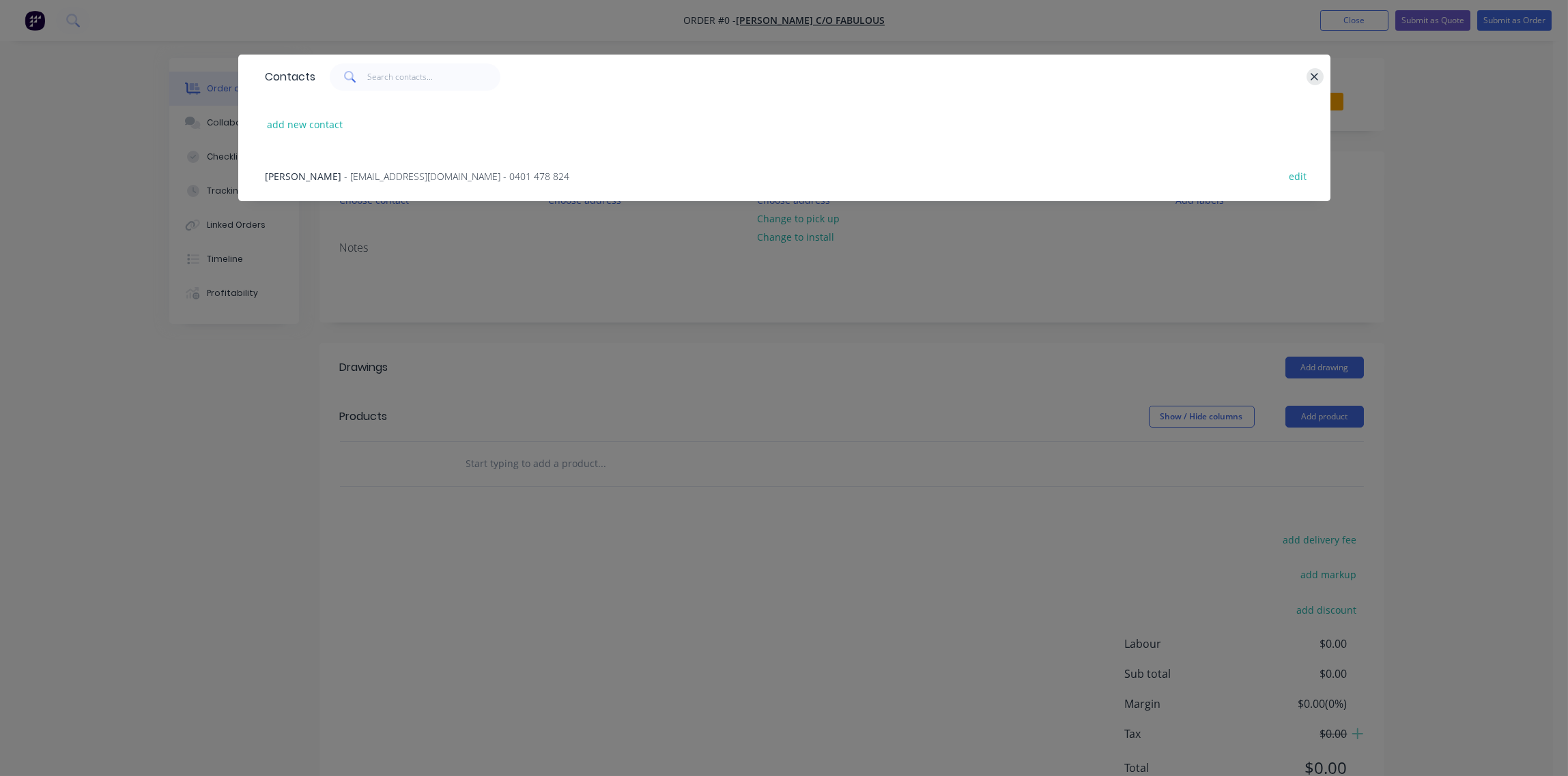
click at [1315, 72] on icon "button" at bounding box center [1314, 76] width 9 height 13
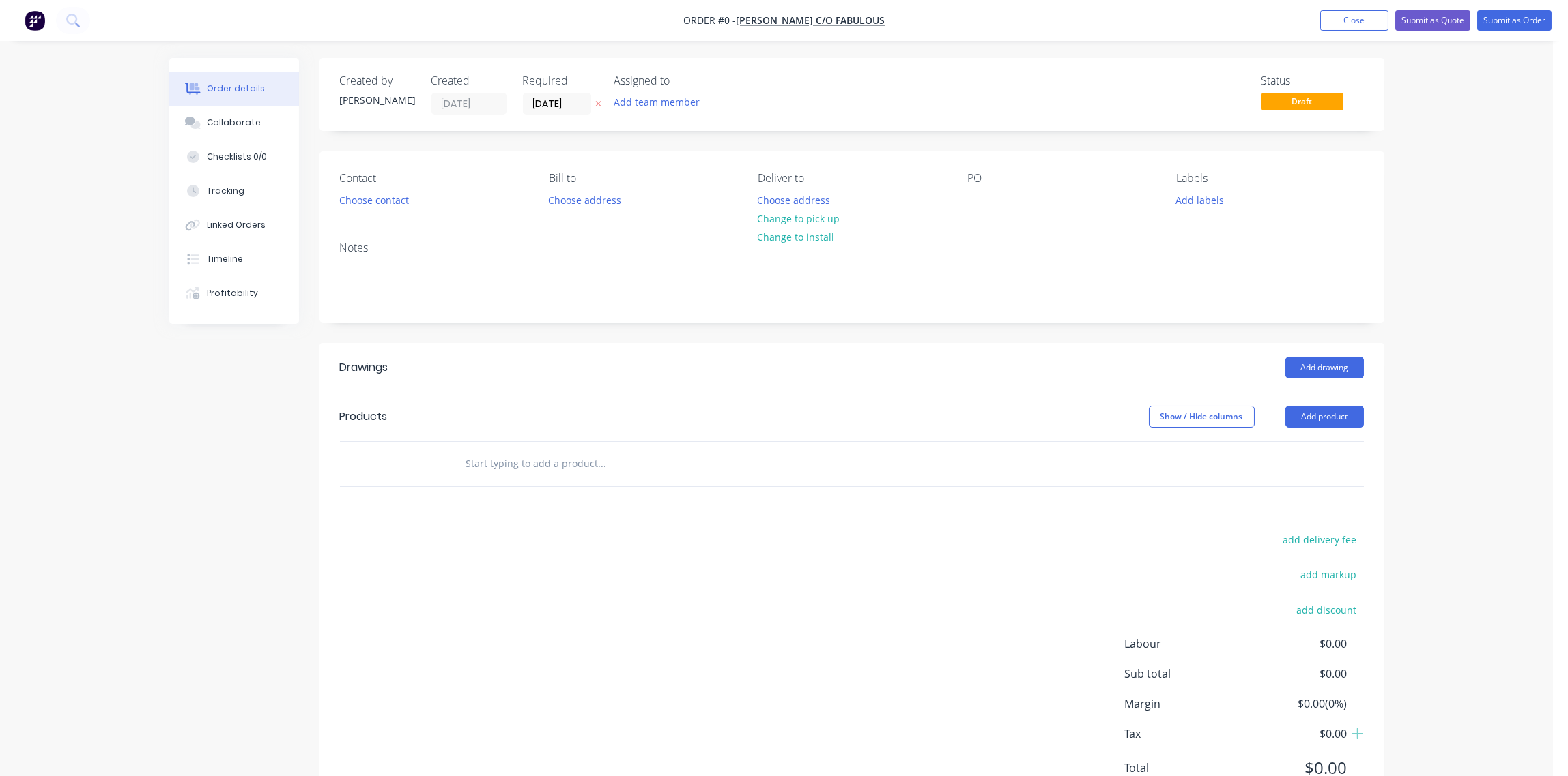
click at [555, 466] on input "text" at bounding box center [602, 464] width 273 height 27
click at [545, 464] on input "text" at bounding box center [602, 464] width 273 height 27
paste input "SANDBLAST & POWDERCOAT"
type input "SANDBLAST & POWDERCOAT"
click at [505, 503] on div "Drawings Add drawing Products Show / Hide columns Add product SANDBLAST & POWDE…" at bounding box center [851, 579] width 1065 height 471
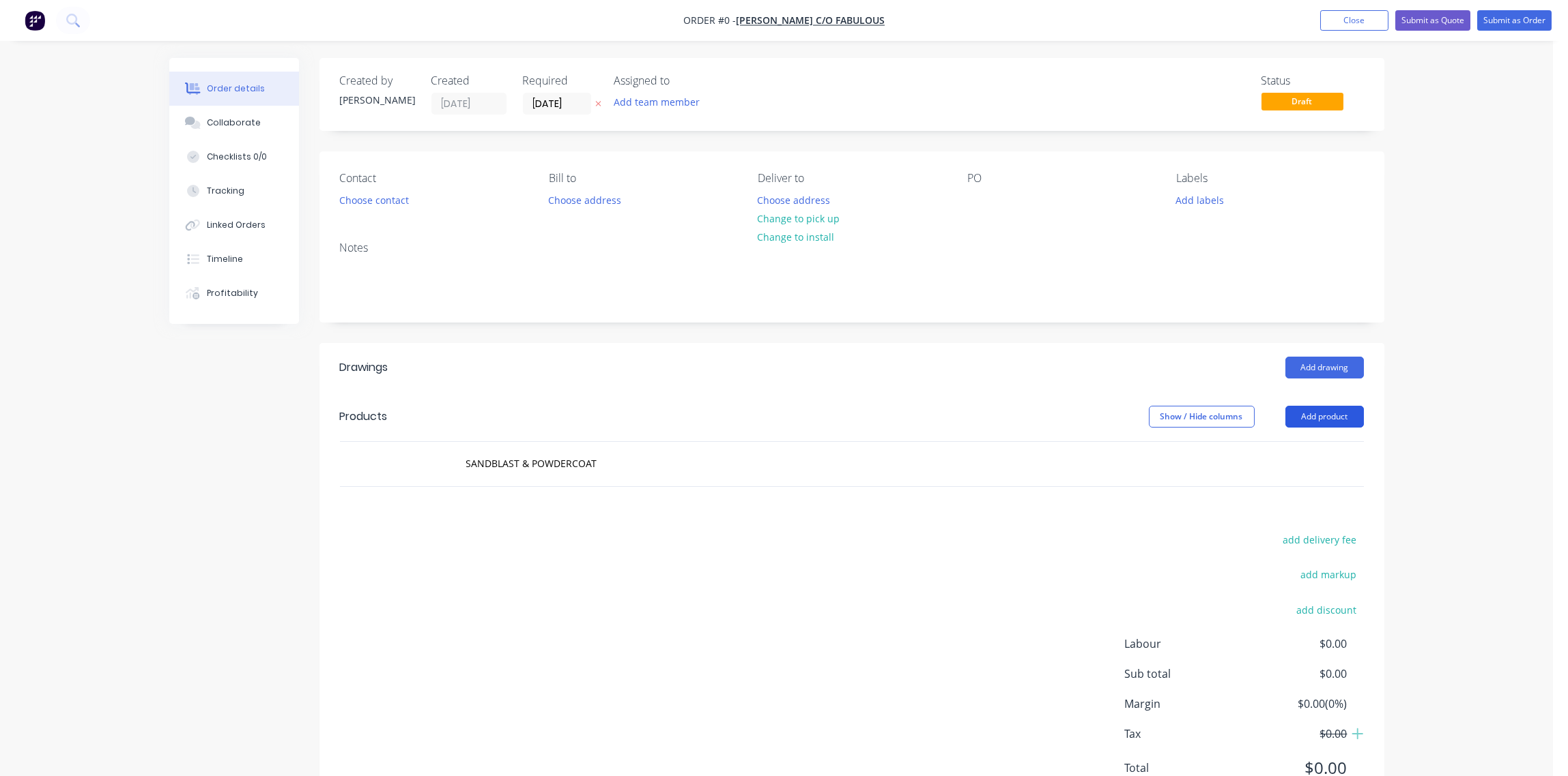
click at [1315, 413] on button "Add product" at bounding box center [1324, 417] width 78 height 22
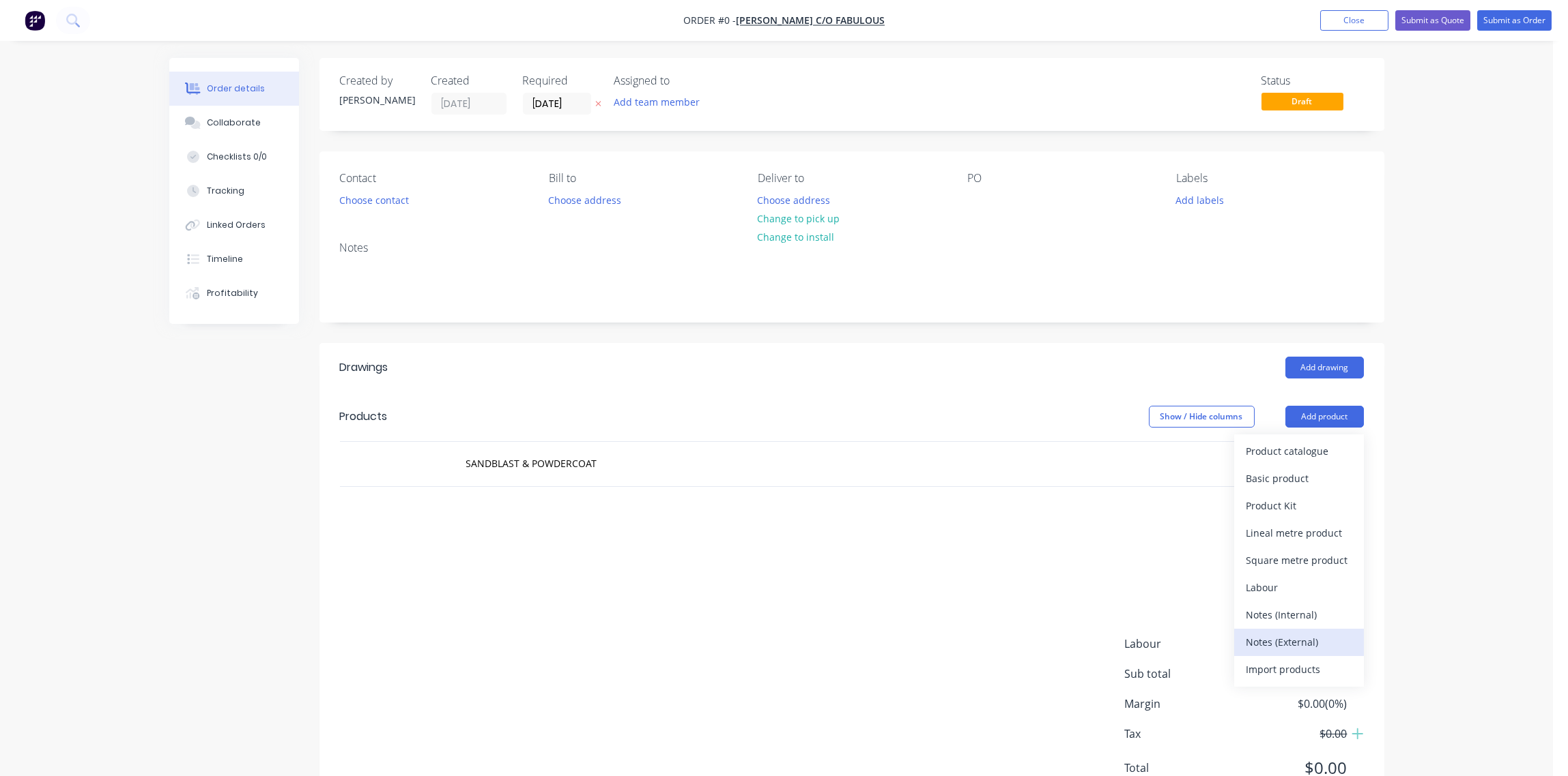
click at [1279, 644] on div "Notes (External)" at bounding box center [1298, 642] width 105 height 20
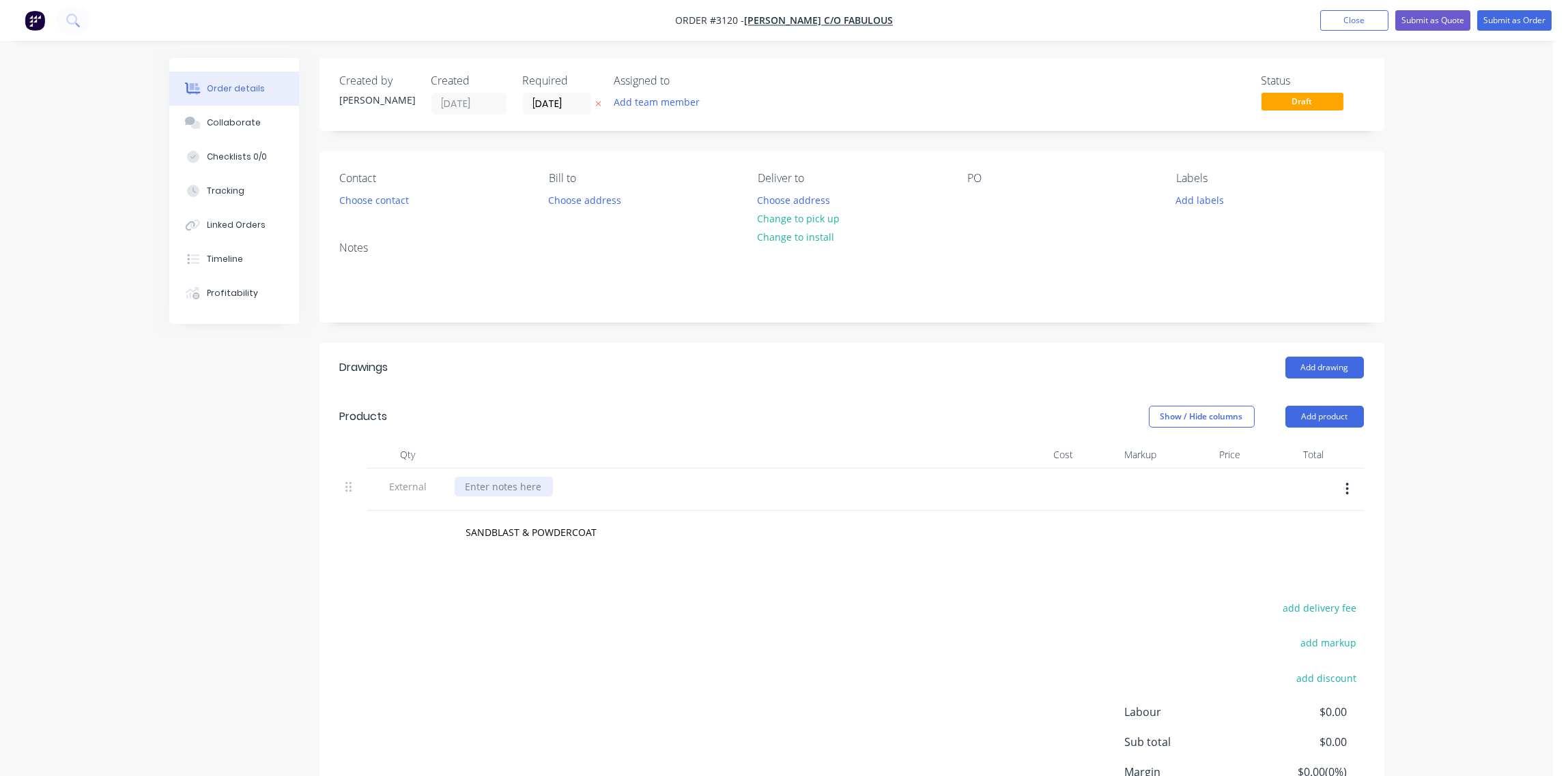
click at [497, 486] on div at bounding box center [503, 487] width 98 height 20
paste div
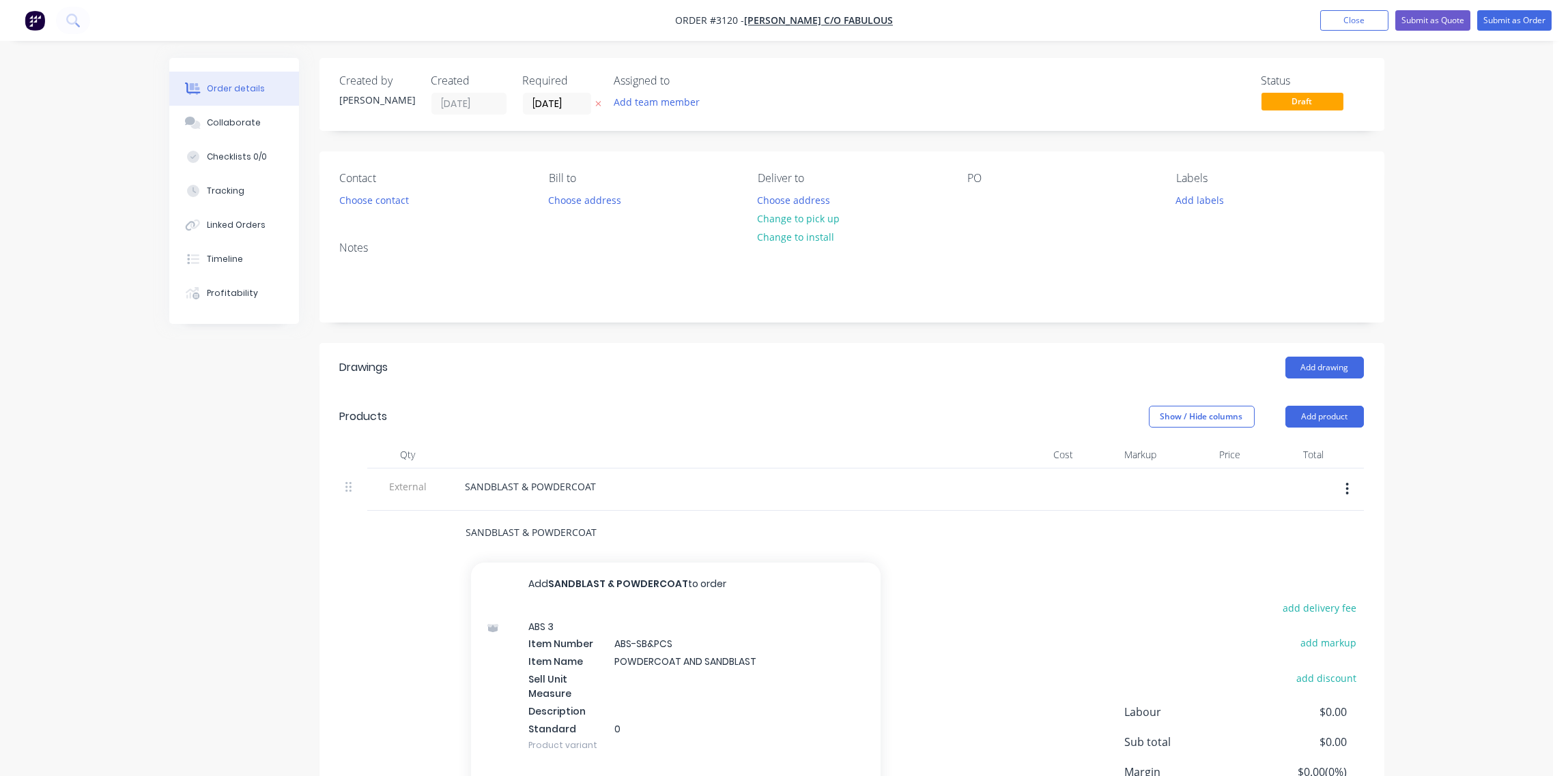
drag, startPoint x: 606, startPoint y: 536, endPoint x: 327, endPoint y: 525, distance: 279.2
click at [327, 525] on div "Qty Cost Markup Price Total External SANDBLAST & POWDERCOAT SANDBLAST & POWDERC…" at bounding box center [851, 499] width 1065 height 114
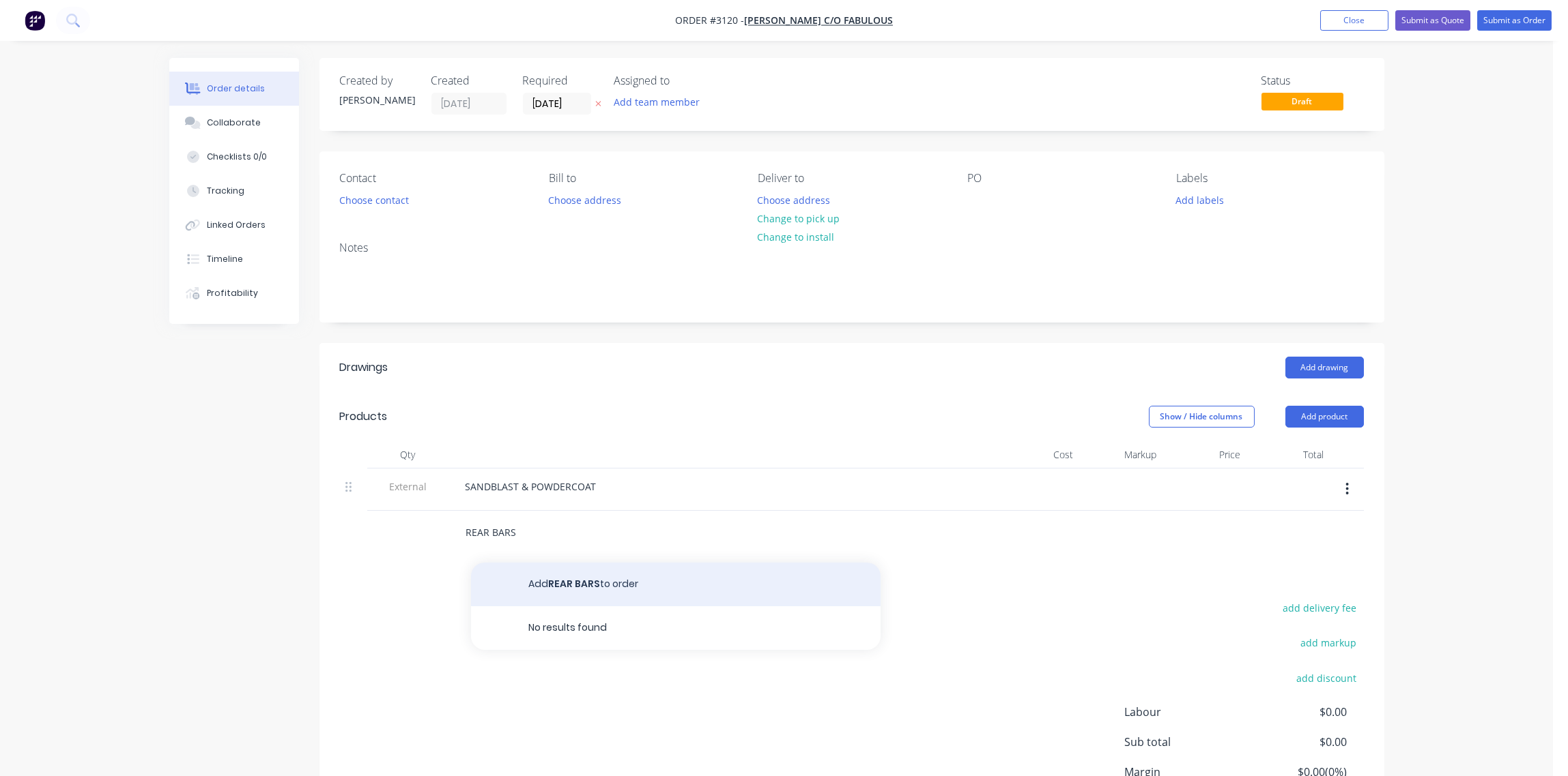
type input "REAR BARS"
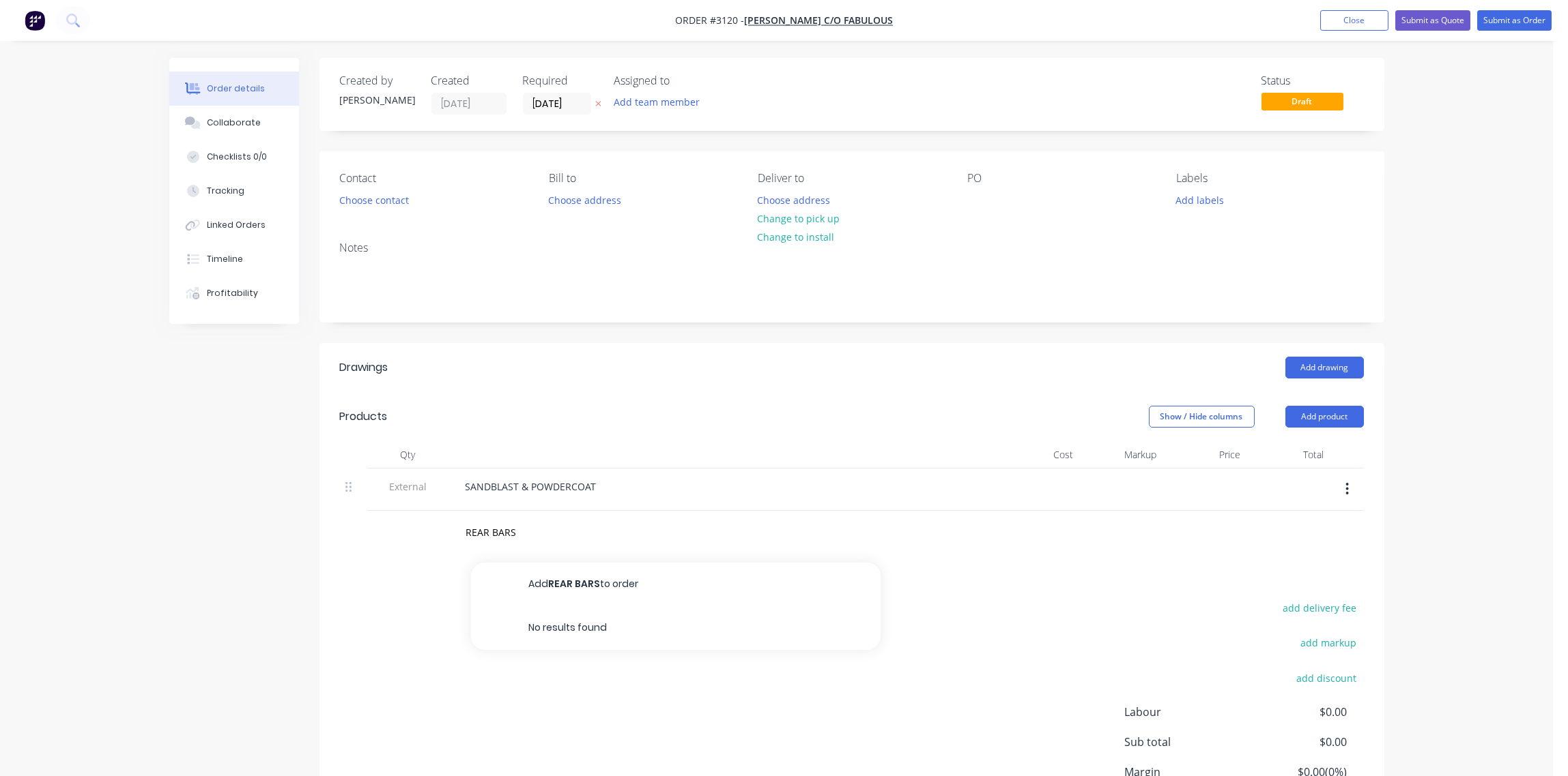
drag, startPoint x: 623, startPoint y: 582, endPoint x: 583, endPoint y: 575, distance: 40.6
click at [622, 580] on button "Add REAR BARS to order" at bounding box center [675, 585] width 409 height 44
click at [436, 528] on icon "button" at bounding box center [434, 528] width 13 height 13
type input "2"
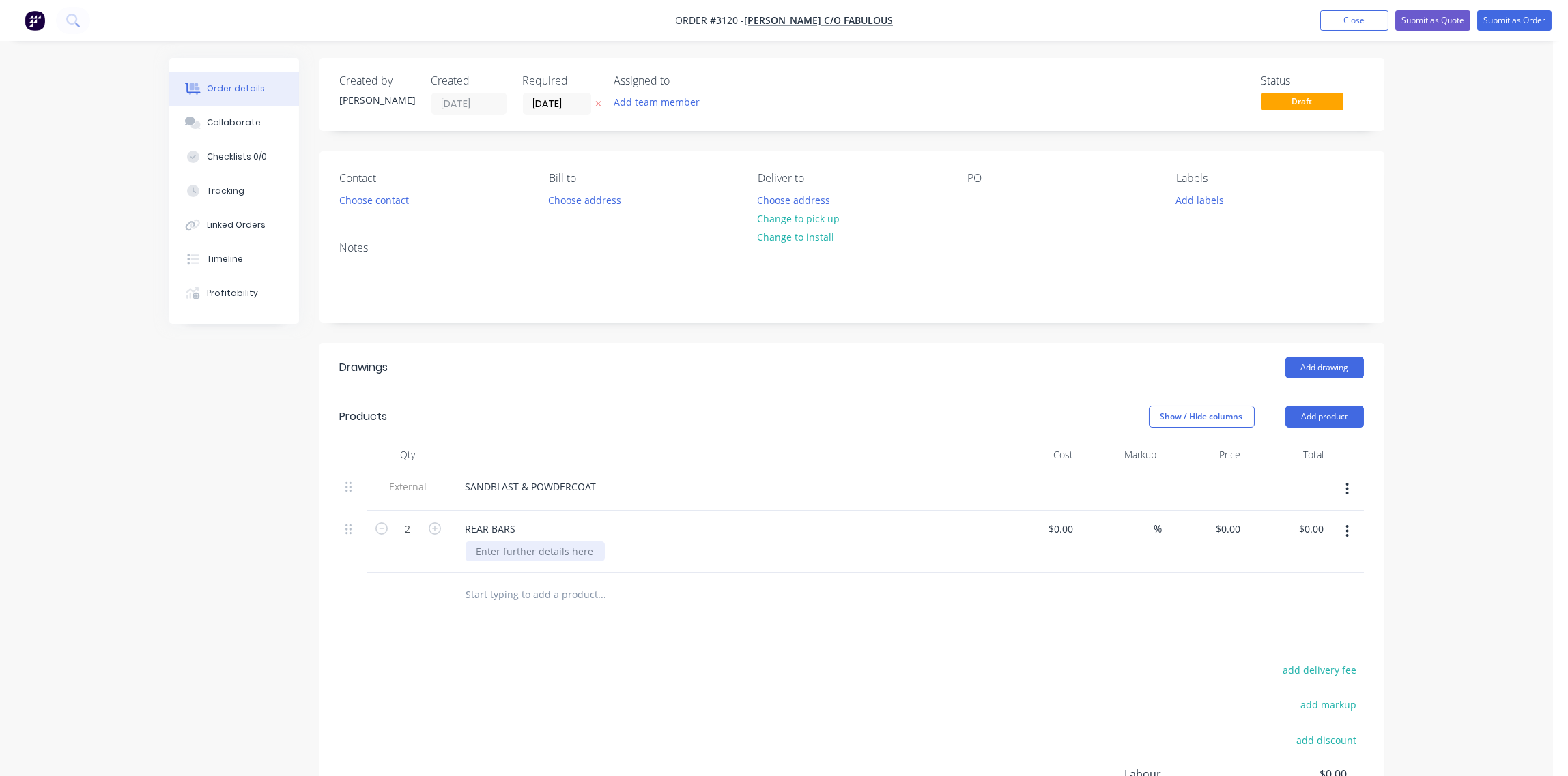
click at [510, 558] on div at bounding box center [535, 552] width 139 height 20
click at [1065, 529] on input at bounding box center [1071, 529] width 16 height 20
type input "$350.00"
type input "$700.00"
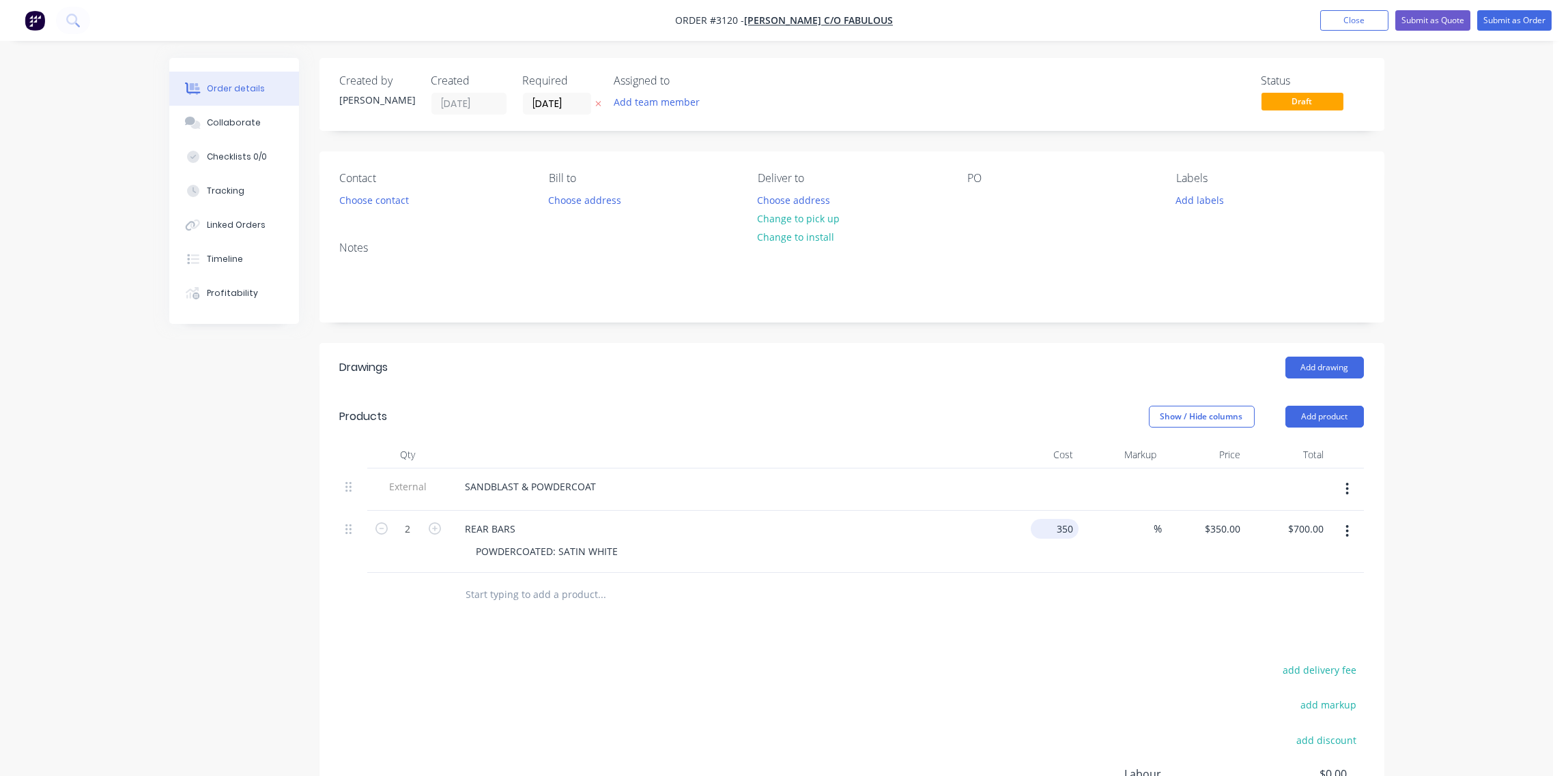
click at [1049, 524] on div "350 $350.00" at bounding box center [1037, 542] width 84 height 62
type input "$175.00"
type input "$350.00"
click at [866, 408] on div "Show / Hide columns Add product" at bounding box center [960, 417] width 806 height 22
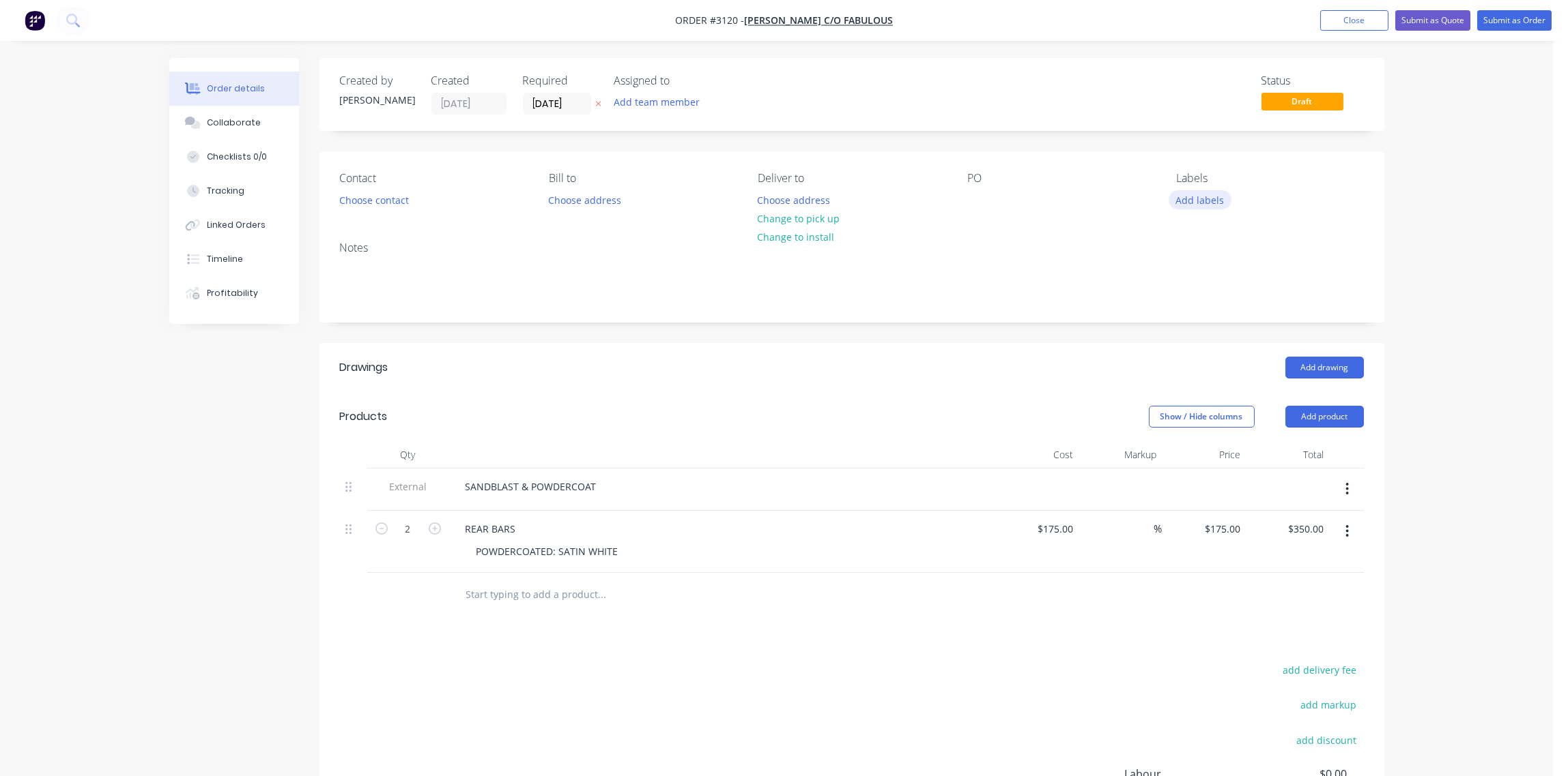
click at [1213, 201] on button "Add labels" at bounding box center [1200, 200] width 63 height 18
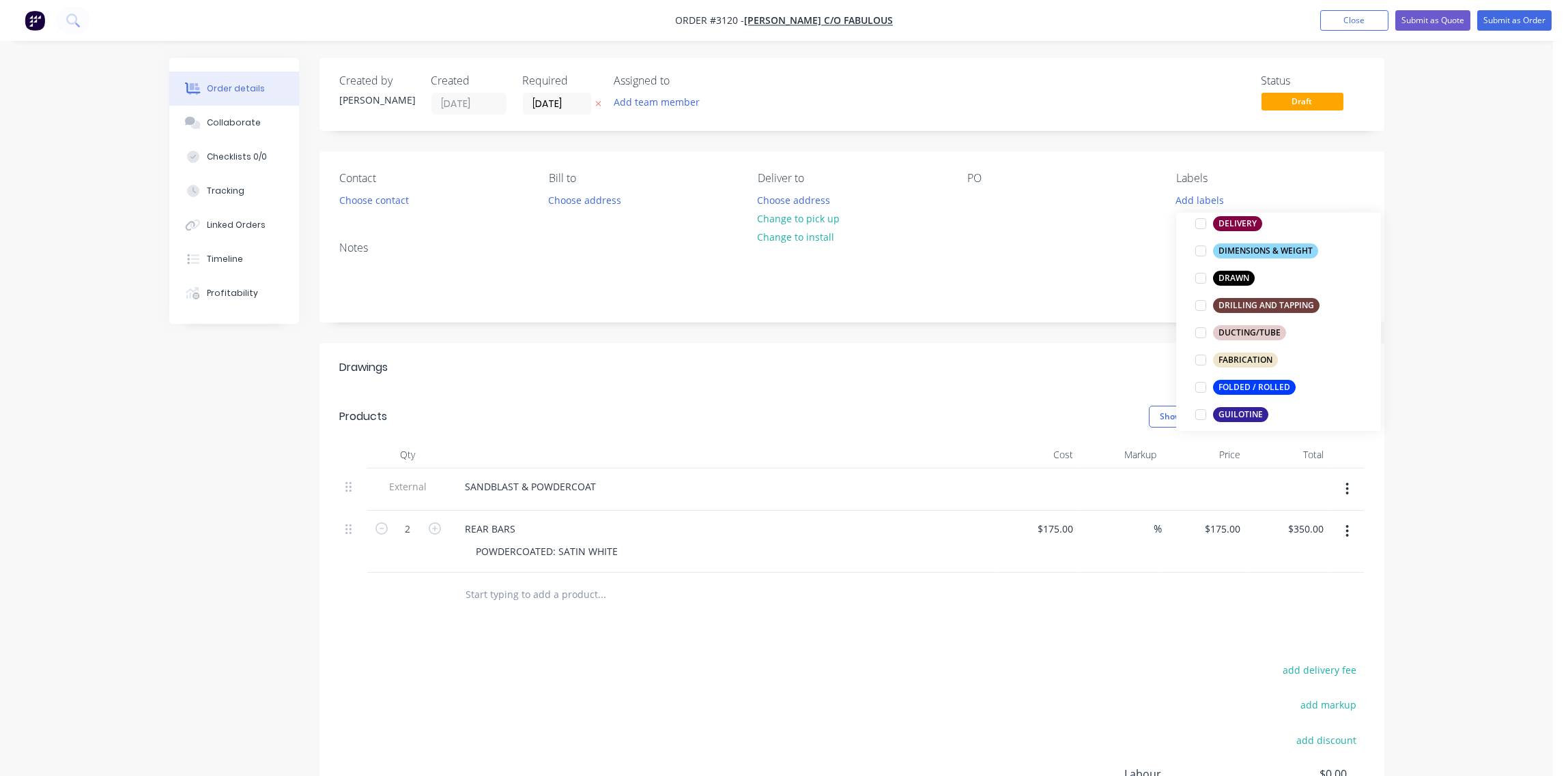
scroll to position [509, 0]
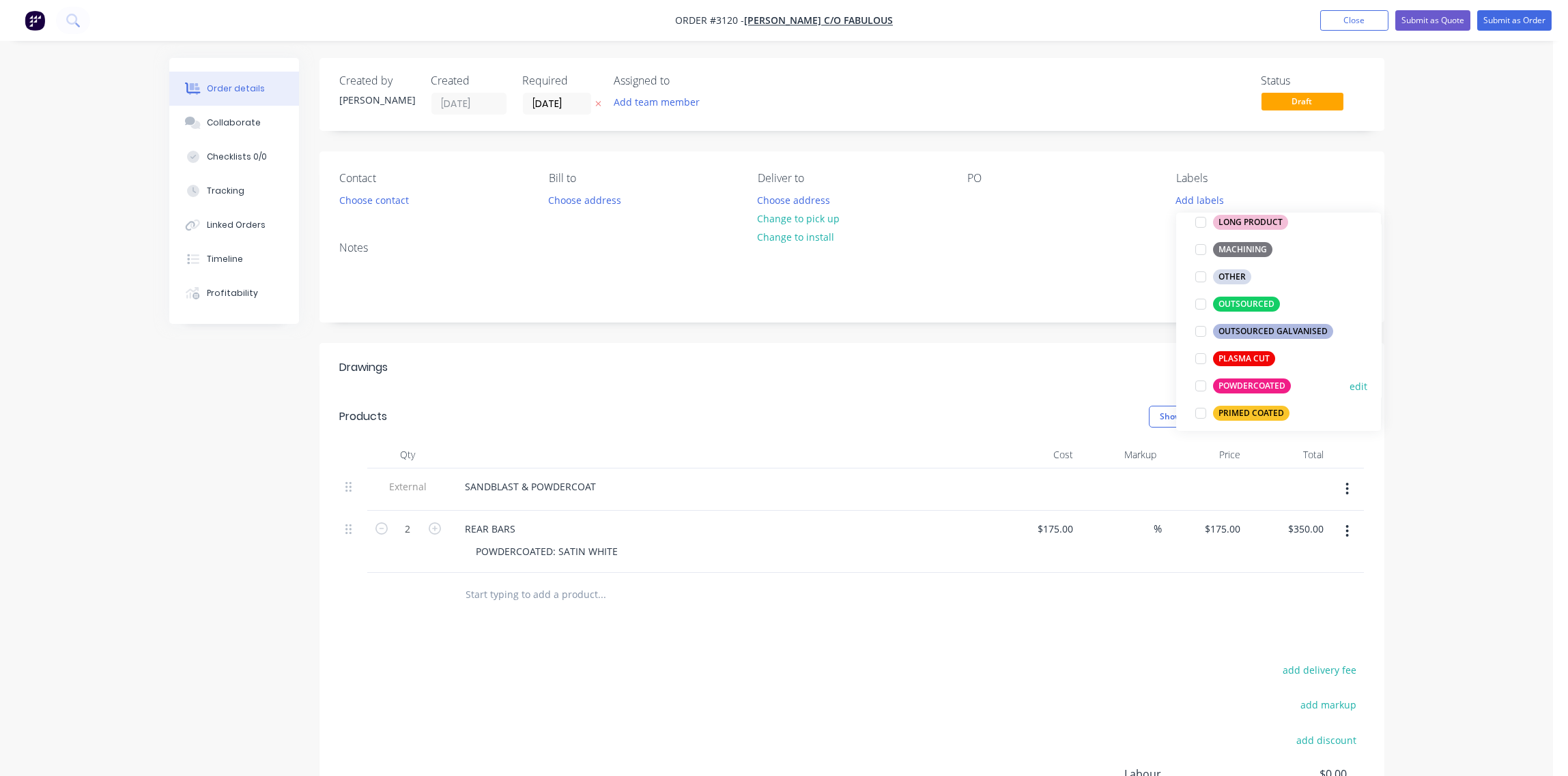
click at [1198, 384] on div at bounding box center [1201, 385] width 27 height 27
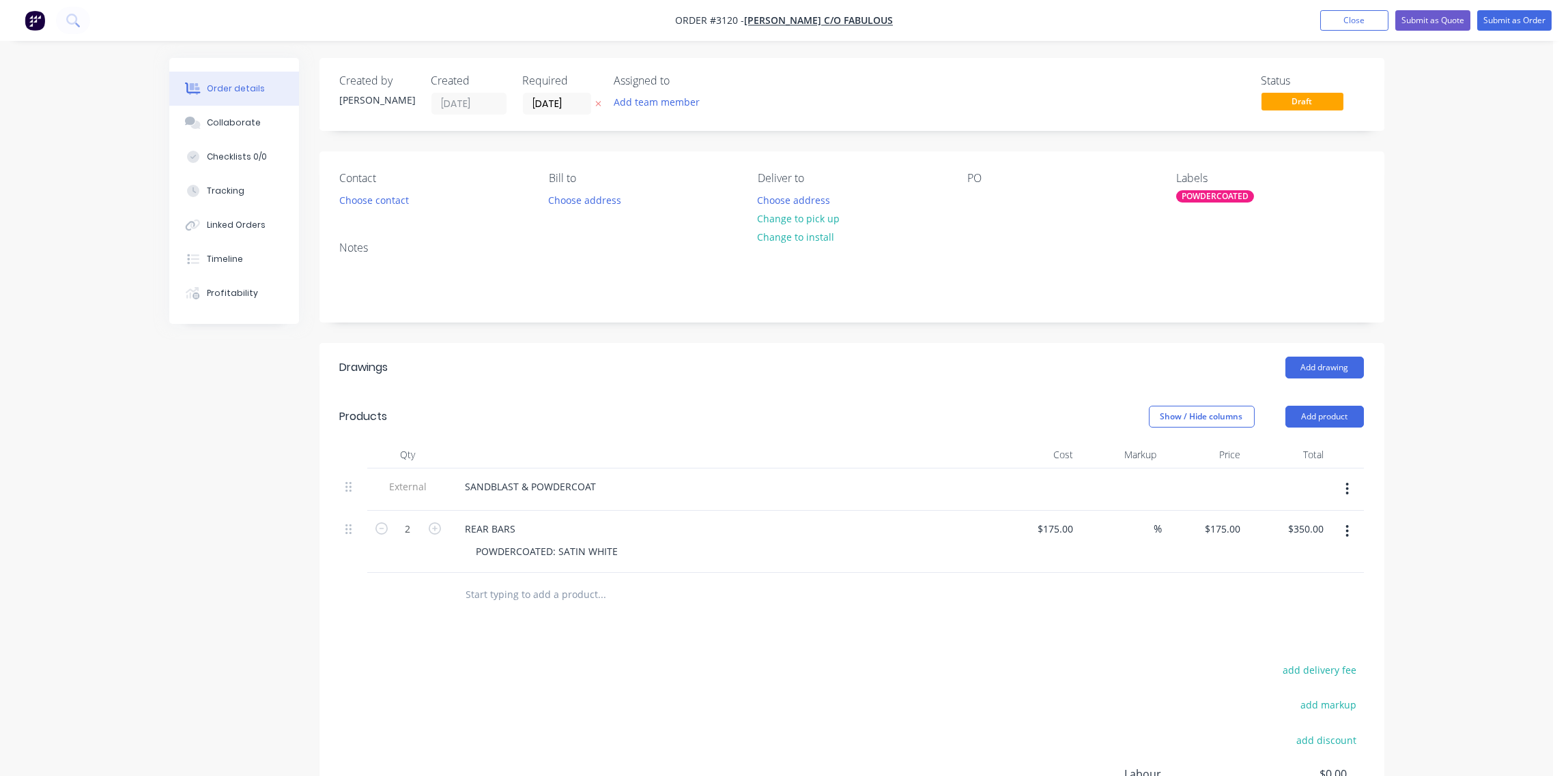
click at [1114, 223] on div "Contact Choose contact Bill to Choose address Deliver to Choose address Change …" at bounding box center [851, 191] width 1065 height 79
click at [1192, 197] on div "POWDERCOATED" at bounding box center [1215, 197] width 78 height 13
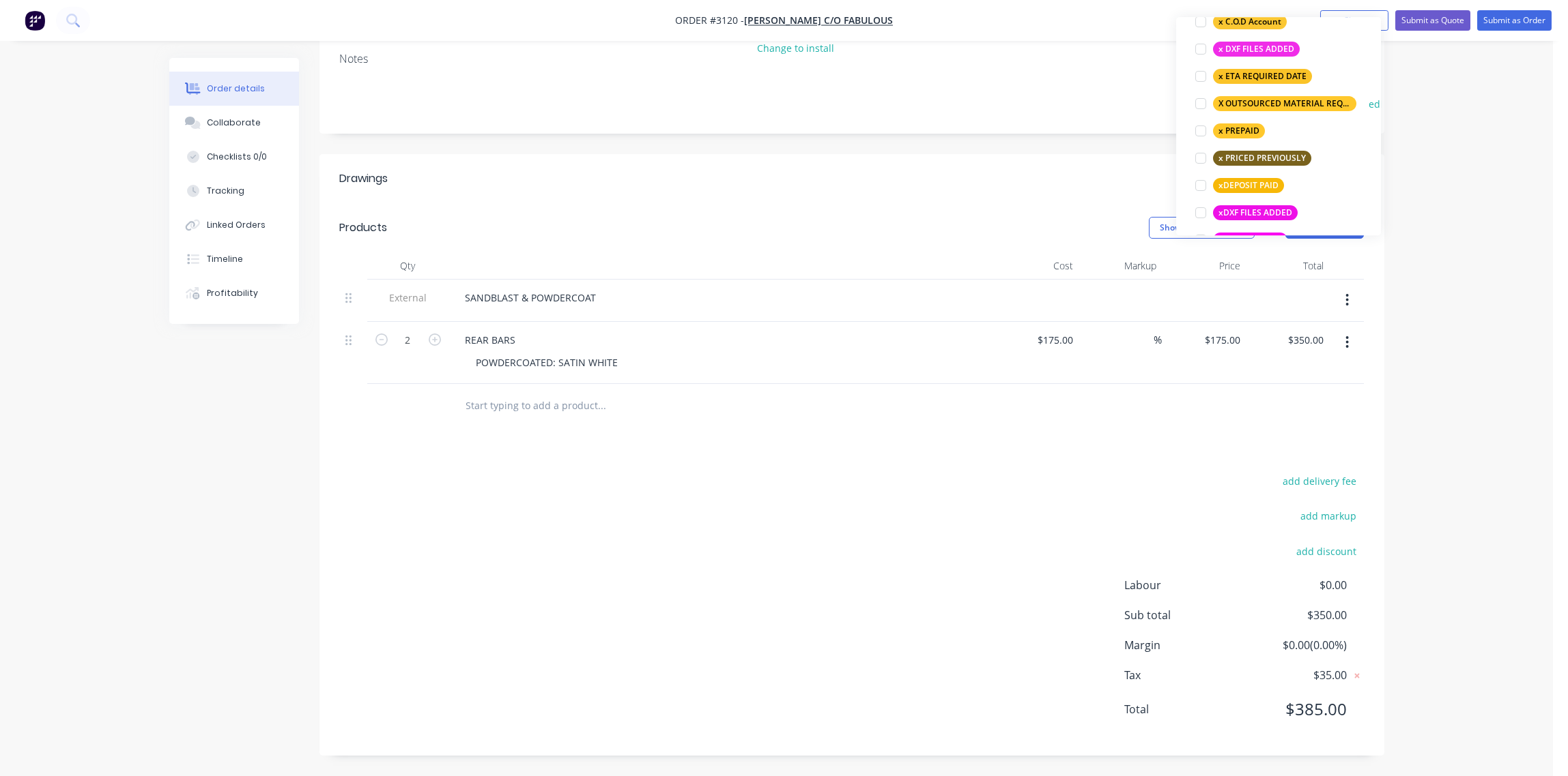
scroll to position [1098, 0]
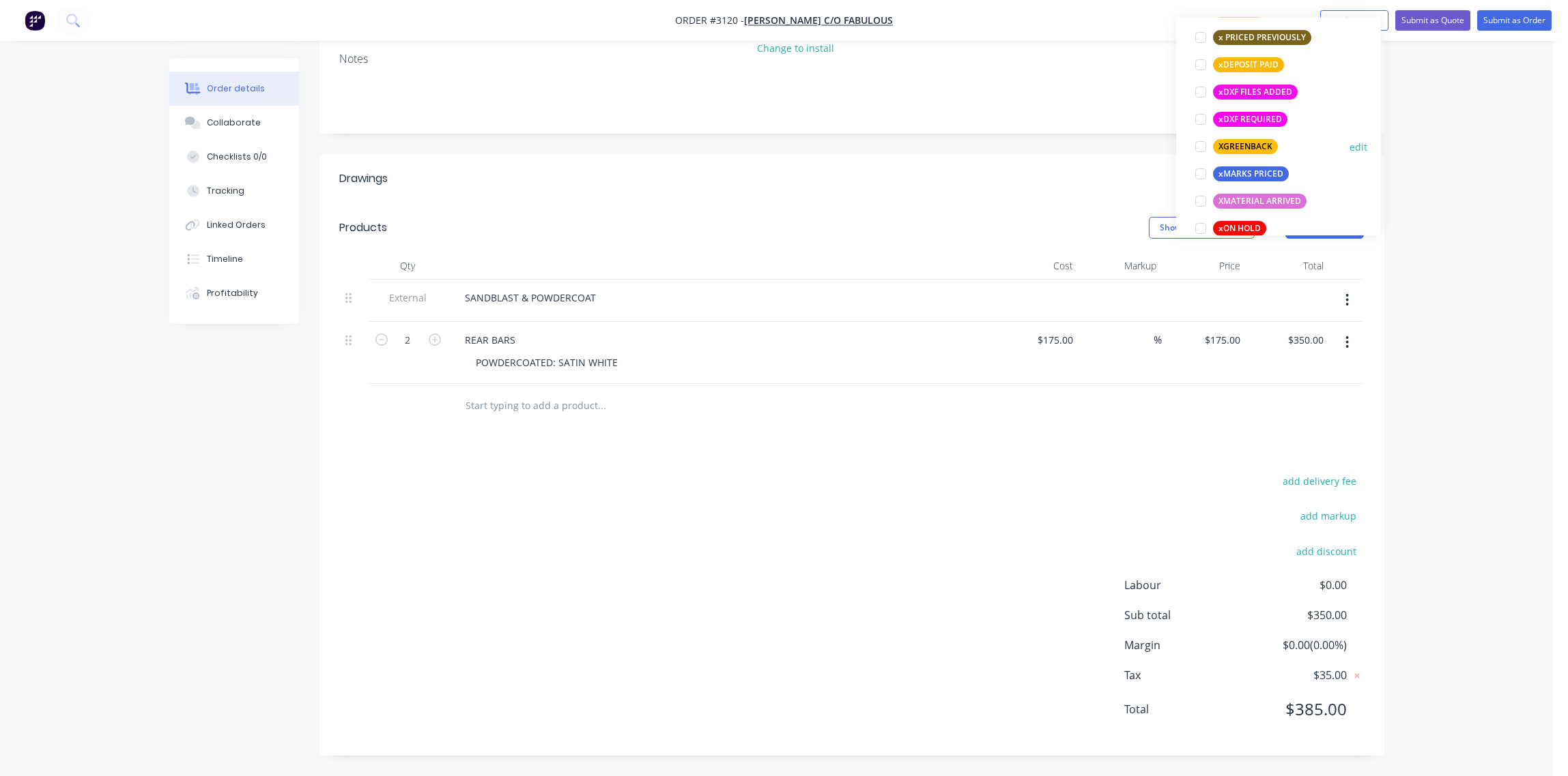
click at [1202, 144] on div at bounding box center [1201, 146] width 27 height 27
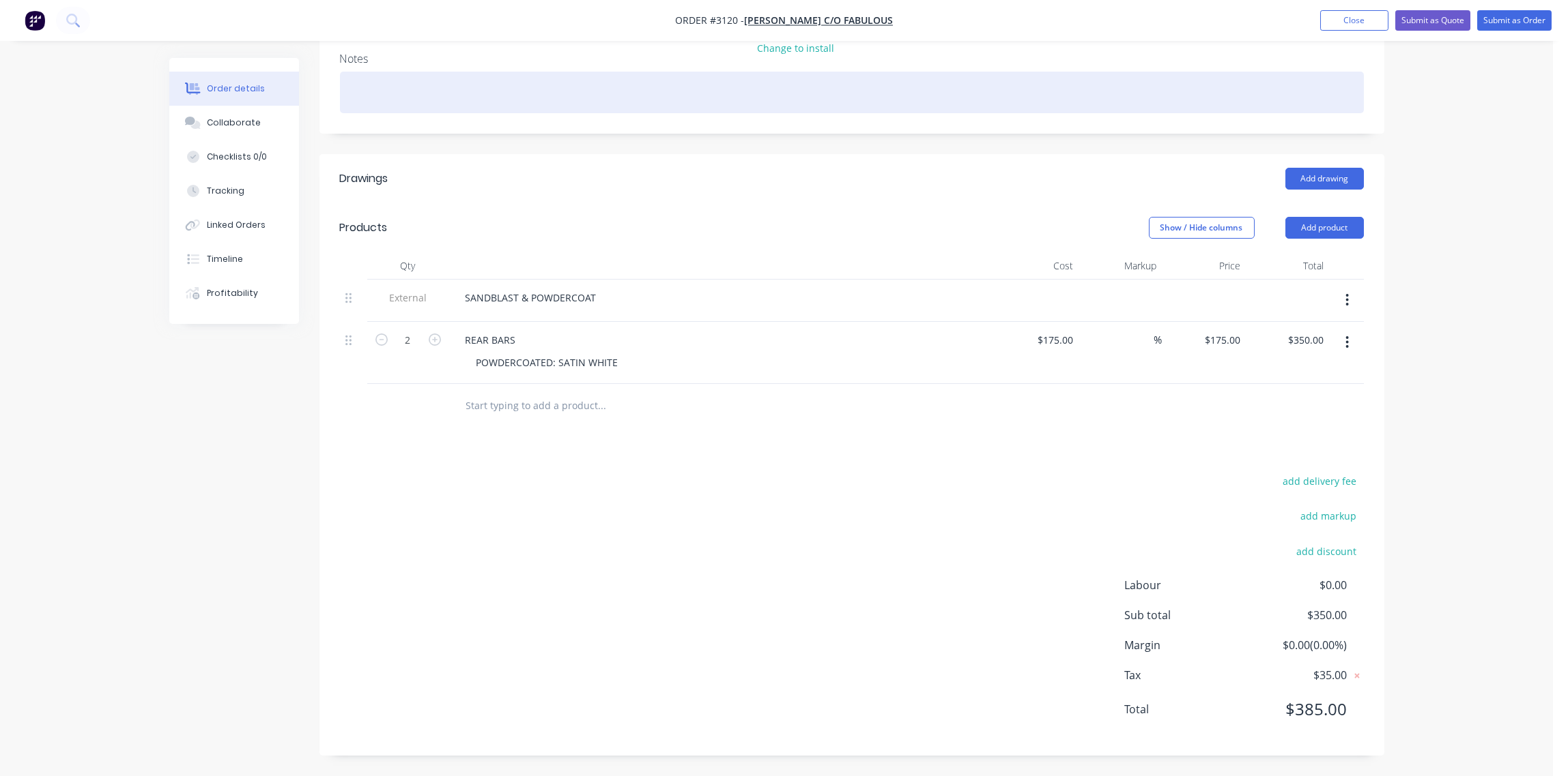
click at [1108, 96] on div at bounding box center [852, 92] width 1023 height 42
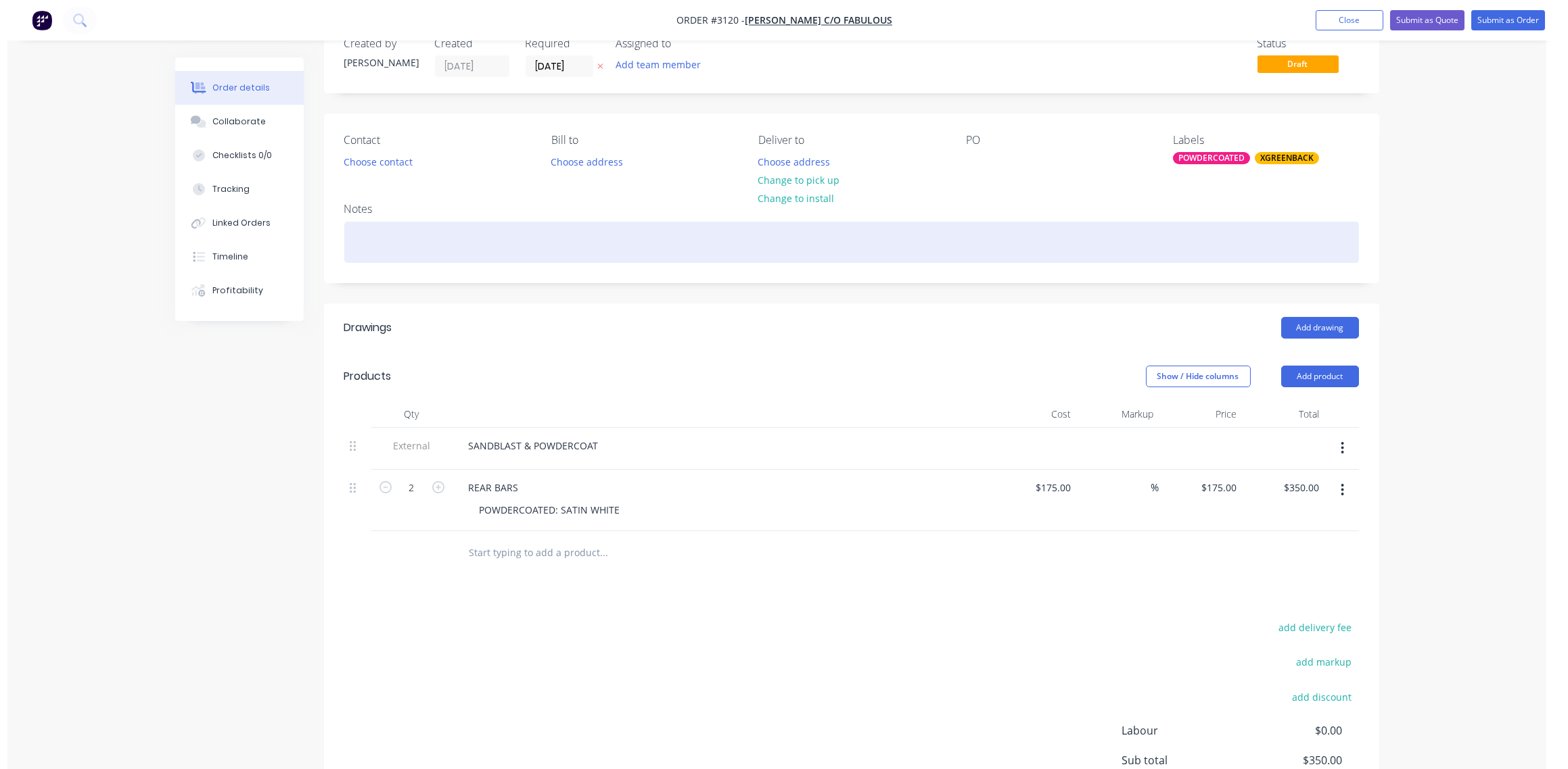
scroll to position [0, 0]
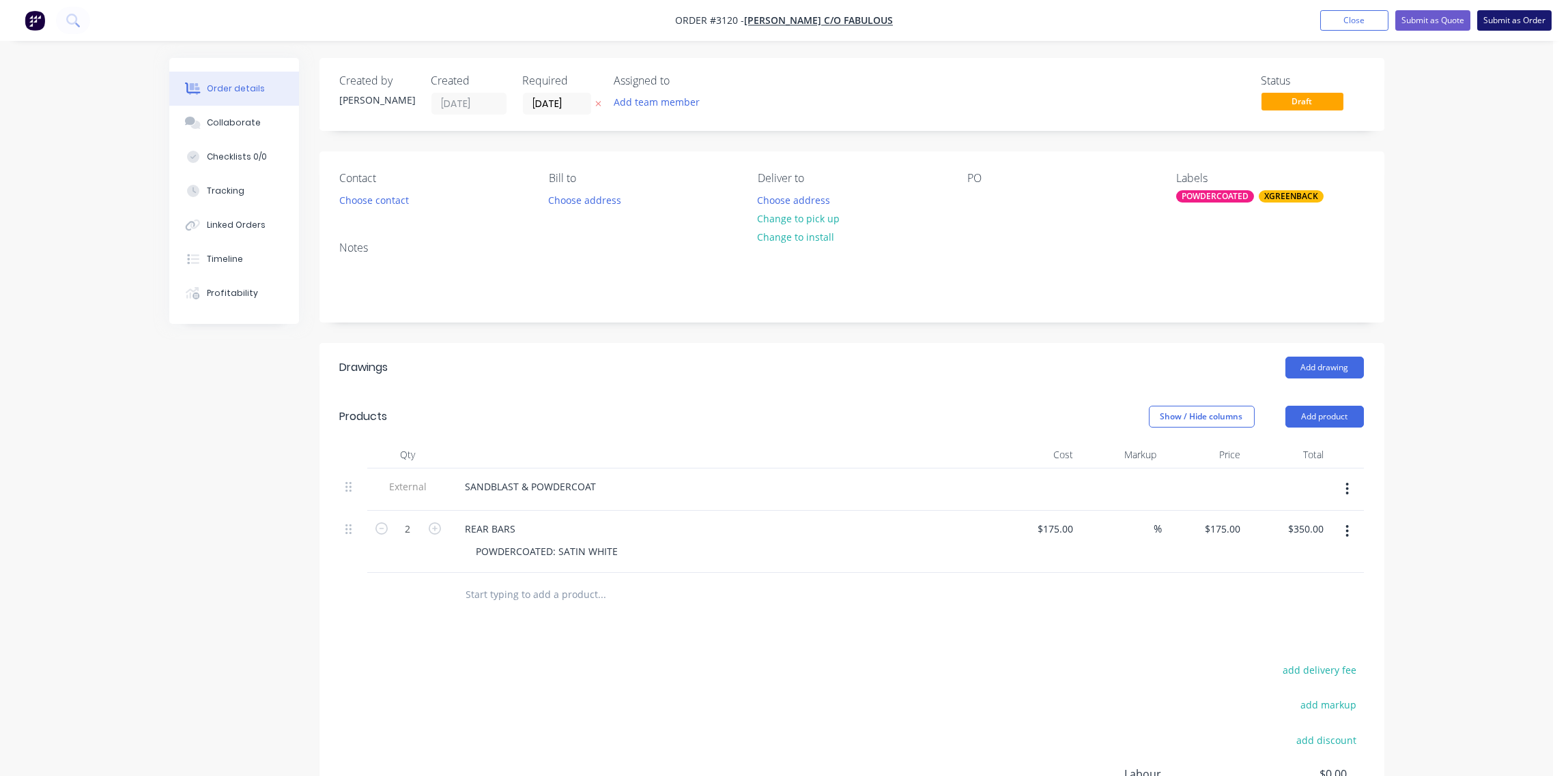
click at [1514, 20] on button "Submit as Order" at bounding box center [1514, 20] width 75 height 20
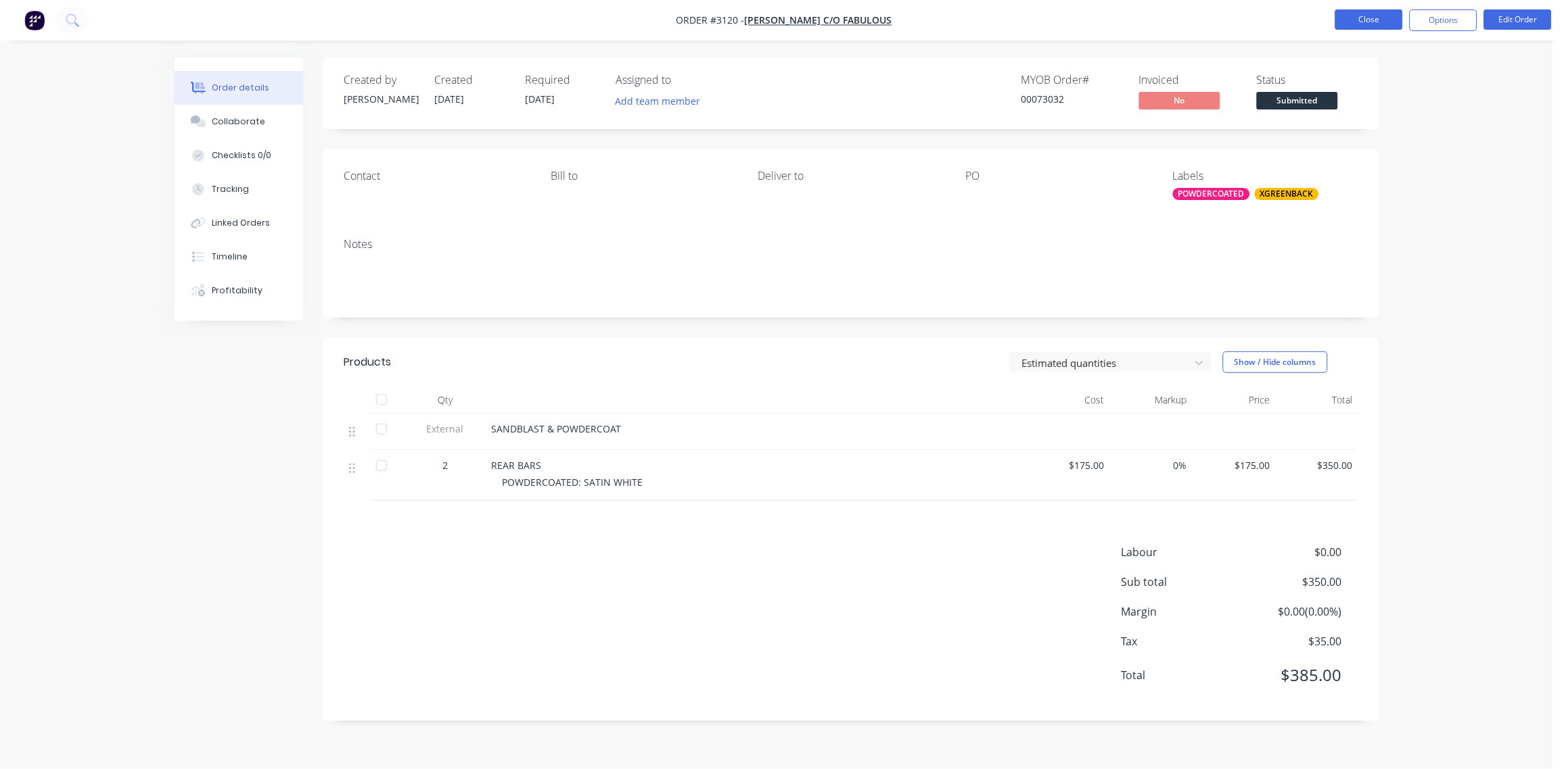
click at [1375, 17] on button "Close" at bounding box center [1368, 19] width 67 height 20
